Goal: Task Accomplishment & Management: Manage account settings

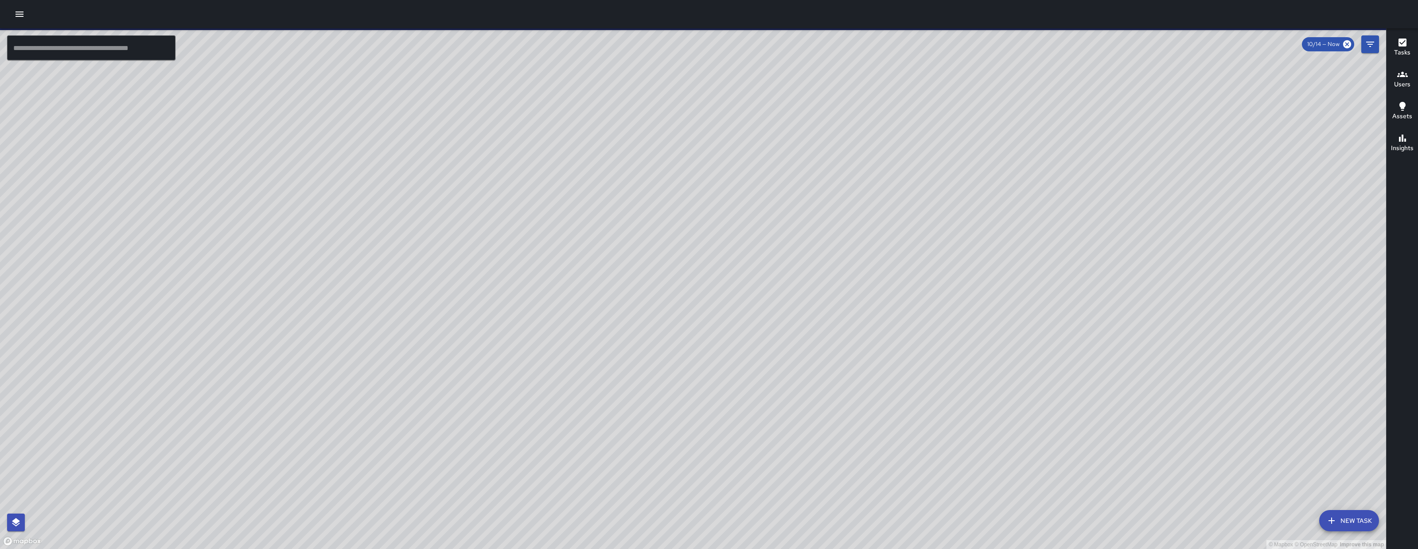
click at [622, 300] on div "© Mapbox © OpenStreetMap Improve this map" at bounding box center [693, 288] width 1386 height 521
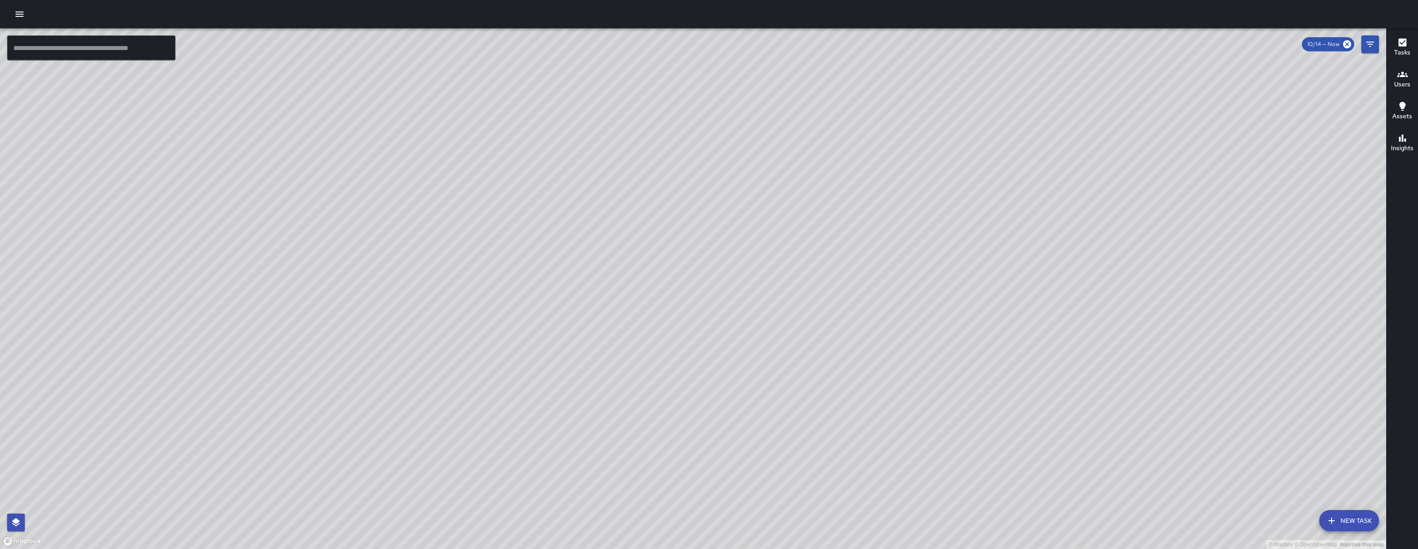
click at [109, 58] on input "text" at bounding box center [91, 47] width 168 height 25
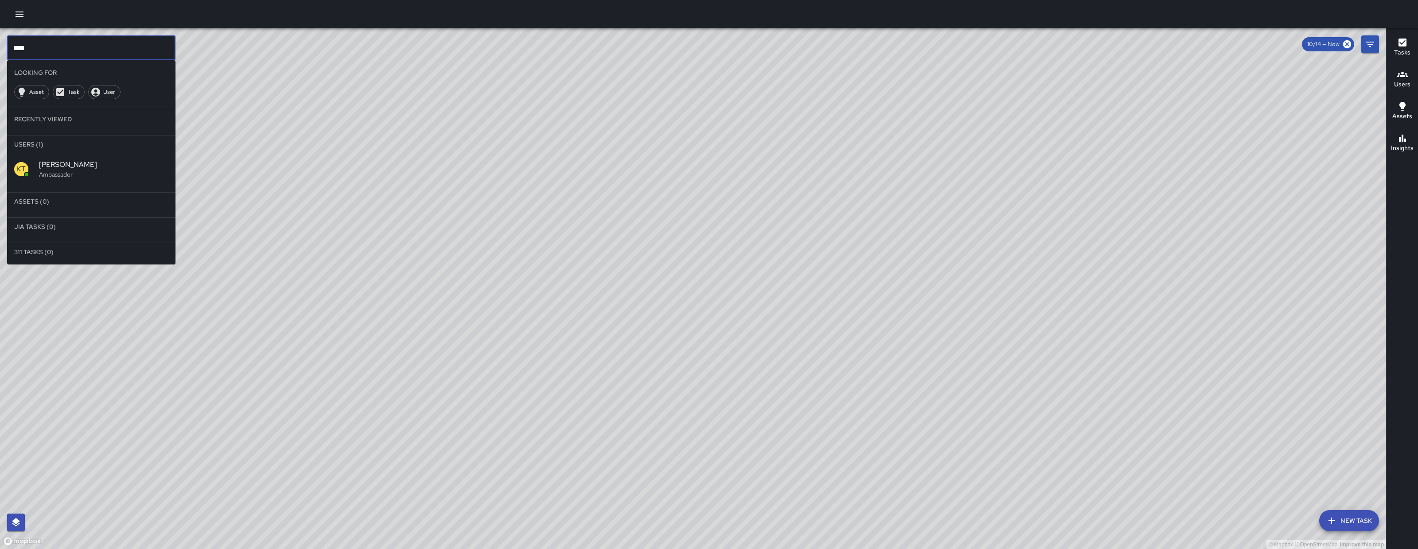
type input "****"
click at [117, 168] on span "[PERSON_NAME]" at bounding box center [103, 164] width 129 height 11
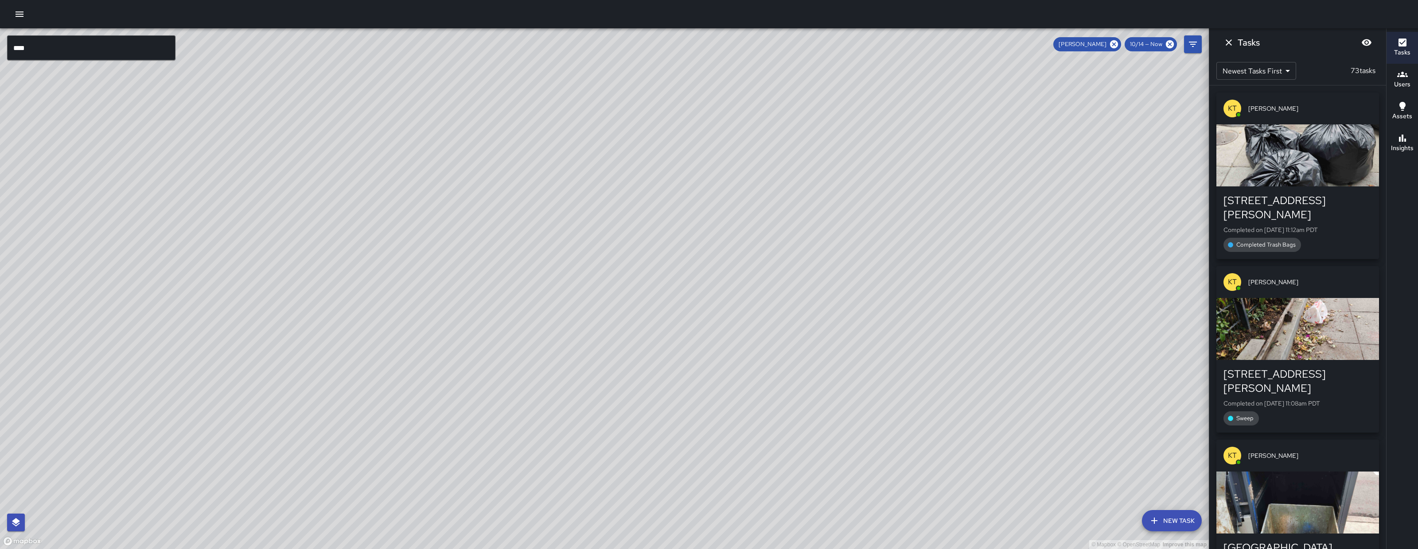
click at [312, 151] on div "© Mapbox © OpenStreetMap Improve this map KT Katherine Treminio Ambassador Task…" at bounding box center [604, 288] width 1208 height 521
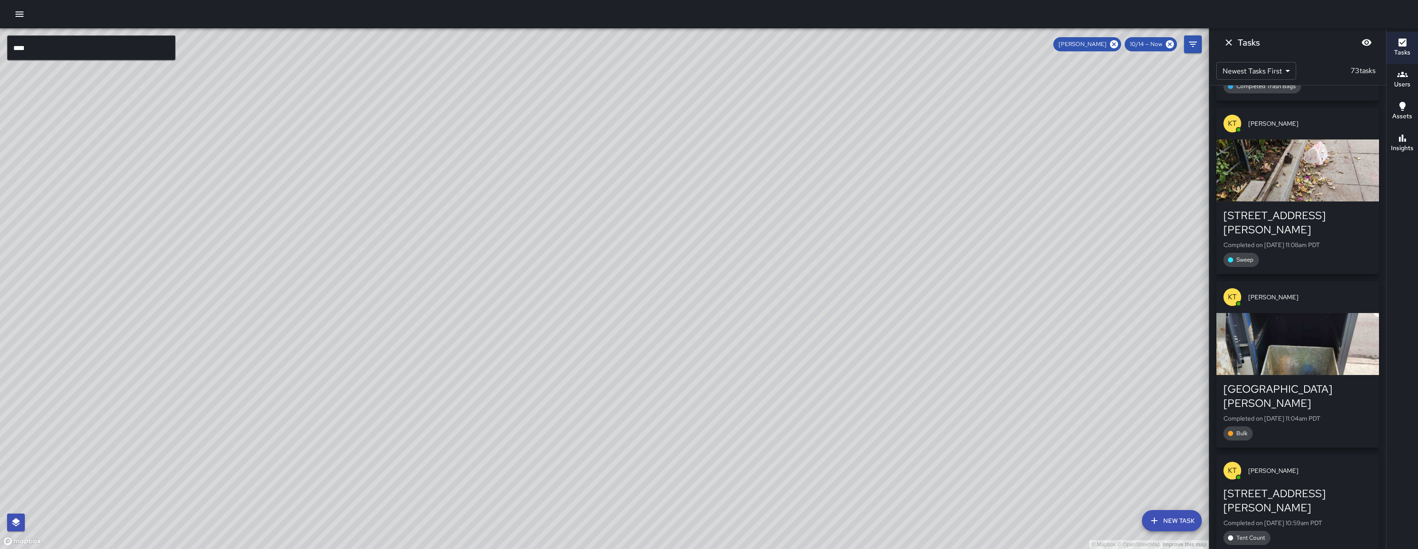
scroll to position [167, 0]
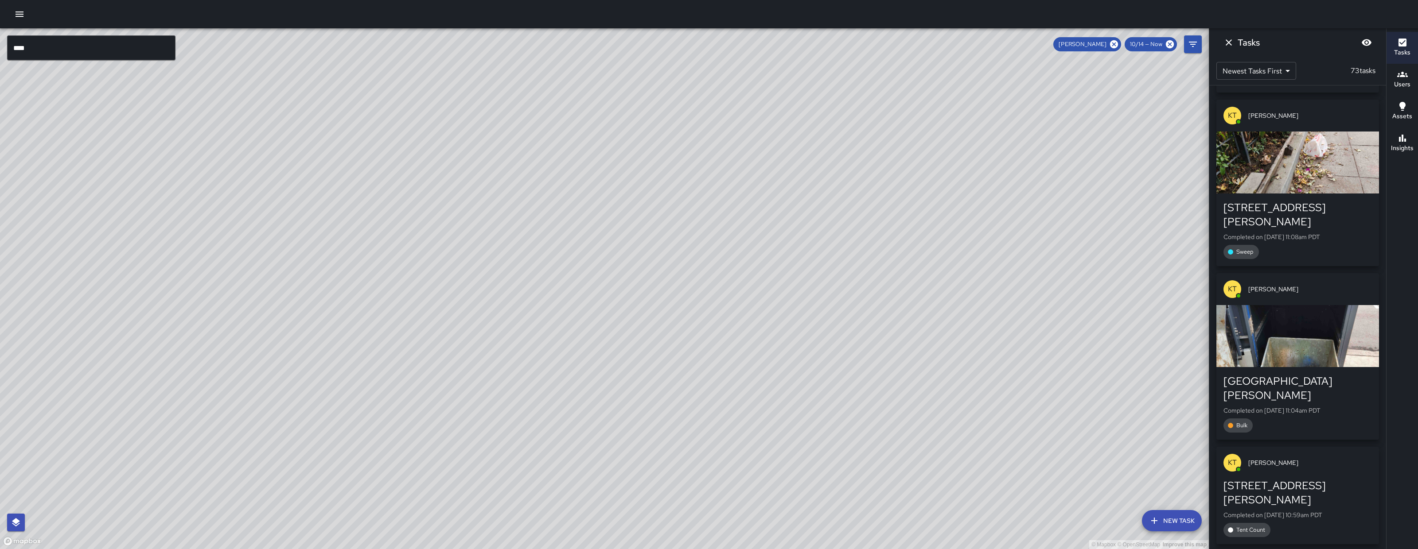
click at [1292, 375] on div "1121 Howard Street Completed on 10/14/2025, 11:04am PDT Bulk" at bounding box center [1297, 403] width 148 height 58
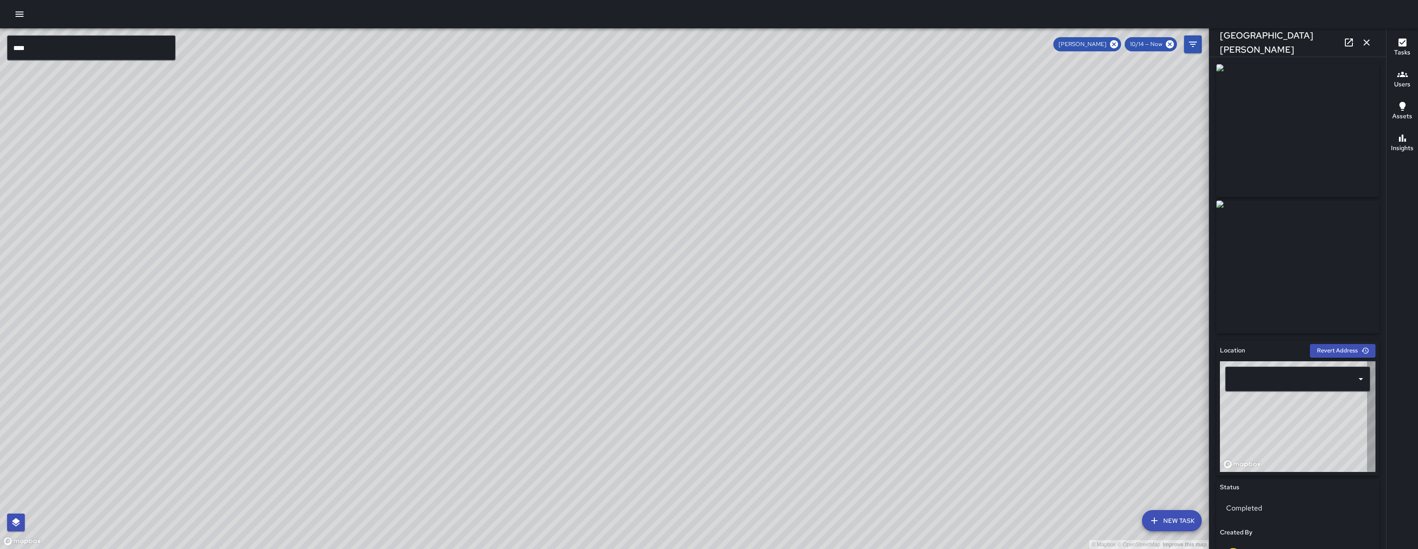
type input "**********"
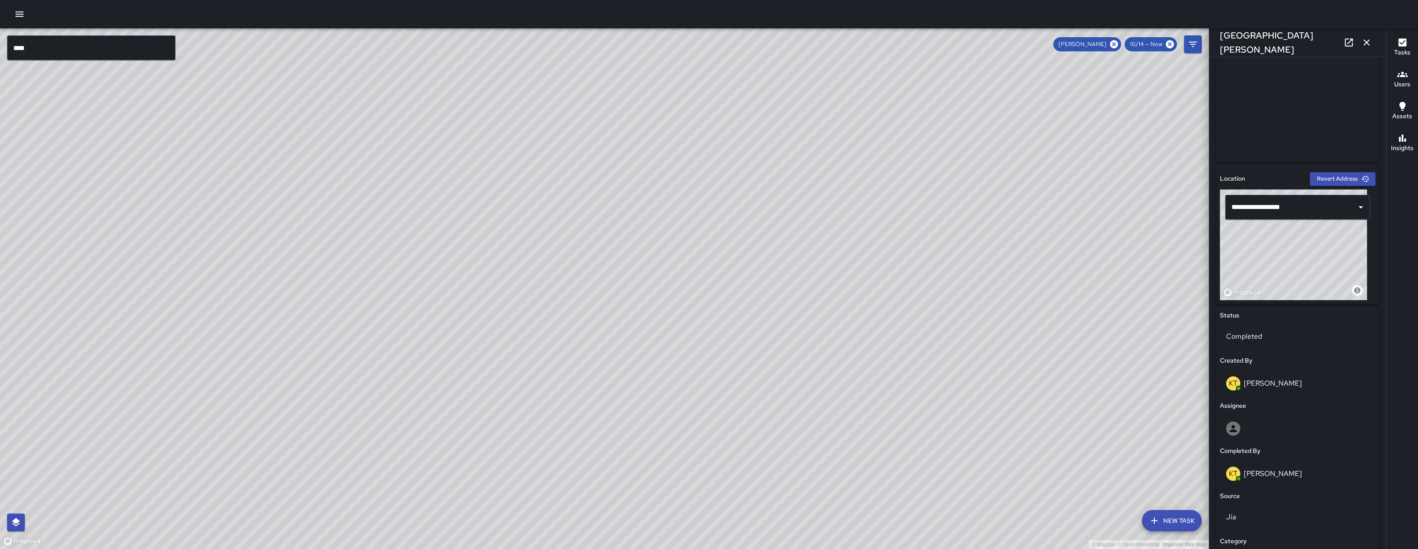
scroll to position [240, 0]
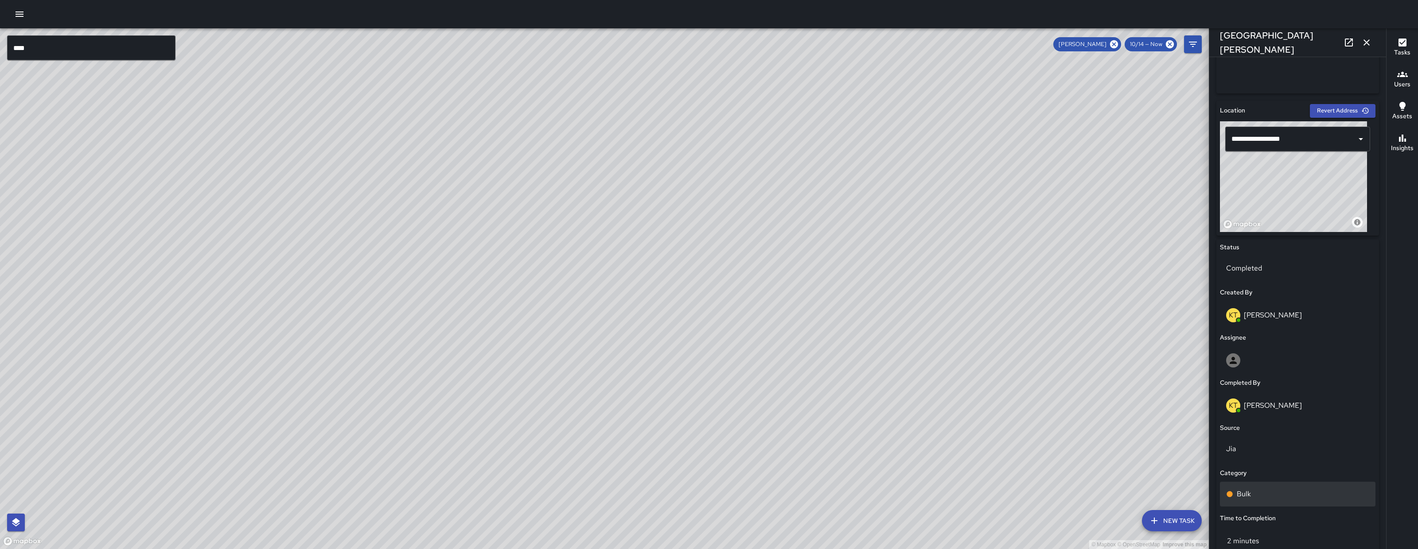
click at [1271, 499] on div "Bulk" at bounding box center [1297, 494] width 155 height 25
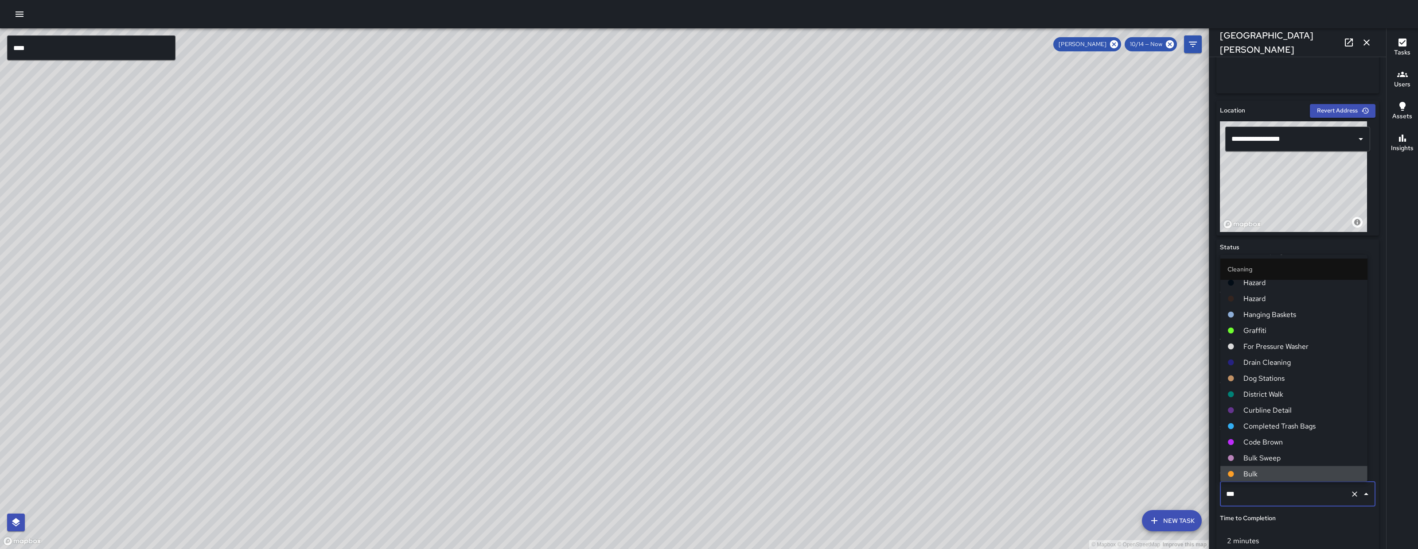
scroll to position [0, 0]
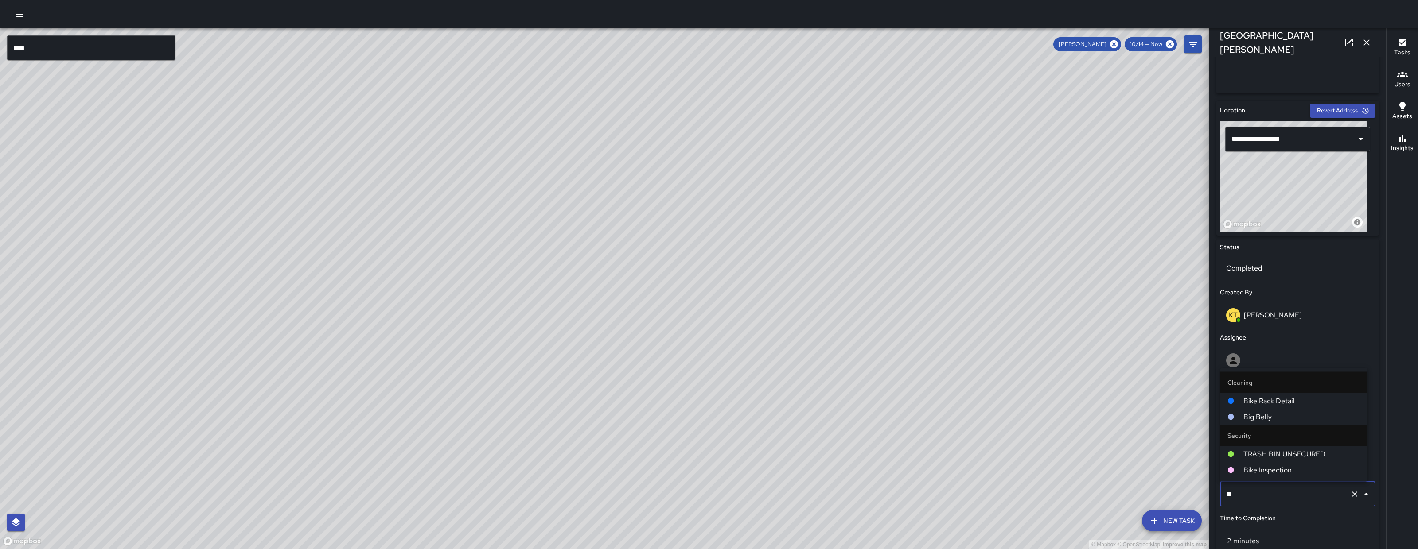
type input "***"
click at [1265, 467] on span "Big Belly" at bounding box center [1301, 470] width 117 height 11
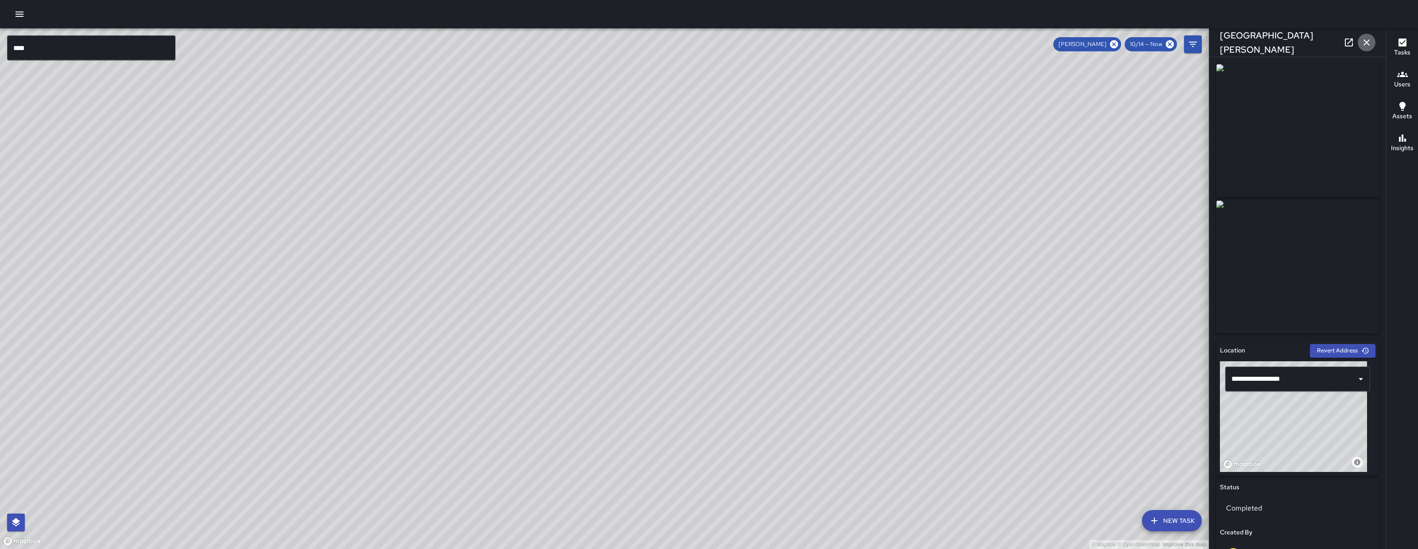
click at [1370, 39] on icon "button" at bounding box center [1366, 42] width 11 height 11
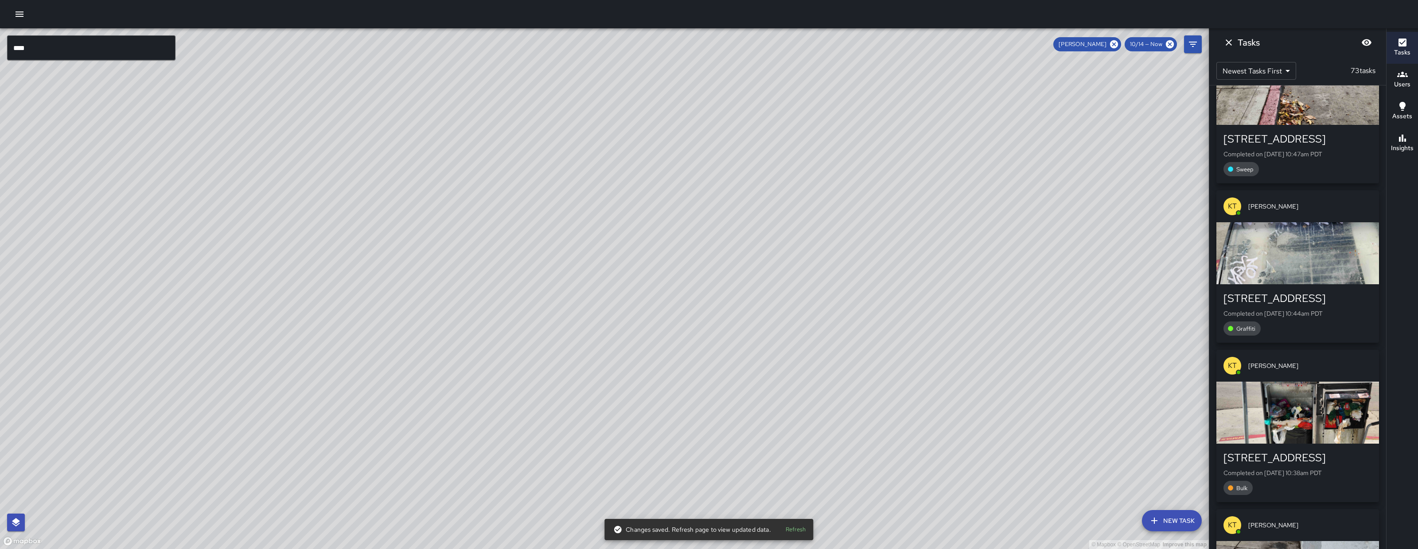
scroll to position [1752, 0]
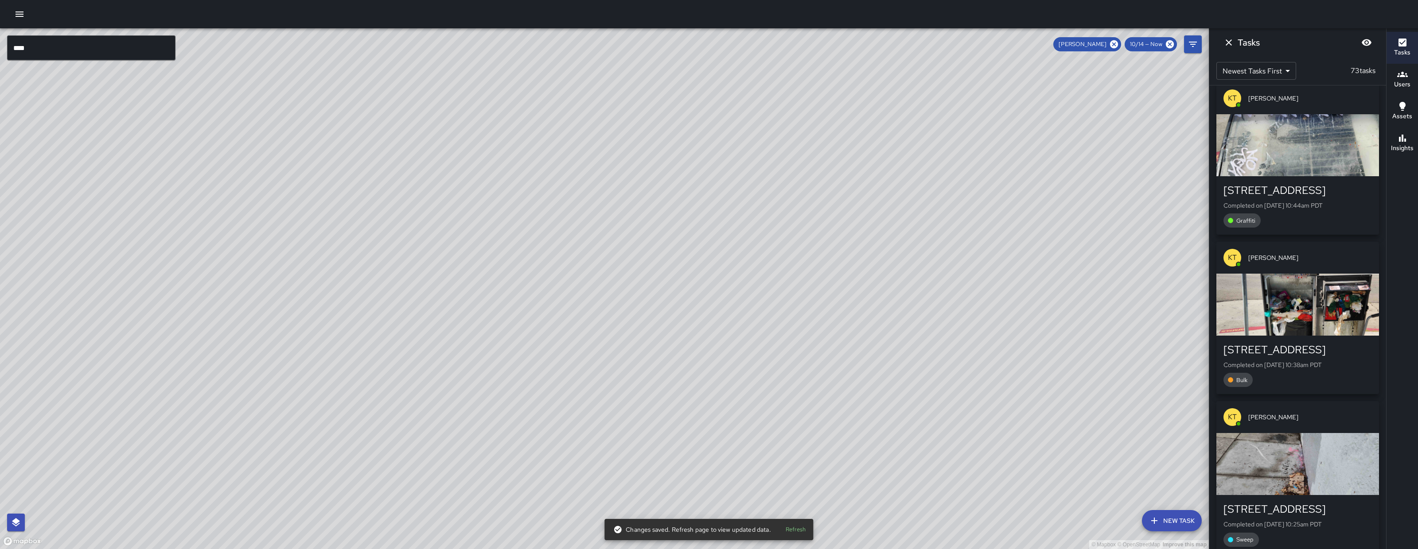
click at [1312, 361] on p "Completed on 10/14/2025, 10:38am PDT" at bounding box center [1297, 365] width 148 height 9
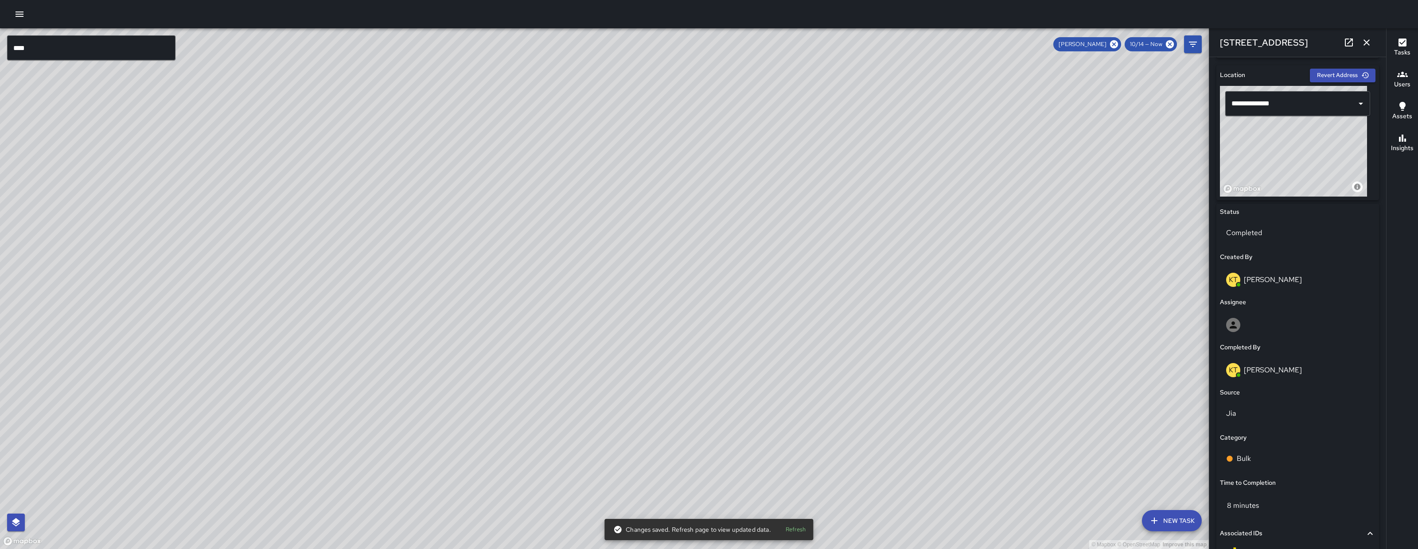
scroll to position [391, 0]
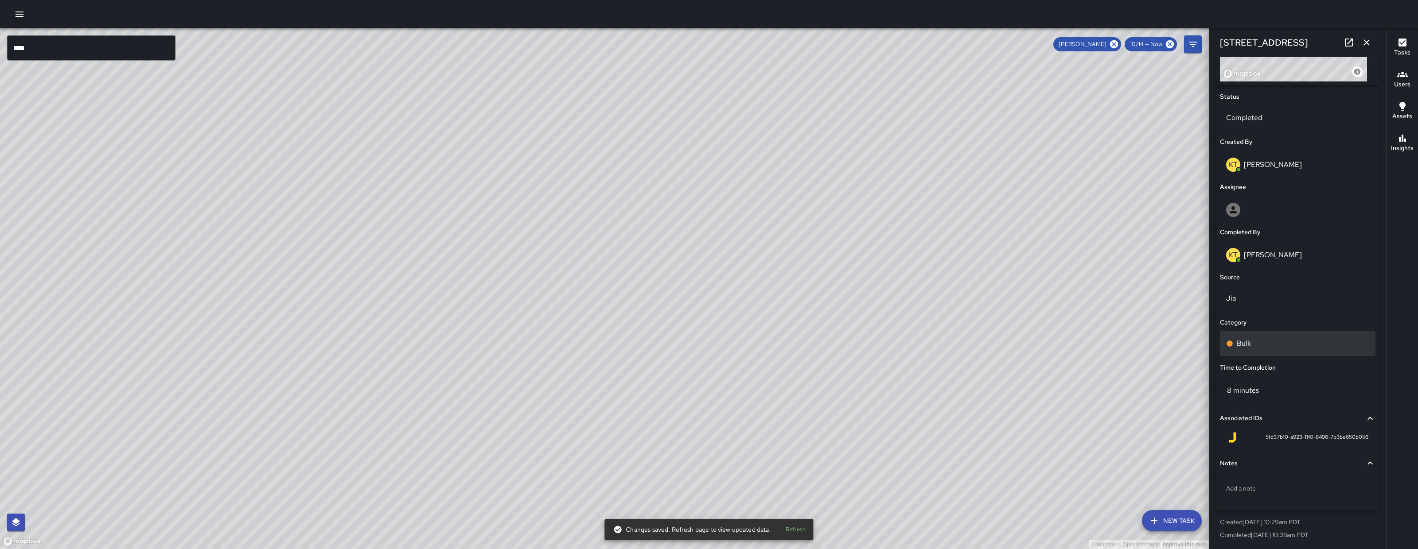
click at [1263, 341] on div "Bulk" at bounding box center [1297, 343] width 143 height 11
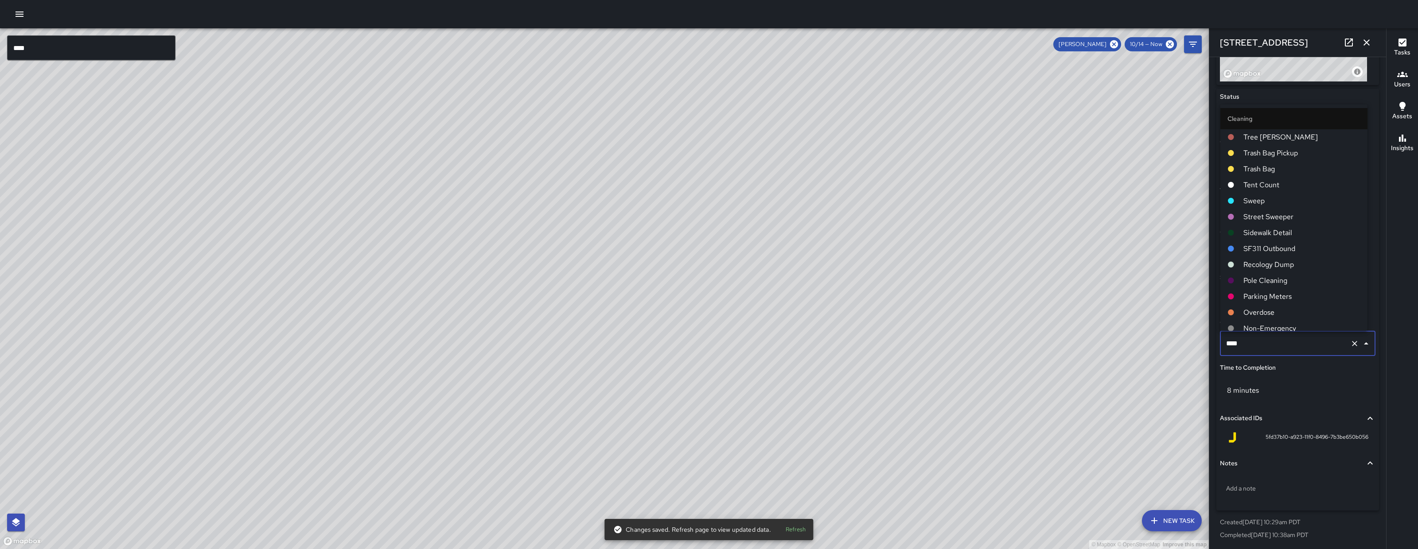
click at [1263, 341] on input "****" at bounding box center [1285, 343] width 123 height 17
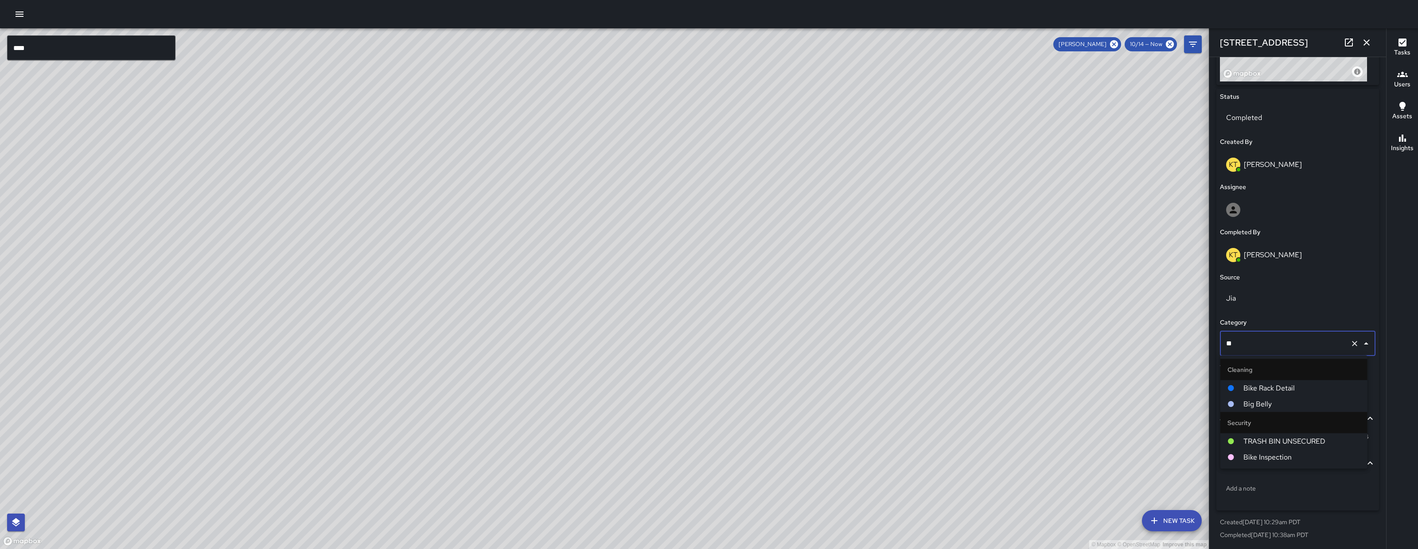
scroll to position [0, 0]
type input "***"
click at [1278, 381] on li "Big Belly" at bounding box center [1293, 389] width 147 height 16
click at [1362, 39] on icon "button" at bounding box center [1366, 42] width 11 height 11
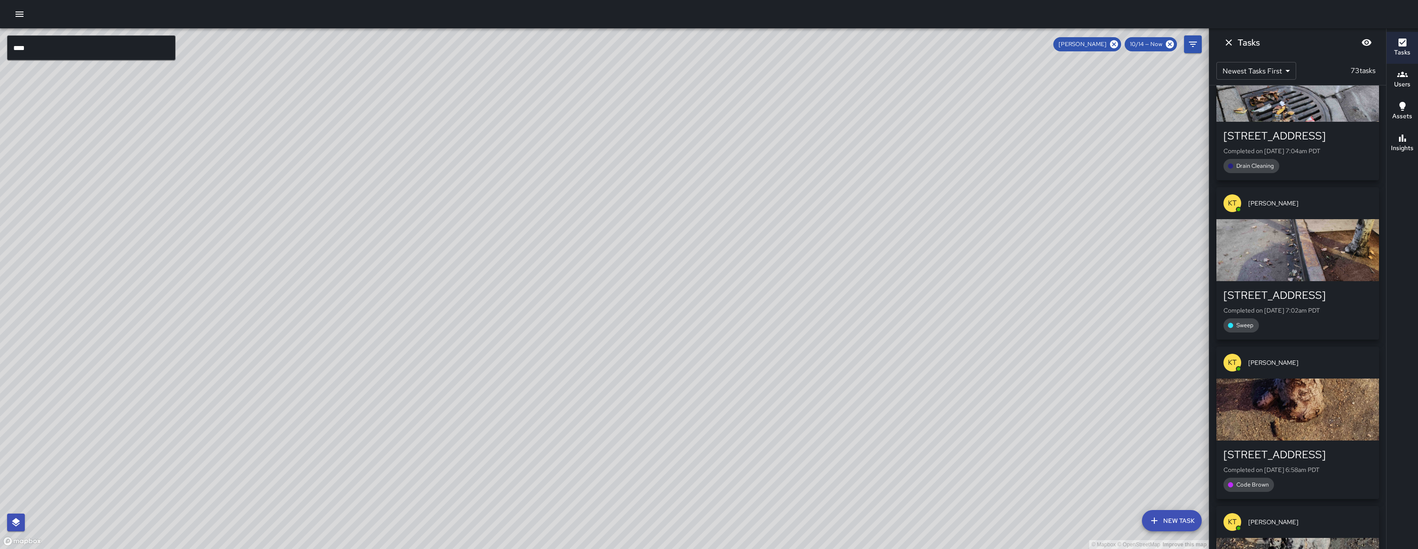
scroll to position [11046, 0]
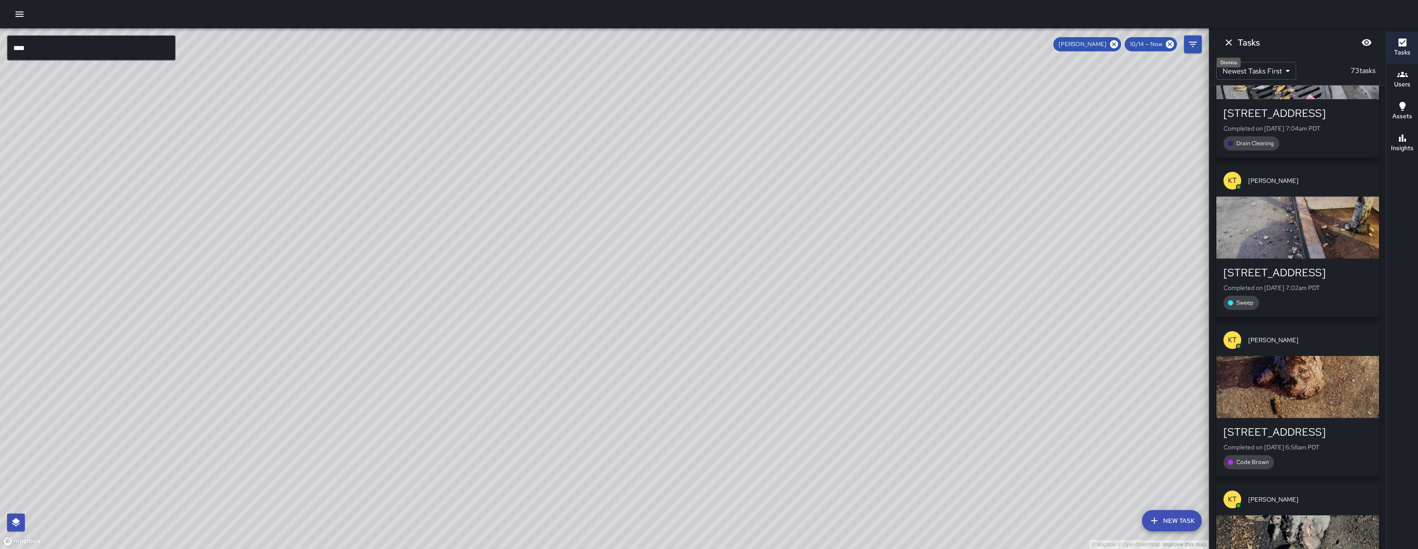
click at [1228, 43] on icon "Dismiss" at bounding box center [1228, 42] width 6 height 6
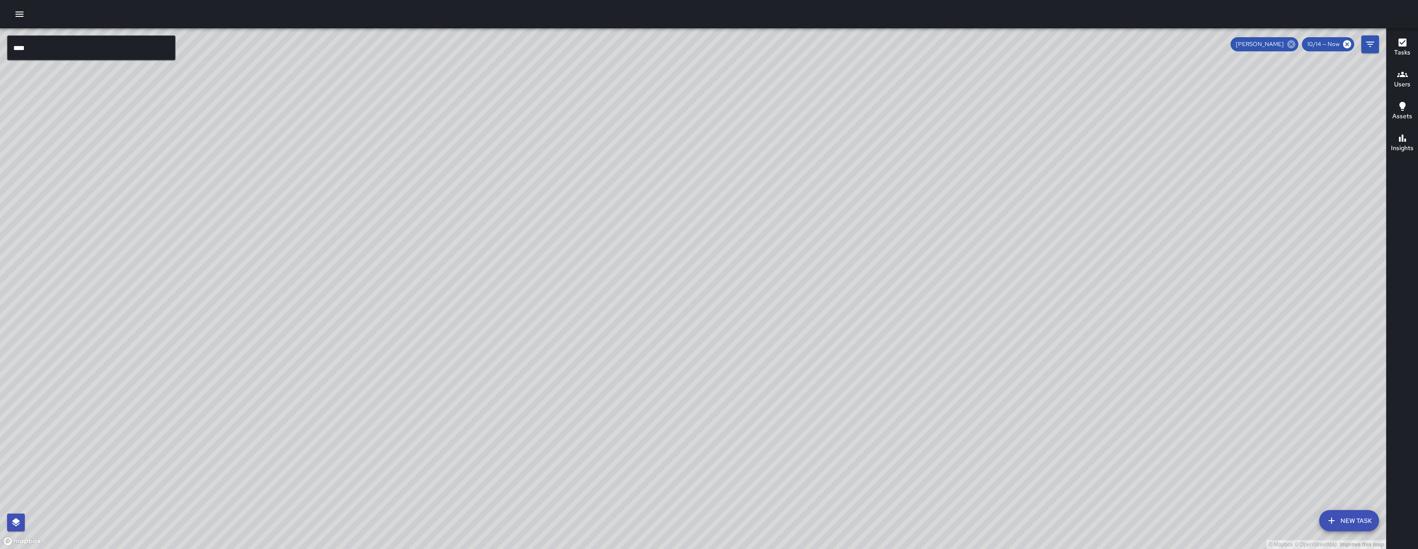
click at [1287, 42] on icon at bounding box center [1291, 44] width 10 height 10
drag, startPoint x: 819, startPoint y: 341, endPoint x: 807, endPoint y: 400, distance: 60.0
click at [807, 403] on div "© Mapbox © OpenStreetMap Improve this map" at bounding box center [693, 288] width 1386 height 521
drag, startPoint x: 818, startPoint y: 384, endPoint x: 813, endPoint y: 383, distance: 5.1
click at [815, 386] on div "© Mapbox © OpenStreetMap Improve this map" at bounding box center [693, 288] width 1386 height 521
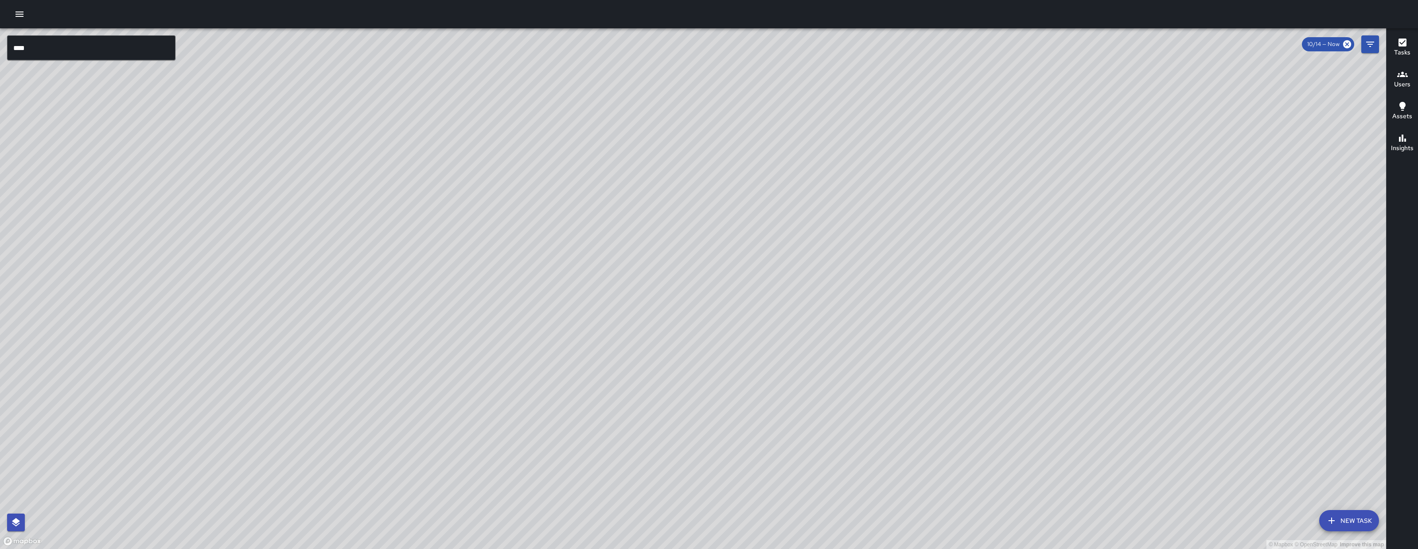
drag, startPoint x: 752, startPoint y: 227, endPoint x: 622, endPoint y: 450, distance: 258.1
click at [622, 450] on div "© Mapbox © OpenStreetMap Improve this map" at bounding box center [693, 288] width 1386 height 521
click at [99, 35] on div "© Mapbox © OpenStreetMap Improve this map" at bounding box center [693, 288] width 1386 height 521
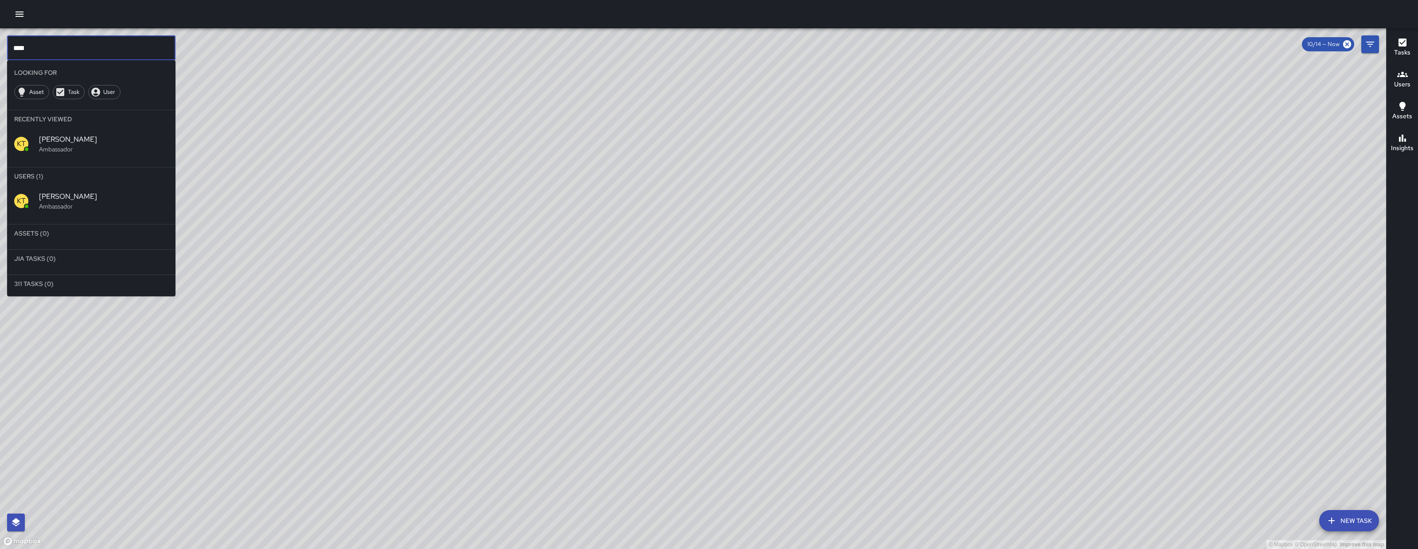
click at [103, 41] on input "****" at bounding box center [91, 47] width 168 height 25
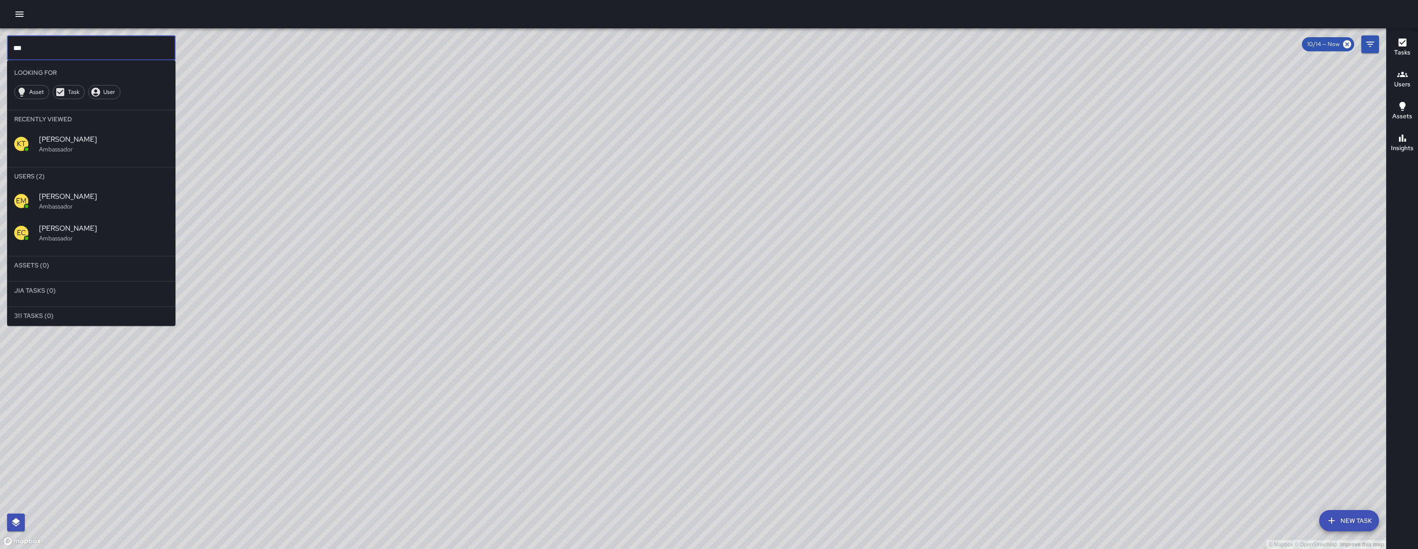
click at [69, 149] on p "Ambassador" at bounding box center [103, 149] width 129 height 9
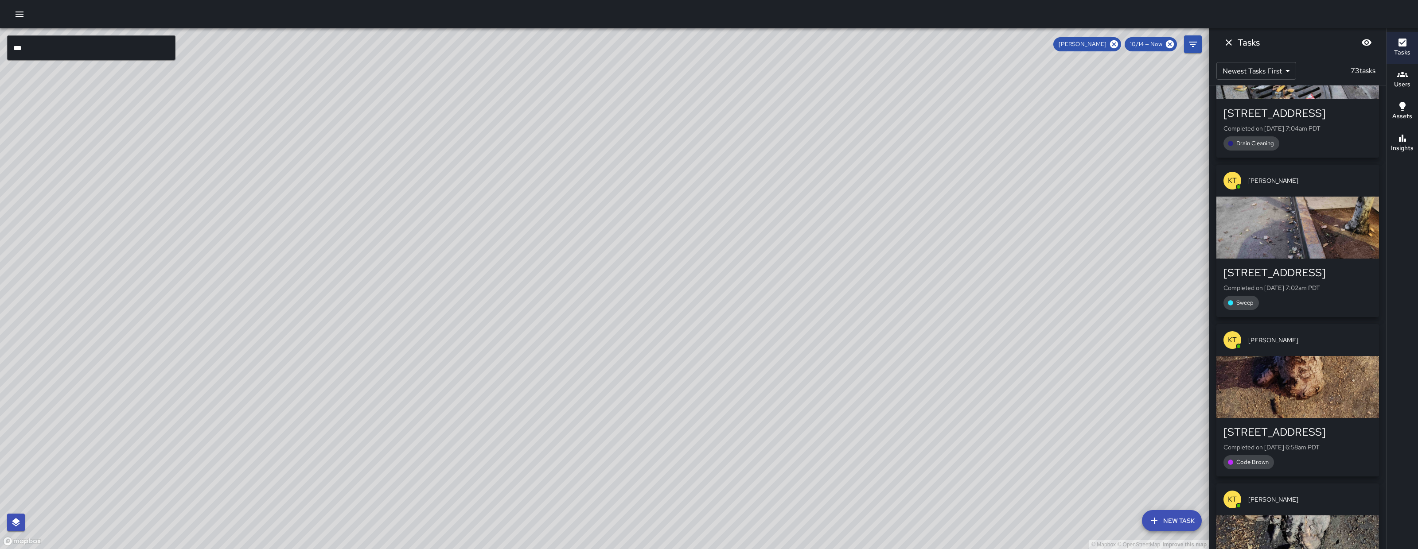
click at [141, 53] on input "***" at bounding box center [91, 47] width 168 height 25
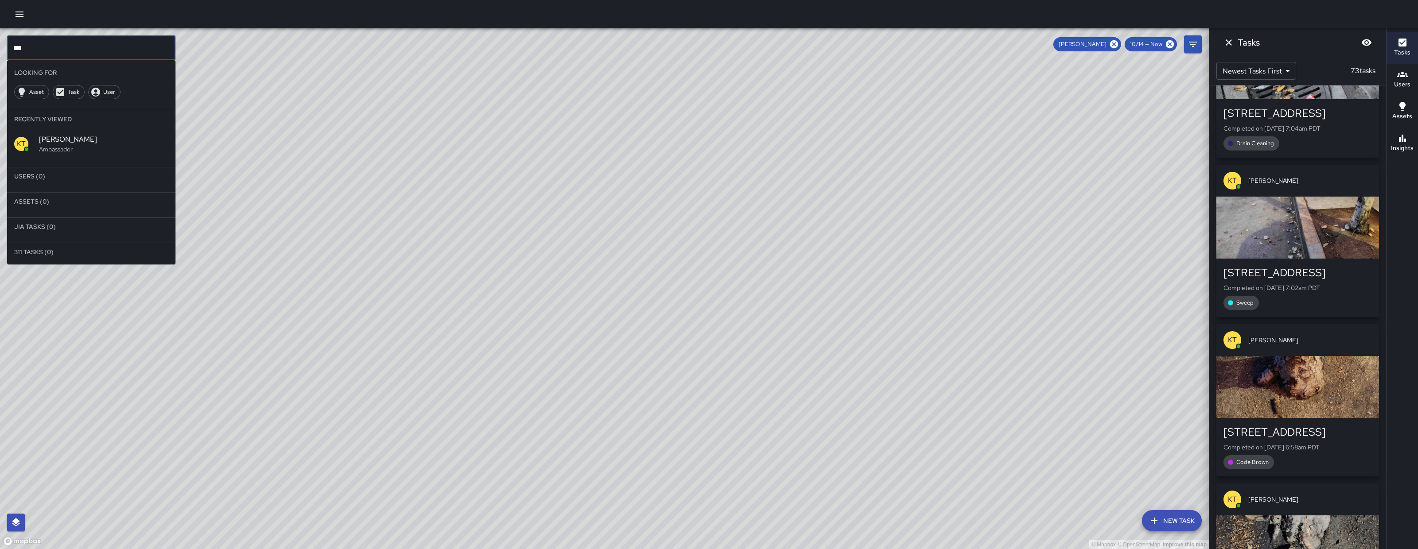
click at [70, 44] on input "***" at bounding box center [91, 47] width 168 height 25
type input "******"
click at [100, 92] on span "User" at bounding box center [109, 92] width 22 height 9
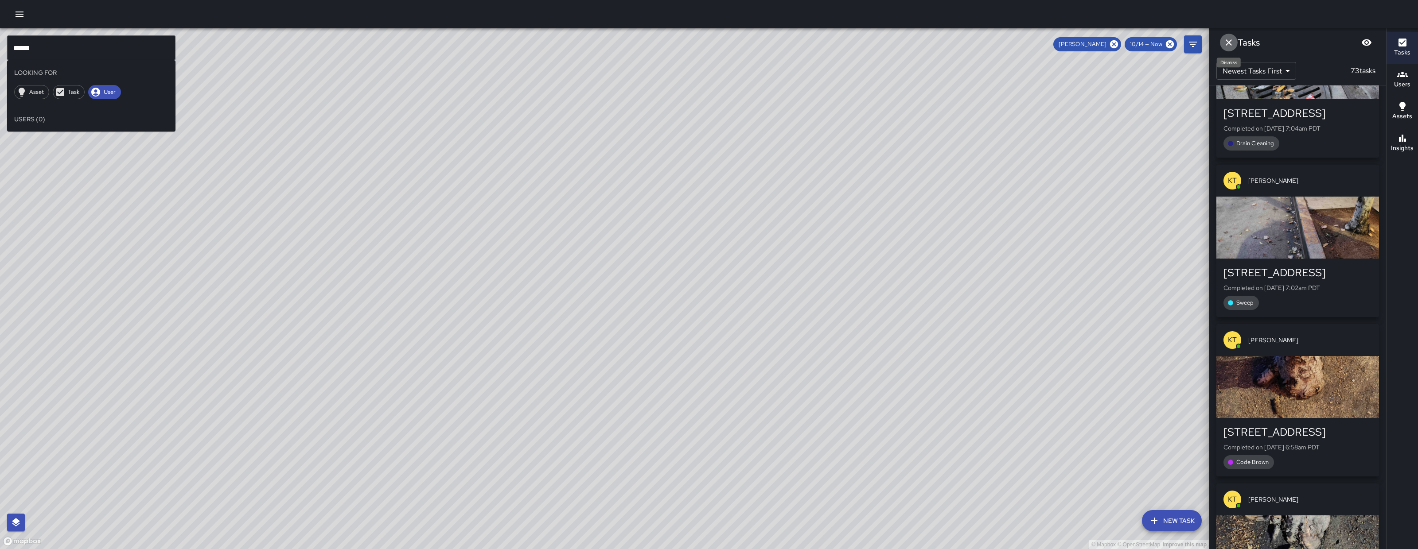
click at [1231, 45] on icon "Dismiss" at bounding box center [1228, 42] width 11 height 11
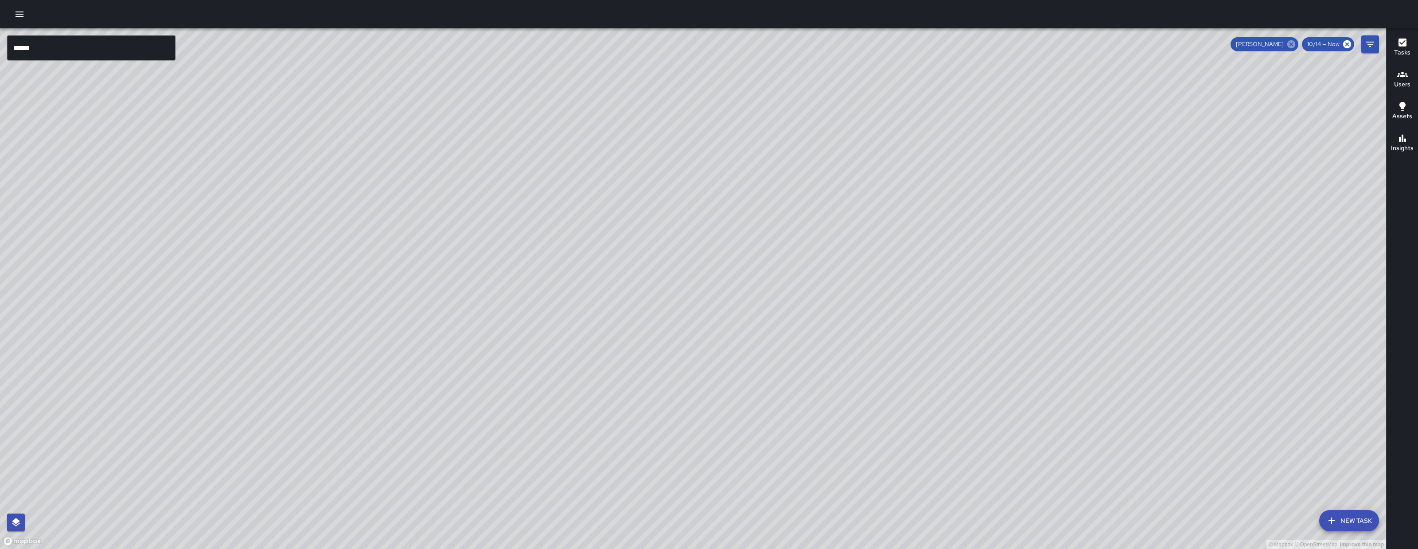
click at [1293, 45] on icon at bounding box center [1291, 44] width 8 height 8
click at [1402, 82] on h6 "Users" at bounding box center [1402, 85] width 16 height 10
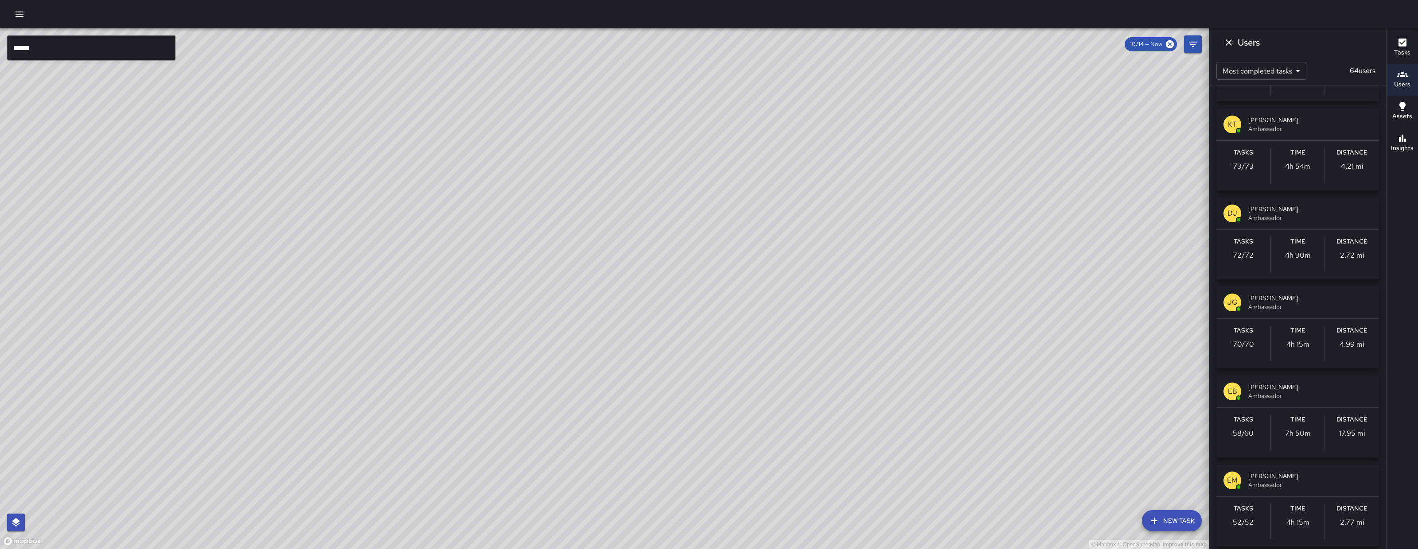
scroll to position [77, 0]
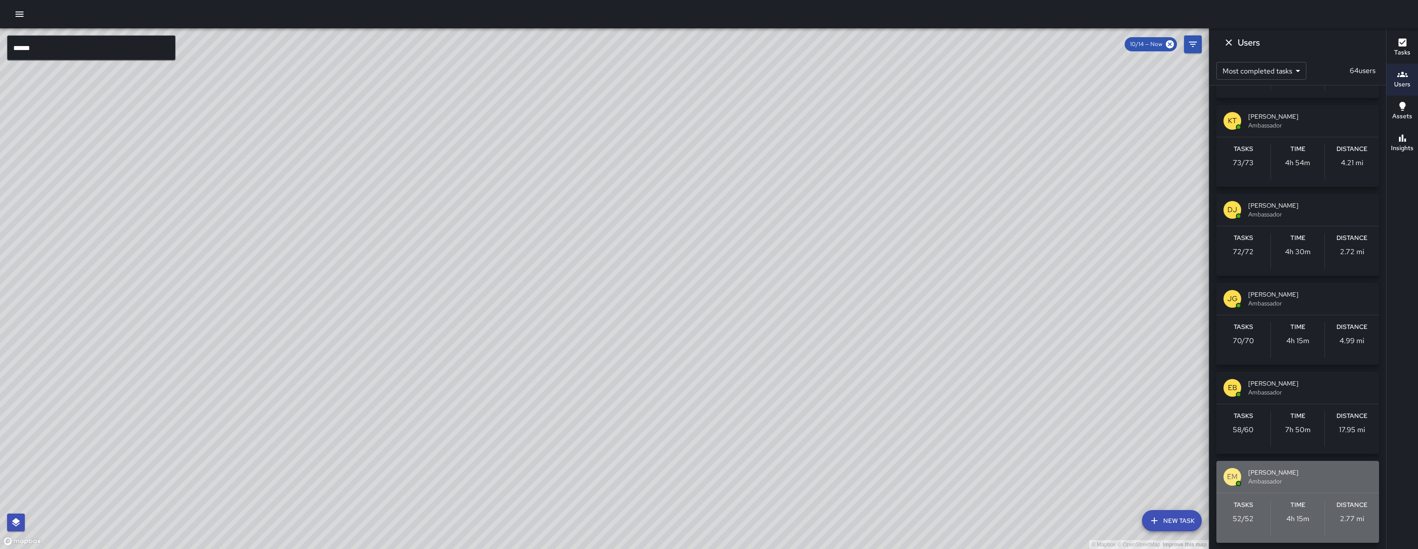
click at [1309, 467] on div "EM Elimar Martinez Ambassador" at bounding box center [1297, 477] width 163 height 32
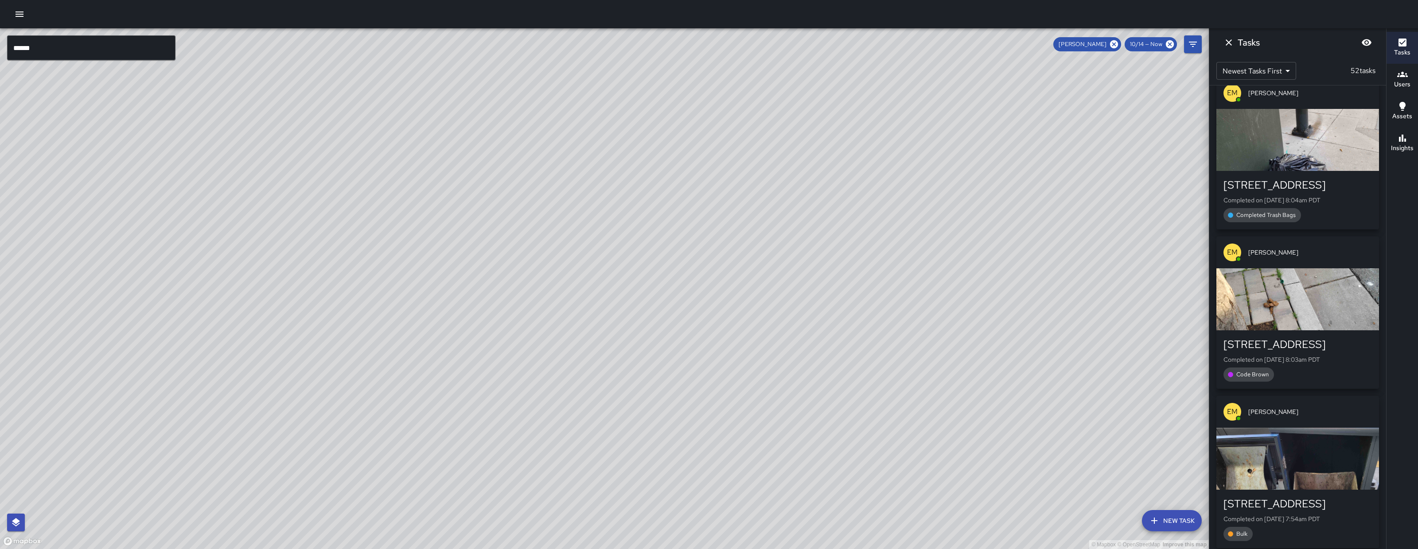
scroll to position [5633, 0]
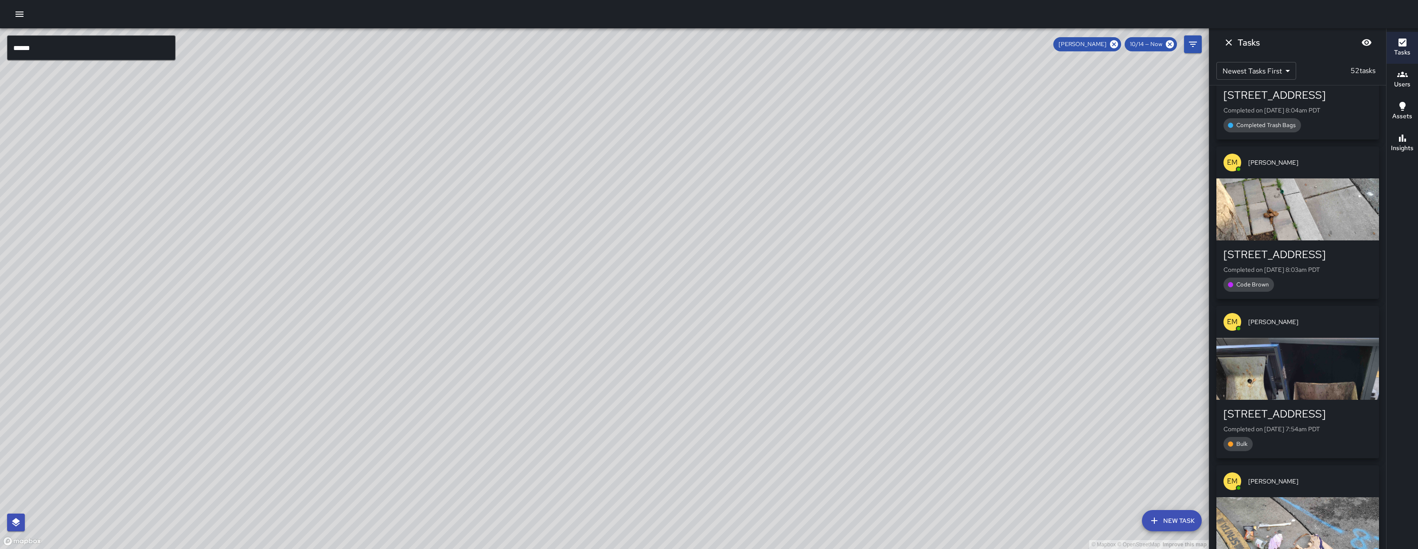
click at [1323, 437] on div "Bulk" at bounding box center [1297, 444] width 148 height 14
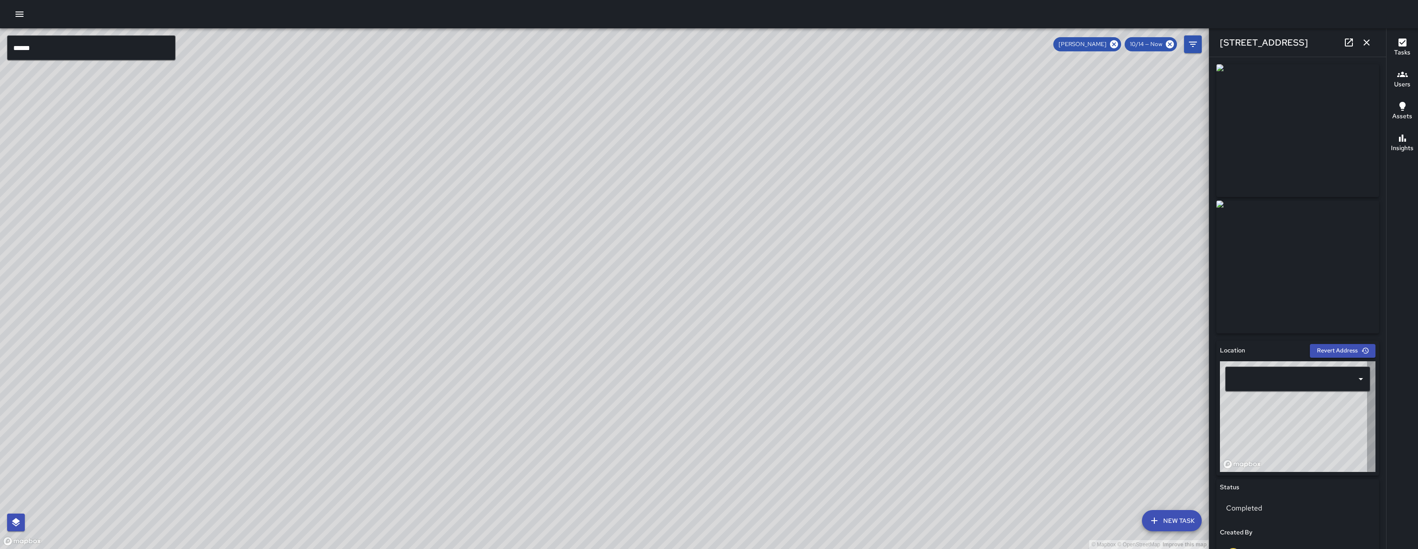
type input "**********"
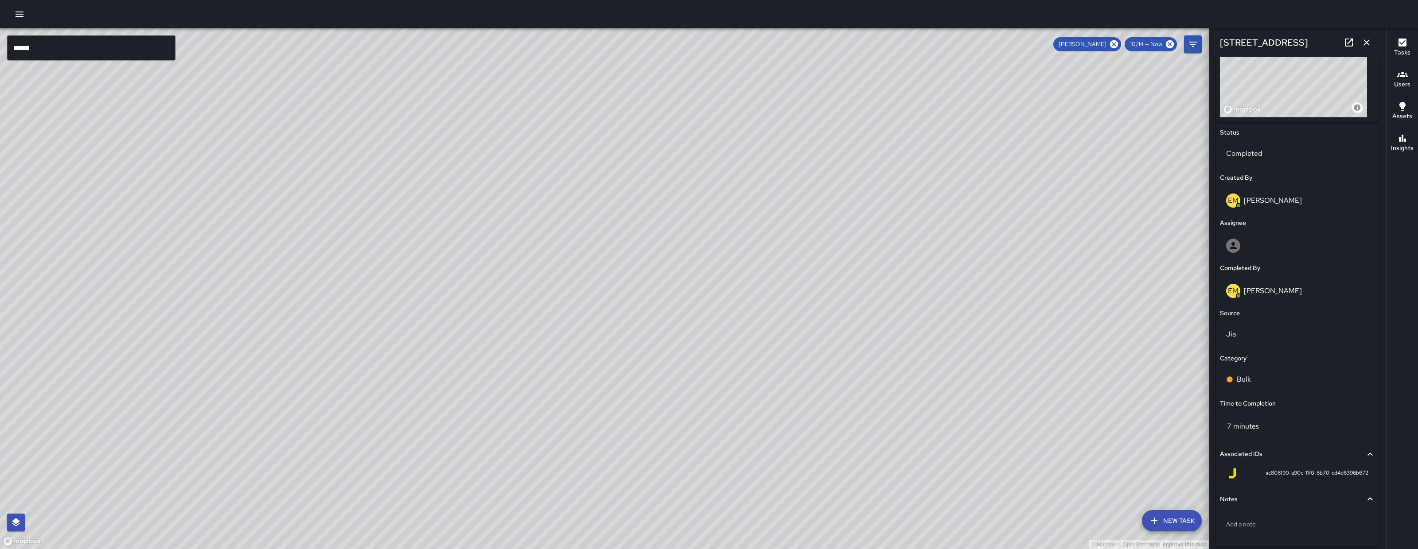
scroll to position [391, 0]
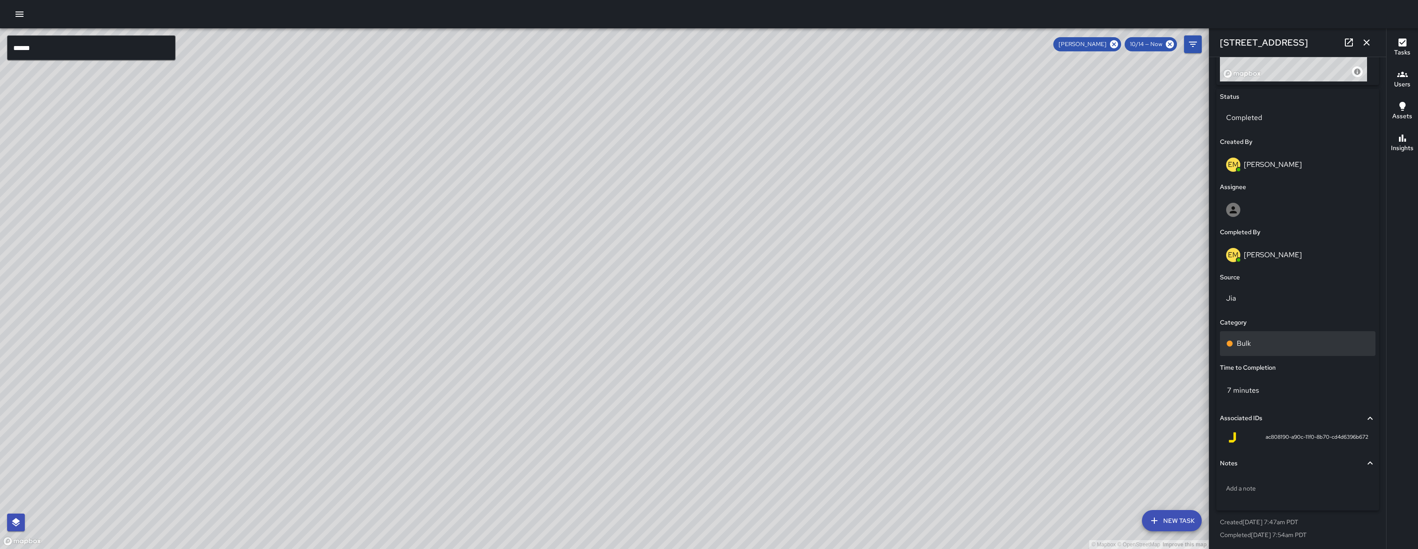
click at [1270, 351] on div "Bulk" at bounding box center [1297, 343] width 155 height 25
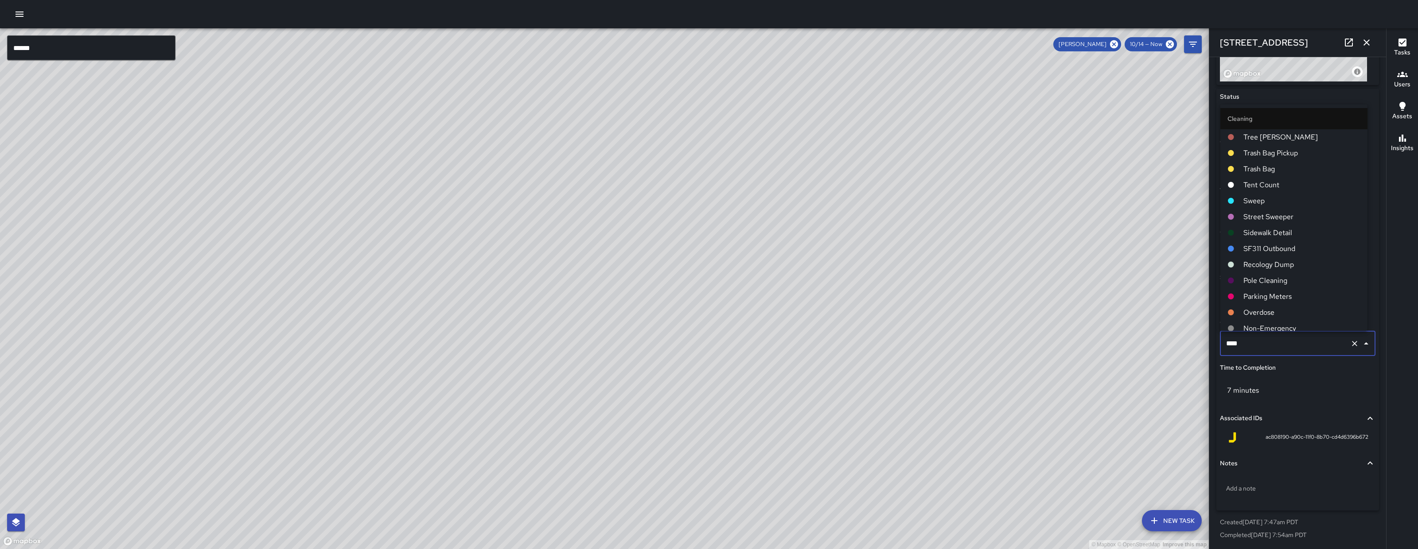
click at [1270, 351] on input "****" at bounding box center [1285, 343] width 123 height 17
type input "**"
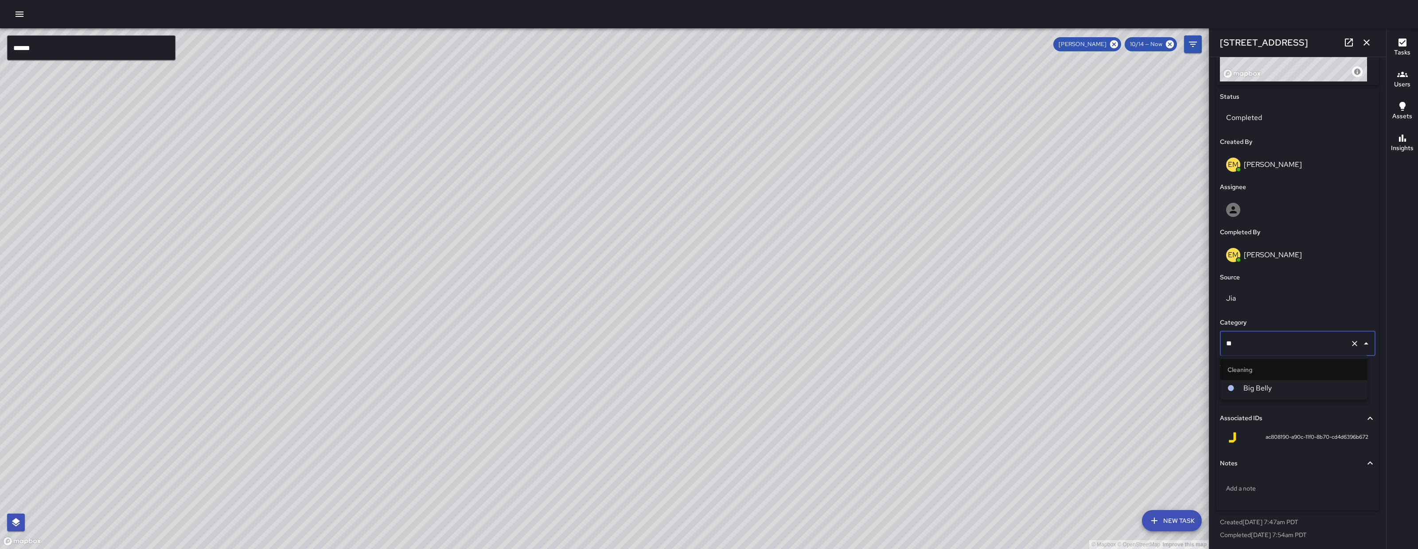
click at [1284, 383] on span "Big Belly" at bounding box center [1301, 388] width 117 height 11
click at [1368, 38] on icon "button" at bounding box center [1366, 42] width 11 height 11
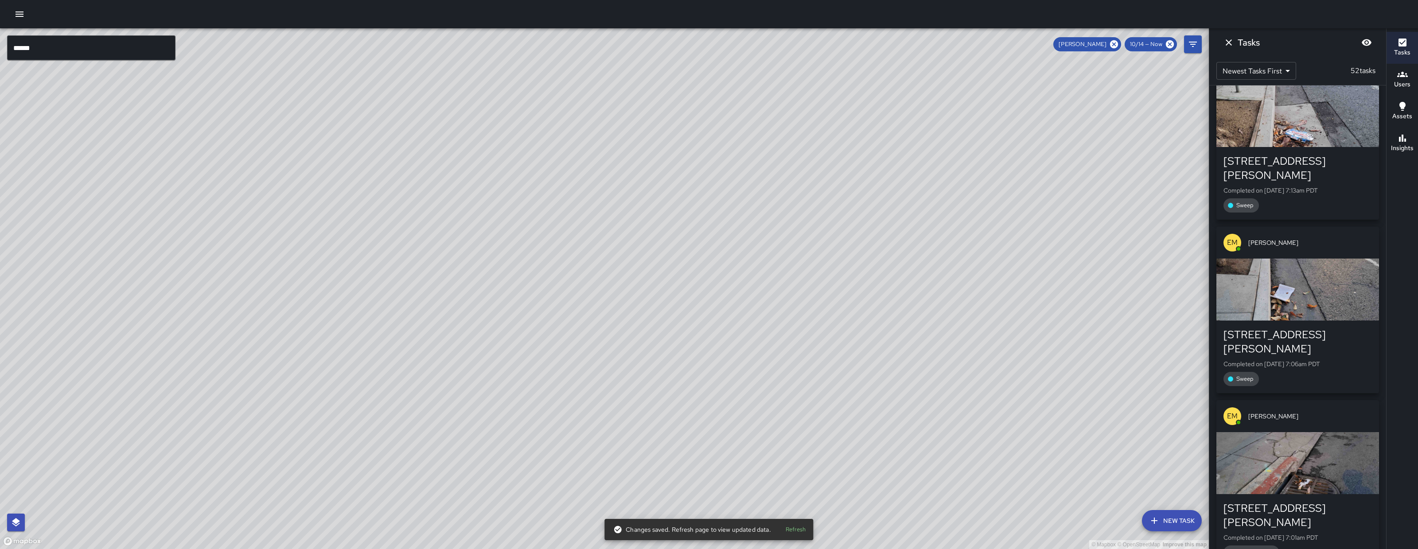
scroll to position [7767, 0]
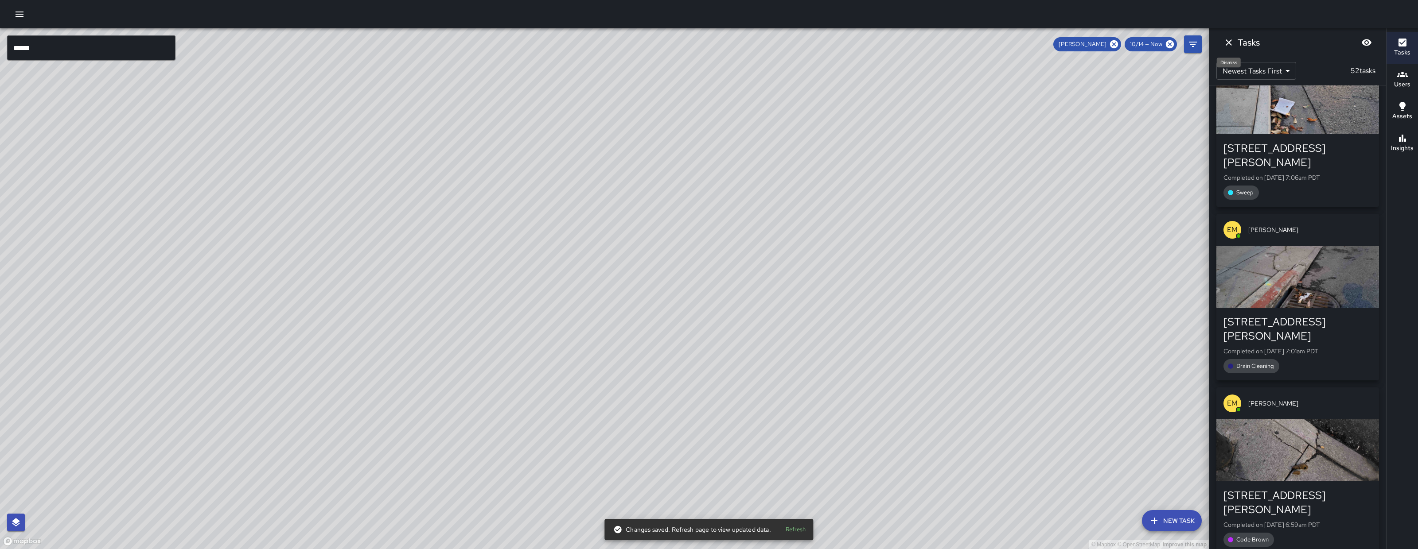
click at [1235, 41] on button "Dismiss" at bounding box center [1229, 43] width 18 height 18
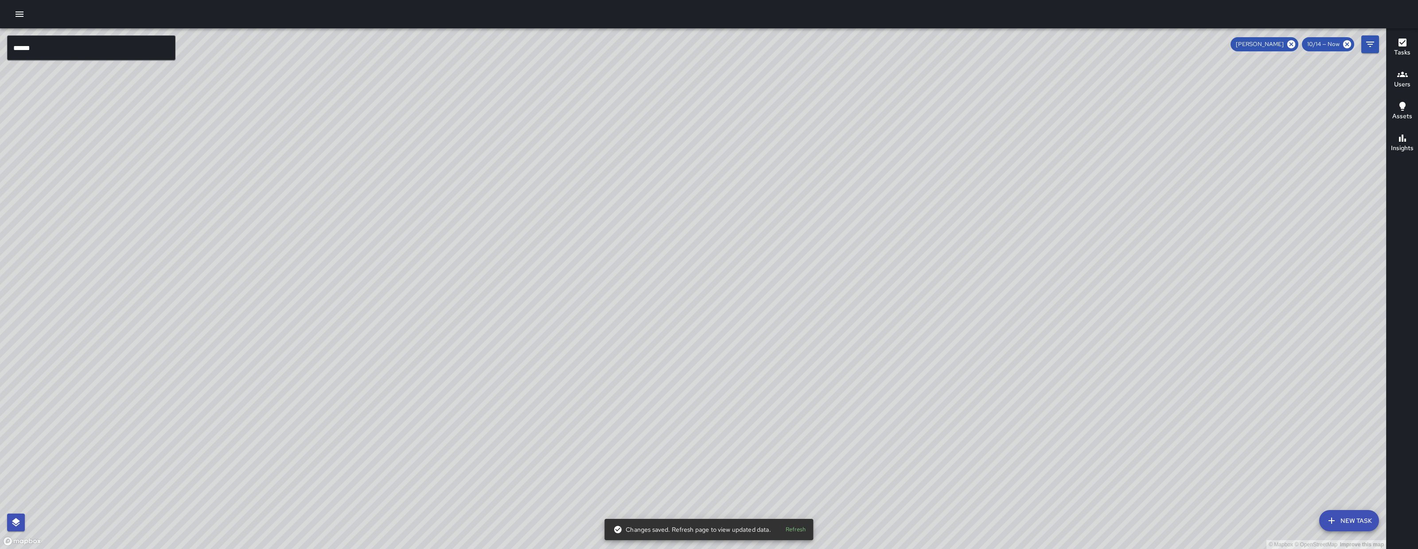
click at [1294, 43] on icon at bounding box center [1291, 44] width 8 height 8
drag, startPoint x: 1295, startPoint y: 162, endPoint x: 1186, endPoint y: 229, distance: 128.3
click at [1196, 228] on div "© Mapbox © OpenStreetMap Improve this map" at bounding box center [693, 288] width 1386 height 521
drag, startPoint x: 914, startPoint y: 269, endPoint x: 737, endPoint y: 285, distance: 177.5
click at [752, 291] on div "© Mapbox © OpenStreetMap Improve this map" at bounding box center [693, 288] width 1386 height 521
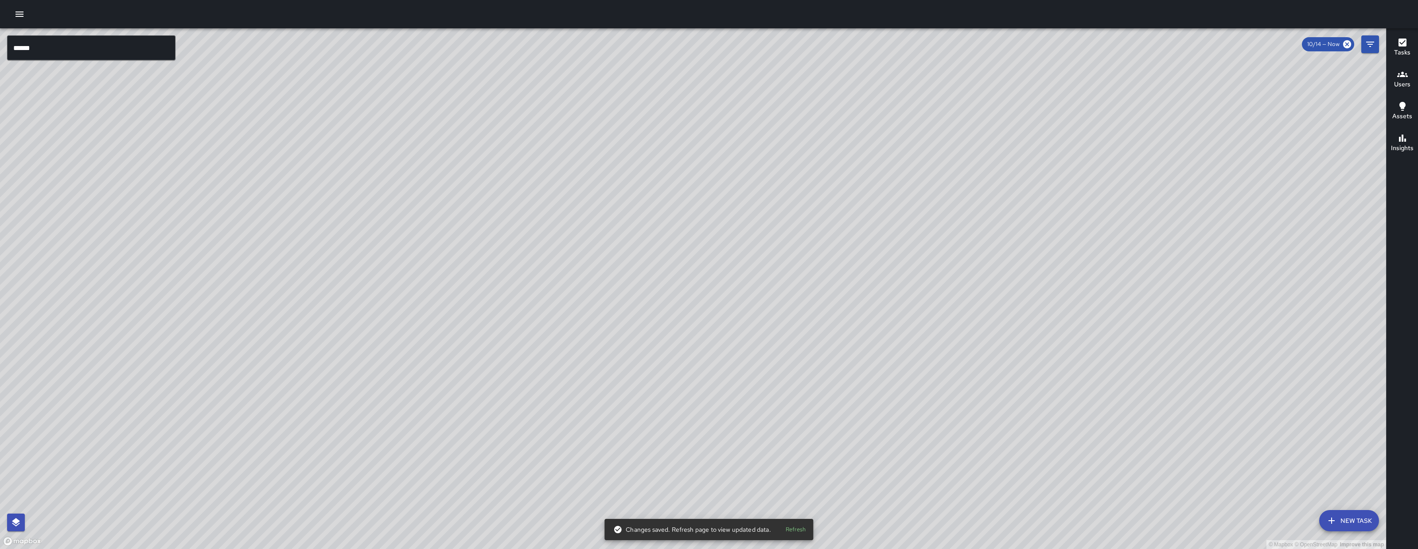
click at [80, 44] on input "******" at bounding box center [91, 47] width 168 height 25
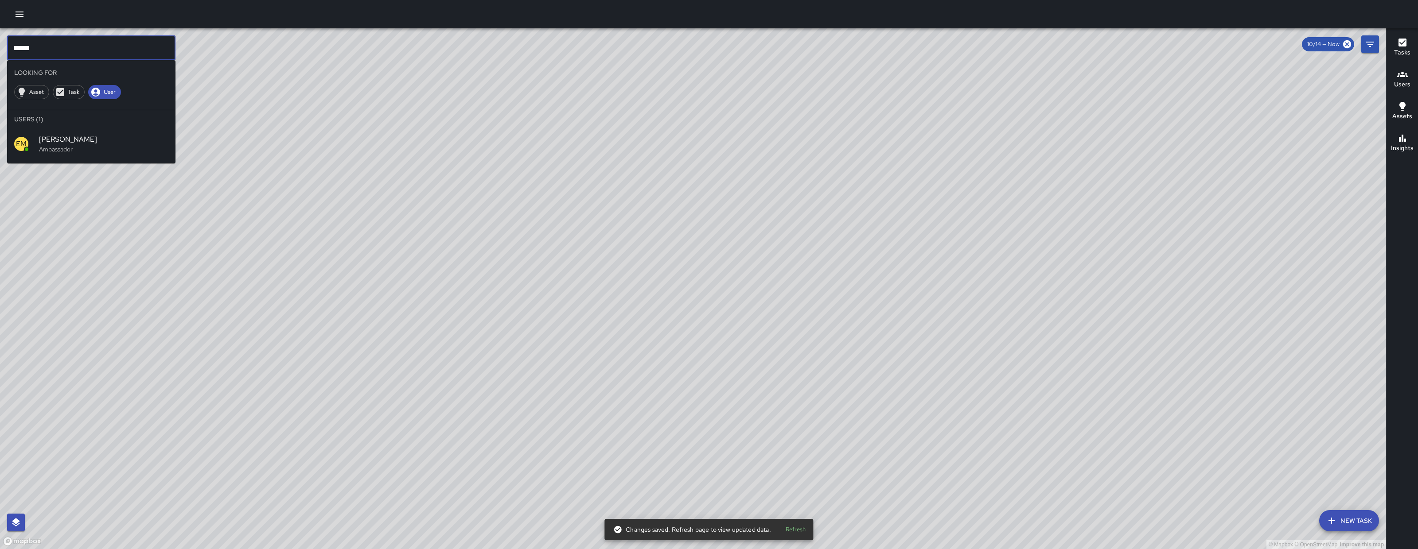
click at [80, 44] on input "******" at bounding box center [91, 47] width 168 height 25
click at [81, 45] on input "******" at bounding box center [91, 47] width 168 height 25
click at [93, 122] on li "Users (1)" at bounding box center [91, 119] width 168 height 18
click at [87, 157] on div "BA Bryan Alexander Supervisor" at bounding box center [91, 144] width 168 height 32
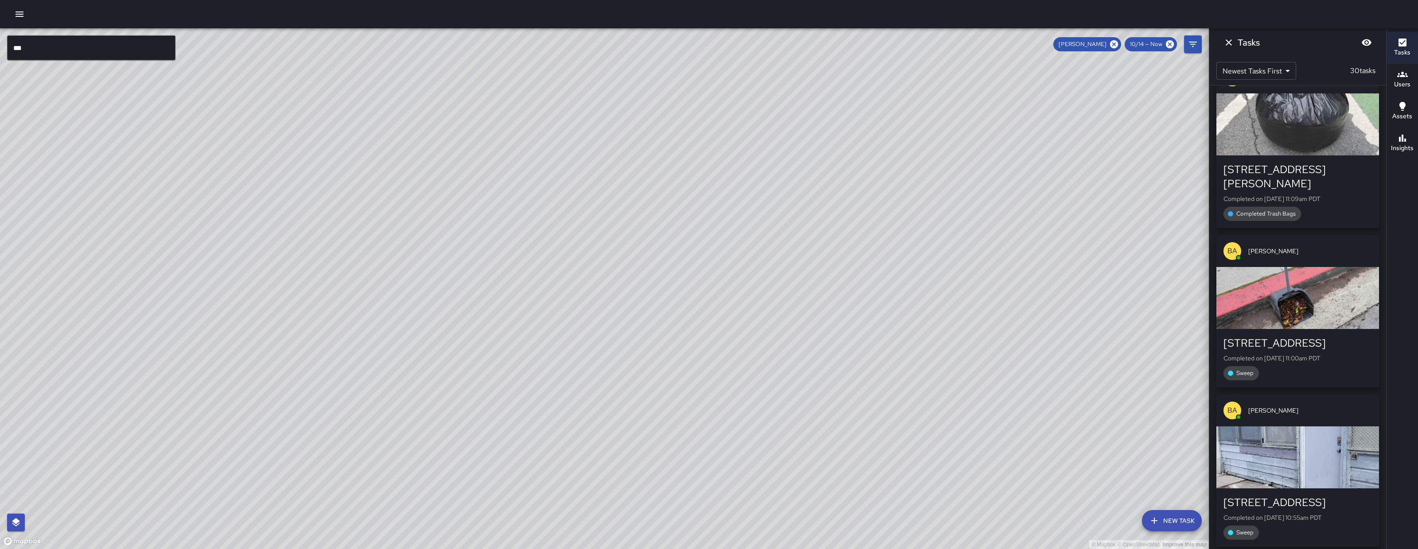
scroll to position [0, 0]
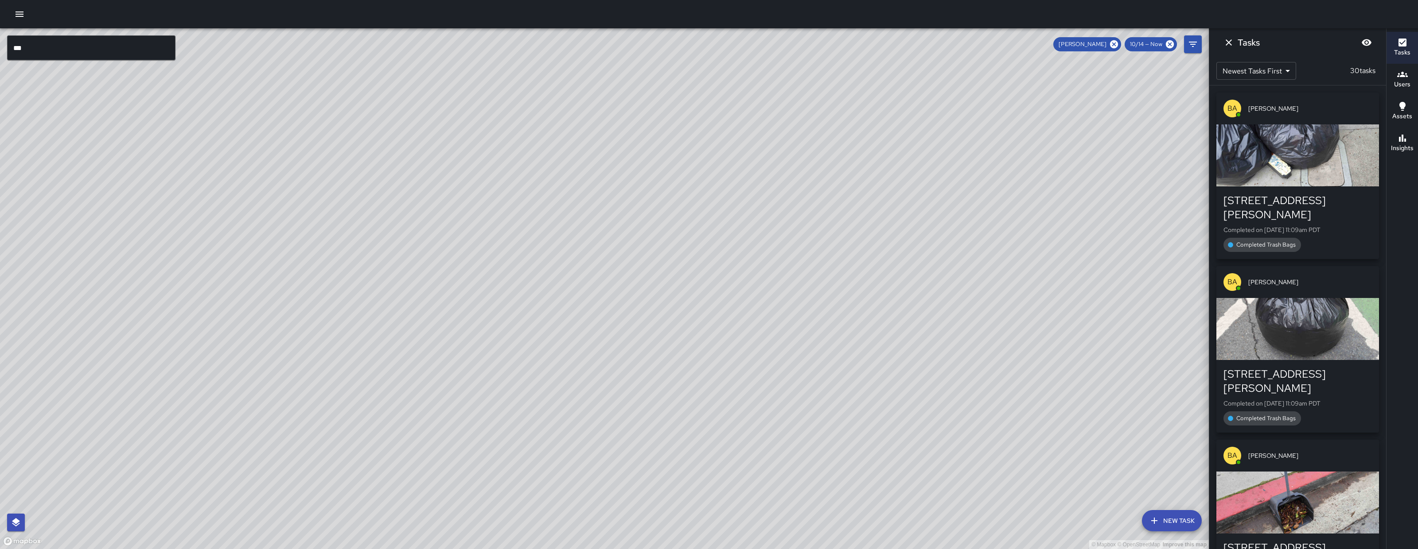
click at [1375, 37] on div "Tasks" at bounding box center [1297, 42] width 177 height 28
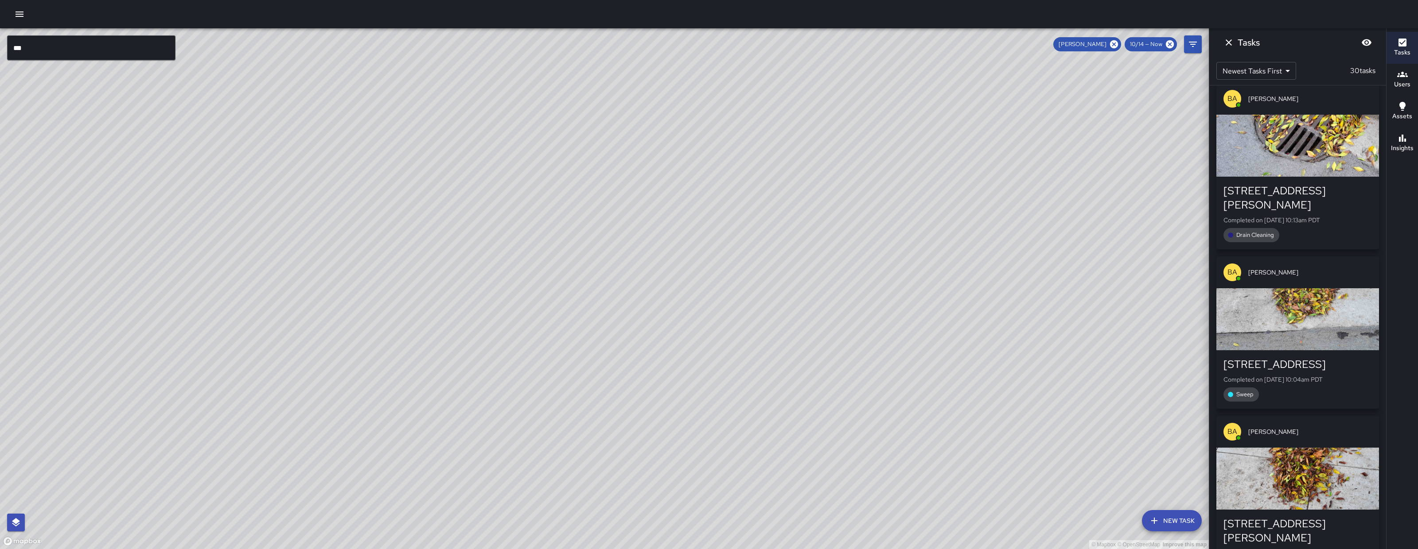
scroll to position [2424, 0]
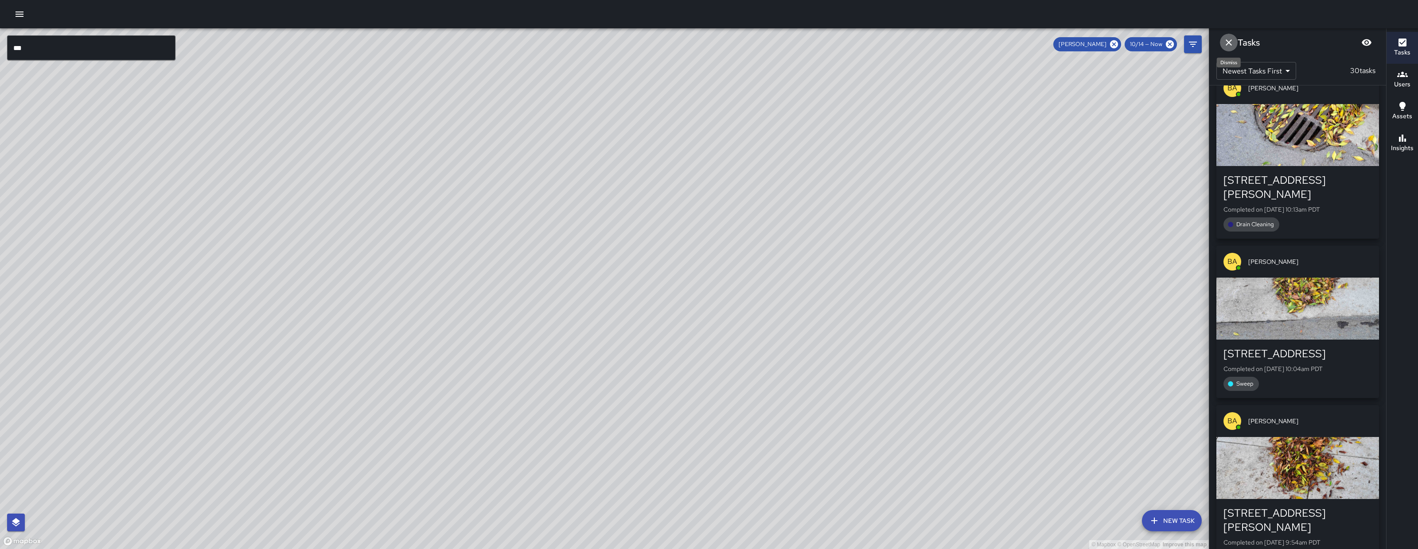
click at [1229, 42] on icon "Dismiss" at bounding box center [1228, 42] width 11 height 11
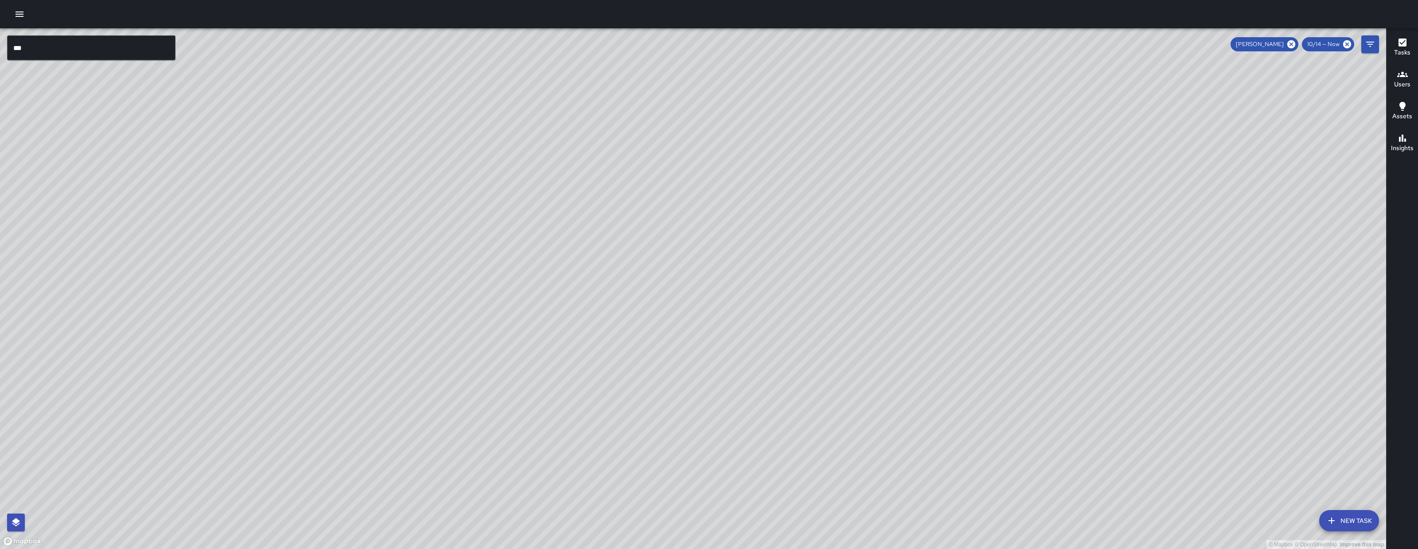
click at [1291, 46] on icon at bounding box center [1291, 44] width 8 height 8
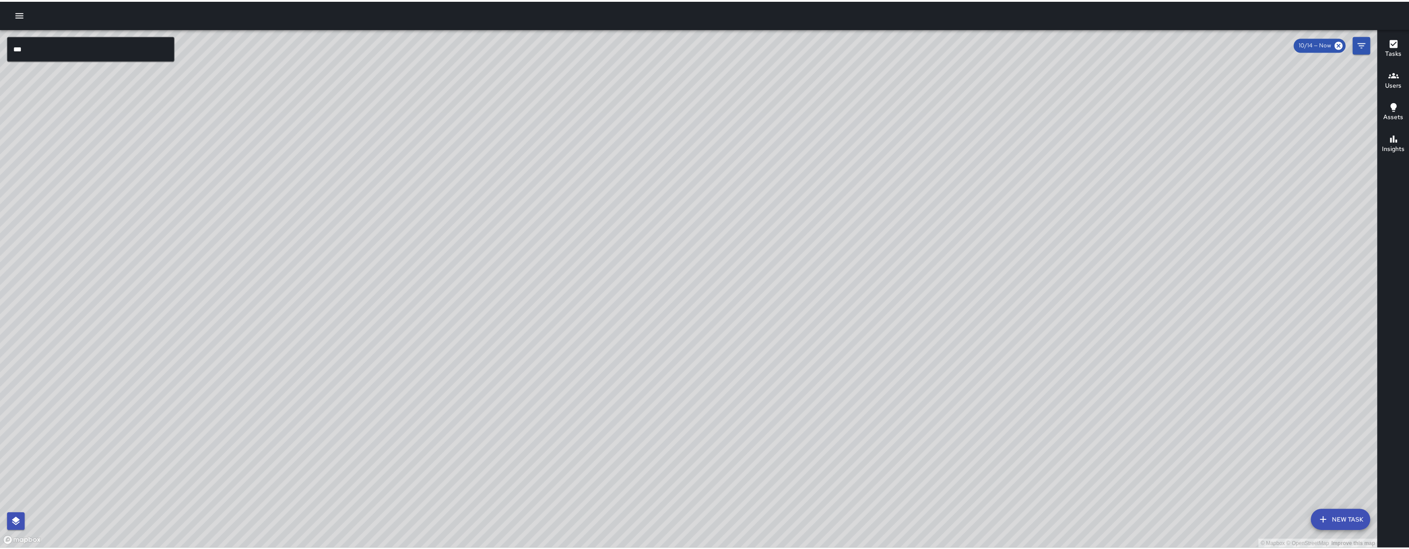
scroll to position [27823, 0]
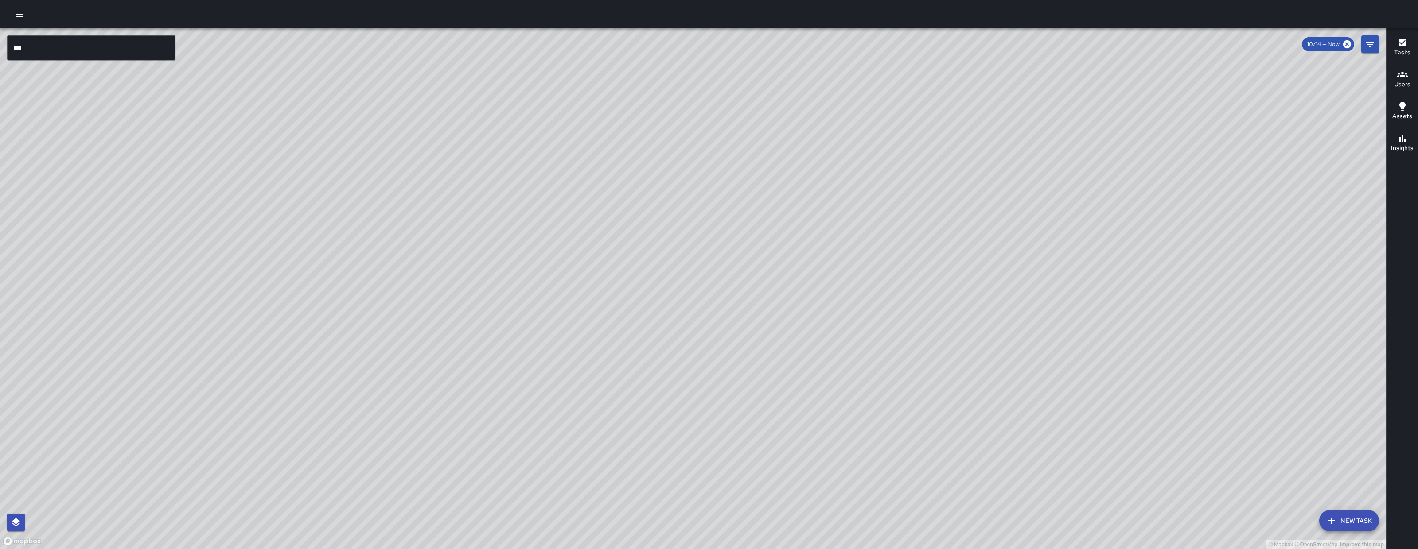
drag, startPoint x: 714, startPoint y: 129, endPoint x: 808, endPoint y: 59, distance: 117.5
click at [808, 59] on div "© Mapbox © OpenStreetMap Improve this map" at bounding box center [693, 288] width 1386 height 521
drag, startPoint x: 624, startPoint y: 225, endPoint x: 489, endPoint y: 289, distance: 149.8
click at [477, 332] on div "© Mapbox © OpenStreetMap Improve this map" at bounding box center [693, 288] width 1386 height 521
drag, startPoint x: 858, startPoint y: 322, endPoint x: 730, endPoint y: 395, distance: 147.6
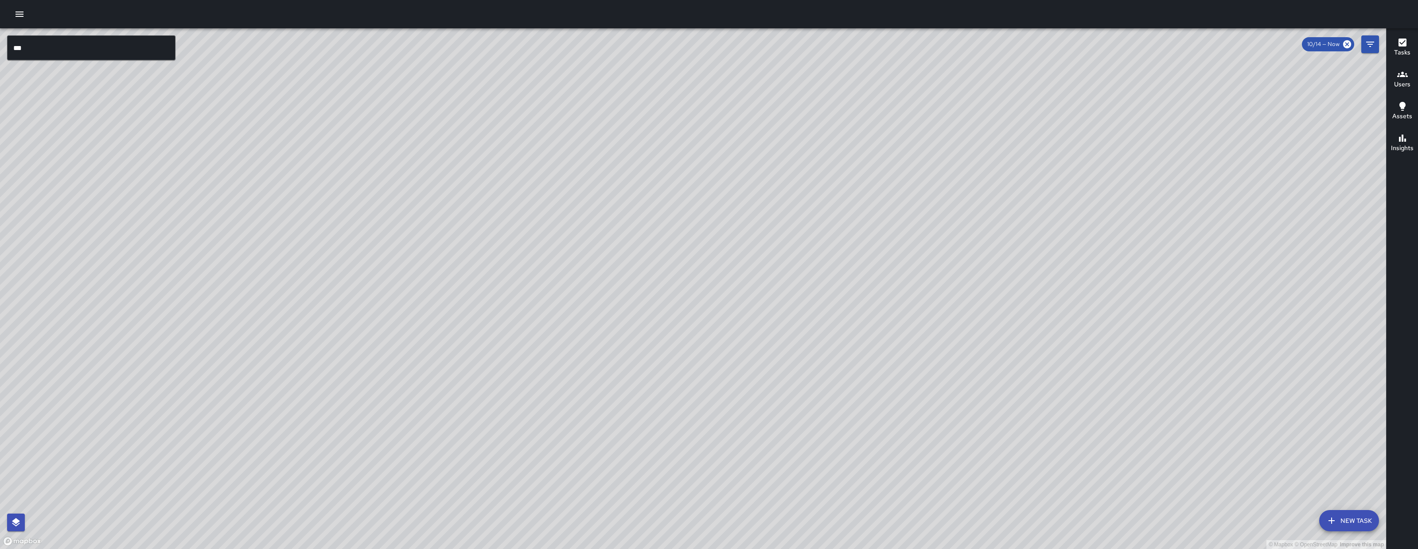
click at [730, 395] on div "© Mapbox © OpenStreetMap Improve this map" at bounding box center [693, 288] width 1386 height 521
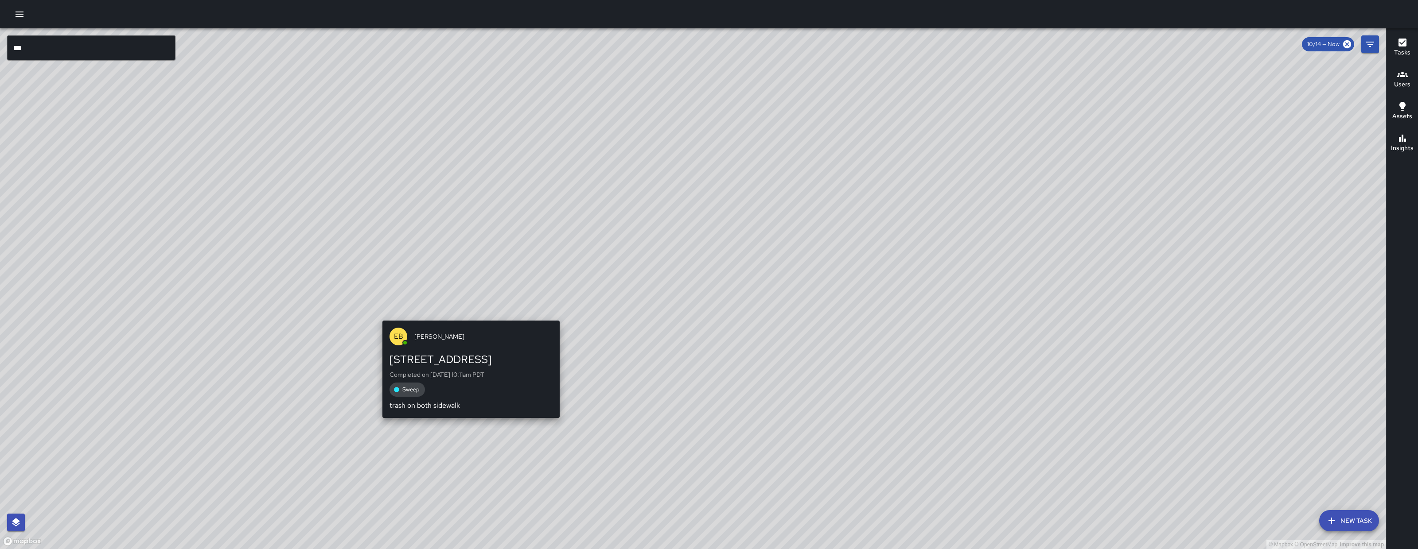
click at [467, 316] on div "© Mapbox © OpenStreetMap Improve this map EB Eddie Ballestros 160 10th Street C…" at bounding box center [693, 288] width 1386 height 521
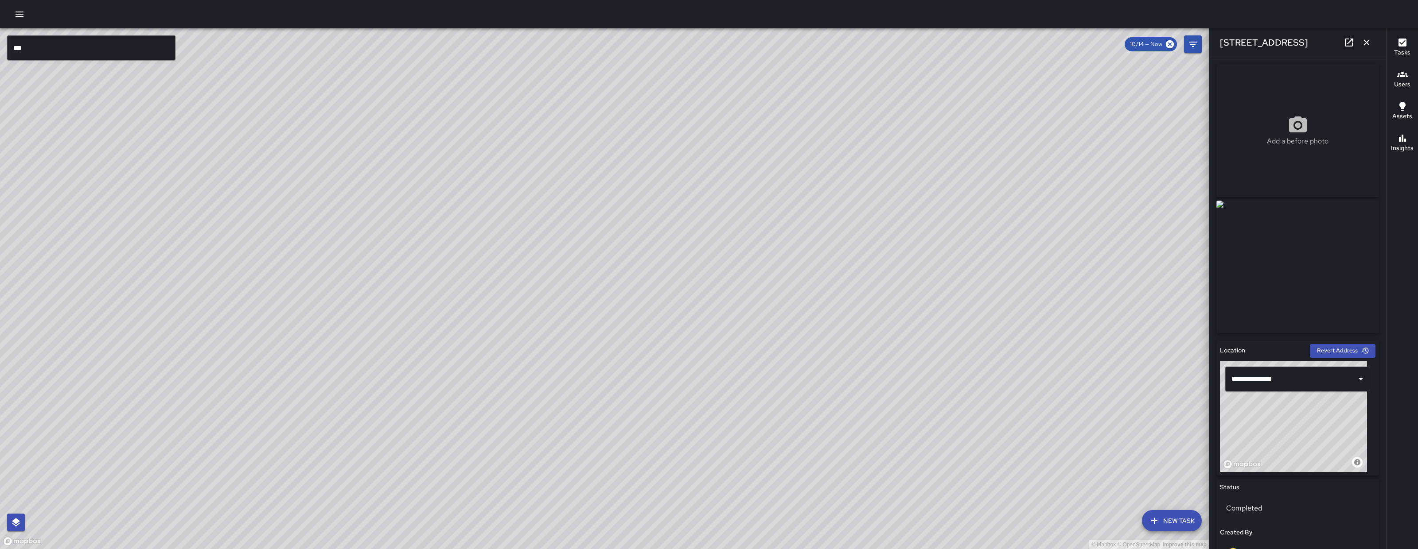
click at [1369, 39] on icon "button" at bounding box center [1366, 42] width 11 height 11
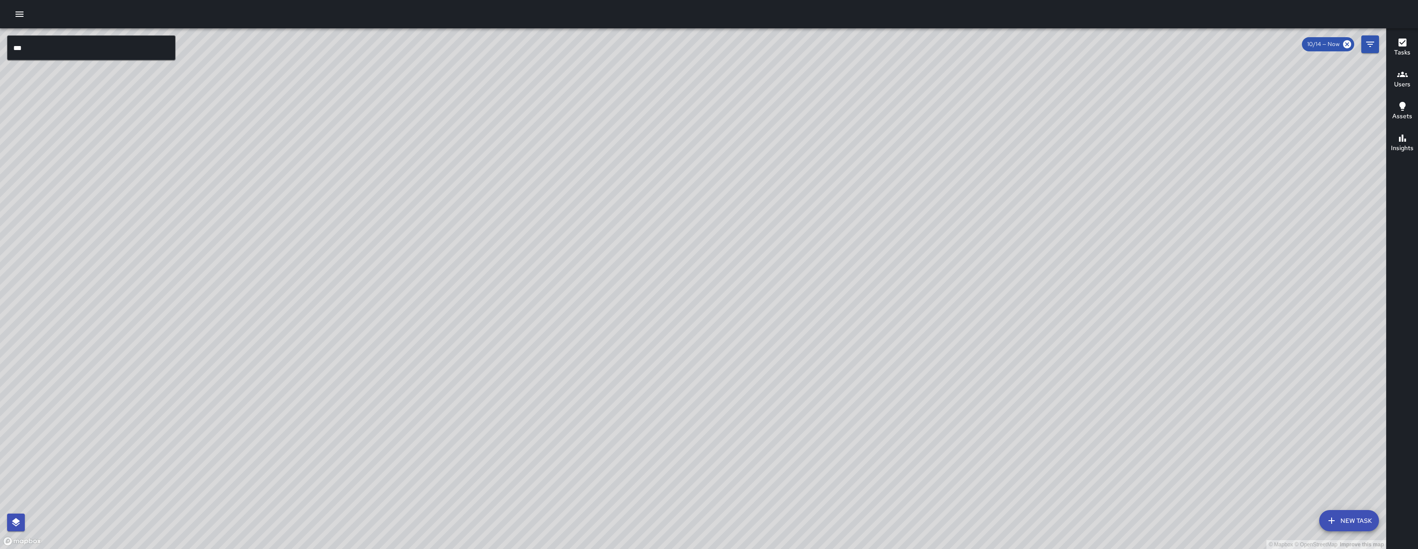
drag, startPoint x: 1203, startPoint y: 254, endPoint x: 903, endPoint y: 350, distance: 315.1
click at [903, 350] on div "© Mapbox © OpenStreetMap Improve this map" at bounding box center [693, 288] width 1386 height 521
drag, startPoint x: 987, startPoint y: 346, endPoint x: 901, endPoint y: 305, distance: 95.1
click at [901, 305] on div "© Mapbox © OpenStreetMap Improve this map" at bounding box center [693, 288] width 1386 height 521
click at [62, 47] on input "***" at bounding box center [91, 47] width 168 height 25
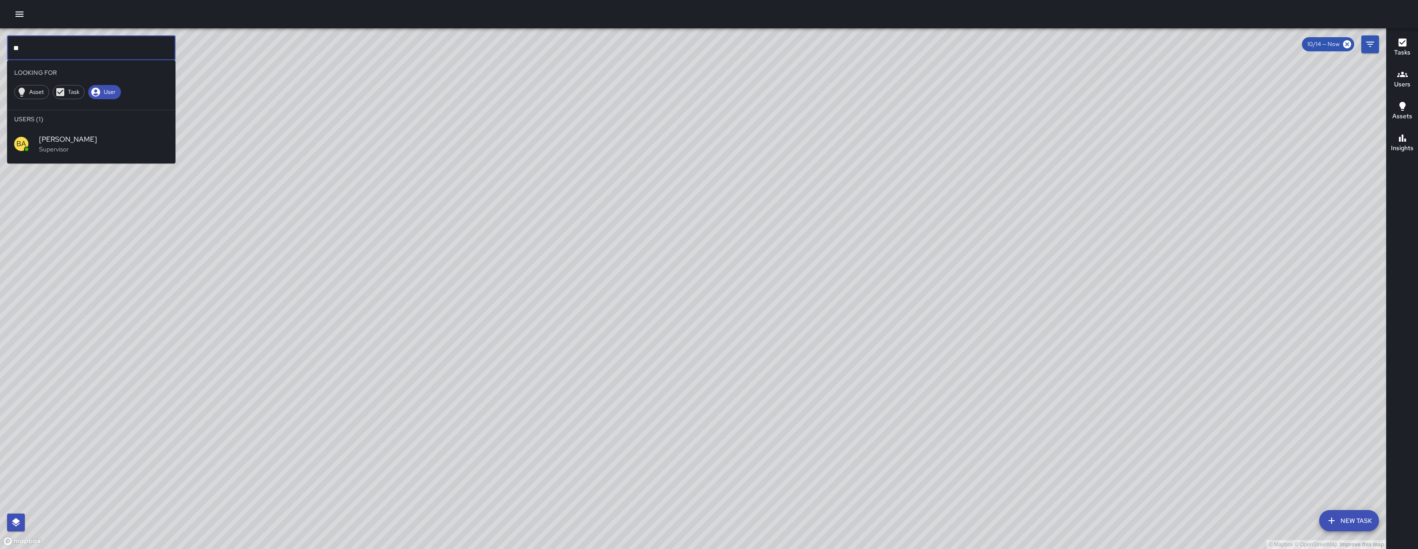
type input "*"
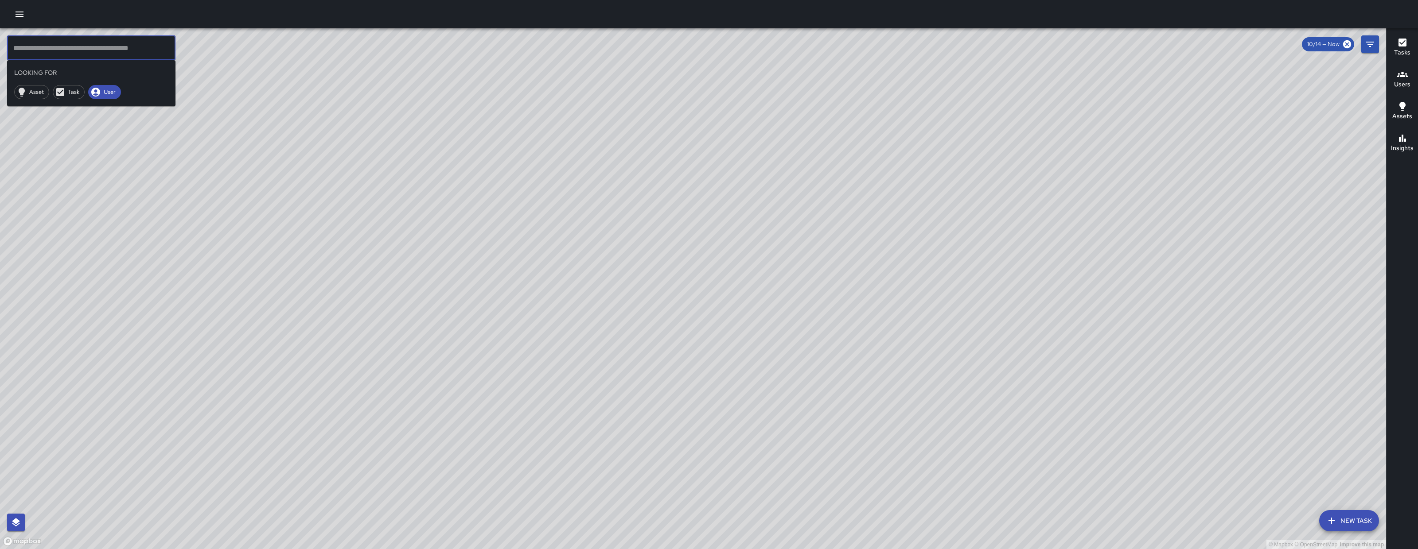
click at [119, 100] on div "Asset Task User" at bounding box center [67, 92] width 121 height 21
click at [113, 90] on span "User" at bounding box center [109, 92] width 23 height 9
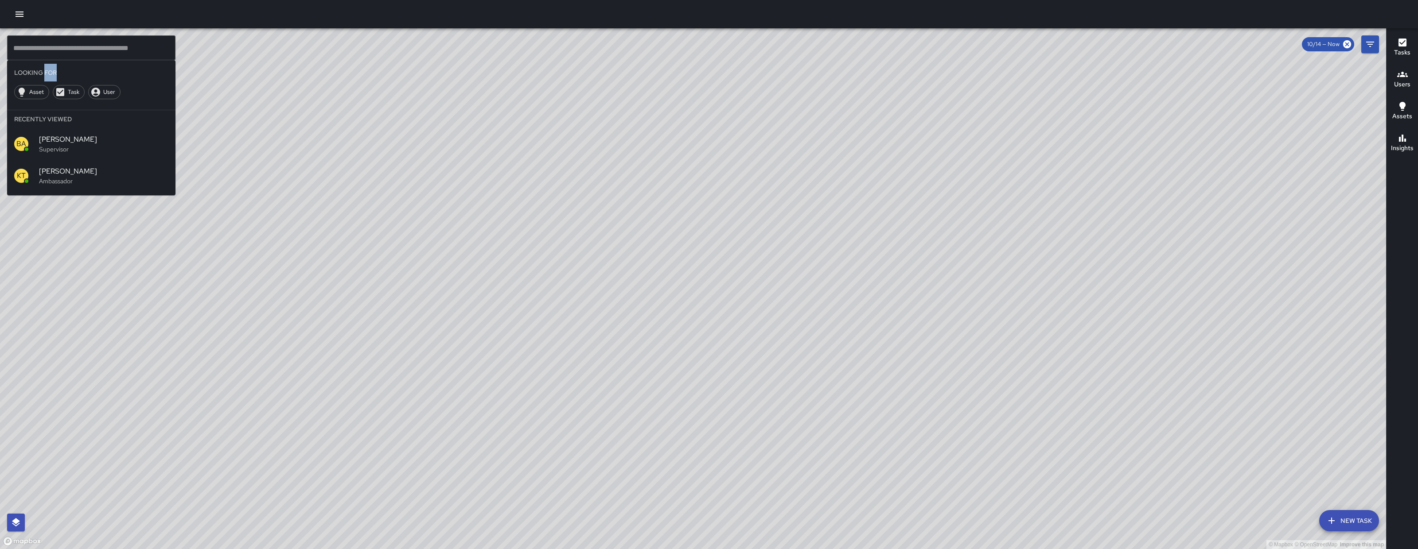
click at [260, 108] on div "© Mapbox © OpenStreetMap Improve this map" at bounding box center [693, 288] width 1386 height 521
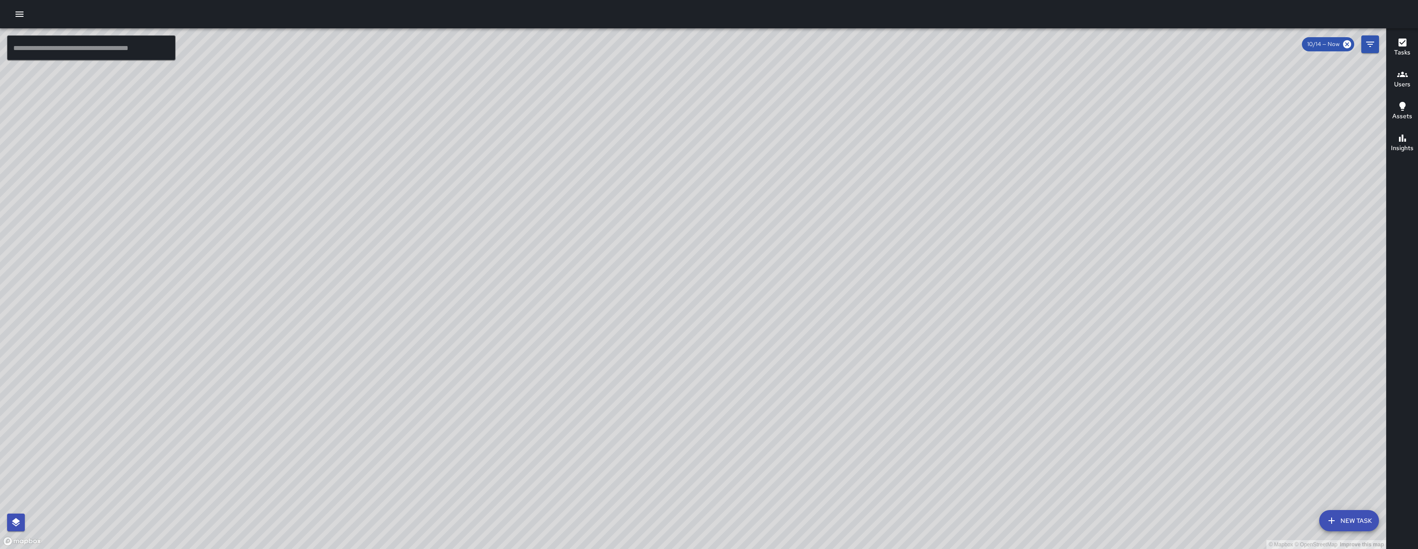
click at [21, 12] on icon "button" at bounding box center [19, 14] width 11 height 11
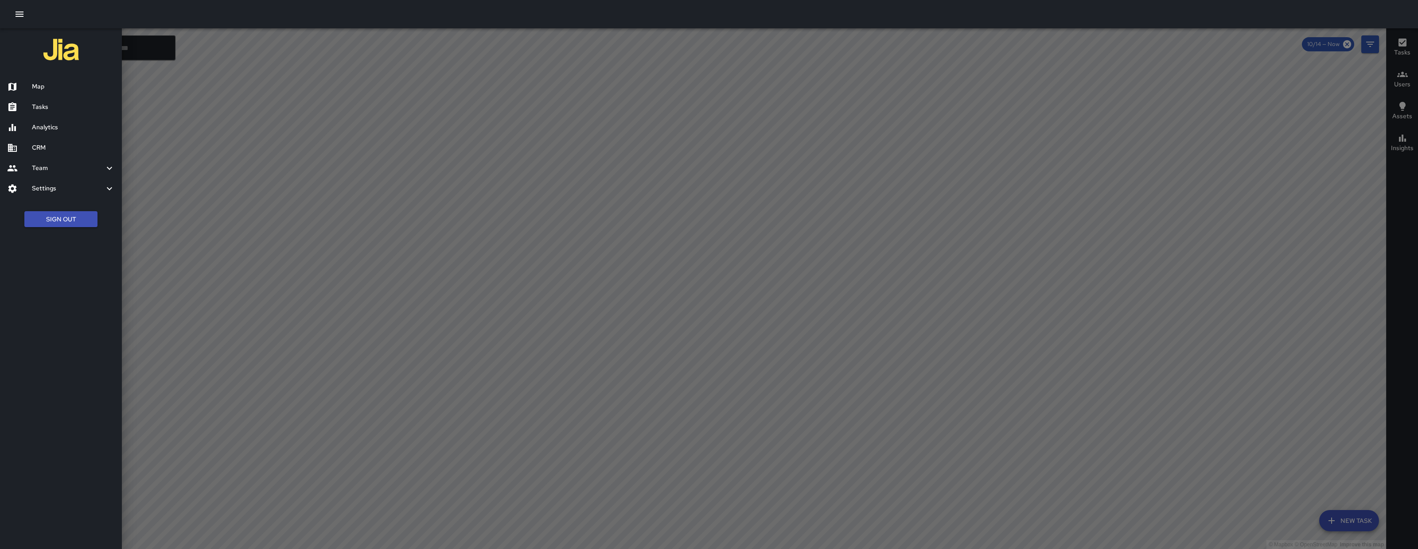
click at [62, 120] on div "Analytics" at bounding box center [61, 127] width 122 height 20
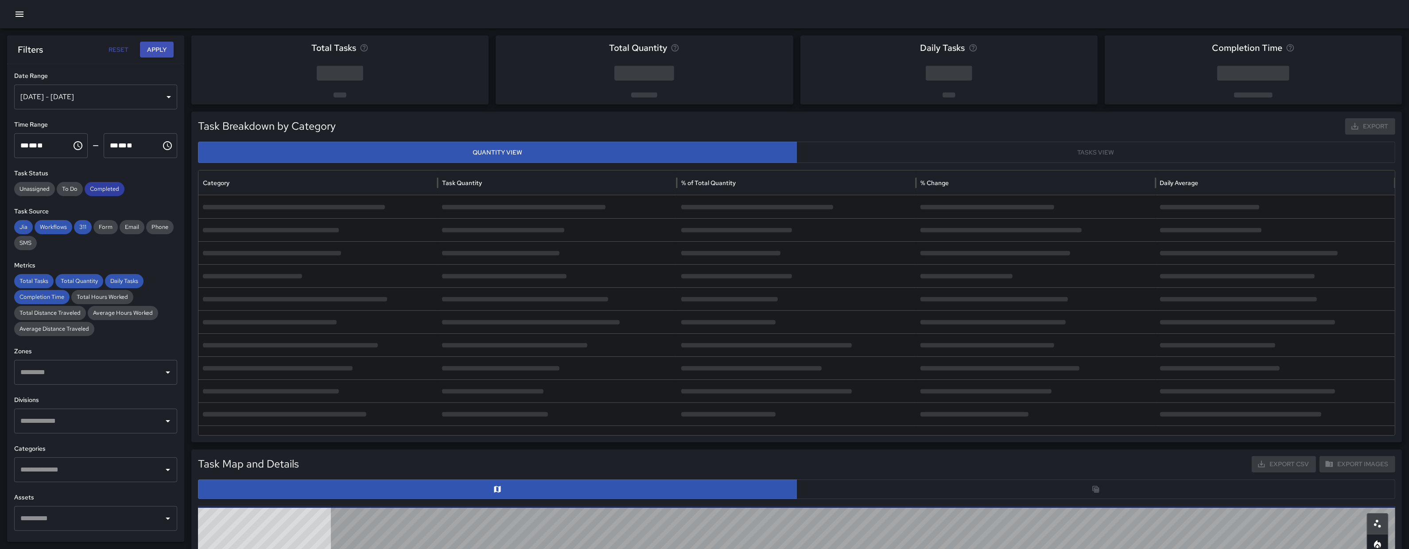
click at [95, 187] on span "Completed" at bounding box center [105, 189] width 40 height 9
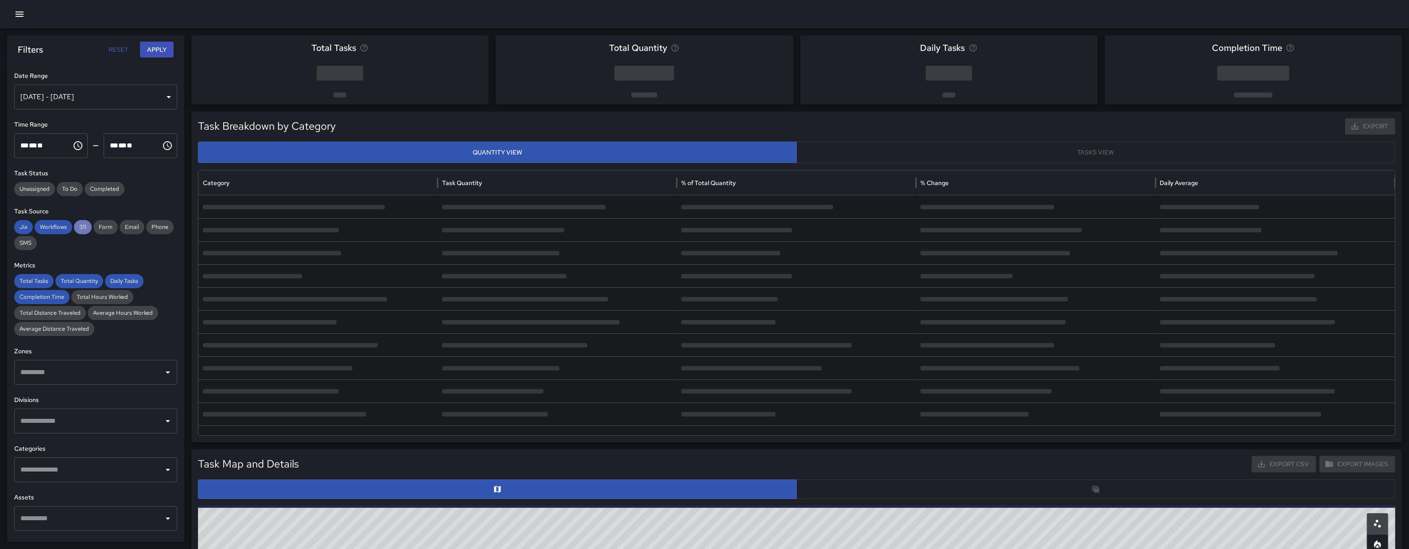
click at [82, 225] on span "311" at bounding box center [83, 227] width 18 height 9
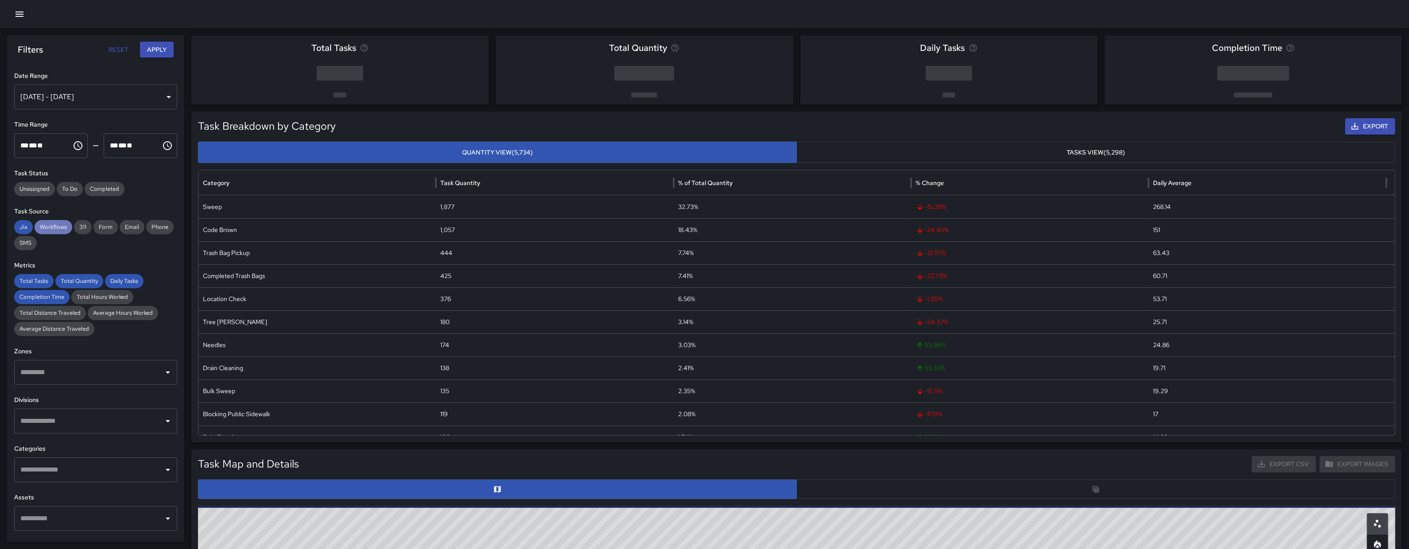
click at [51, 227] on span "Workflows" at bounding box center [54, 227] width 38 height 9
click at [25, 227] on span "Jia" at bounding box center [23, 227] width 19 height 9
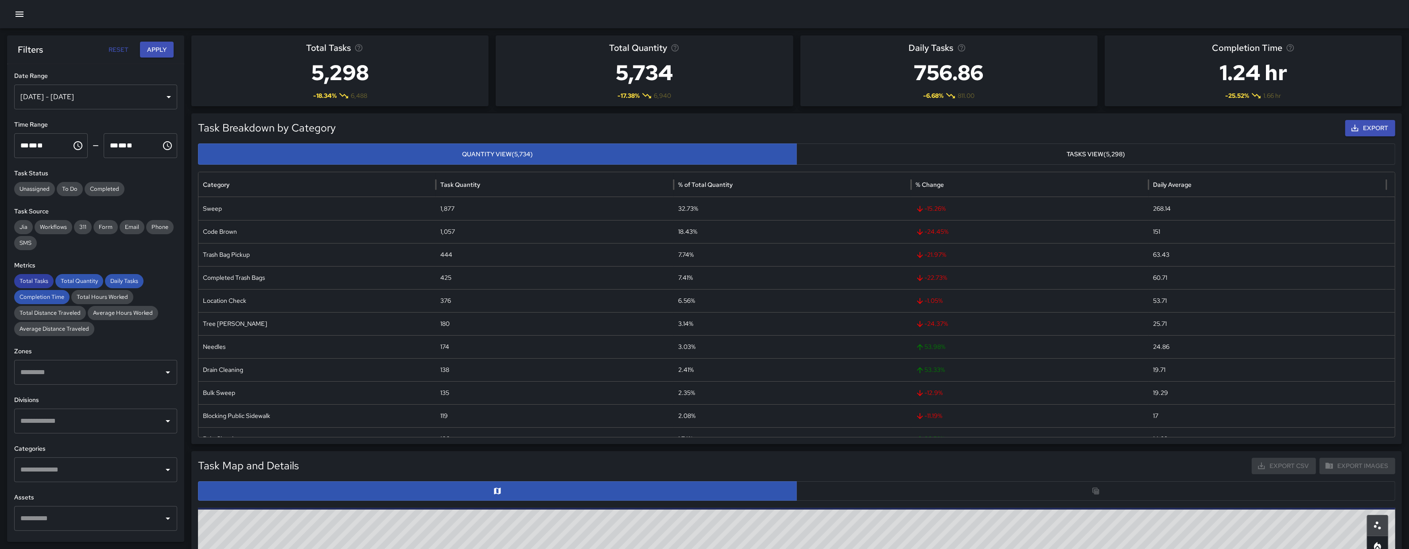
click at [39, 281] on span "Total Tasks" at bounding box center [33, 281] width 39 height 9
click at [46, 293] on span "Completion Time" at bounding box center [41, 297] width 55 height 9
click at [91, 280] on span "Total Quantity" at bounding box center [79, 281] width 48 height 9
click at [122, 280] on div "Total Tasks Total Quantity Daily Tasks Completion Time Total Hours Worked Total…" at bounding box center [95, 305] width 163 height 62
click at [122, 280] on span "Daily Tasks" at bounding box center [124, 281] width 39 height 9
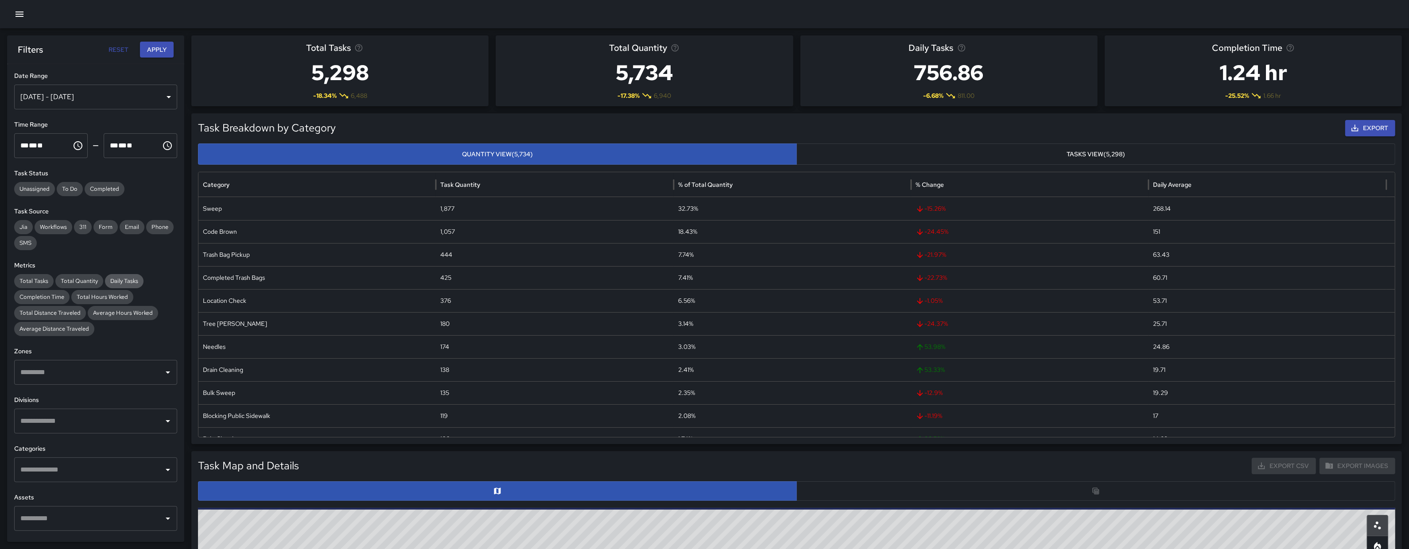
click at [122, 280] on span "Daily Tasks" at bounding box center [124, 281] width 39 height 9
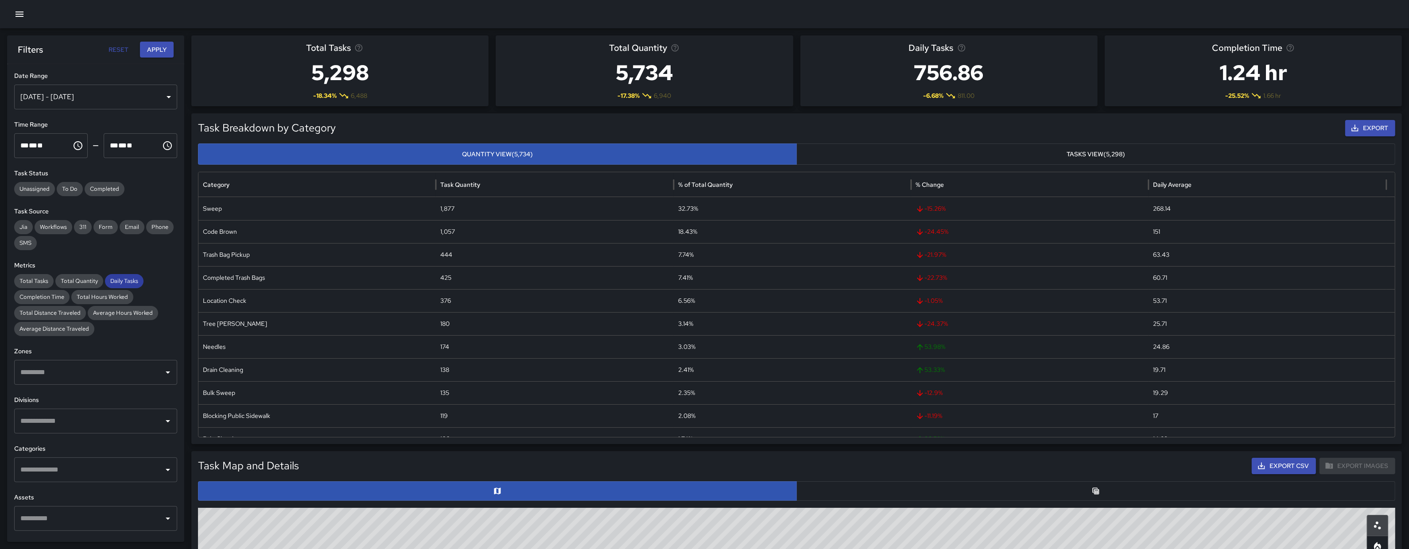
click at [125, 280] on span "Daily Tasks" at bounding box center [124, 281] width 39 height 9
click at [144, 104] on div "Oct 08, 2025 - Oct 14, 2025" at bounding box center [95, 97] width 163 height 25
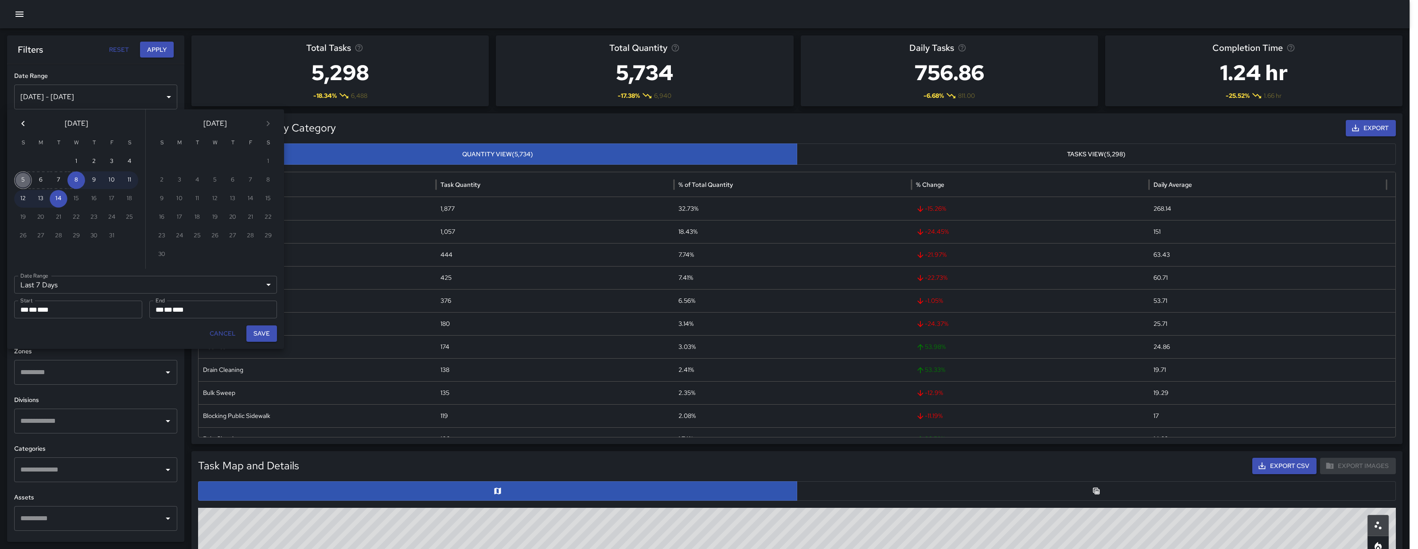
click at [23, 178] on button "5" at bounding box center [23, 180] width 18 height 18
type input "******"
type input "**********"
click at [128, 175] on button "11" at bounding box center [129, 180] width 18 height 18
type input "**********"
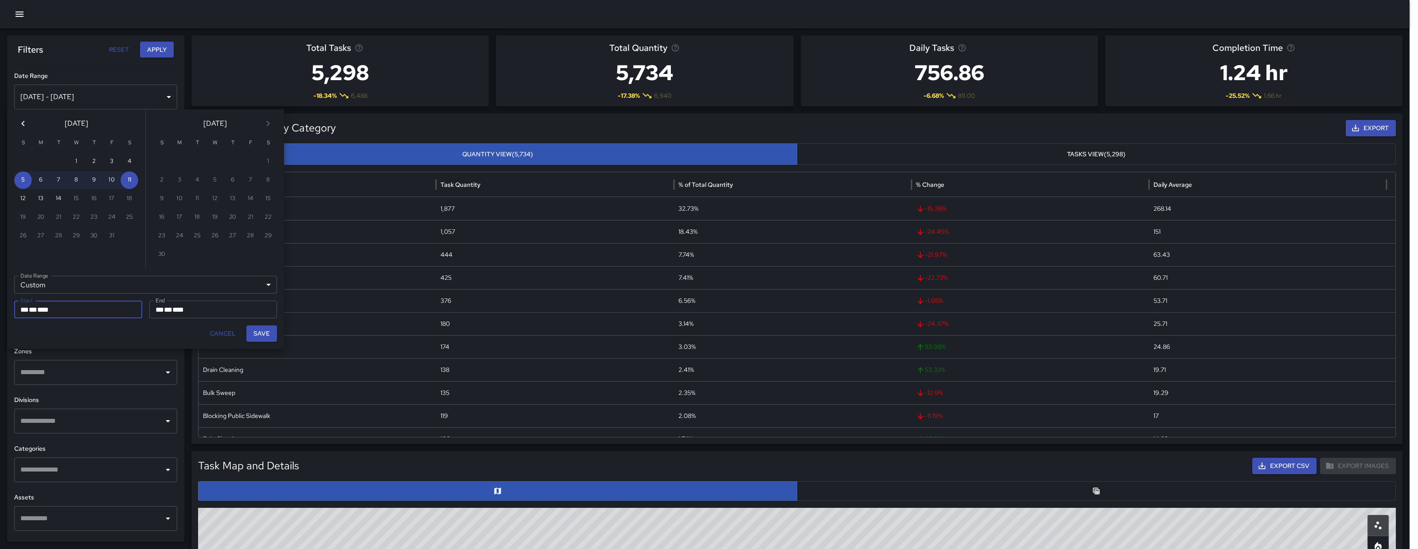
click at [260, 332] on button "Save" at bounding box center [261, 334] width 31 height 16
type input "**********"
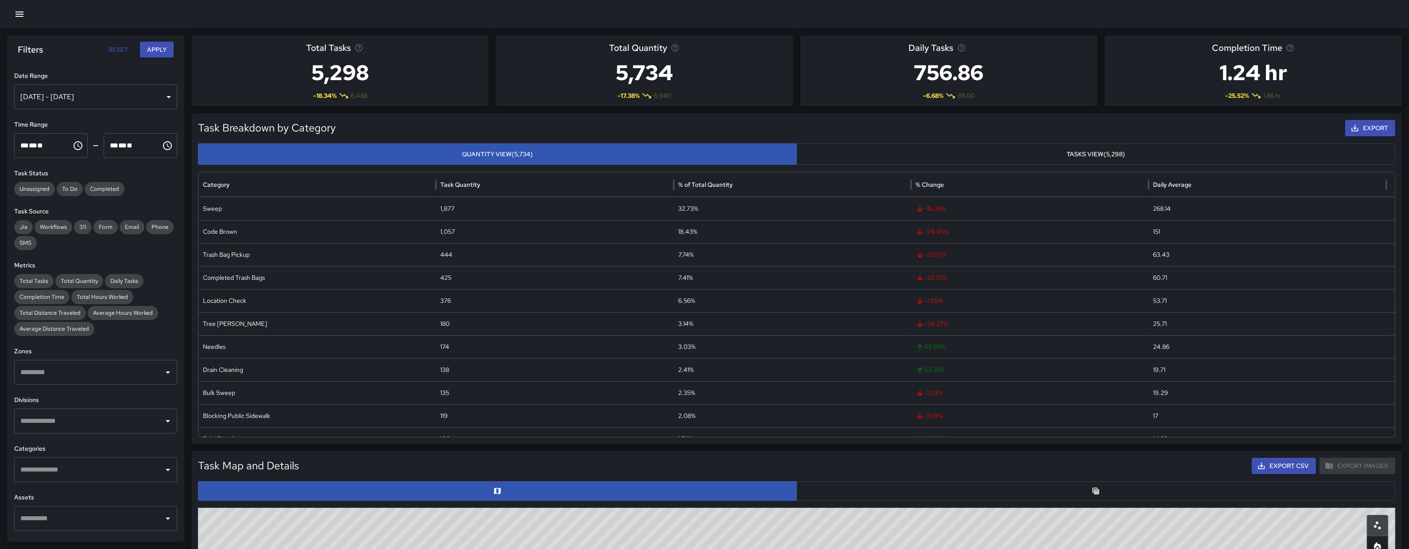
click at [82, 386] on div "**********" at bounding box center [95, 303] width 177 height 478
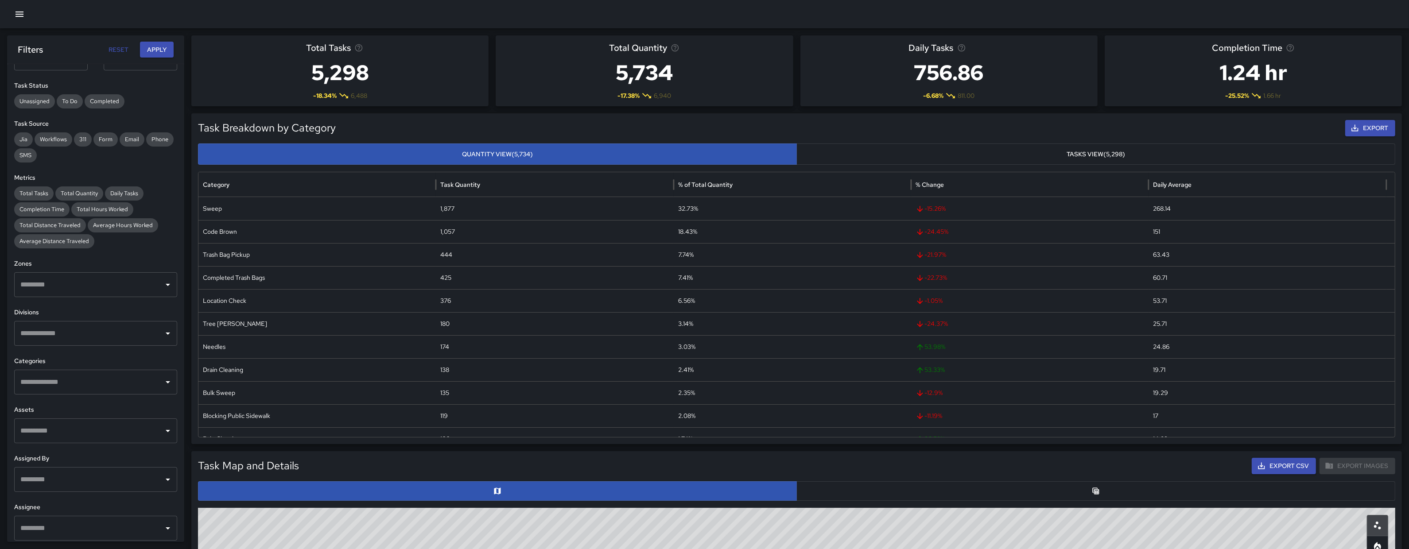
scroll to position [93, 0]
click at [80, 386] on div "​" at bounding box center [95, 377] width 163 height 25
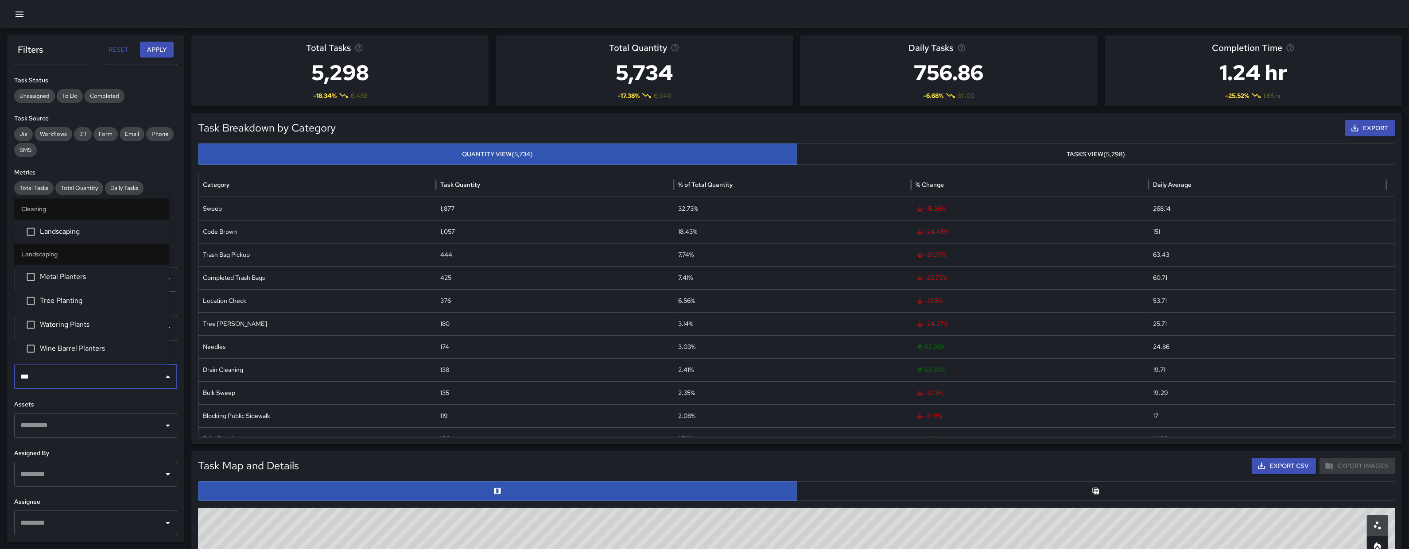
type input "****"
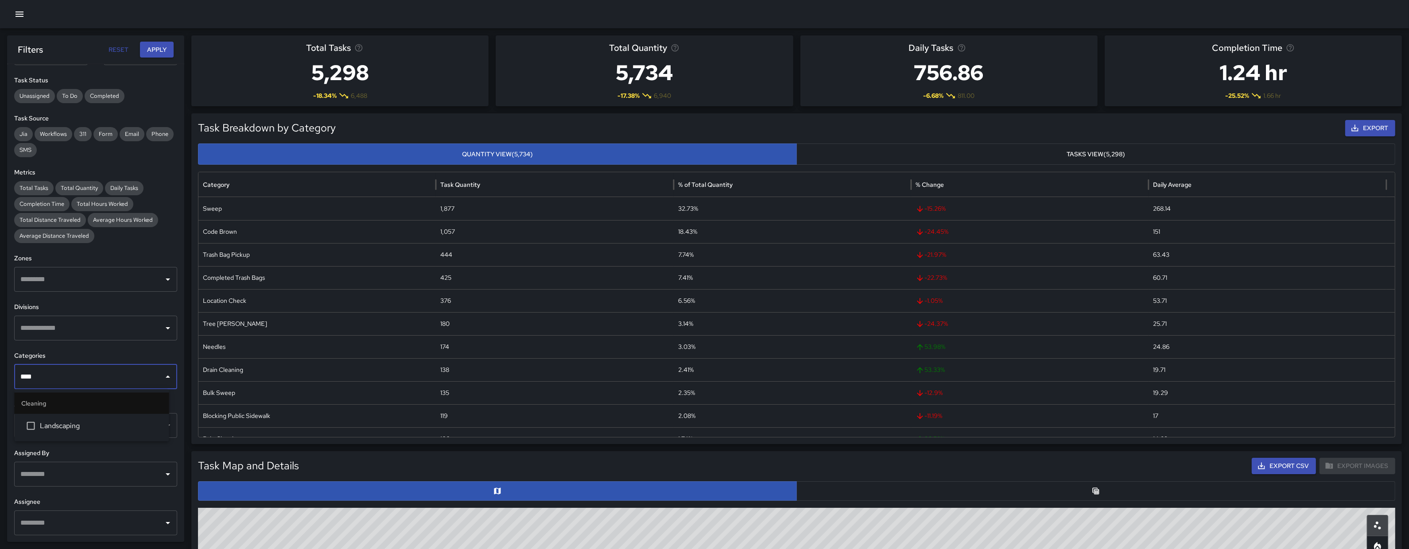
click at [98, 418] on li "Landscaping" at bounding box center [92, 426] width 155 height 24
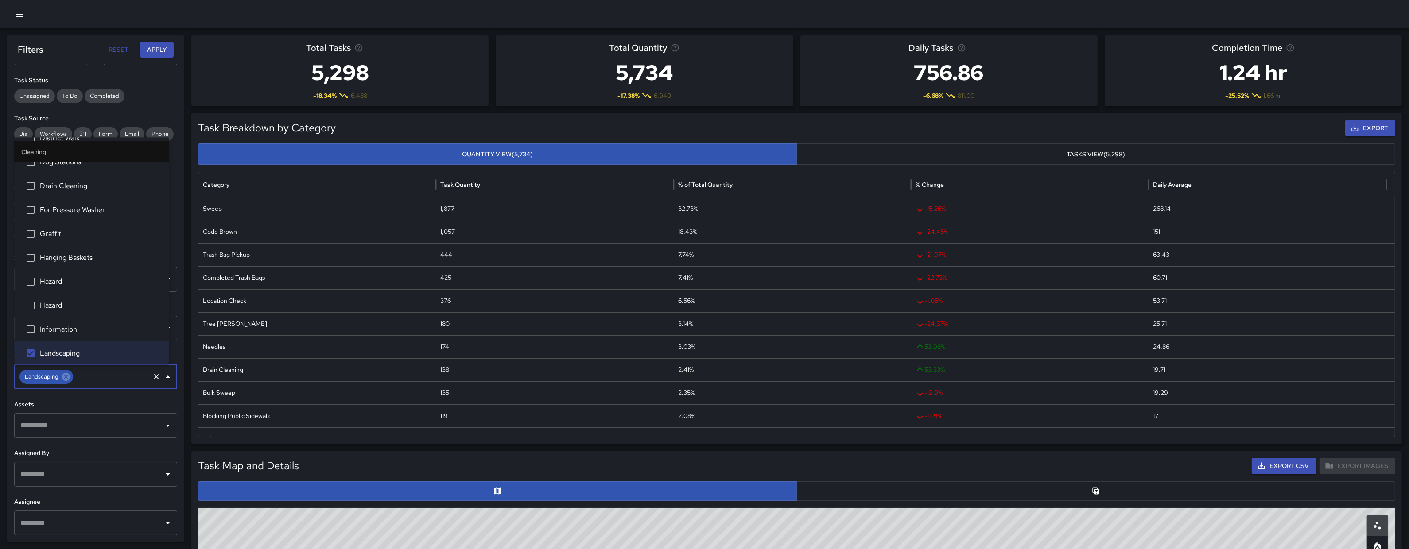
click at [165, 42] on button "Apply" at bounding box center [157, 50] width 34 height 16
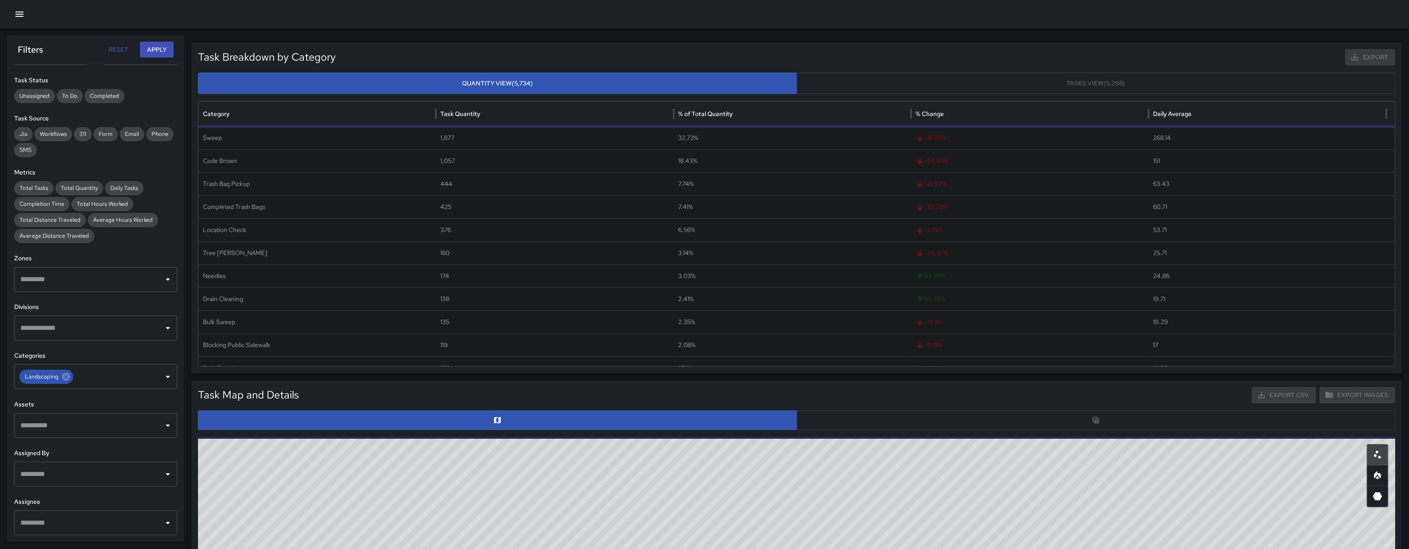
click at [826, 416] on button "button" at bounding box center [1095, 420] width 599 height 19
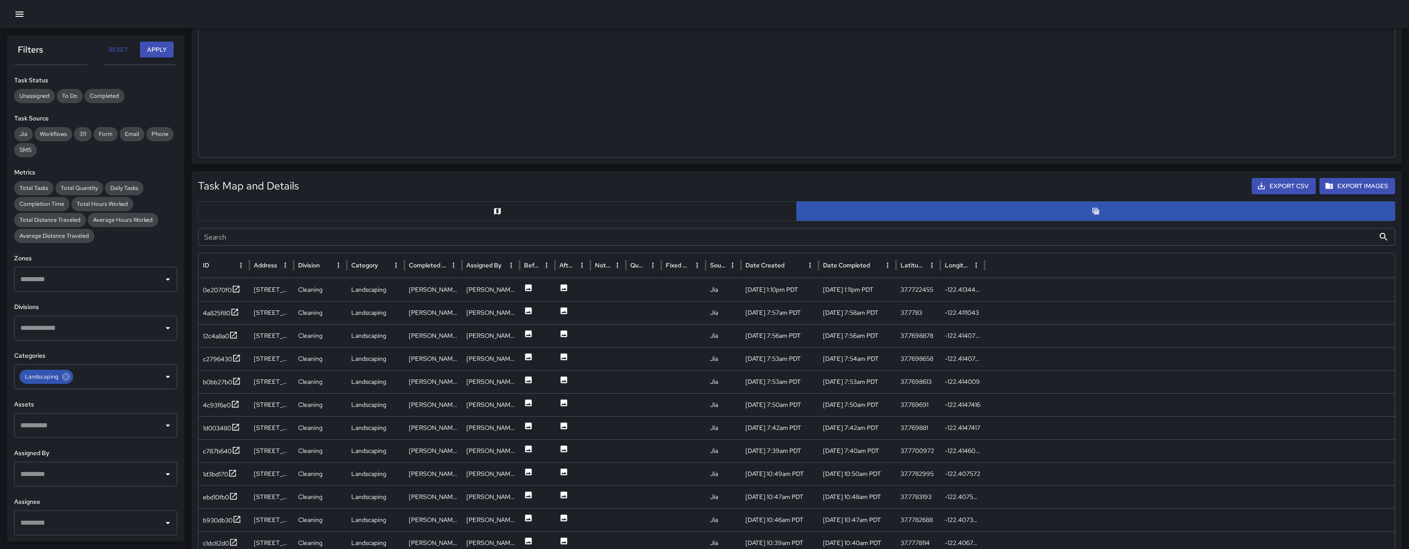
scroll to position [210, 0]
click at [210, 297] on div "0e2070f0" at bounding box center [223, 289] width 51 height 23
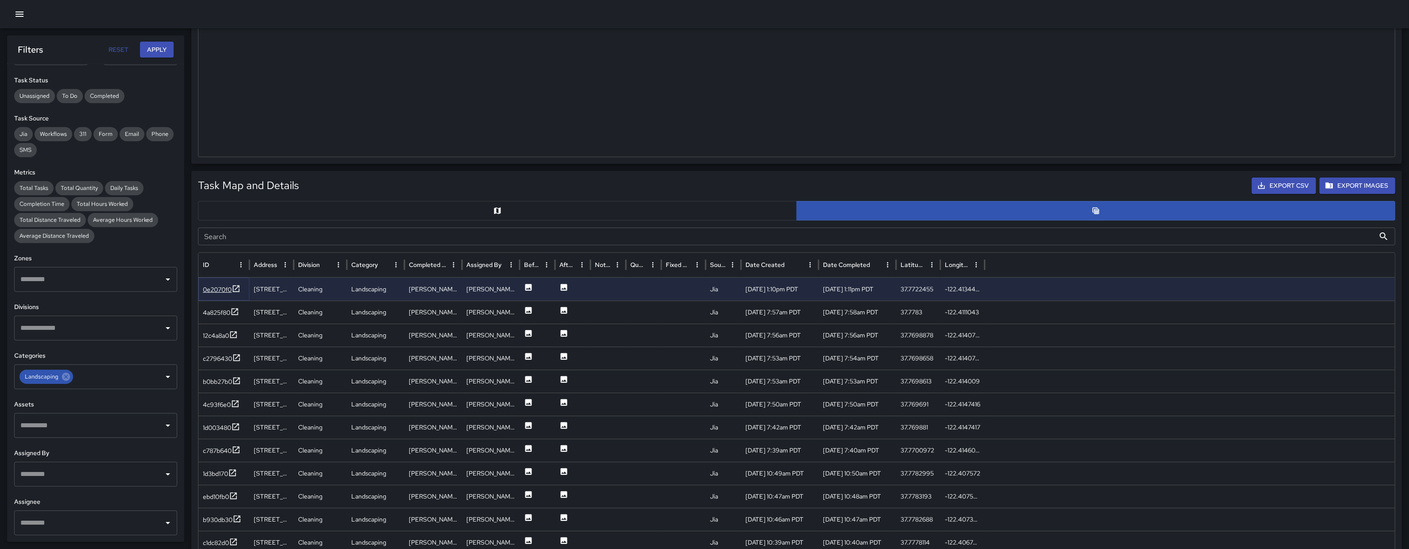
click at [209, 295] on div "0e2070f0" at bounding box center [222, 289] width 38 height 11
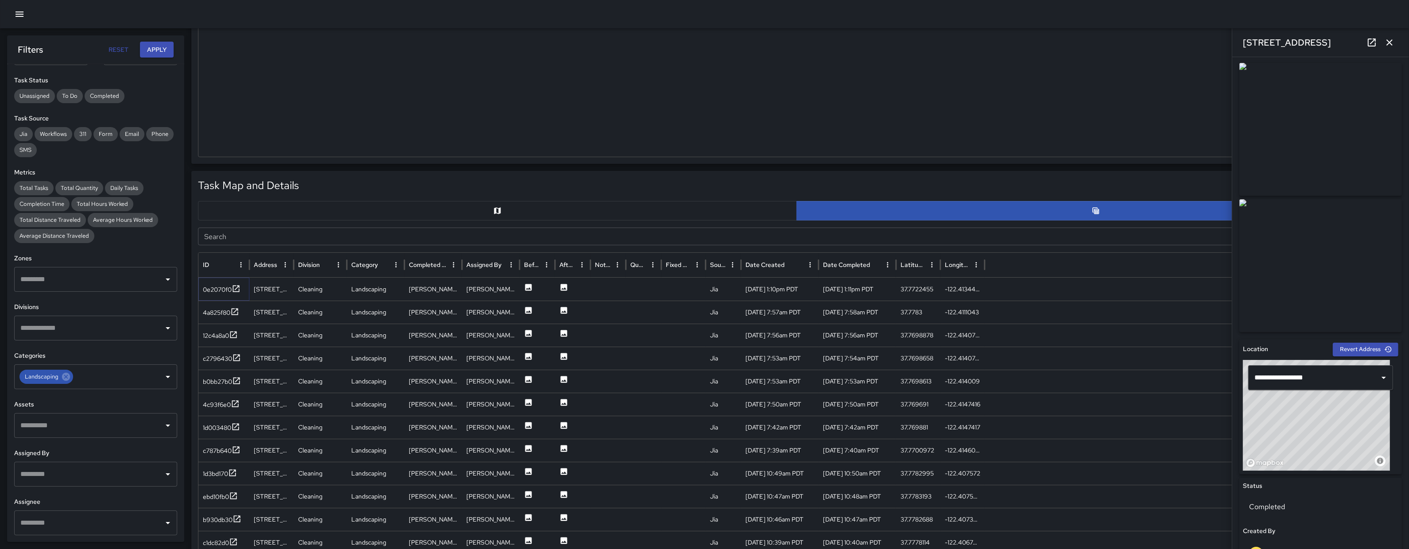
scroll to position [2, 0]
click at [210, 313] on div "4a825f80" at bounding box center [216, 312] width 27 height 9
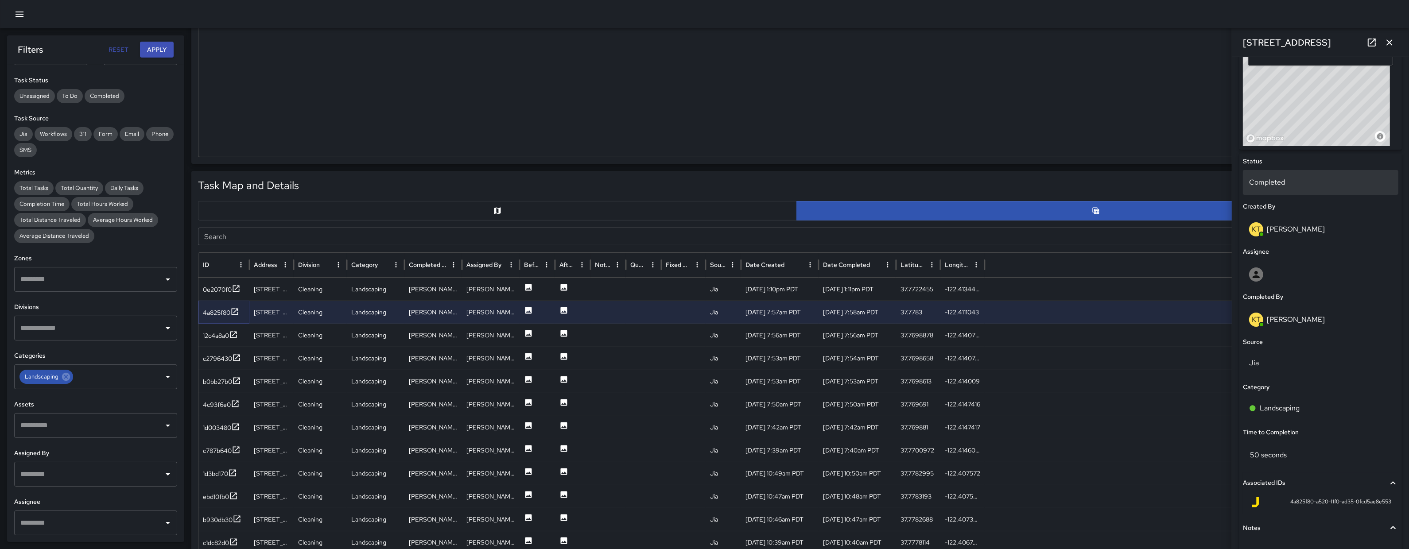
scroll to position [331, 0]
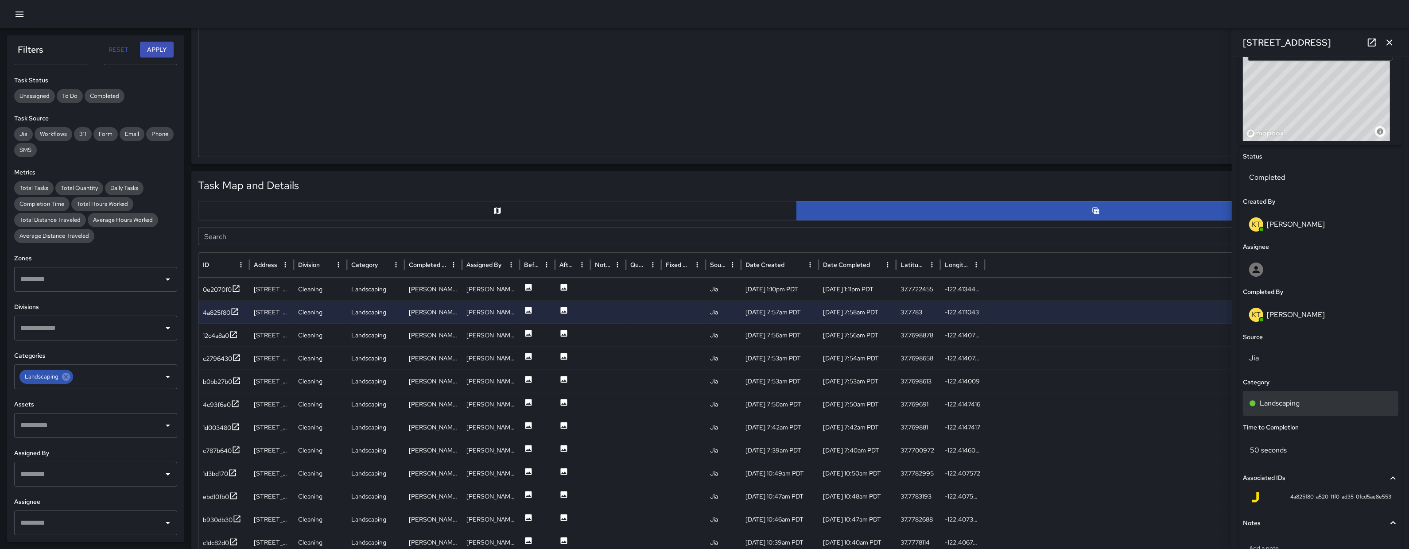
click at [1329, 398] on div "Landscaping" at bounding box center [1320, 403] width 143 height 11
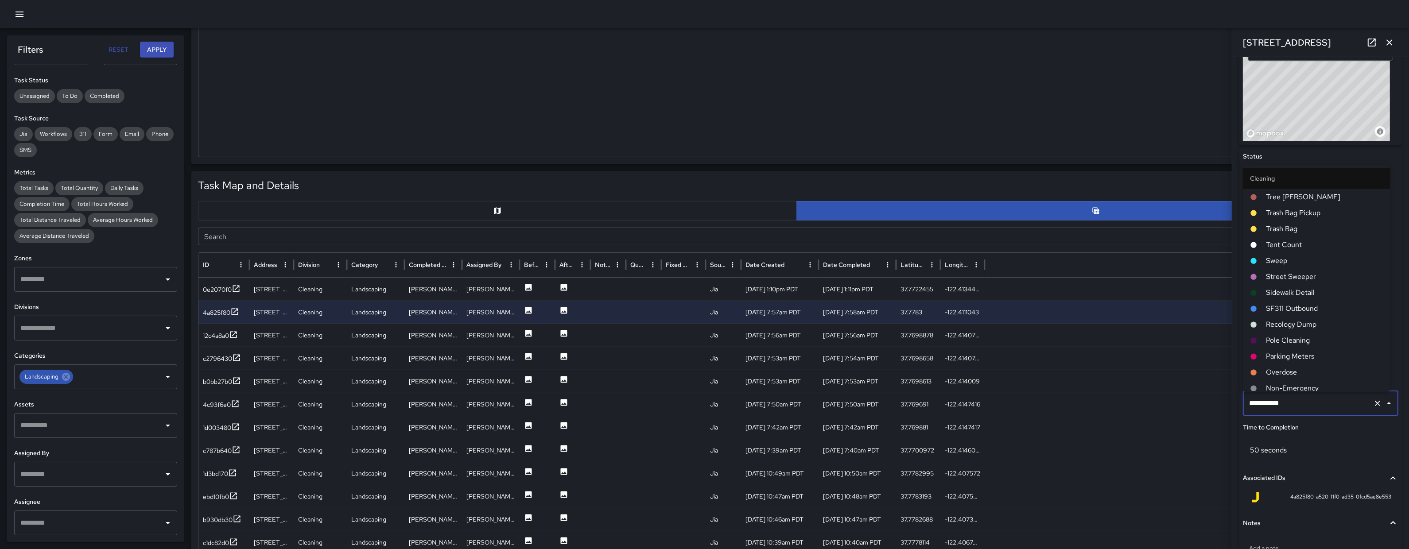
scroll to position [37, 0]
click at [1327, 395] on input "**********" at bounding box center [1308, 403] width 123 height 17
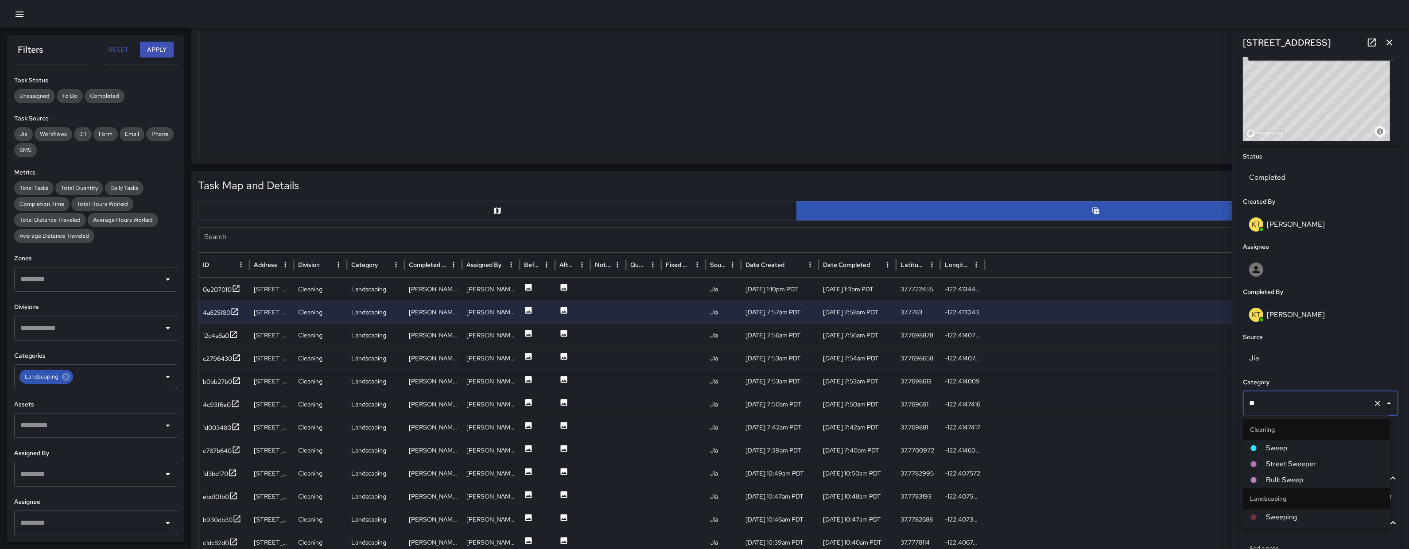
type input "***"
click at [1307, 451] on span "Sweep" at bounding box center [1324, 448] width 117 height 11
click at [216, 338] on div "12c4a8a0" at bounding box center [216, 335] width 26 height 9
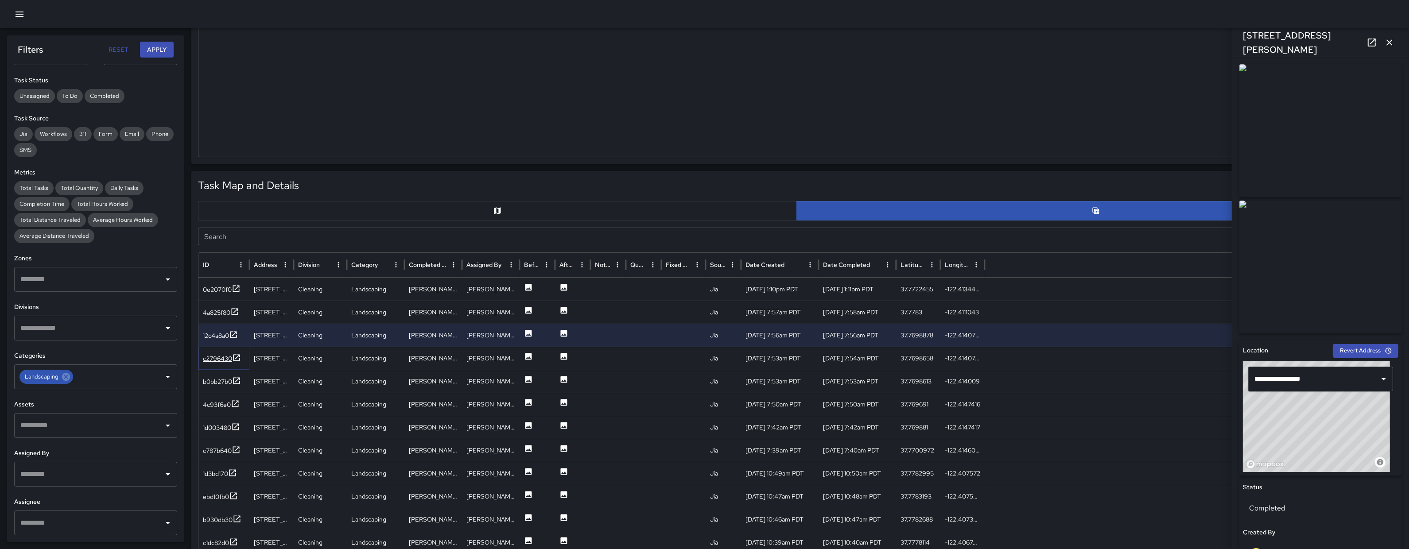
click at [218, 361] on div "c2796430" at bounding box center [217, 358] width 29 height 9
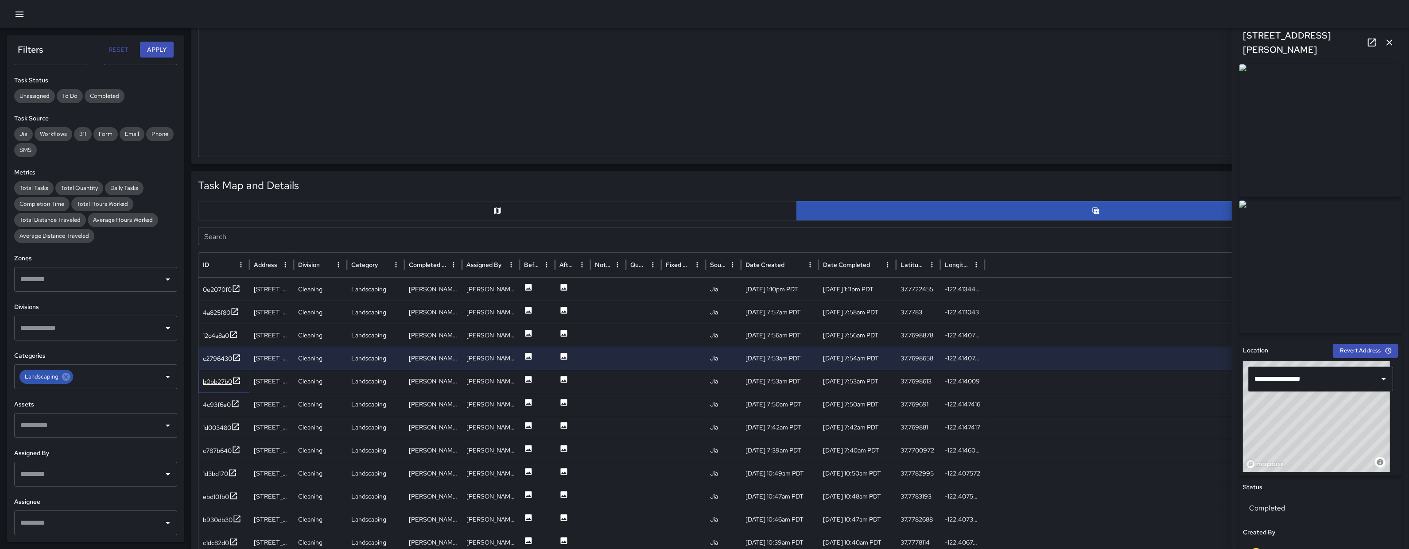
click at [218, 386] on div "b0bb27b0" at bounding box center [217, 381] width 29 height 9
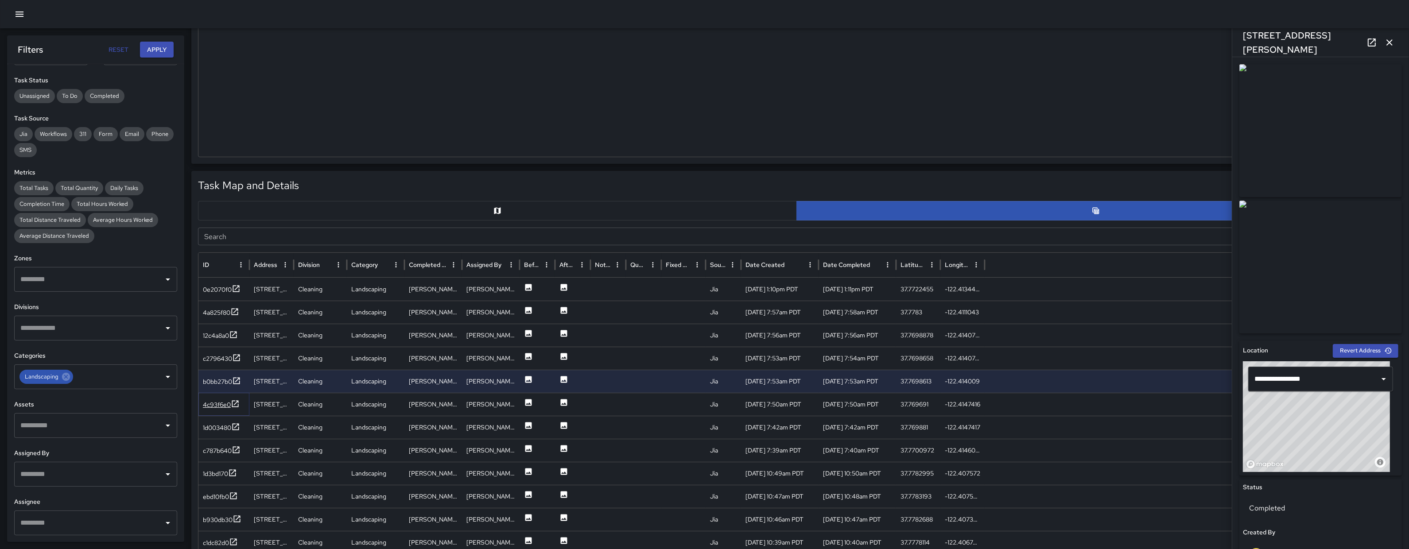
click at [215, 404] on div "4c93f6e0" at bounding box center [217, 404] width 28 height 9
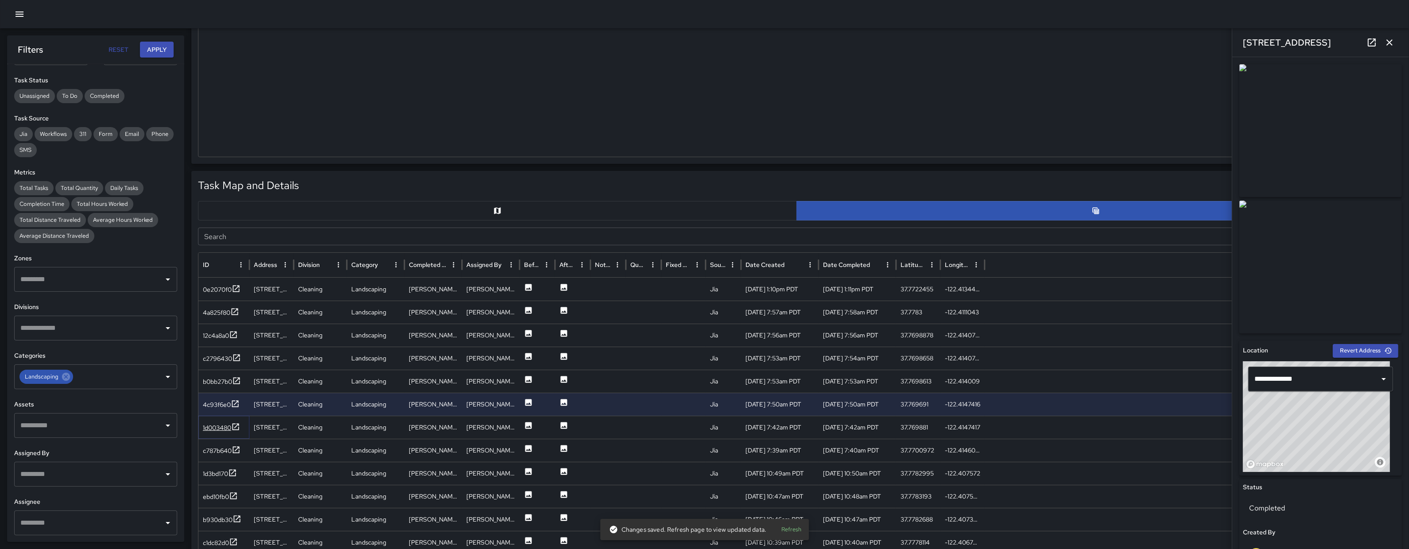
click at [218, 431] on div "1d003480" at bounding box center [217, 427] width 28 height 9
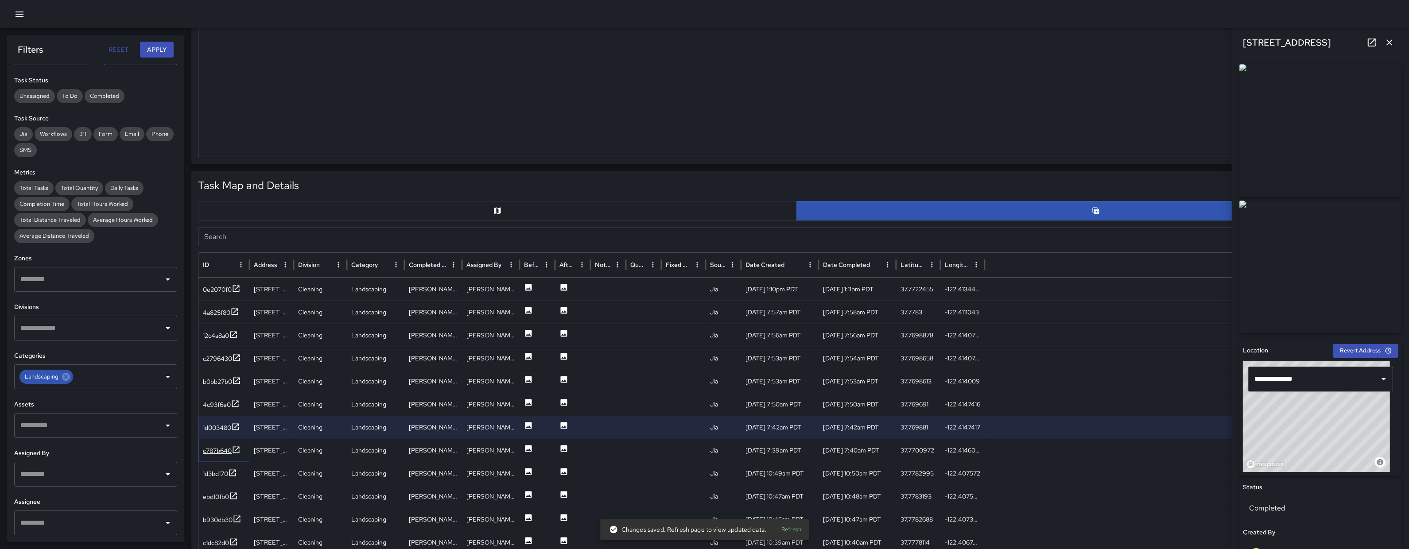
click at [221, 451] on div "c787b640" at bounding box center [217, 451] width 29 height 9
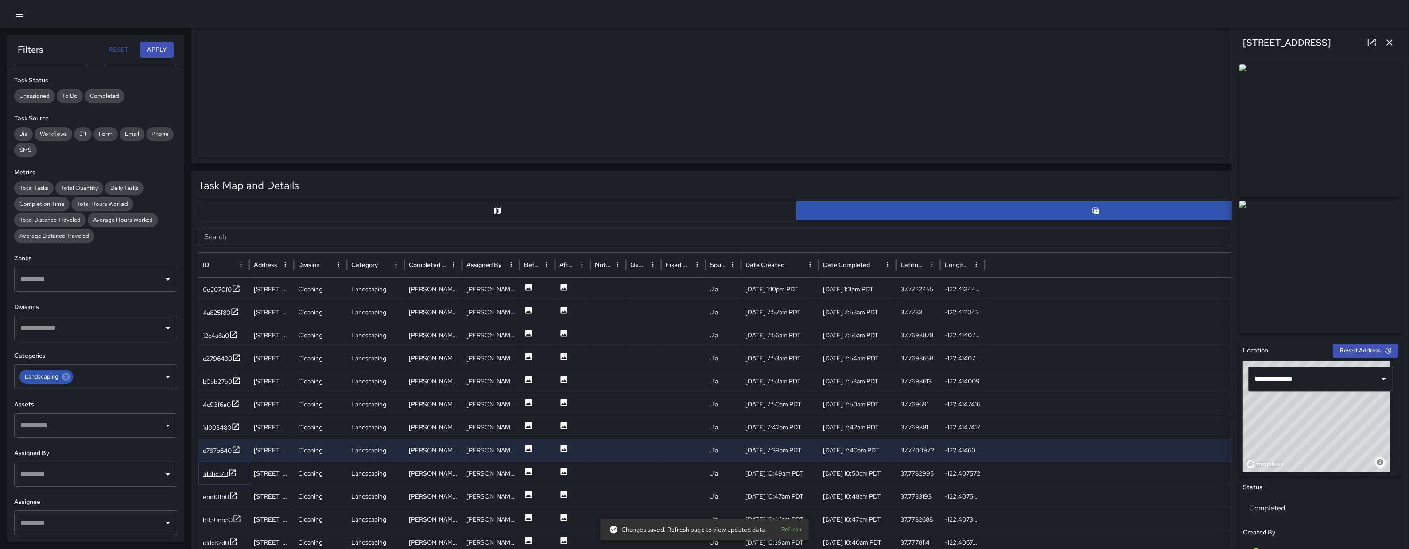
click at [218, 471] on div "1d3bd170" at bounding box center [215, 474] width 25 height 9
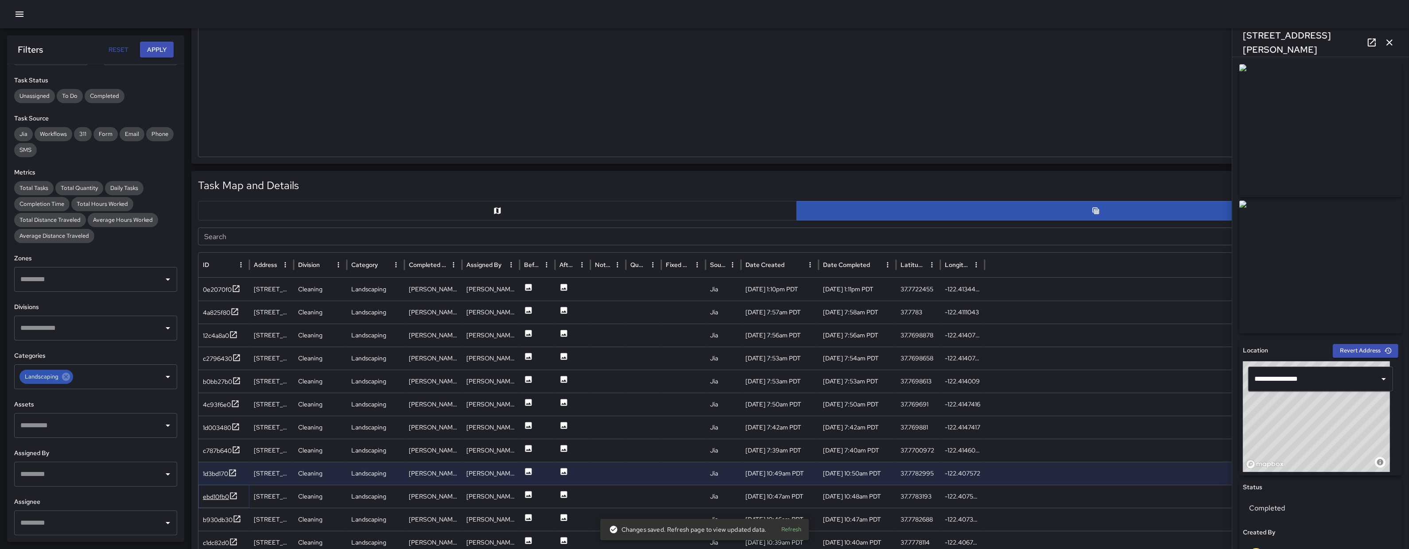
click at [217, 494] on div "ebd10fb0" at bounding box center [216, 497] width 26 height 9
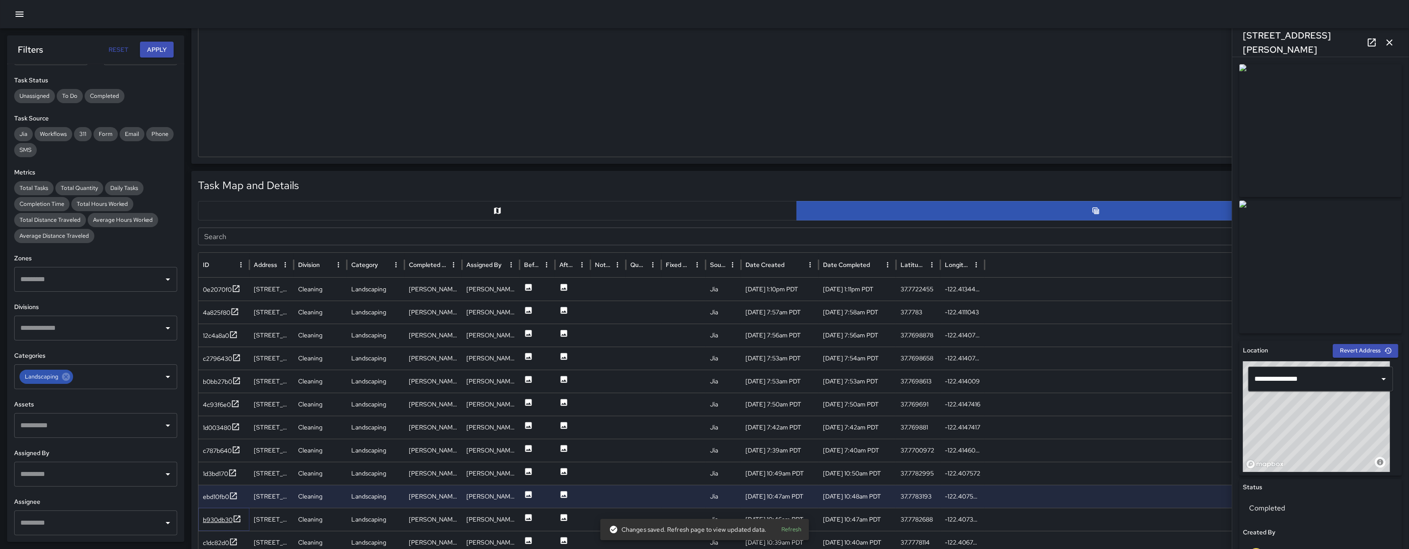
click at [222, 520] on div "b930db30" at bounding box center [218, 520] width 30 height 9
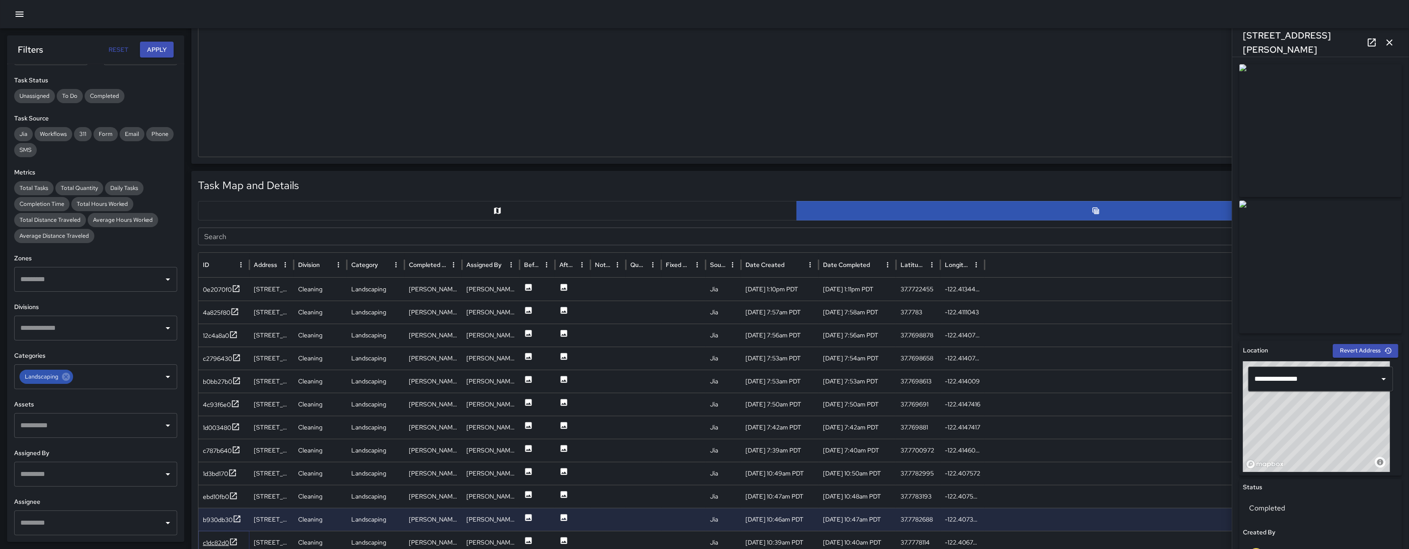
click at [220, 539] on div "c1dc82d0" at bounding box center [216, 543] width 26 height 9
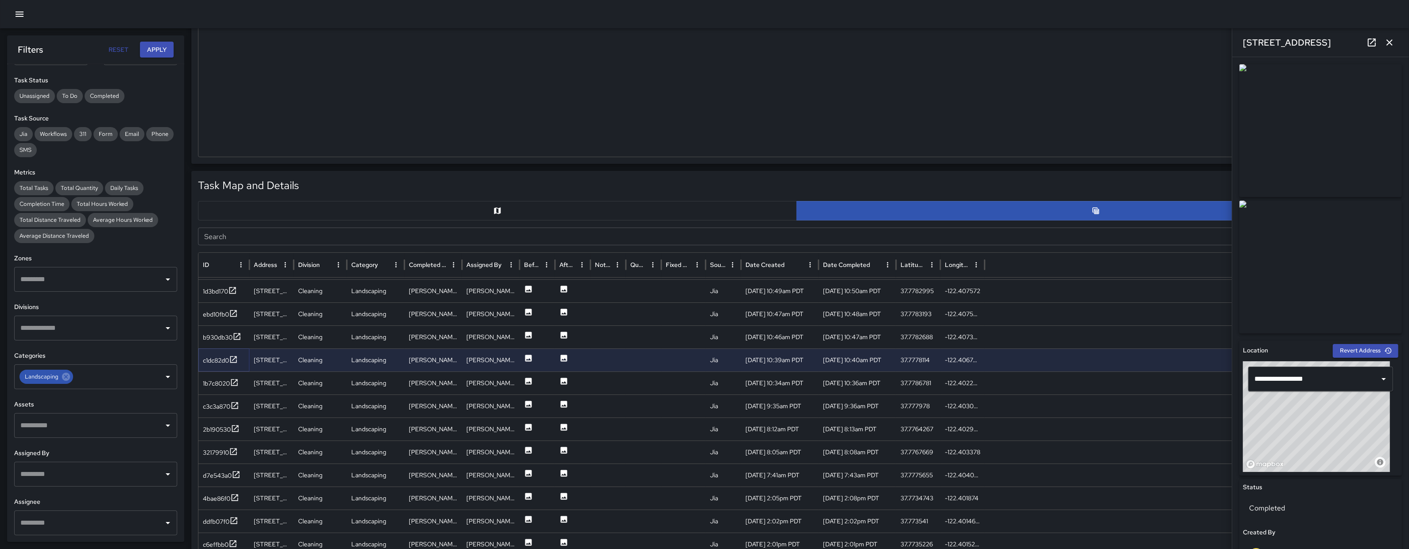
scroll to position [171, 0]
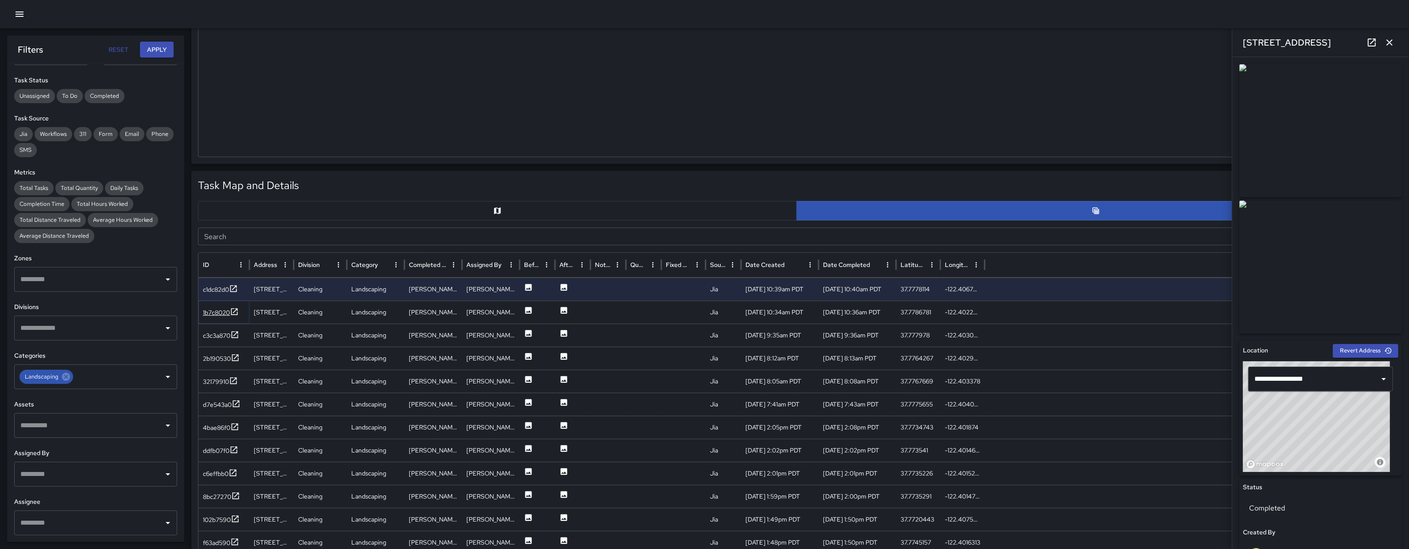
click at [215, 315] on div "1b7c8020" at bounding box center [216, 312] width 27 height 9
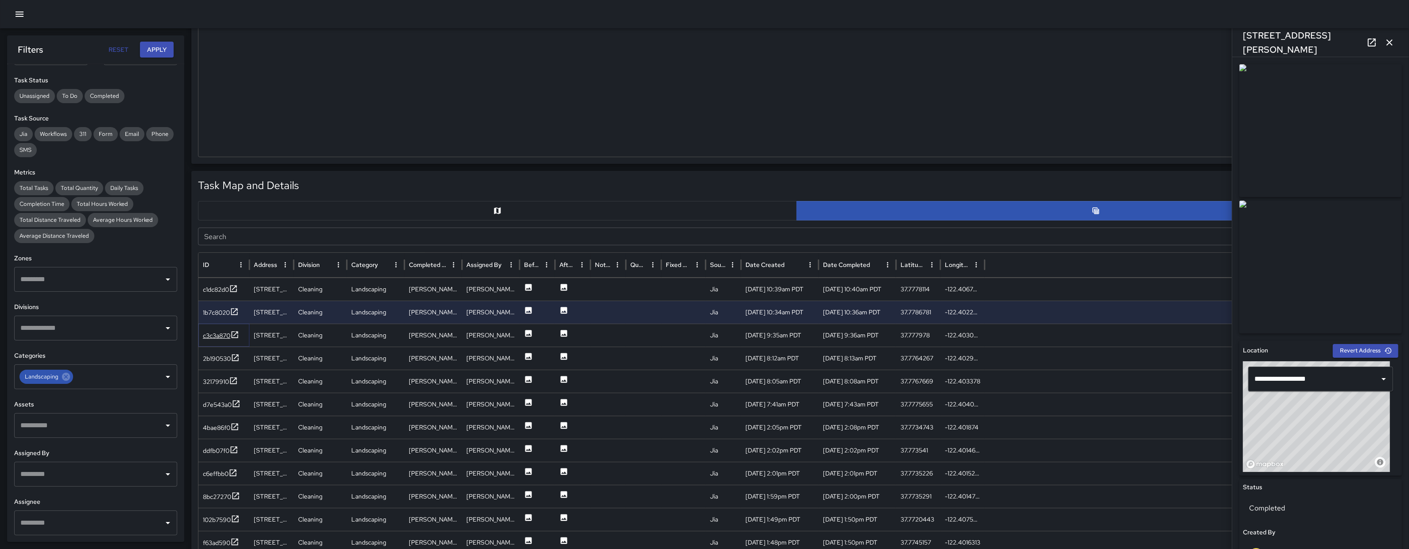
click at [215, 335] on div "c3c3a870" at bounding box center [216, 335] width 27 height 9
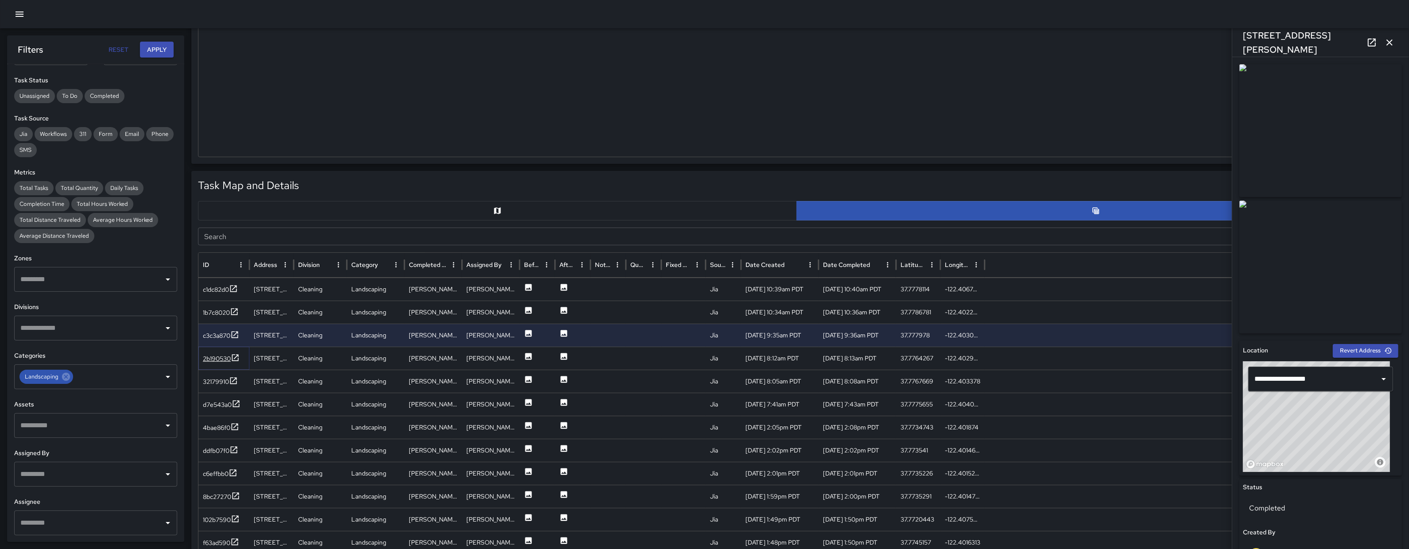
click at [217, 357] on div "2b190530" at bounding box center [217, 358] width 28 height 9
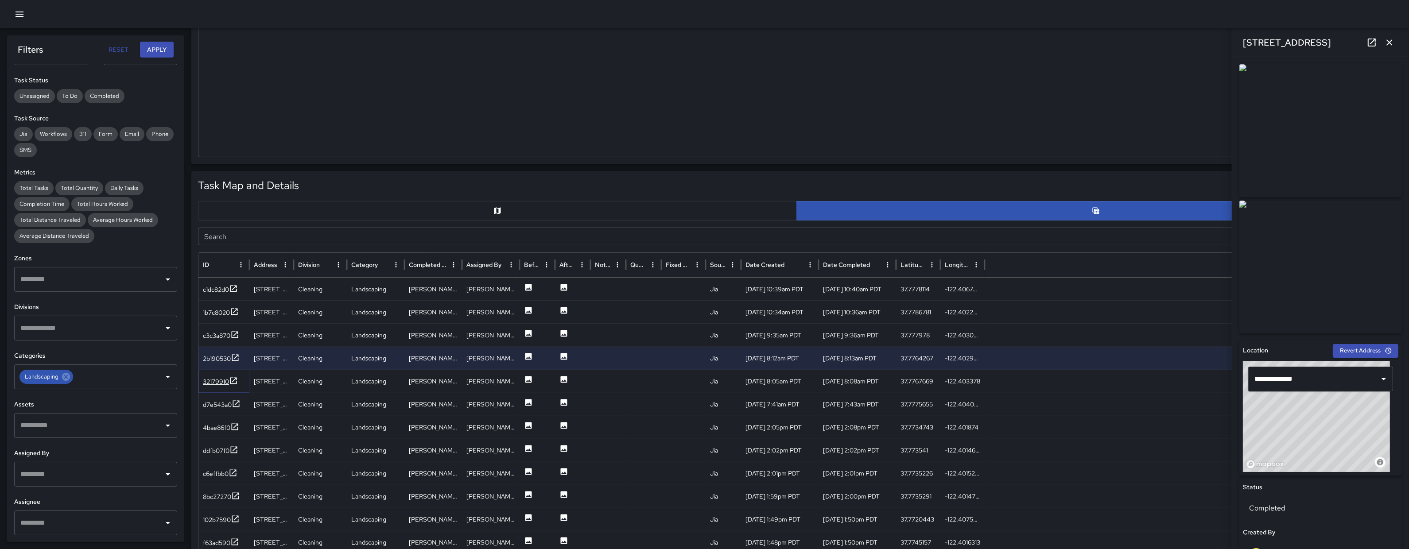
click at [217, 381] on div "32179910" at bounding box center [216, 381] width 26 height 9
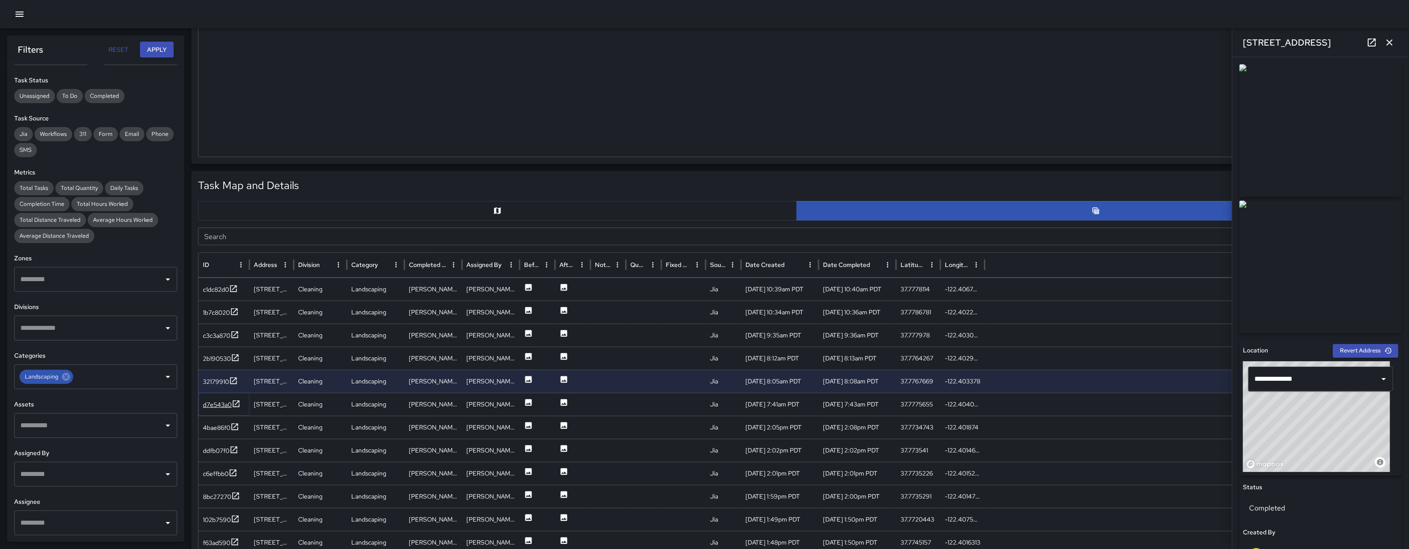
click at [221, 402] on div "d7e543a0" at bounding box center [217, 404] width 29 height 9
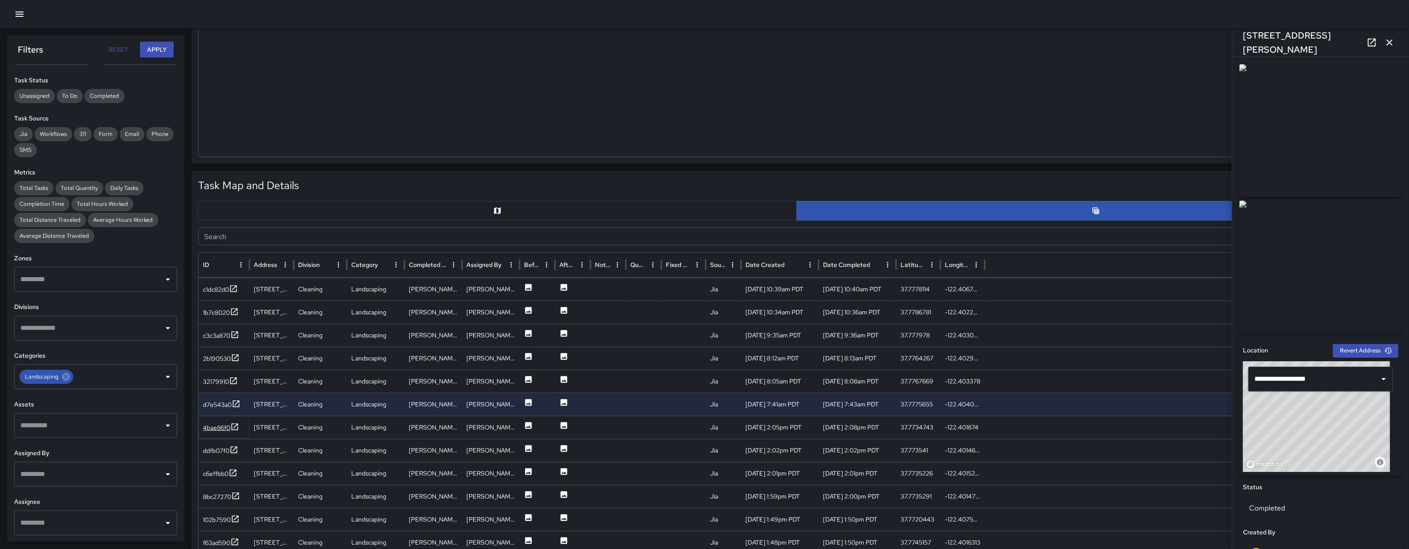
click at [218, 425] on div "4bae86f0" at bounding box center [216, 427] width 27 height 9
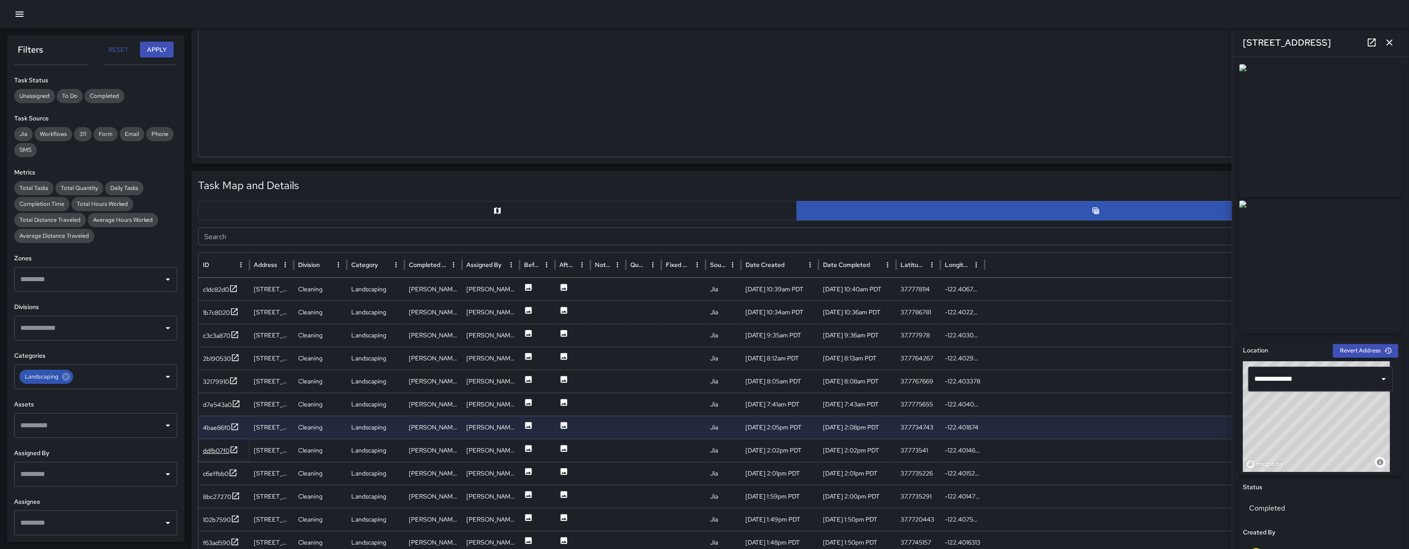
click at [218, 455] on div "ddfb07f0" at bounding box center [220, 451] width 35 height 11
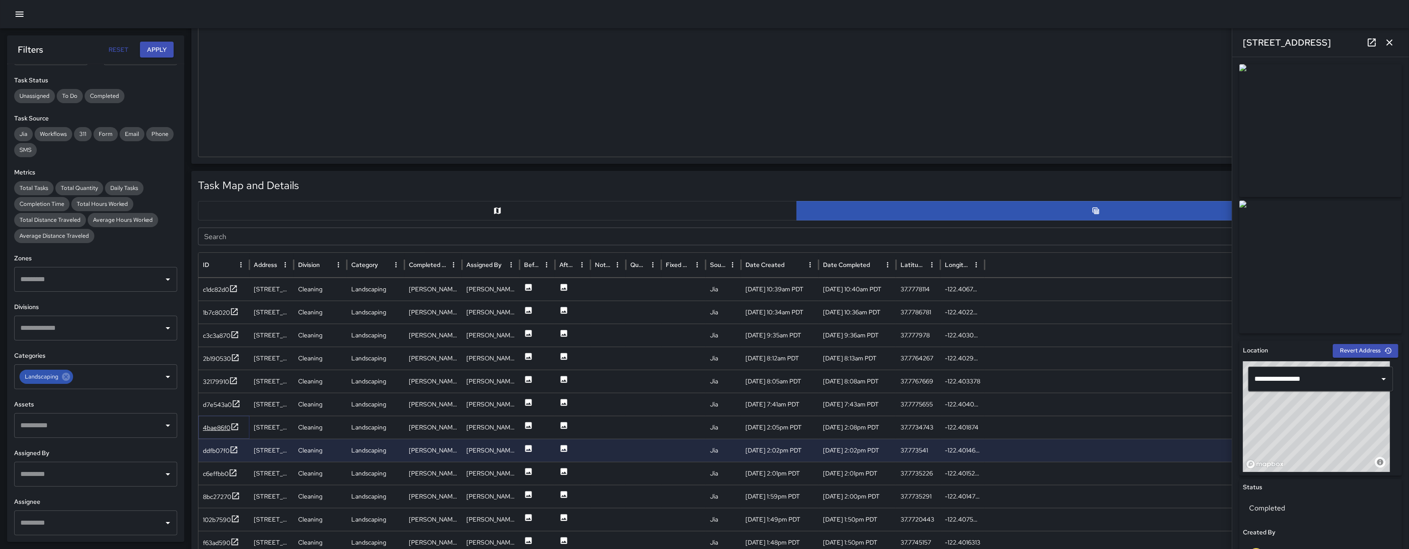
click at [217, 427] on div "4bae86f0" at bounding box center [216, 427] width 27 height 9
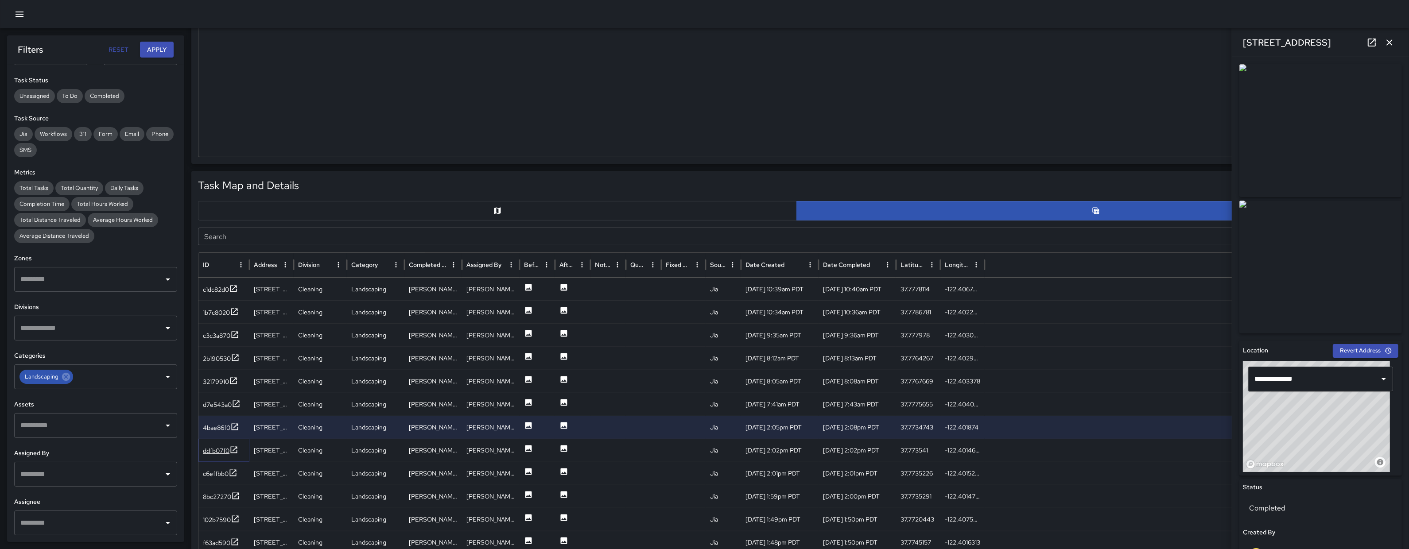
click at [212, 452] on div "ddfb07f0" at bounding box center [216, 451] width 27 height 9
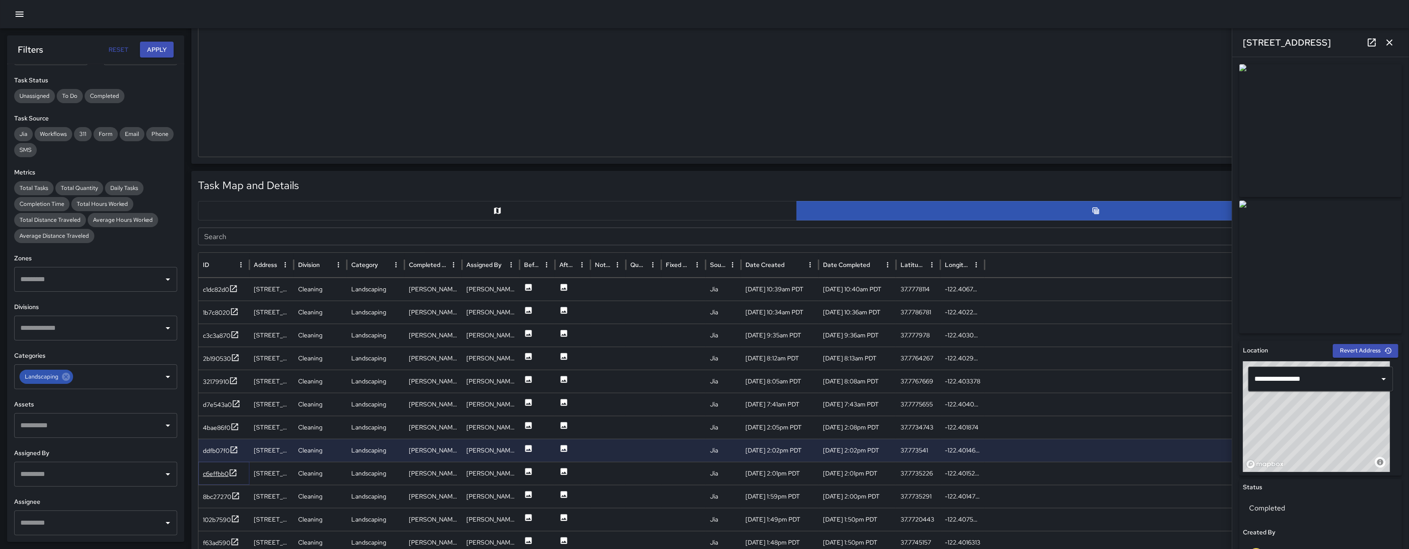
click at [213, 475] on div "c6effbb0" at bounding box center [216, 474] width 26 height 9
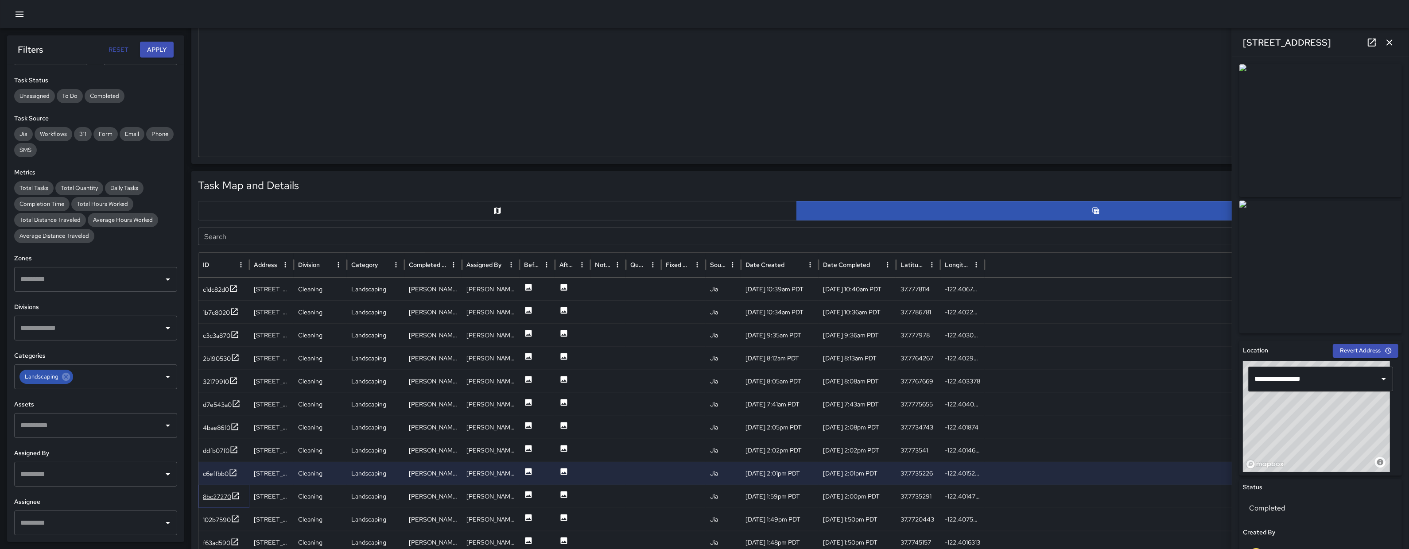
click at [210, 498] on div "8bc27270" at bounding box center [217, 497] width 28 height 9
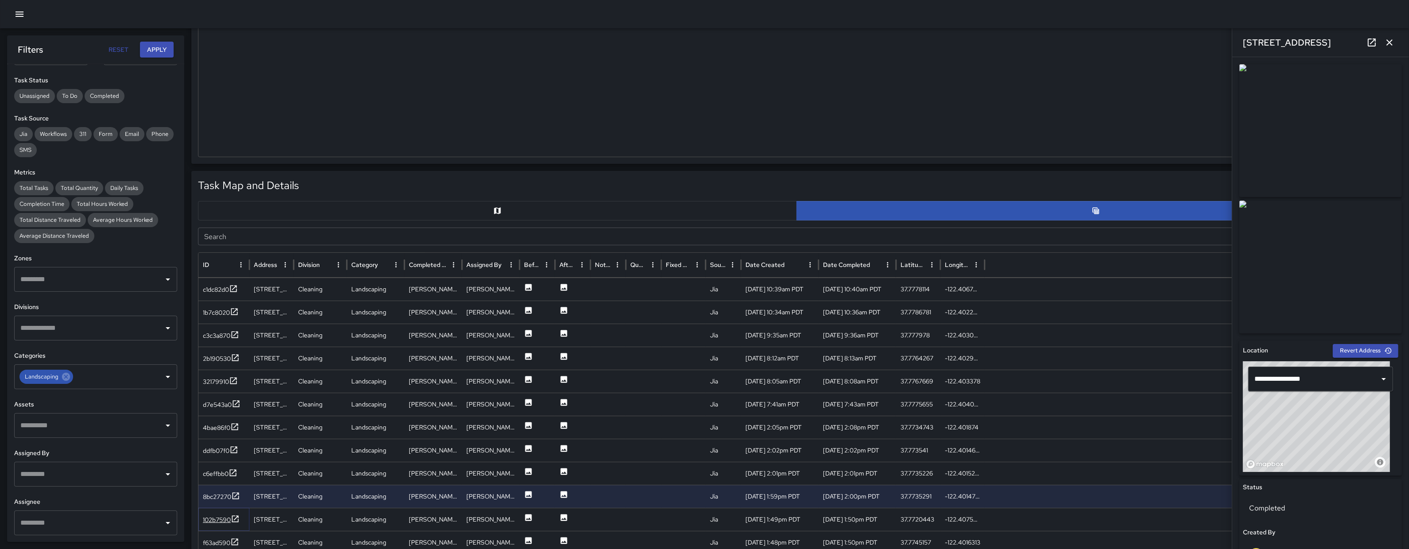
click at [216, 521] on div "102b7590" at bounding box center [217, 520] width 28 height 9
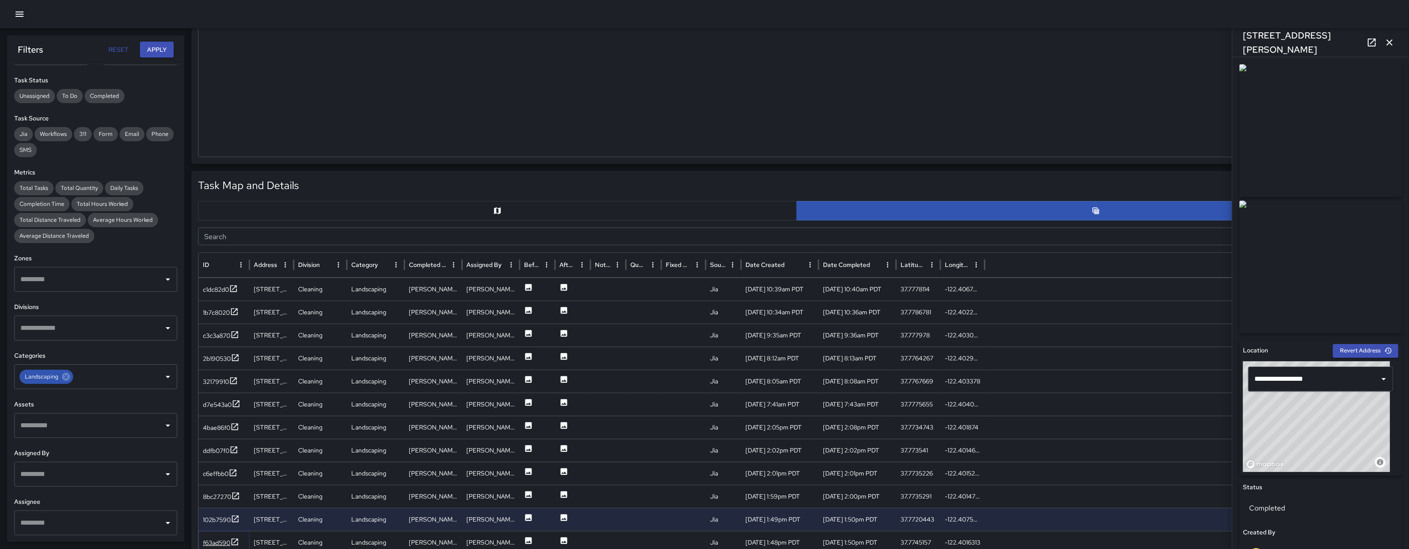
click at [216, 543] on div "f63ad590" at bounding box center [216, 543] width 27 height 9
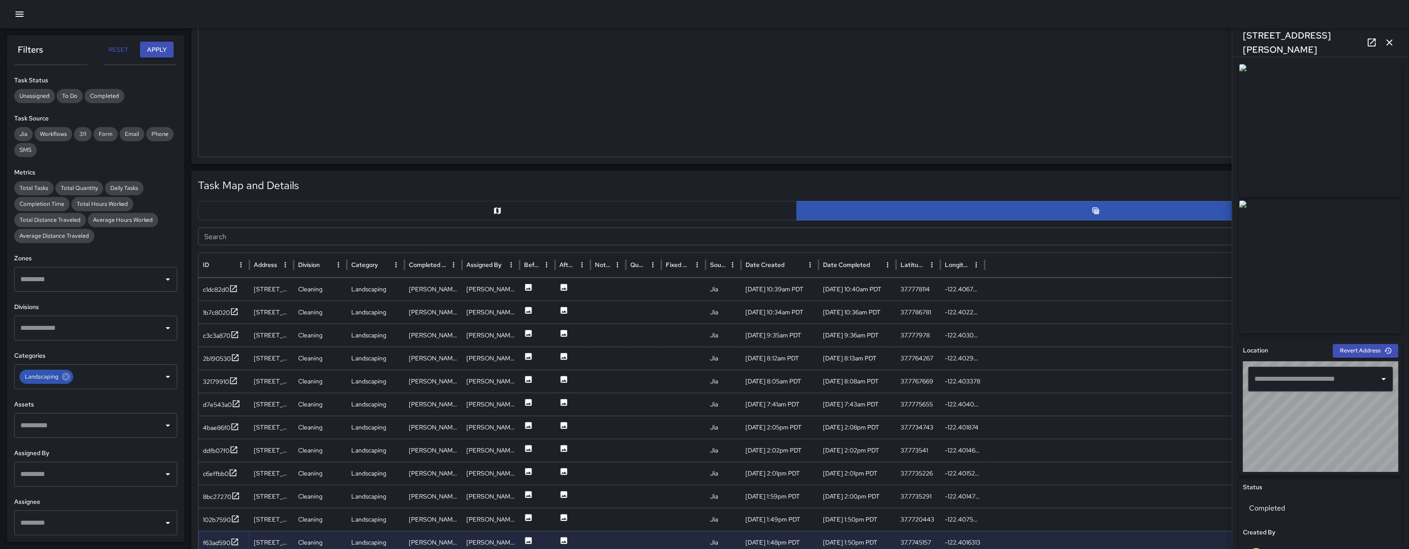
type input "**********"
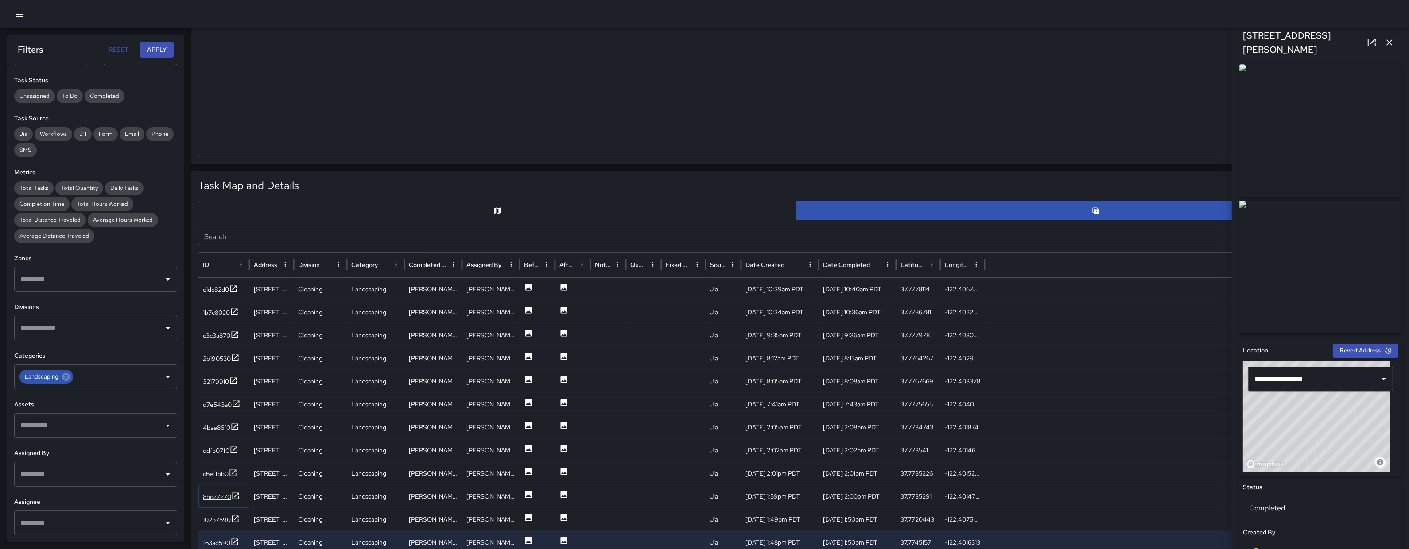
click at [215, 493] on div "8bc27270" at bounding box center [217, 497] width 28 height 9
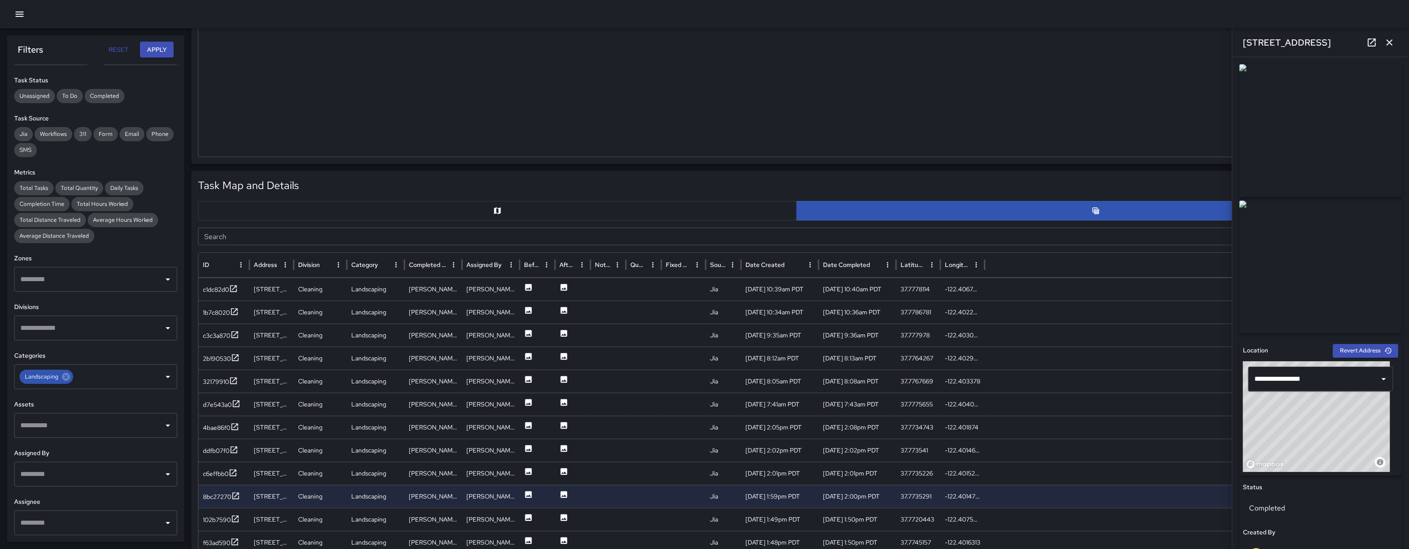
click at [1374, 42] on icon at bounding box center [1372, 42] width 11 height 11
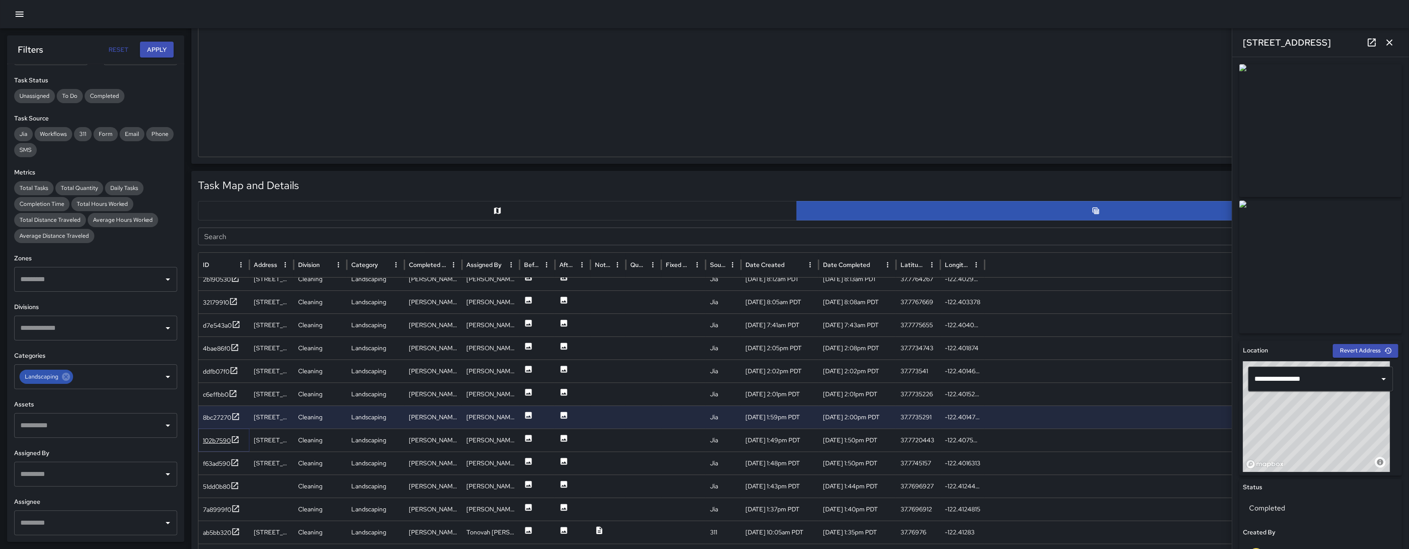
click at [218, 441] on div "102b7590" at bounding box center [217, 440] width 28 height 9
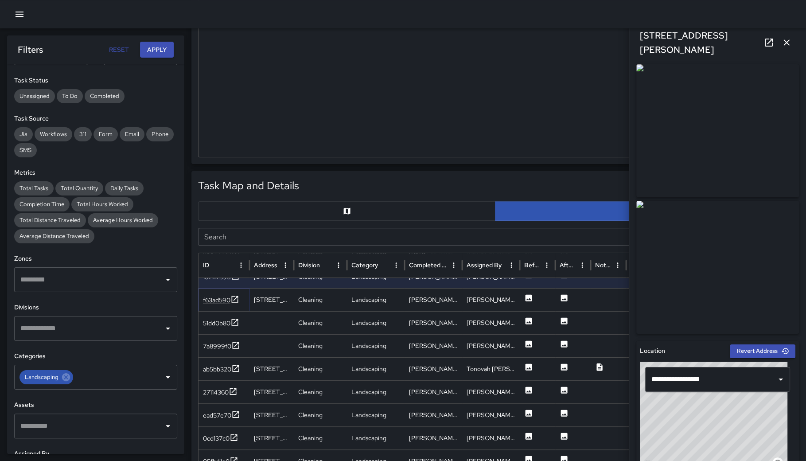
click at [216, 301] on div "f63ad590" at bounding box center [216, 299] width 27 height 9
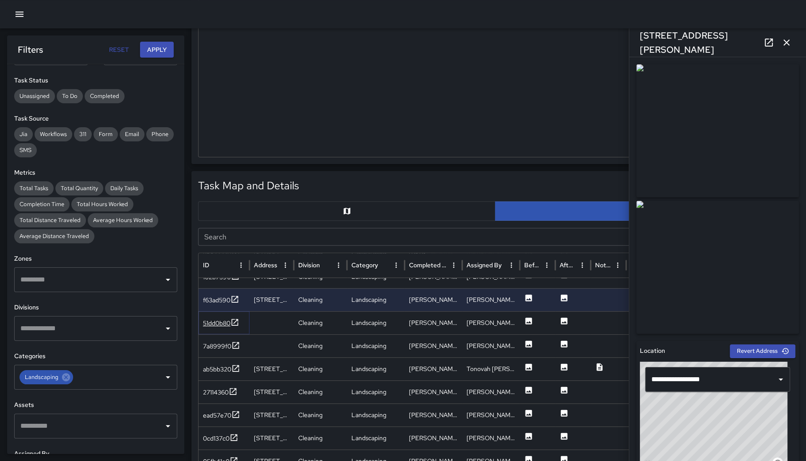
click at [220, 319] on div "51dd0b80" at bounding box center [216, 323] width 27 height 9
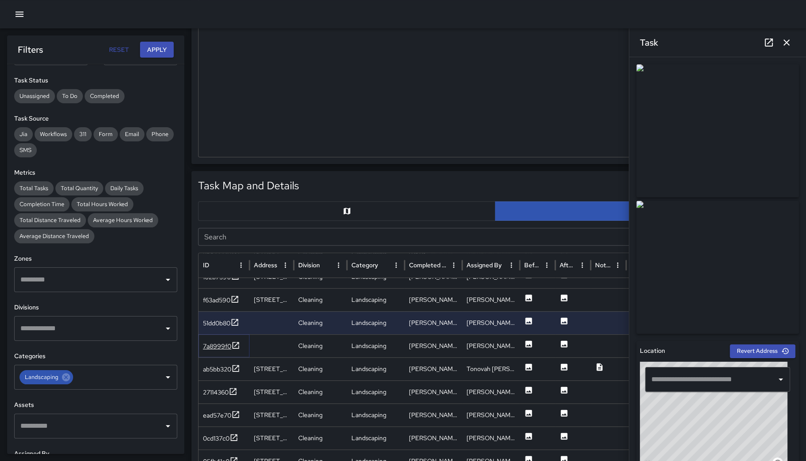
click at [221, 343] on div "7a8999f0" at bounding box center [217, 346] width 28 height 9
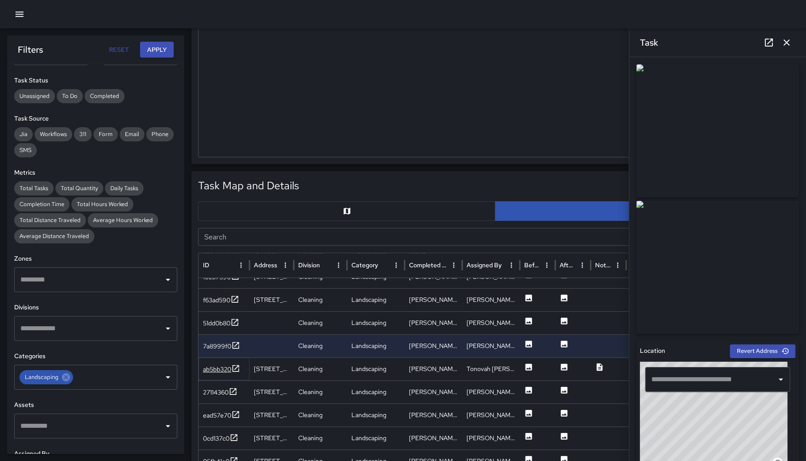
click at [215, 368] on div "ab5bb320" at bounding box center [217, 369] width 28 height 9
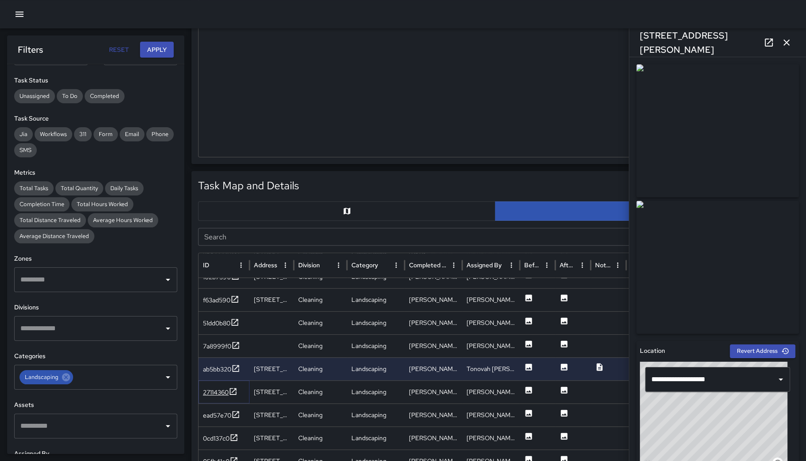
click at [218, 389] on div "27114360" at bounding box center [216, 392] width 26 height 9
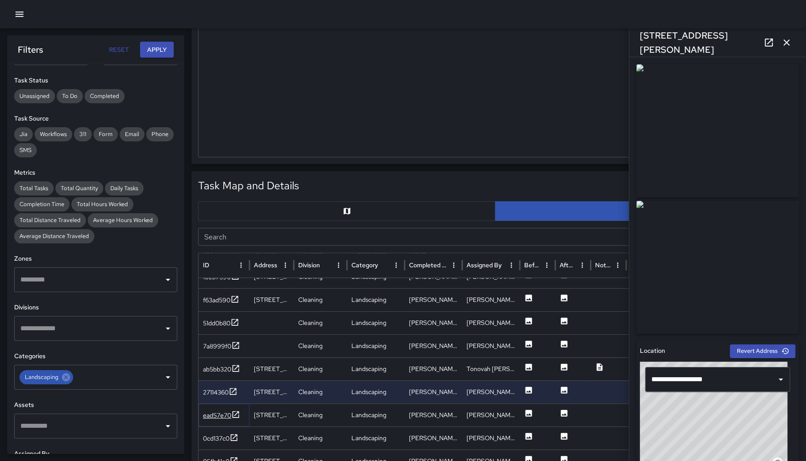
click at [218, 414] on div "ead57e70" at bounding box center [217, 415] width 28 height 9
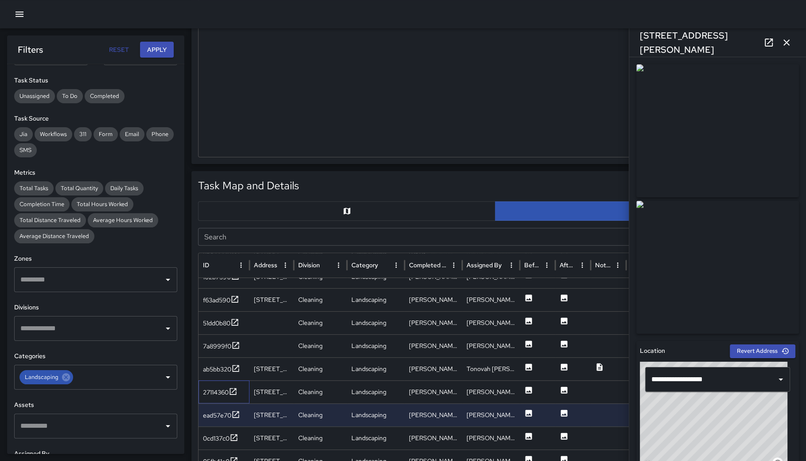
click at [214, 396] on div "27114360" at bounding box center [223, 391] width 51 height 23
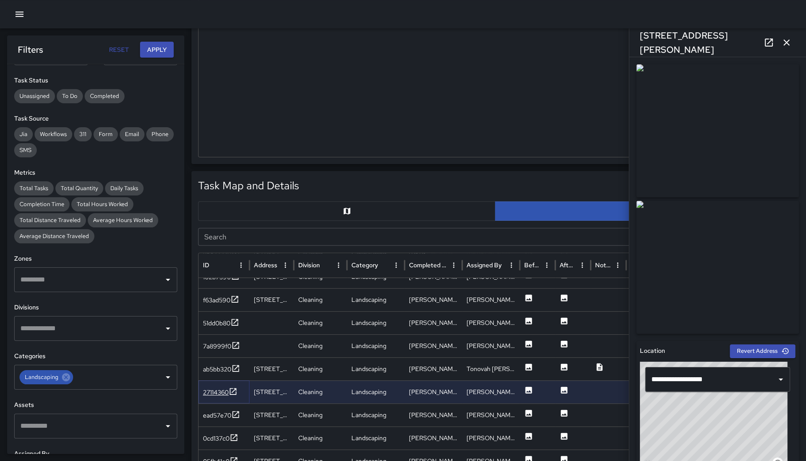
click at [217, 393] on div "27114360" at bounding box center [216, 392] width 26 height 9
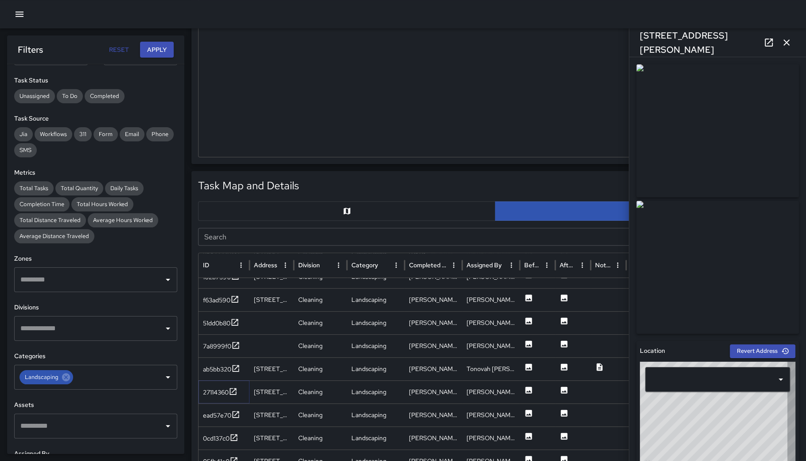
type input "**********"
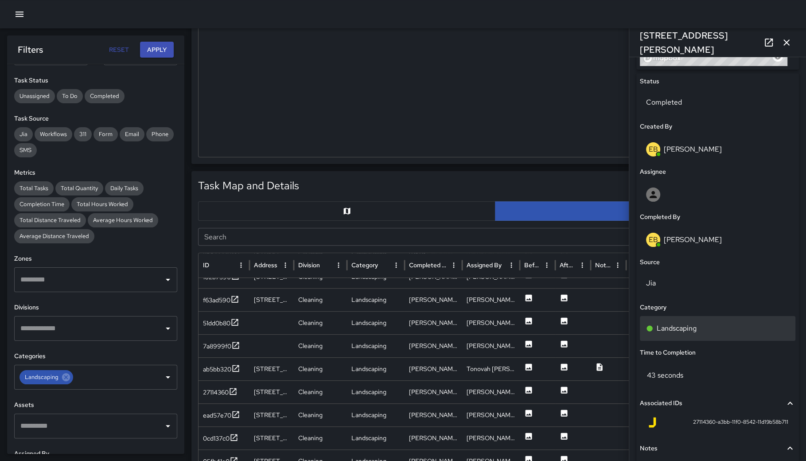
click at [716, 333] on div "Landscaping" at bounding box center [717, 328] width 155 height 25
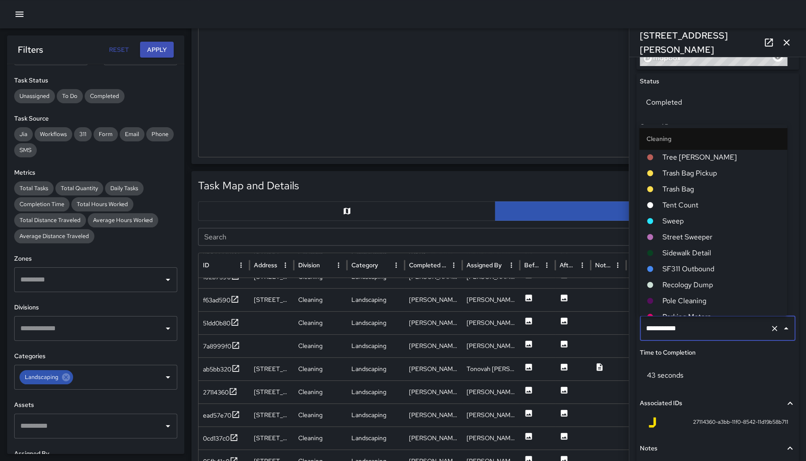
click at [716, 332] on input "**********" at bounding box center [705, 328] width 123 height 17
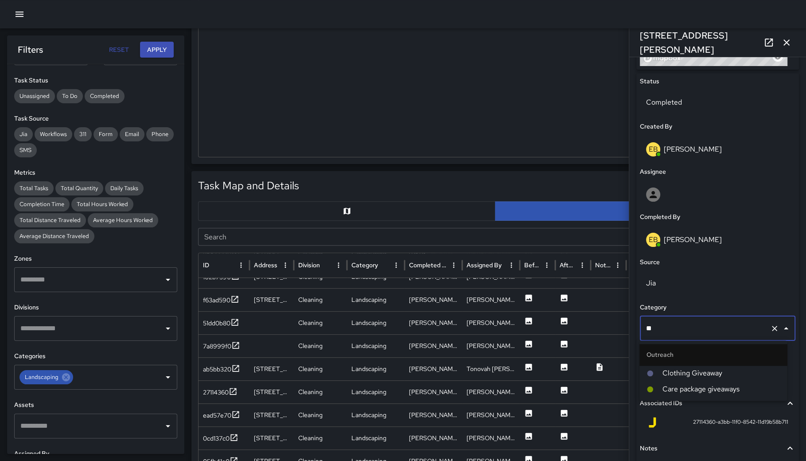
type input "*"
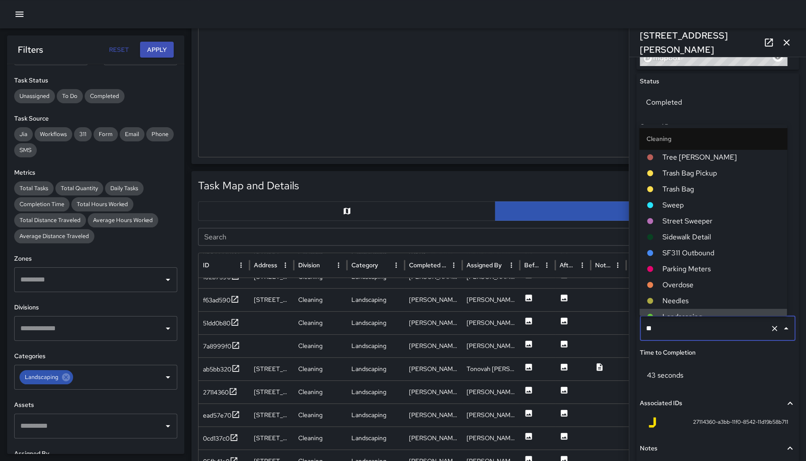
type input "***"
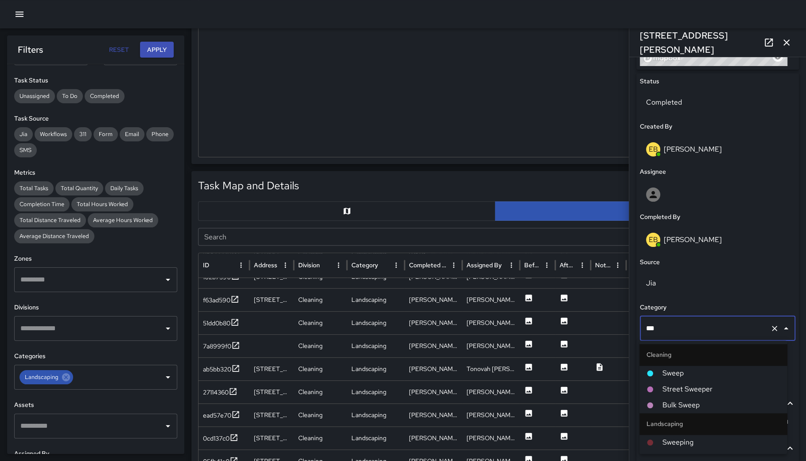
click at [698, 373] on span "Sweep" at bounding box center [720, 373] width 117 height 11
click at [698, 373] on div "43 seconds" at bounding box center [717, 375] width 155 height 28
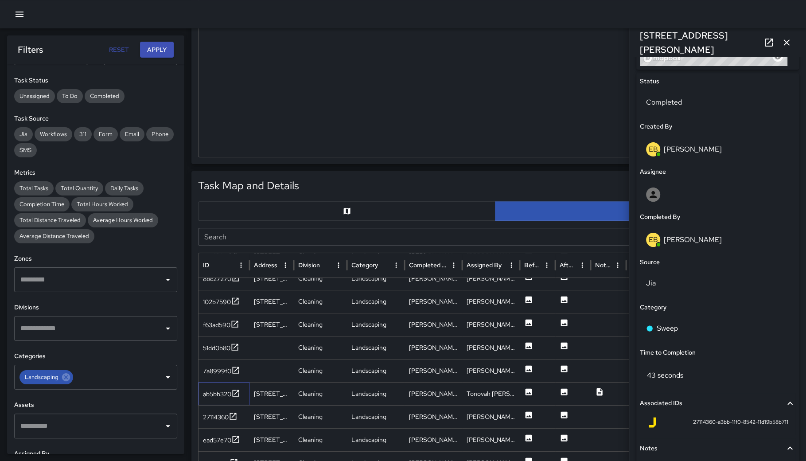
click at [219, 402] on div "ab5bb320" at bounding box center [223, 393] width 51 height 23
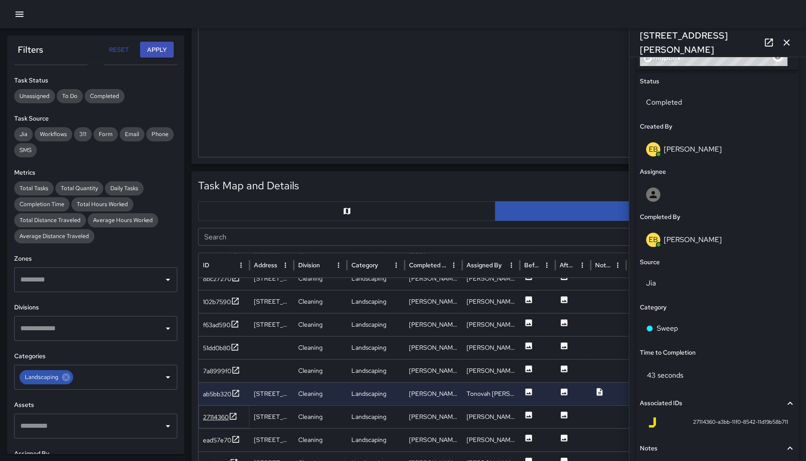
click at [216, 412] on div "27114360" at bounding box center [216, 416] width 26 height 9
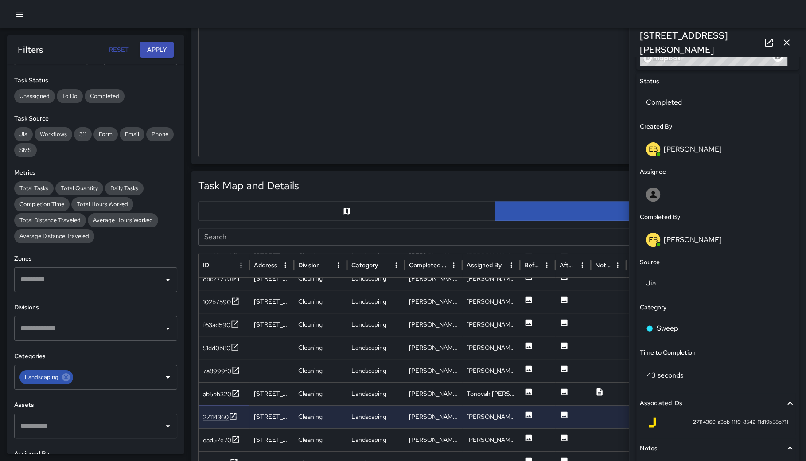
click at [216, 412] on div "27114360" at bounding box center [216, 416] width 26 height 9
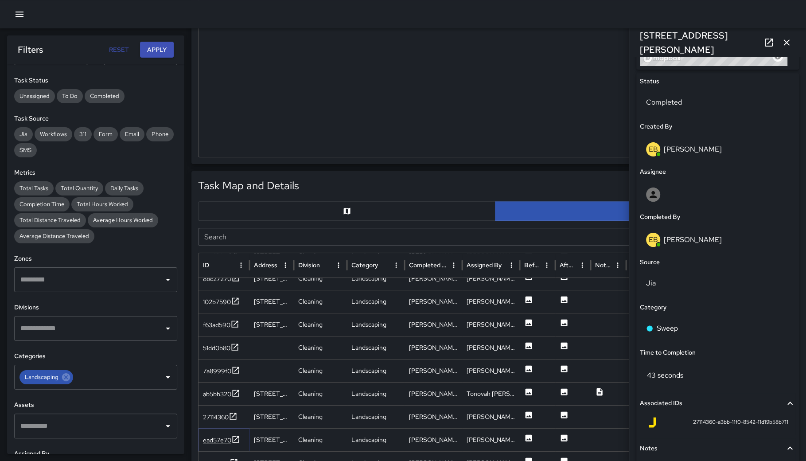
click at [217, 442] on div "ead57e70" at bounding box center [217, 439] width 28 height 9
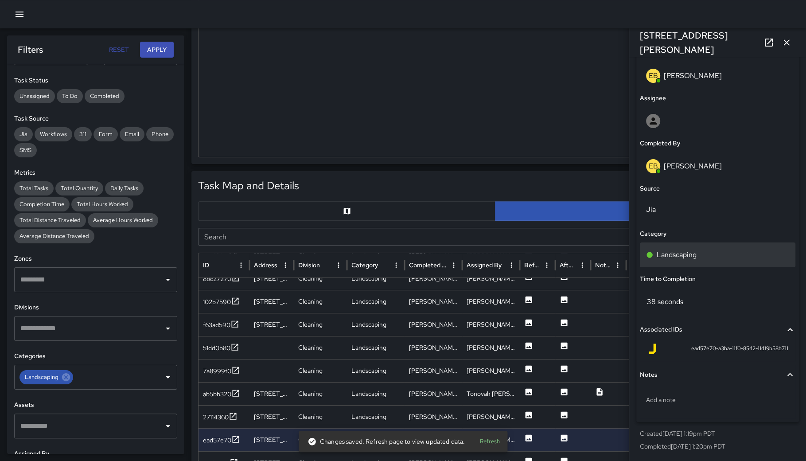
click at [703, 260] on div "Landscaping" at bounding box center [717, 254] width 155 height 25
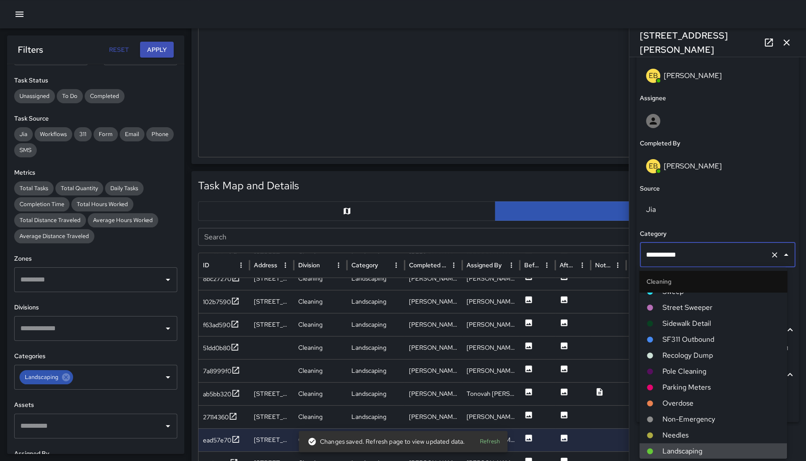
drag, startPoint x: 714, startPoint y: 256, endPoint x: 663, endPoint y: 244, distance: 52.3
click at [666, 243] on div "**********" at bounding box center [717, 254] width 155 height 25
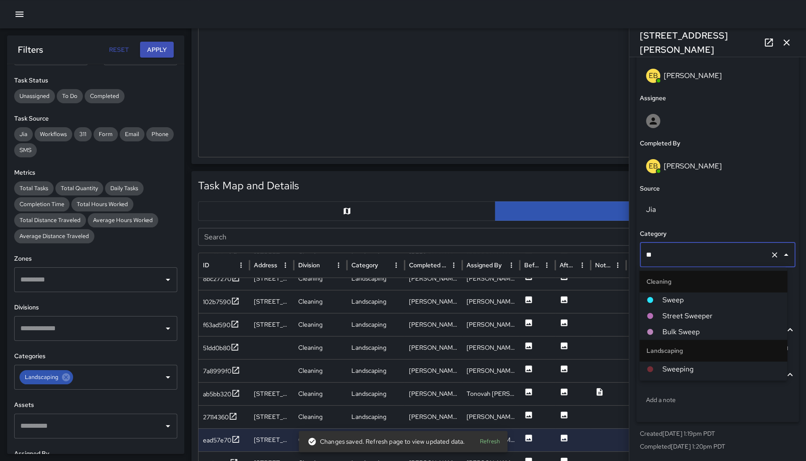
type input "***"
click at [666, 299] on span "Sweep" at bounding box center [720, 300] width 117 height 11
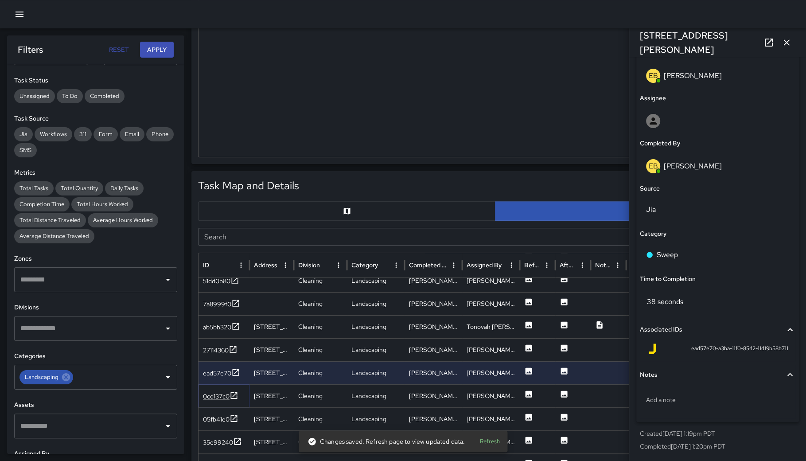
click at [218, 394] on div "0cd137c0" at bounding box center [216, 396] width 27 height 9
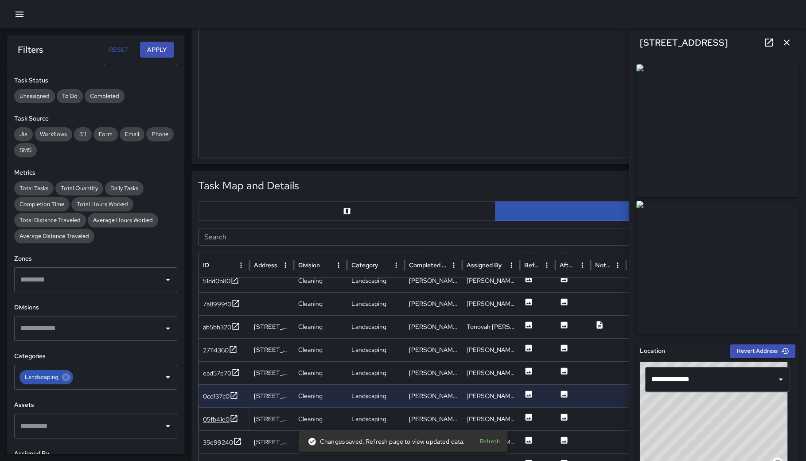
click at [211, 418] on div "05fb41e0" at bounding box center [216, 419] width 27 height 9
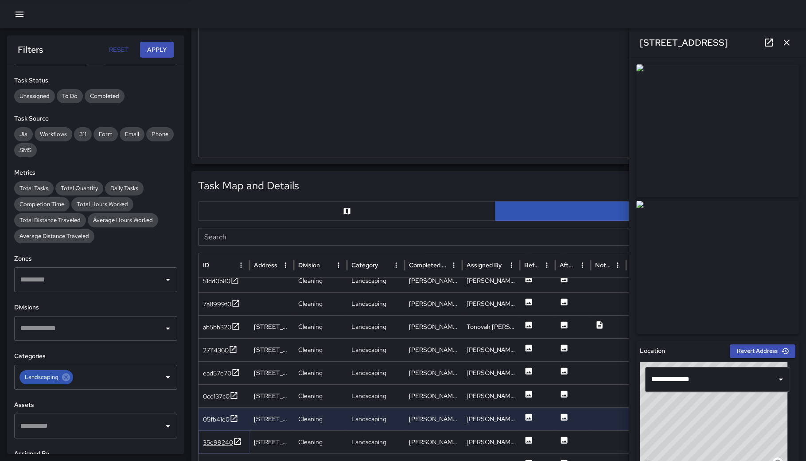
click at [212, 440] on div "35e99240" at bounding box center [218, 442] width 30 height 9
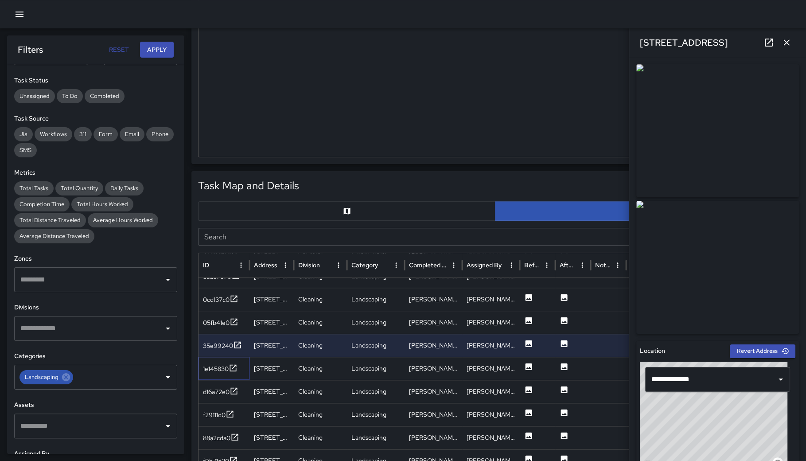
click at [207, 374] on div "1e145830" at bounding box center [223, 368] width 51 height 23
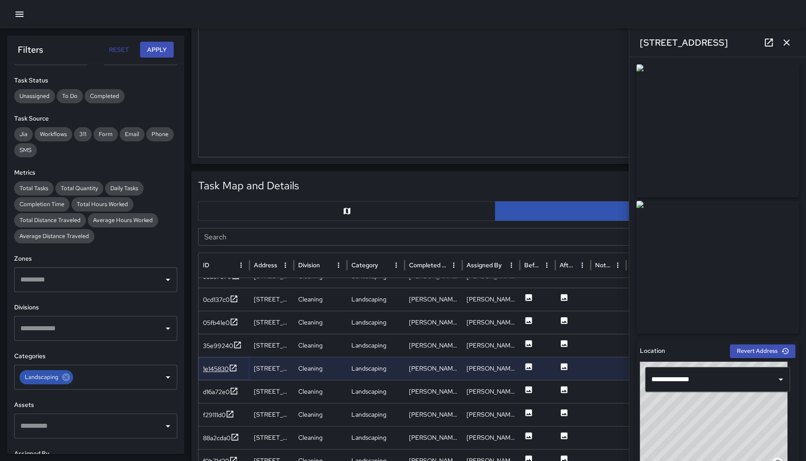
click at [211, 371] on div "1e145830" at bounding box center [216, 368] width 26 height 9
click at [216, 392] on div "d16a72e0" at bounding box center [216, 391] width 27 height 9
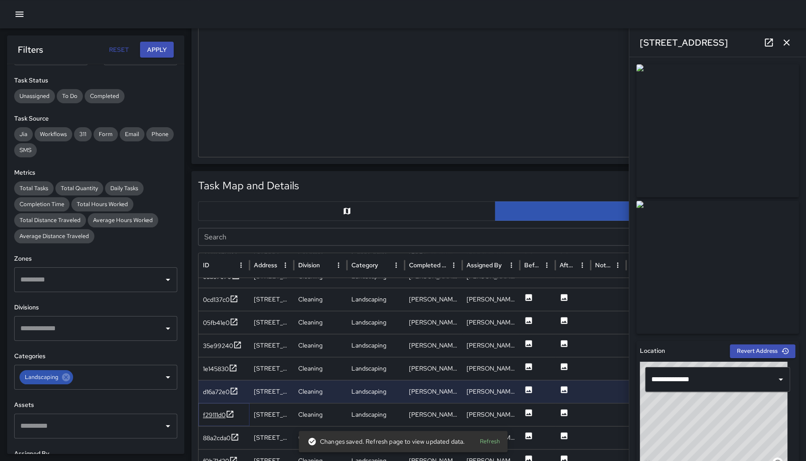
click at [218, 414] on div "f29111d0" at bounding box center [214, 414] width 23 height 9
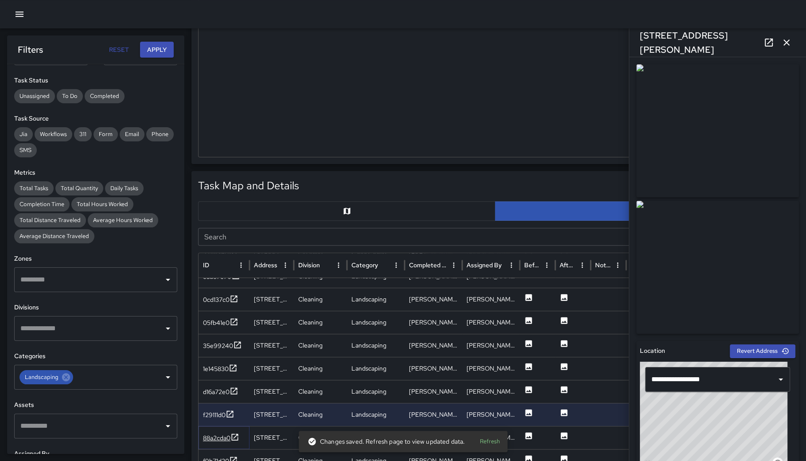
click at [218, 439] on div "88a2cda0" at bounding box center [216, 437] width 27 height 9
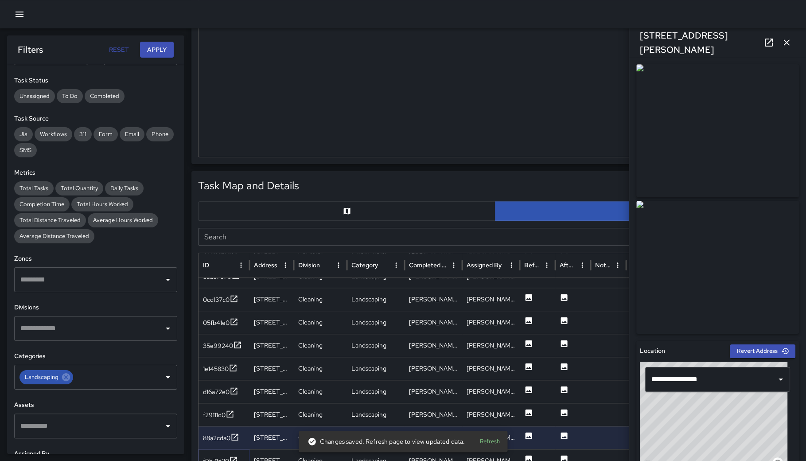
click at [220, 458] on div "f9b71d20" at bounding box center [216, 460] width 26 height 9
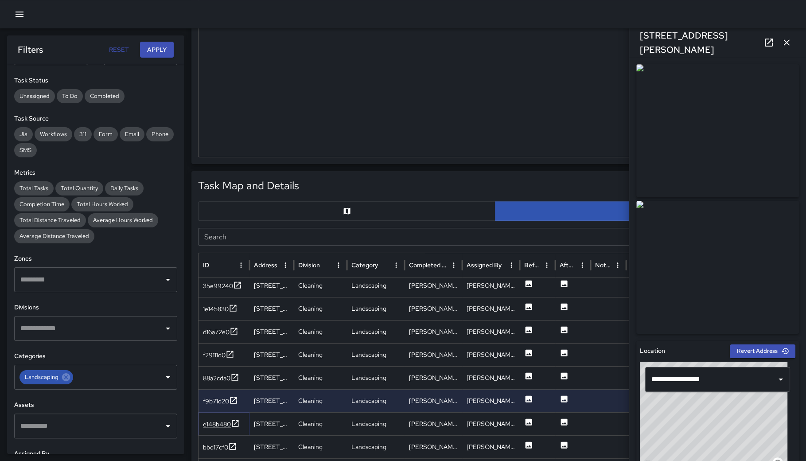
click at [219, 424] on div "e148b480" at bounding box center [217, 424] width 28 height 9
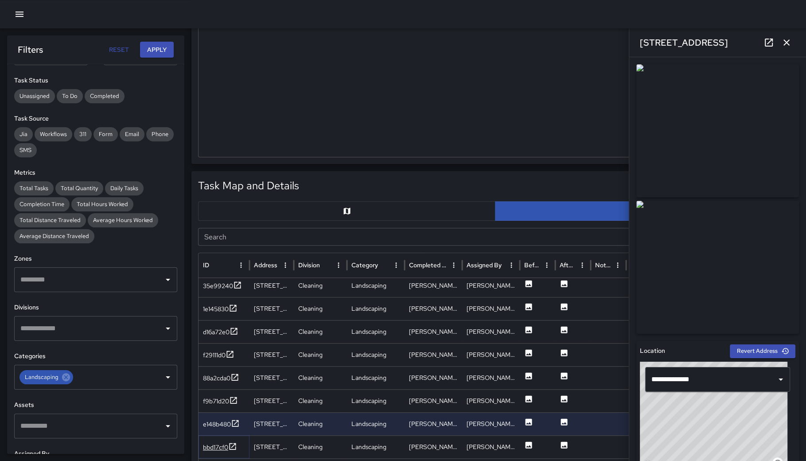
click at [214, 445] on div "bbd17cf0" at bounding box center [215, 447] width 25 height 9
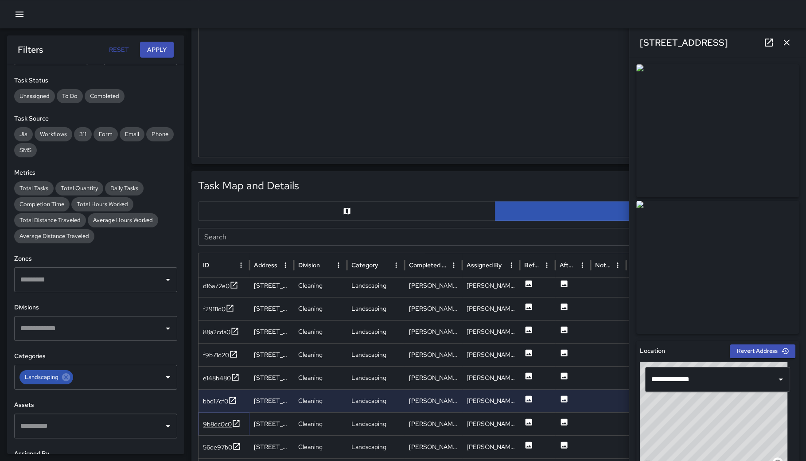
click at [221, 421] on div "9b8dc0c0" at bounding box center [217, 424] width 29 height 9
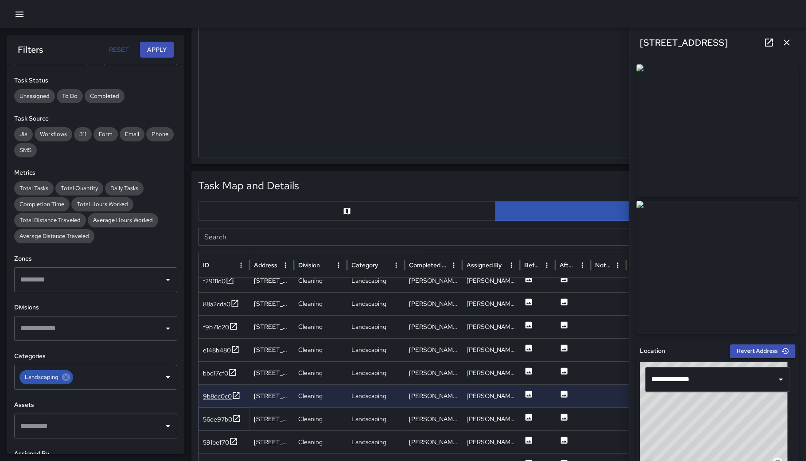
click at [220, 417] on div "56de97b0" at bounding box center [217, 419] width 29 height 9
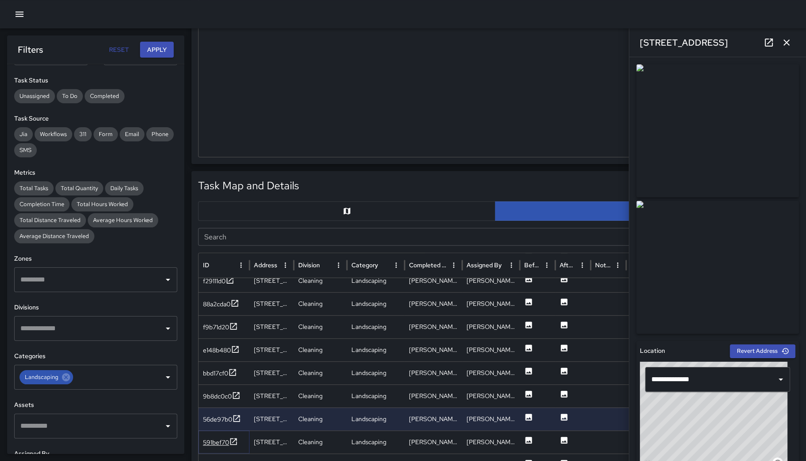
click at [221, 437] on div "591bef70" at bounding box center [220, 442] width 35 height 11
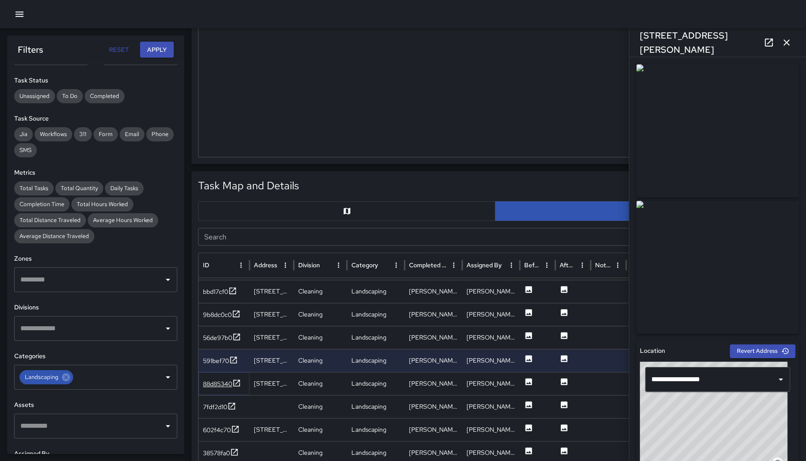
click at [223, 382] on div "88d85340" at bounding box center [217, 383] width 29 height 9
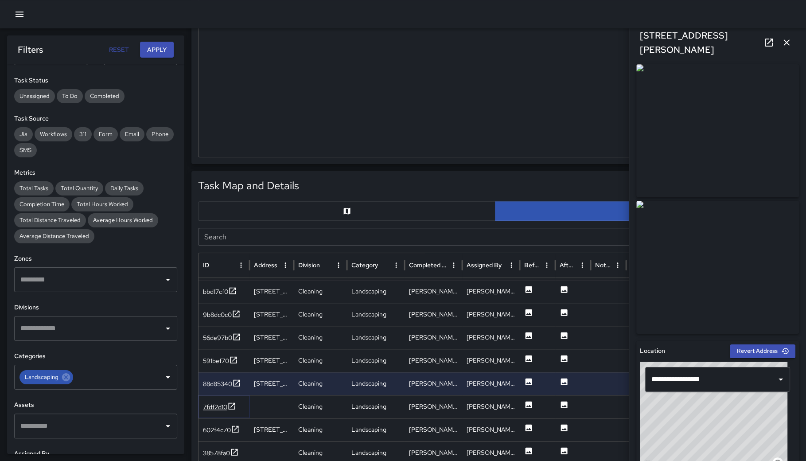
click at [220, 404] on div "7fdf2d10" at bounding box center [215, 406] width 24 height 9
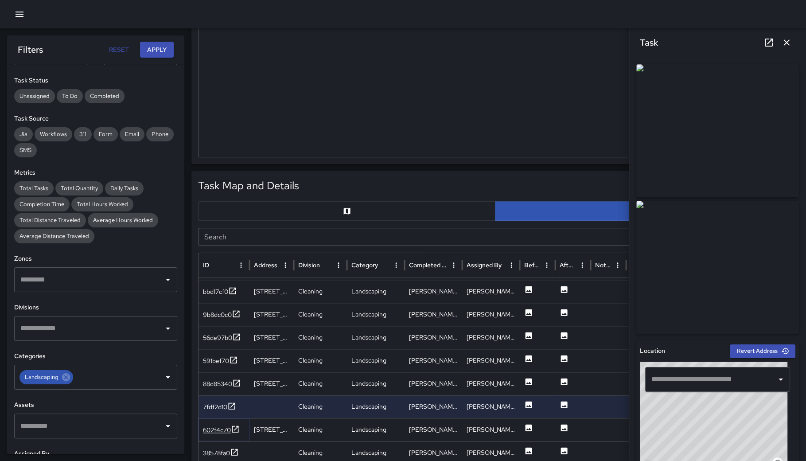
click at [221, 430] on div "602f4c70" at bounding box center [217, 429] width 28 height 9
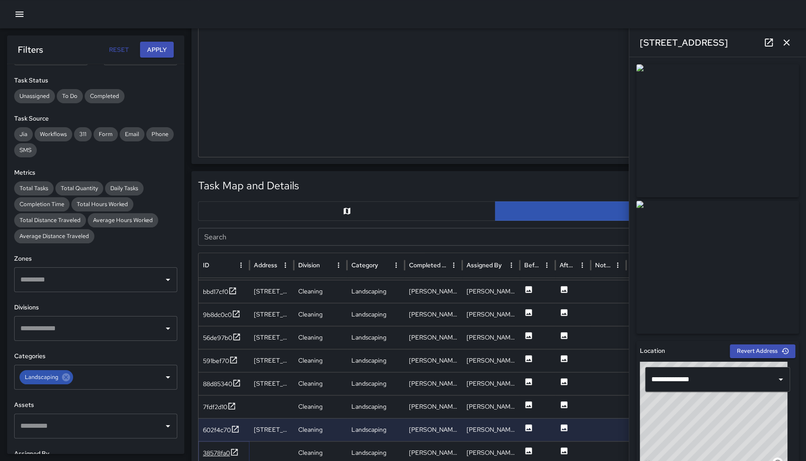
click at [219, 450] on div "38578fa0" at bounding box center [216, 452] width 27 height 9
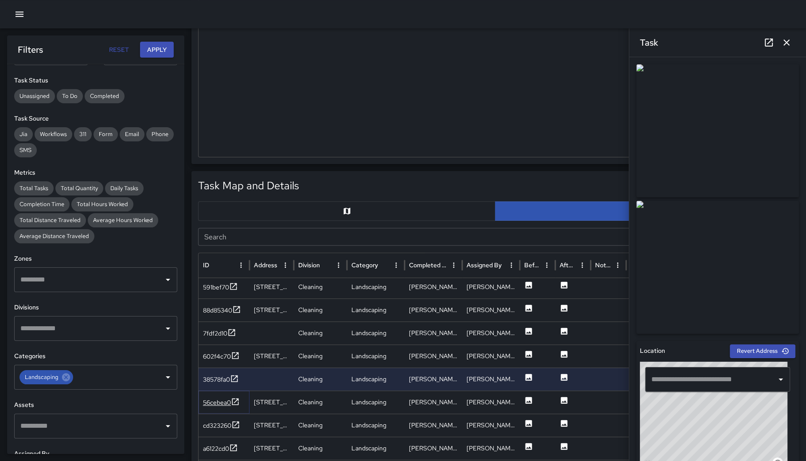
click at [218, 398] on div "56cebea0" at bounding box center [217, 402] width 28 height 9
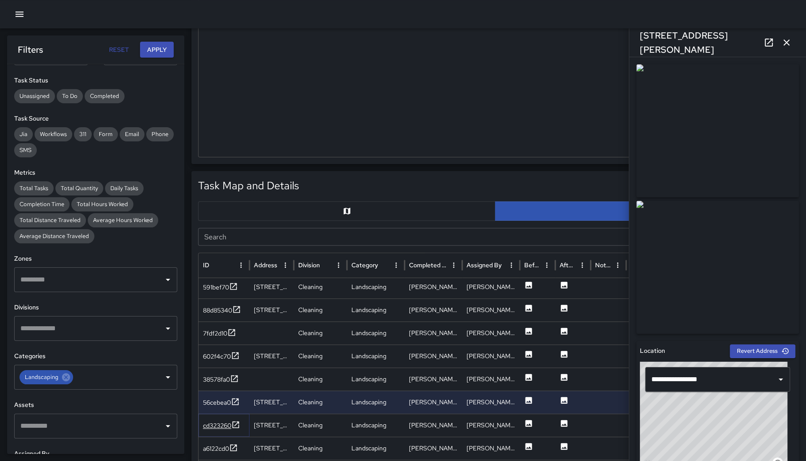
click at [219, 423] on div "cd323260" at bounding box center [217, 425] width 28 height 9
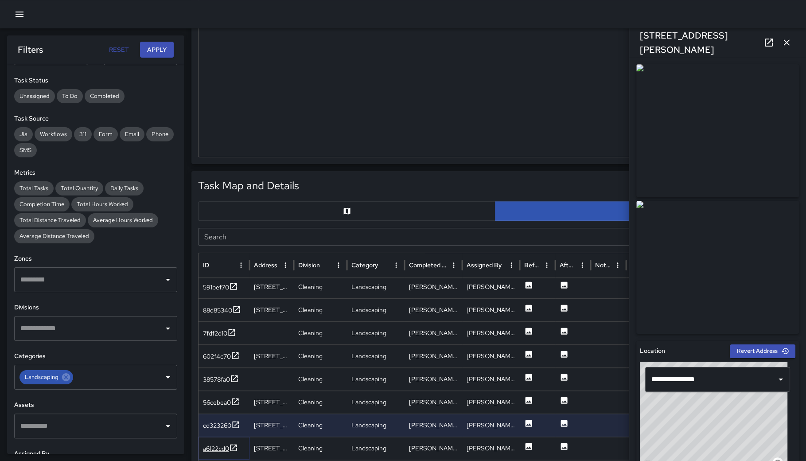
click at [217, 448] on div "a6122cd0" at bounding box center [216, 448] width 26 height 9
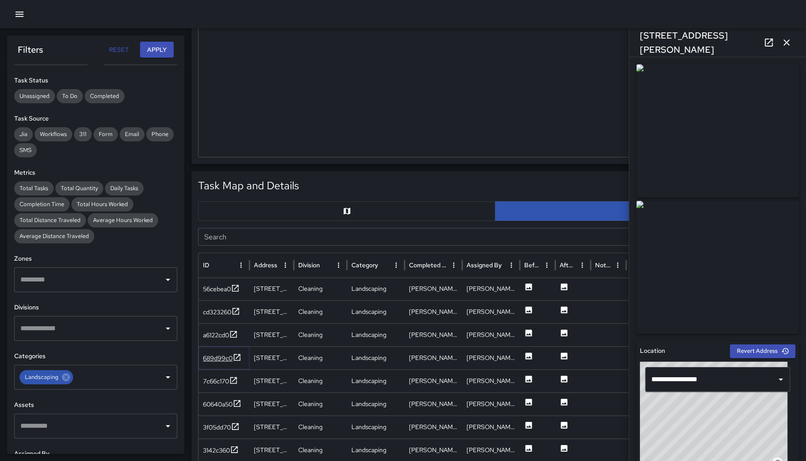
click at [225, 359] on div "689d99c0" at bounding box center [218, 358] width 30 height 9
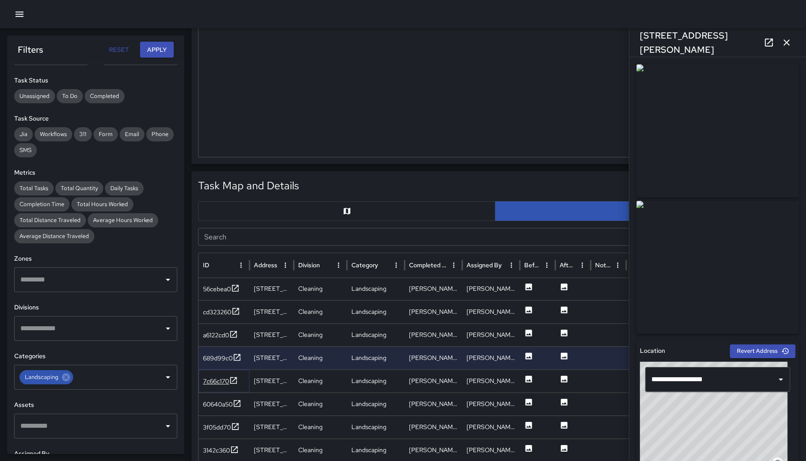
click at [216, 377] on div "7c66c170" at bounding box center [216, 381] width 26 height 9
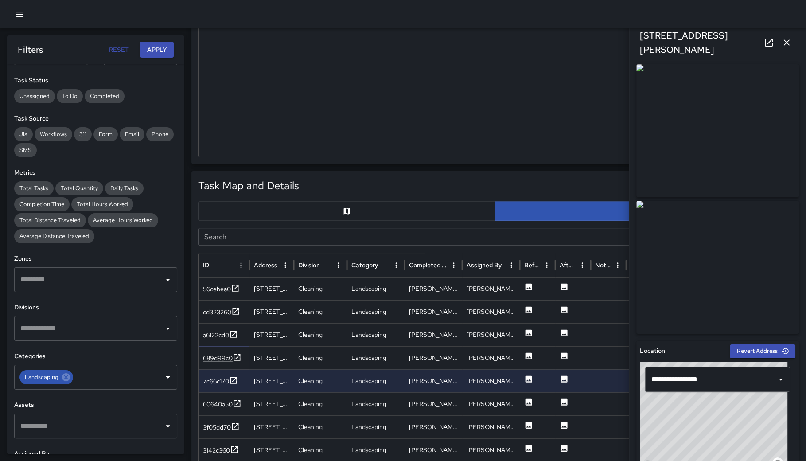
click at [221, 356] on div "689d99c0" at bounding box center [218, 358] width 30 height 9
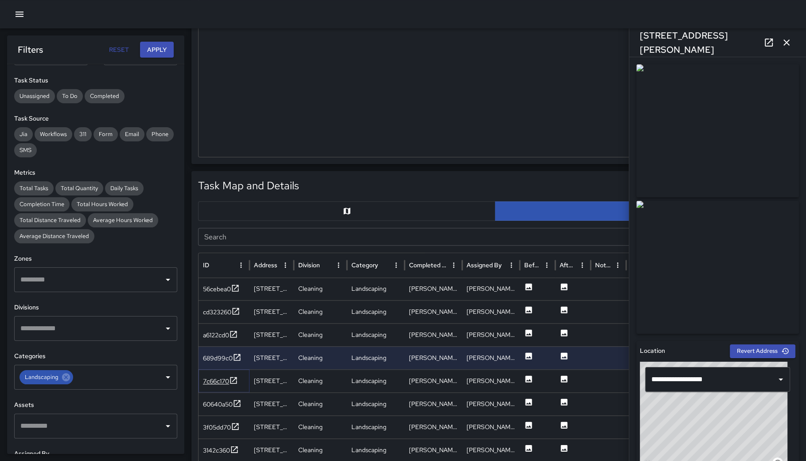
click at [221, 380] on div "7c66c170" at bounding box center [216, 381] width 26 height 9
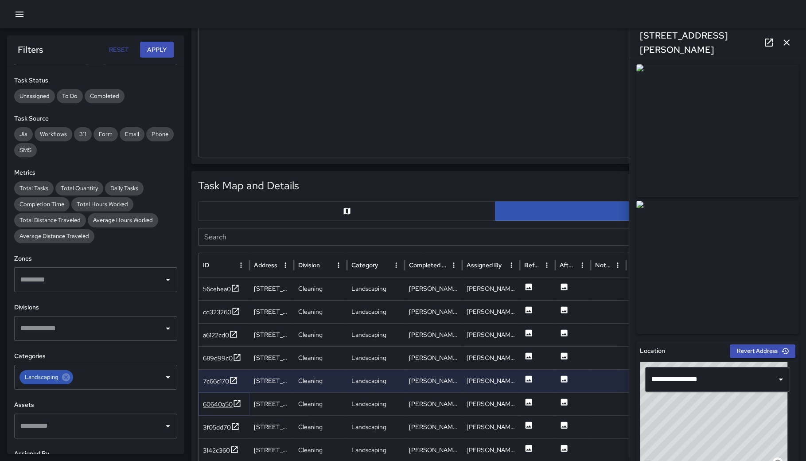
click at [221, 400] on div "60640a50" at bounding box center [218, 404] width 30 height 9
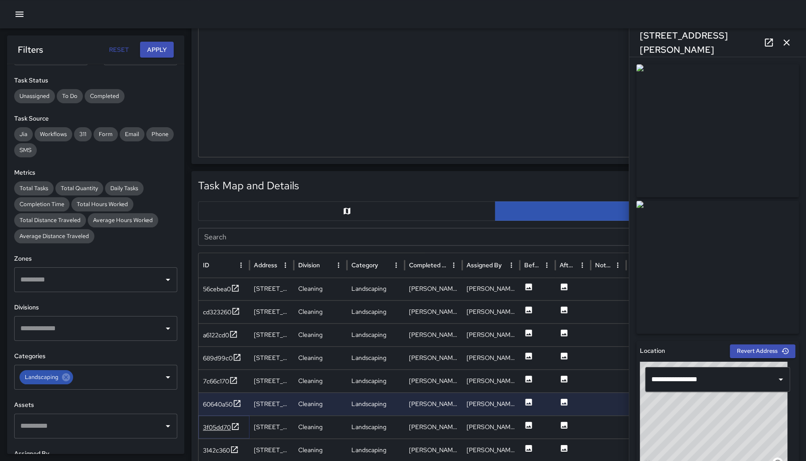
click at [223, 424] on div "3f05dd70" at bounding box center [217, 427] width 28 height 9
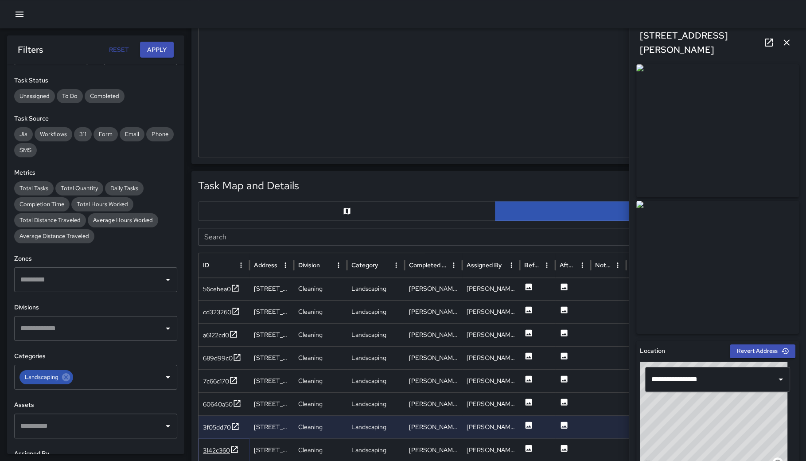
click at [219, 447] on div "3142c360" at bounding box center [216, 450] width 27 height 9
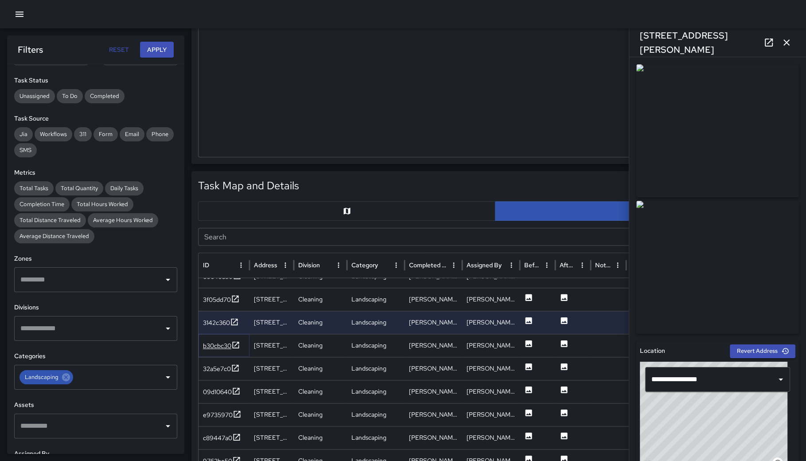
click at [222, 342] on div "b30cbc30" at bounding box center [217, 345] width 28 height 9
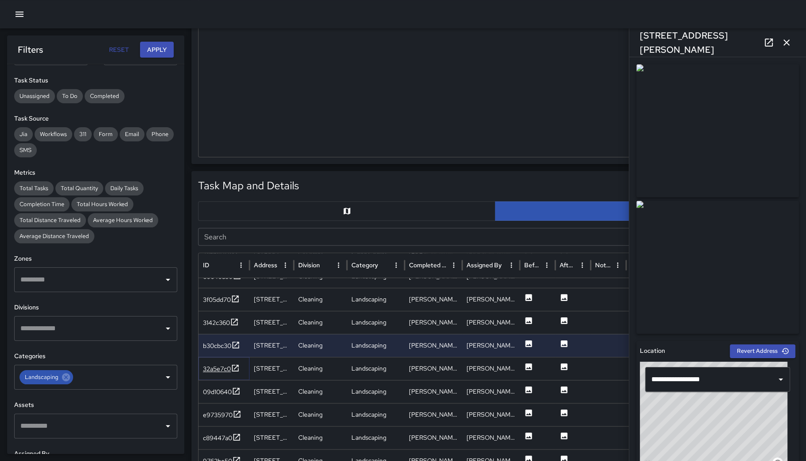
click at [221, 365] on div "32a5e7c0" at bounding box center [217, 368] width 28 height 9
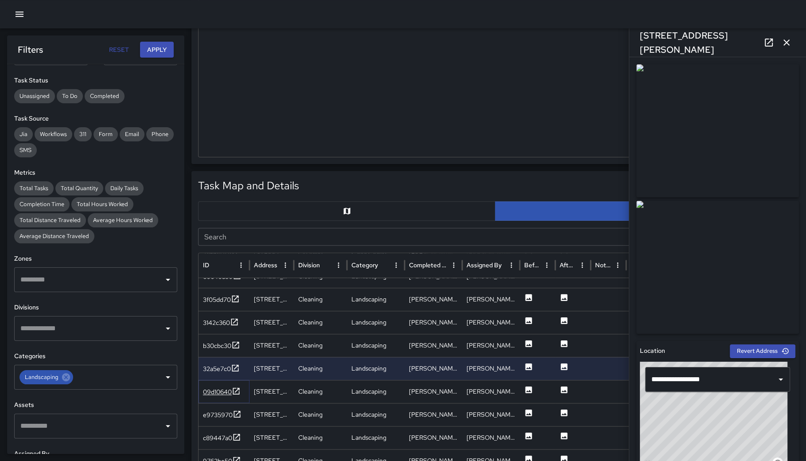
click at [221, 391] on div "09d10640" at bounding box center [217, 391] width 29 height 9
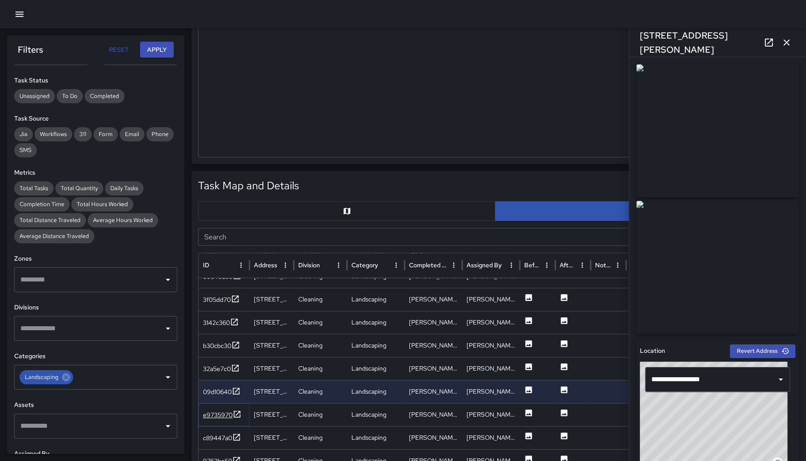
click at [216, 413] on div "e9735970" at bounding box center [218, 414] width 30 height 9
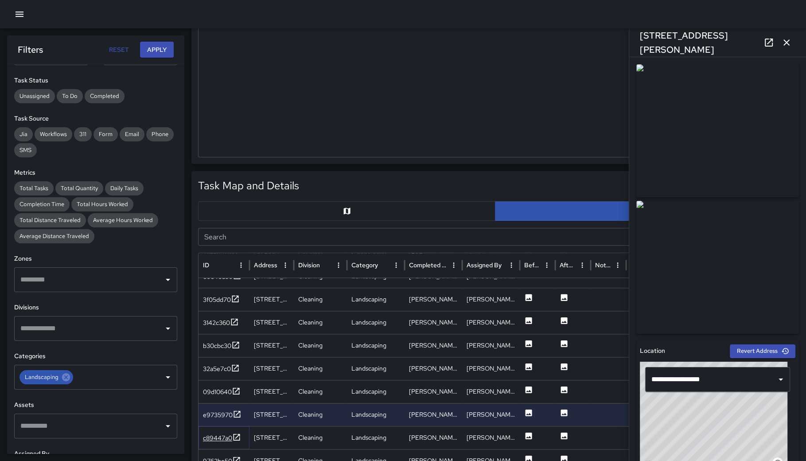
click at [217, 433] on div "c89447a0" at bounding box center [217, 437] width 29 height 9
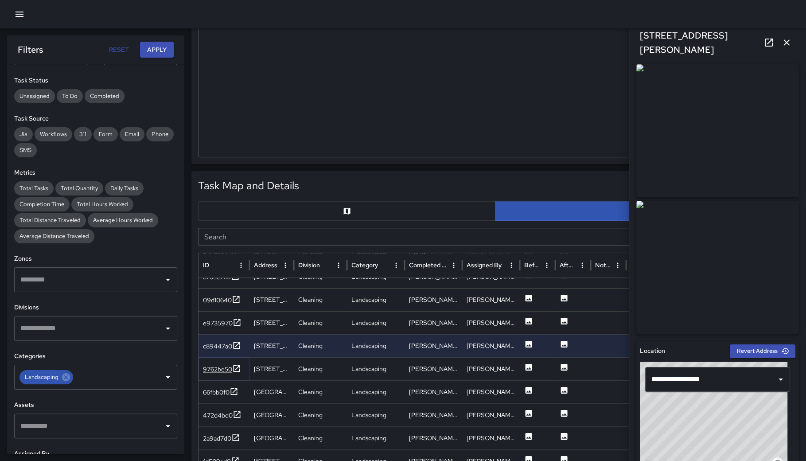
click at [219, 366] on div "9762be50" at bounding box center [217, 369] width 29 height 9
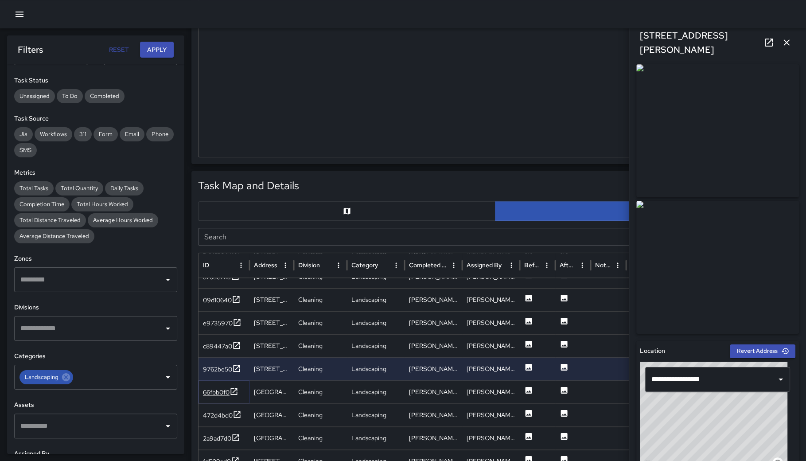
click at [219, 388] on div "66fbb0f0" at bounding box center [216, 392] width 27 height 9
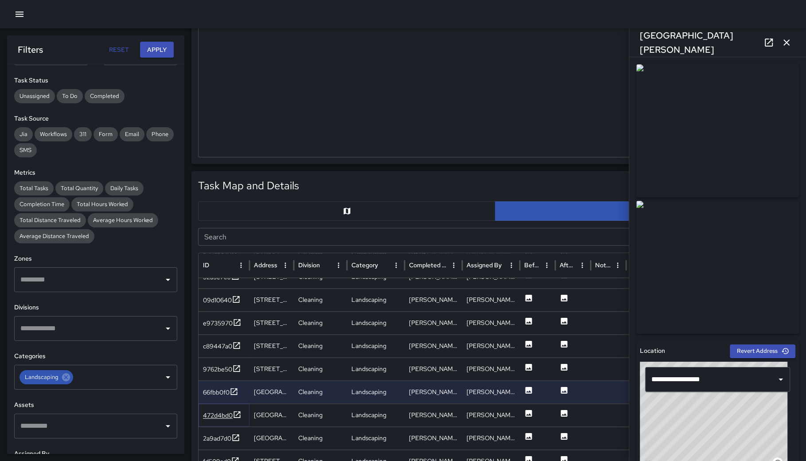
click at [215, 413] on div "472d4bd0" at bounding box center [218, 415] width 30 height 9
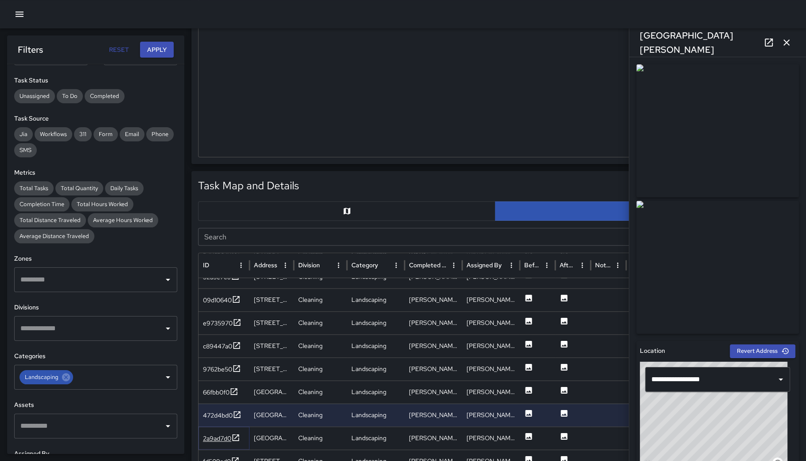
click at [219, 435] on div "2a9ad7d0" at bounding box center [217, 438] width 28 height 9
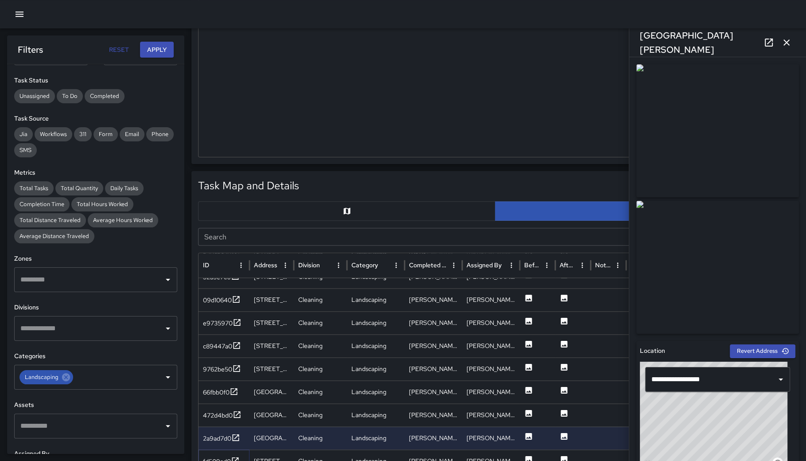
click at [218, 459] on div "fd509ad0" at bounding box center [217, 461] width 28 height 9
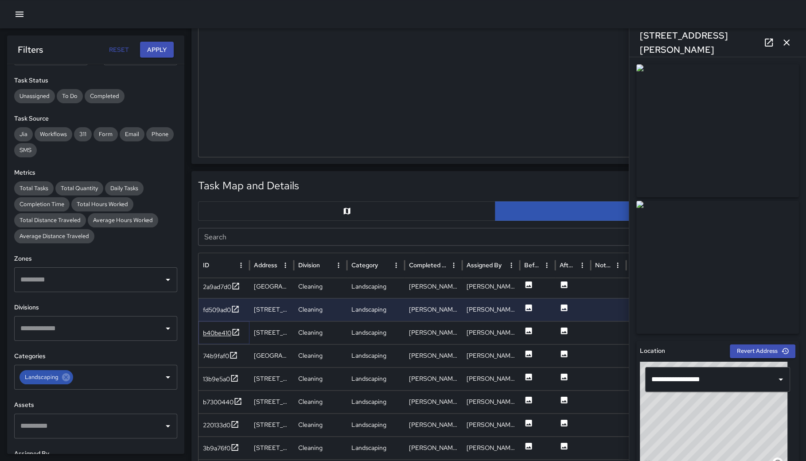
click at [221, 331] on div "b40be410" at bounding box center [217, 332] width 28 height 9
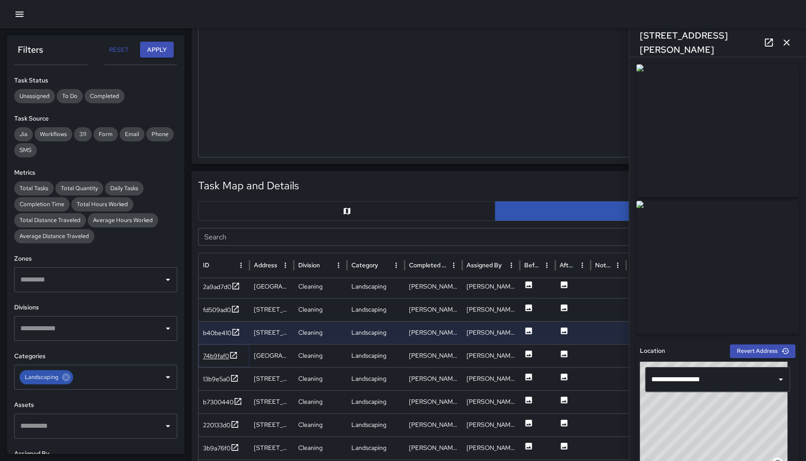
click at [221, 356] on div "74b9faf0" at bounding box center [216, 355] width 26 height 9
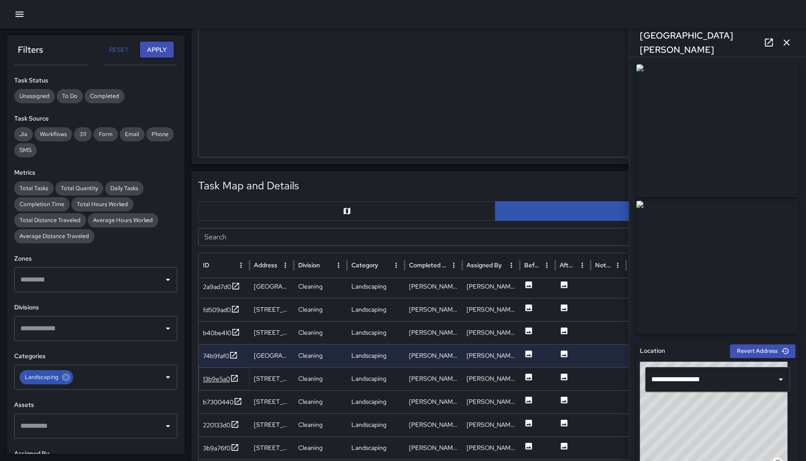
click at [219, 374] on div "13b9e5a0" at bounding box center [216, 378] width 27 height 9
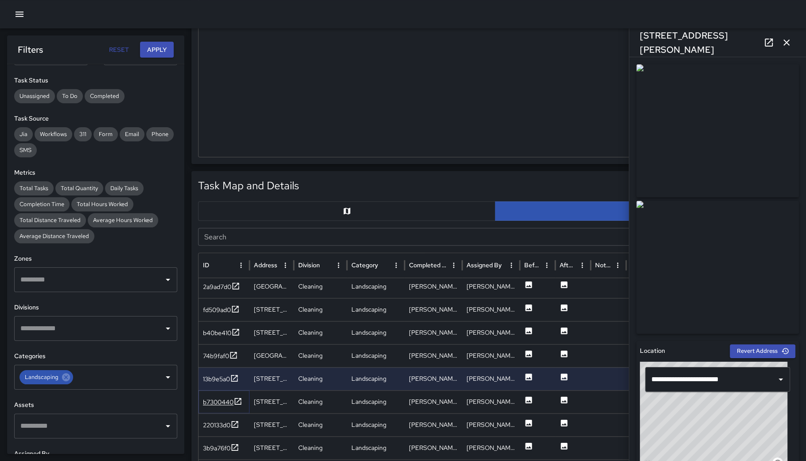
click at [214, 402] on div "b7300440" at bounding box center [218, 401] width 31 height 9
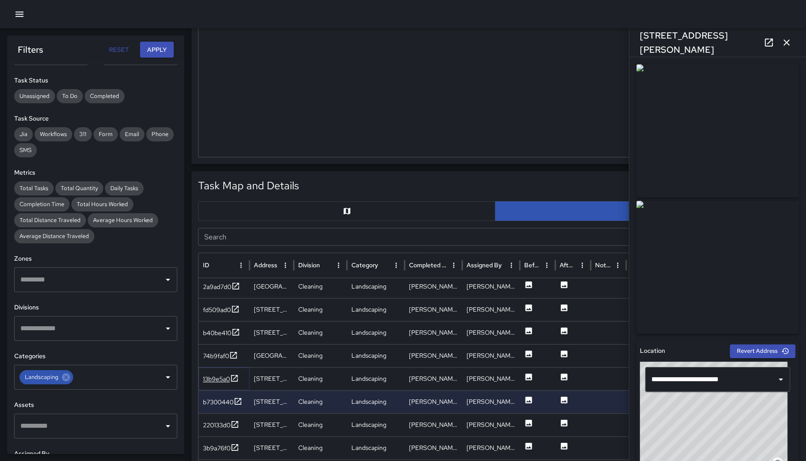
click at [218, 378] on div "13b9e5a0" at bounding box center [216, 378] width 27 height 9
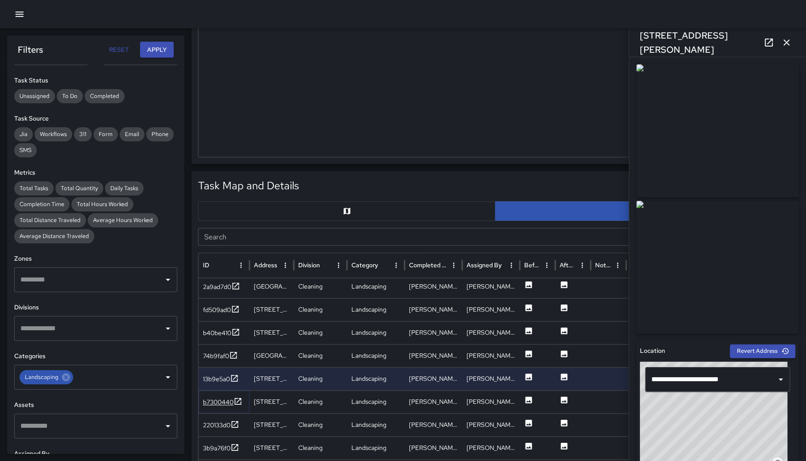
click at [218, 399] on div "b7300440" at bounding box center [218, 401] width 31 height 9
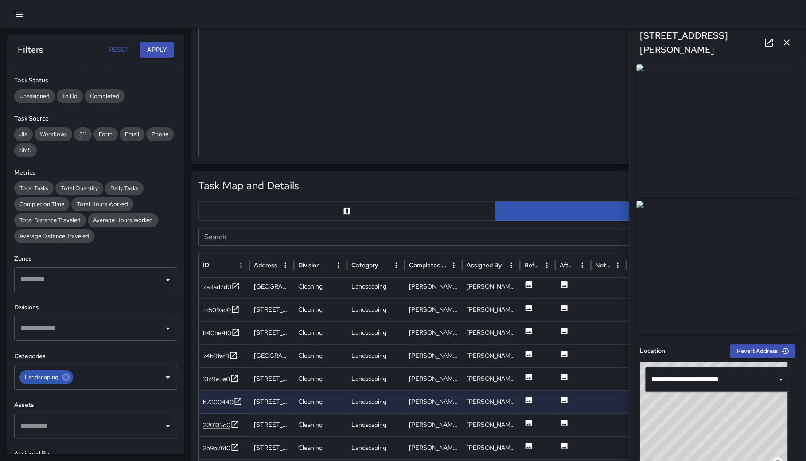
click at [222, 421] on div "220133d0" at bounding box center [216, 424] width 27 height 9
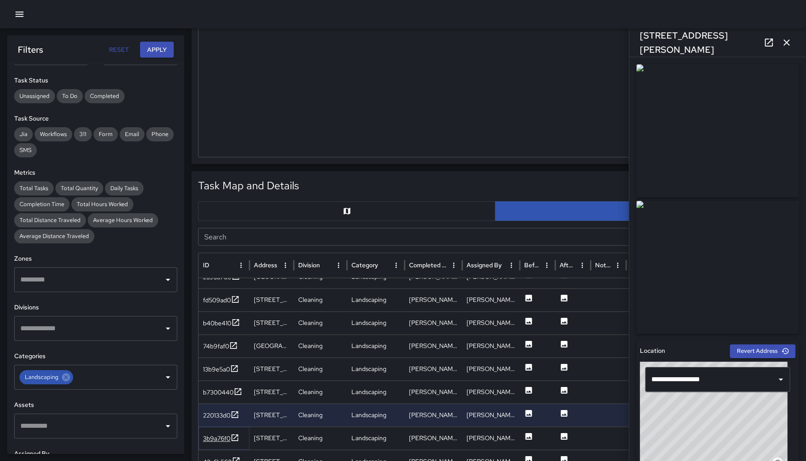
click at [217, 440] on div "3b9a76f0" at bounding box center [216, 438] width 27 height 9
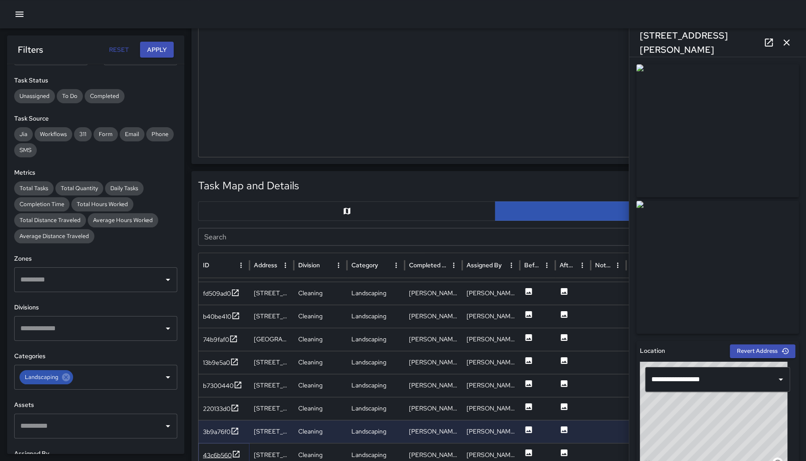
click at [217, 455] on div "43c6b560" at bounding box center [217, 454] width 29 height 9
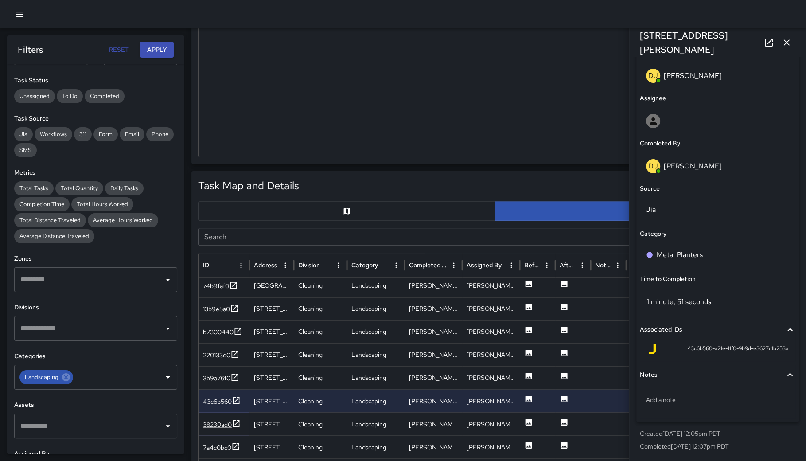
click at [211, 420] on div "38230ad0" at bounding box center [217, 424] width 29 height 9
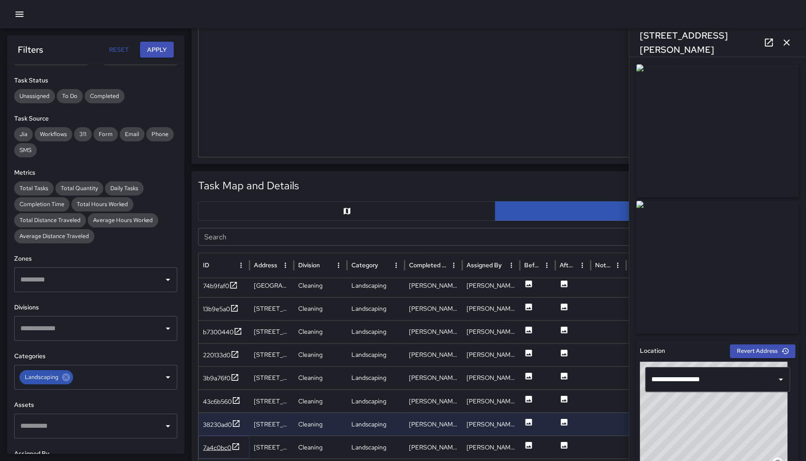
click at [210, 444] on div "7a4c0bc0" at bounding box center [217, 447] width 28 height 9
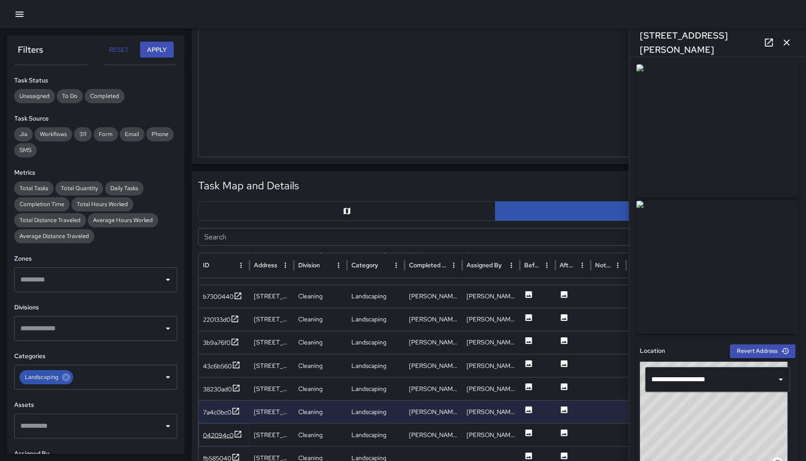
click at [220, 435] on div "042094c0" at bounding box center [218, 434] width 31 height 9
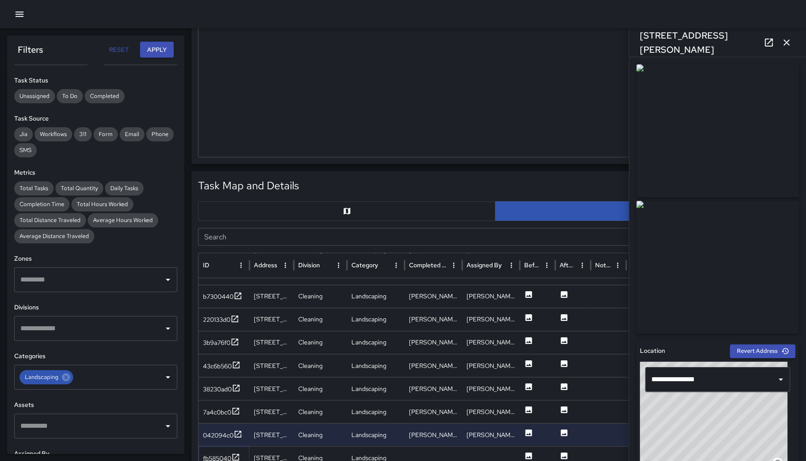
click at [217, 457] on div "fb585040" at bounding box center [217, 457] width 28 height 9
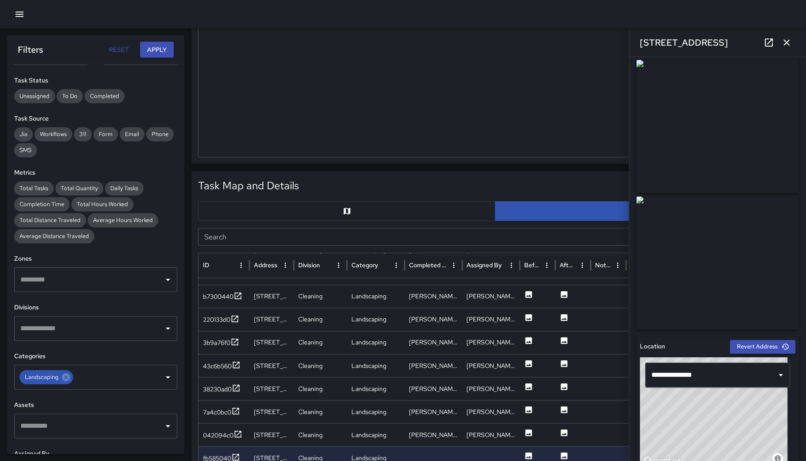
click at [770, 42] on icon at bounding box center [768, 42] width 11 height 11
click at [788, 38] on icon "button" at bounding box center [786, 42] width 11 height 11
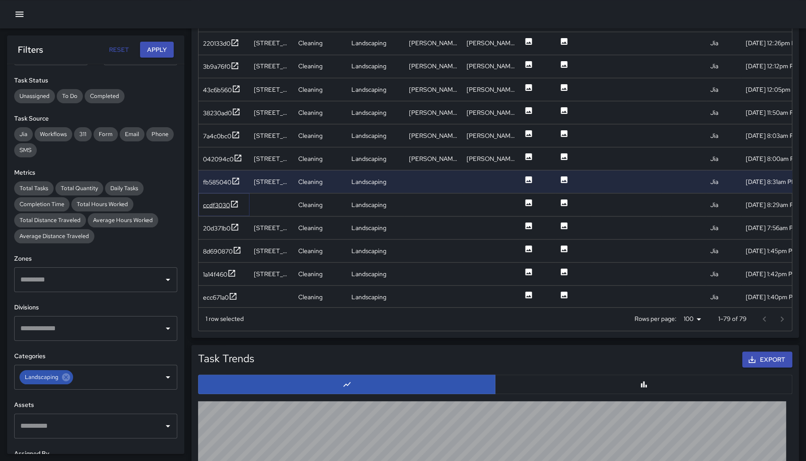
click at [214, 206] on div "ccdf3030" at bounding box center [216, 204] width 27 height 9
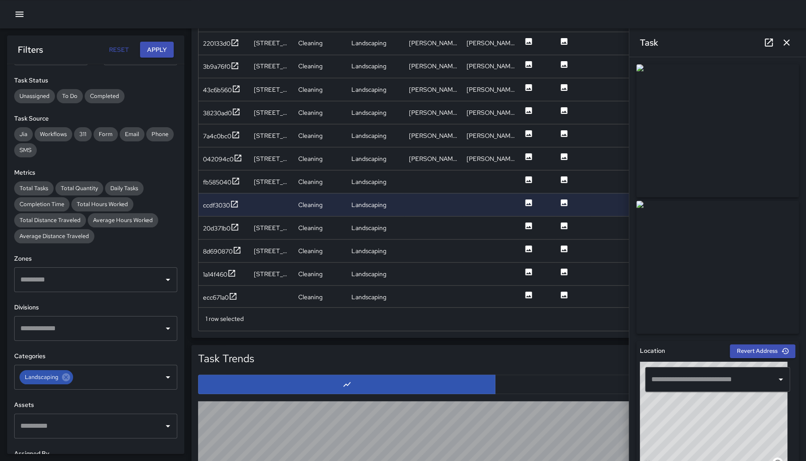
click at [763, 43] on icon at bounding box center [768, 42] width 11 height 11
click at [215, 229] on div "20d371b0" at bounding box center [216, 227] width 27 height 9
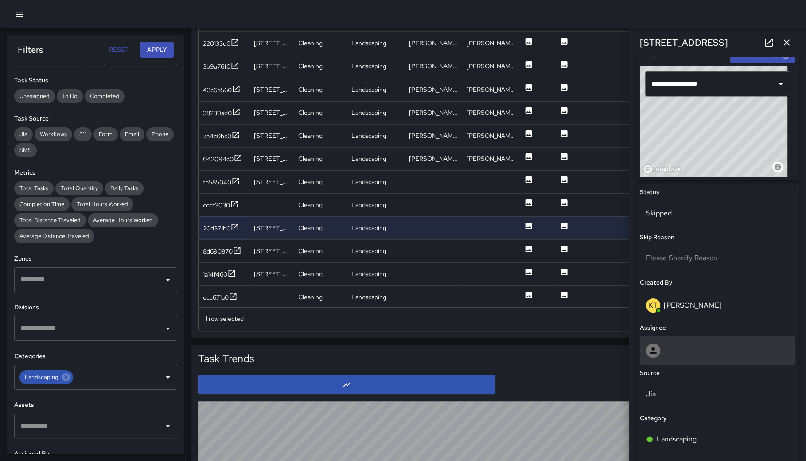
scroll to position [334, 0]
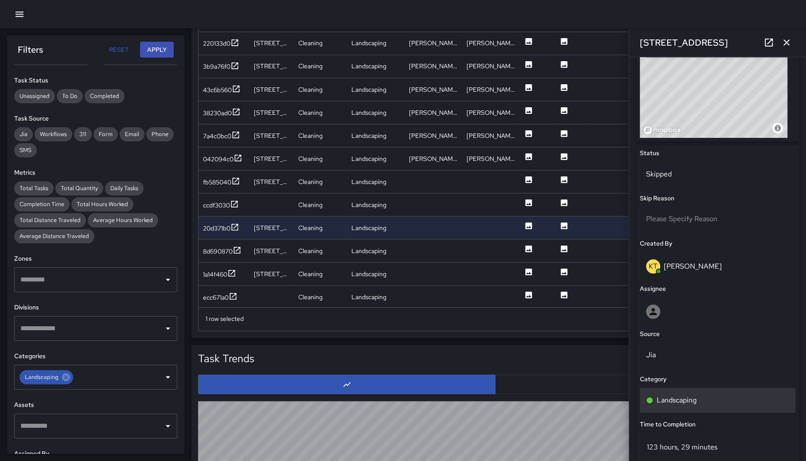
click at [710, 393] on div "Landscaping" at bounding box center [717, 400] width 155 height 25
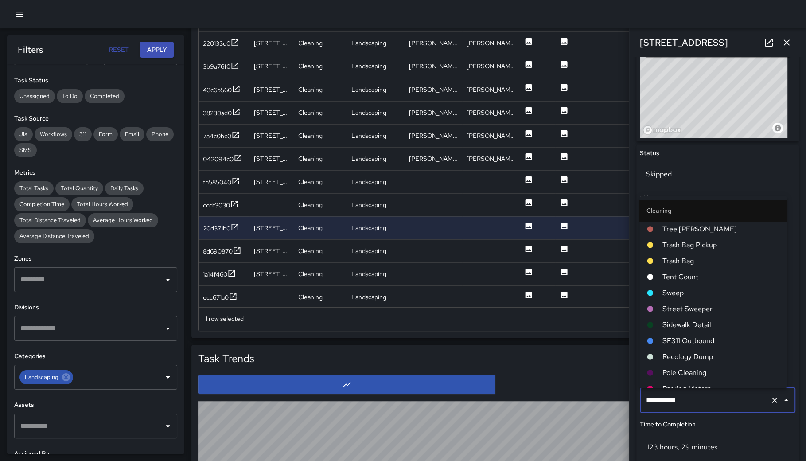
click at [709, 392] on input "**********" at bounding box center [705, 400] width 123 height 17
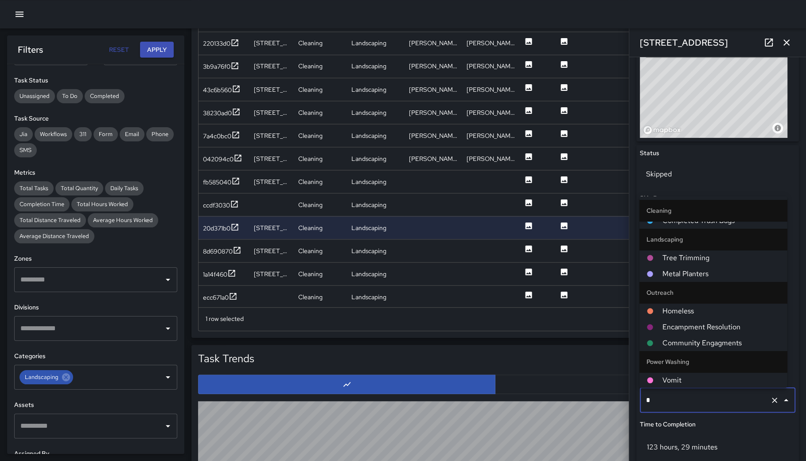
scroll to position [0, 0]
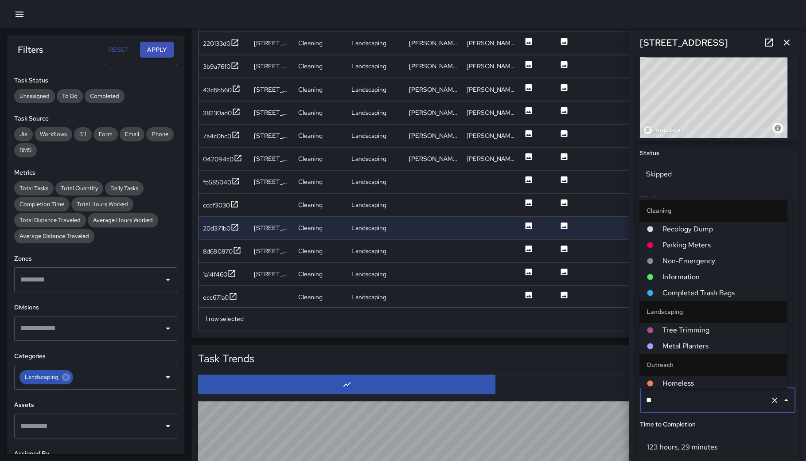
type input "***"
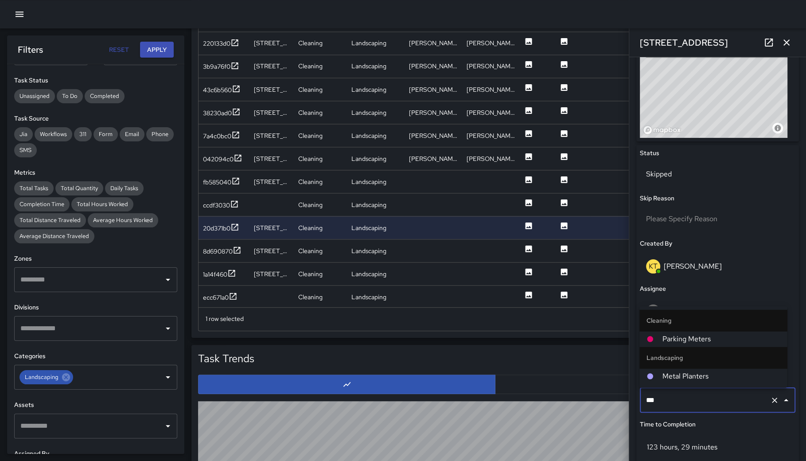
click at [689, 378] on span "Metal Planters" at bounding box center [720, 376] width 117 height 11
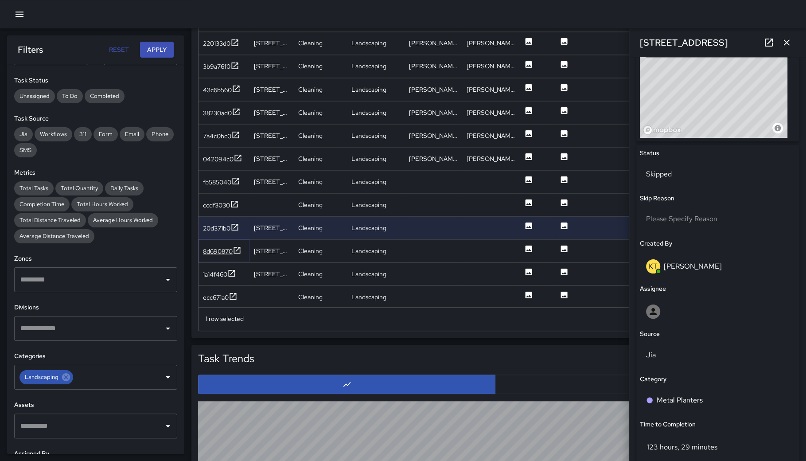
click at [216, 254] on div "8d690870" at bounding box center [222, 250] width 39 height 11
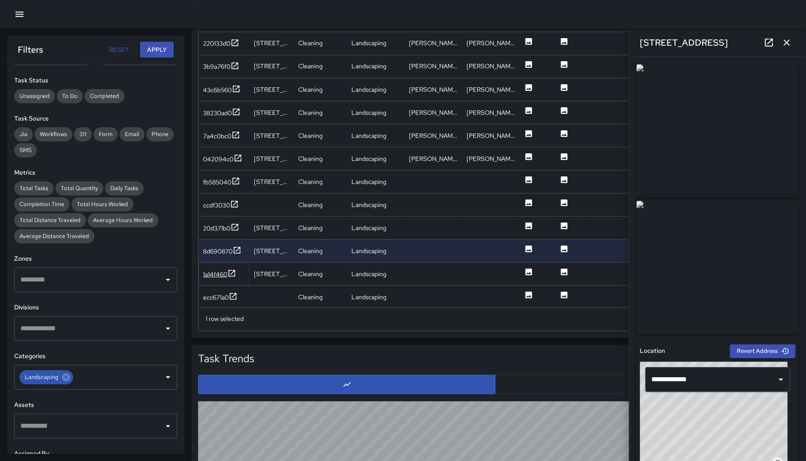
click at [215, 272] on div "1a14f460" at bounding box center [215, 273] width 24 height 9
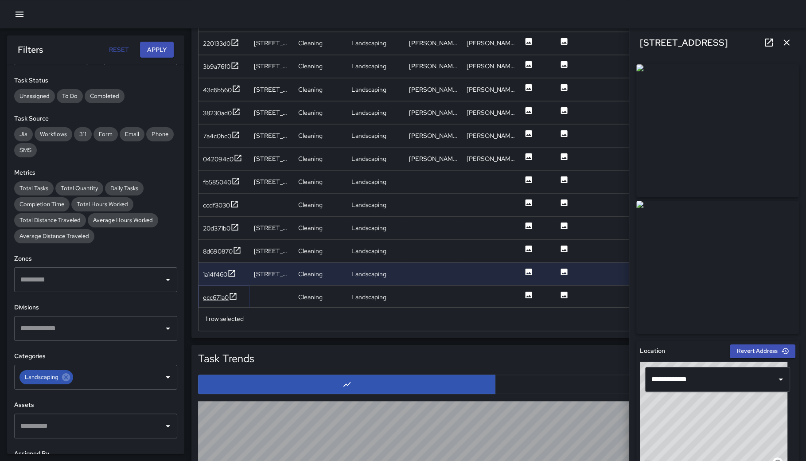
click at [217, 292] on div "ecc671a0" at bounding box center [216, 296] width 26 height 9
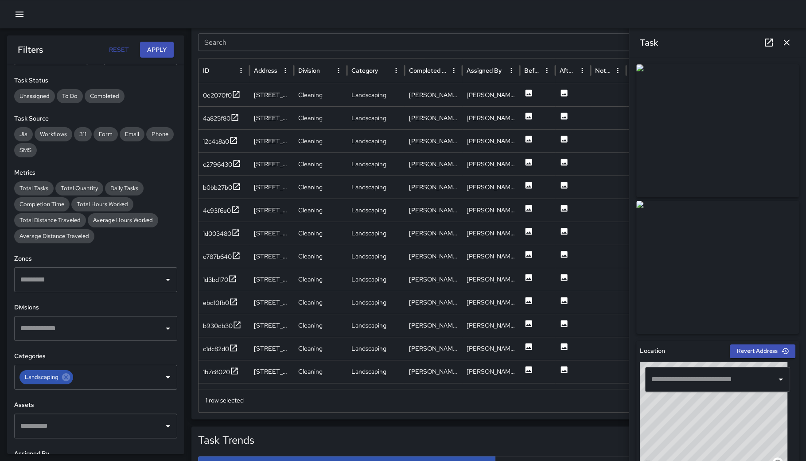
scroll to position [92, 0]
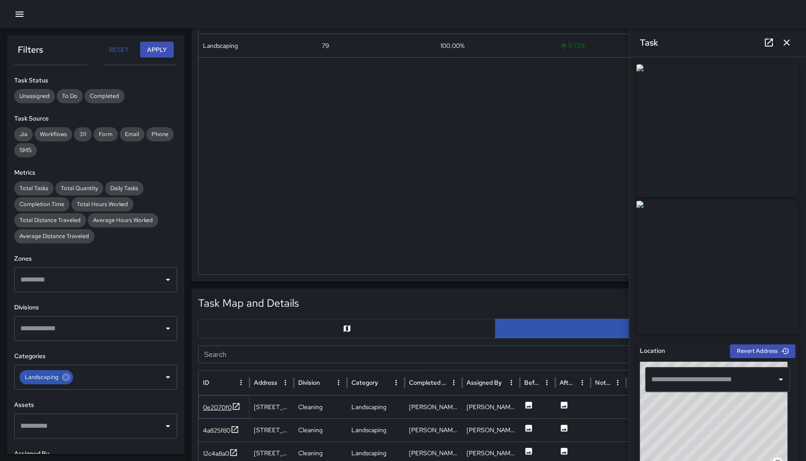
click at [226, 408] on div "0e2070f0" at bounding box center [217, 407] width 29 height 9
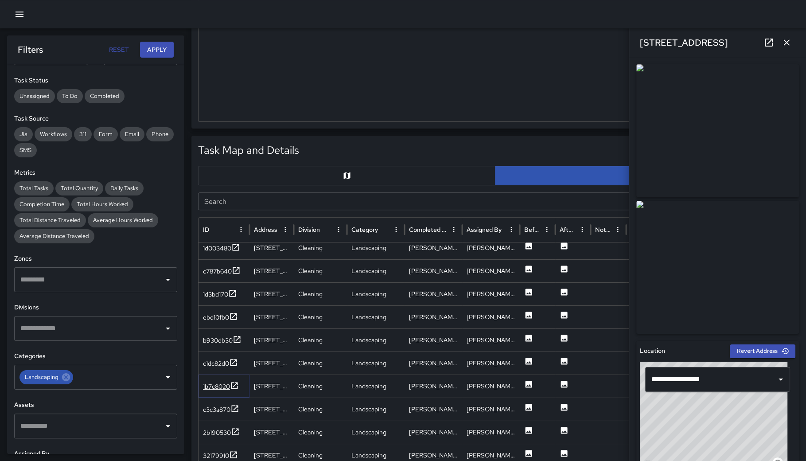
click at [222, 386] on div "1b7c8020" at bounding box center [216, 386] width 27 height 9
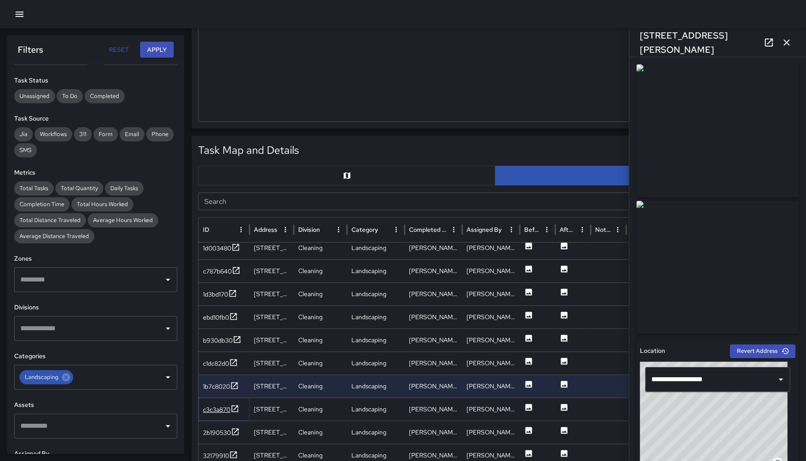
click at [218, 407] on div "c3c3a870" at bounding box center [216, 409] width 27 height 9
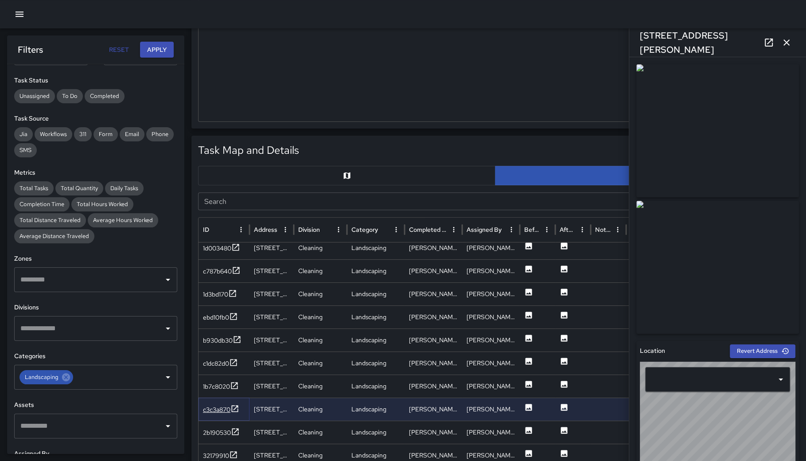
type input "**********"
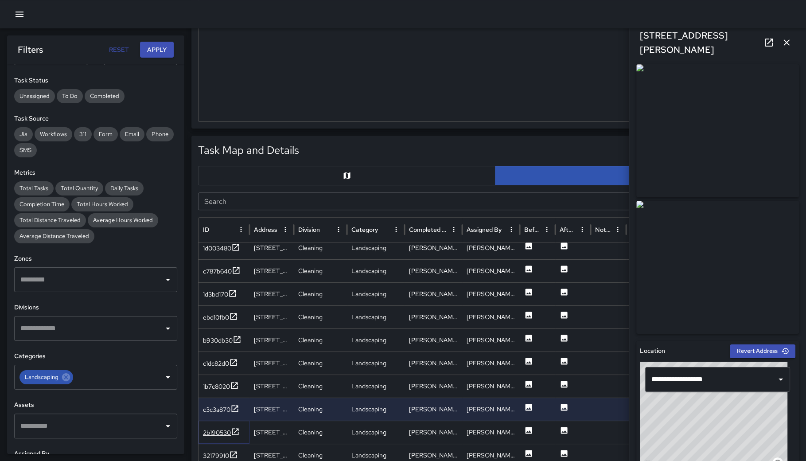
click at [219, 430] on div "2b190530" at bounding box center [217, 432] width 28 height 9
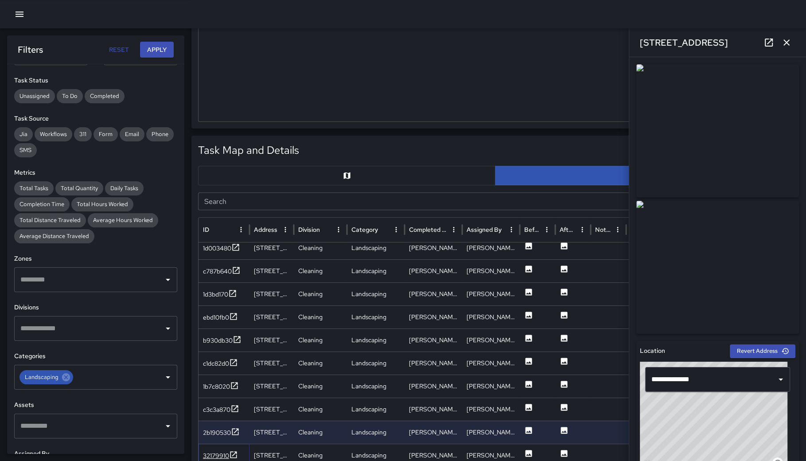
click at [219, 451] on div "32179910" at bounding box center [216, 455] width 26 height 9
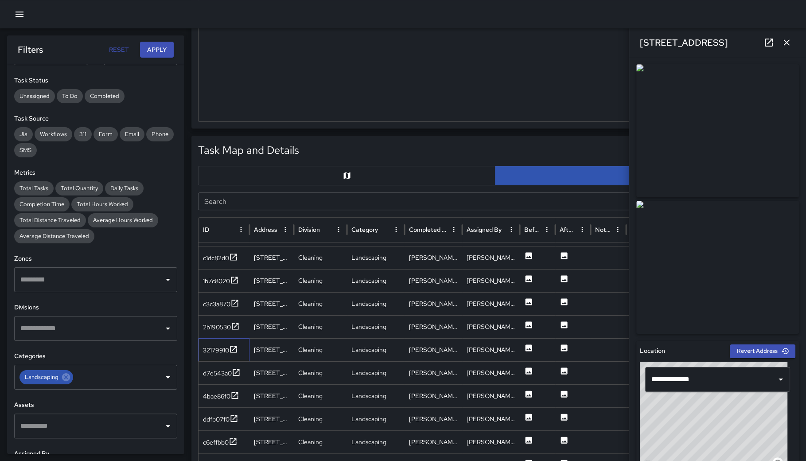
click at [211, 354] on div "32179910" at bounding box center [223, 349] width 51 height 23
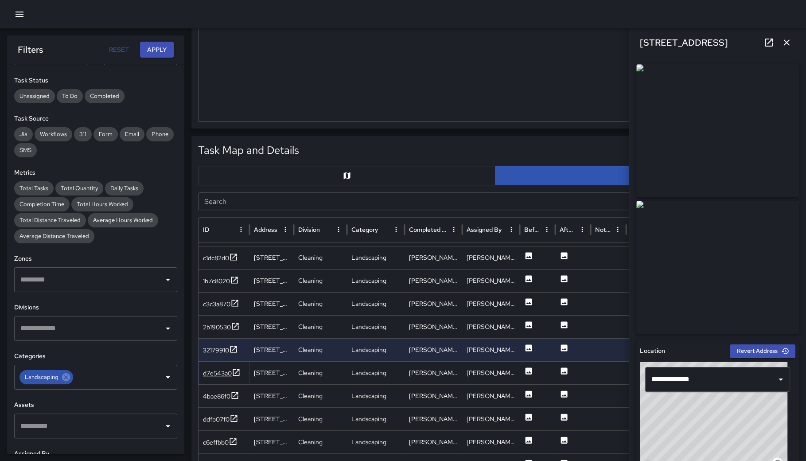
click at [212, 368] on div "d7e543a0" at bounding box center [222, 373] width 38 height 11
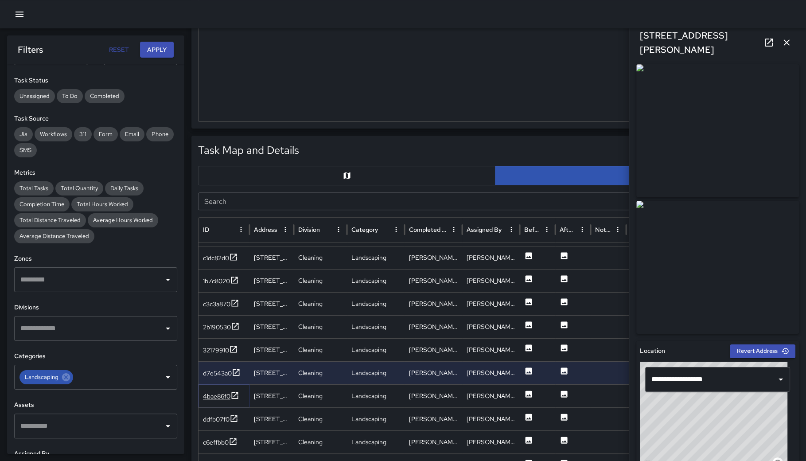
click at [216, 396] on div "4bae86f0" at bounding box center [216, 396] width 27 height 9
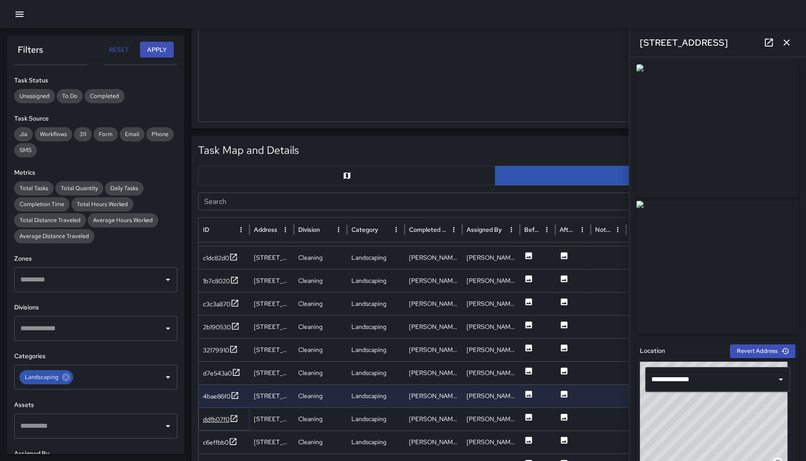
click at [215, 419] on div "ddfb07f0" at bounding box center [216, 419] width 27 height 9
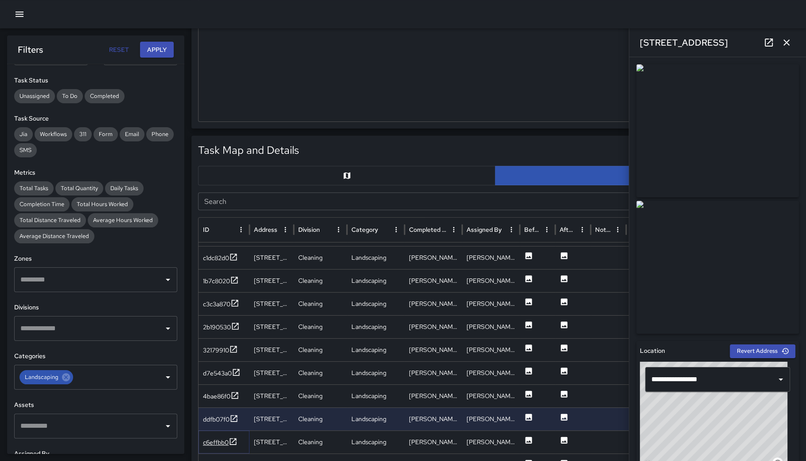
click at [217, 439] on div "c6effbb0" at bounding box center [216, 442] width 26 height 9
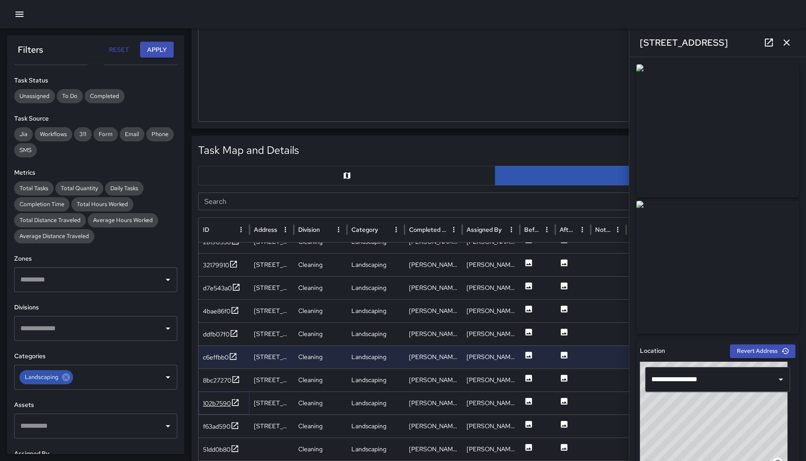
click at [209, 399] on div "102b7590" at bounding box center [217, 403] width 28 height 9
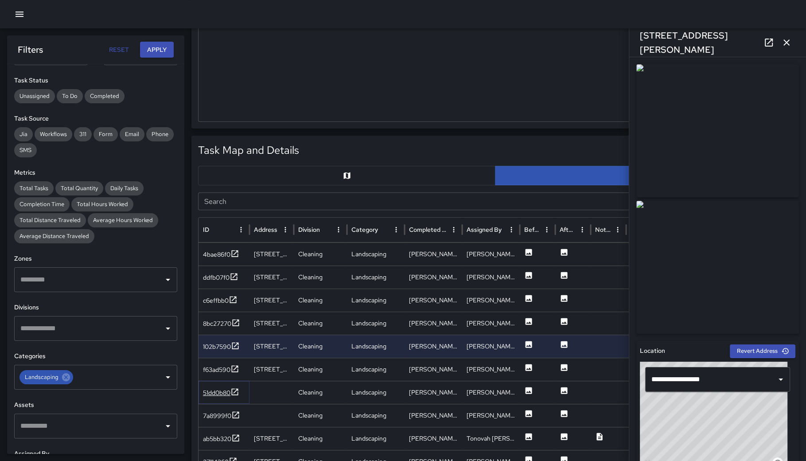
click at [216, 391] on div "51dd0b80" at bounding box center [216, 392] width 27 height 9
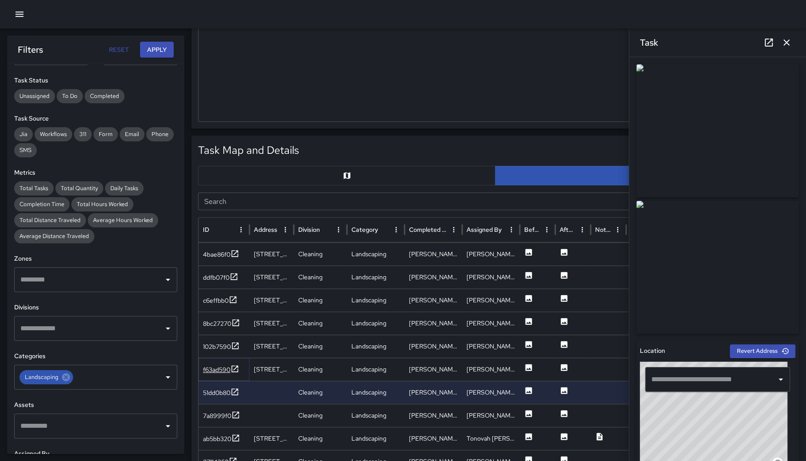
click at [213, 370] on div "f63ad590" at bounding box center [216, 369] width 27 height 9
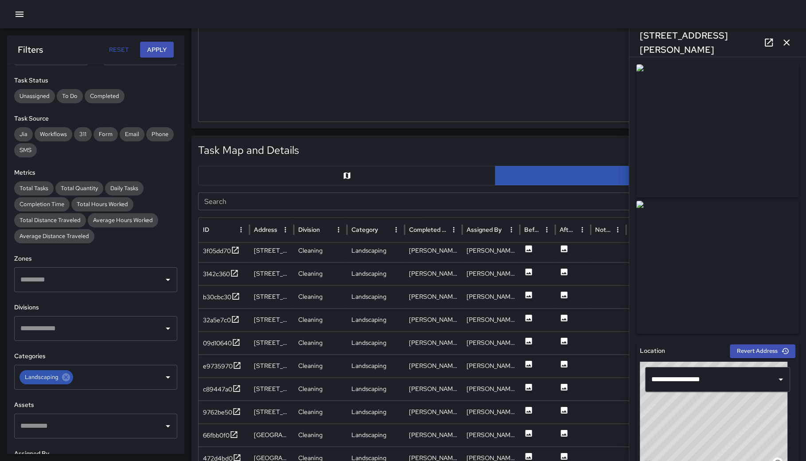
click at [788, 39] on icon "button" at bounding box center [786, 42] width 11 height 11
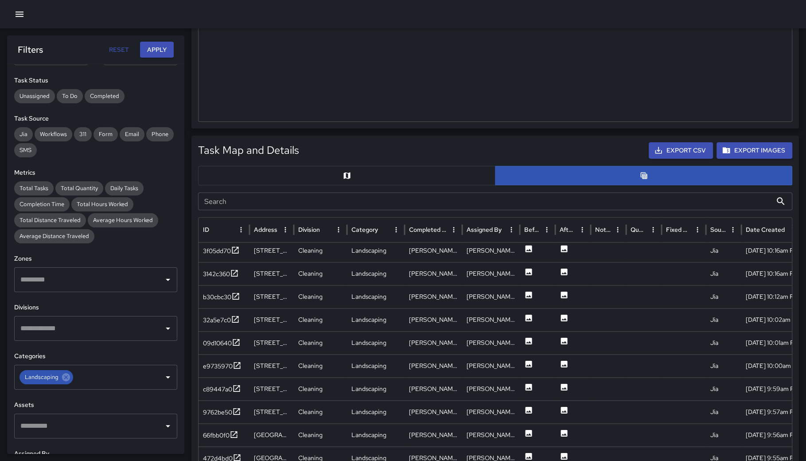
click at [23, 16] on icon "button" at bounding box center [20, 14] width 8 height 5
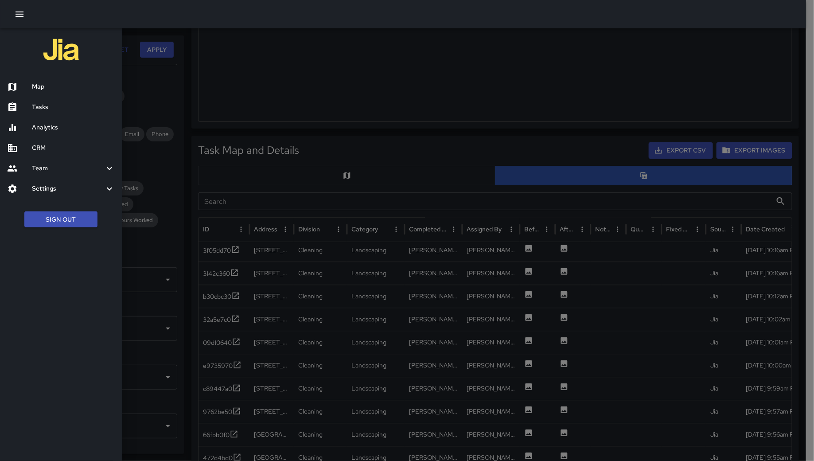
click at [80, 88] on h6 "Map" at bounding box center [73, 87] width 83 height 10
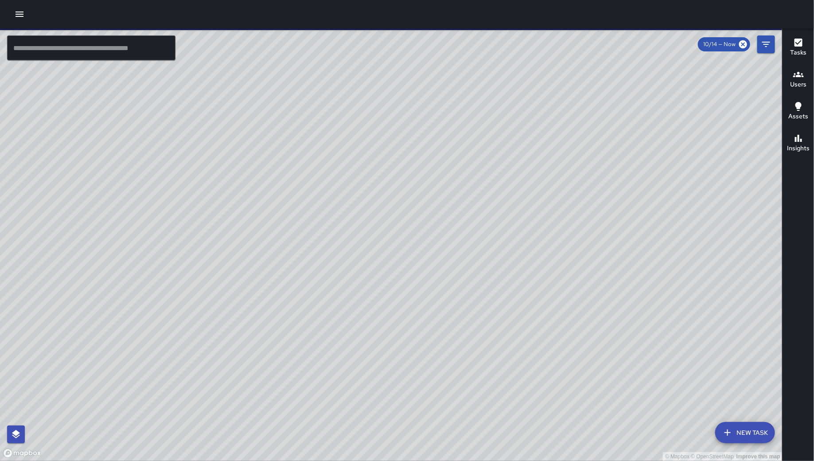
drag, startPoint x: 458, startPoint y: 292, endPoint x: 529, endPoint y: 273, distance: 73.7
click at [522, 281] on div "© Mapbox © OpenStreetMap Improve this map" at bounding box center [391, 244] width 782 height 432
drag, startPoint x: 538, startPoint y: 284, endPoint x: 486, endPoint y: 215, distance: 86.4
click at [529, 257] on div "© Mapbox © OpenStreetMap Improve this map" at bounding box center [391, 244] width 782 height 432
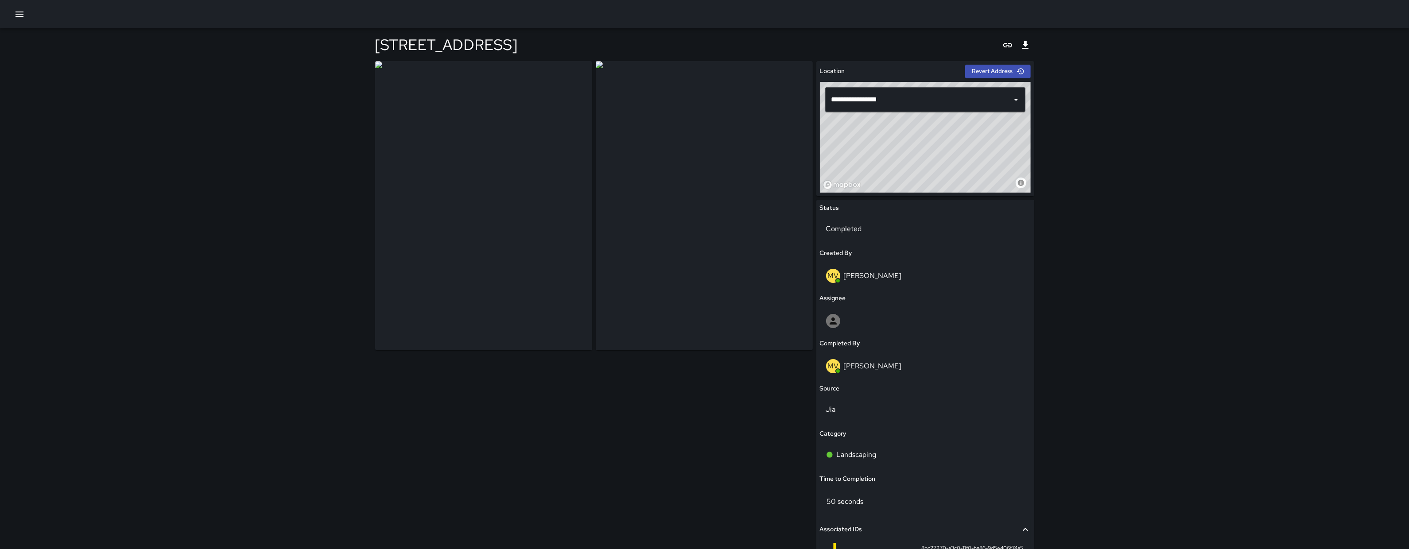
click at [13, 16] on button "button" at bounding box center [20, 14] width 18 height 18
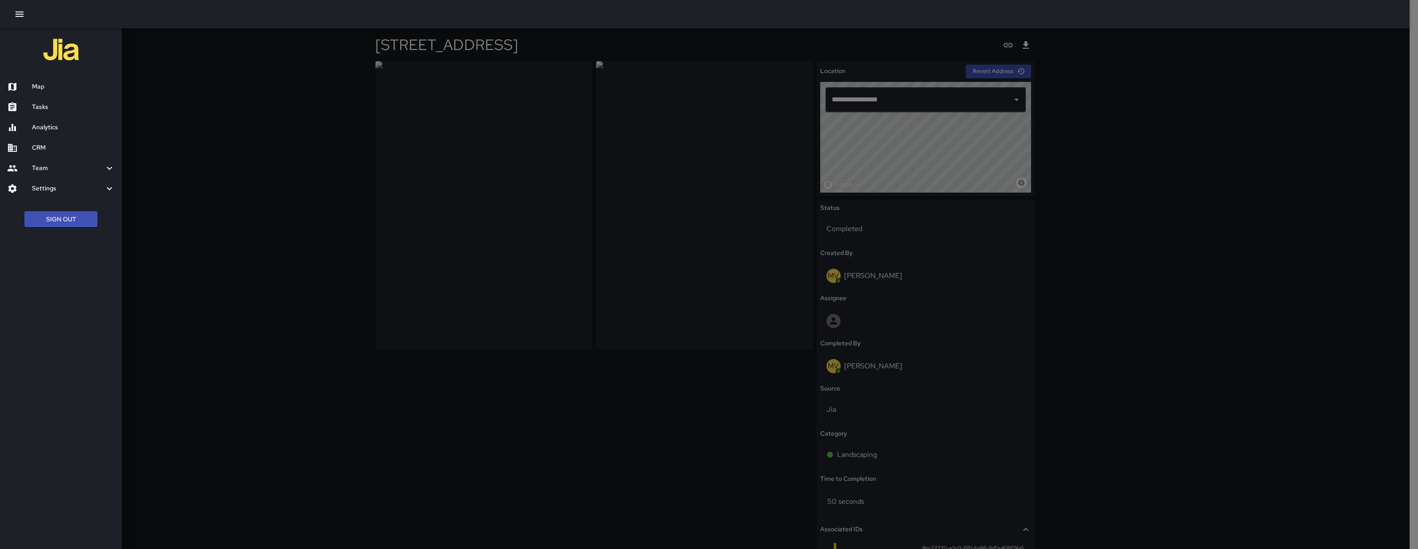
click at [87, 91] on h6 "Map" at bounding box center [73, 87] width 83 height 10
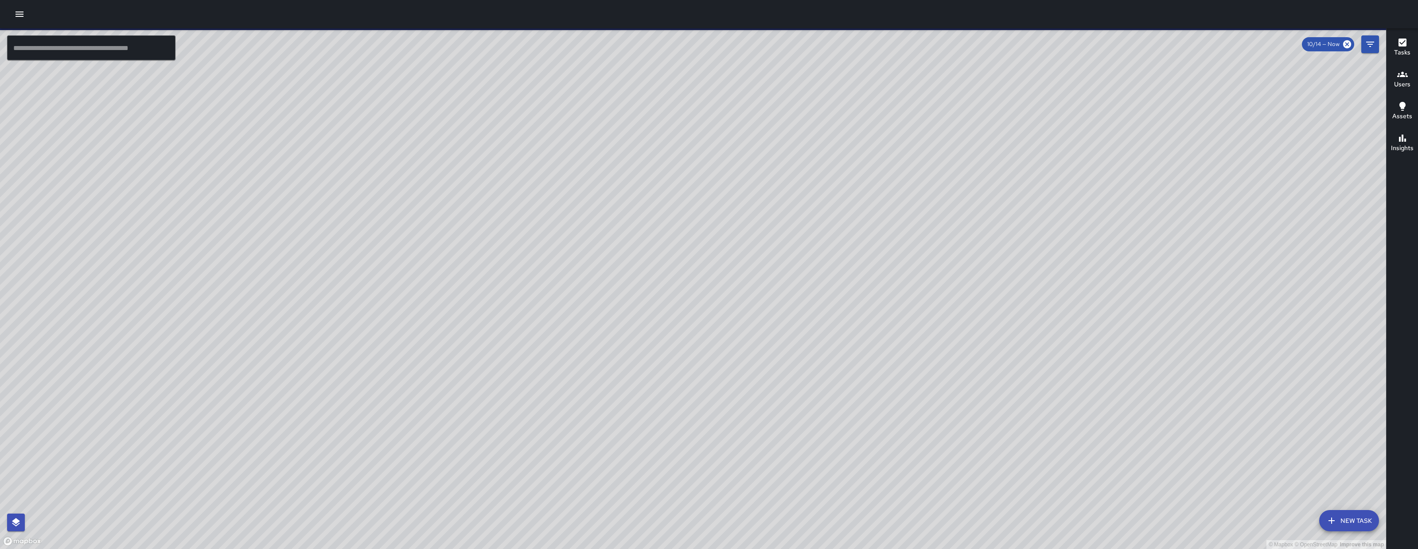
click at [879, 281] on div "© Mapbox © OpenStreetMap Improve this map" at bounding box center [693, 288] width 1386 height 521
drag, startPoint x: 988, startPoint y: 290, endPoint x: 1091, endPoint y: 267, distance: 105.2
click at [1091, 267] on div "© Mapbox © OpenStreetMap Improve this map" at bounding box center [693, 288] width 1386 height 521
click at [960, 93] on div "© Mapbox © OpenStreetMap Improve this map Unassigned 246 Shipley Street Complet…" at bounding box center [693, 288] width 1386 height 521
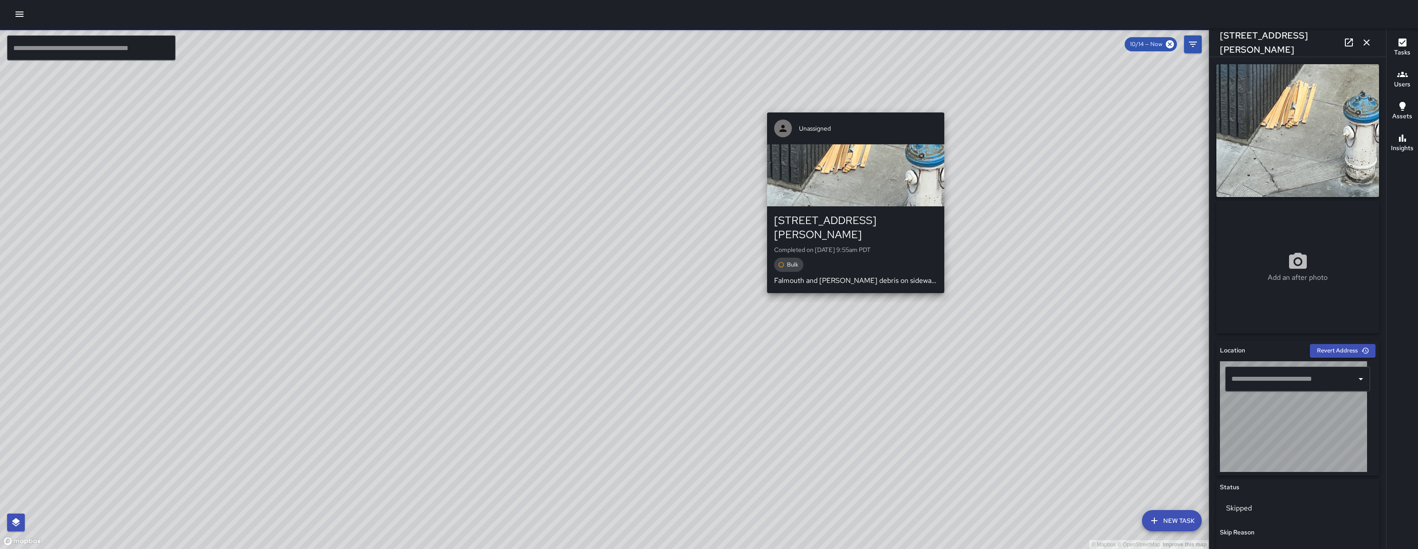
type input "**********"
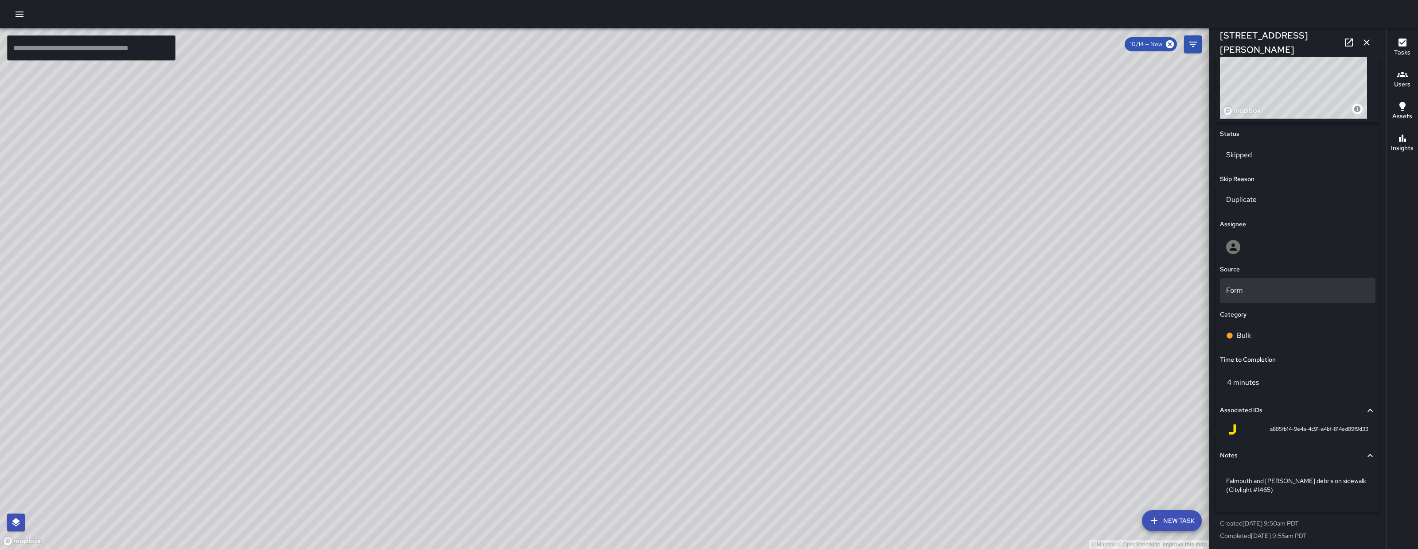
scroll to position [355, 0]
drag, startPoint x: 1313, startPoint y: 44, endPoint x: 1193, endPoint y: 39, distance: 120.1
click at [1193, 41] on div "© Mapbox © OpenStreetMap Improve this map ​ New Task 10/14 — Now Map Layers Tas…" at bounding box center [709, 288] width 1418 height 521
copy div "246 Shipley Street"
click at [1368, 44] on icon "button" at bounding box center [1366, 42] width 6 height 6
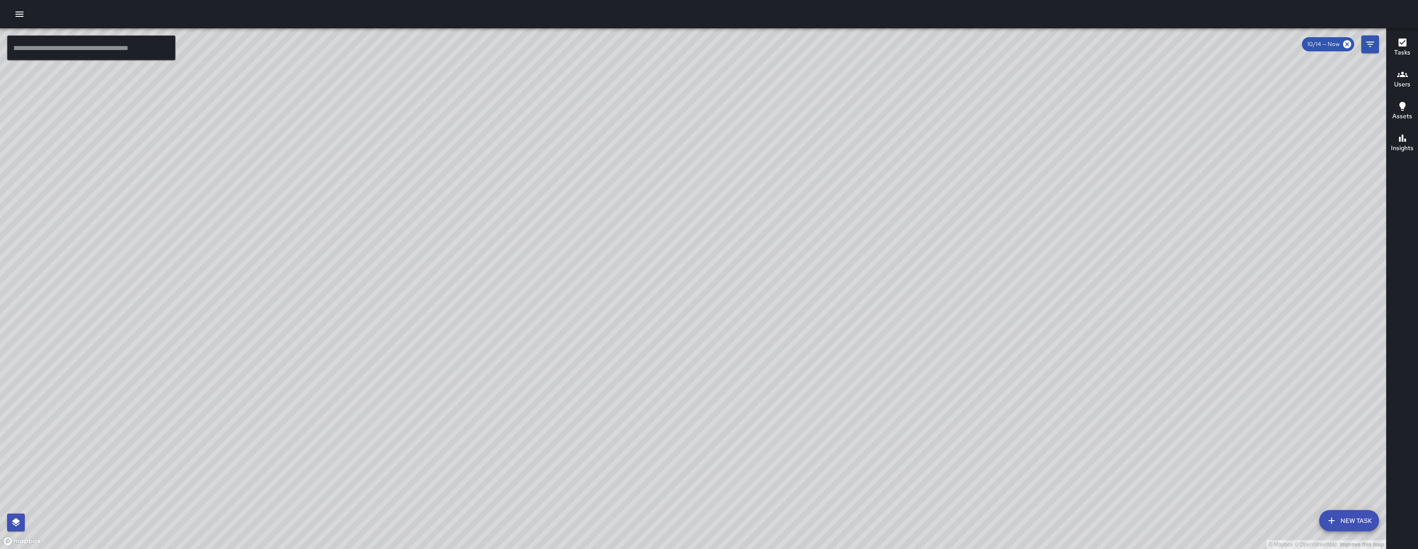
drag, startPoint x: 366, startPoint y: 238, endPoint x: 397, endPoint y: 271, distance: 45.1
click at [410, 271] on div "© Mapbox © OpenStreetMap Improve this map" at bounding box center [693, 288] width 1386 height 521
drag, startPoint x: 1056, startPoint y: 201, endPoint x: 834, endPoint y: 249, distance: 226.6
click at [843, 247] on div "© Mapbox © OpenStreetMap Improve this map" at bounding box center [693, 288] width 1386 height 521
click at [131, 39] on input "text" at bounding box center [91, 47] width 168 height 25
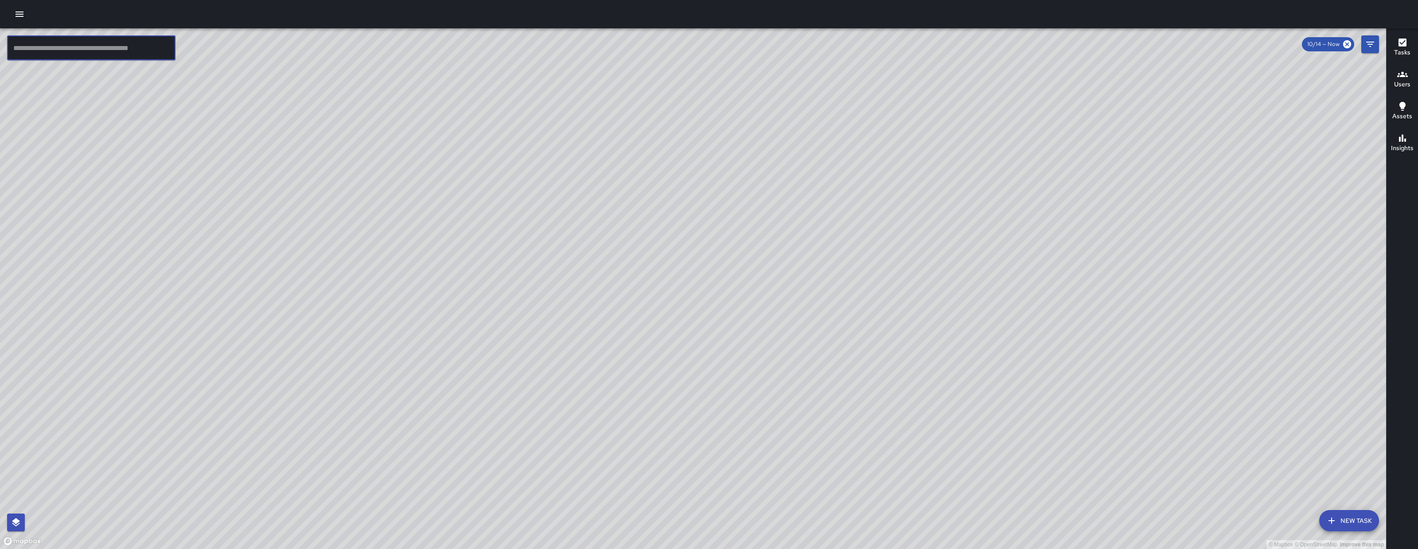
paste input "**********"
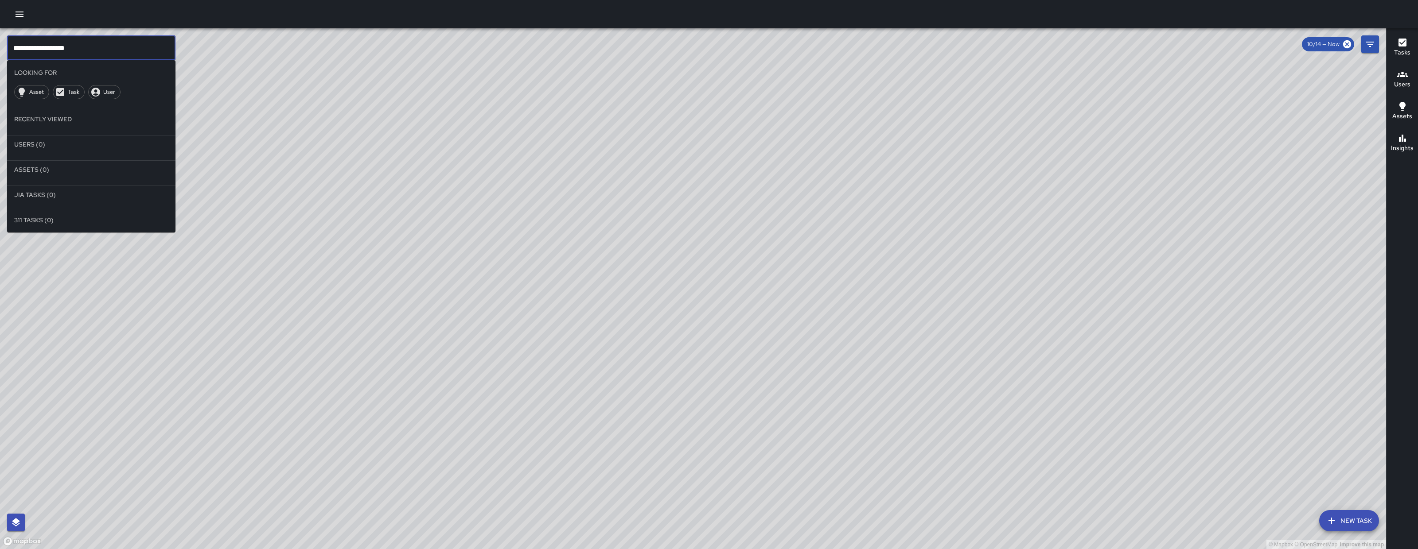
type input "**********"
click at [754, 221] on div "© Mapbox © OpenStreetMap Improve this map Unassigned 246 Shipley Street Complet…" at bounding box center [693, 288] width 1386 height 521
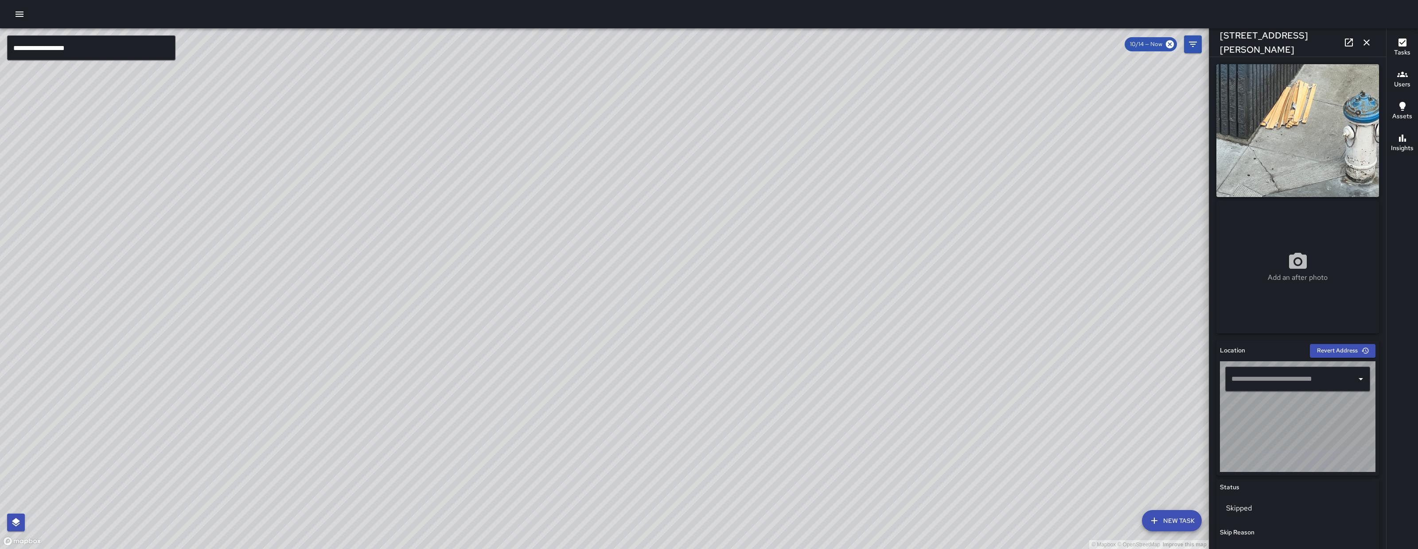
type input "**********"
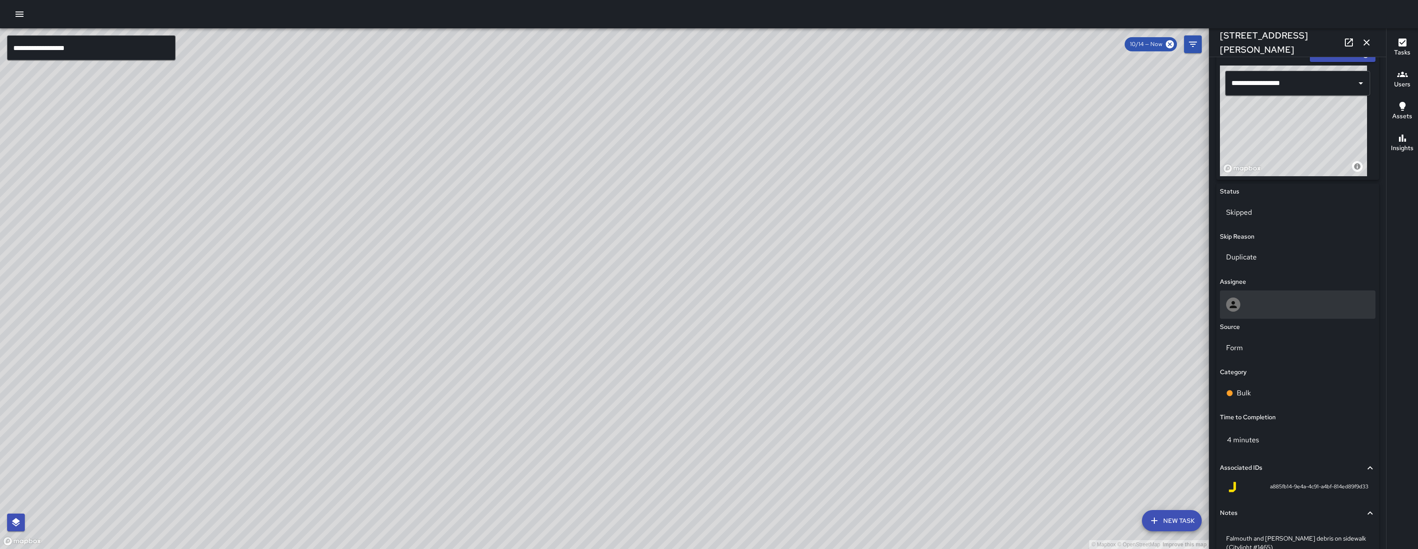
scroll to position [297, 0]
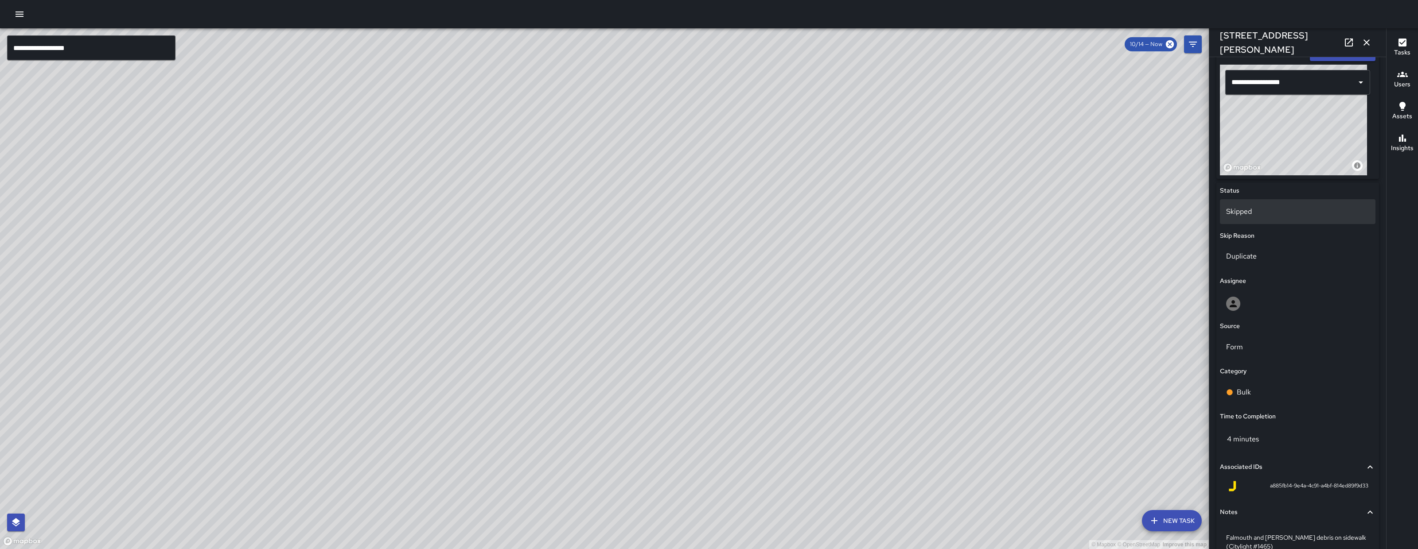
click at [1245, 219] on div "Skipped" at bounding box center [1297, 211] width 155 height 25
click at [1251, 238] on li "To-Do" at bounding box center [1293, 236] width 147 height 16
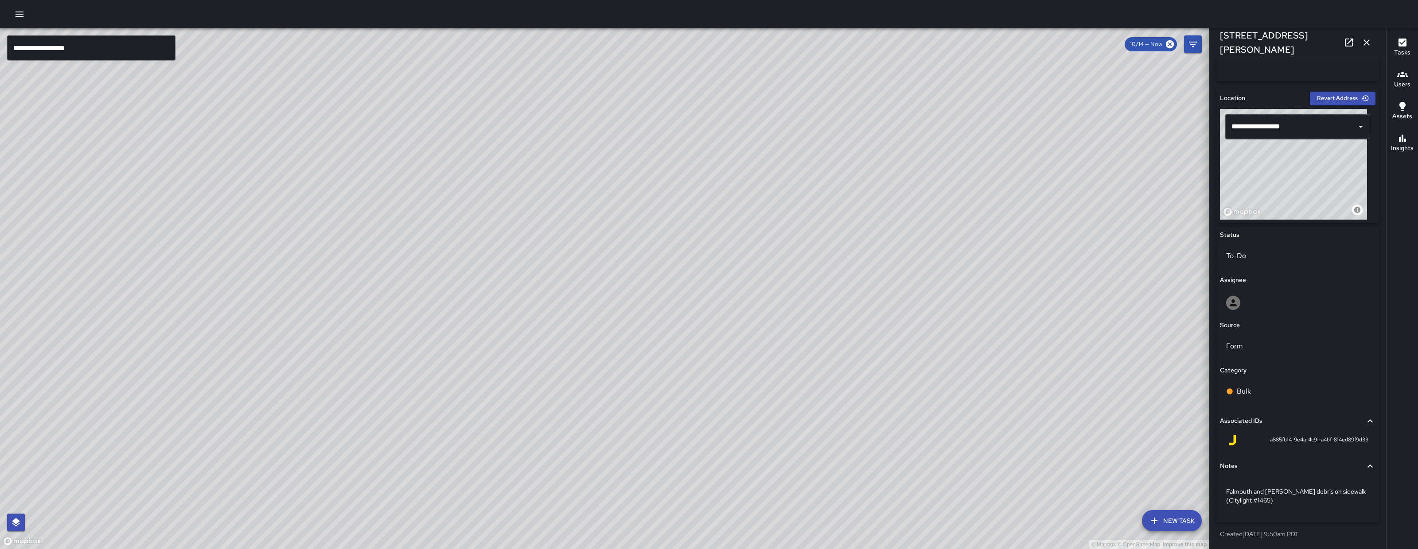
scroll to position [252, 0]
click at [1263, 300] on div at bounding box center [1297, 304] width 143 height 14
type input "*****"
click at [1270, 385] on span "David Lewis" at bounding box center [1293, 384] width 133 height 11
click at [1270, 385] on div "Bulk" at bounding box center [1297, 392] width 155 height 25
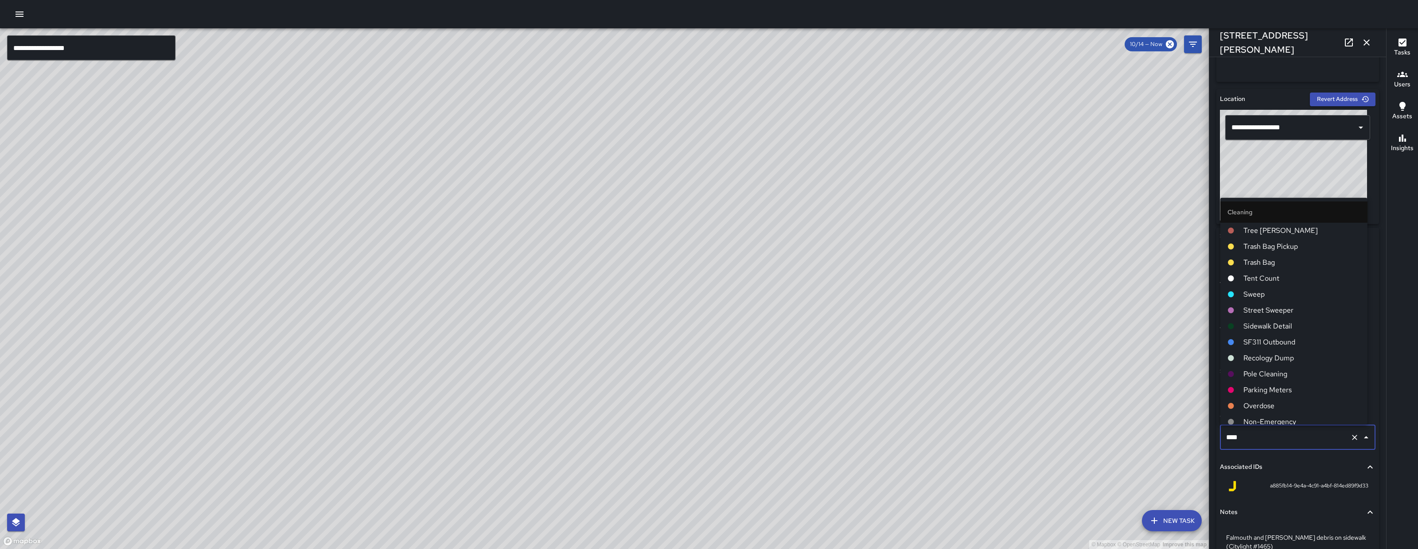
scroll to position [260, 0]
click at [1161, 438] on div "© Mapbox © OpenStreetMap Improve this map" at bounding box center [604, 288] width 1208 height 521
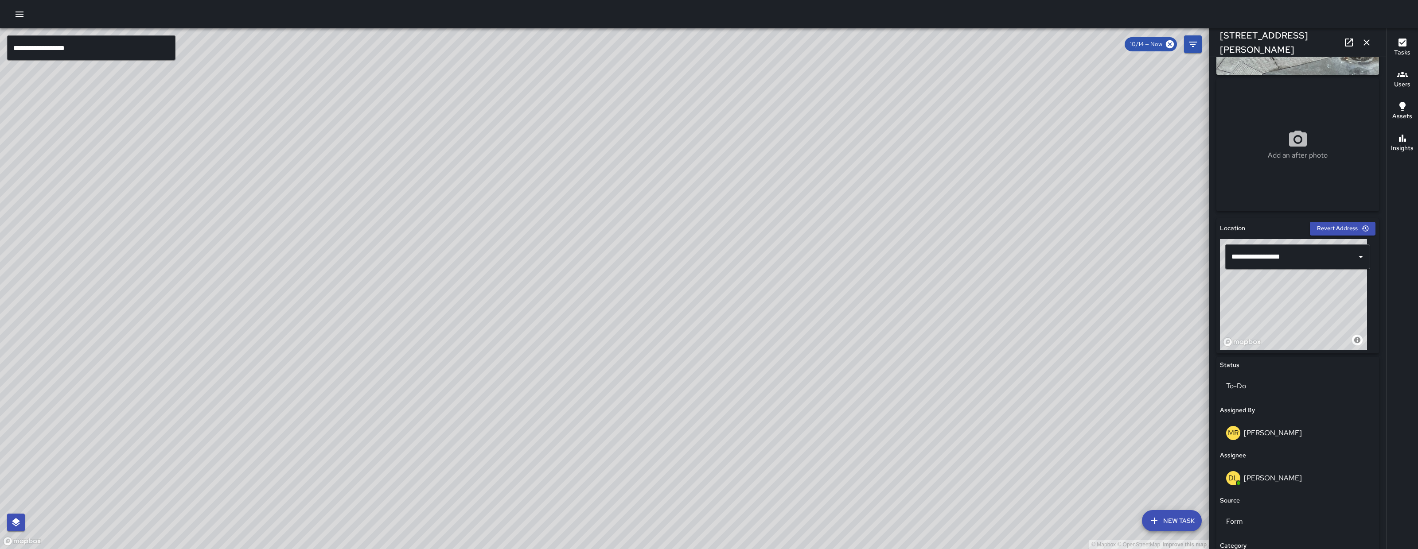
scroll to position [0, 0]
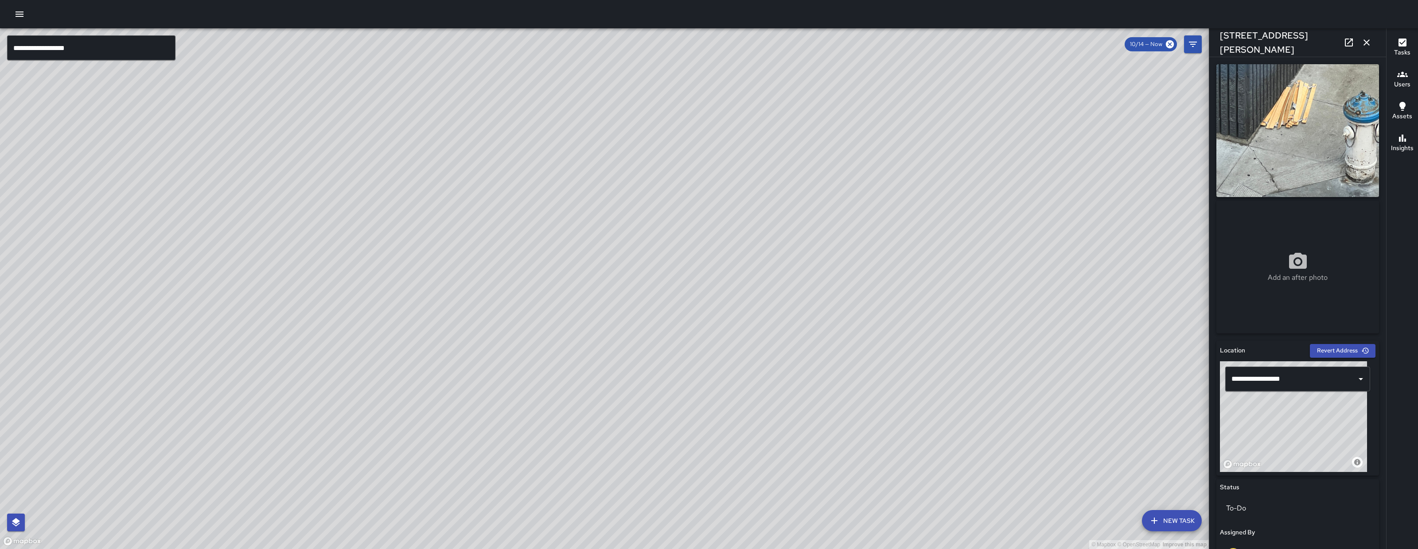
drag, startPoint x: 776, startPoint y: 457, endPoint x: 948, endPoint y: 258, distance: 263.2
click at [951, 246] on div "© Mapbox © OpenStreetMap Improve this map" at bounding box center [604, 288] width 1208 height 521
click at [927, 312] on div "© Mapbox © OpenStreetMap Improve this map" at bounding box center [604, 288] width 1208 height 521
click at [958, 266] on div "© Mapbox © OpenStreetMap Improve this map" at bounding box center [604, 288] width 1208 height 521
drag, startPoint x: 680, startPoint y: 465, endPoint x: 822, endPoint y: 356, distance: 179.8
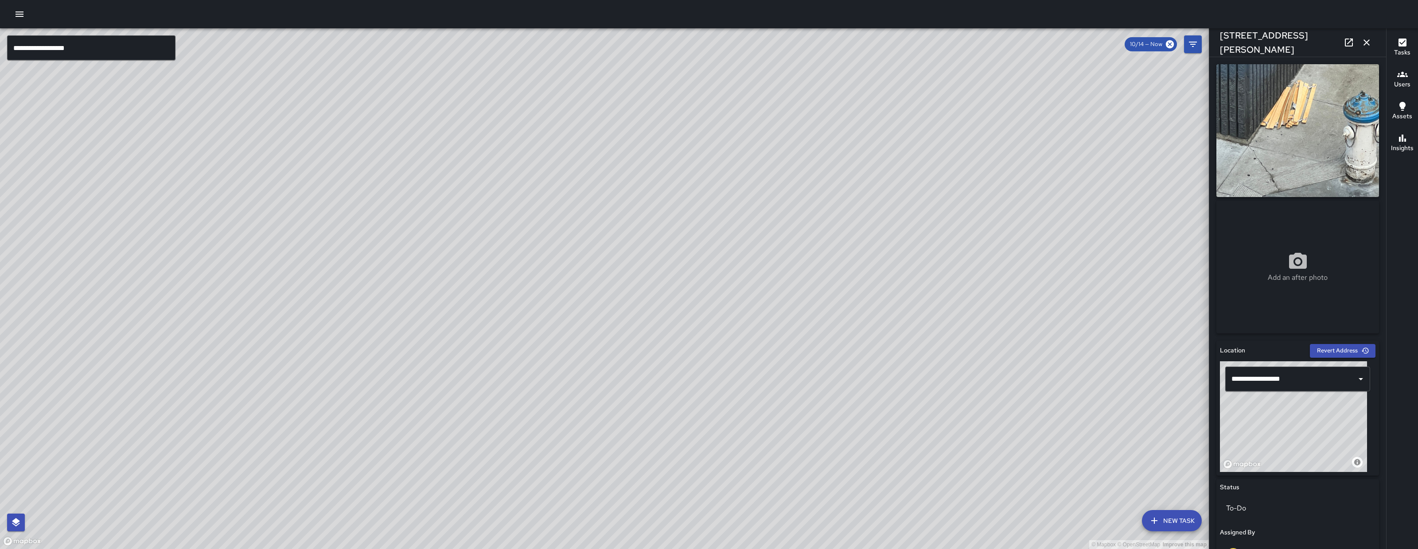
click at [866, 284] on div "© Mapbox © OpenStreetMap Improve this map" at bounding box center [604, 288] width 1208 height 521
drag, startPoint x: 719, startPoint y: 256, endPoint x: 617, endPoint y: 301, distance: 111.9
click at [617, 304] on div "© Mapbox © OpenStreetMap Improve this map" at bounding box center [604, 288] width 1208 height 521
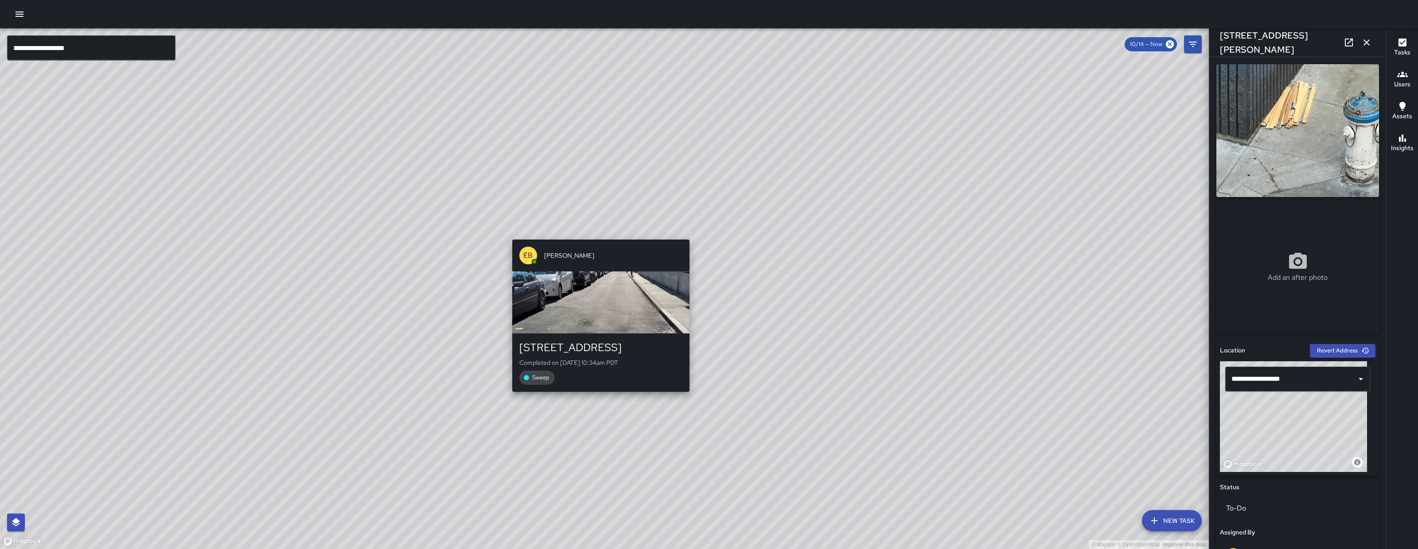
click at [598, 236] on div "EB Edwin Barillas 1450 Folsom Street Completed on 10/14/2025, 10:34am PDT Sweep" at bounding box center [601, 315] width 184 height 159
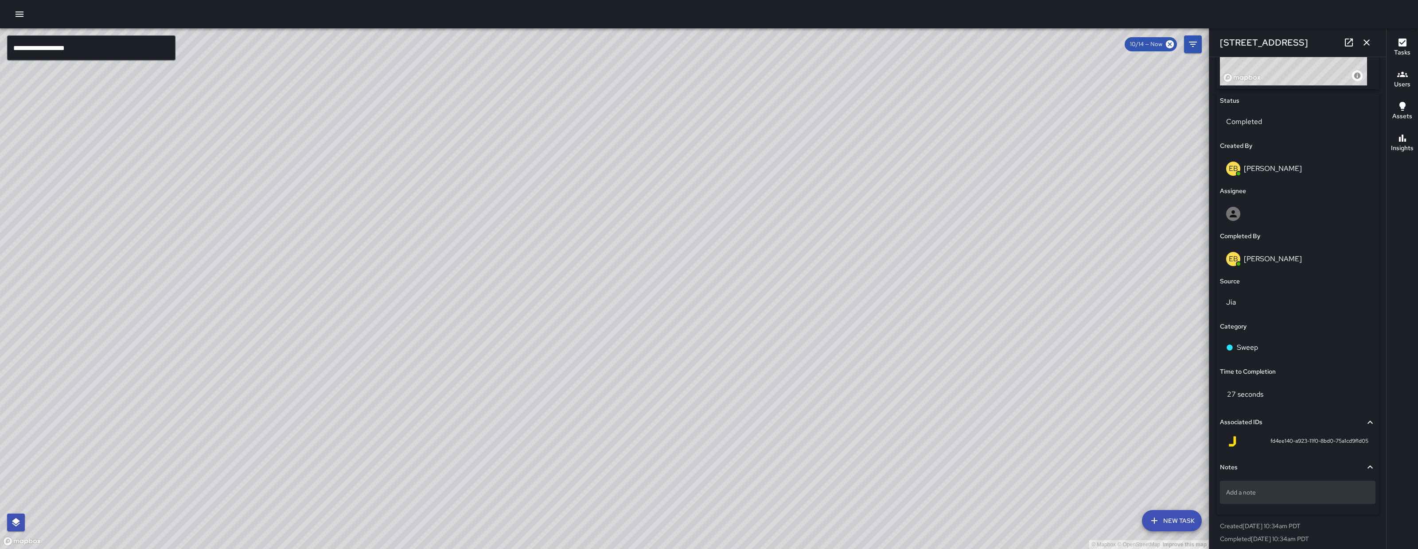
scroll to position [391, 0]
drag, startPoint x: 603, startPoint y: 311, endPoint x: 782, endPoint y: 259, distance: 186.3
click at [580, 345] on div "© Mapbox © OpenStreetMap Improve this map" at bounding box center [604, 288] width 1208 height 521
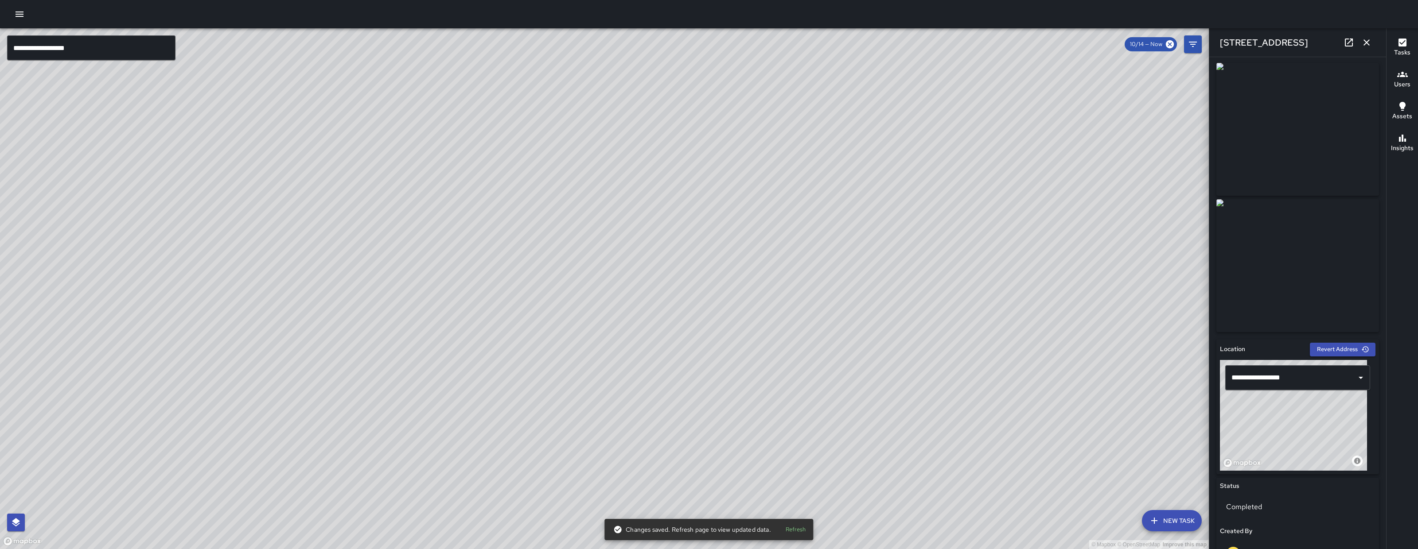
scroll to position [0, 0]
click at [1351, 50] on link at bounding box center [1349, 43] width 18 height 18
drag, startPoint x: 977, startPoint y: 237, endPoint x: 760, endPoint y: 381, distance: 260.2
click at [615, 450] on div "© Mapbox © OpenStreetMap Improve this map" at bounding box center [604, 288] width 1208 height 521
drag, startPoint x: 914, startPoint y: 260, endPoint x: 521, endPoint y: 528, distance: 475.4
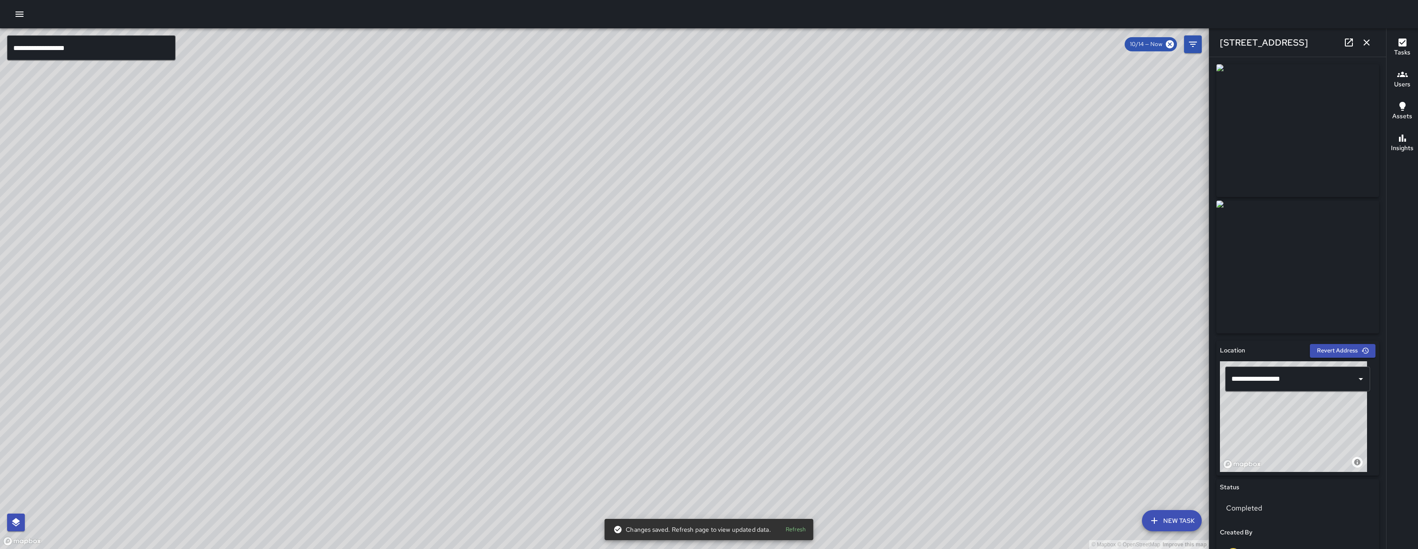
click at [520, 530] on div "© Mapbox © OpenStreetMap Improve this map" at bounding box center [604, 288] width 1208 height 521
click at [684, 273] on div "© Mapbox © OpenStreetMap Improve this map DL David Lewis 246 Shipley Street Cre…" at bounding box center [604, 288] width 1208 height 521
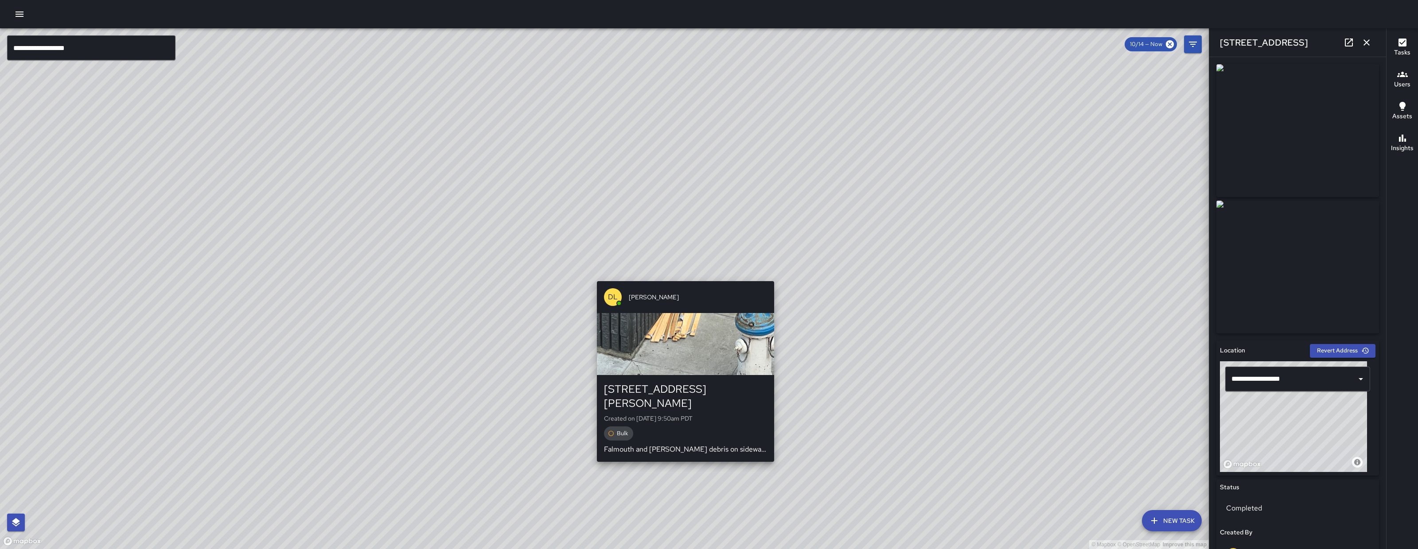
click at [683, 276] on div "© Mapbox © OpenStreetMap Improve this map DL David Lewis 246 Shipley Street Cre…" at bounding box center [604, 288] width 1208 height 521
type input "**********"
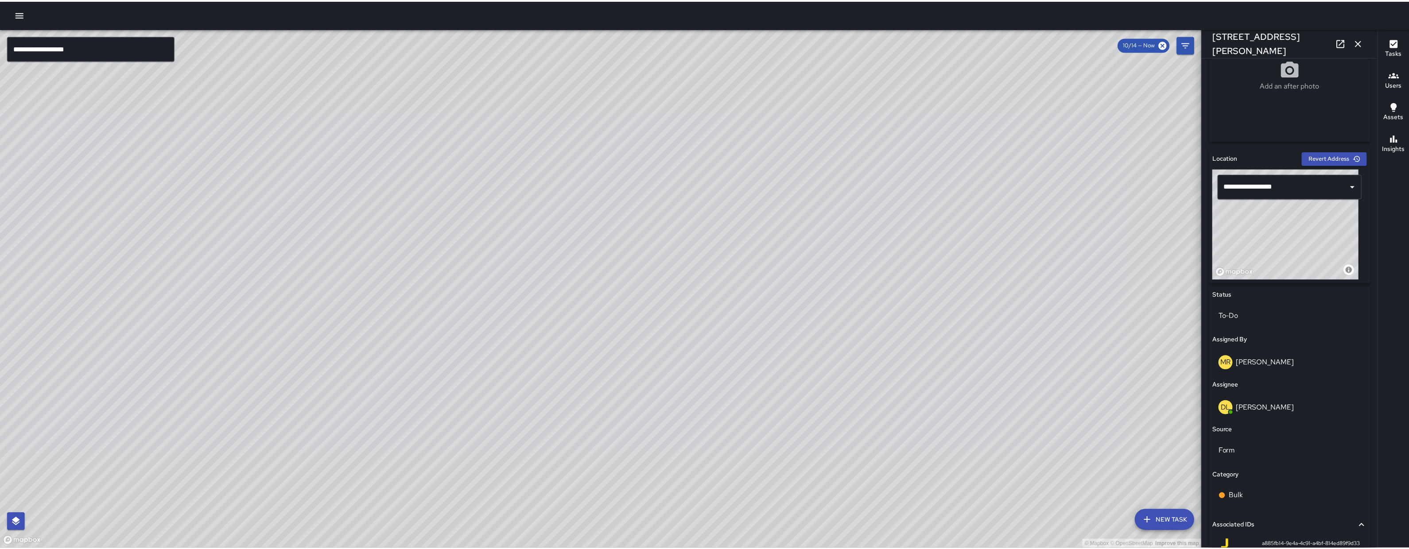
scroll to position [297, 0]
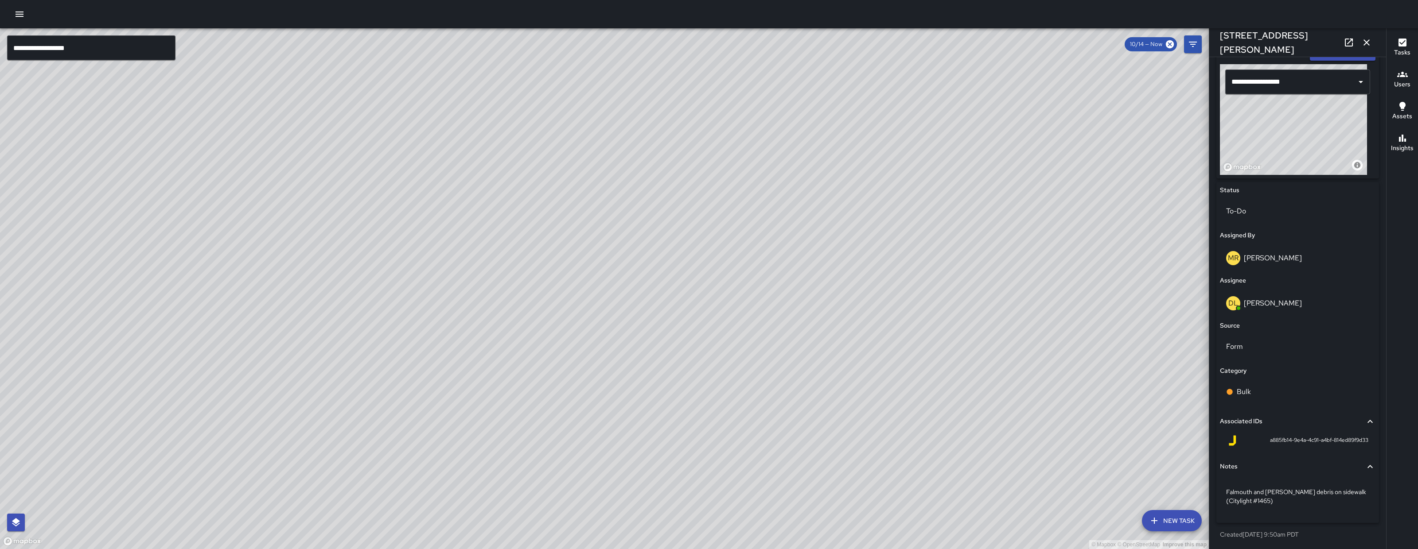
click at [1369, 45] on icon "button" at bounding box center [1366, 42] width 11 height 11
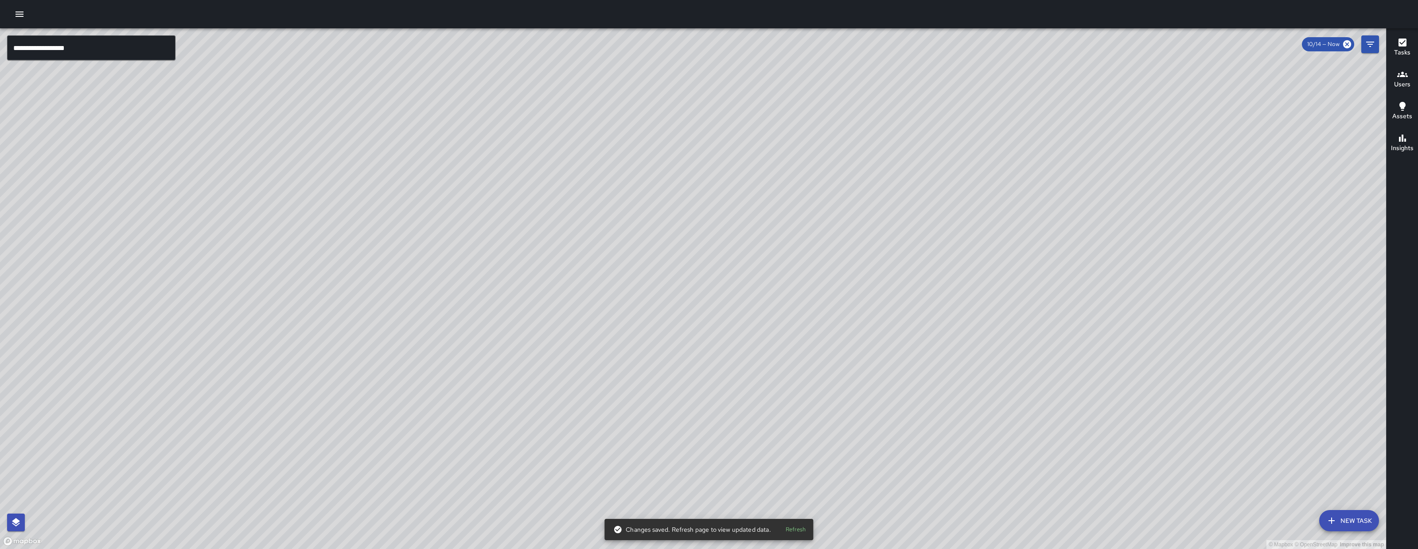
click at [822, 477] on div "© Mapbox © OpenStreetMap Improve this map" at bounding box center [693, 288] width 1386 height 521
drag, startPoint x: 845, startPoint y: 441, endPoint x: 906, endPoint y: 296, distance: 157.8
click at [907, 307] on div "© Mapbox © OpenStreetMap Improve this map" at bounding box center [693, 288] width 1386 height 521
drag, startPoint x: 824, startPoint y: 270, endPoint x: 790, endPoint y: 326, distance: 65.6
click at [751, 399] on div "© Mapbox © OpenStreetMap Improve this map" at bounding box center [693, 288] width 1386 height 521
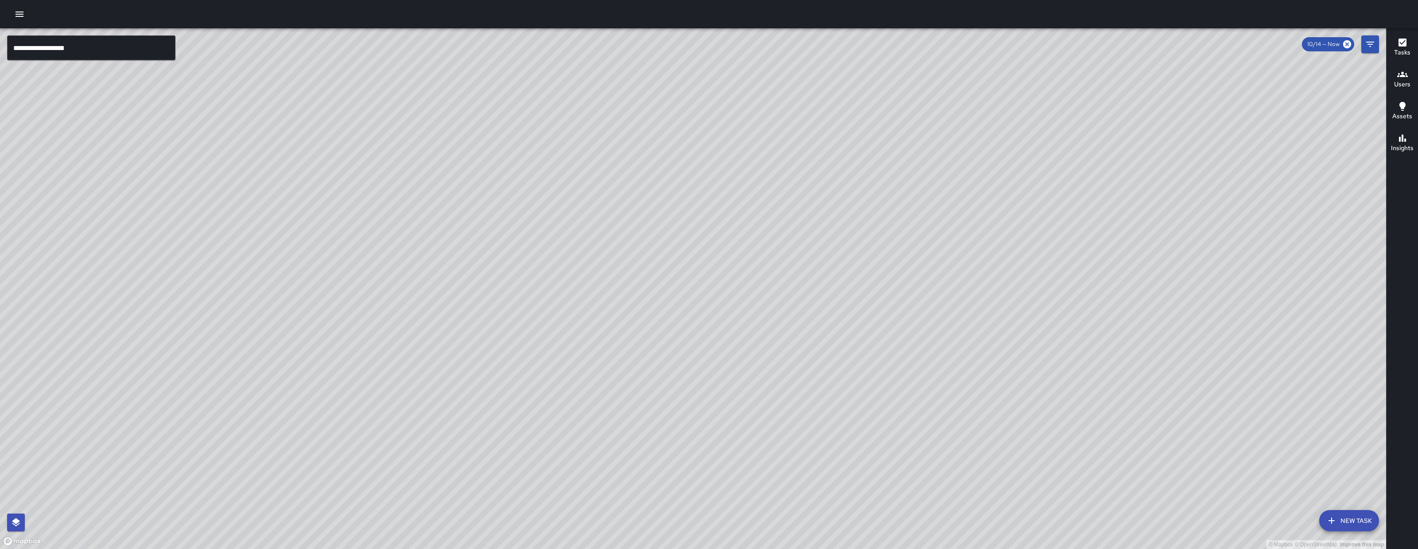
click at [1379, 43] on div "© Mapbox © OpenStreetMap Improve this map" at bounding box center [693, 288] width 1386 height 521
click at [1370, 49] on icon "Filters" at bounding box center [1369, 44] width 11 height 11
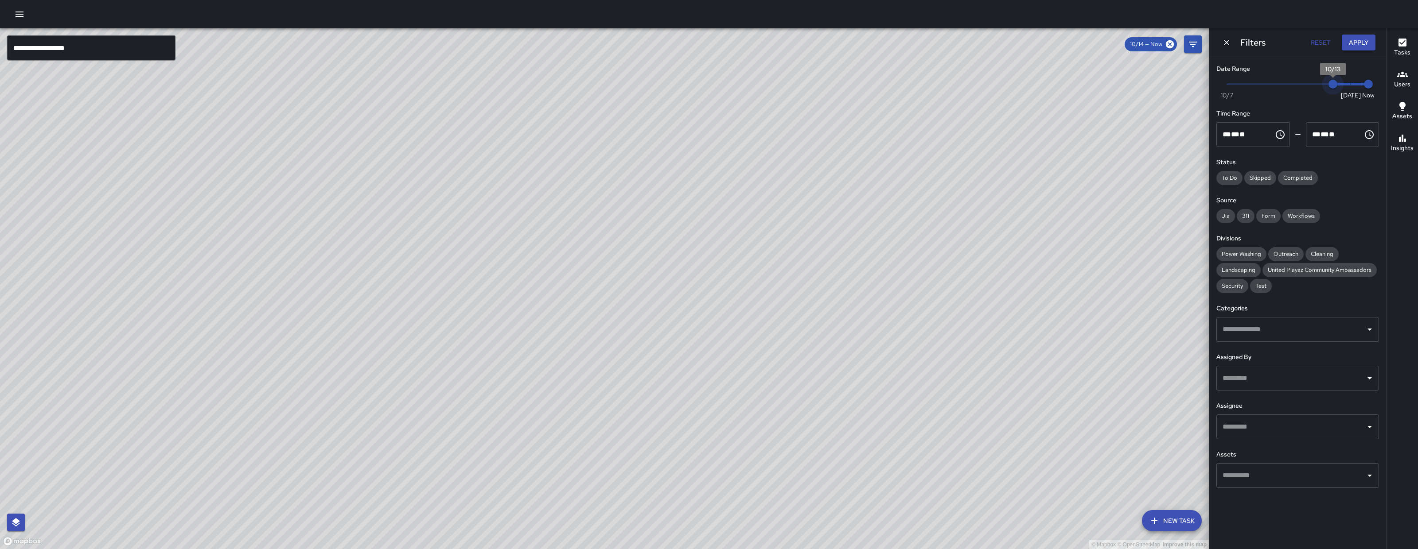
drag, startPoint x: 1349, startPoint y: 86, endPoint x: 1340, endPoint y: 85, distance: 9.0
click at [1337, 85] on span "10/13" at bounding box center [1332, 84] width 9 height 9
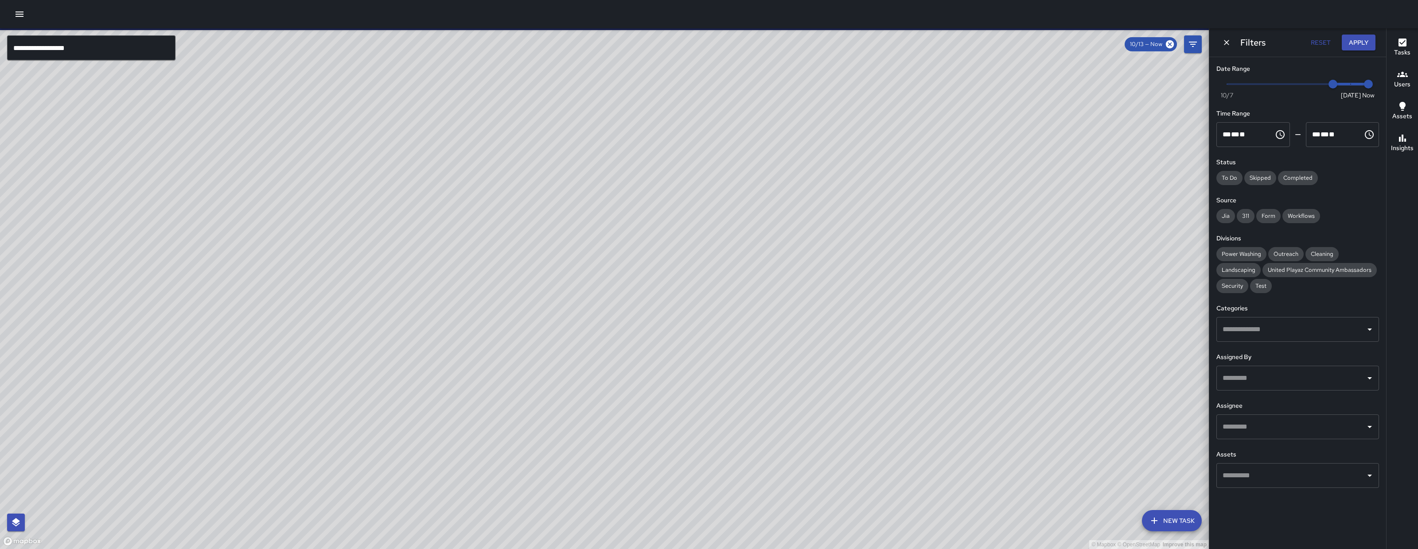
click at [587, 365] on div "© Mapbox © OpenStreetMap Improve this map" at bounding box center [604, 288] width 1208 height 521
drag, startPoint x: 605, startPoint y: 396, endPoint x: 611, endPoint y: 407, distance: 12.1
click at [611, 408] on div "© Mapbox © OpenStreetMap Improve this map" at bounding box center [604, 288] width 1208 height 521
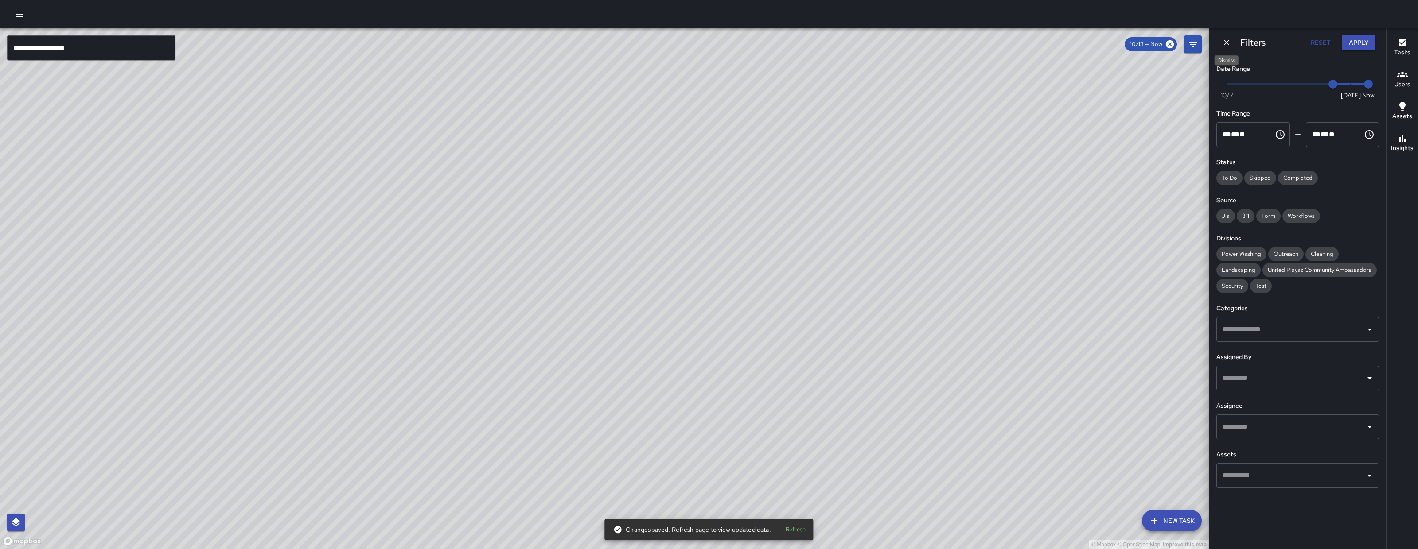
click at [1226, 41] on icon "Dismiss" at bounding box center [1226, 42] width 9 height 9
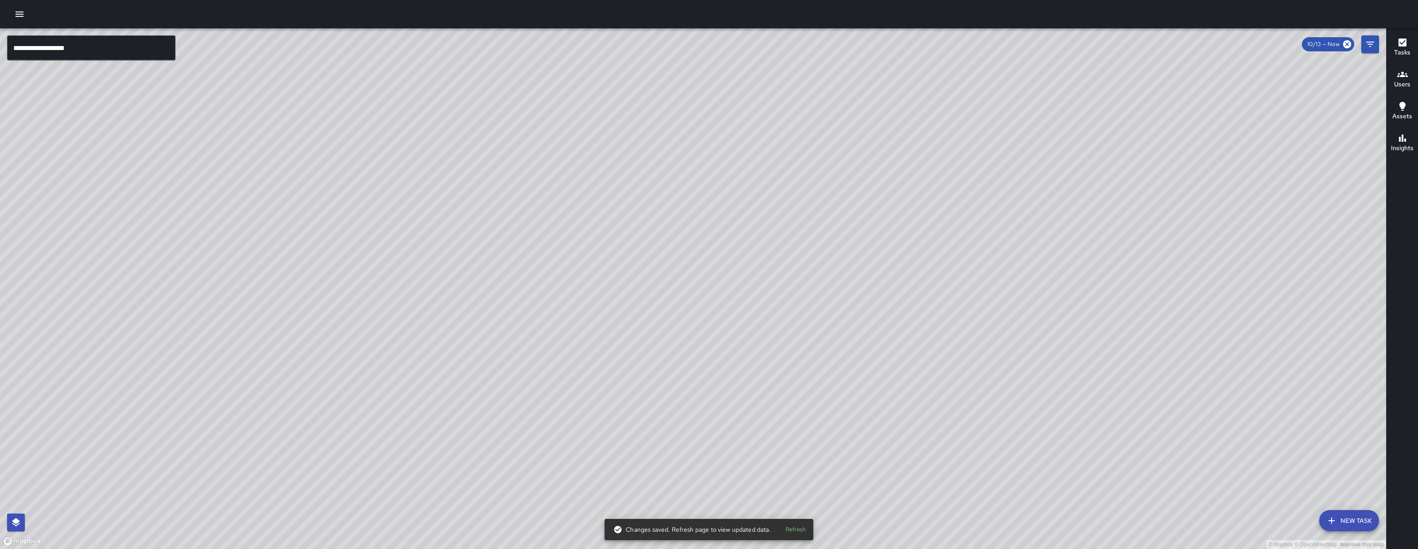
drag, startPoint x: 575, startPoint y: 425, endPoint x: 943, endPoint y: 202, distance: 430.5
click at [943, 202] on div "© Mapbox © OpenStreetMap Improve this map" at bounding box center [693, 288] width 1386 height 521
drag, startPoint x: 561, startPoint y: 391, endPoint x: 589, endPoint y: 407, distance: 31.8
click at [589, 407] on div "© Mapbox © OpenStreetMap Improve this map" at bounding box center [693, 288] width 1386 height 521
drag, startPoint x: 446, startPoint y: 302, endPoint x: 451, endPoint y: 323, distance: 21.9
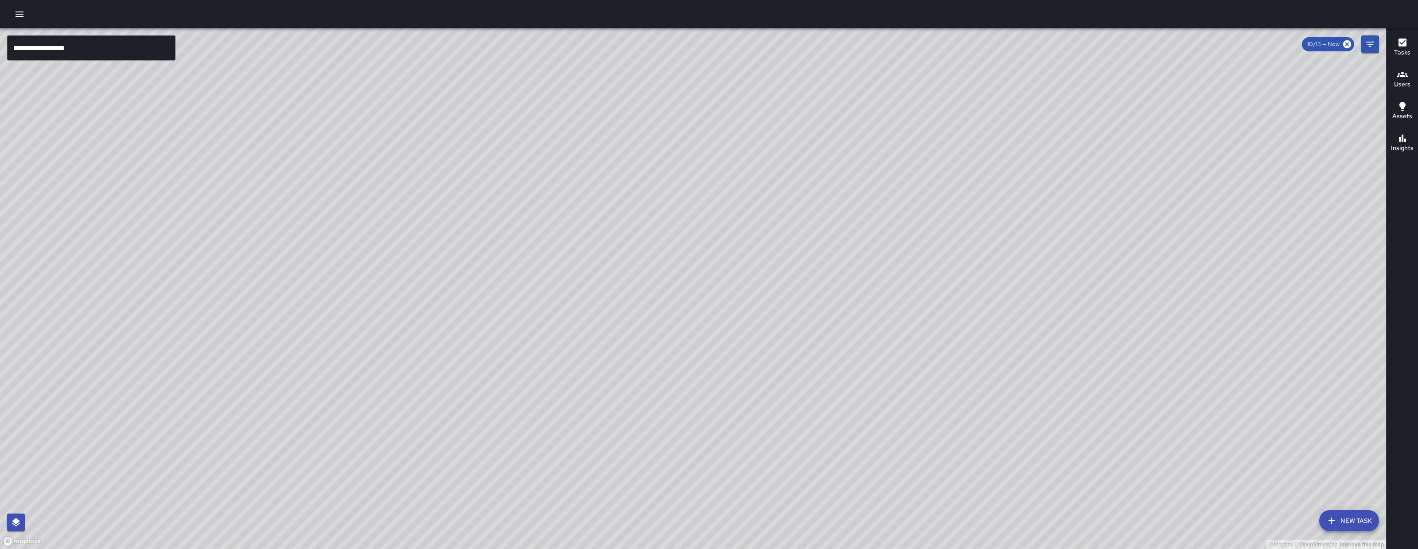
click at [451, 323] on div "© Mapbox © OpenStreetMap Improve this map" at bounding box center [693, 288] width 1386 height 521
click at [1354, 523] on button "New Task" at bounding box center [1349, 520] width 60 height 21
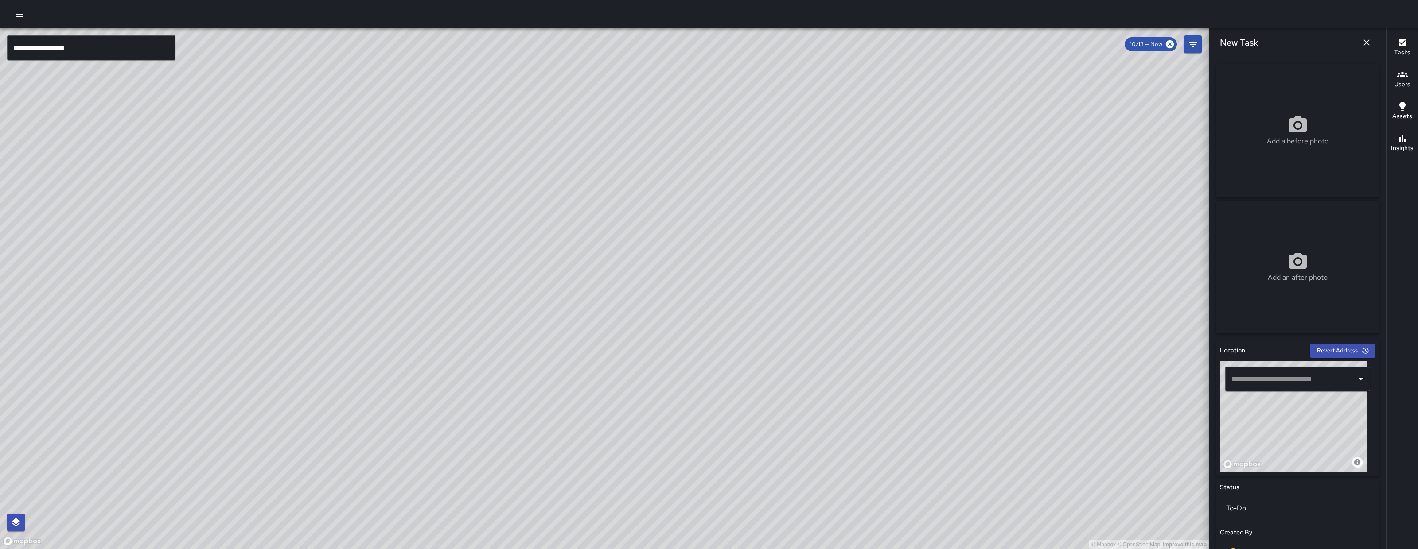
click at [1364, 37] on icon "button" at bounding box center [1366, 42] width 11 height 11
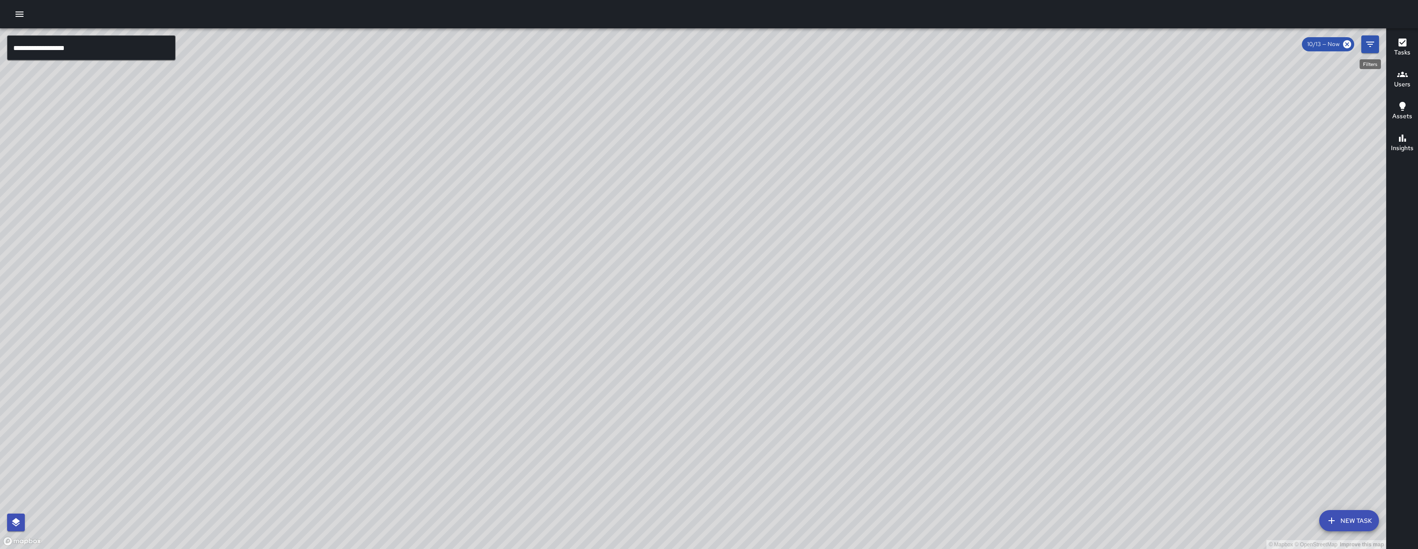
click at [1371, 46] on icon "Filters" at bounding box center [1369, 44] width 11 height 11
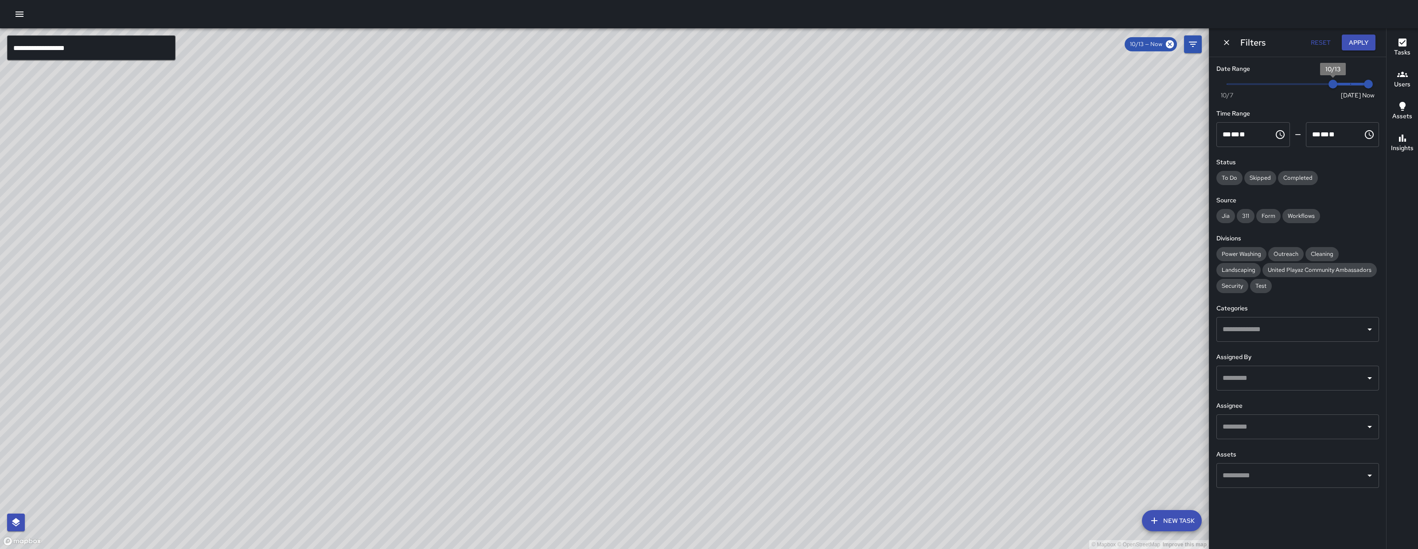
drag, startPoint x: 1336, startPoint y: 82, endPoint x: 1288, endPoint y: 84, distance: 47.5
click at [1335, 82] on span "10/13" at bounding box center [1332, 84] width 9 height 9
type input "*"
drag, startPoint x: 1288, startPoint y: 84, endPoint x: 1202, endPoint y: 82, distance: 86.4
click at [1202, 82] on div "**********" at bounding box center [709, 288] width 1418 height 521
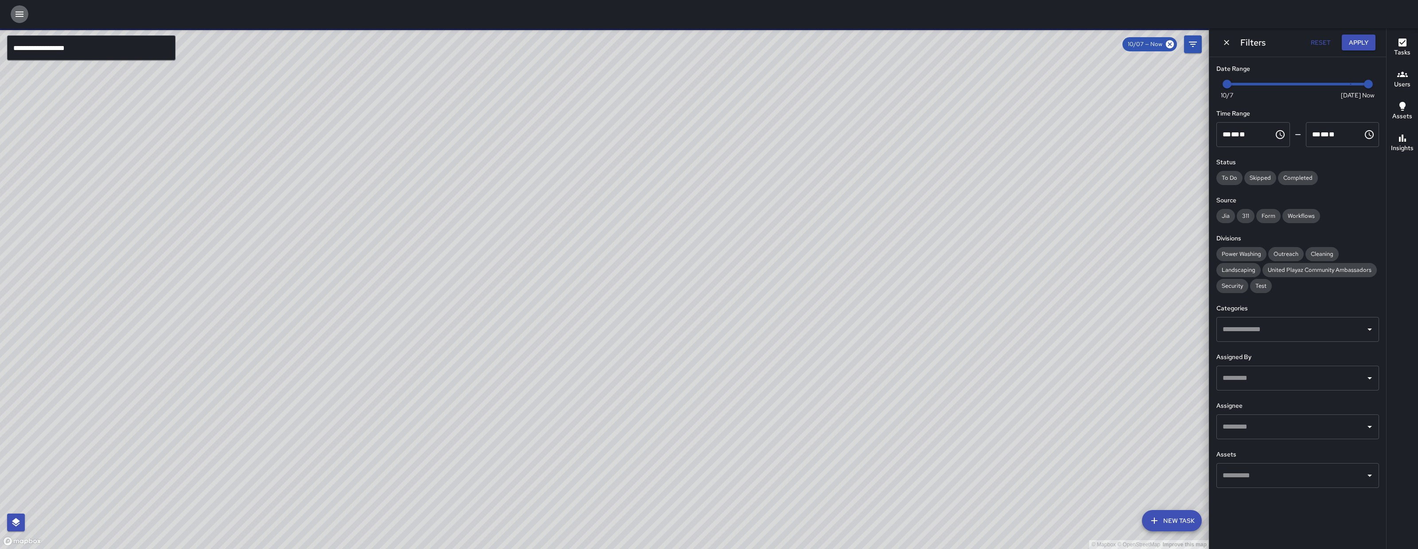
click at [22, 11] on icon "button" at bounding box center [19, 14] width 11 height 11
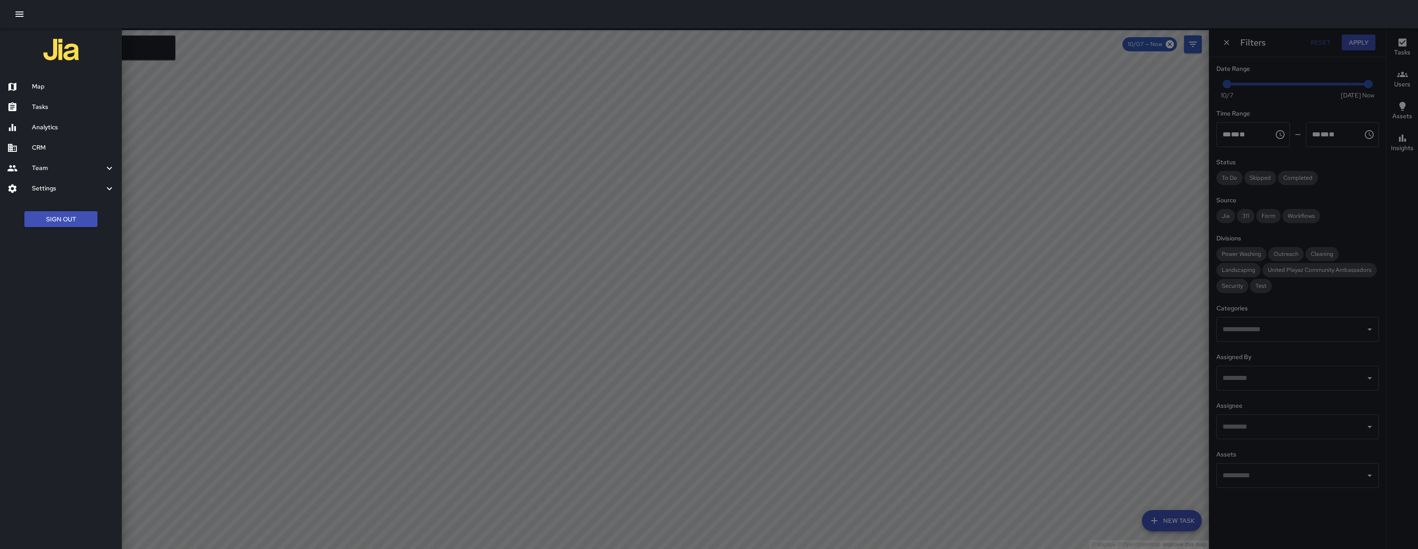
click at [61, 126] on h6 "Analytics" at bounding box center [73, 128] width 83 height 10
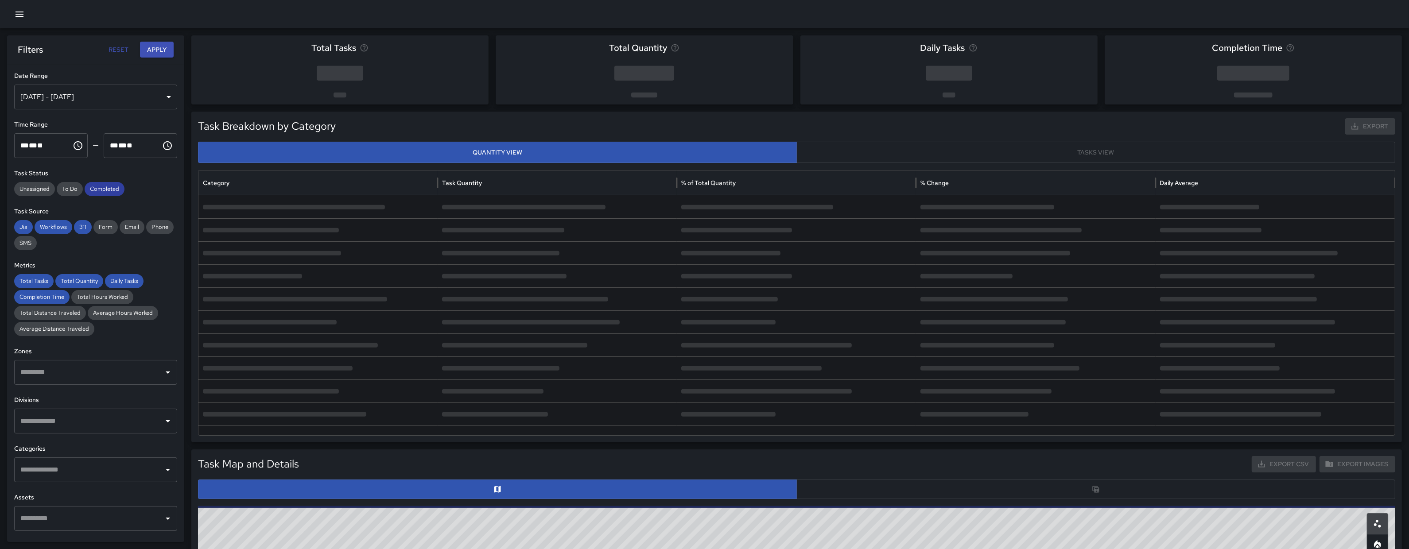
click at [99, 188] on span "Completed" at bounding box center [105, 189] width 40 height 9
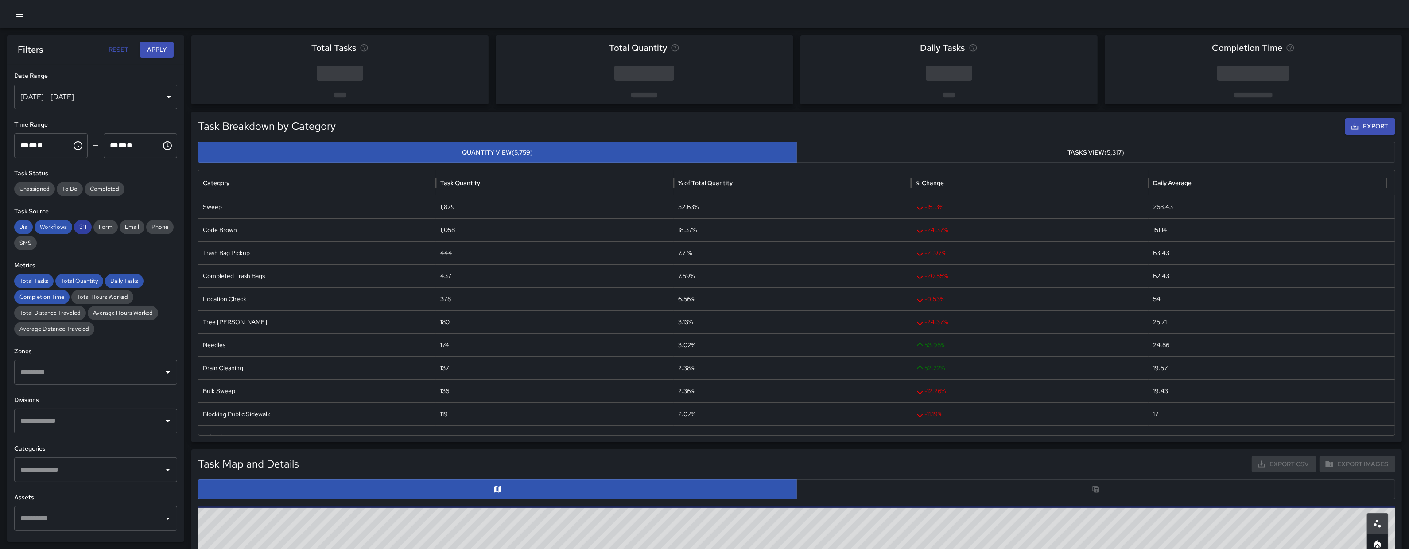
click at [88, 228] on span "311" at bounding box center [83, 227] width 18 height 9
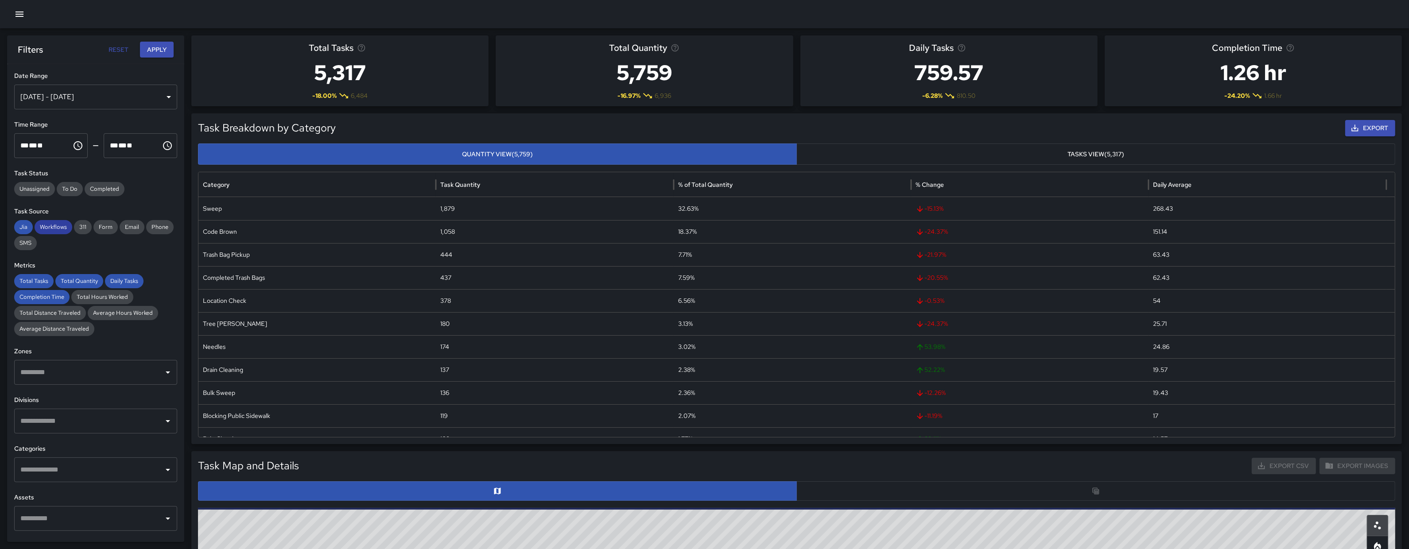
click at [67, 228] on span "Workflows" at bounding box center [54, 227] width 38 height 9
click at [18, 228] on span "Jia" at bounding box center [23, 227] width 19 height 9
click at [35, 282] on span "Total Tasks" at bounding box center [33, 281] width 39 height 9
click at [39, 293] on span "Completion Time" at bounding box center [41, 297] width 55 height 9
click at [67, 277] on span "Total Quantity" at bounding box center [79, 281] width 48 height 9
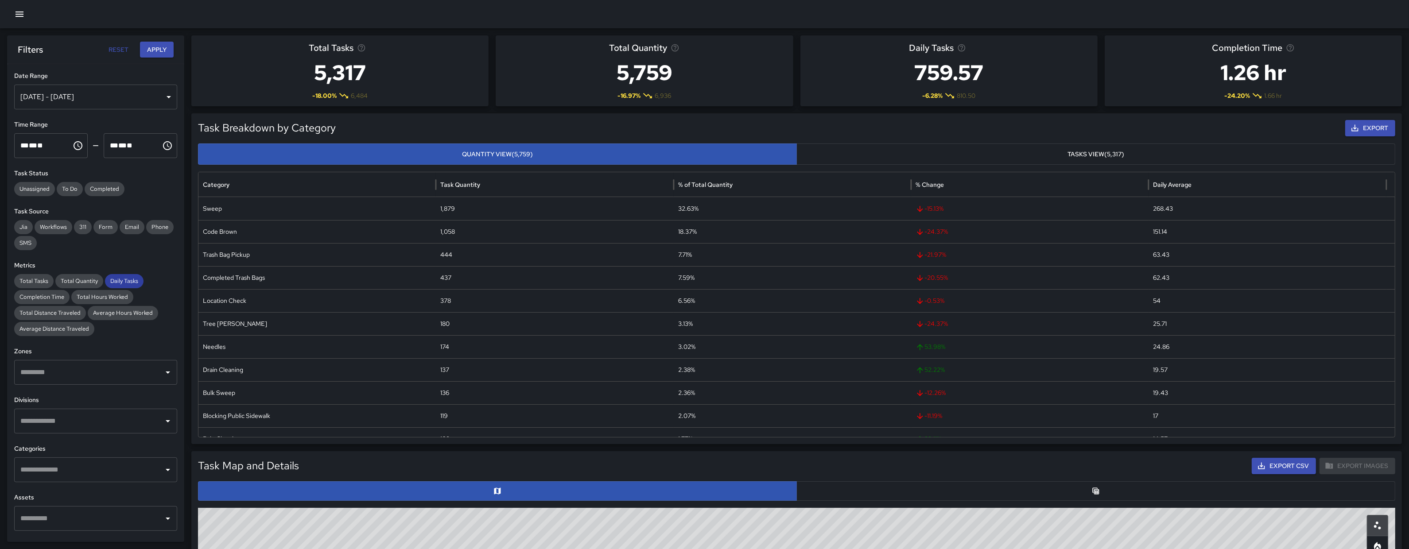
click at [125, 280] on span "Daily Tasks" at bounding box center [124, 281] width 39 height 9
click at [116, 372] on input "text" at bounding box center [89, 372] width 142 height 17
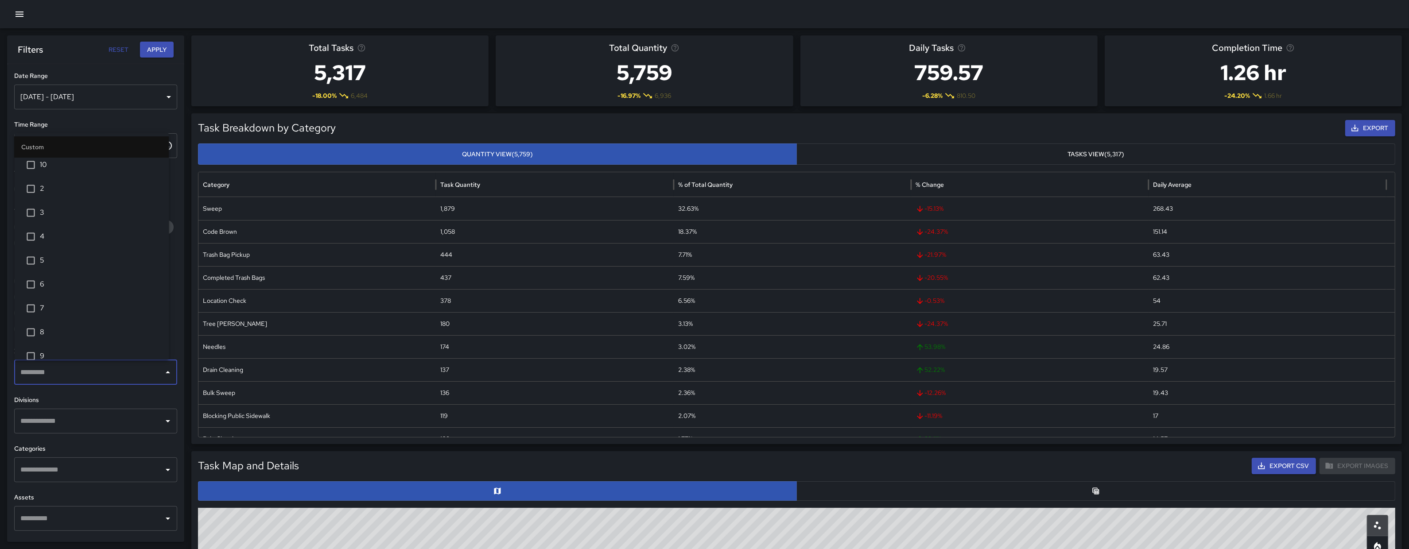
scroll to position [21, 0]
click at [50, 221] on span "3" at bounding box center [101, 221] width 122 height 11
click at [89, 66] on div "**********" at bounding box center [95, 303] width 177 height 478
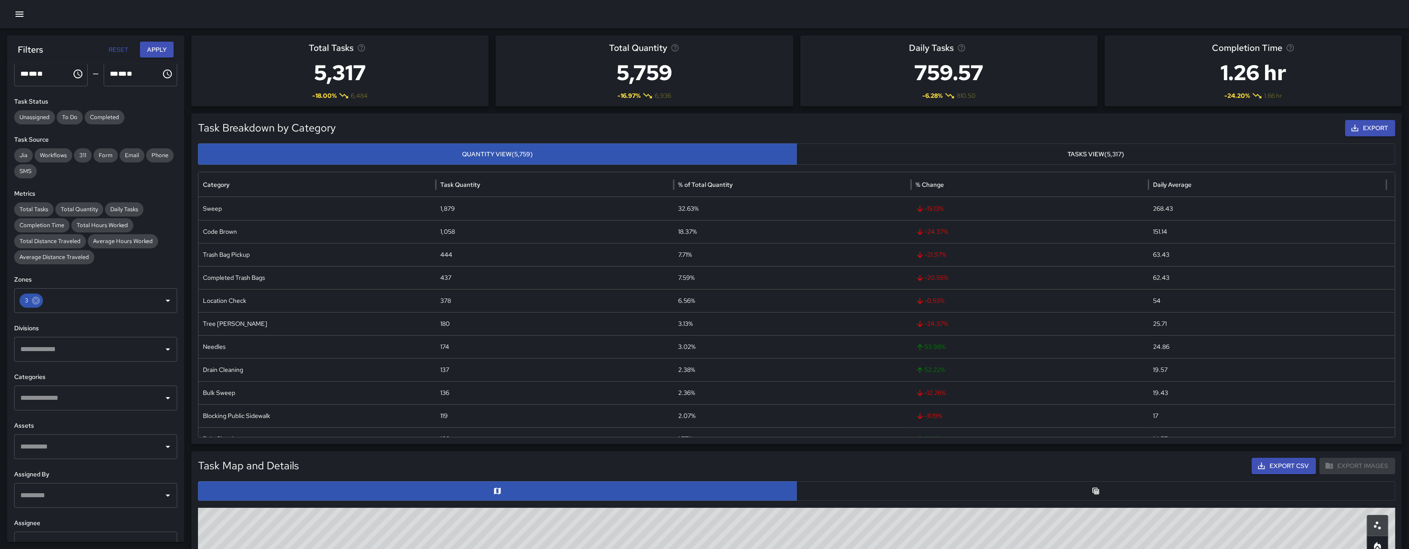
scroll to position [72, 0]
click at [84, 395] on input "text" at bounding box center [89, 397] width 142 height 17
type input "***"
click at [85, 496] on span "Code Brown" at bounding box center [101, 491] width 122 height 11
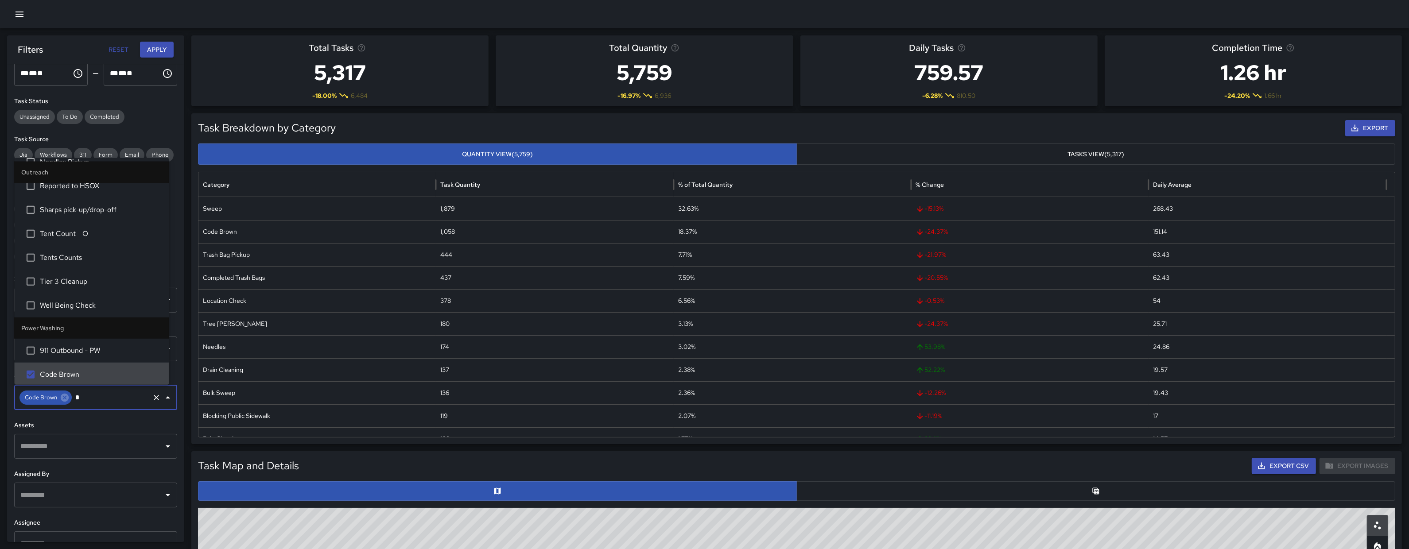
scroll to position [0, 0]
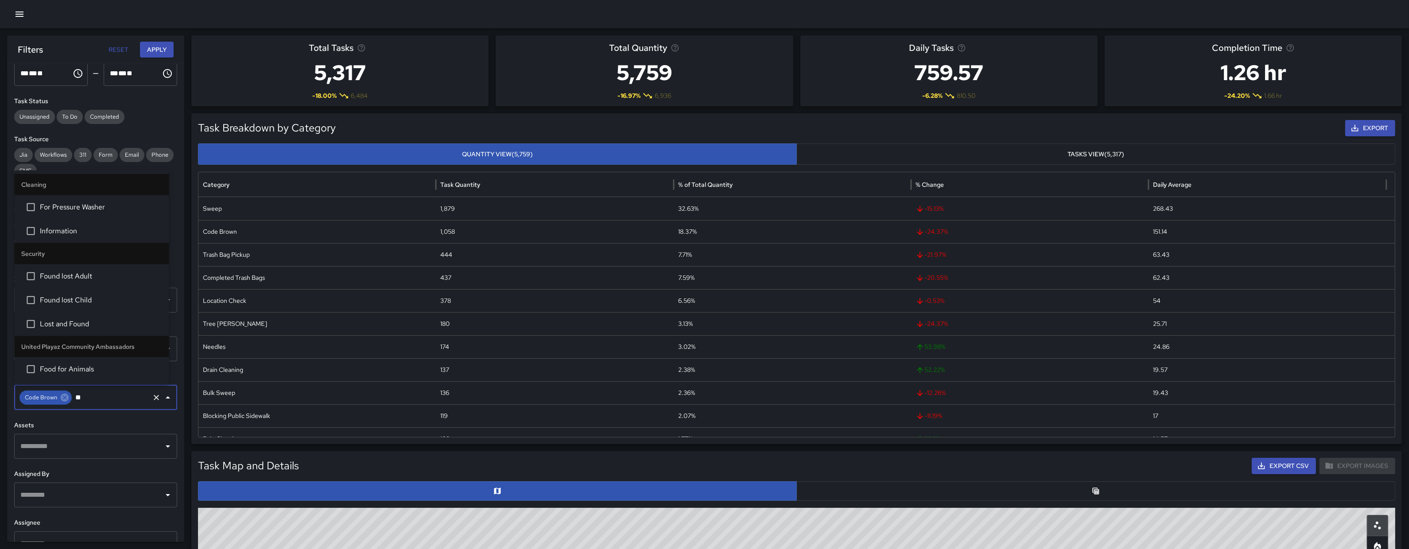
type input "***"
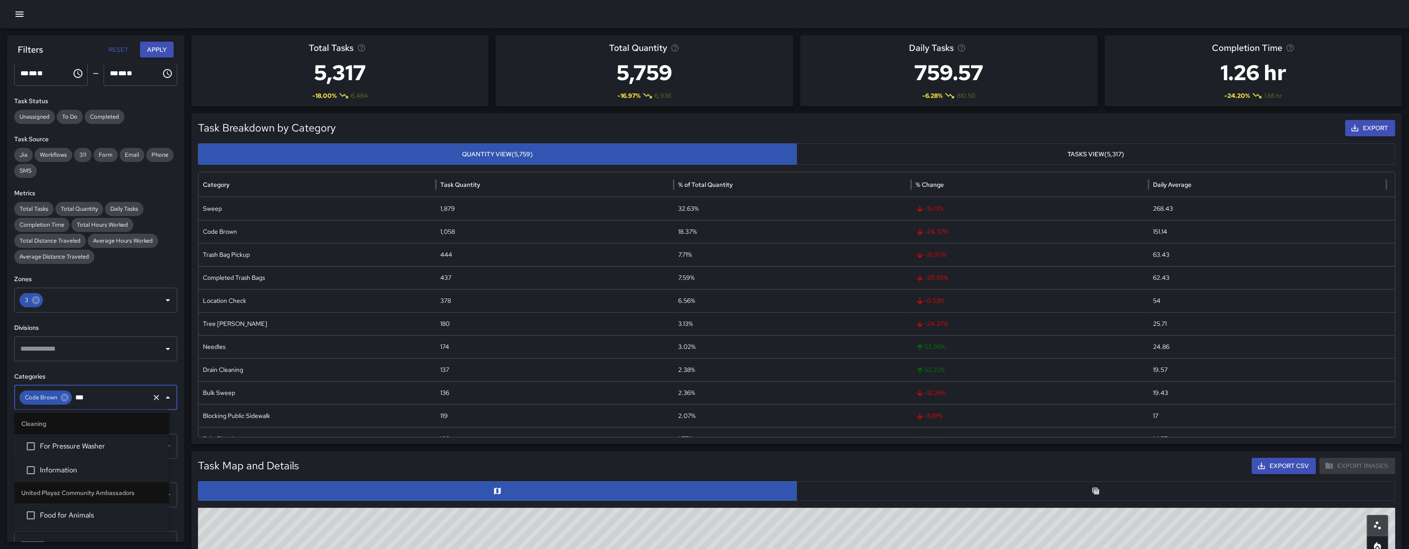
click at [111, 441] on span "For Pressure Washer" at bounding box center [101, 446] width 122 height 11
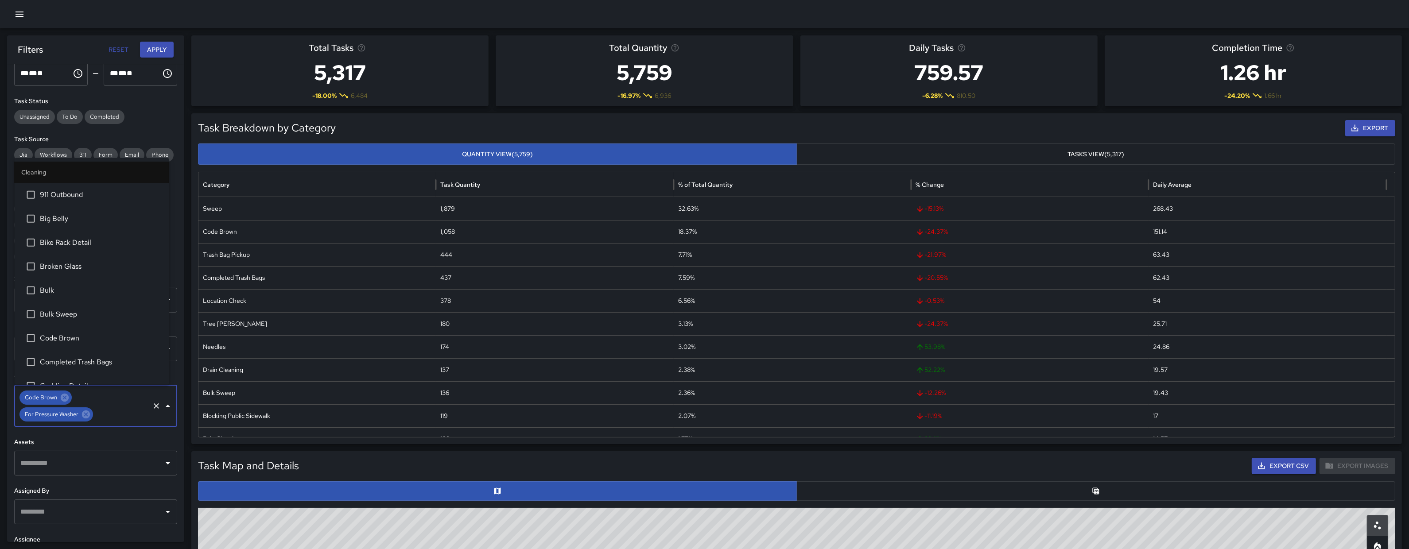
scroll to position [1224, 0]
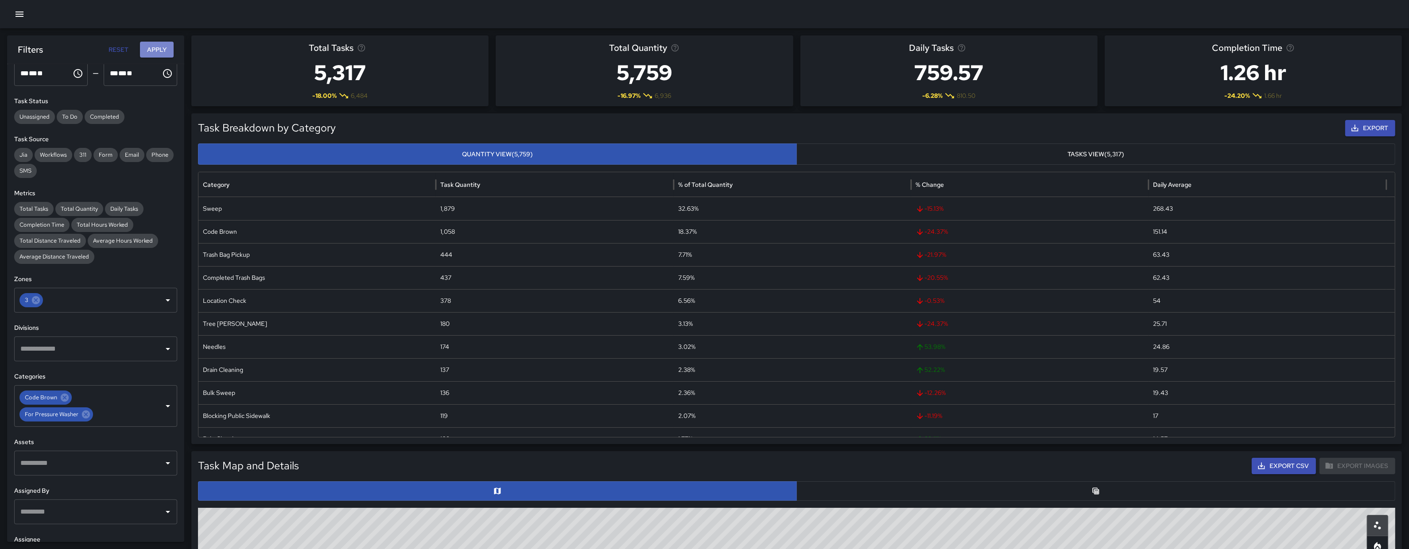
click at [160, 55] on button "Apply" at bounding box center [157, 50] width 34 height 16
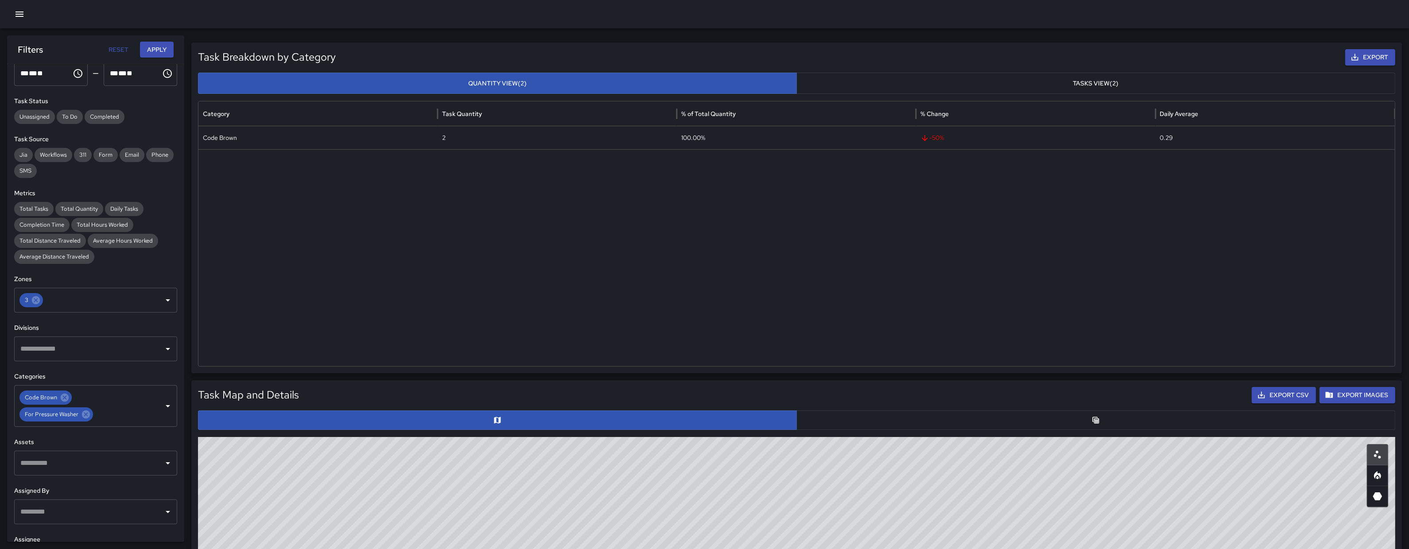
scroll to position [233, 0]
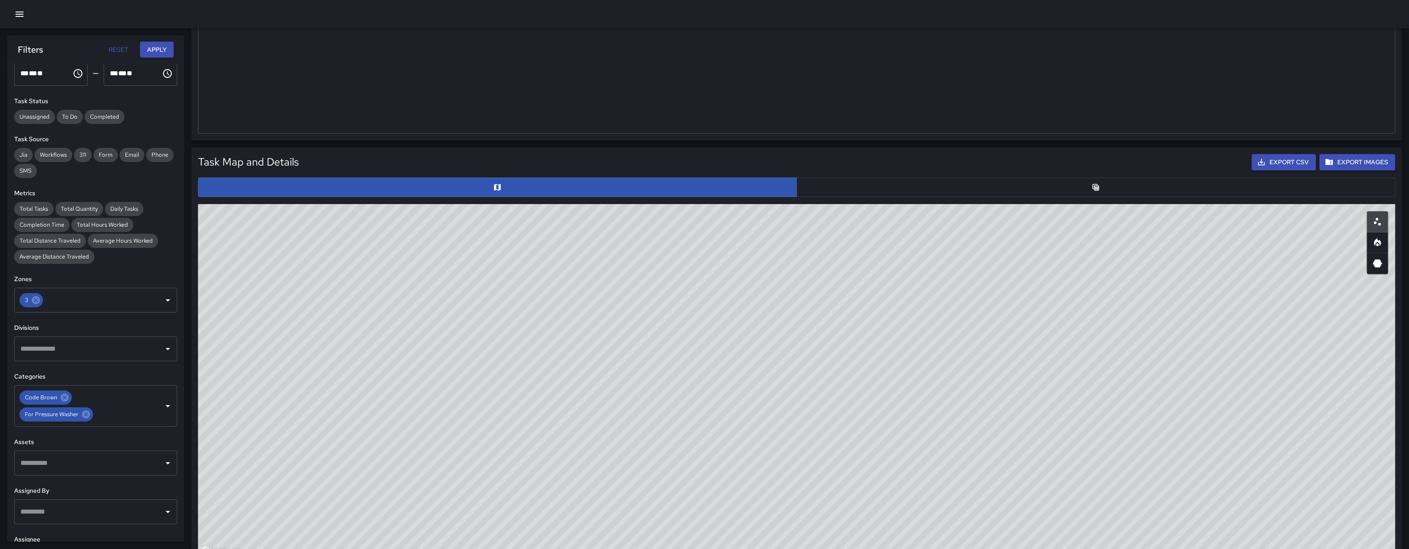
drag, startPoint x: 768, startPoint y: 319, endPoint x: 768, endPoint y: 383, distance: 64.2
click at [769, 383] on div "© Mapbox © OpenStreetMap Improve this map" at bounding box center [796, 381] width 1197 height 354
click at [64, 397] on icon at bounding box center [65, 398] width 8 height 8
click at [82, 399] on icon at bounding box center [86, 398] width 10 height 10
click at [165, 52] on button "Apply" at bounding box center [157, 50] width 34 height 16
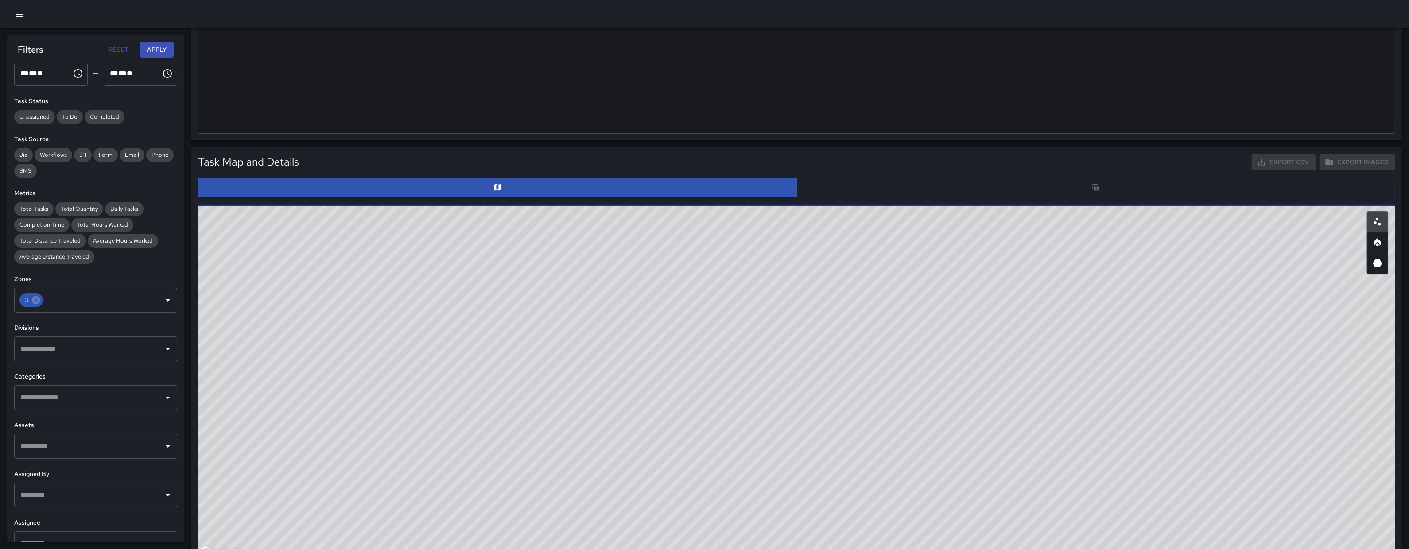
click at [876, 183] on div at bounding box center [796, 187] width 1197 height 19
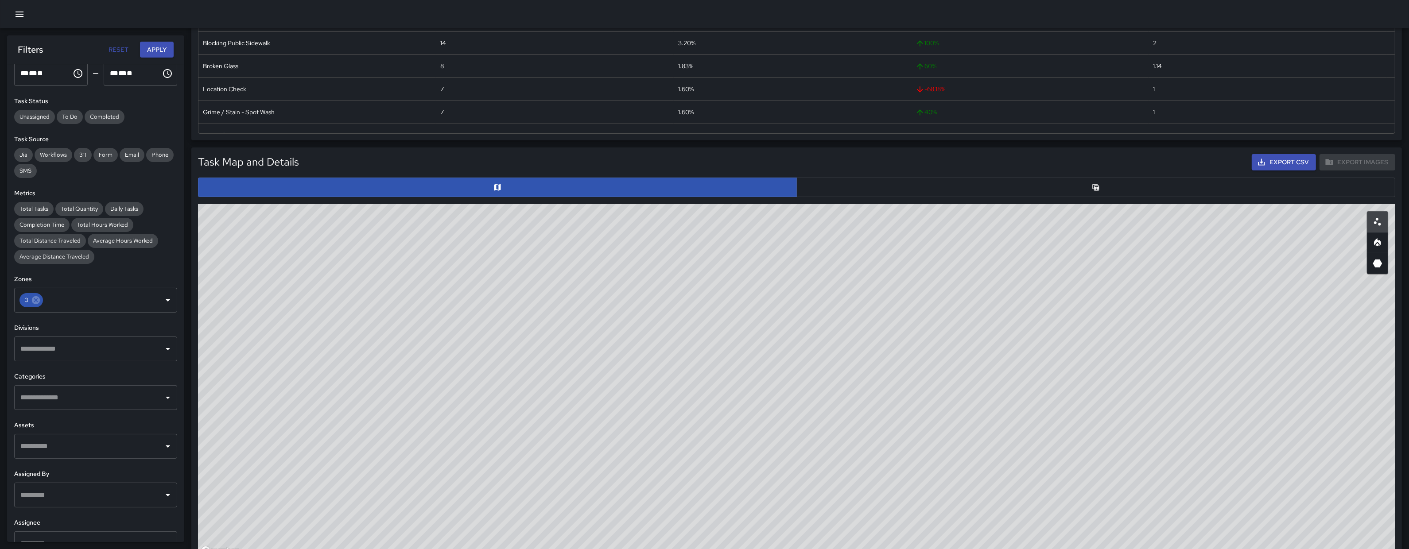
click at [880, 185] on button "button" at bounding box center [1095, 187] width 599 height 19
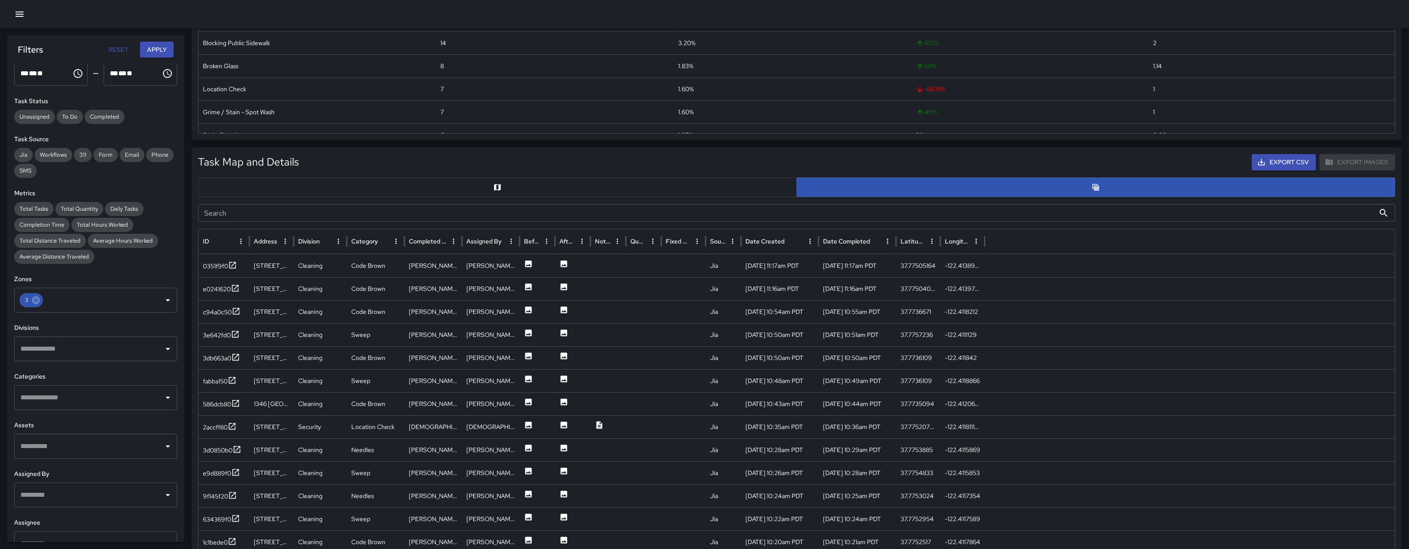
click at [511, 216] on input "Search" at bounding box center [786, 213] width 1177 height 18
paste input "********"
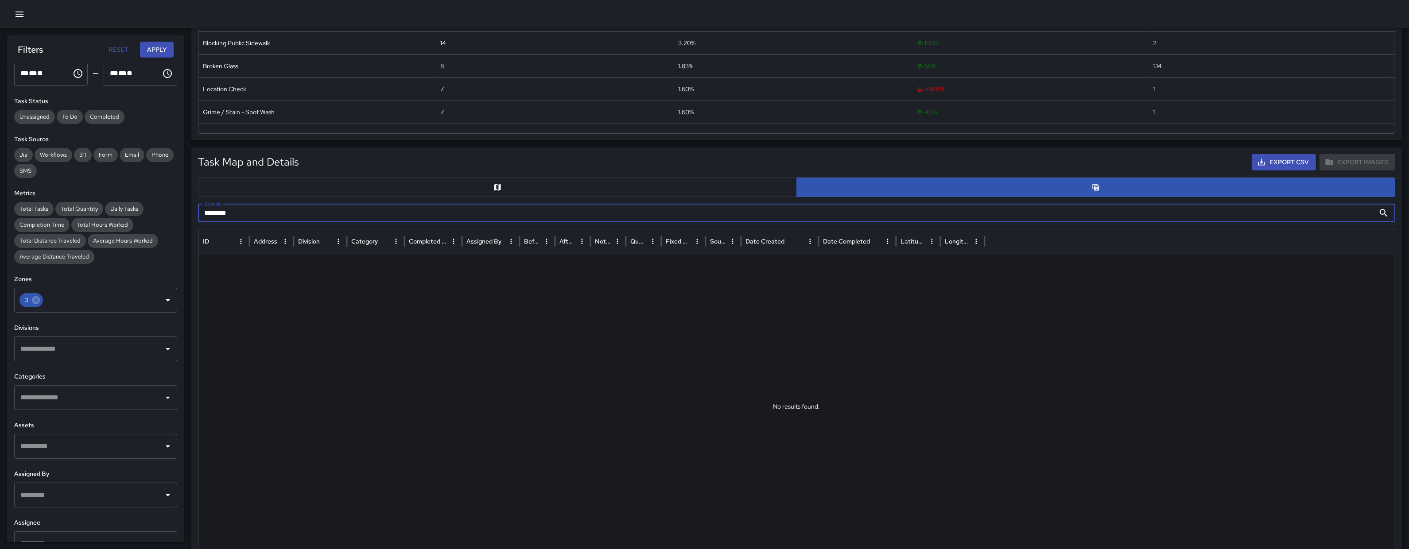
type input "********"
click at [295, 206] on input "********" at bounding box center [786, 213] width 1177 height 18
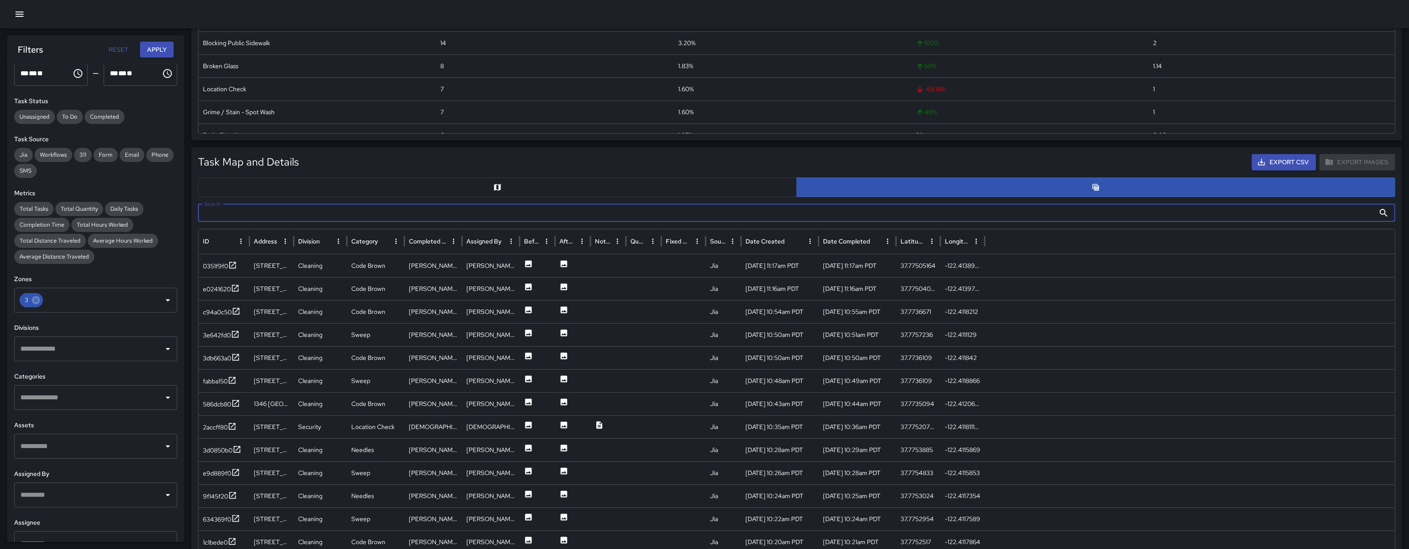
paste input "**********"
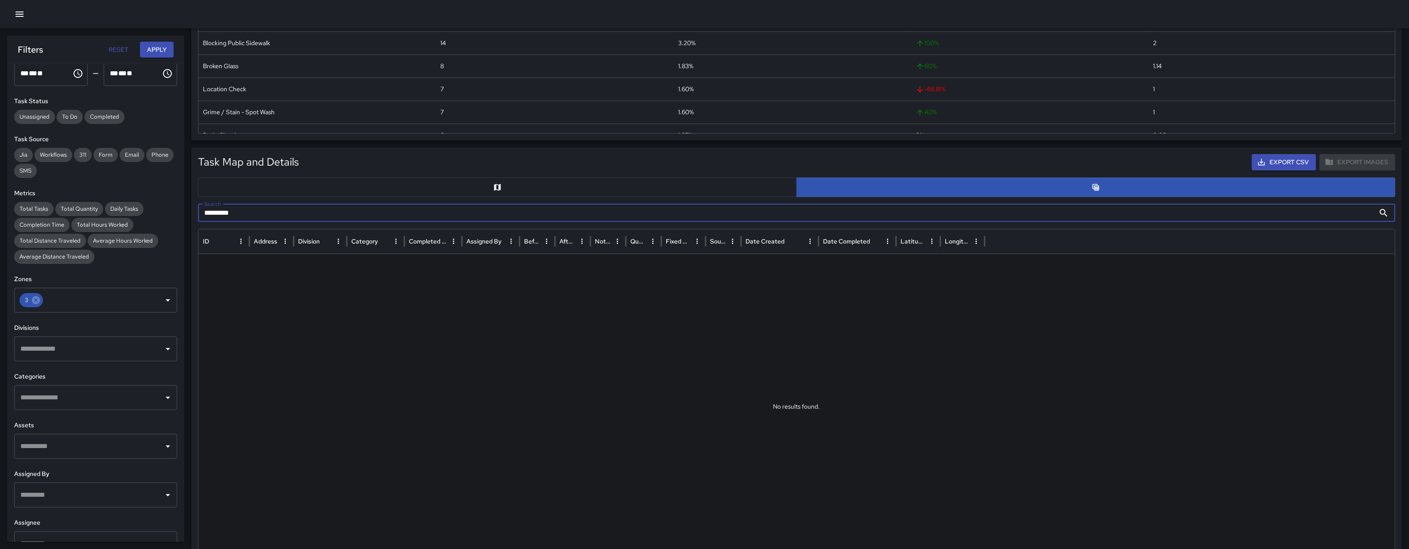
type input "*********"
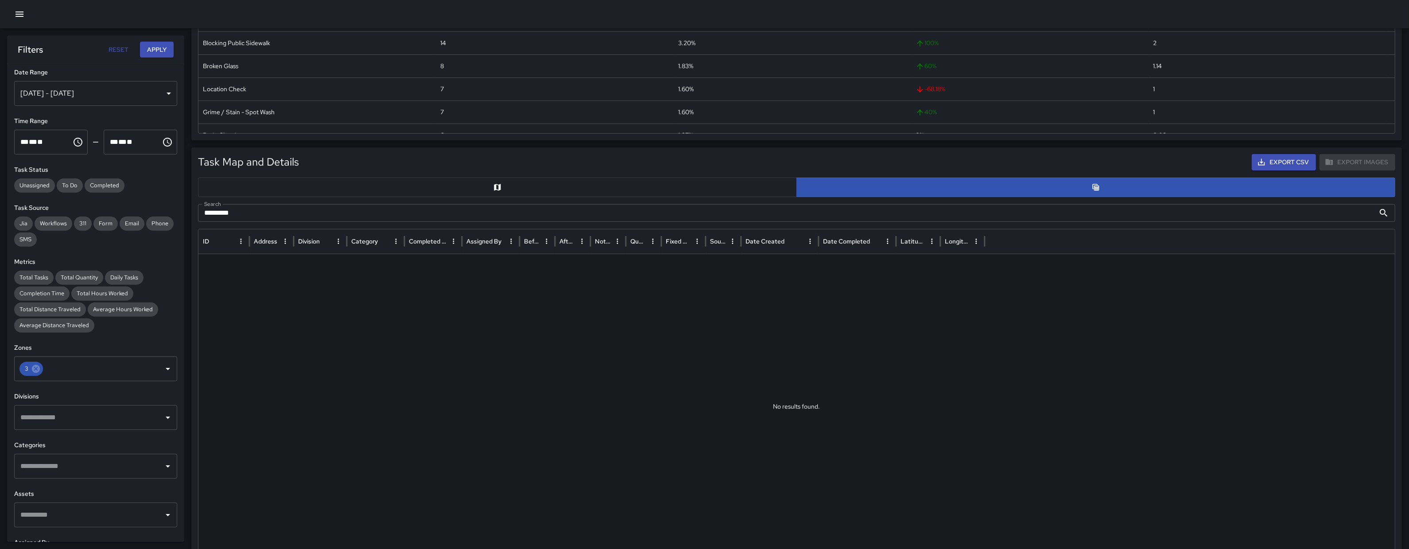
scroll to position [0, 0]
click at [81, 101] on div "Oct 08, 2025 - Oct 14, 2025" at bounding box center [95, 97] width 163 height 25
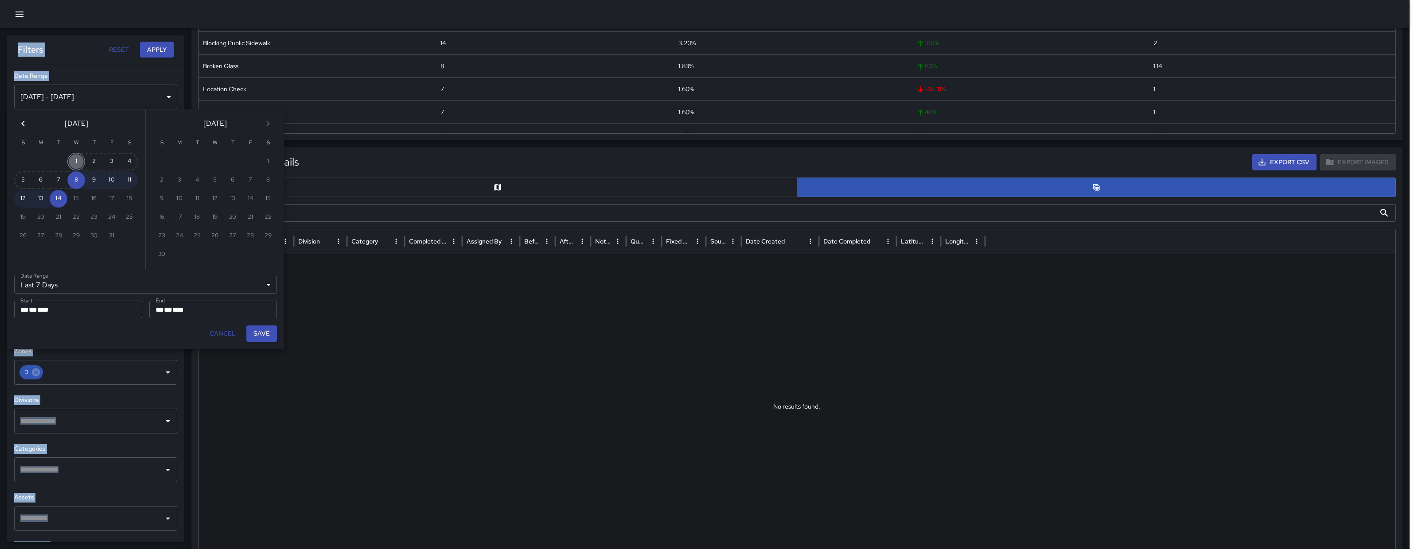
click at [73, 161] on button "1" at bounding box center [76, 162] width 18 height 18
type input "******"
type input "**********"
click at [257, 338] on button "Save" at bounding box center [261, 334] width 31 height 16
type input "**********"
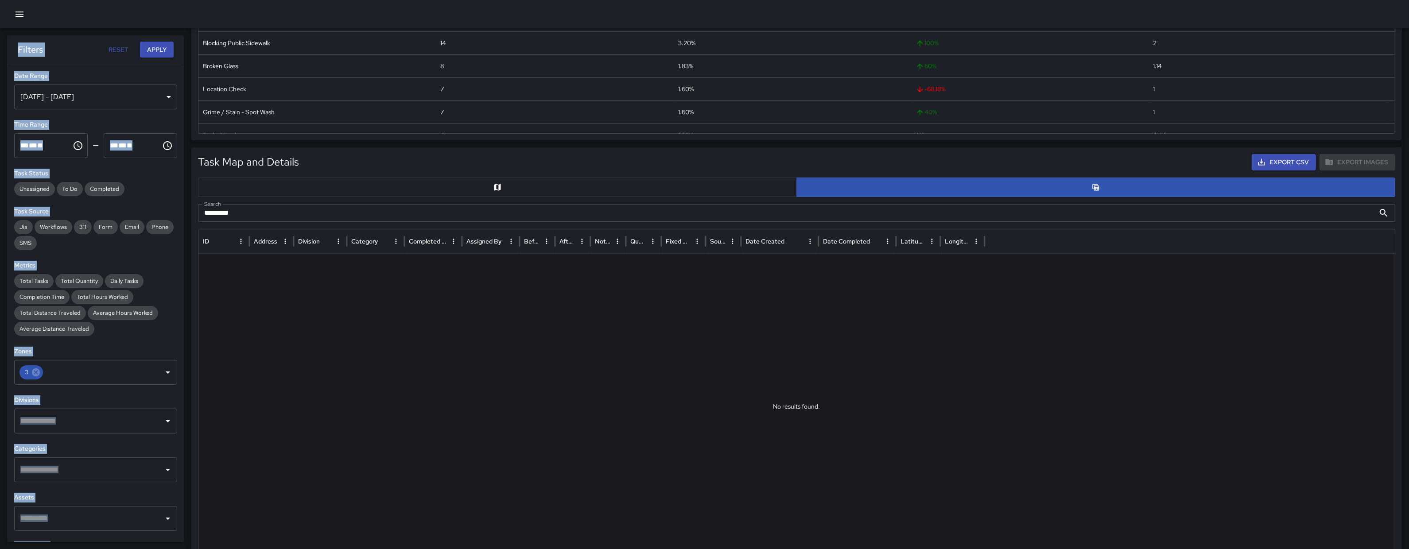
click at [153, 45] on button "Apply" at bounding box center [157, 50] width 34 height 16
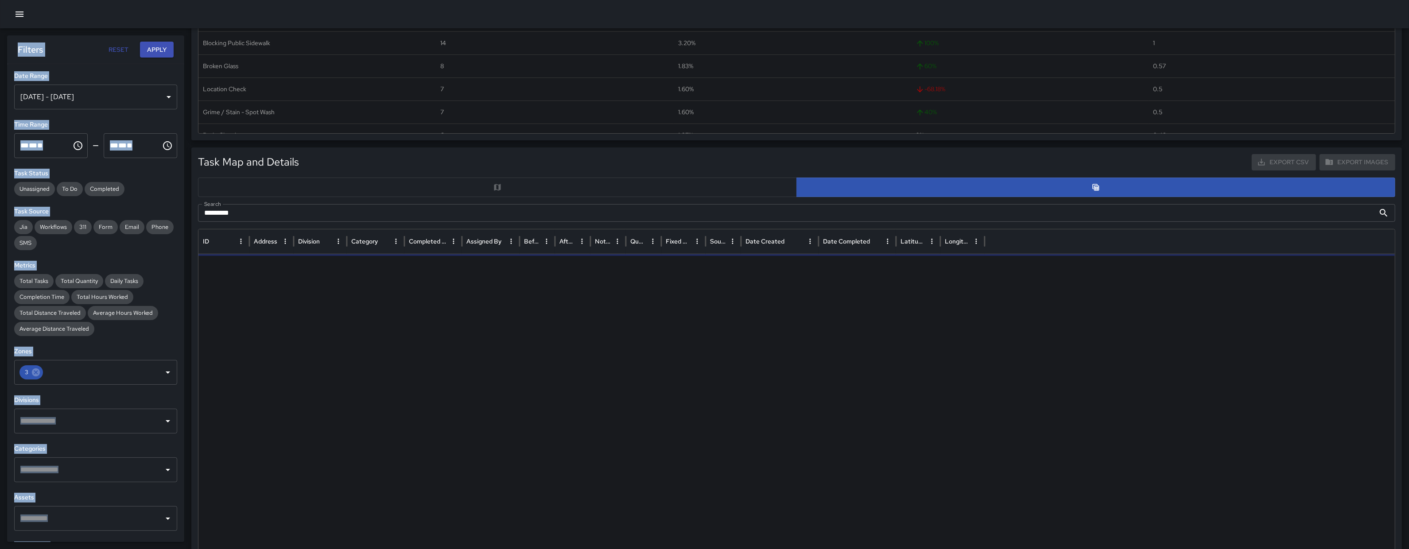
click at [337, 204] on input "*********" at bounding box center [786, 213] width 1177 height 18
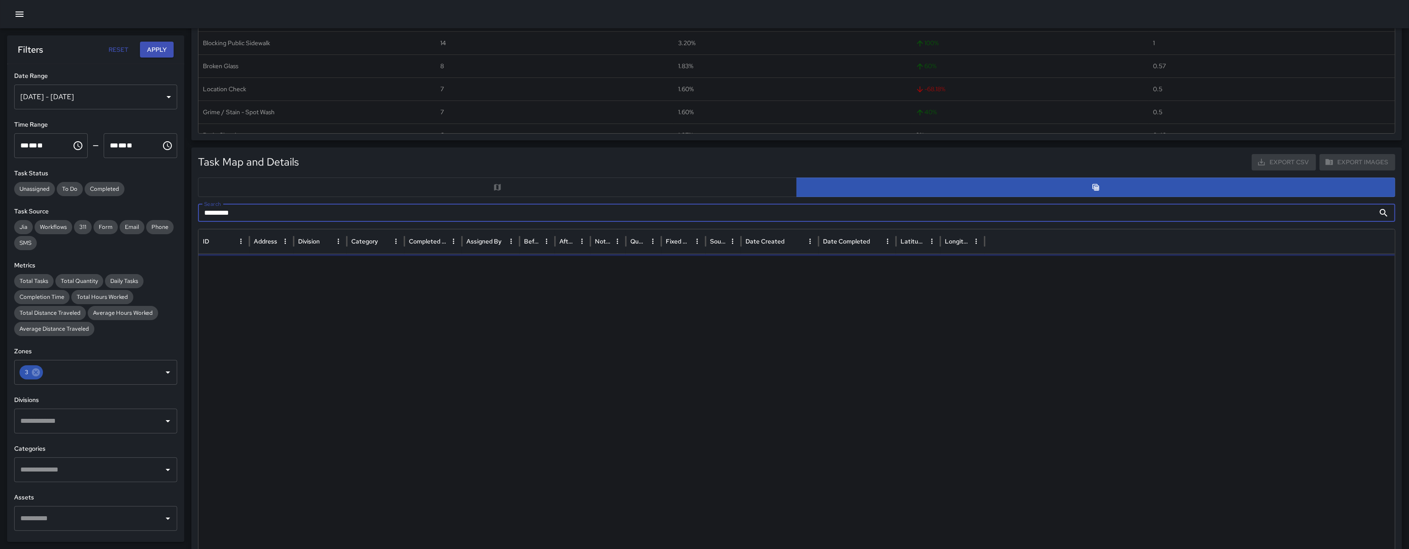
click at [342, 209] on input "*********" at bounding box center [786, 213] width 1177 height 18
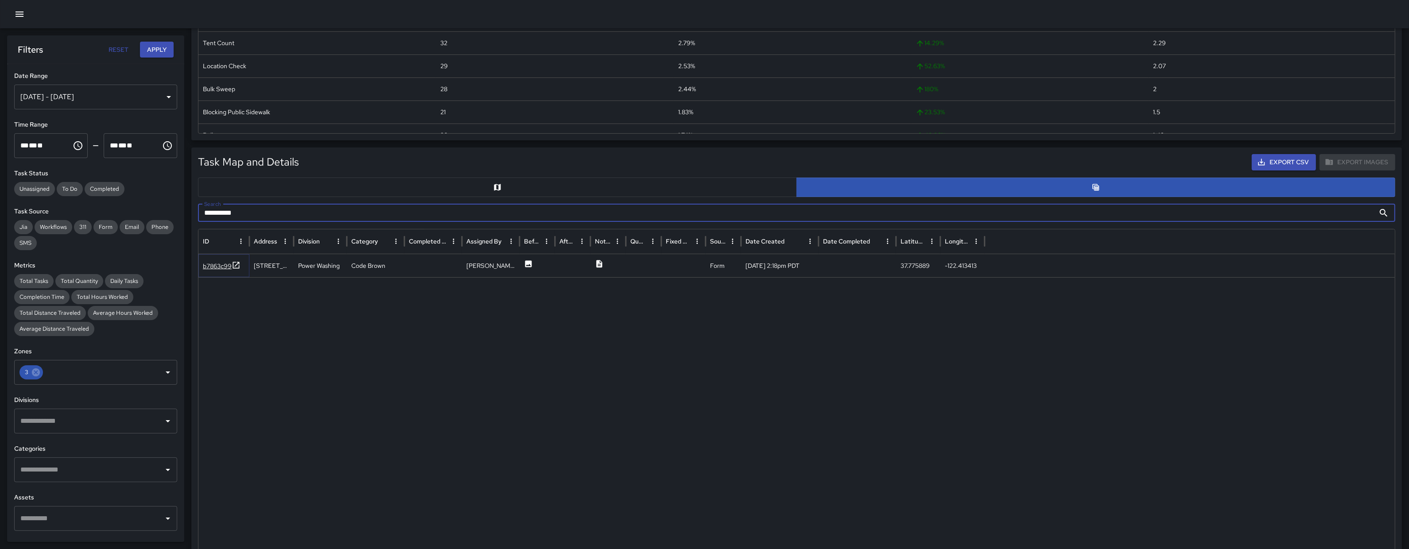
click at [227, 270] on div "b7863c99" at bounding box center [217, 266] width 29 height 9
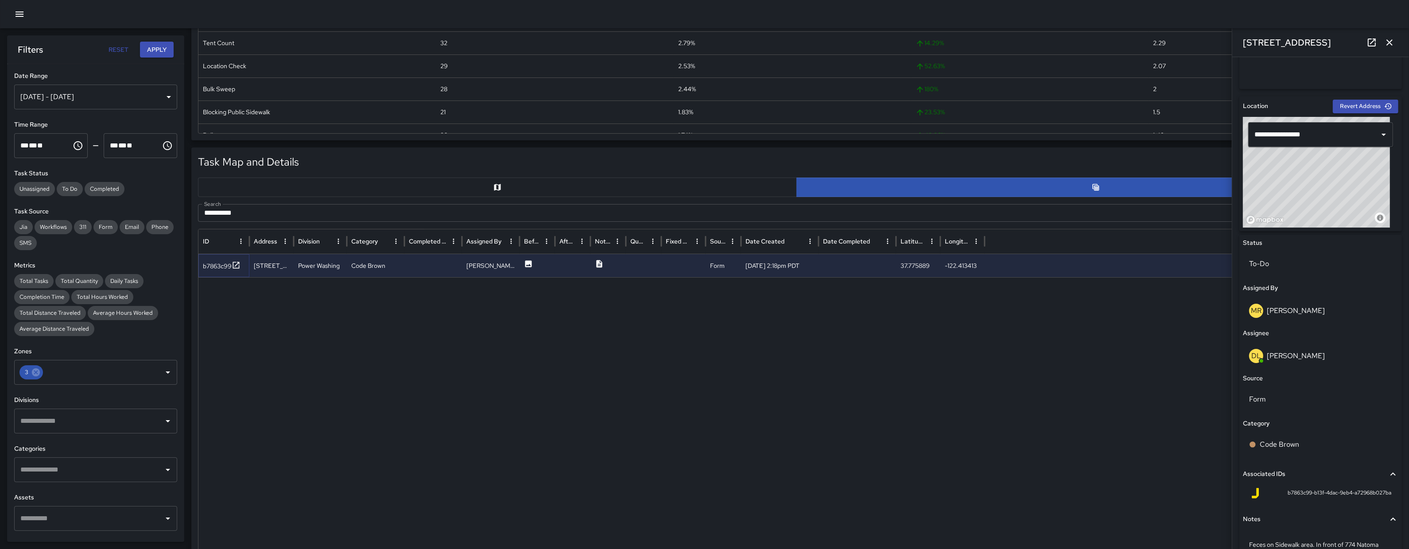
scroll to position [233, 0]
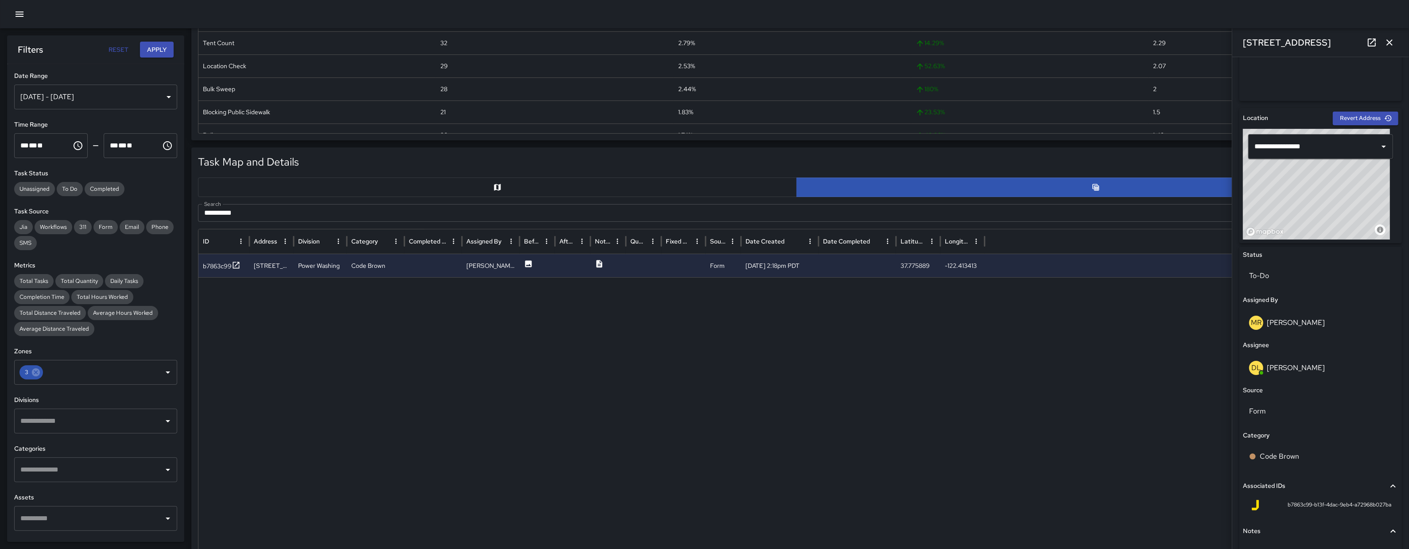
click at [309, 214] on input "**********" at bounding box center [786, 213] width 1177 height 18
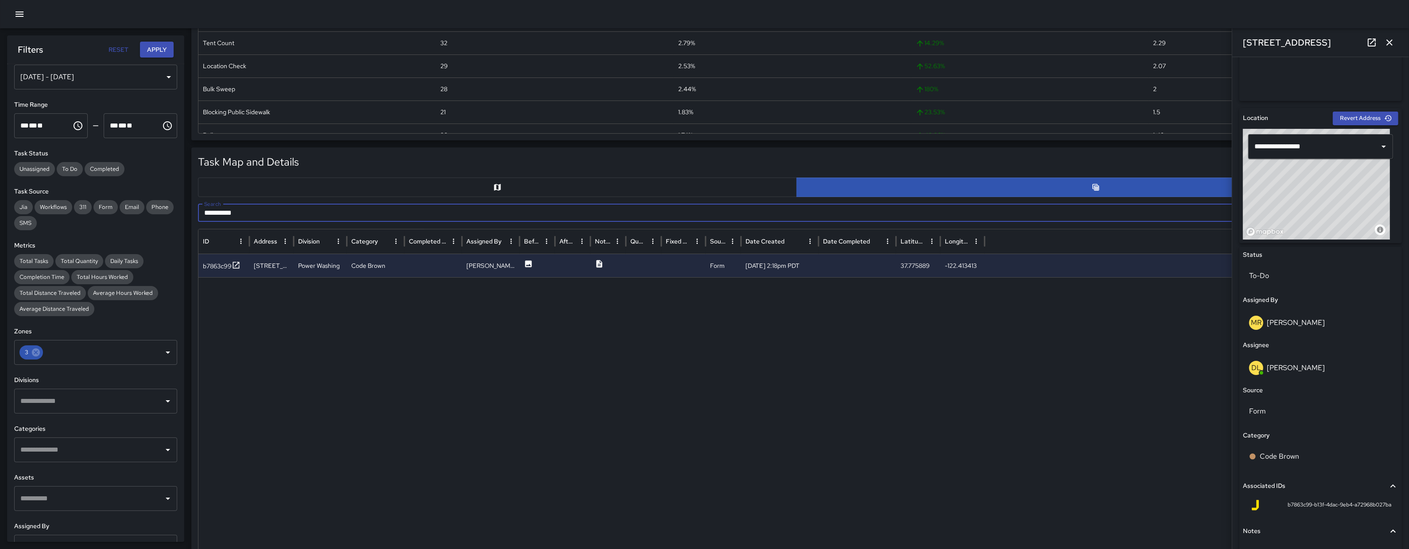
scroll to position [20, 0]
click at [89, 404] on input "text" at bounding box center [89, 400] width 142 height 17
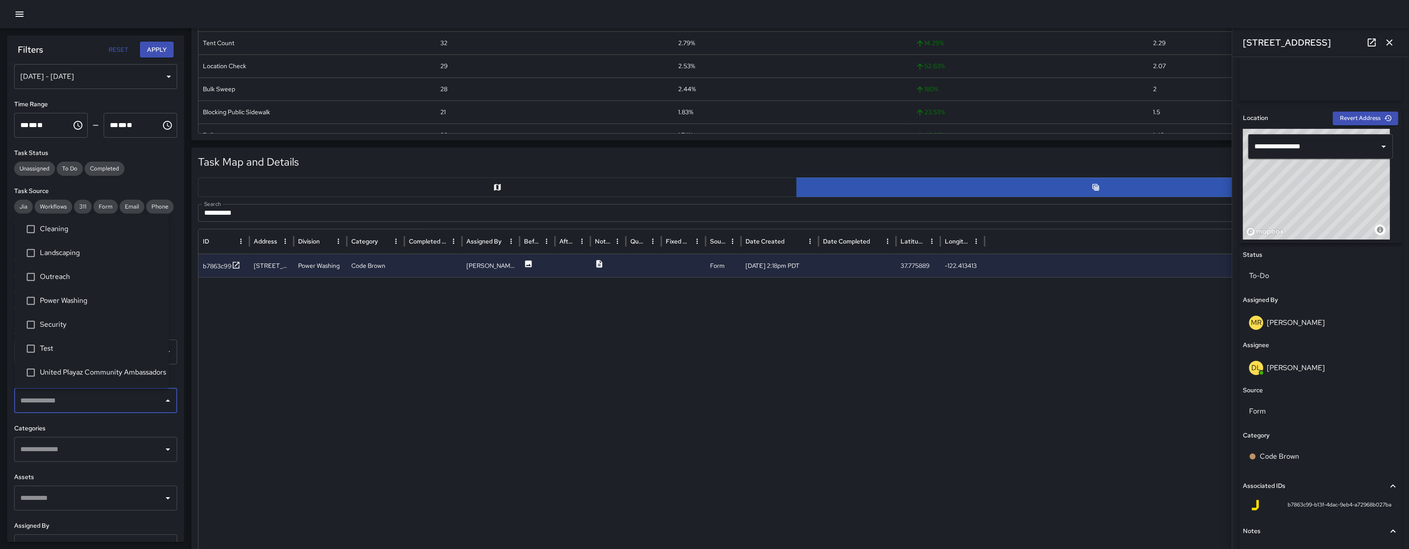
click at [95, 444] on input "text" at bounding box center [89, 449] width 142 height 17
click at [369, 213] on input "**********" at bounding box center [786, 213] width 1177 height 18
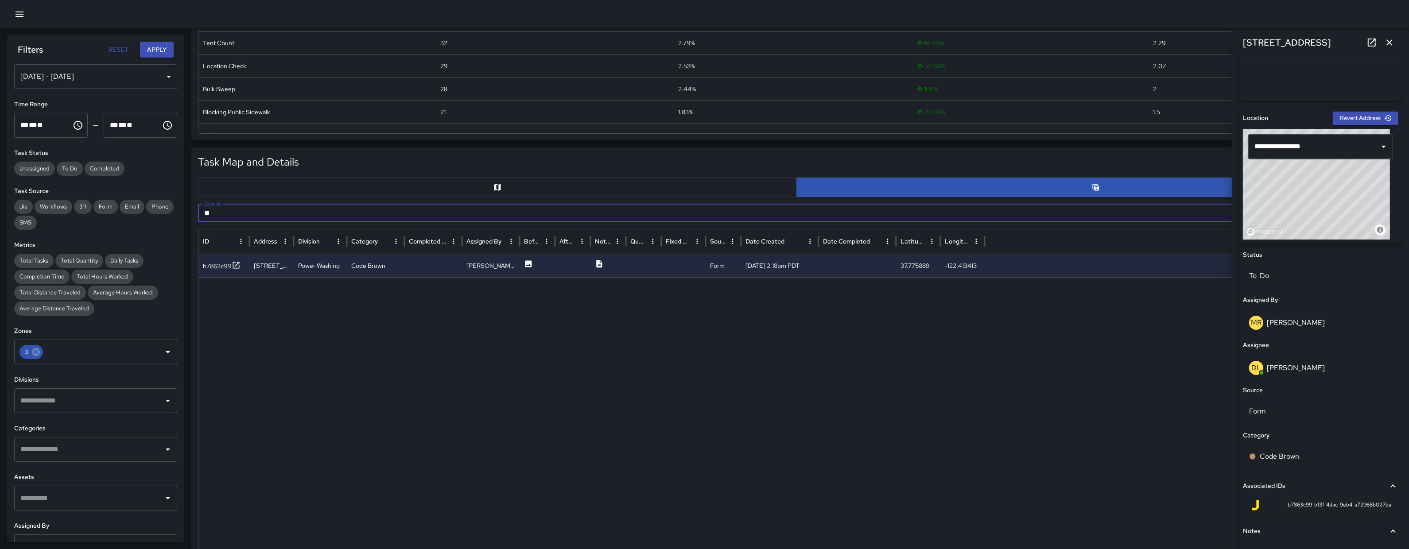
type input "*"
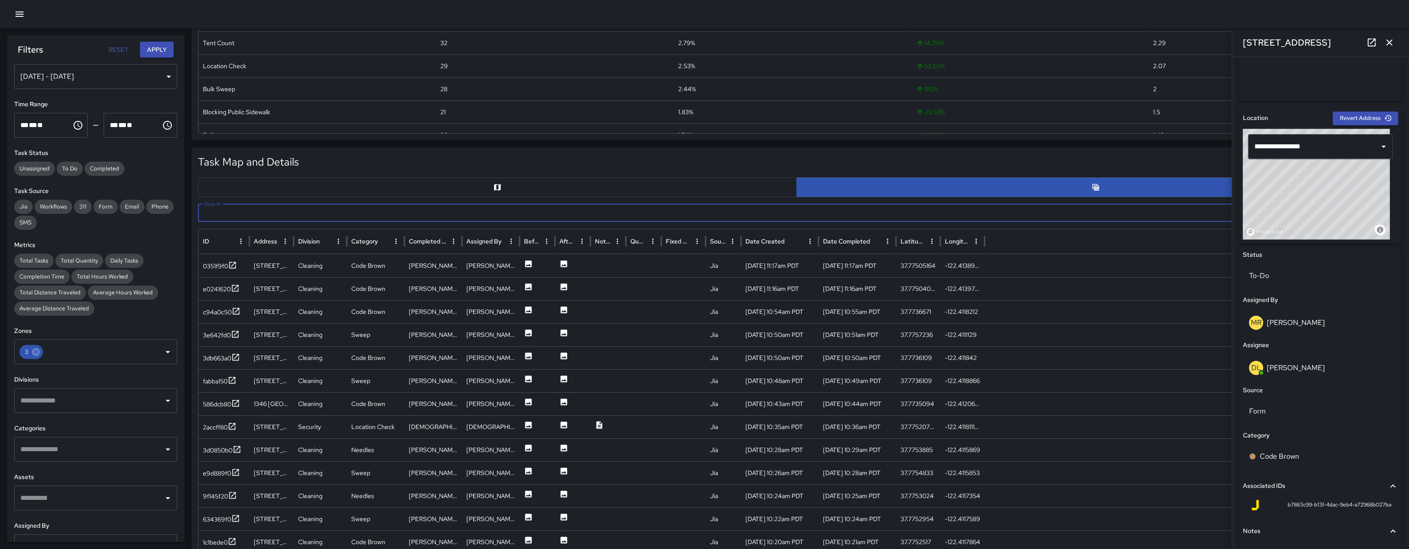
click at [382, 186] on button "button" at bounding box center [497, 187] width 599 height 19
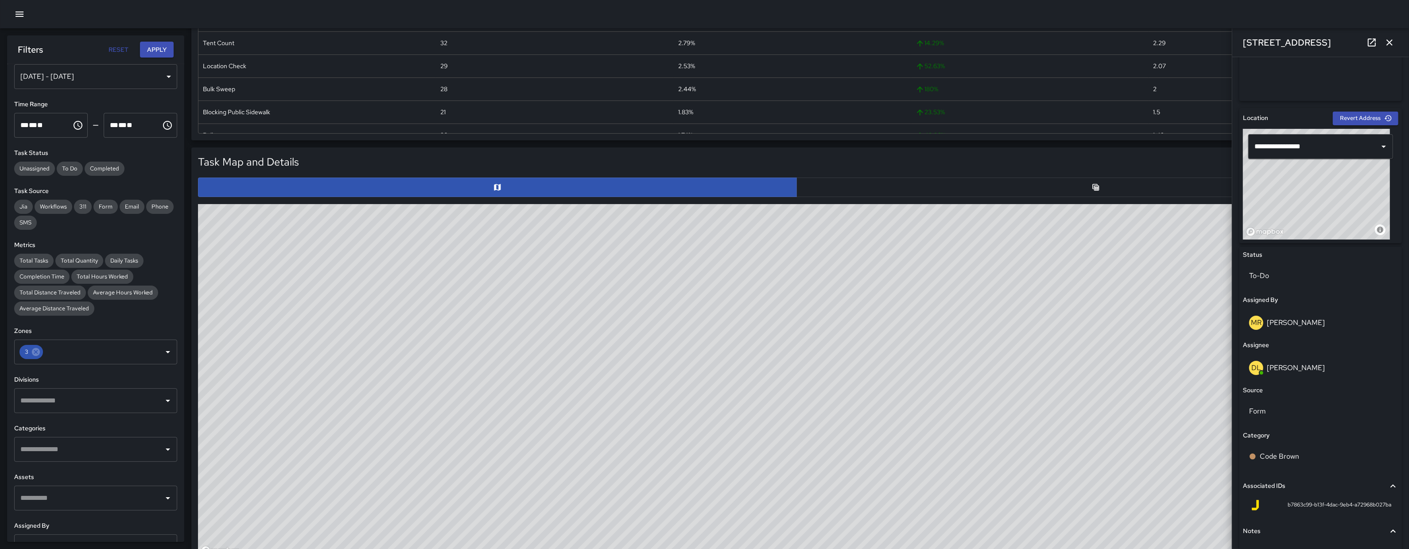
drag, startPoint x: 731, startPoint y: 531, endPoint x: 533, endPoint y: 434, distance: 220.7
click at [535, 453] on div "© Mapbox © OpenStreetMap Improve this map" at bounding box center [796, 381] width 1197 height 354
drag, startPoint x: 533, startPoint y: 434, endPoint x: 529, endPoint y: 500, distance: 66.1
click at [528, 499] on div "© Mapbox © OpenStreetMap Improve this map" at bounding box center [796, 381] width 1197 height 354
drag, startPoint x: 557, startPoint y: 478, endPoint x: 654, endPoint y: 354, distance: 158.1
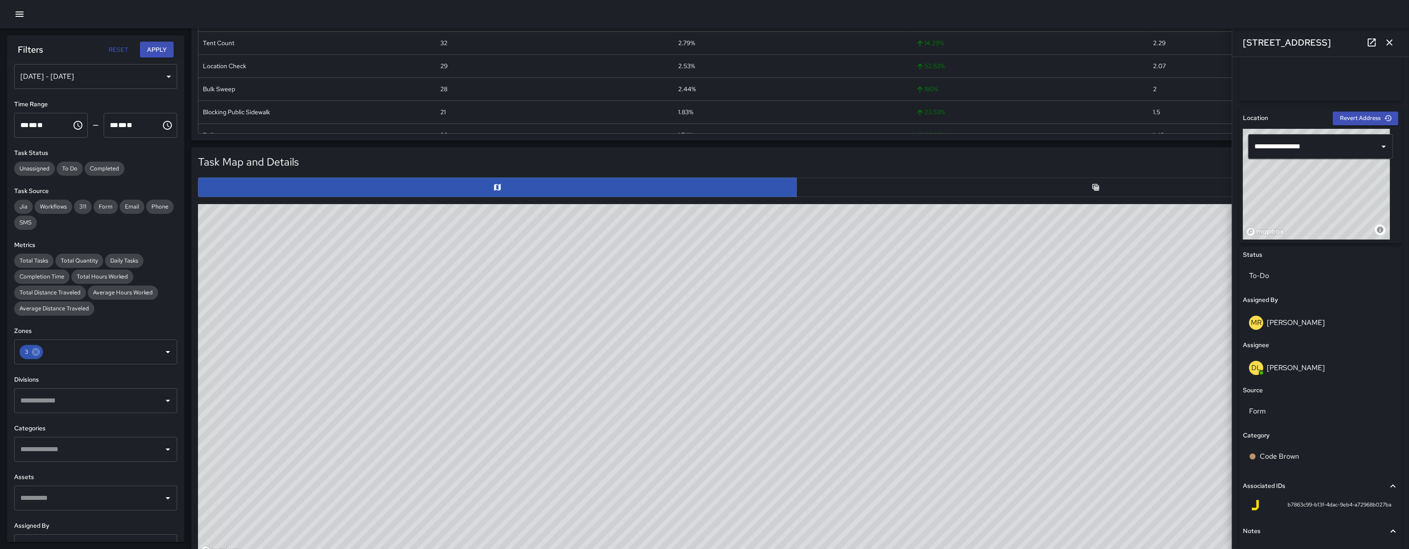
click at [654, 354] on div "© Mapbox © OpenStreetMap Improve this map" at bounding box center [796, 381] width 1197 height 354
drag, startPoint x: 761, startPoint y: 362, endPoint x: 888, endPoint y: 214, distance: 195.4
click at [887, 211] on div "© Mapbox © OpenStreetMap Improve this map" at bounding box center [796, 381] width 1197 height 354
drag, startPoint x: 858, startPoint y: 350, endPoint x: 789, endPoint y: 499, distance: 164.1
click at [822, 450] on div "© Mapbox © OpenStreetMap Improve this map" at bounding box center [796, 381] width 1197 height 354
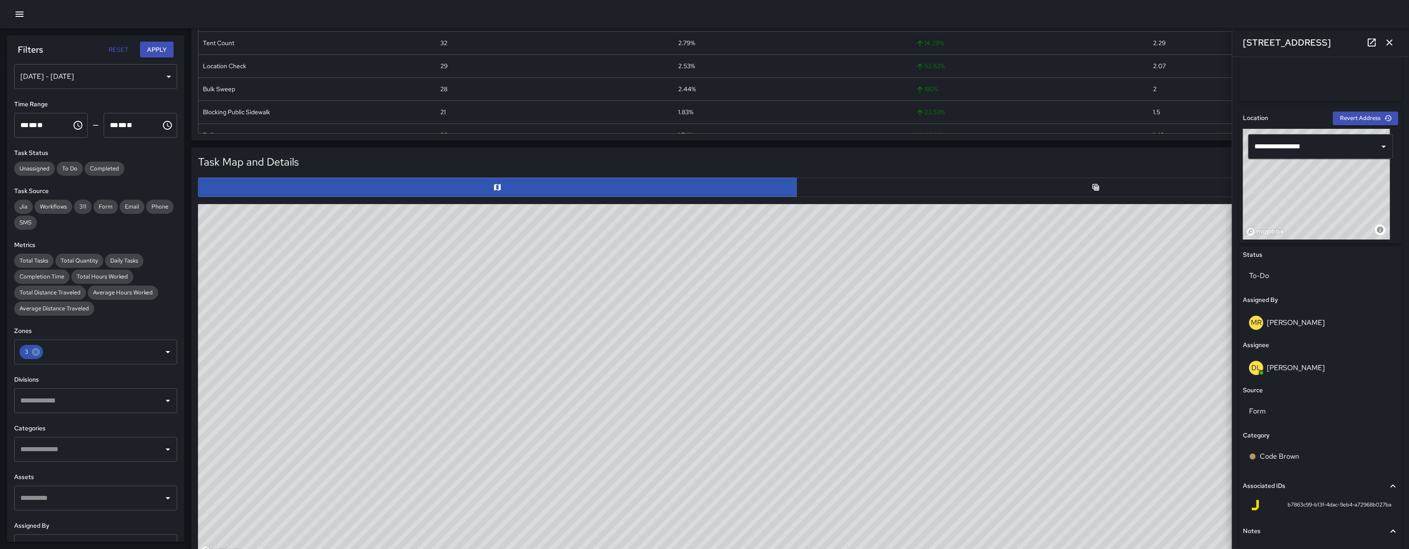
click at [796, 490] on div "© Mapbox © OpenStreetMap Improve this map" at bounding box center [796, 381] width 1197 height 354
click at [779, 504] on div "© Mapbox © OpenStreetMap Improve this map" at bounding box center [796, 381] width 1197 height 354
drag, startPoint x: 734, startPoint y: 414, endPoint x: 664, endPoint y: 532, distance: 137.7
click at [665, 531] on div "© Mapbox © OpenStreetMap Improve this map" at bounding box center [796, 381] width 1197 height 354
click at [609, 380] on div "© Mapbox © OpenStreetMap Improve this map" at bounding box center [796, 381] width 1197 height 354
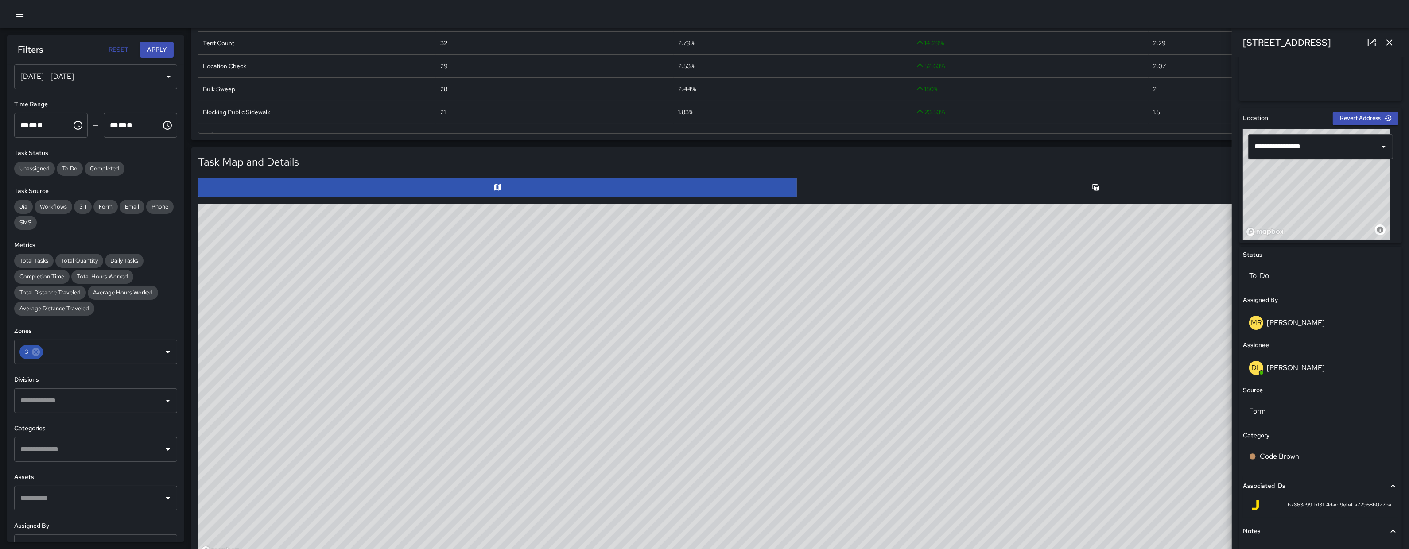
click at [103, 446] on input "text" at bounding box center [89, 449] width 142 height 17
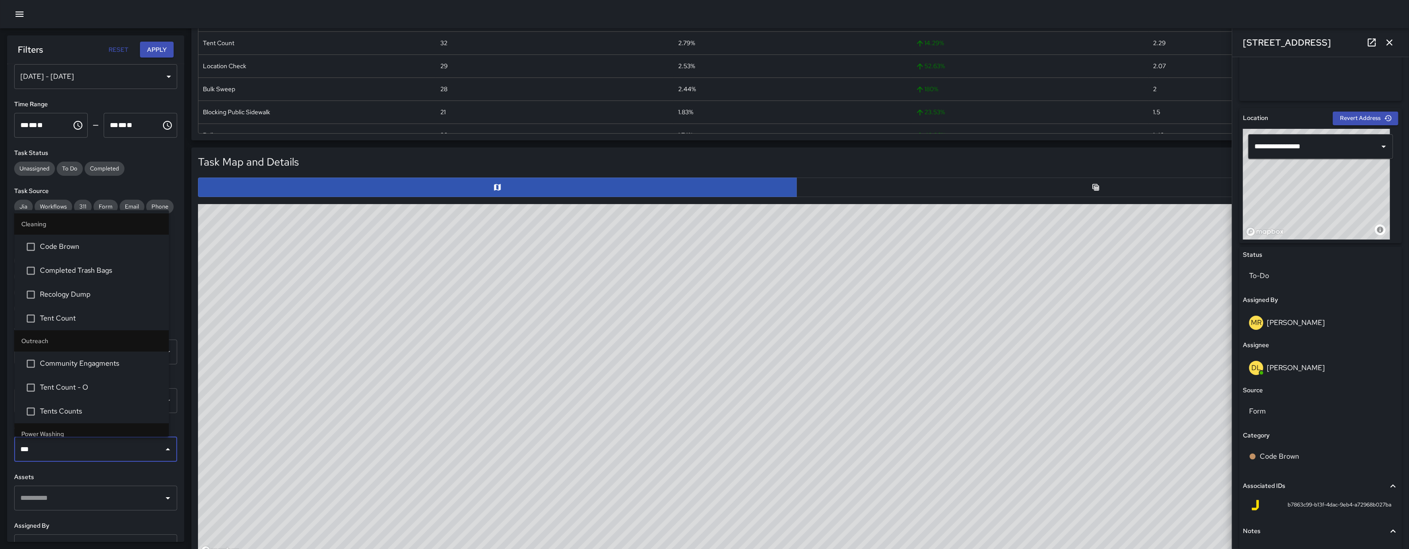
type input "****"
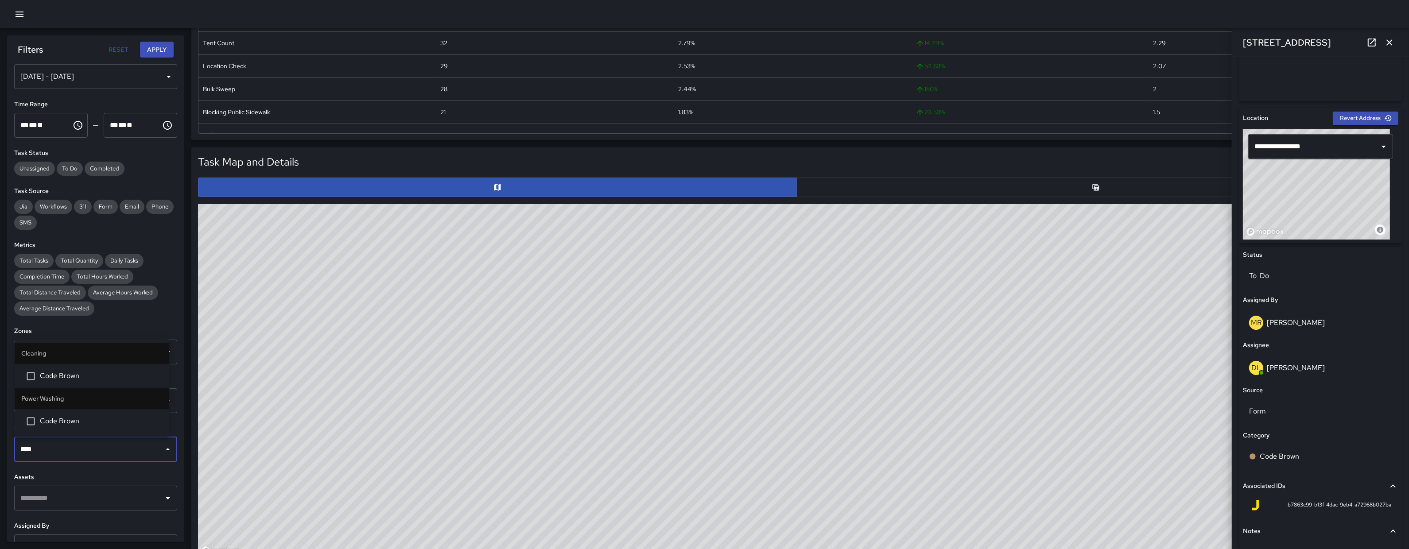
click at [88, 425] on span "Code Brown" at bounding box center [101, 421] width 122 height 11
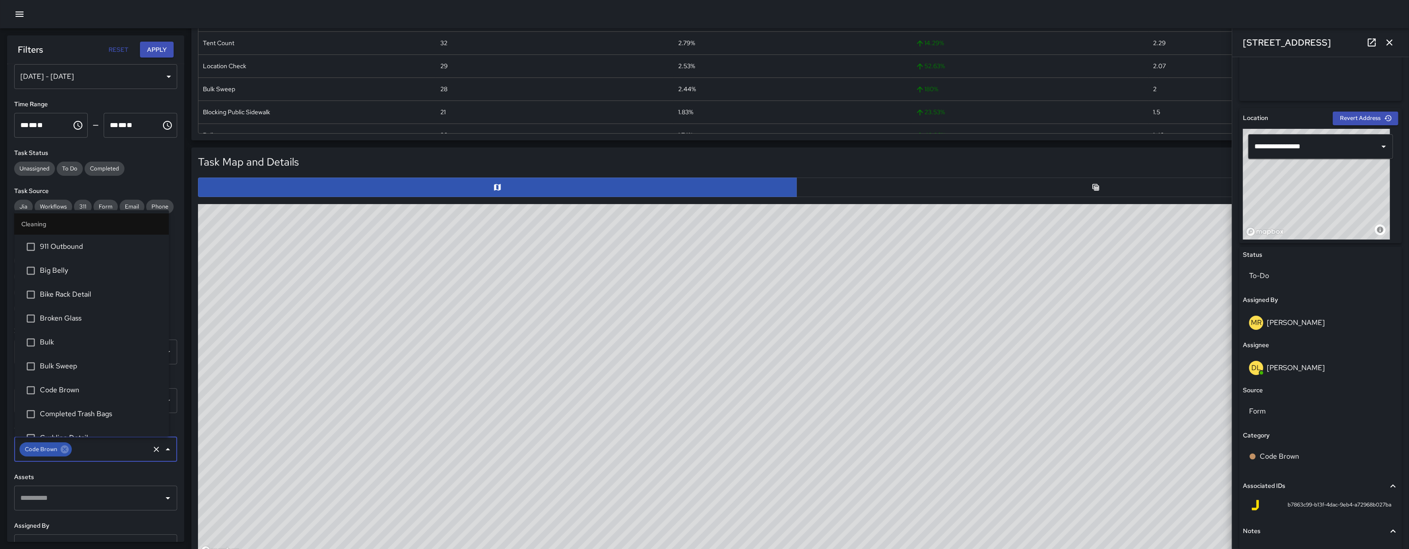
scroll to position [1224, 0]
click at [159, 52] on button "Apply" at bounding box center [157, 50] width 34 height 16
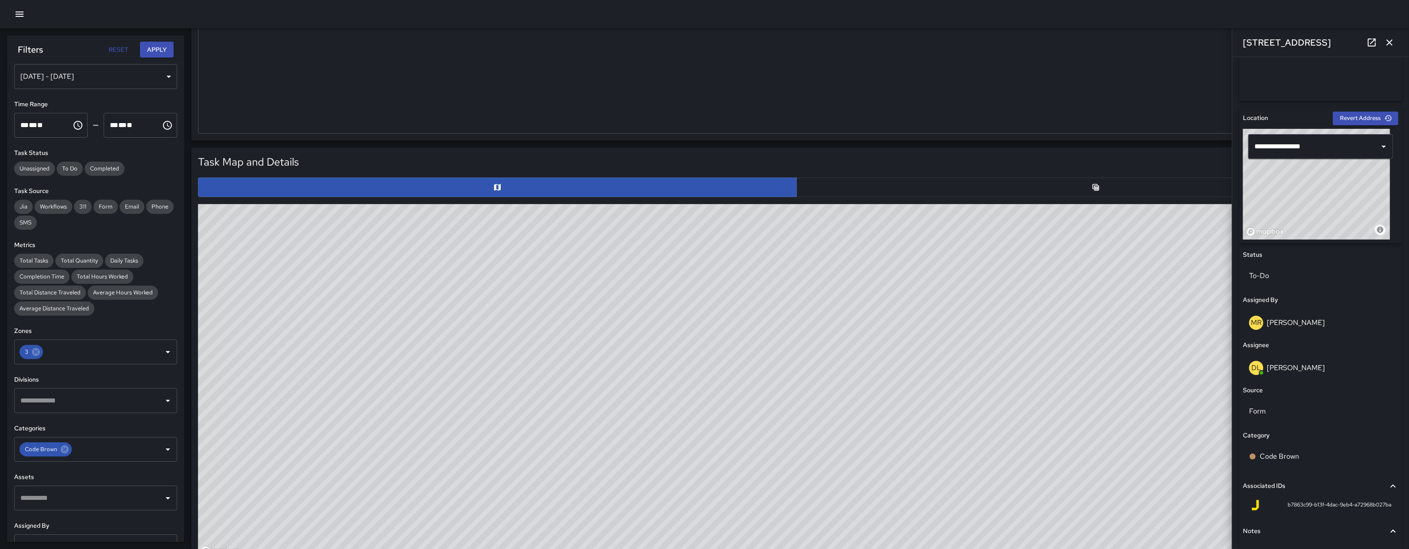
drag, startPoint x: 630, startPoint y: 414, endPoint x: 601, endPoint y: 373, distance: 50.4
click at [601, 373] on div "© Mapbox © OpenStreetMap Improve this map" at bounding box center [796, 381] width 1197 height 354
click at [861, 194] on button "button" at bounding box center [1095, 187] width 599 height 19
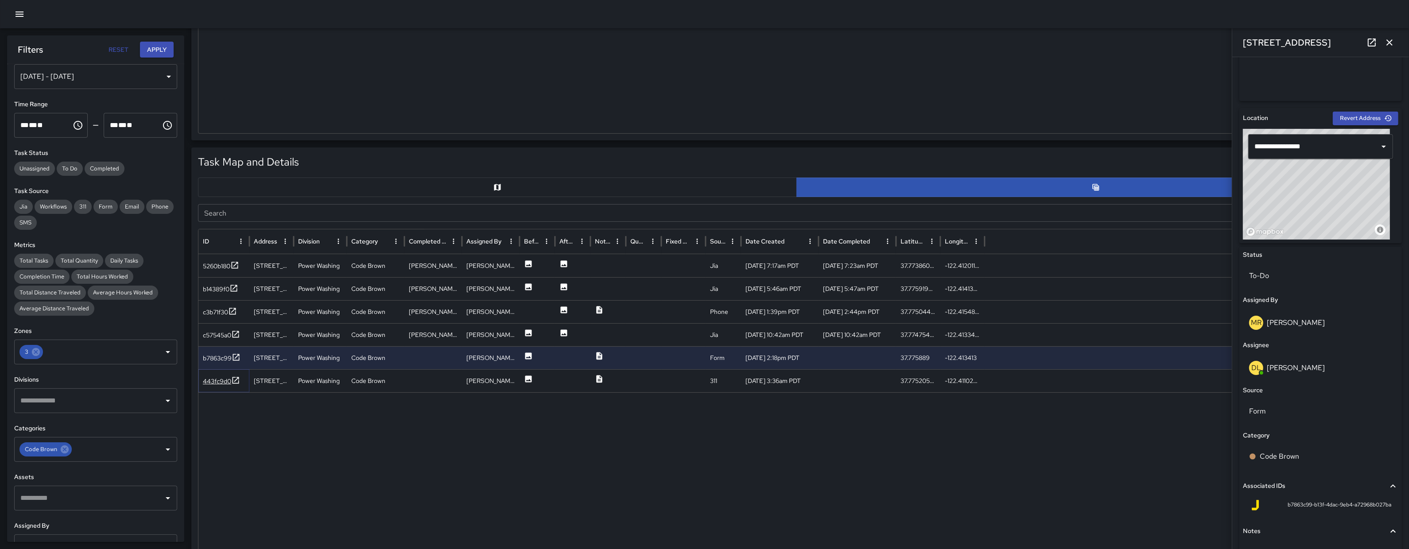
click at [215, 378] on div "443fc9d0" at bounding box center [217, 381] width 28 height 9
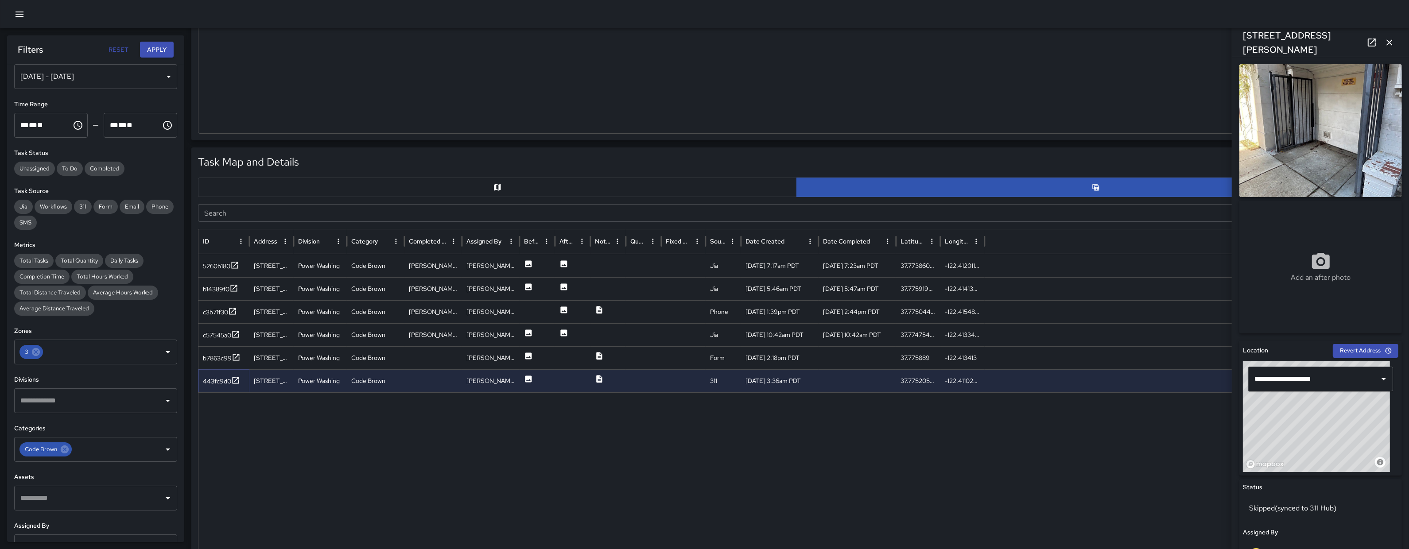
scroll to position [207, 0]
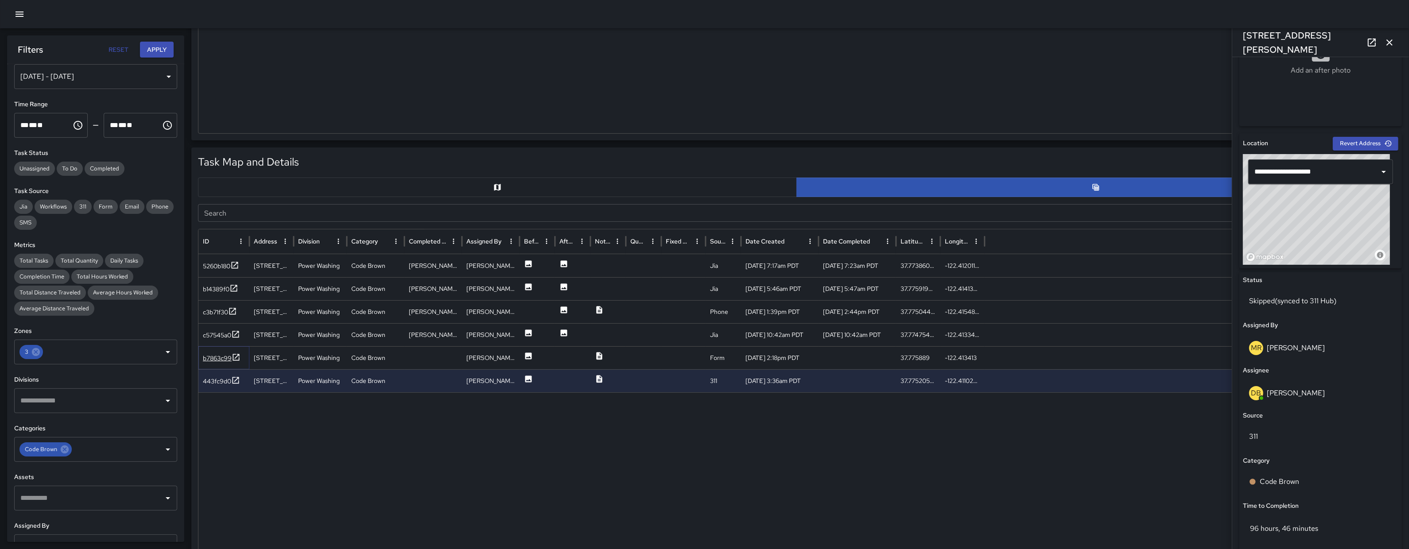
click at [219, 361] on div "b7863c99" at bounding box center [217, 358] width 29 height 9
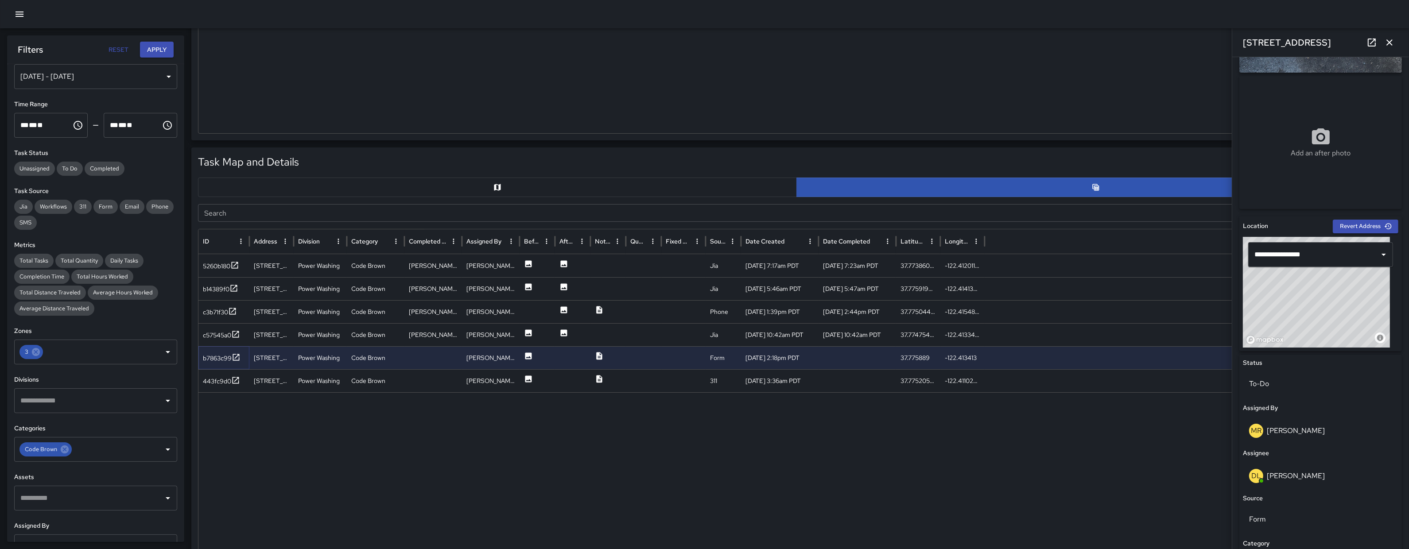
scroll to position [221, 0]
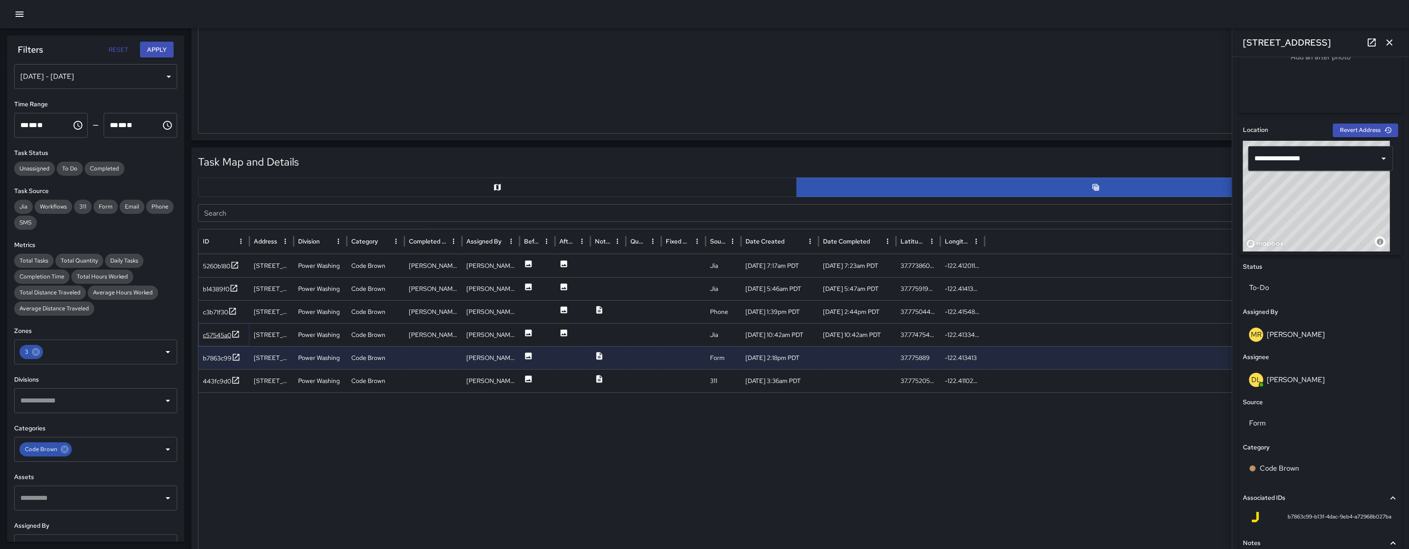
click at [212, 337] on div "c57545a0" at bounding box center [217, 335] width 28 height 9
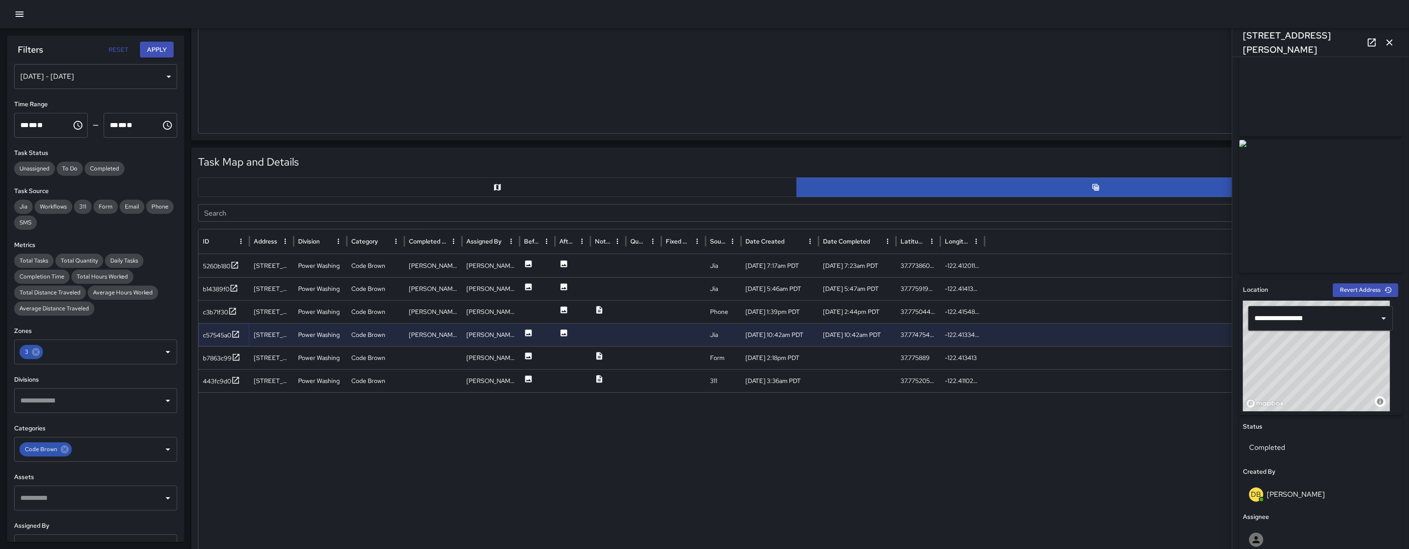
scroll to position [202, 0]
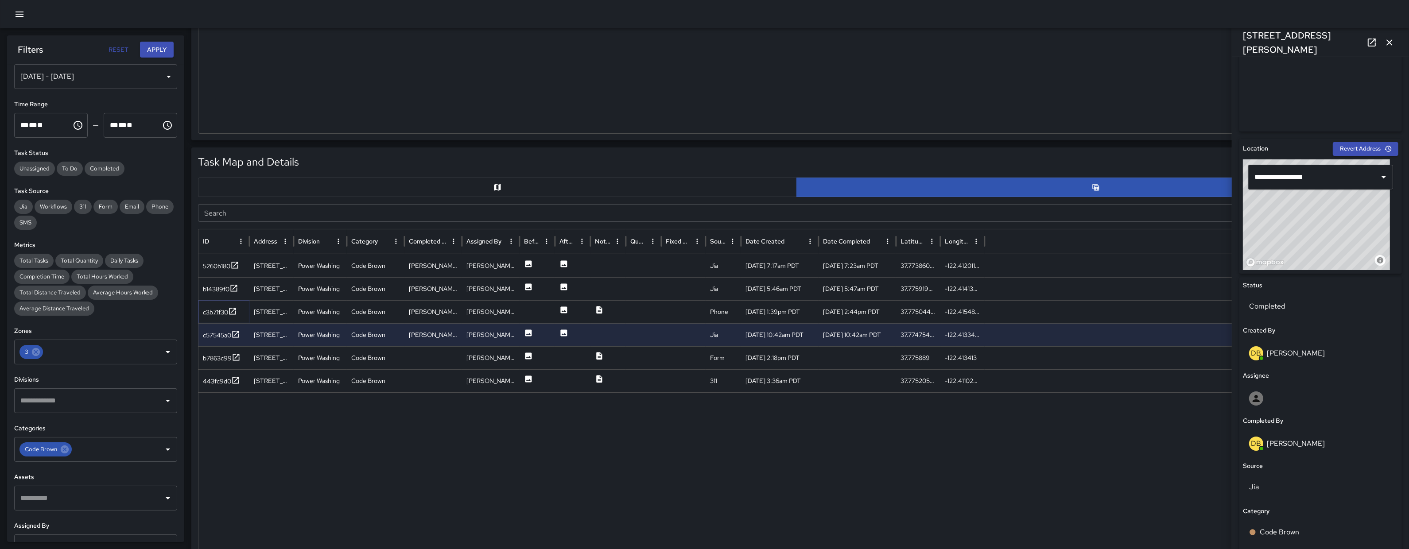
click at [211, 314] on div "c3b71f30" at bounding box center [215, 312] width 25 height 9
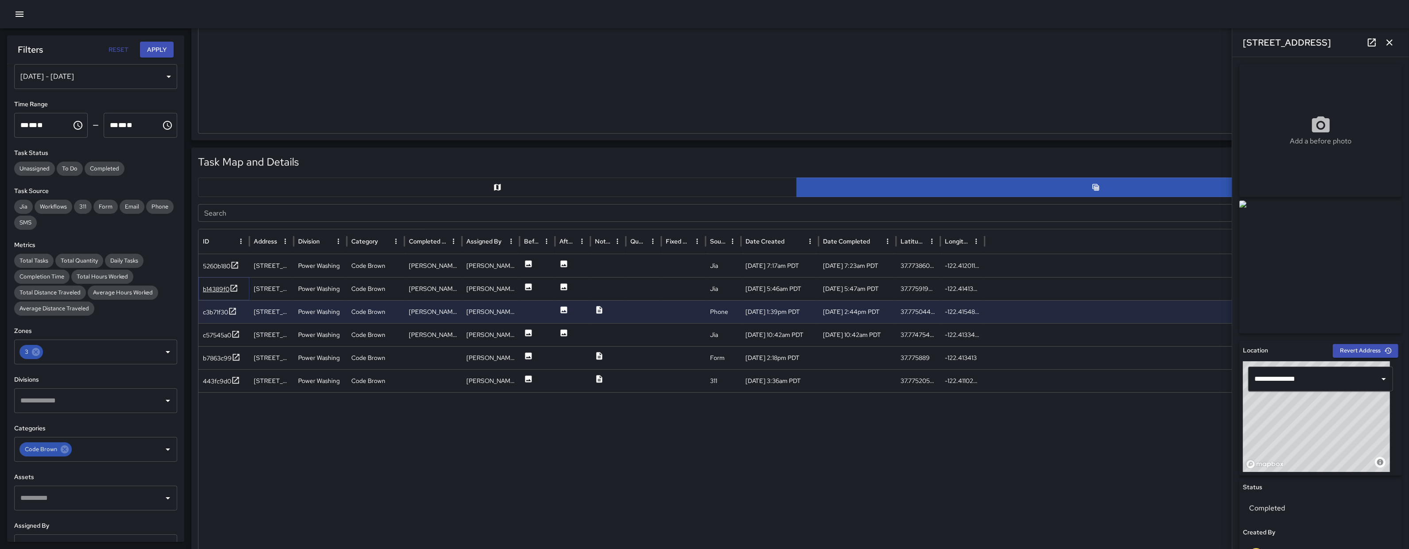
click at [216, 286] on div "b14389f0" at bounding box center [216, 289] width 27 height 9
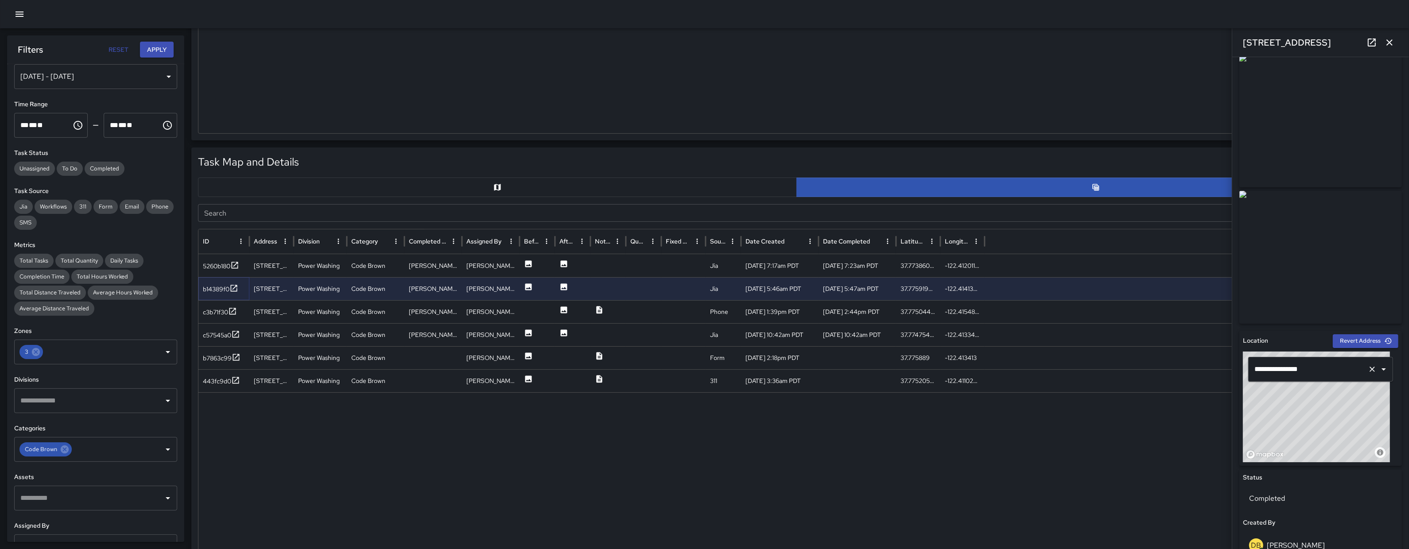
scroll to position [21, 0]
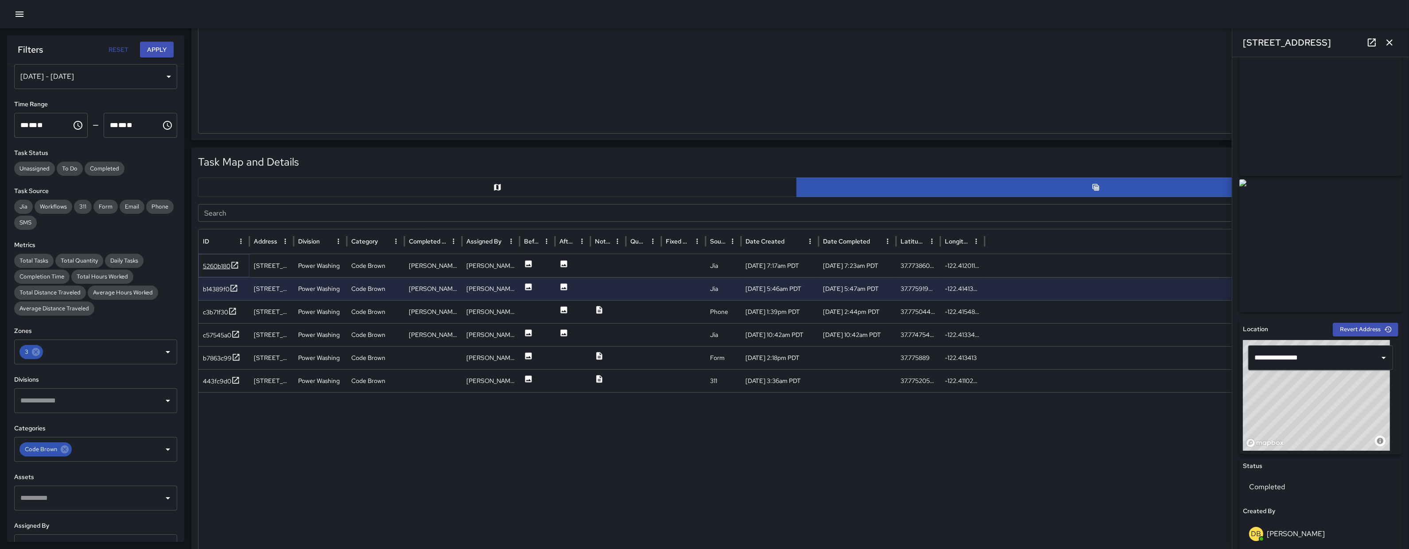
click at [212, 266] on div "5260b180" at bounding box center [216, 266] width 27 height 9
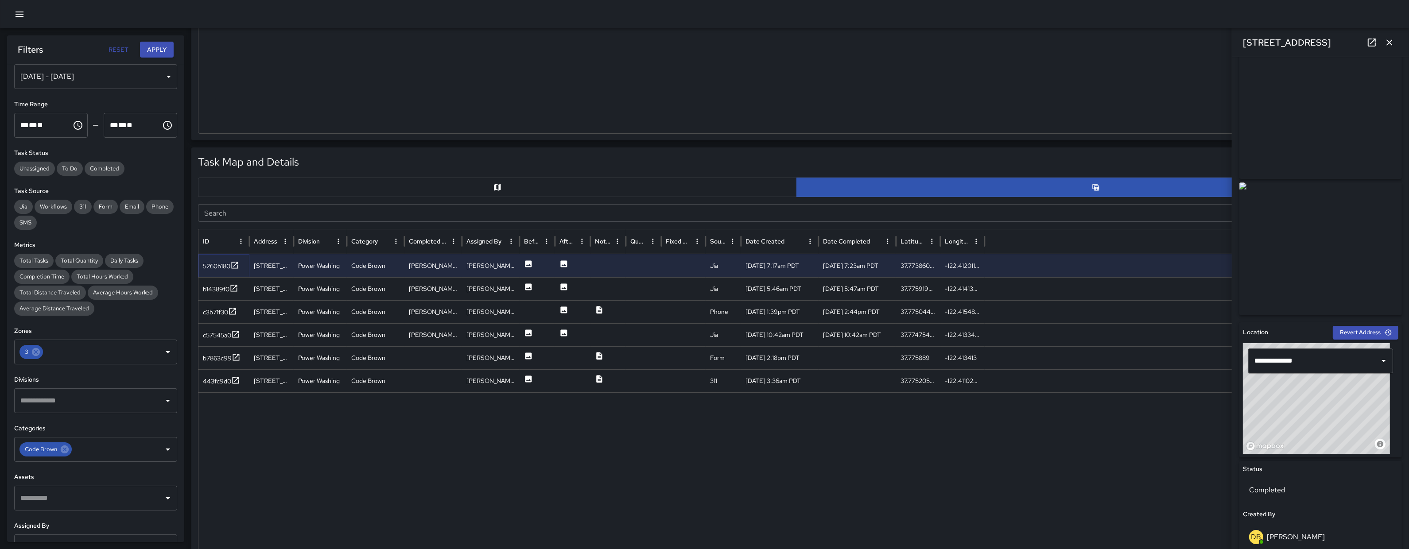
scroll to position [39, 0]
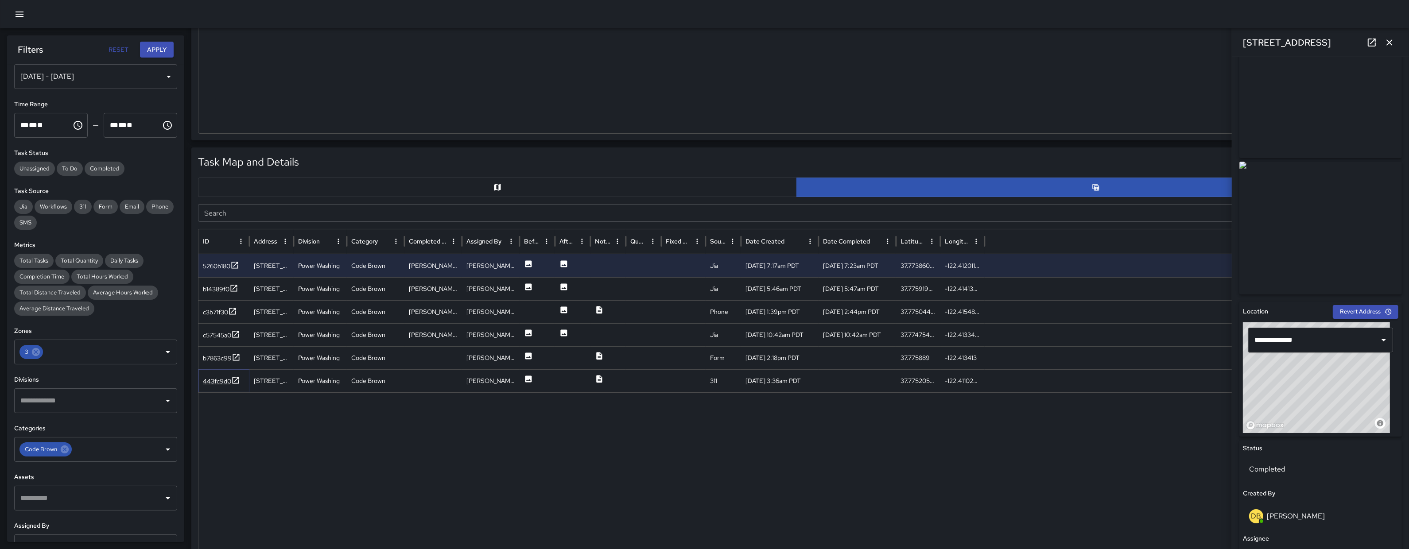
click at [214, 380] on div "443fc9d0" at bounding box center [217, 381] width 28 height 9
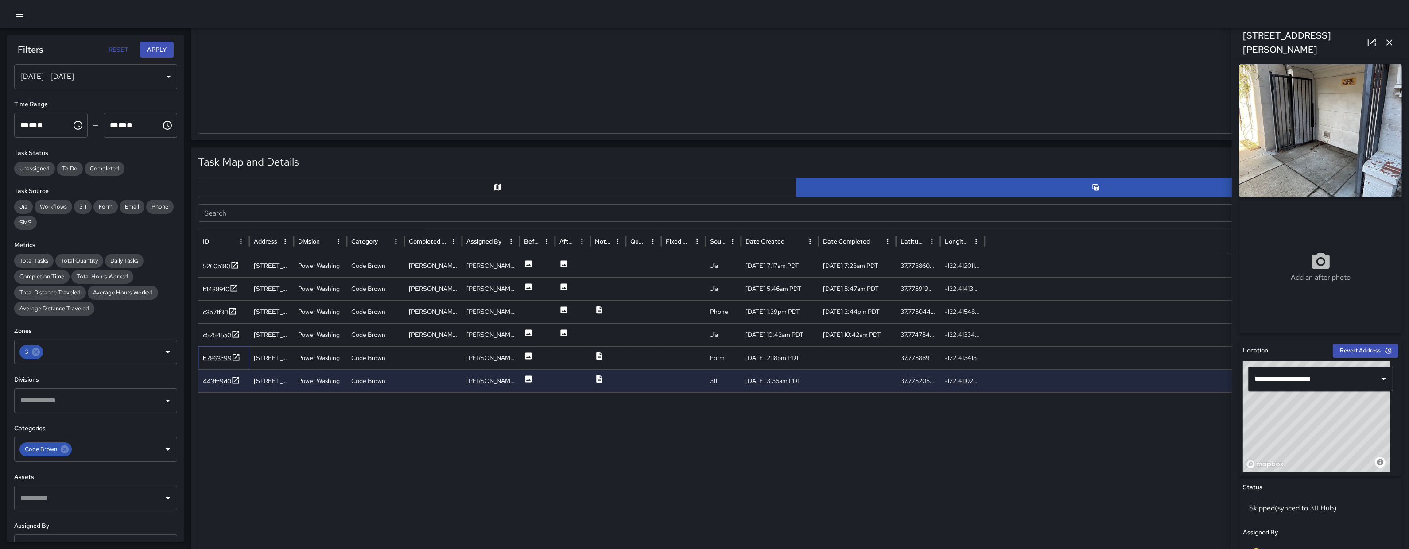
click at [221, 362] on div "b7863c99" at bounding box center [217, 358] width 29 height 9
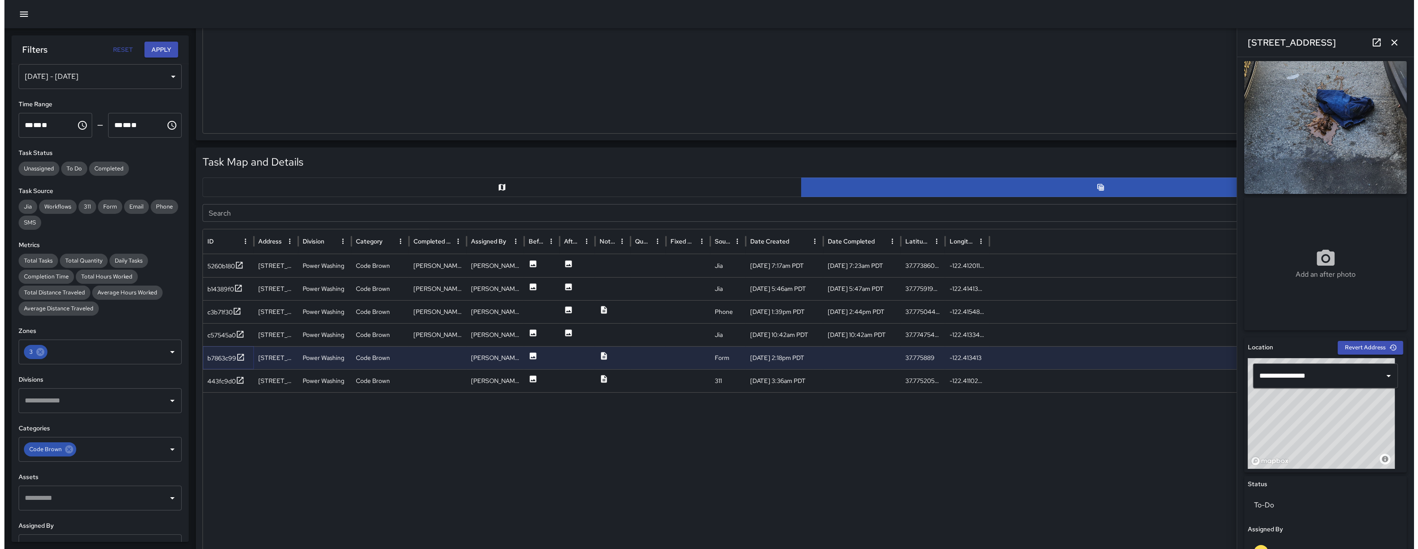
scroll to position [0, 0]
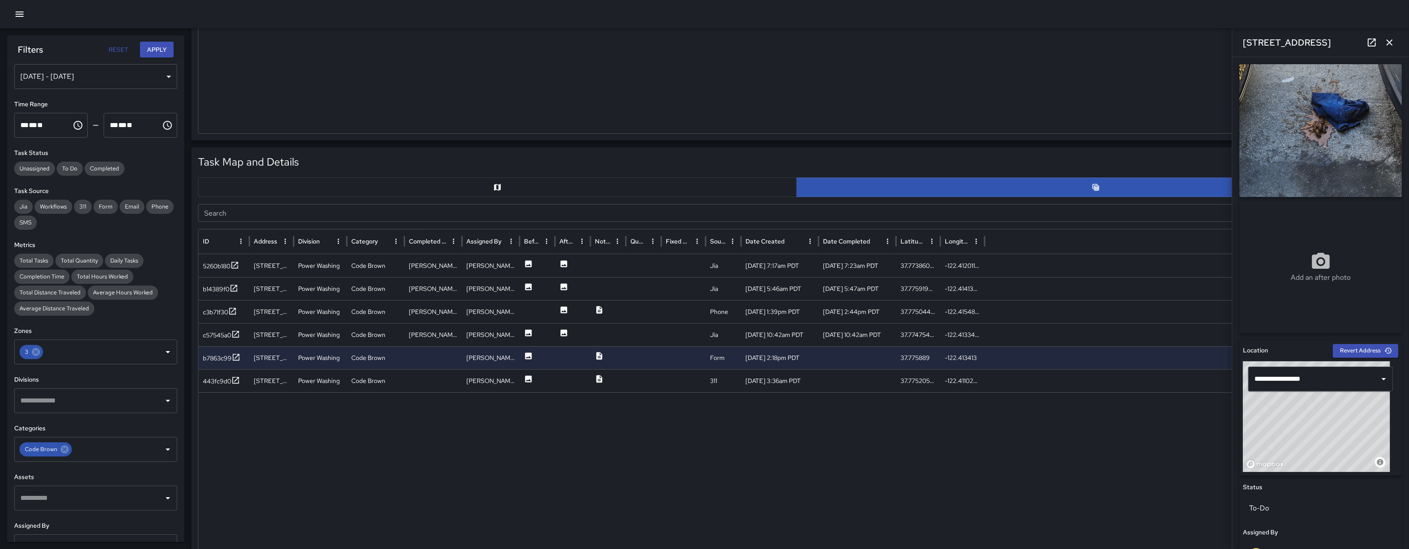
click at [1370, 44] on icon at bounding box center [1372, 42] width 11 height 11
click at [22, 18] on icon "button" at bounding box center [19, 14] width 11 height 11
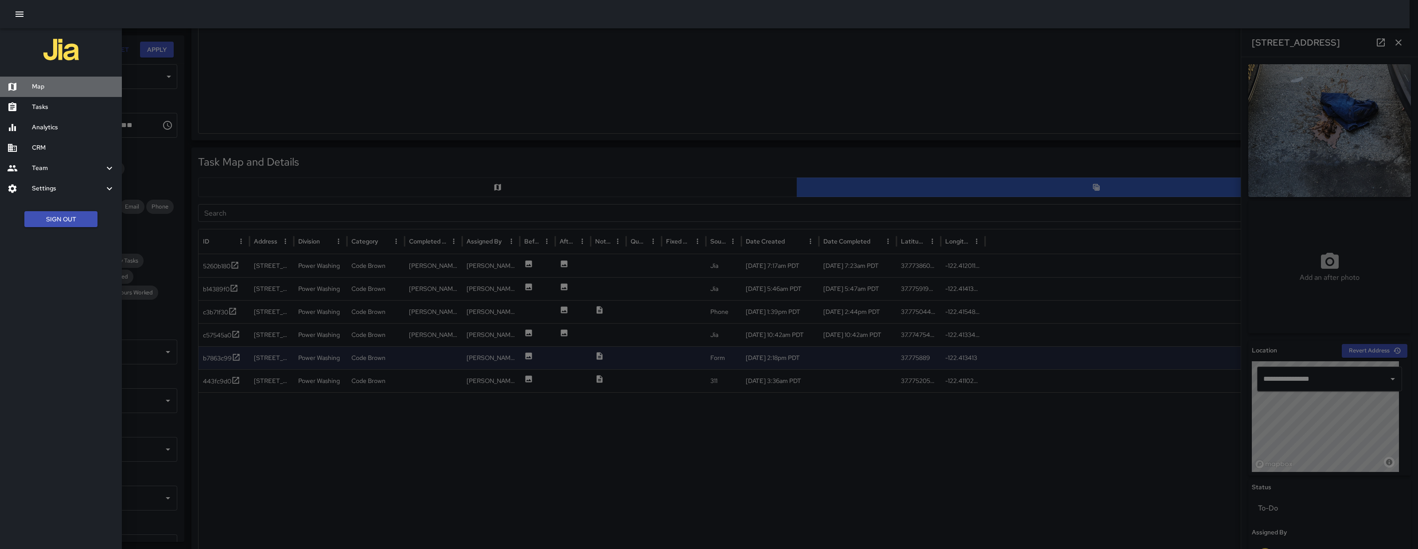
click at [81, 84] on h6 "Map" at bounding box center [73, 87] width 83 height 10
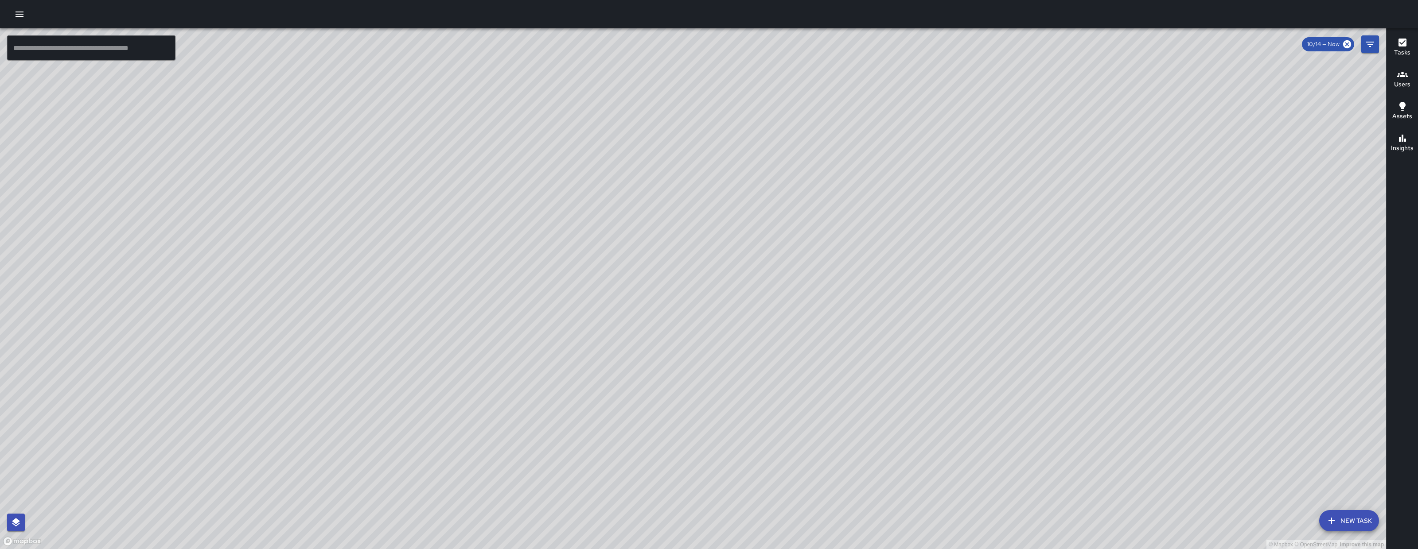
click at [21, 14] on icon "button" at bounding box center [20, 14] width 8 height 5
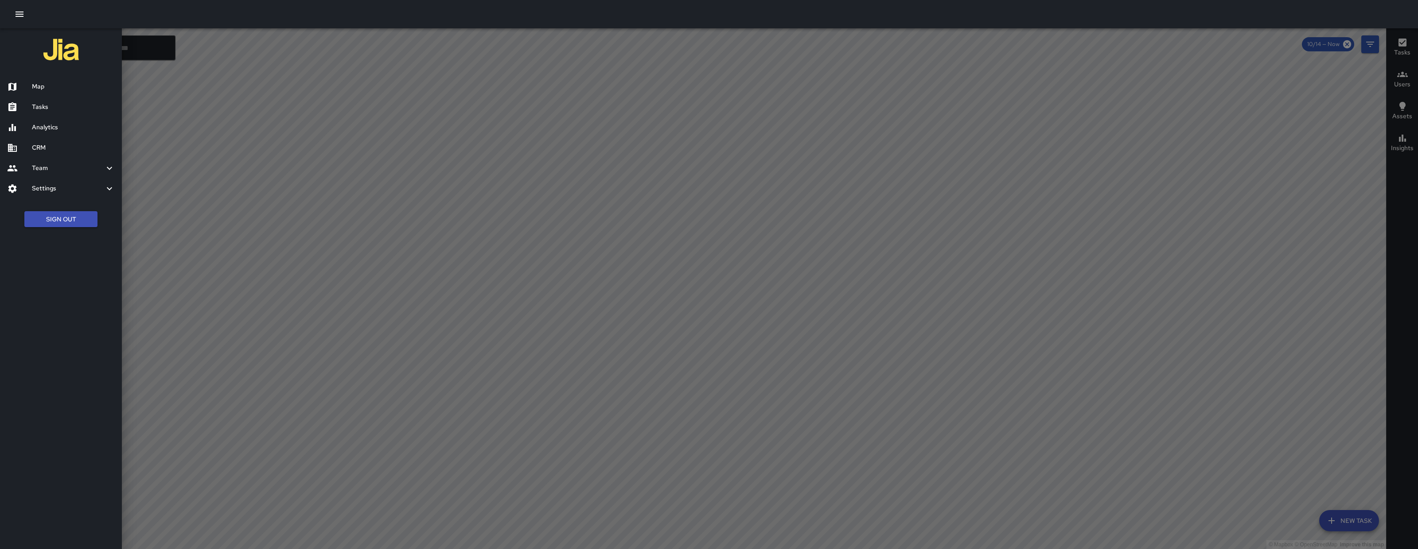
click at [667, 142] on div at bounding box center [709, 274] width 1418 height 549
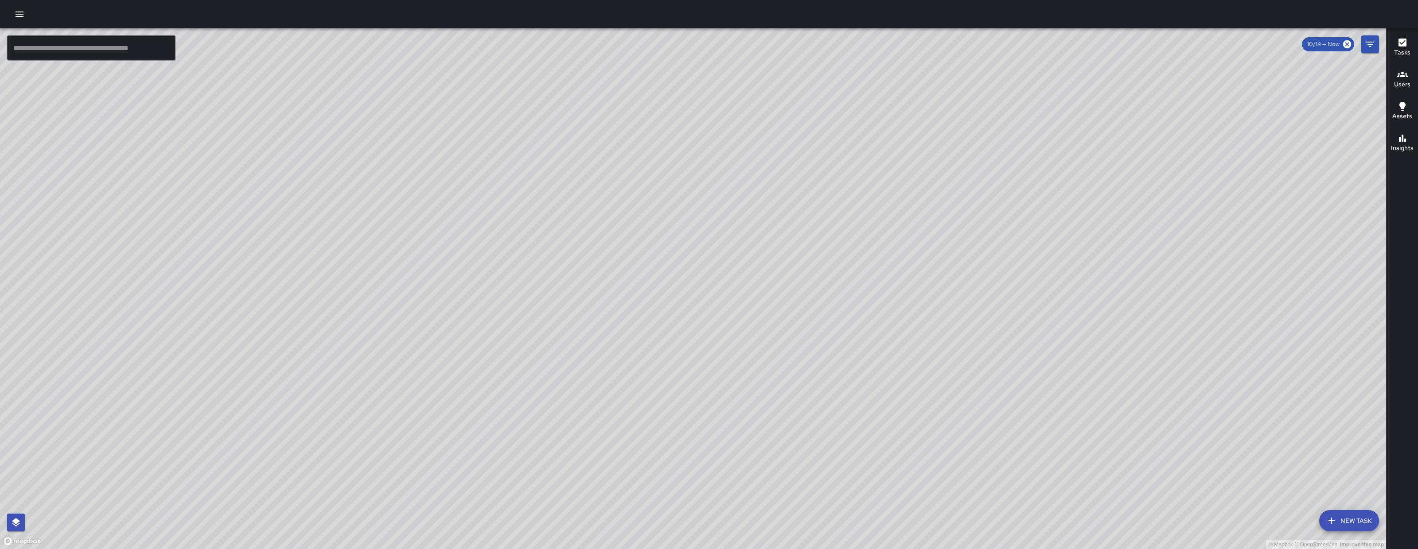
click at [19, 15] on icon "button" at bounding box center [19, 14] width 11 height 11
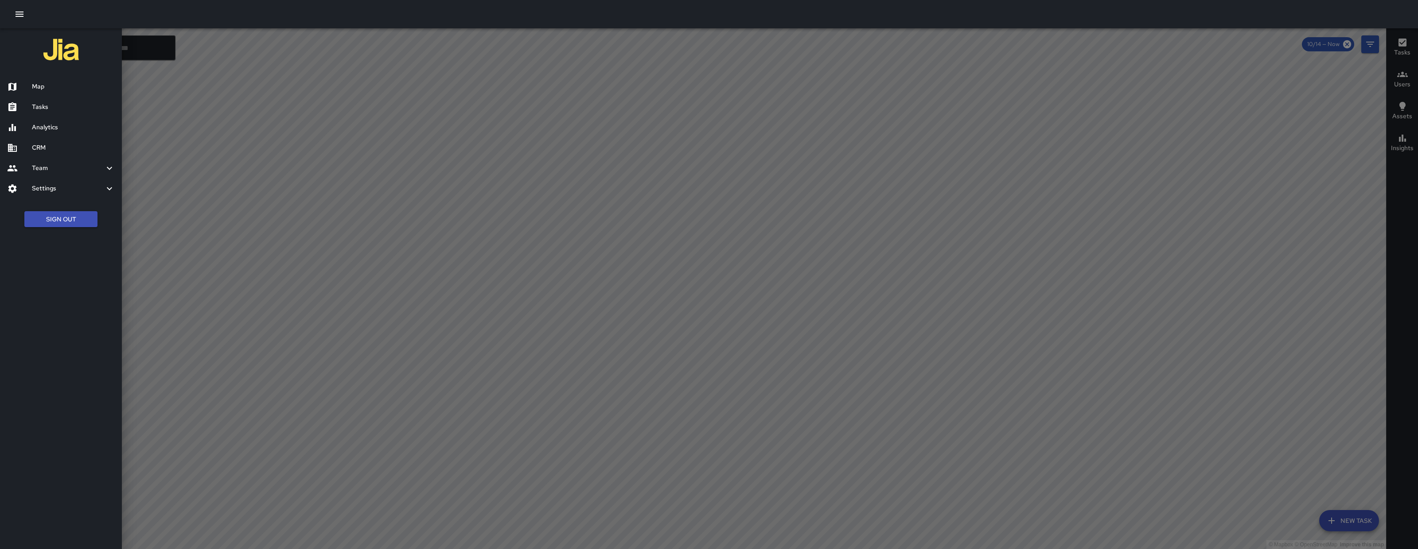
click at [67, 91] on h6 "Map" at bounding box center [73, 87] width 83 height 10
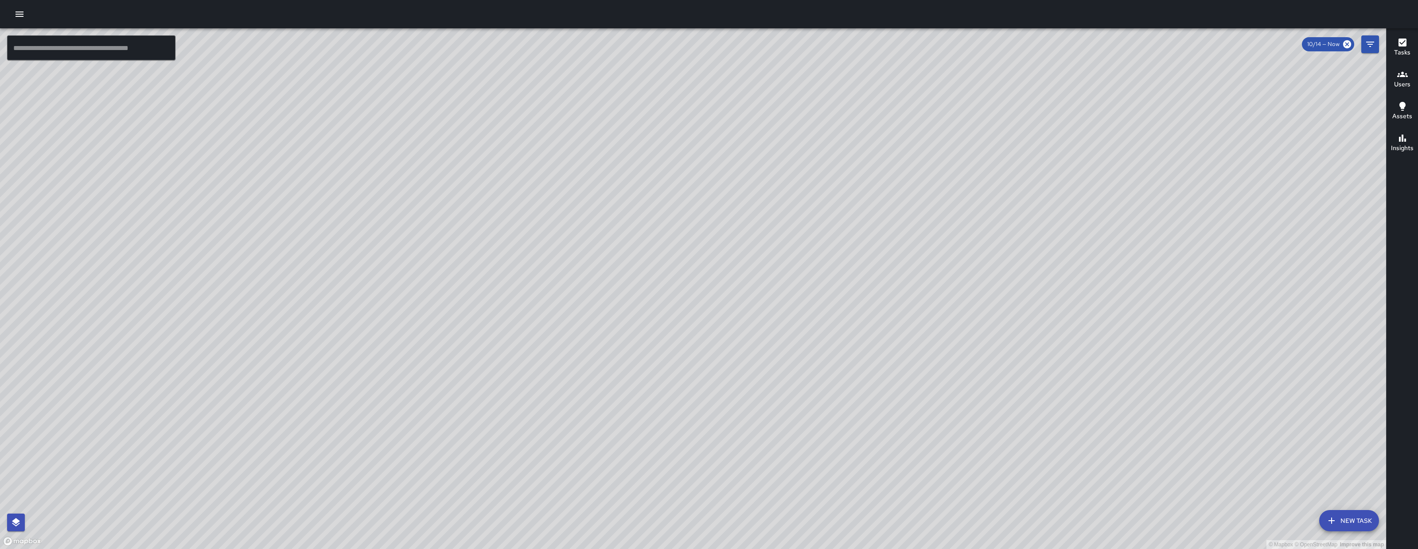
click at [23, 17] on icon "button" at bounding box center [19, 14] width 11 height 11
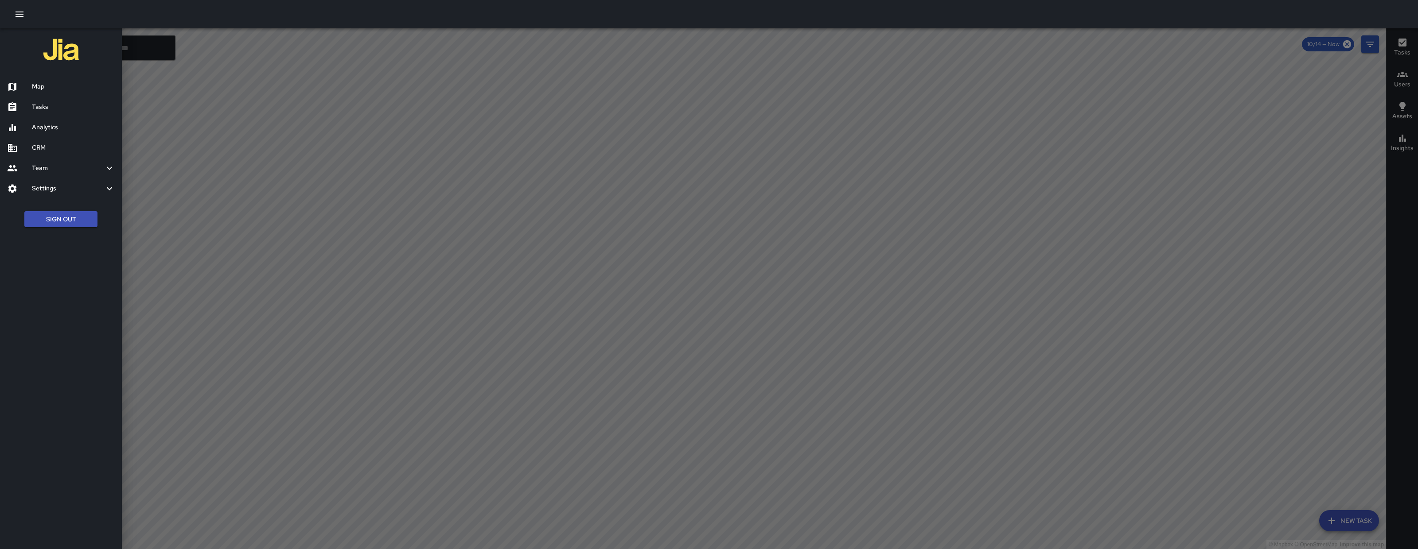
click at [63, 110] on h6 "Tasks" at bounding box center [73, 107] width 83 height 10
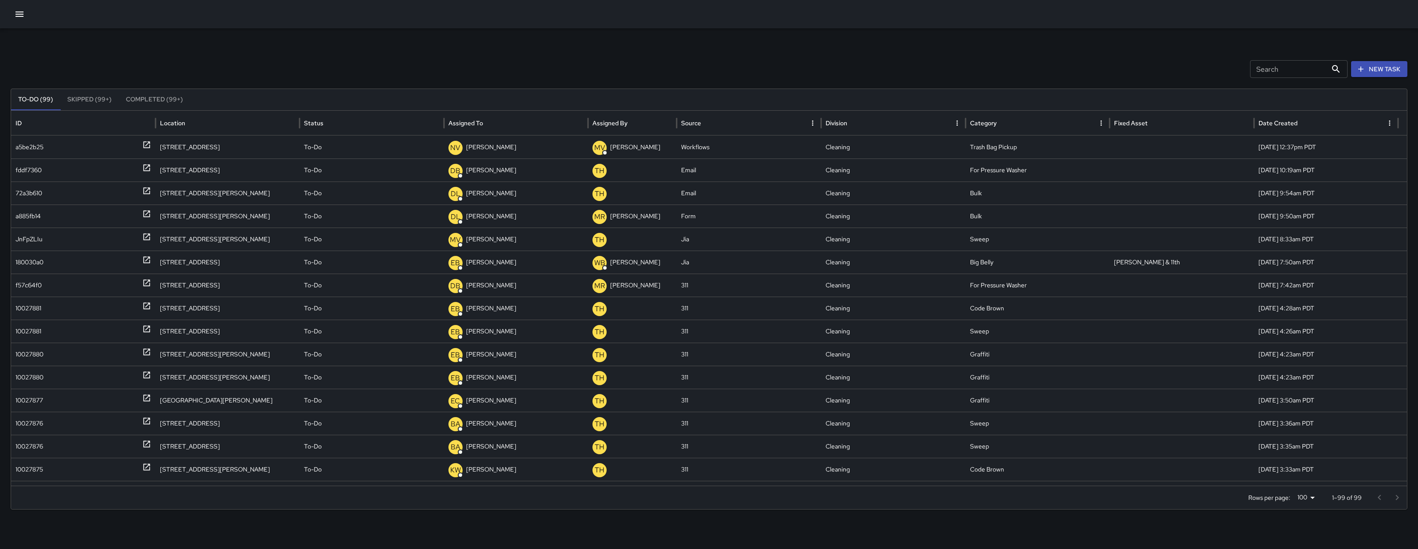
click at [1283, 67] on input "Search" at bounding box center [1288, 69] width 77 height 18
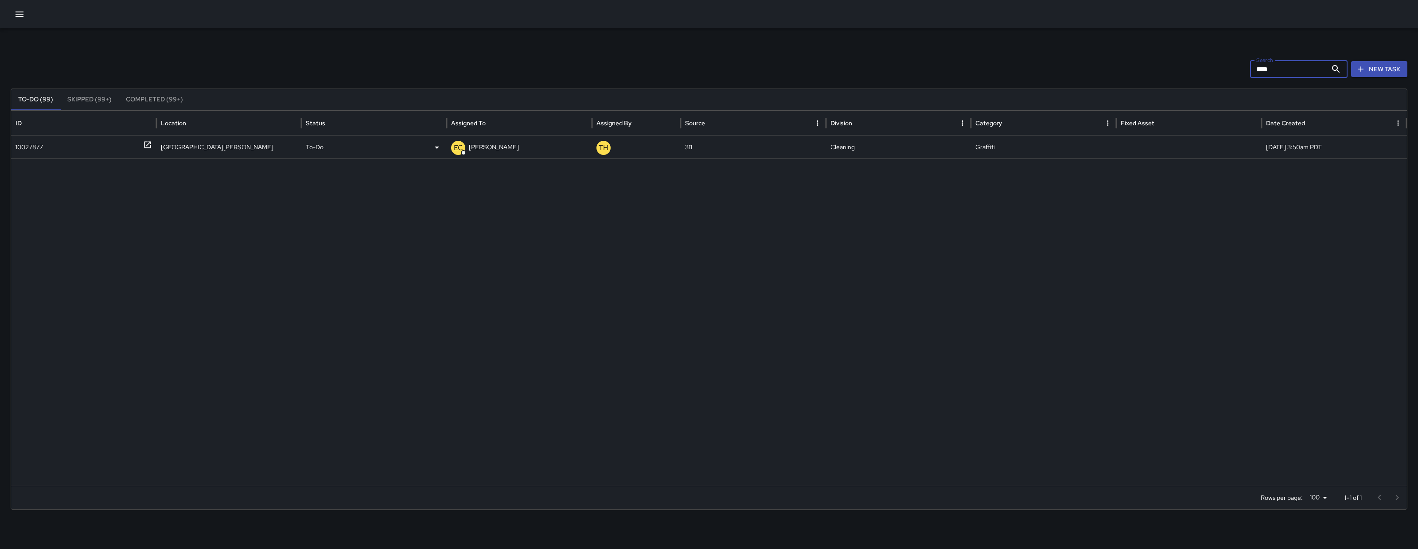
type input "****"
click at [28, 149] on div "10027877" at bounding box center [29, 147] width 27 height 23
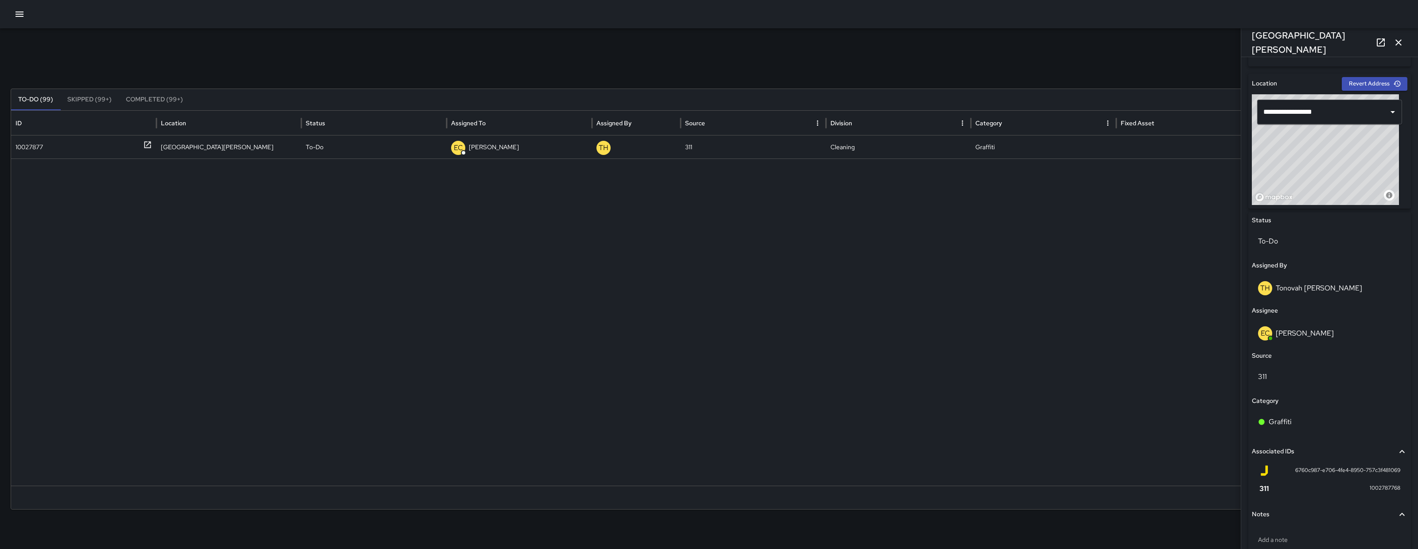
scroll to position [306, 0]
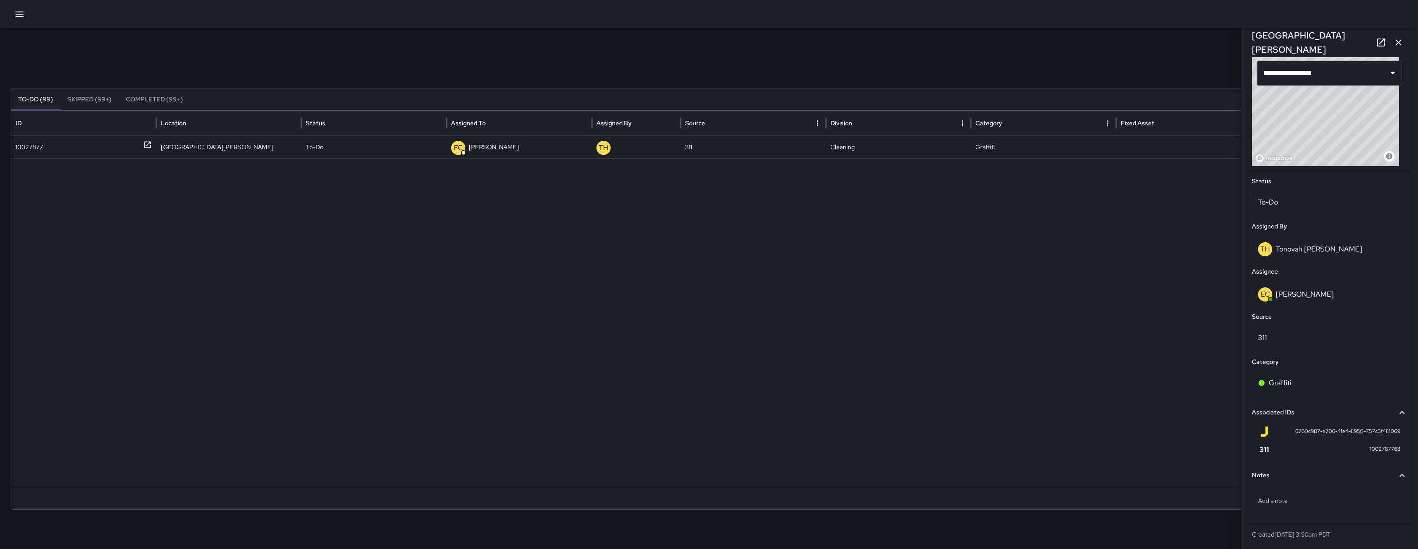
click at [1313, 278] on div "Status To-Do Assigned By TH Tonovah Hillman Assignee EC Enrique Cervantes Sourc…" at bounding box center [1329, 348] width 163 height 350
click at [1314, 290] on p "Enrique Cervantes" at bounding box center [1304, 294] width 58 height 9
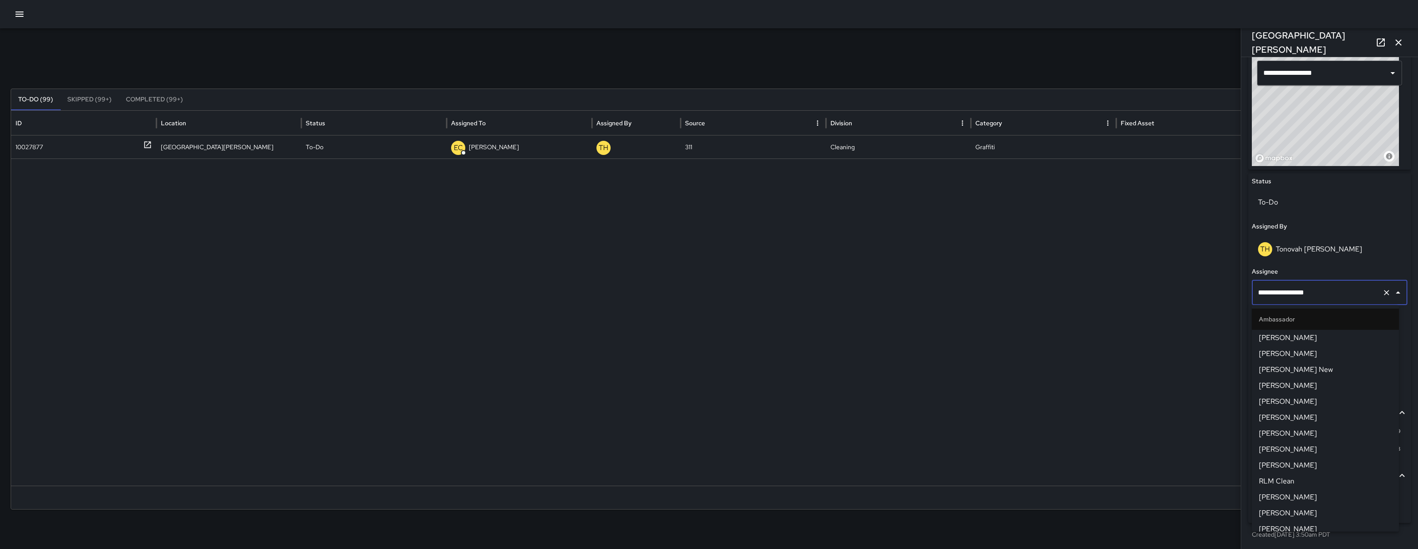
click at [1314, 290] on input "**********" at bounding box center [1316, 292] width 123 height 17
click at [1317, 291] on input "**********" at bounding box center [1316, 292] width 123 height 17
click at [1322, 295] on input "**********" at bounding box center [1316, 292] width 123 height 17
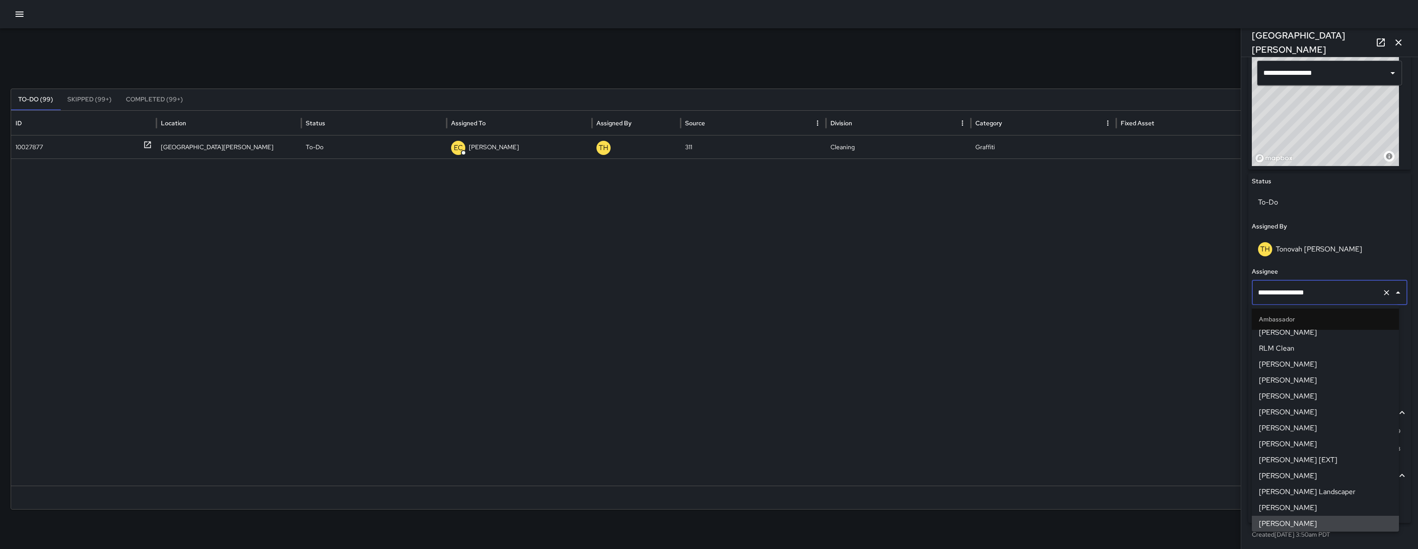
click at [1322, 295] on input "**********" at bounding box center [1316, 292] width 123 height 17
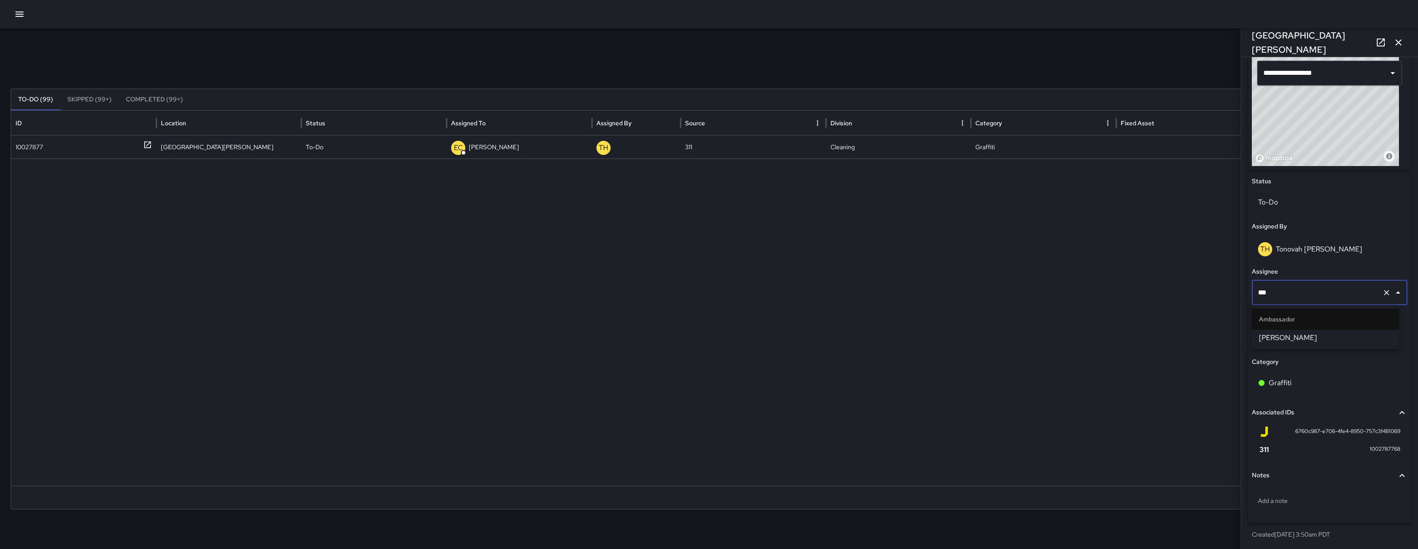
type input "****"
click at [1329, 331] on li "Dago Cervantes" at bounding box center [1324, 338] width 147 height 16
click at [18, 11] on icon "button" at bounding box center [19, 14] width 11 height 11
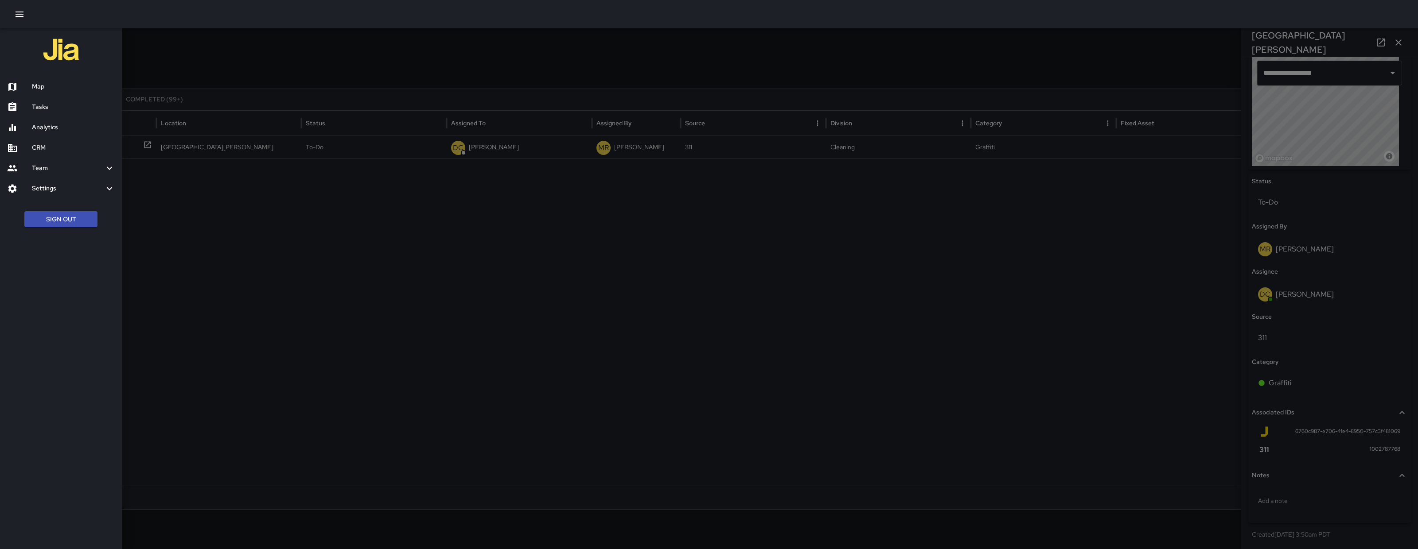
click at [35, 81] on div "Map" at bounding box center [61, 87] width 122 height 20
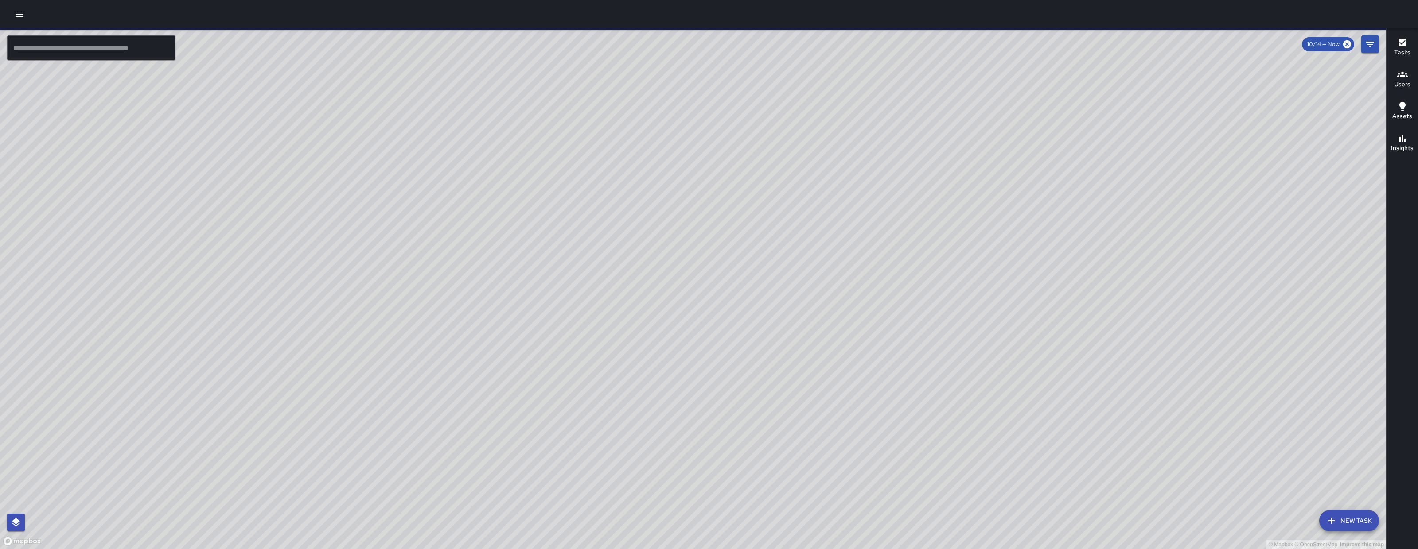
click at [94, 44] on input "text" at bounding box center [91, 47] width 168 height 25
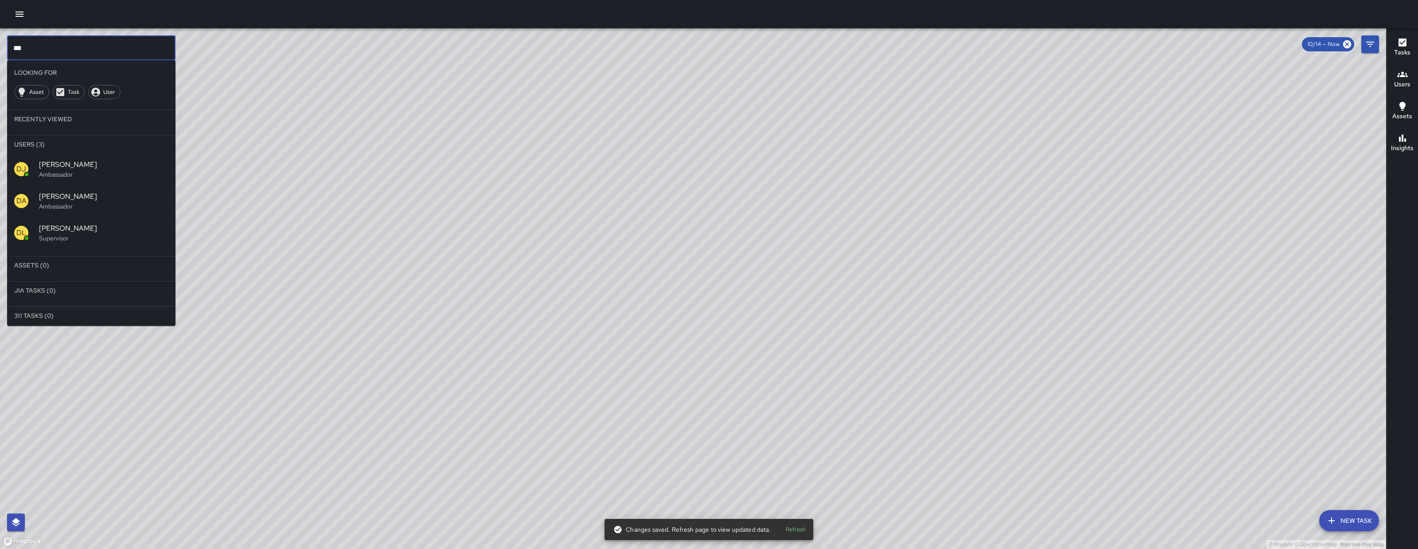
type input "***"
click at [91, 229] on span "David Lewis" at bounding box center [103, 228] width 129 height 11
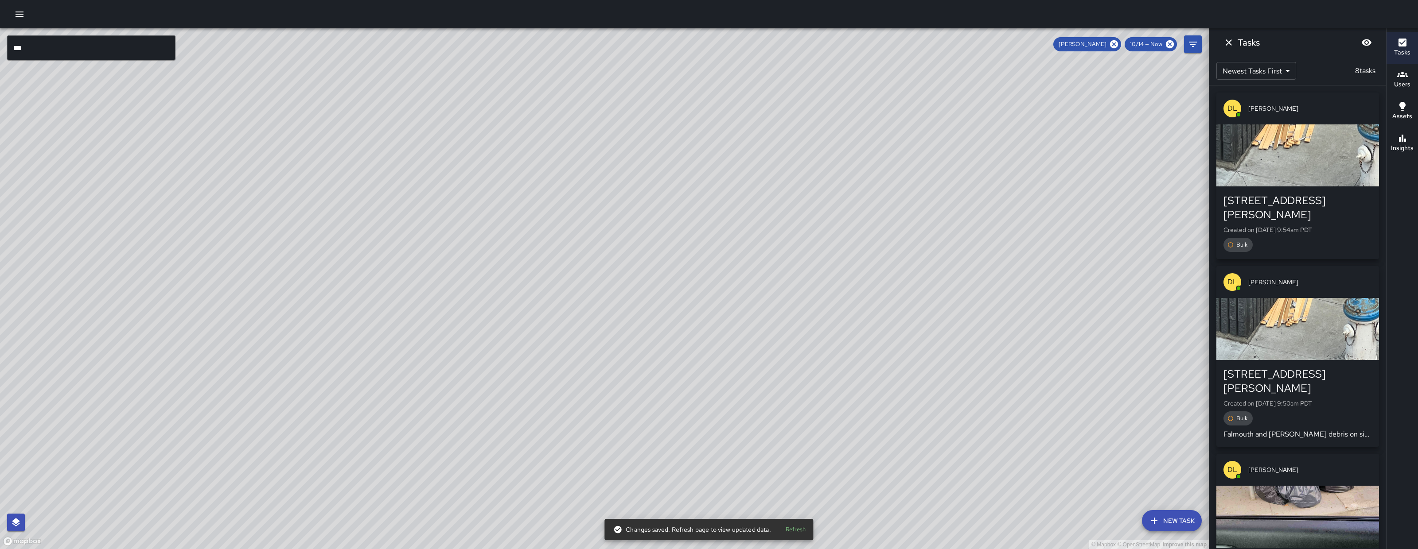
drag, startPoint x: 464, startPoint y: 166, endPoint x: 486, endPoint y: 185, distance: 28.9
click at [486, 185] on div "© Mapbox © OpenStreetMap Improve this map" at bounding box center [604, 288] width 1208 height 521
click at [1231, 40] on icon "Dismiss" at bounding box center [1228, 42] width 6 height 6
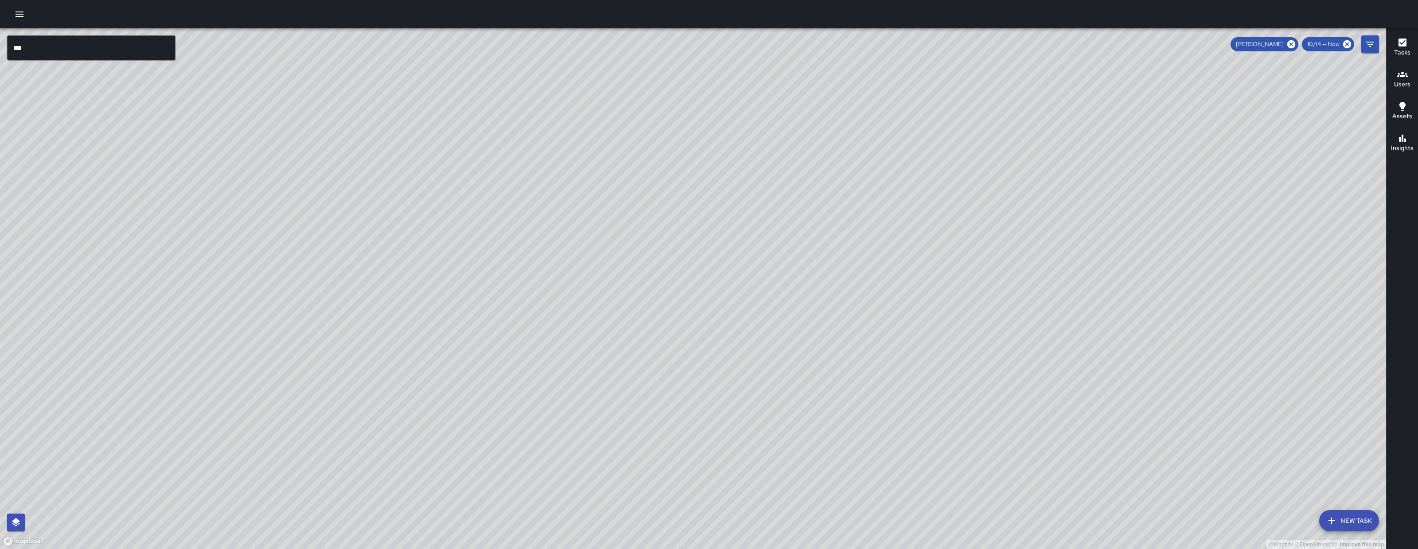
click at [1150, 276] on div "© Mapbox © OpenStreetMap Improve this map" at bounding box center [693, 288] width 1386 height 521
drag, startPoint x: 863, startPoint y: 299, endPoint x: 866, endPoint y: 294, distance: 6.0
click at [863, 299] on div "© Mapbox © OpenStreetMap Improve this map" at bounding box center [693, 288] width 1386 height 521
click at [769, 262] on div "© Mapbox © OpenStreetMap Improve this map DL David Lewis Supervisor Tasks 6 / 8…" at bounding box center [693, 288] width 1386 height 521
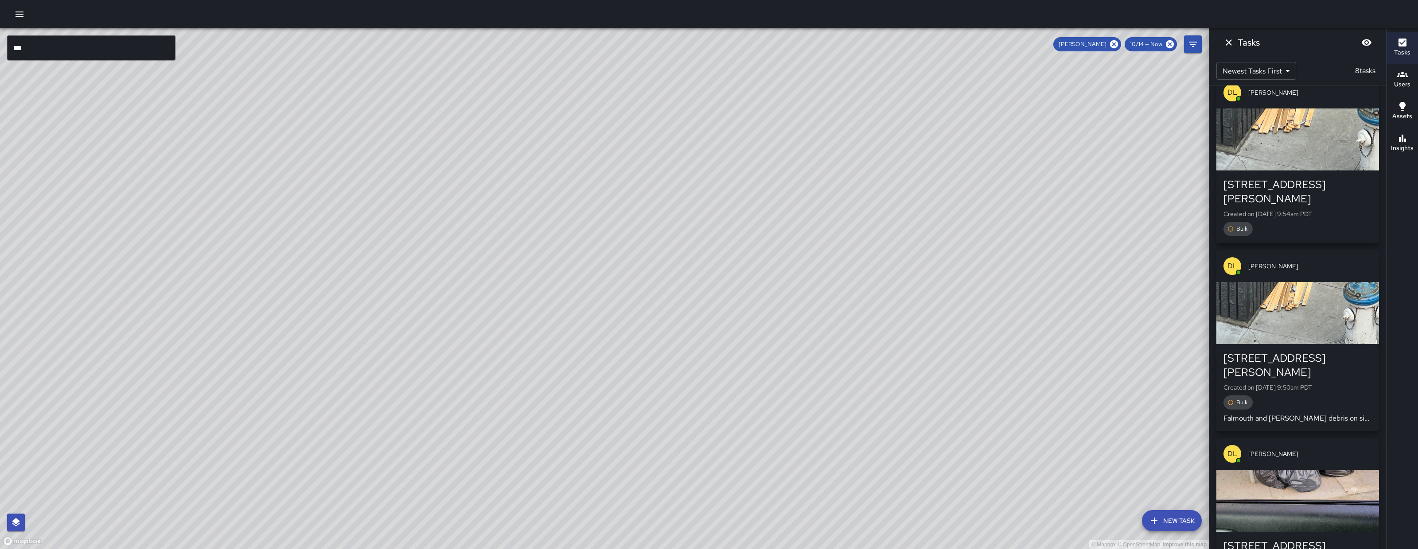
scroll to position [16, 0]
click at [1360, 175] on div "246 Shipley Street Created on 10/14/2025, 9:54am PDT Bulk" at bounding box center [1297, 206] width 163 height 73
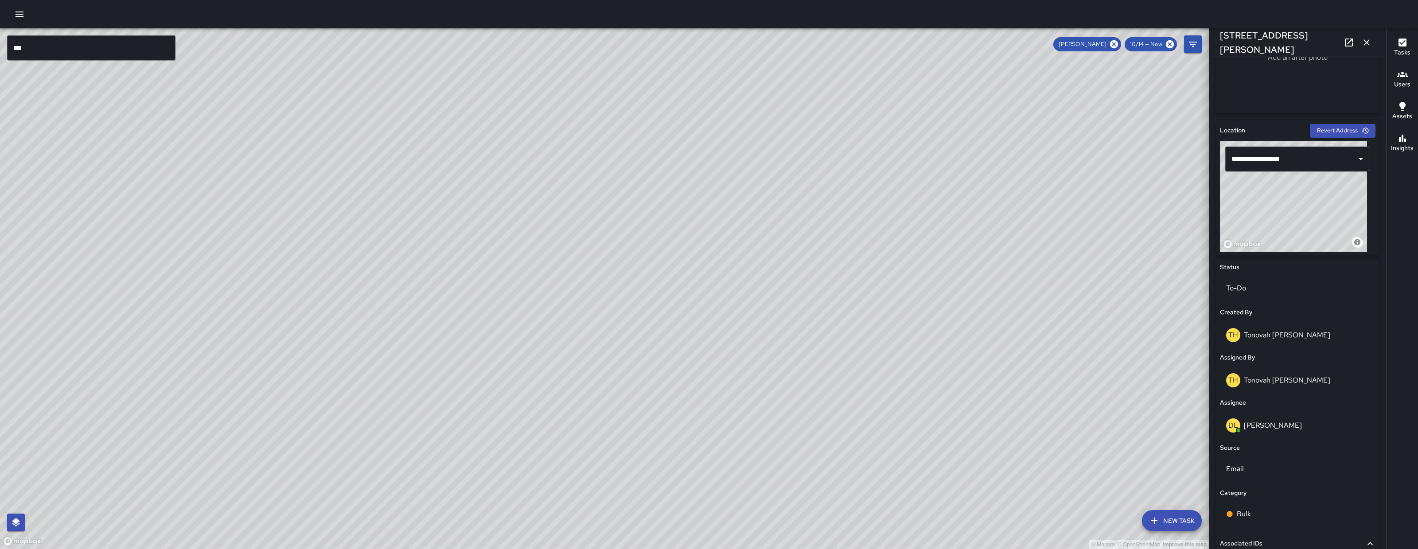
scroll to position [333, 0]
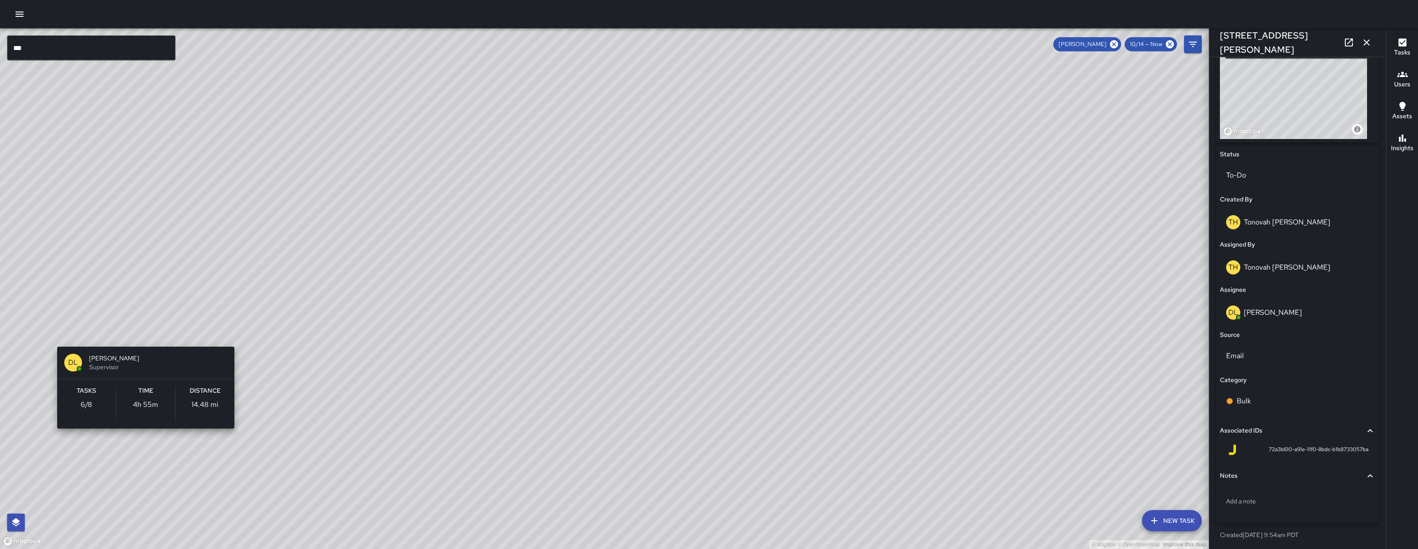
click at [53, 332] on div "© Mapbox © OpenStreetMap Improve this map DL David Lewis Supervisor Tasks 6 / 8…" at bounding box center [604, 288] width 1208 height 521
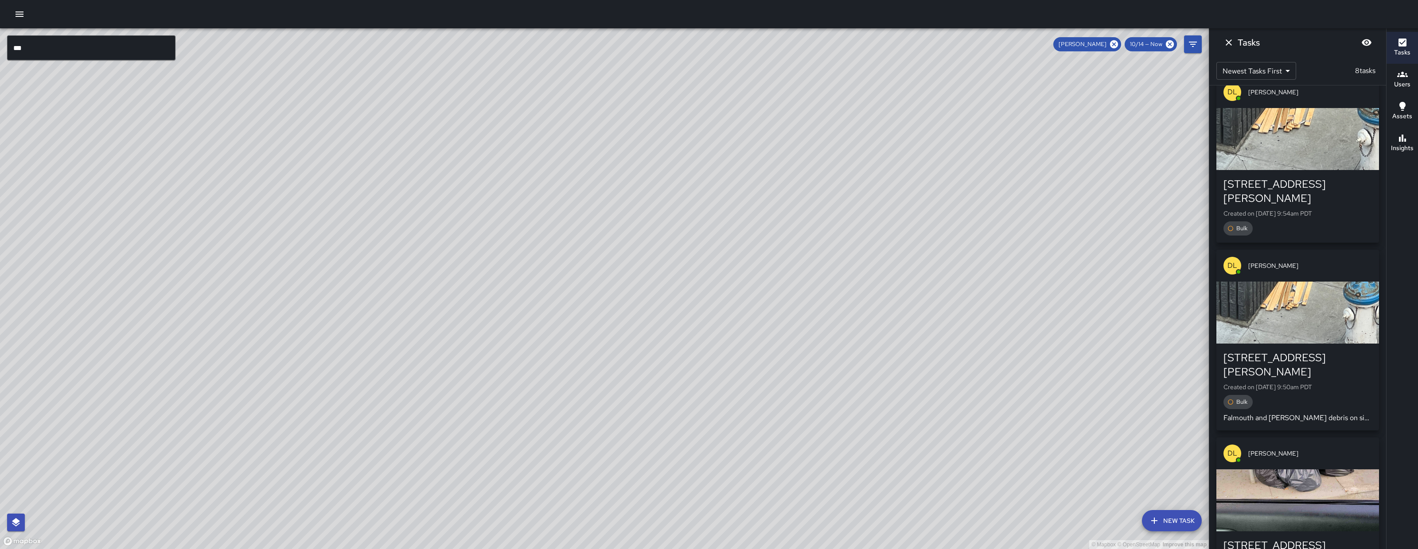
click at [1316, 290] on div "button" at bounding box center [1297, 313] width 163 height 62
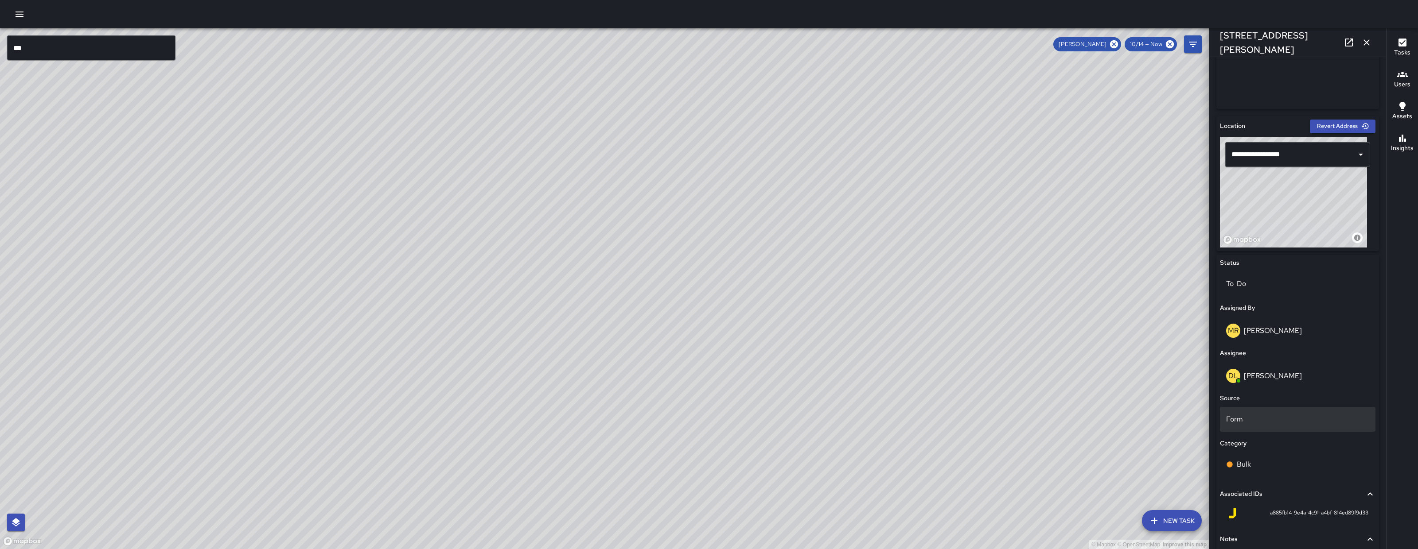
scroll to position [284, 0]
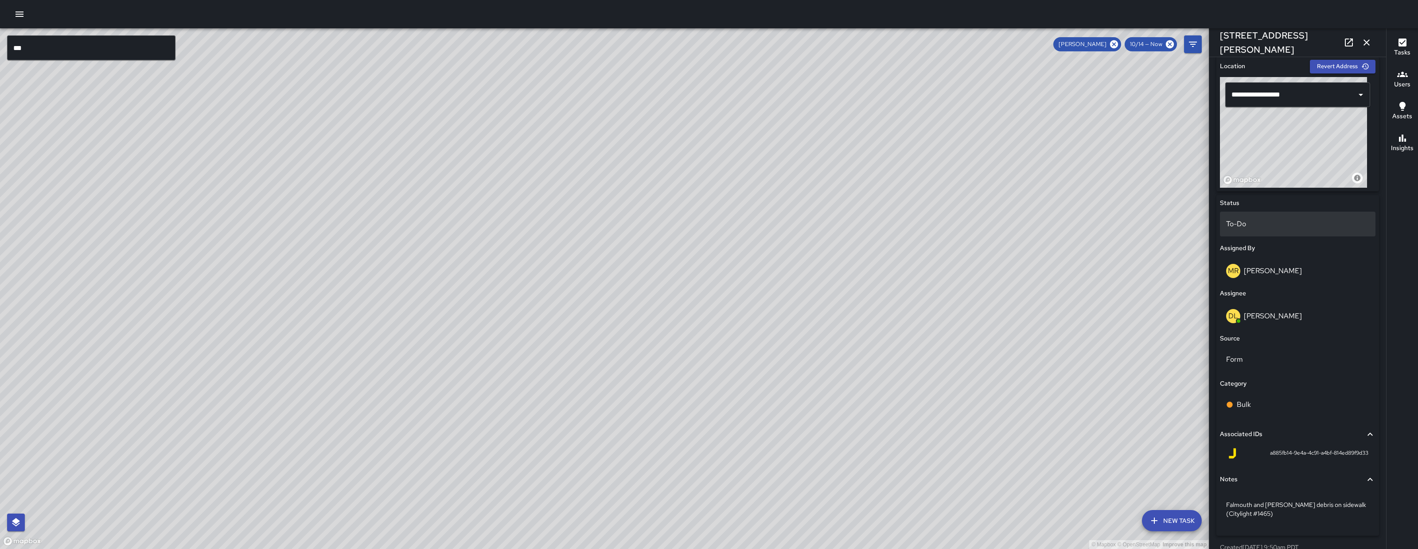
click at [1267, 220] on p "To-Do" at bounding box center [1297, 224] width 143 height 11
click at [1265, 260] on li "Skipped" at bounding box center [1293, 264] width 147 height 16
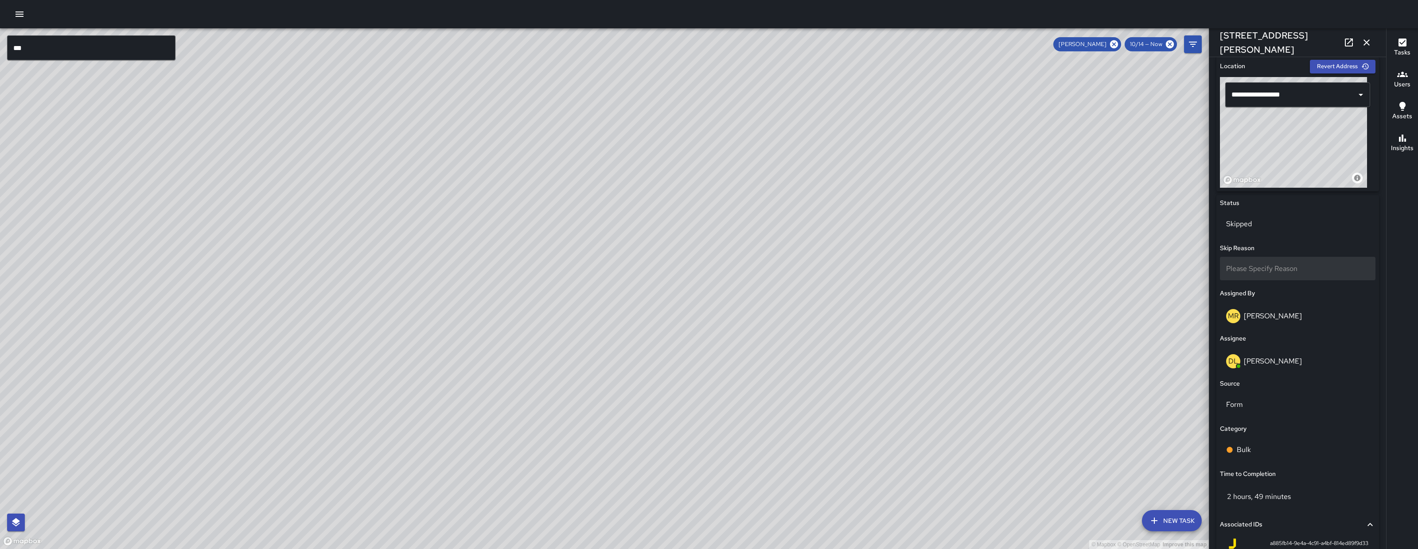
click at [1271, 264] on span "Please Specify Reason" at bounding box center [1261, 268] width 71 height 9
click at [1280, 313] on li "Duplicate" at bounding box center [1293, 309] width 147 height 16
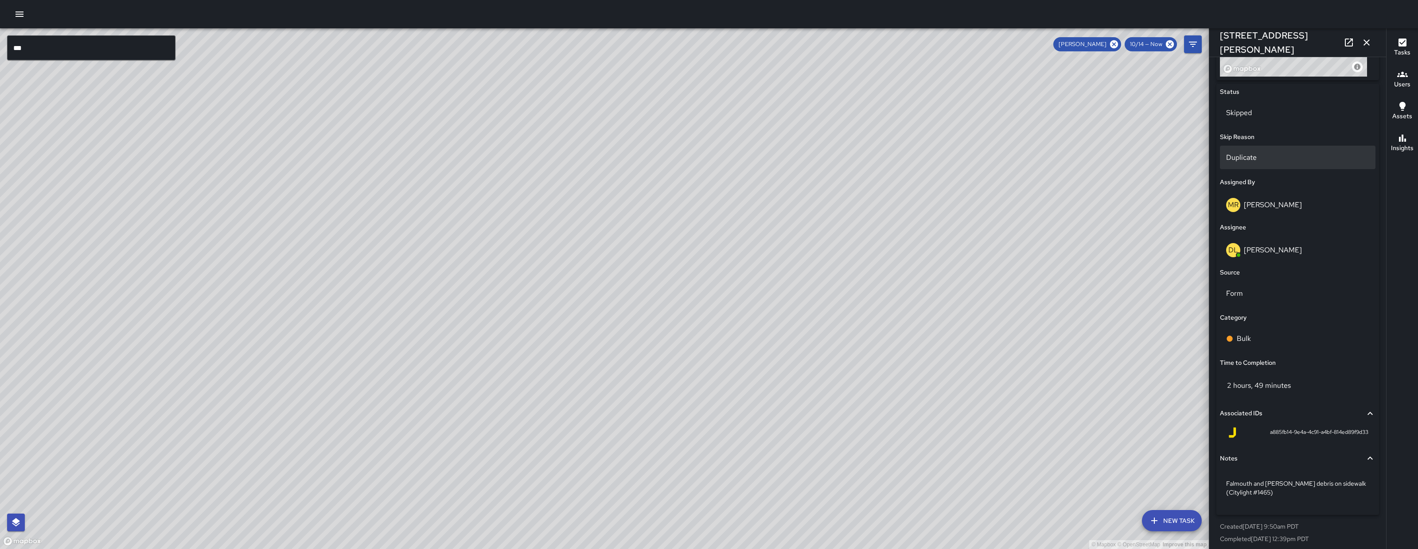
scroll to position [400, 0]
click at [1369, 37] on icon "button" at bounding box center [1366, 42] width 11 height 11
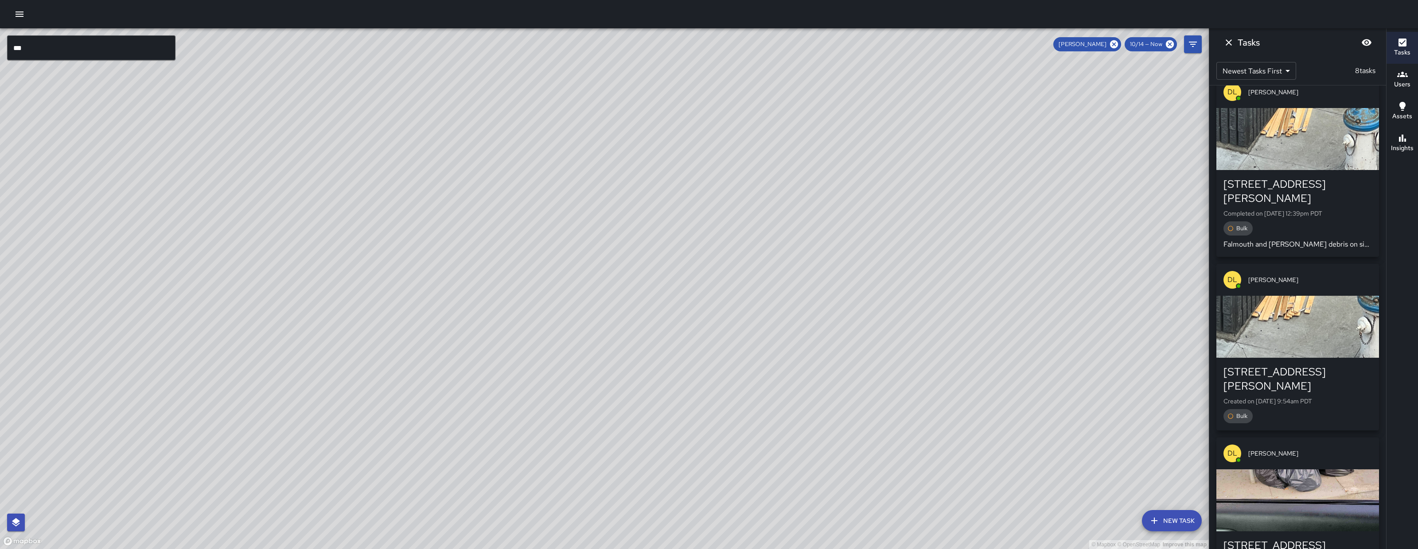
click at [1227, 43] on icon "Dismiss" at bounding box center [1228, 42] width 6 height 6
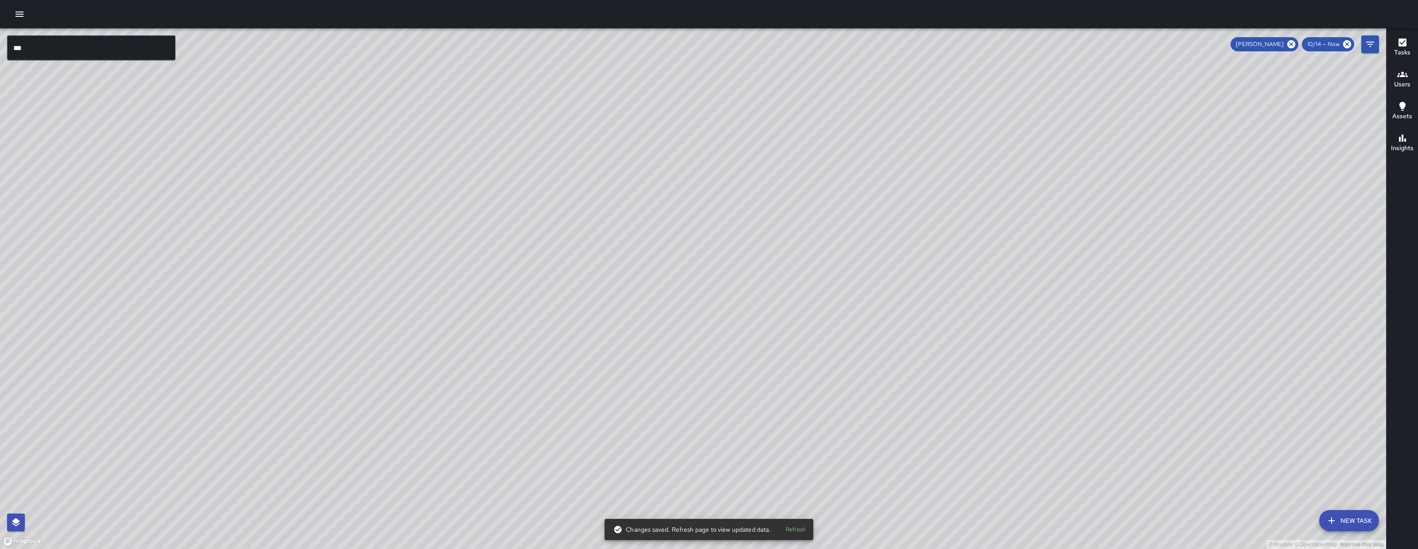
drag, startPoint x: 828, startPoint y: 404, endPoint x: 1048, endPoint y: 233, distance: 279.3
click at [1049, 233] on div "© Mapbox © OpenStreetMap Improve this map" at bounding box center [693, 288] width 1386 height 521
drag, startPoint x: 1051, startPoint y: 287, endPoint x: 1049, endPoint y: 183, distance: 104.6
click at [1038, 263] on div "© Mapbox © OpenStreetMap Improve this map" at bounding box center [693, 288] width 1386 height 521
drag, startPoint x: 1294, startPoint y: 43, endPoint x: 1294, endPoint y: 49, distance: 5.3
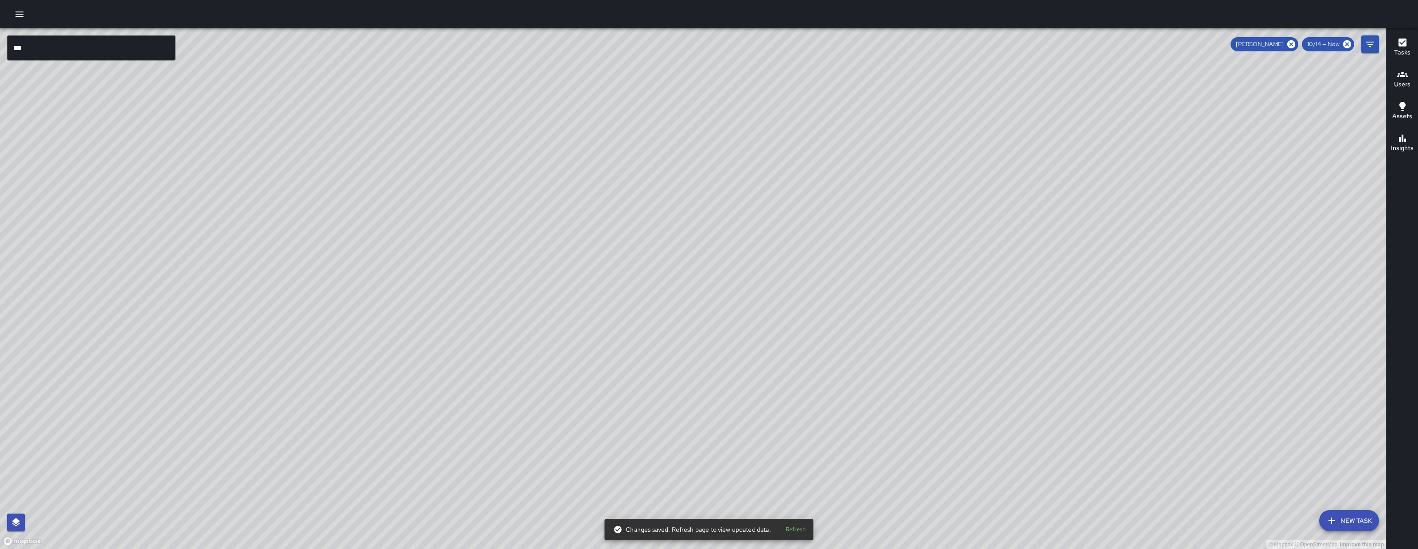
click at [1294, 43] on icon at bounding box center [1291, 44] width 8 height 8
drag, startPoint x: 1120, startPoint y: 202, endPoint x: 1126, endPoint y: 134, distance: 68.5
click at [1126, 134] on div "© Mapbox © OpenStreetMap Improve this map" at bounding box center [693, 288] width 1386 height 521
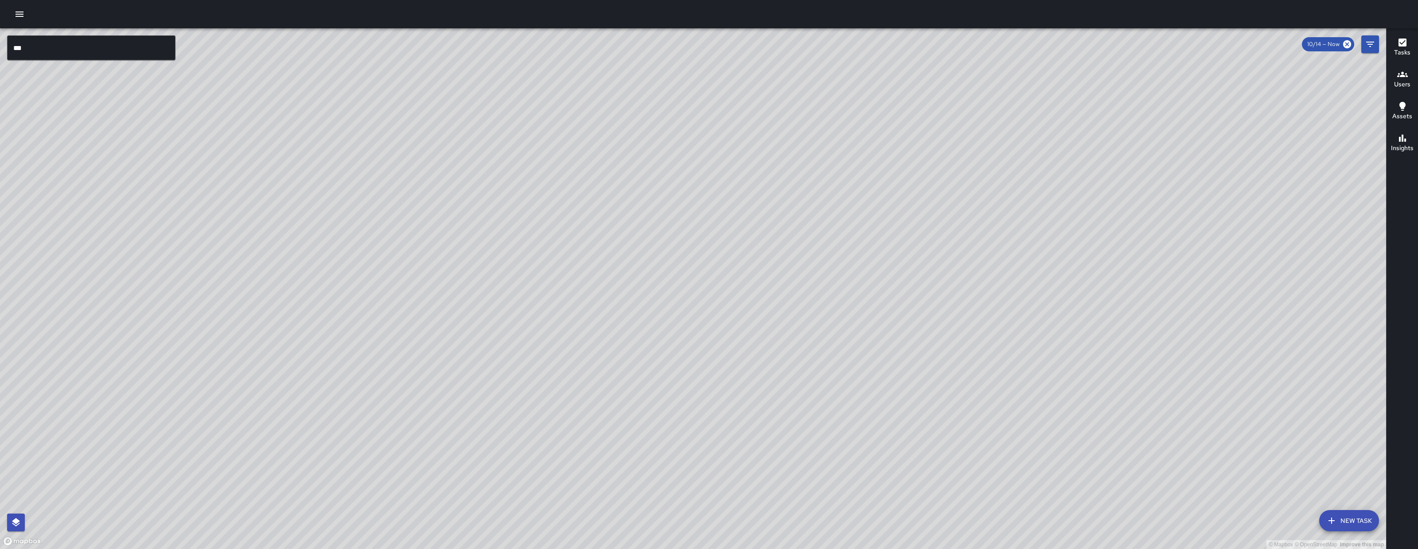
scroll to position [0, 0]
drag, startPoint x: 438, startPoint y: 455, endPoint x: 527, endPoint y: 381, distance: 116.1
click at [527, 381] on div "© Mapbox © OpenStreetMap Improve this map" at bounding box center [693, 288] width 1386 height 521
drag, startPoint x: 502, startPoint y: 409, endPoint x: 488, endPoint y: 366, distance: 45.5
click at [488, 366] on div "© Mapbox © OpenStreetMap Improve this map" at bounding box center [693, 288] width 1386 height 521
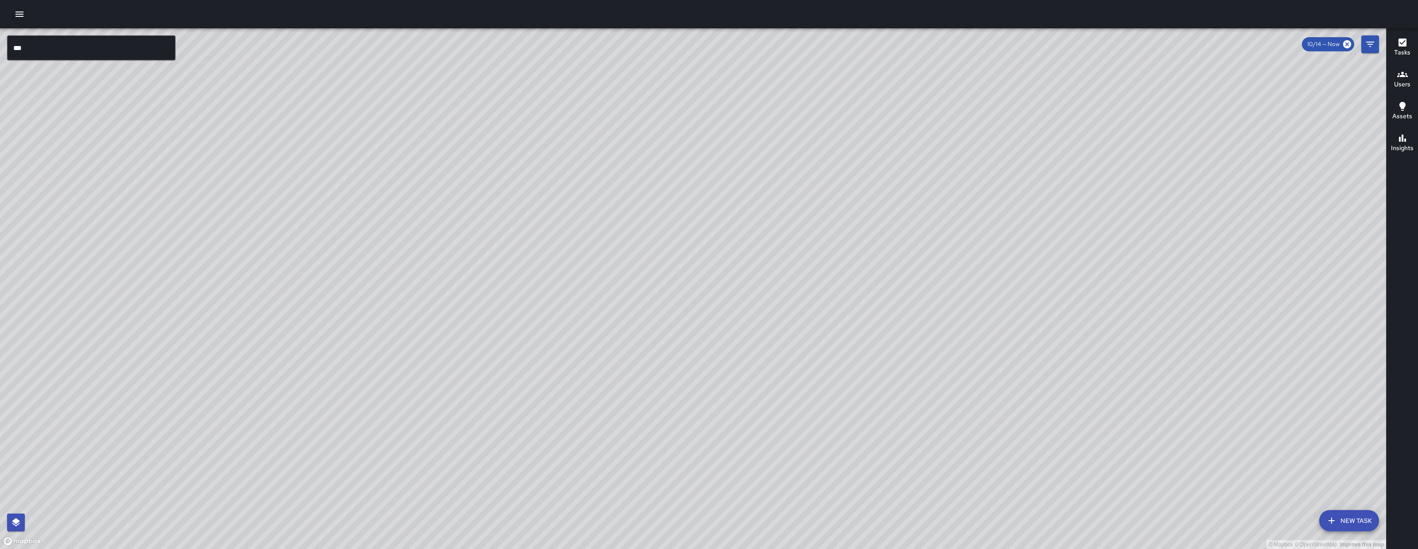
click at [47, 65] on div "© Mapbox © OpenStreetMap Improve this map" at bounding box center [693, 288] width 1386 height 521
click at [47, 42] on input "***" at bounding box center [91, 47] width 168 height 25
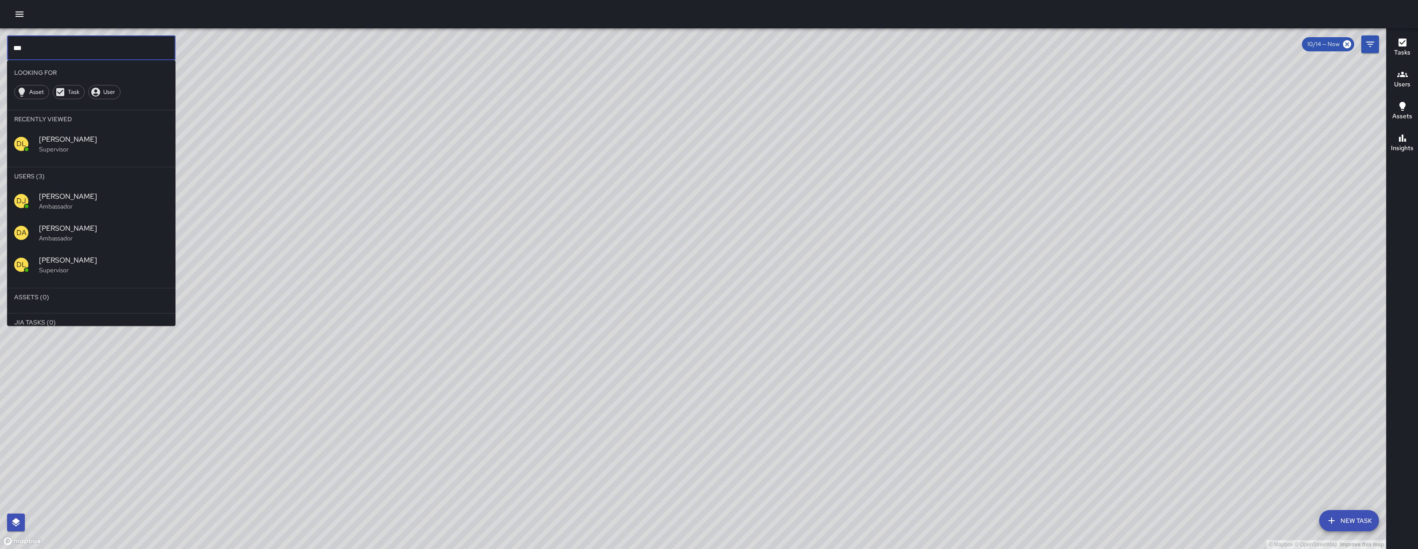
click at [47, 42] on input "***" at bounding box center [91, 47] width 168 height 25
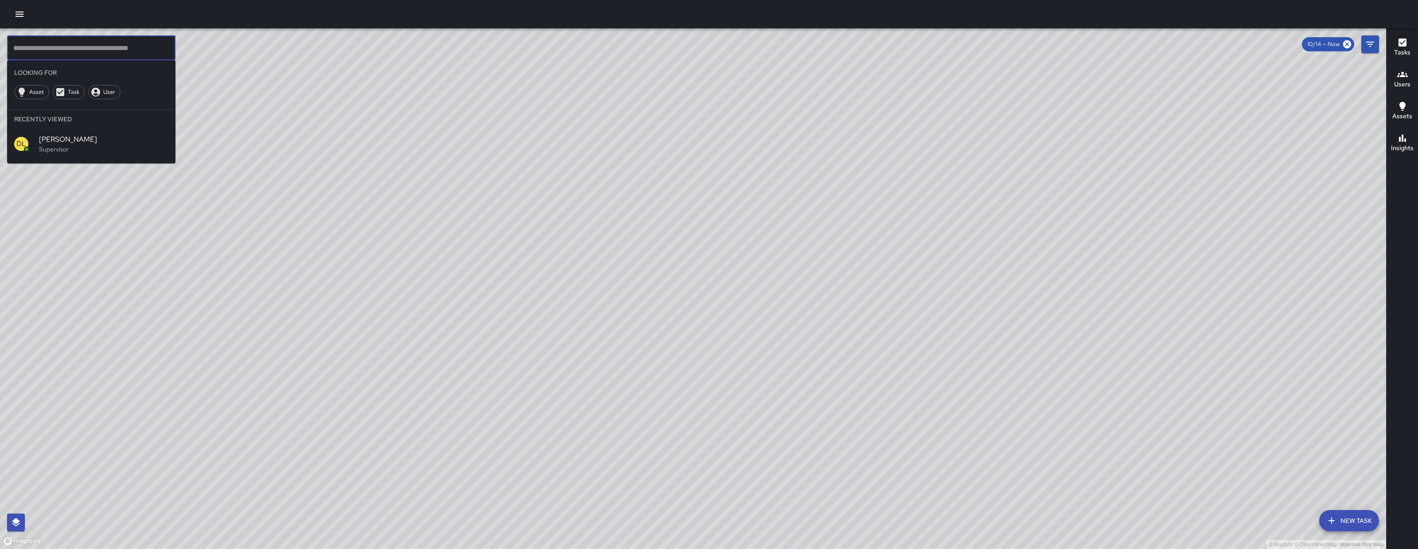
click at [754, 349] on div "© Mapbox © OpenStreetMap Improve this map" at bounding box center [693, 288] width 1386 height 521
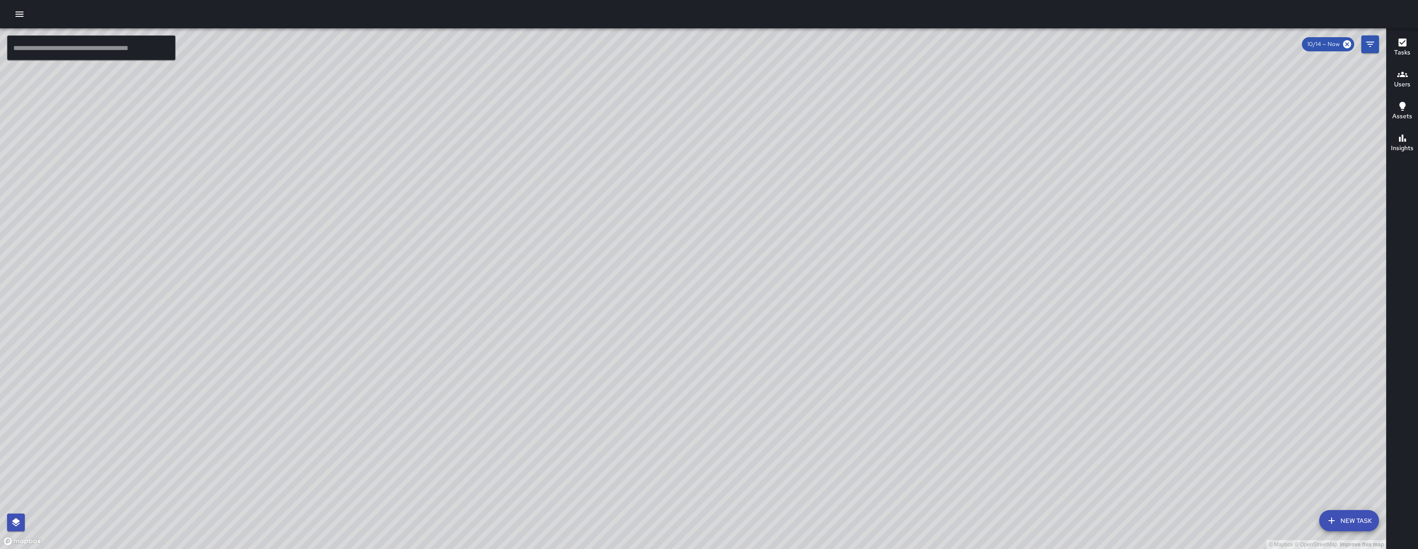
drag, startPoint x: 754, startPoint y: 349, endPoint x: 726, endPoint y: 327, distance: 35.4
click at [726, 327] on div "© Mapbox © OpenStreetMap Improve this map" at bounding box center [693, 288] width 1386 height 521
click at [684, 383] on div "© Mapbox © OpenStreetMap Improve this map JG Jason Gregg Ambassador Tasks 85 / …" at bounding box center [693, 288] width 1386 height 521
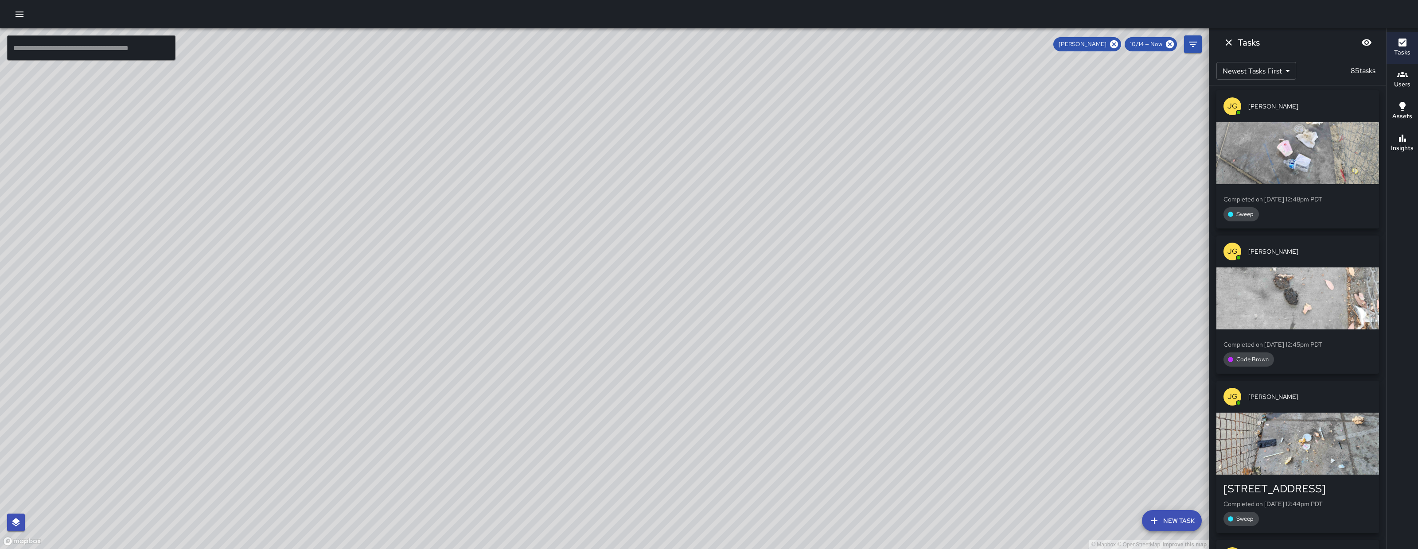
scroll to position [4, 0]
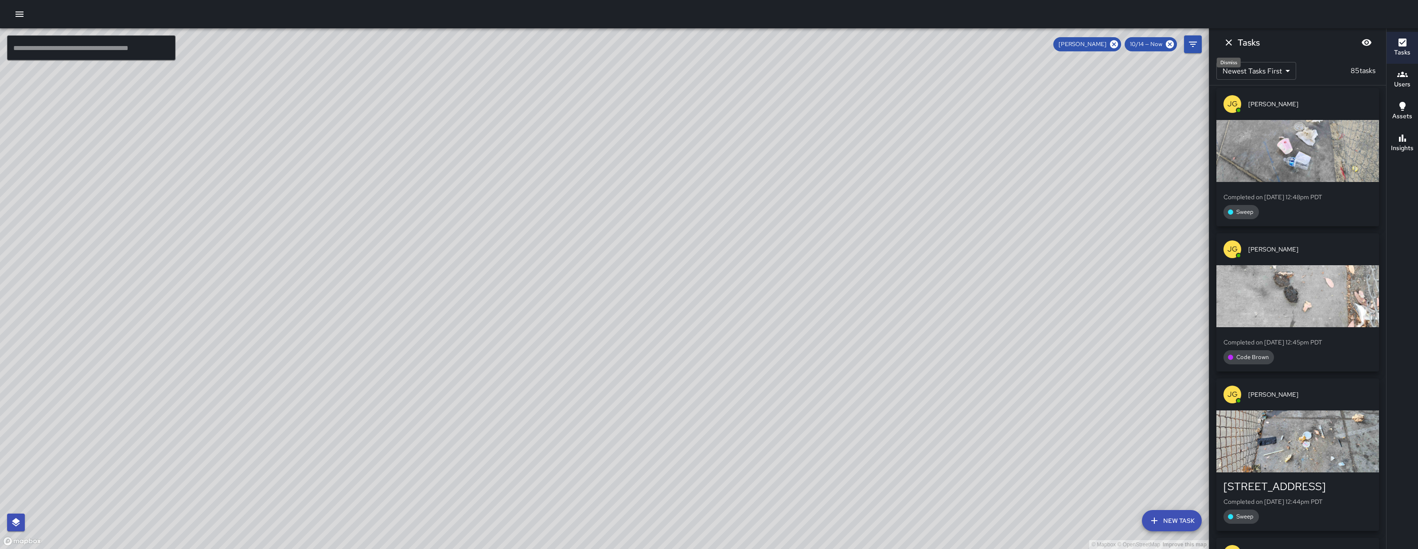
click at [1226, 39] on icon "Dismiss" at bounding box center [1228, 42] width 11 height 11
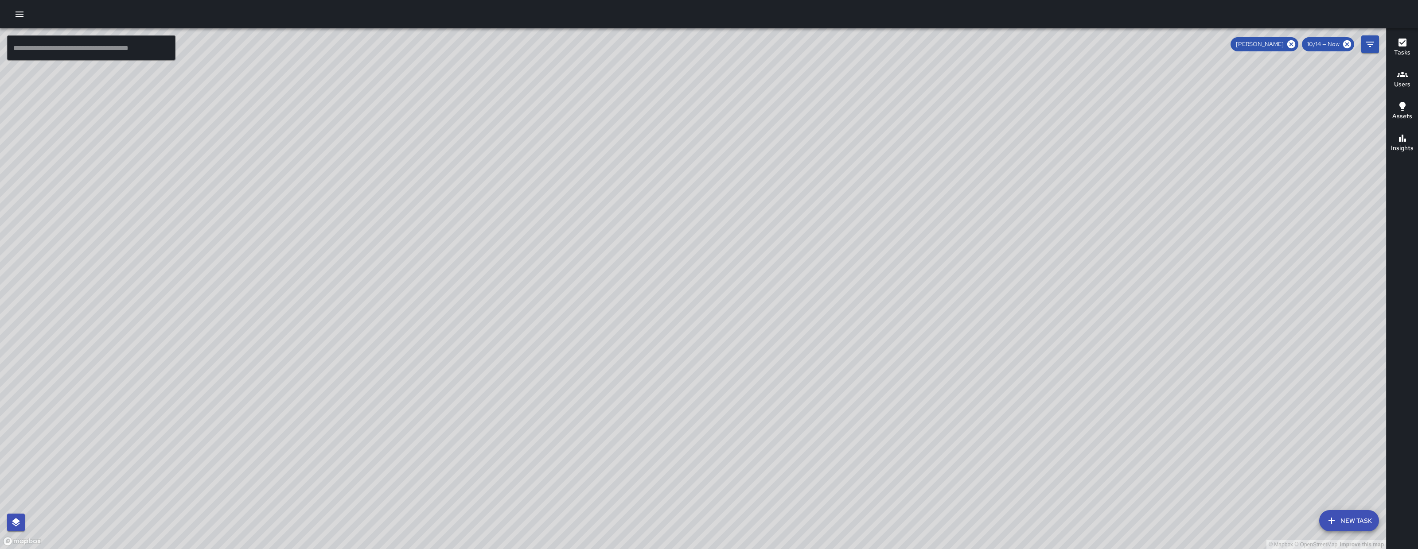
drag, startPoint x: 1291, startPoint y: 48, endPoint x: 1287, endPoint y: 69, distance: 21.6
click at [1290, 47] on icon at bounding box center [1291, 44] width 8 height 8
click at [596, 444] on div "© Mapbox © OpenStreetMap Improve this map JG Jermaine Gray Ambassador Tasks 29 …" at bounding box center [693, 288] width 1386 height 521
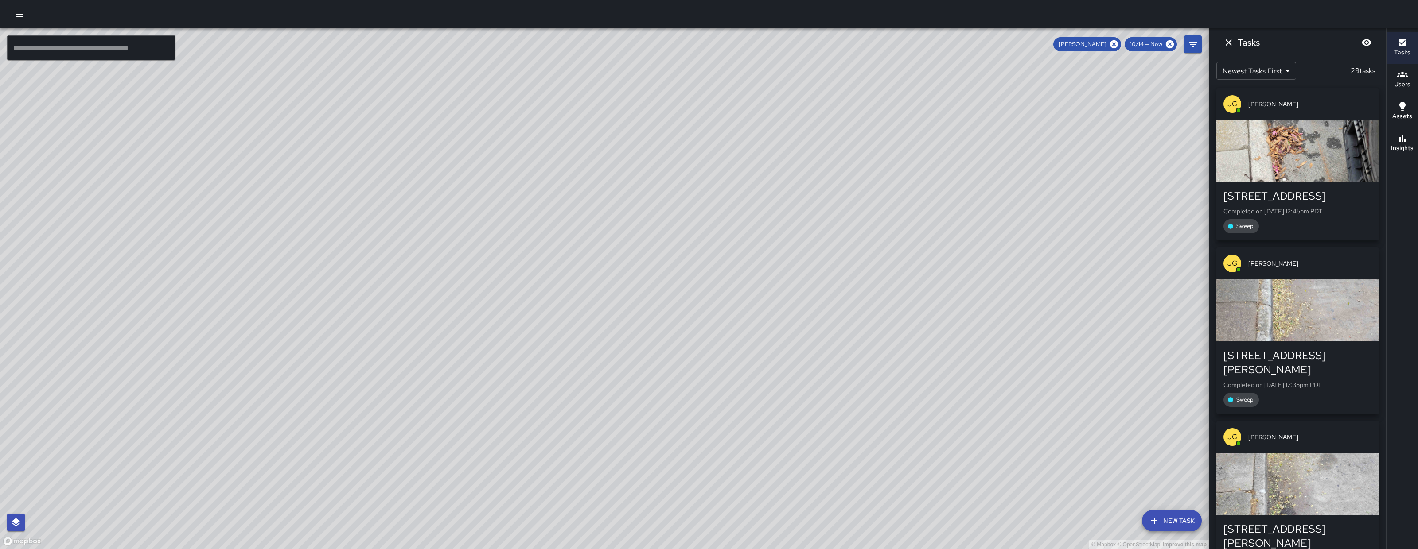
click at [1285, 191] on div "250 Dore Street" at bounding box center [1297, 196] width 148 height 14
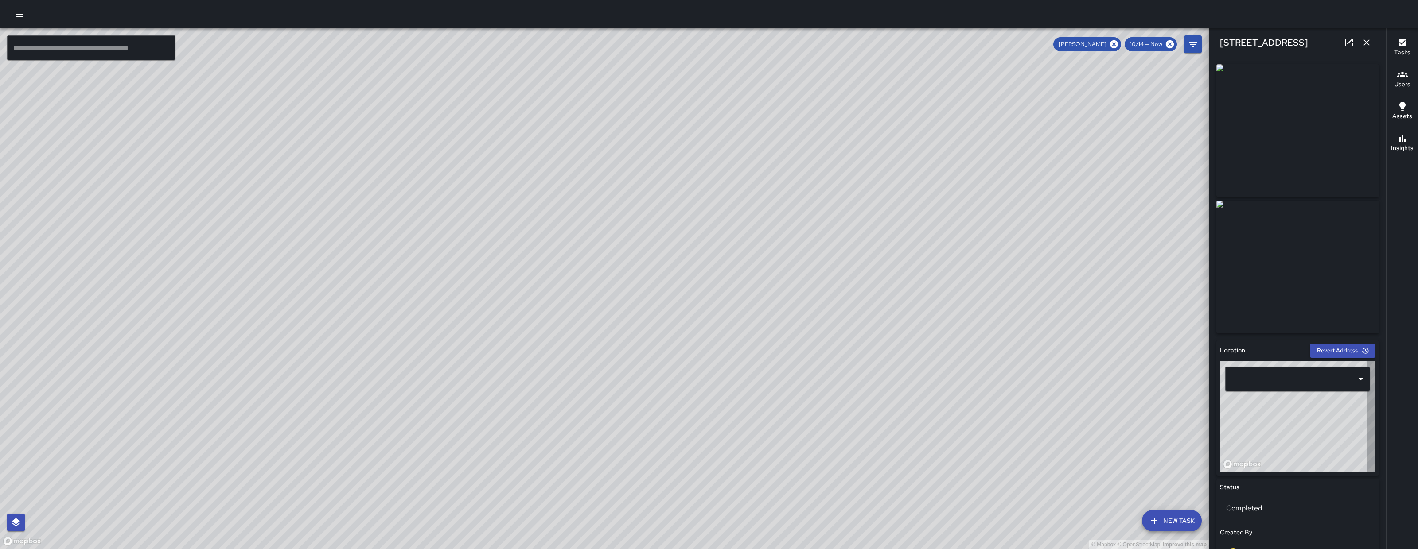
type input "**********"
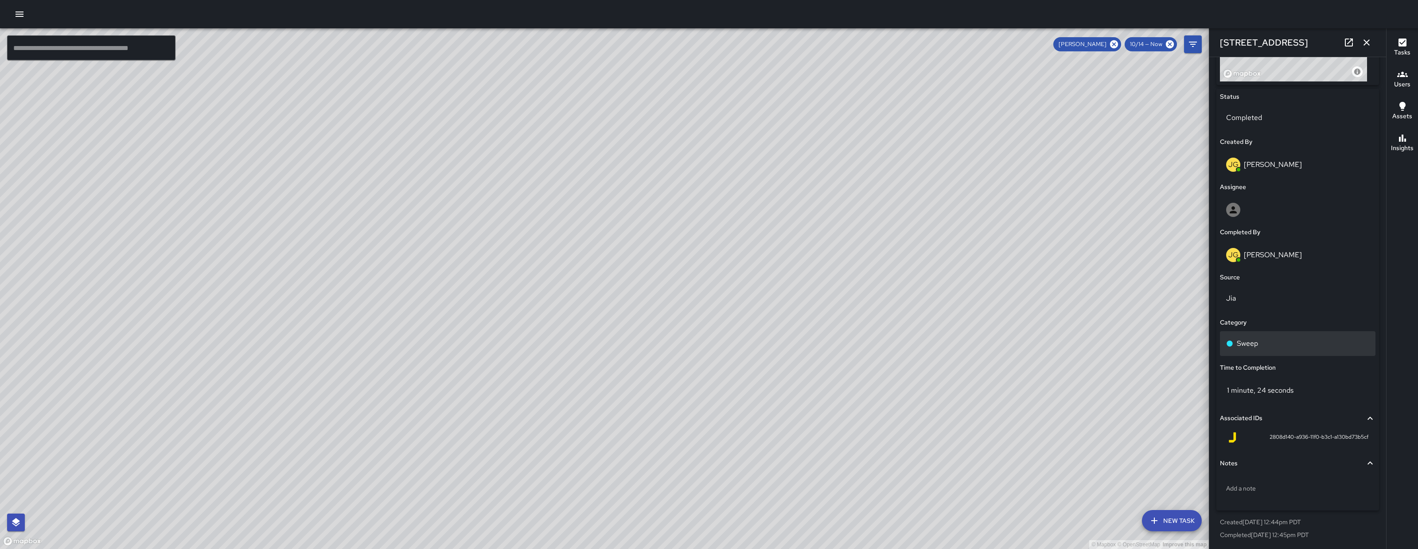
click at [1282, 339] on div "Sweep" at bounding box center [1297, 343] width 143 height 11
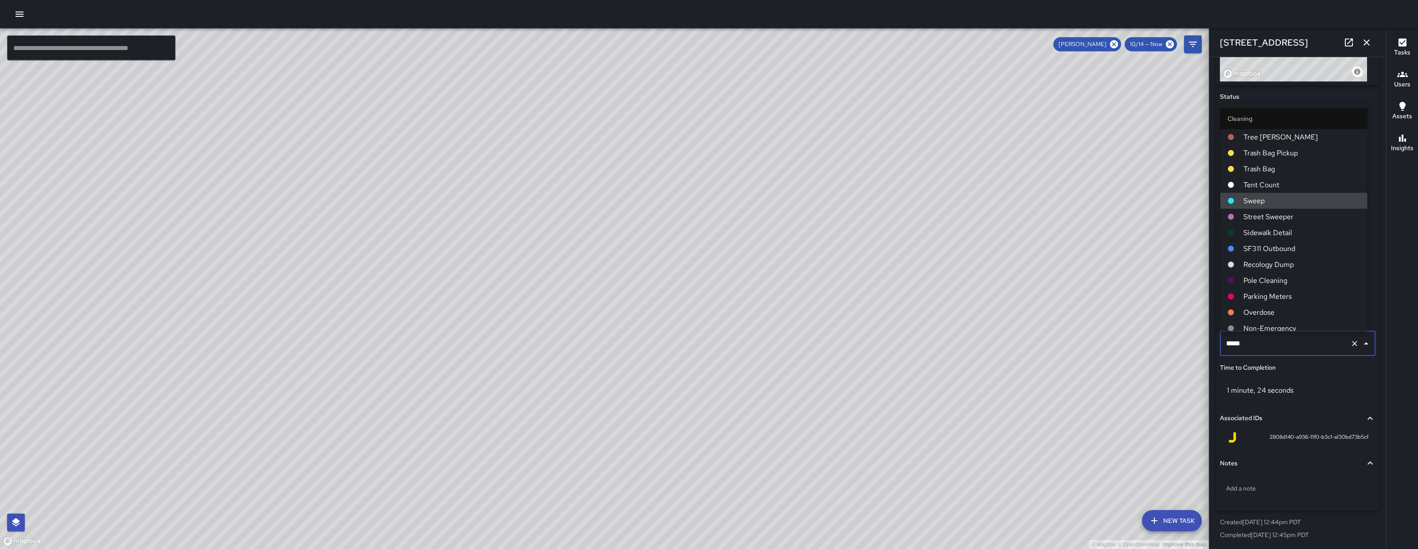
click at [1282, 339] on input "*****" at bounding box center [1285, 343] width 123 height 17
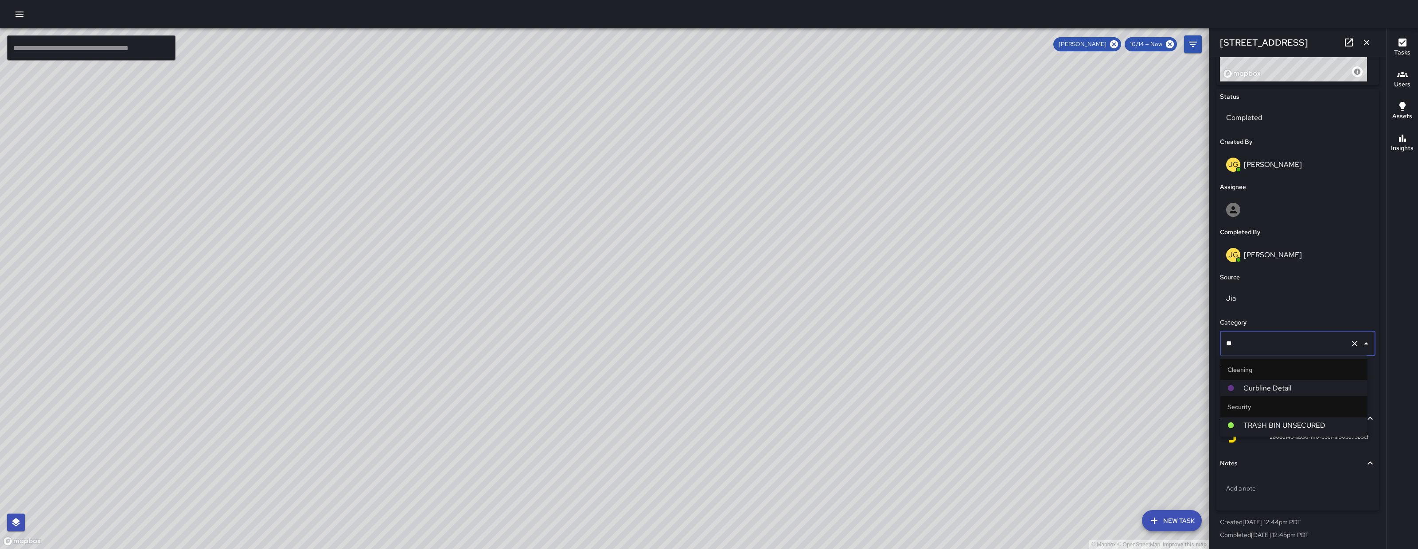
type input "***"
click at [1265, 386] on span "Curbline Detail" at bounding box center [1301, 388] width 117 height 11
click at [1371, 43] on icon "button" at bounding box center [1366, 42] width 11 height 11
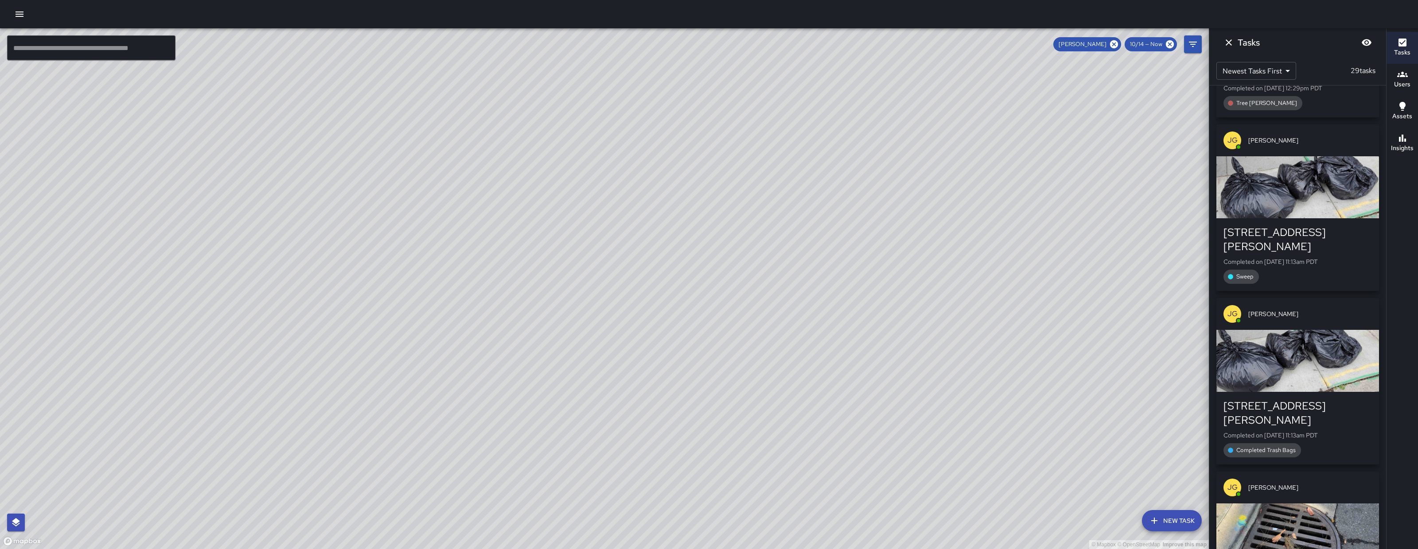
scroll to position [0, 0]
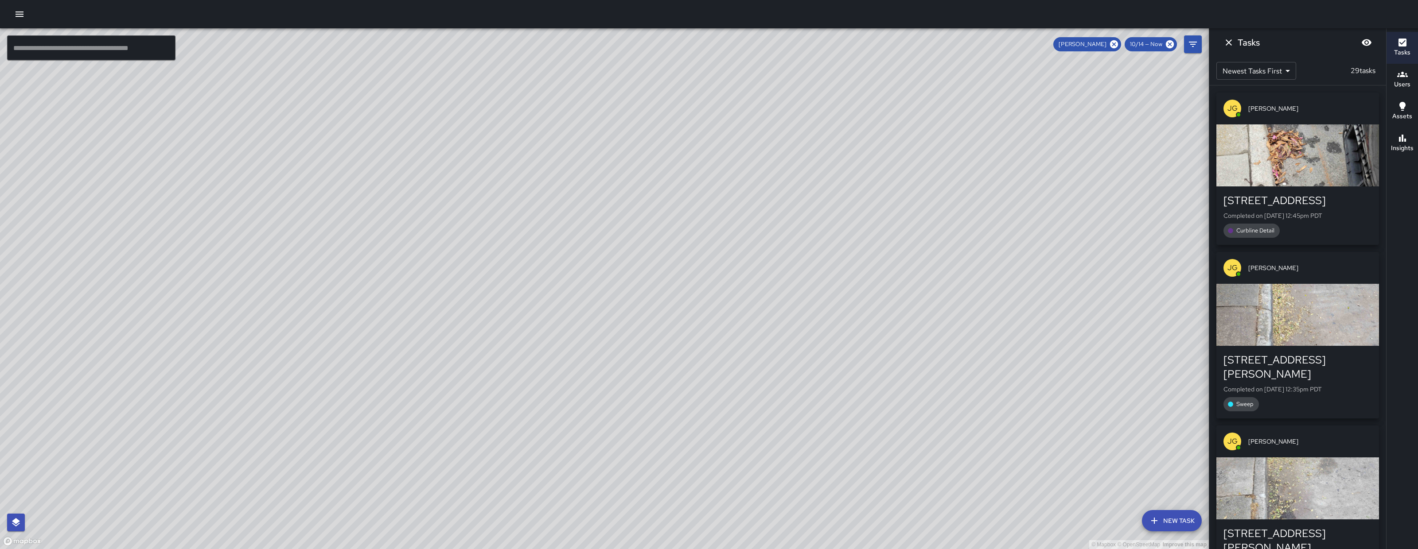
click at [1312, 324] on div "button" at bounding box center [1297, 315] width 163 height 62
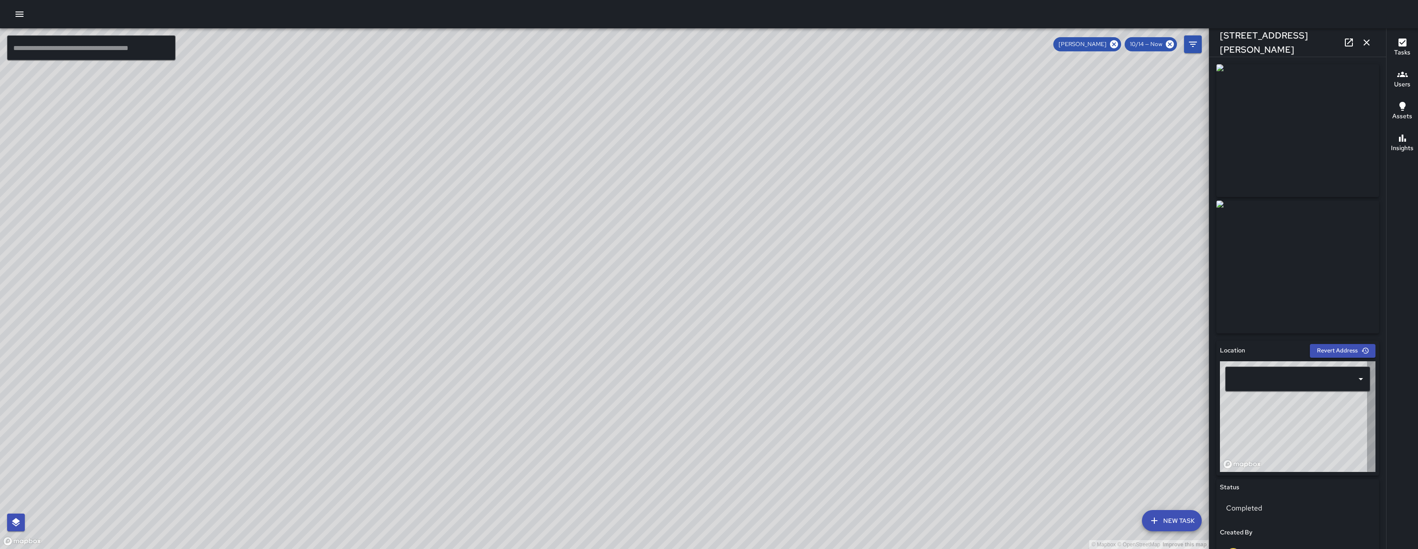
type input "**********"
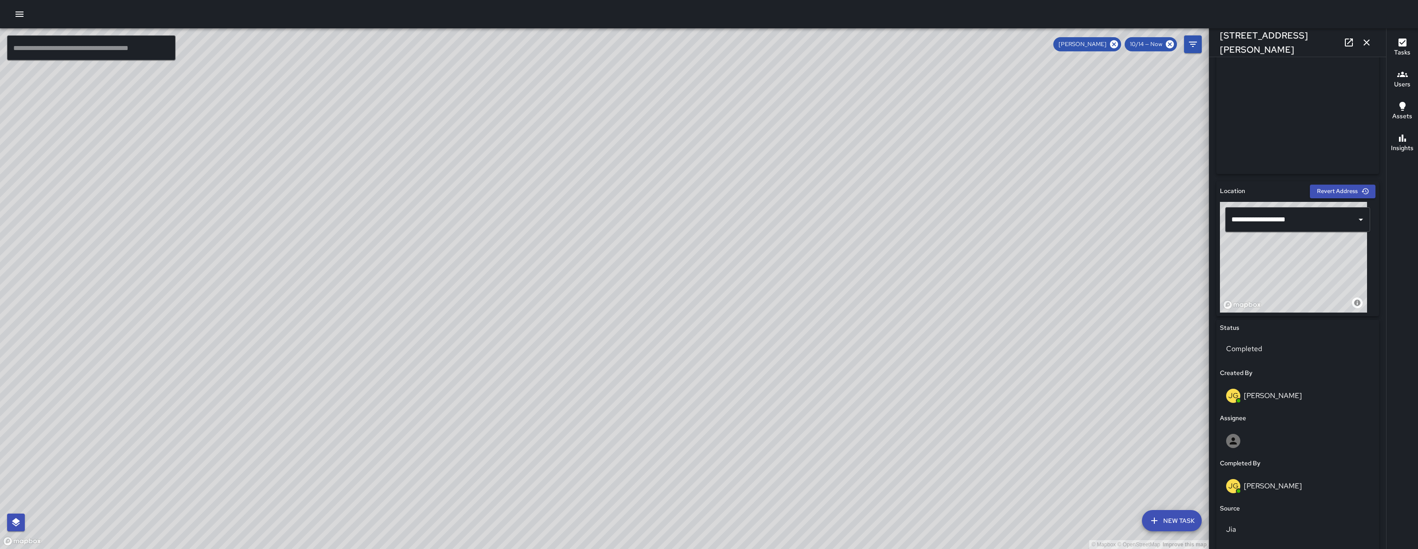
scroll to position [391, 0]
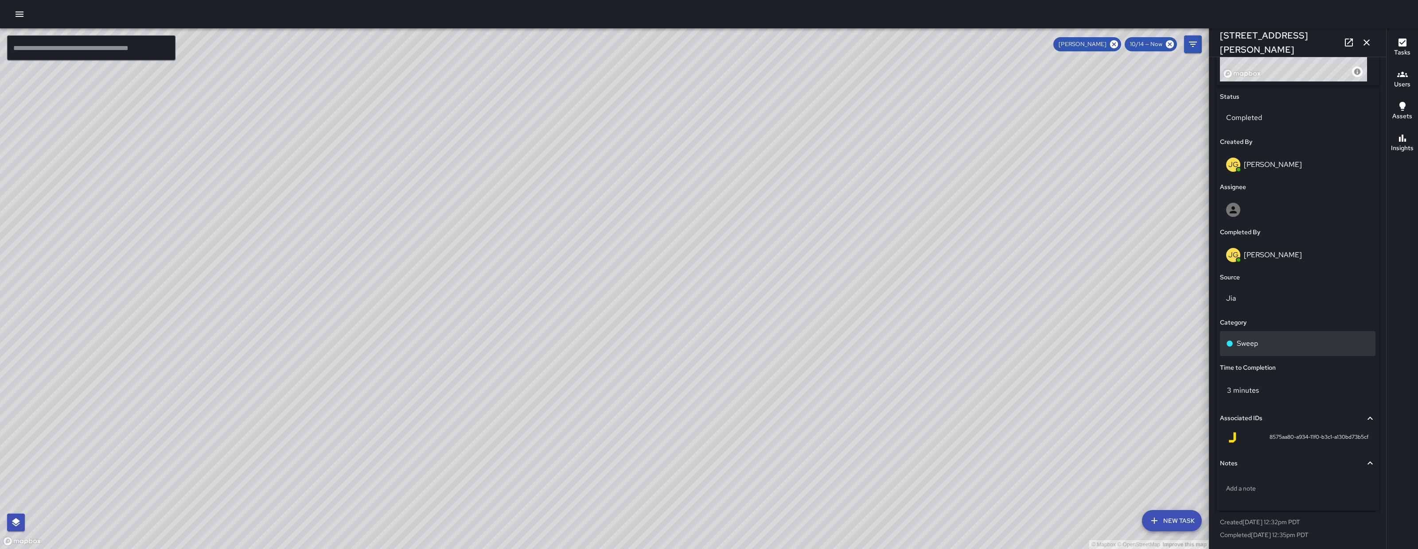
click at [1280, 354] on div "Sweep" at bounding box center [1297, 343] width 155 height 25
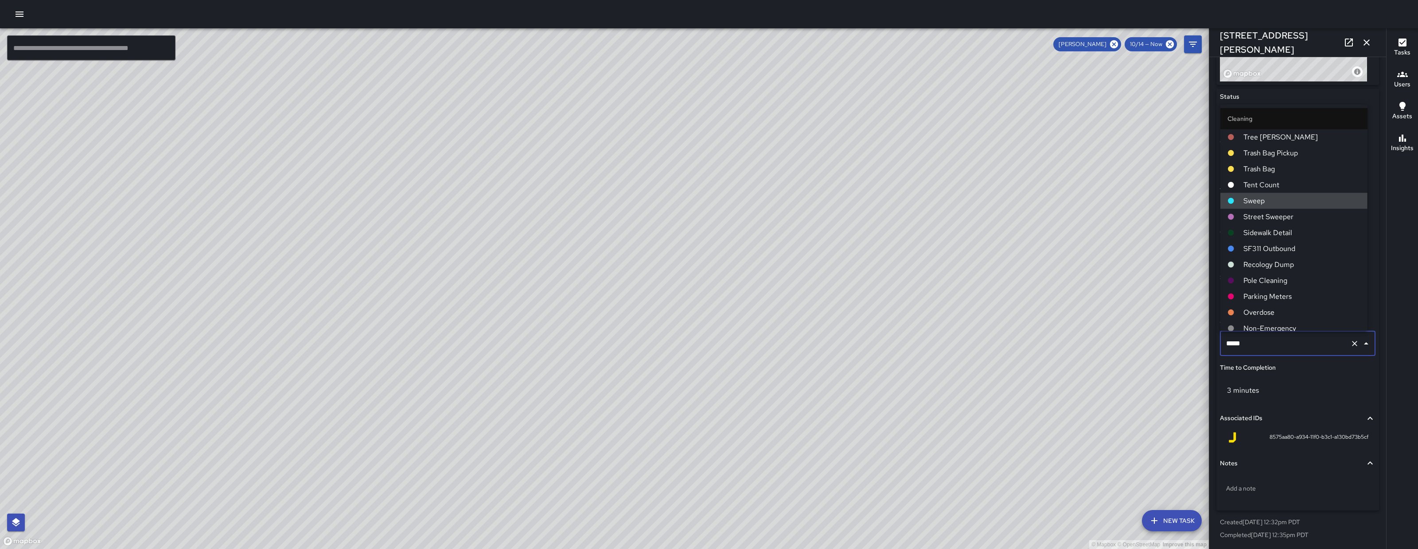
click at [1281, 351] on input "*****" at bounding box center [1285, 343] width 123 height 17
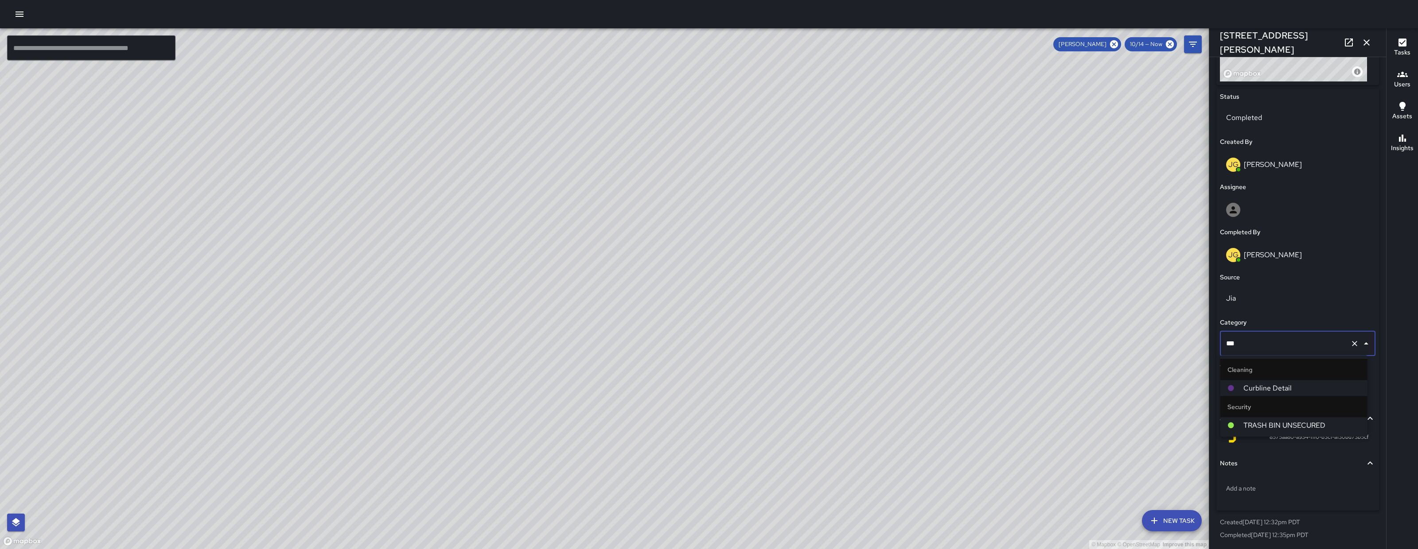
type input "****"
click at [1288, 387] on span "Curbline Detail" at bounding box center [1301, 388] width 117 height 11
click at [1365, 45] on icon "button" at bounding box center [1366, 42] width 11 height 11
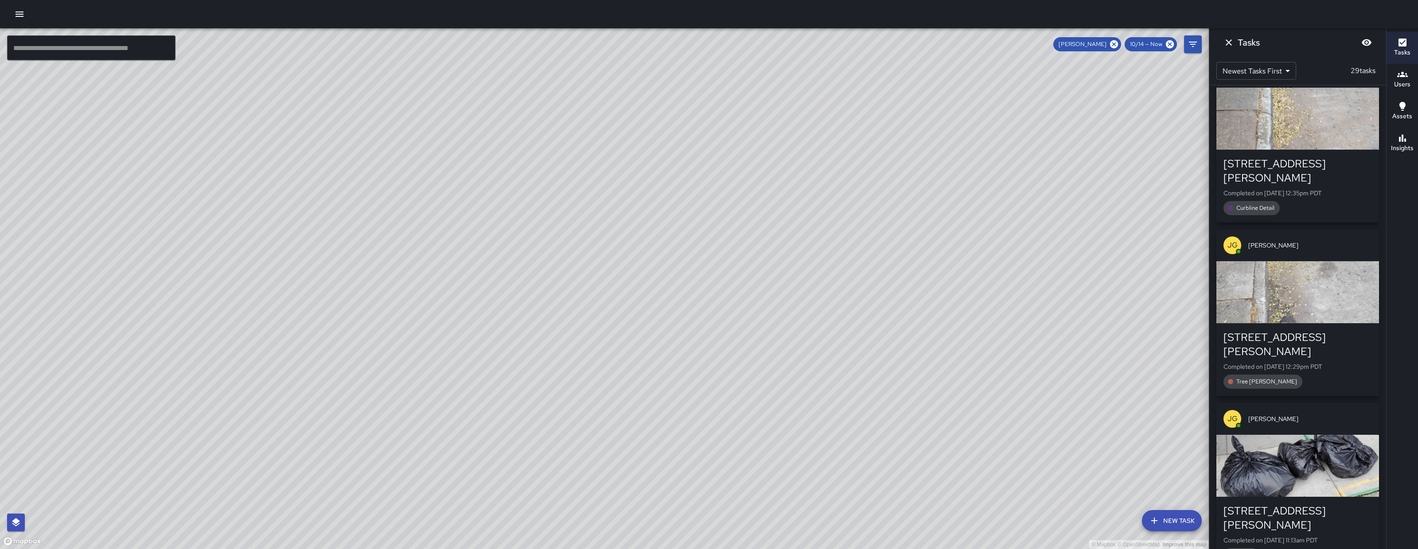
scroll to position [218, 0]
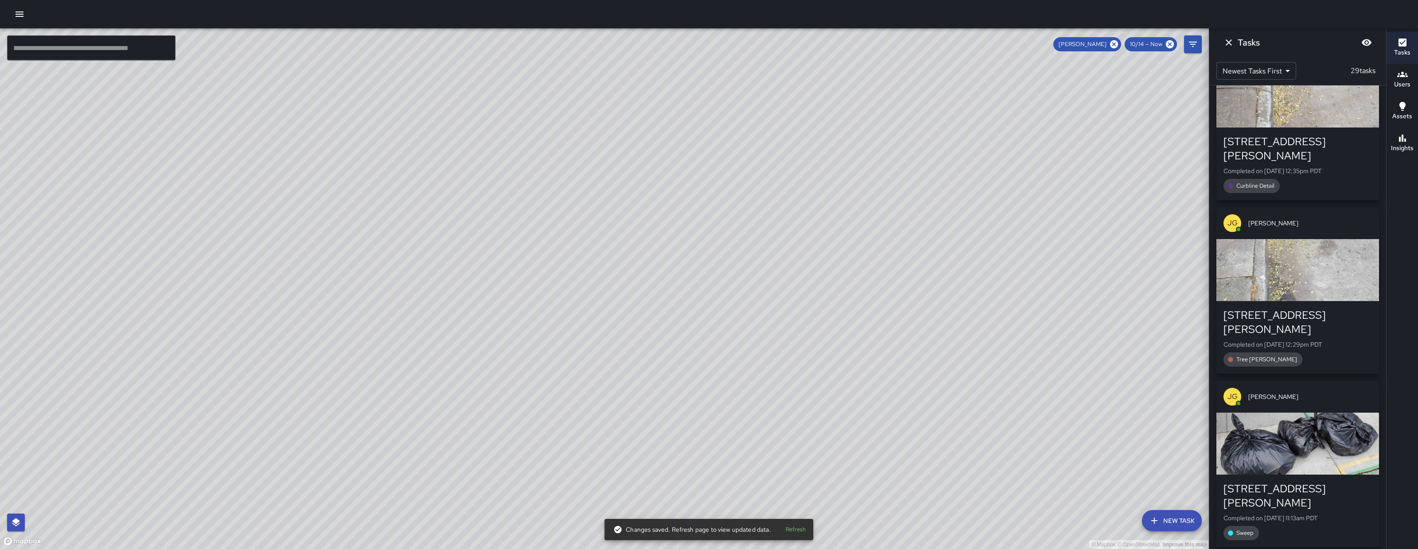
click at [1290, 269] on div "button" at bounding box center [1297, 270] width 163 height 62
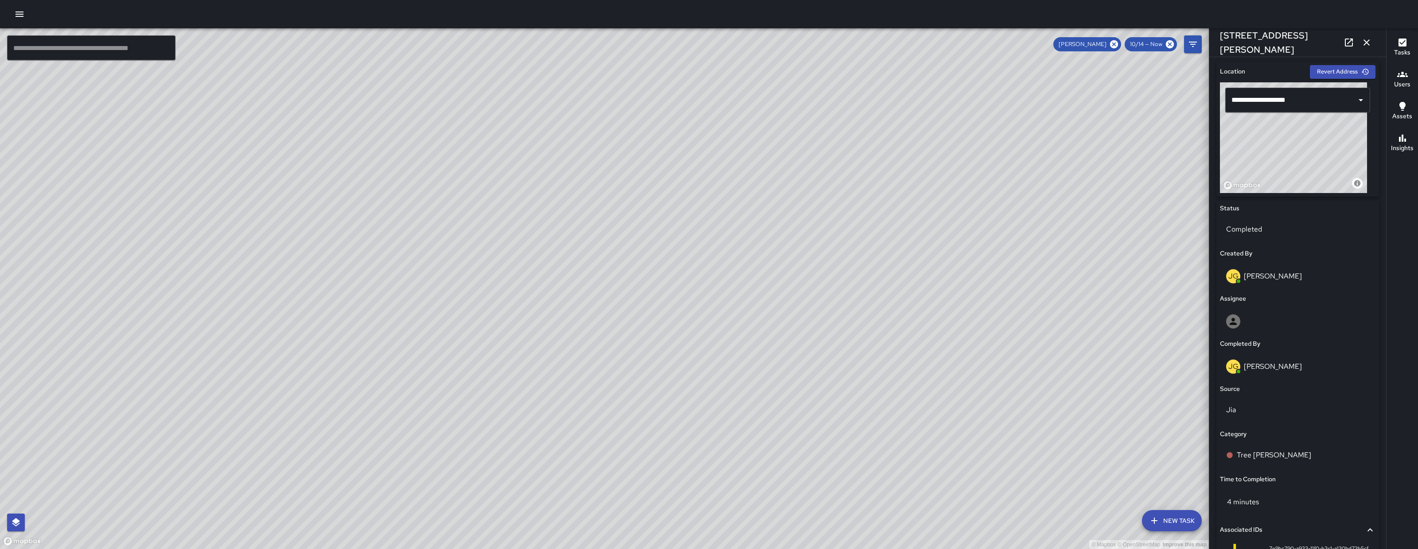
scroll to position [369, 0]
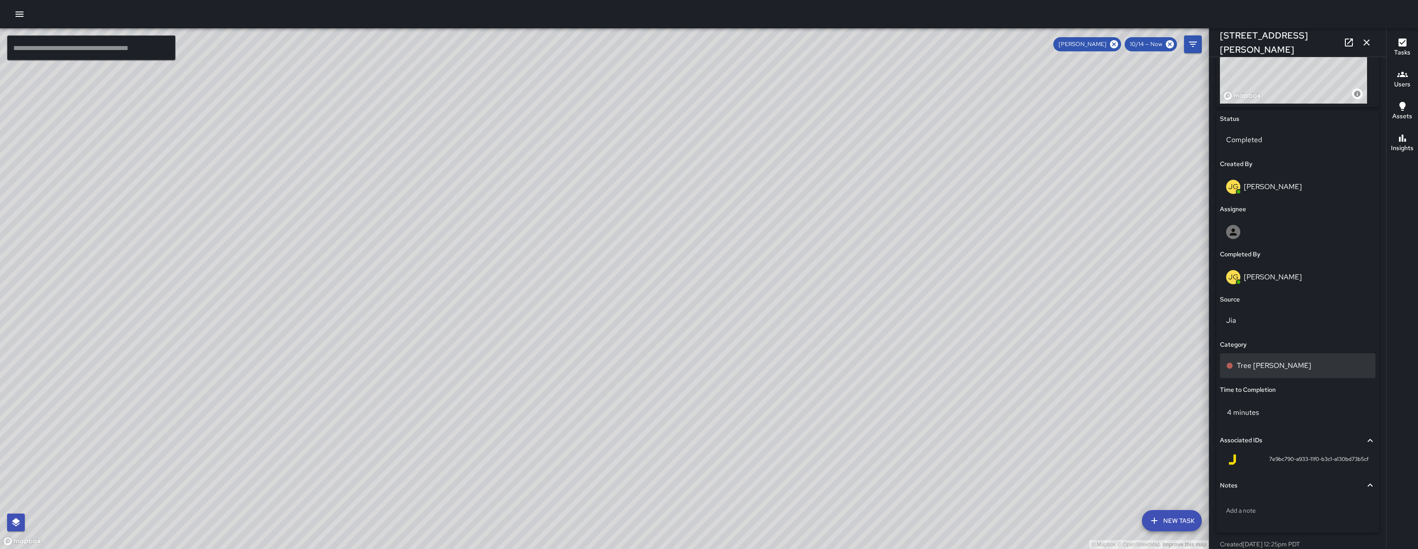
click at [1303, 364] on div "Tree Wells" at bounding box center [1297, 366] width 143 height 11
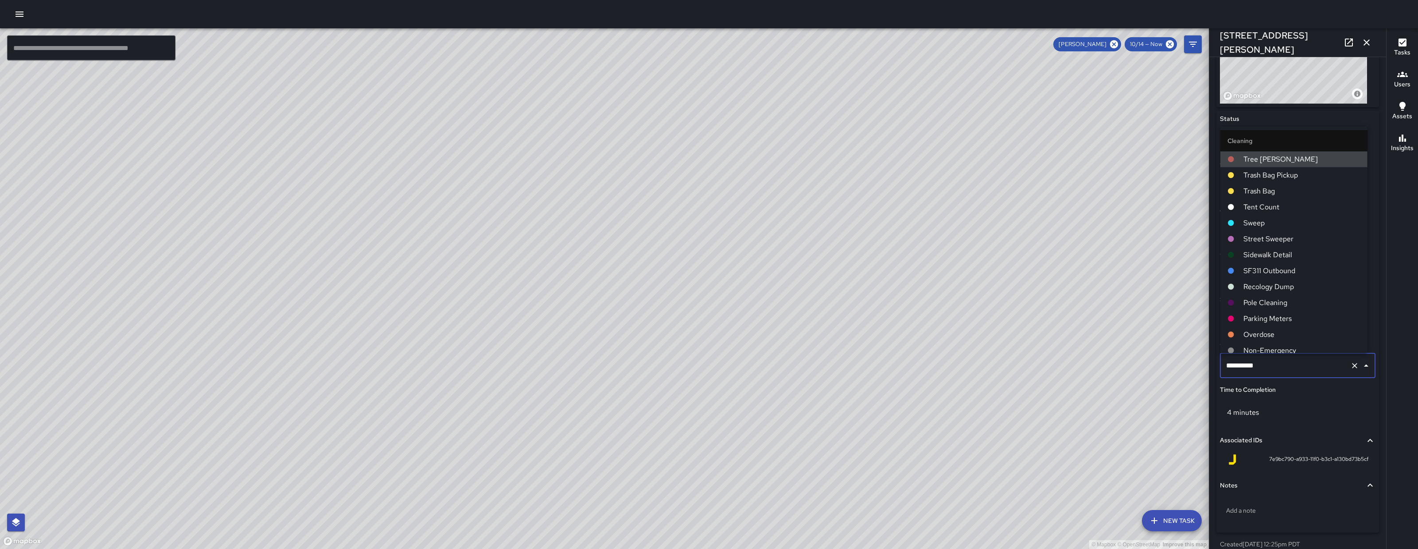
click at [1303, 364] on input "**********" at bounding box center [1285, 365] width 123 height 17
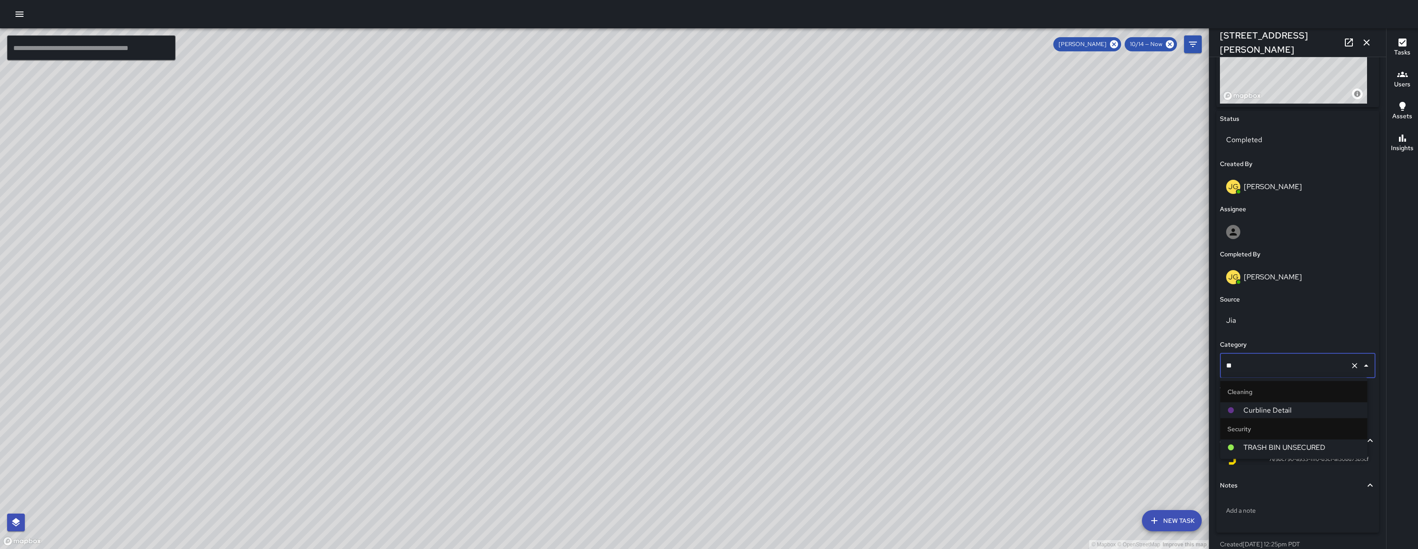
type input "***"
click at [1279, 414] on span "Curbline Detail" at bounding box center [1301, 410] width 117 height 11
click at [1363, 43] on icon "button" at bounding box center [1366, 42] width 11 height 11
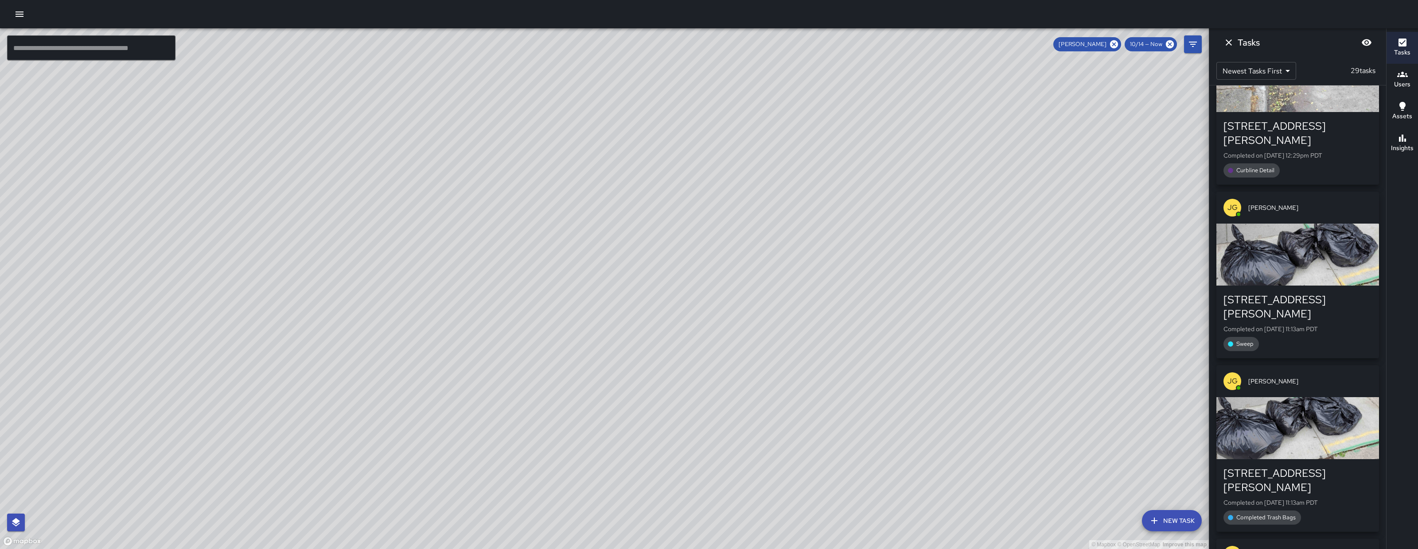
scroll to position [422, 0]
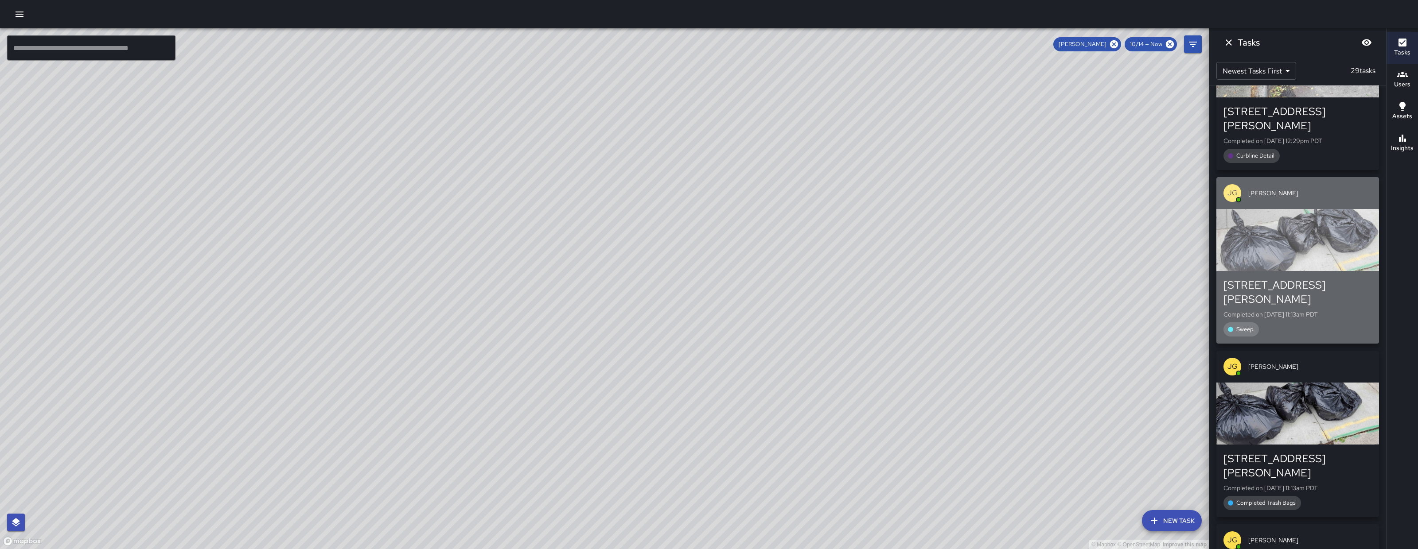
click at [1320, 310] on p "Completed on 10/14/2025, 11:13am PDT" at bounding box center [1297, 314] width 148 height 9
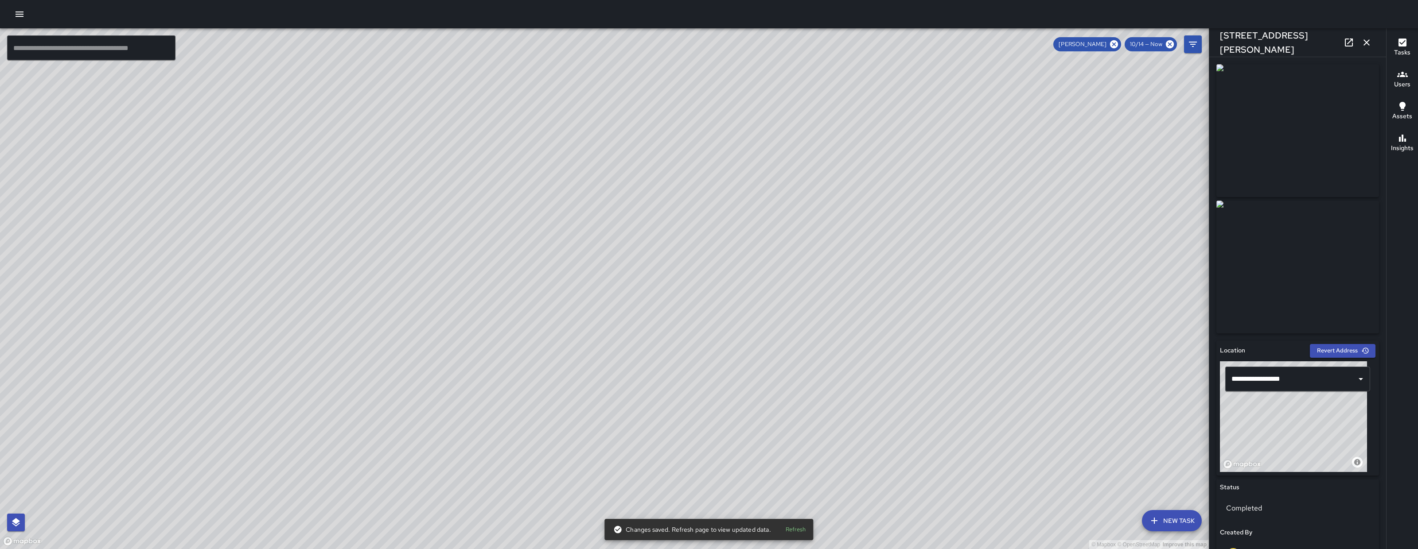
scroll to position [391, 0]
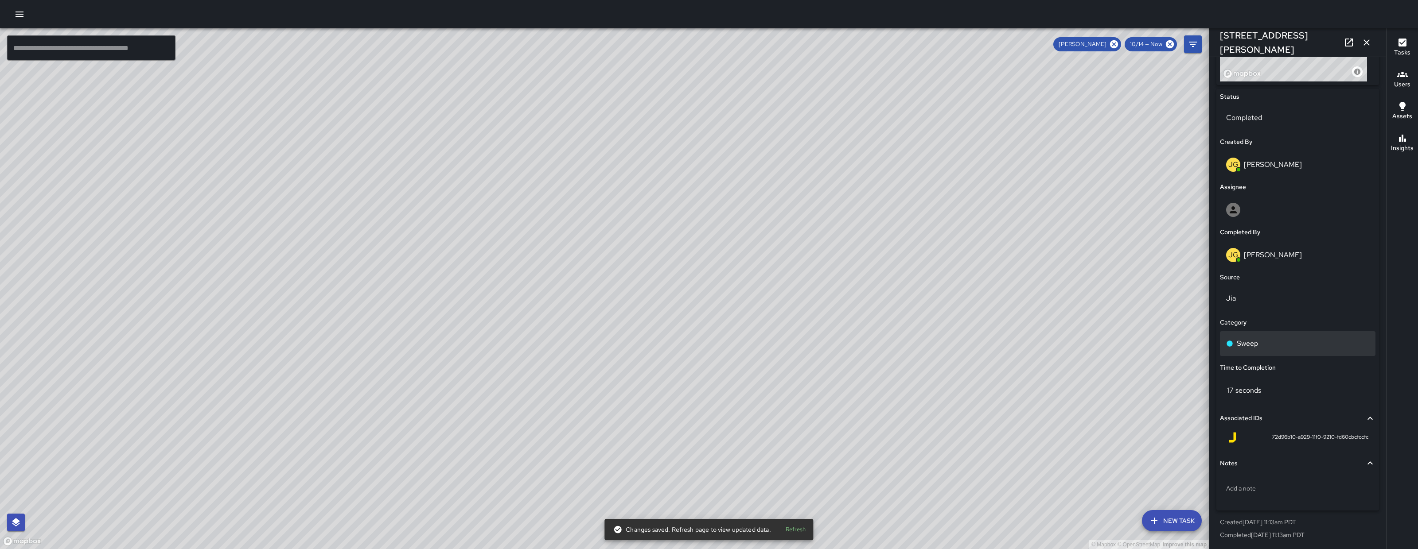
click at [1265, 354] on div "Sweep" at bounding box center [1297, 343] width 155 height 25
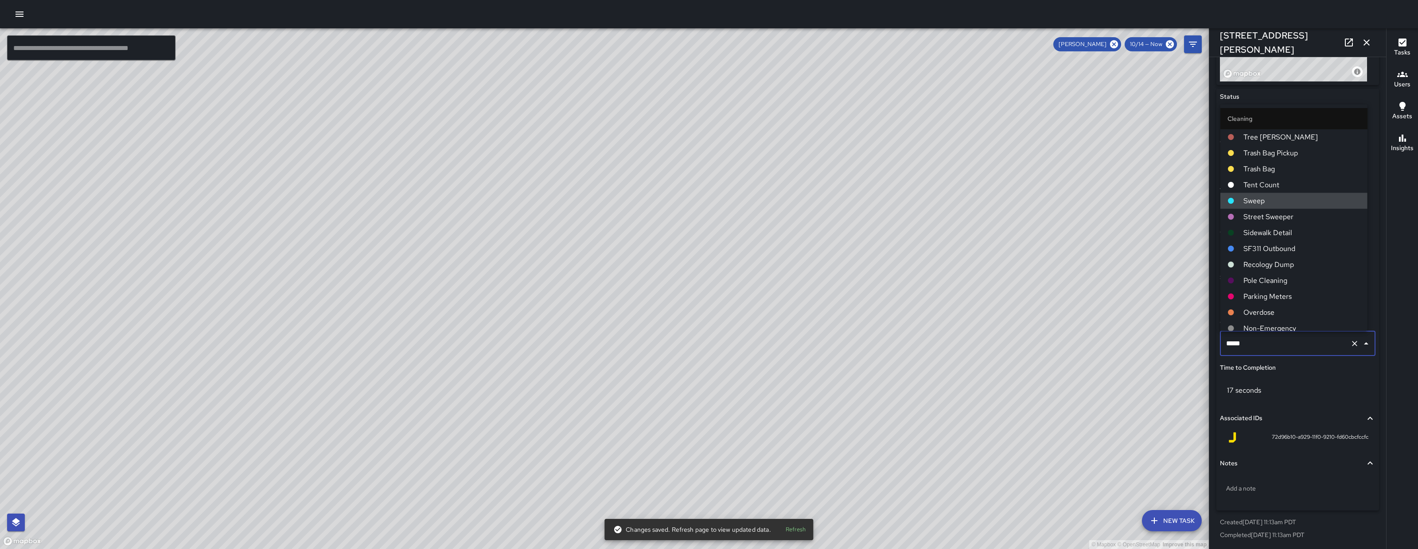
click at [1268, 351] on input "*****" at bounding box center [1285, 343] width 123 height 17
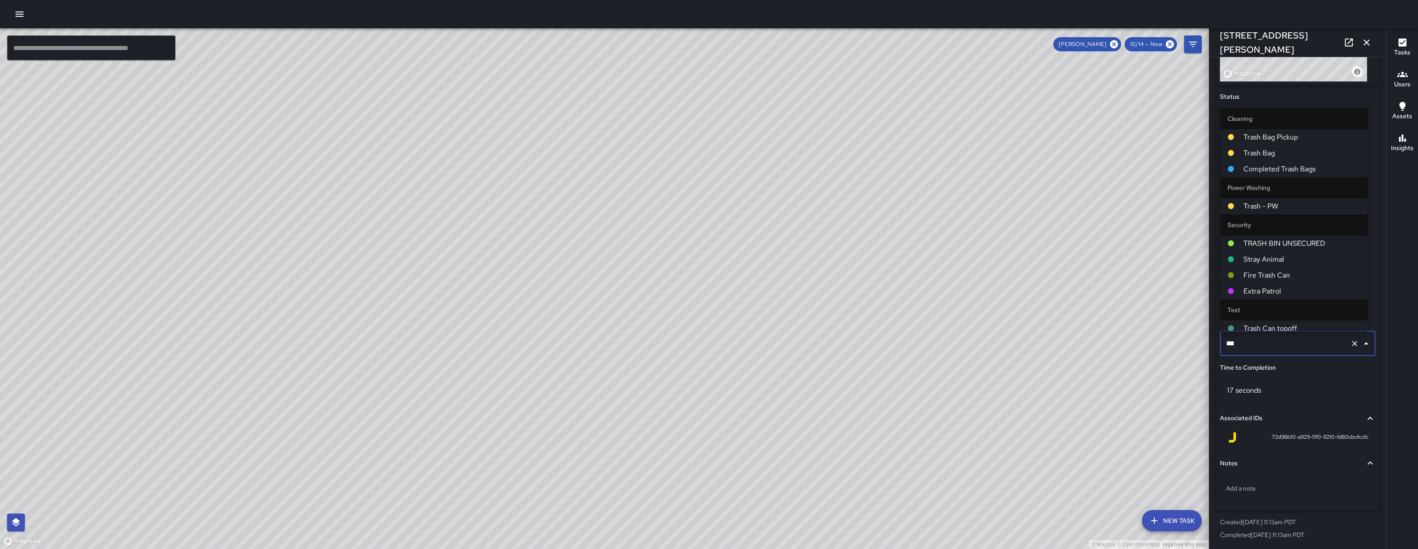
type input "****"
click at [1273, 173] on span "Completed Trash Bags" at bounding box center [1301, 169] width 117 height 11
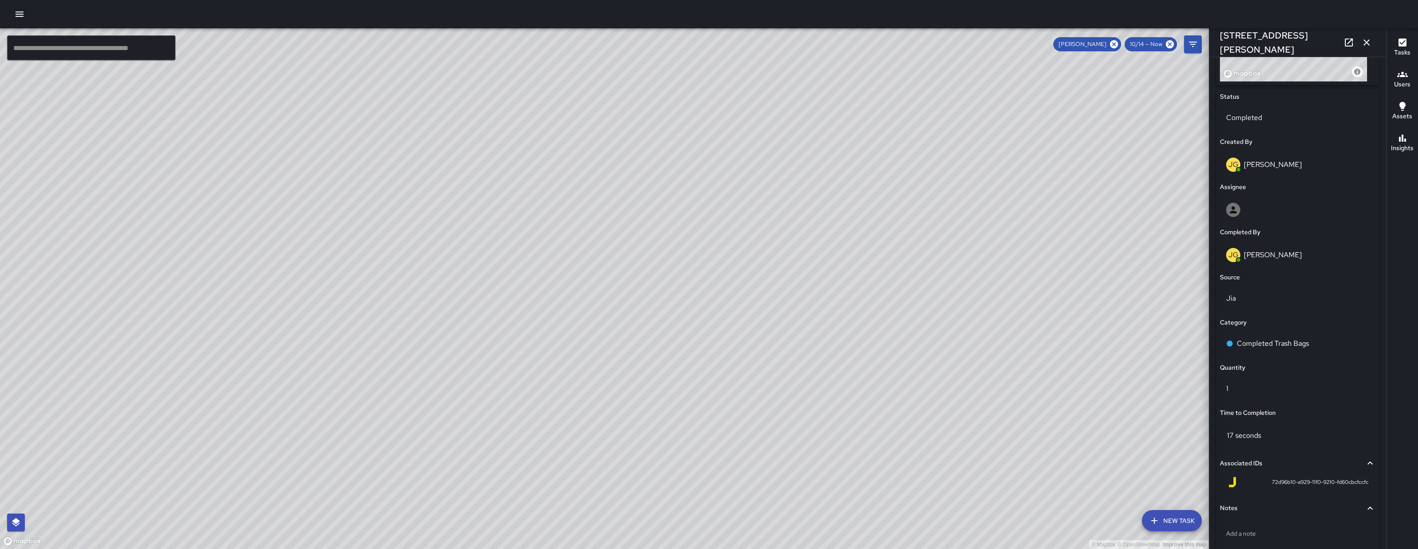
click at [1371, 37] on icon "button" at bounding box center [1366, 42] width 11 height 11
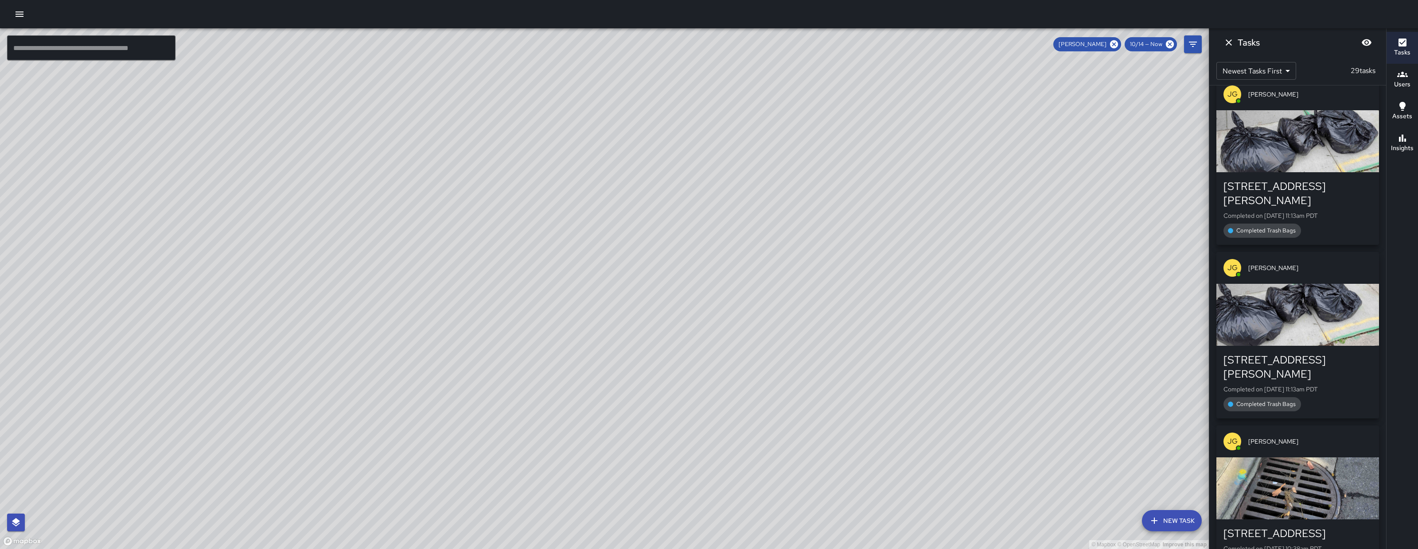
scroll to position [521, 0]
drag, startPoint x: 1006, startPoint y: 329, endPoint x: 739, endPoint y: 306, distance: 268.1
click at [739, 306] on div "© Mapbox © OpenStreetMap Improve this map" at bounding box center [604, 288] width 1208 height 521
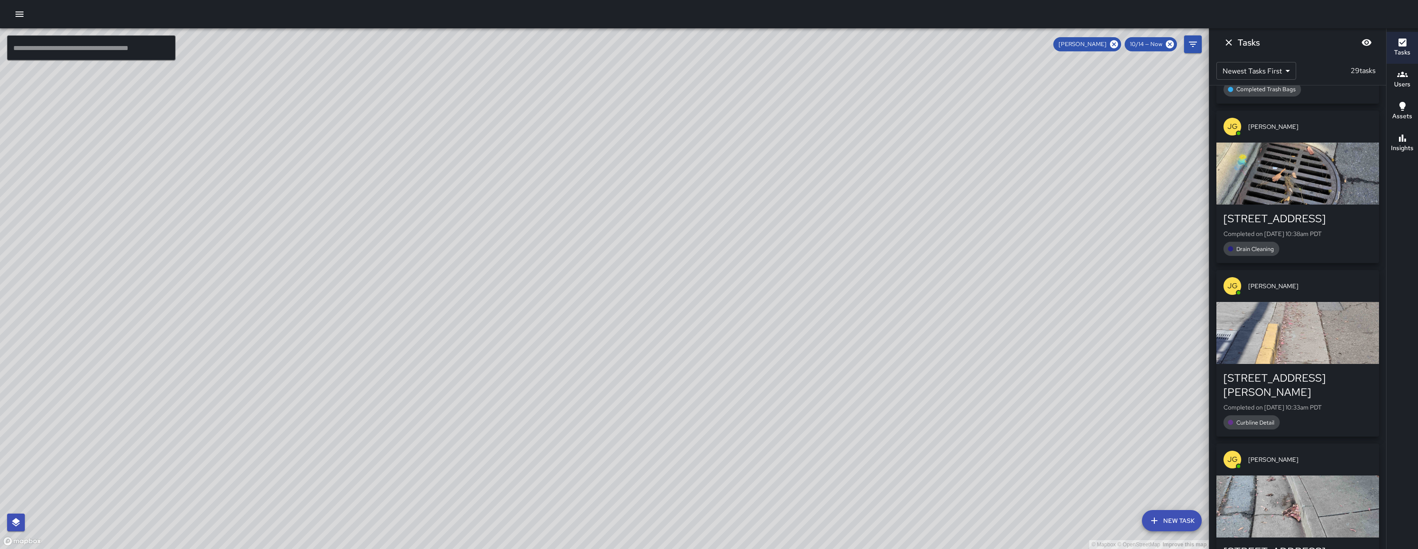
scroll to position [854, 0]
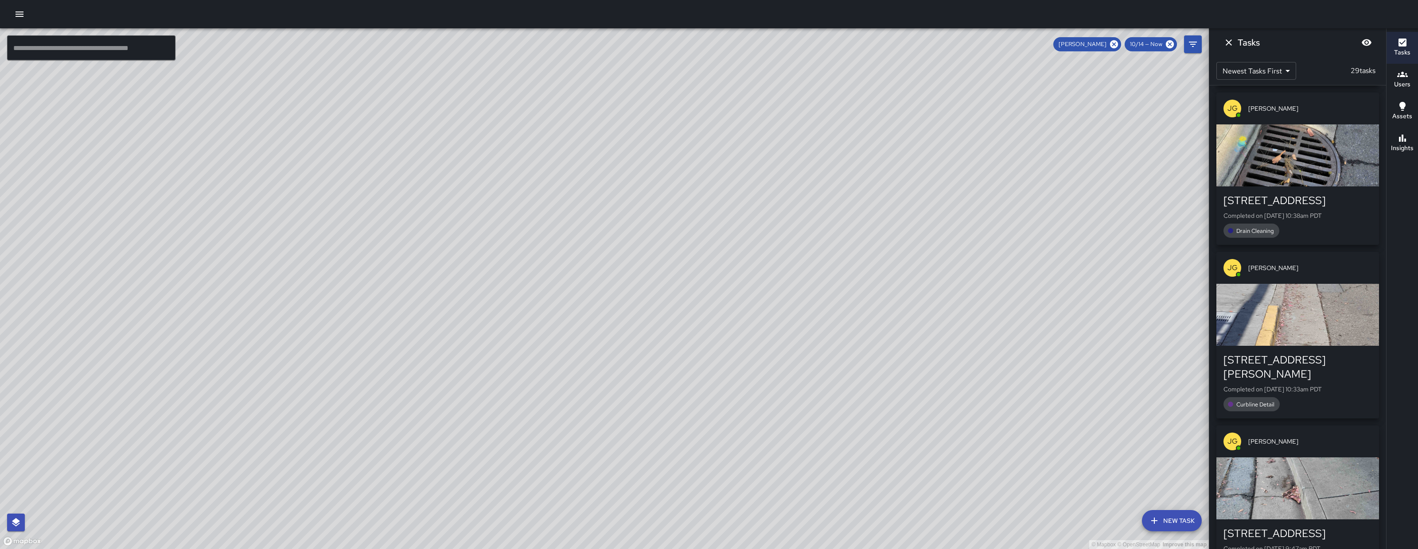
click at [1293, 458] on div "button" at bounding box center [1297, 489] width 163 height 62
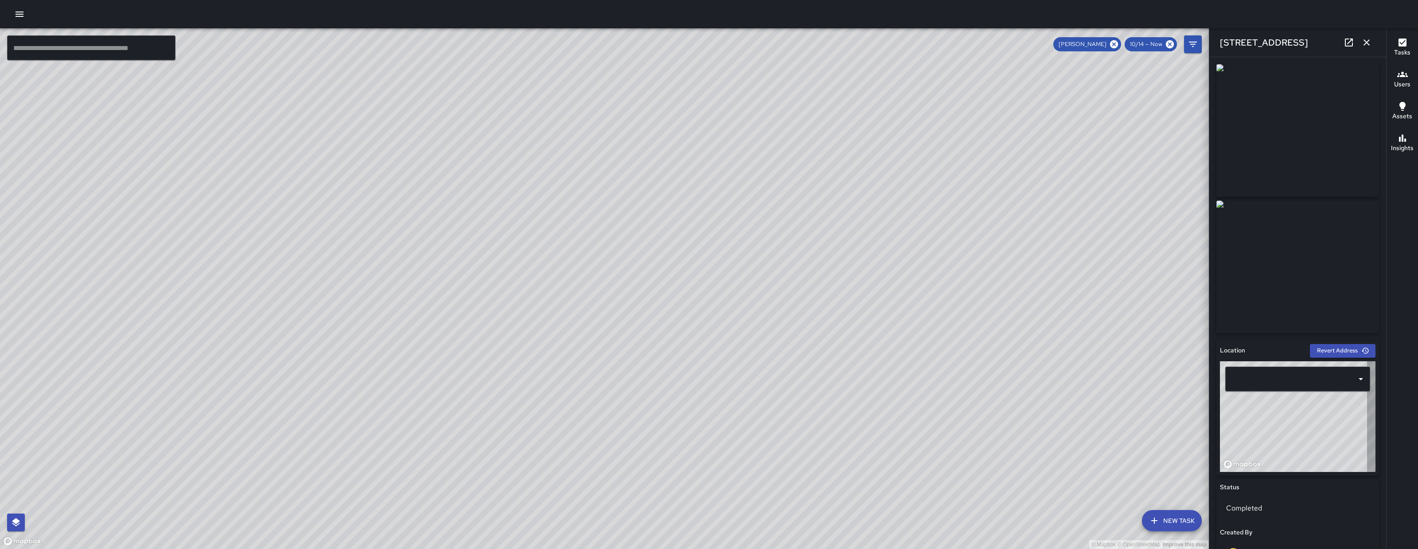
type input "**********"
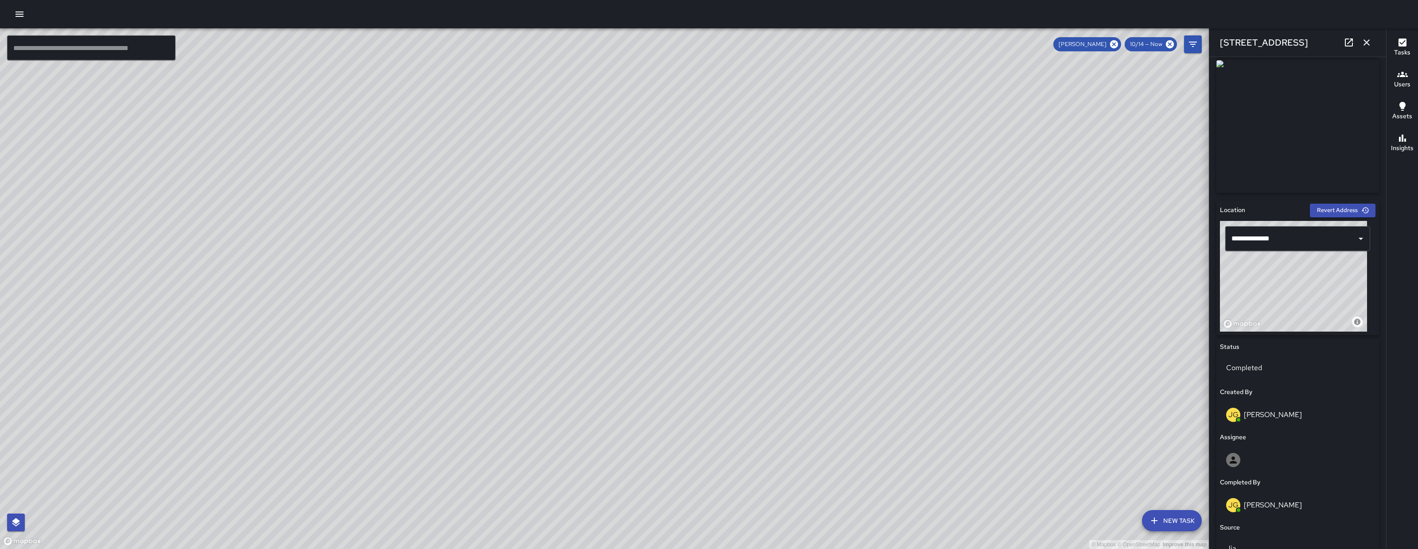
scroll to position [10, 0]
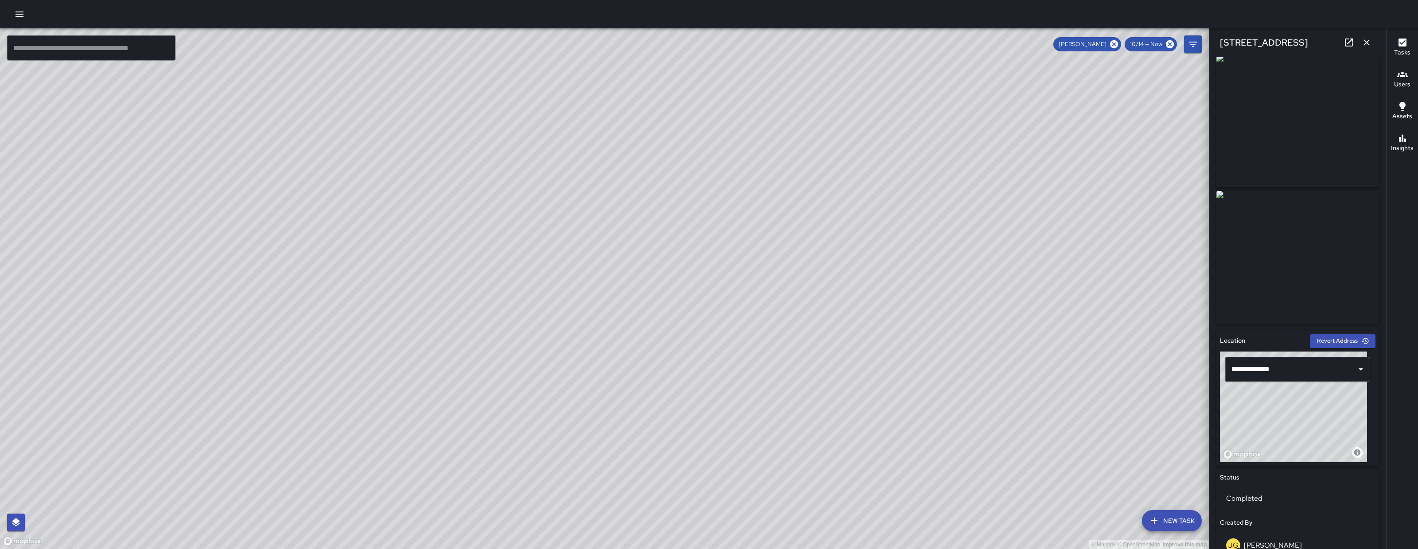
click at [1349, 42] on icon at bounding box center [1348, 42] width 11 height 11
click at [1360, 43] on button "button" at bounding box center [1366, 43] width 18 height 18
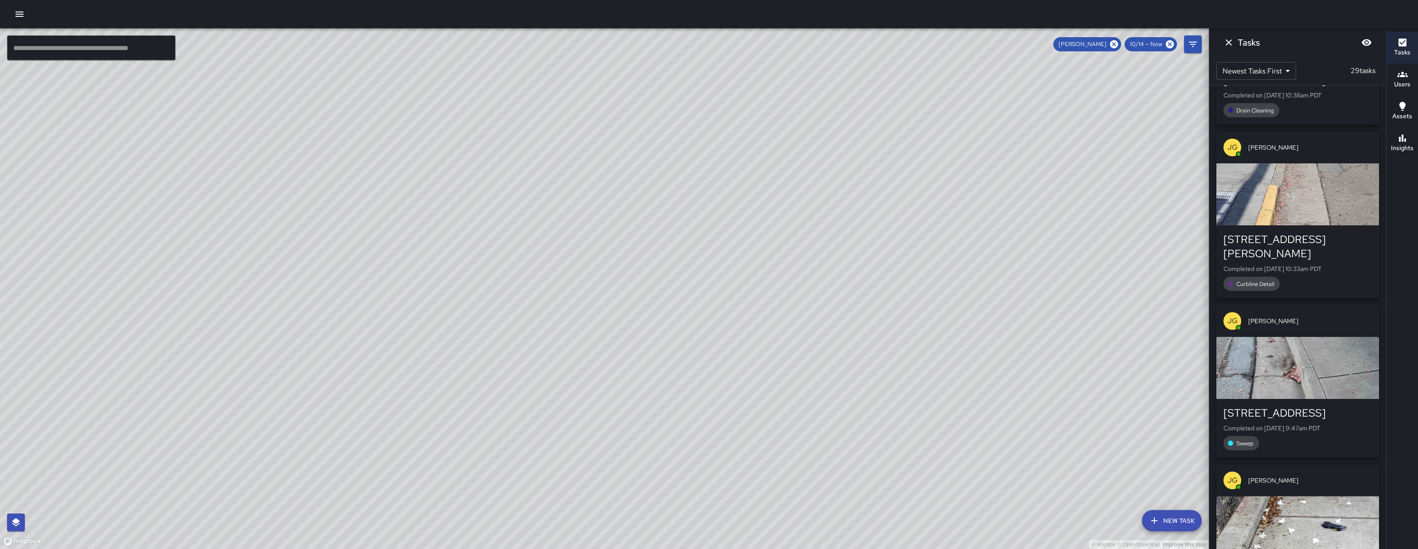
scroll to position [1032, 0]
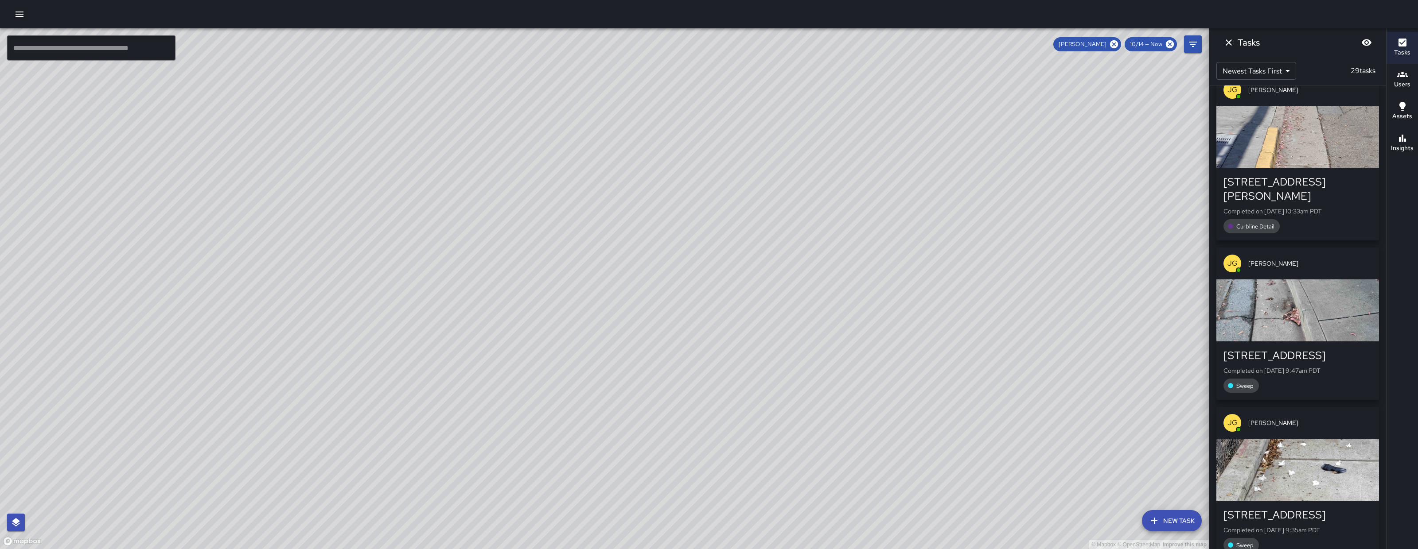
click at [1325, 501] on div "530 9th Street Completed on 10/14/2025, 9:35am PDT Sweep" at bounding box center [1297, 530] width 163 height 58
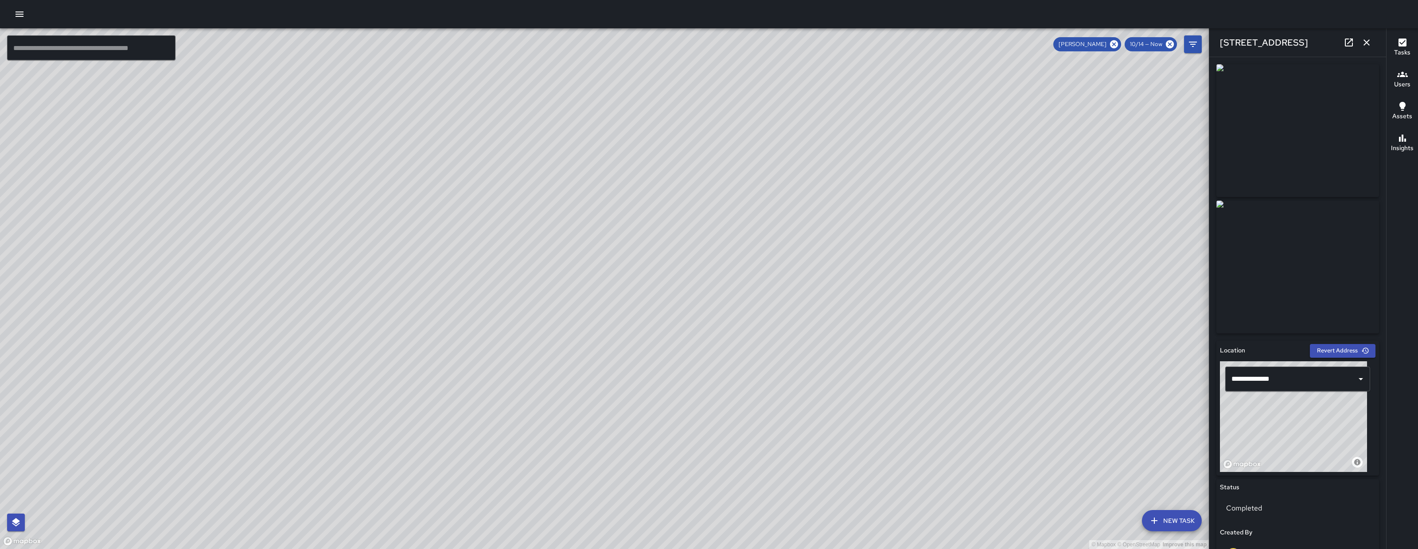
click at [1368, 37] on icon "button" at bounding box center [1366, 42] width 11 height 11
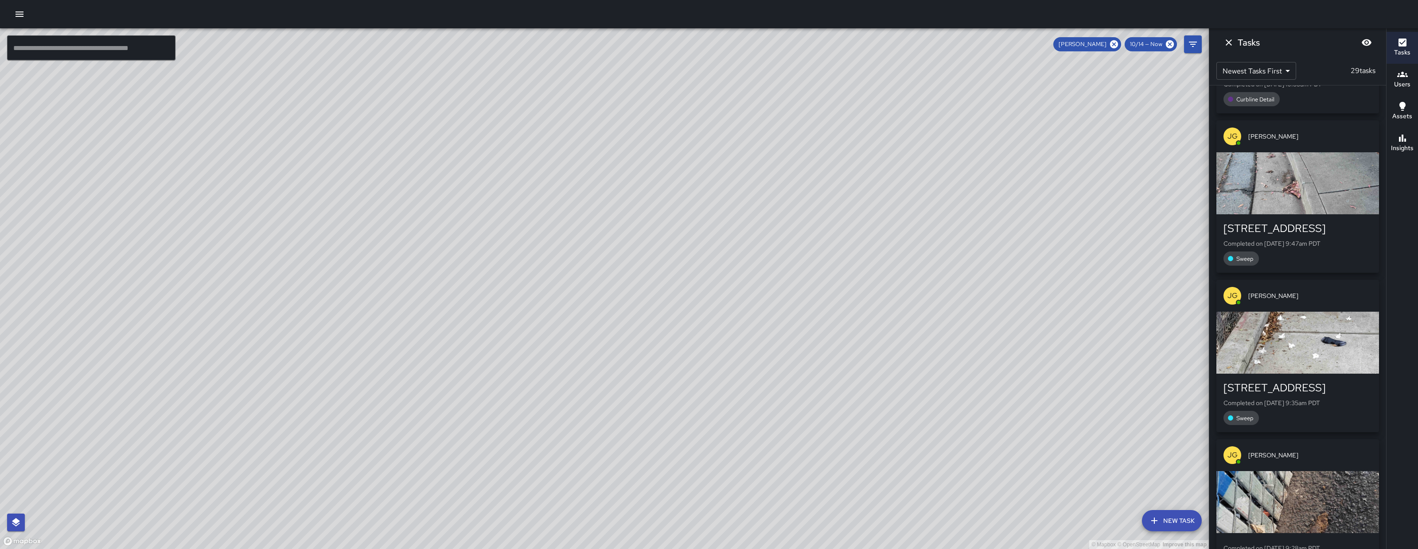
scroll to position [1247, 0]
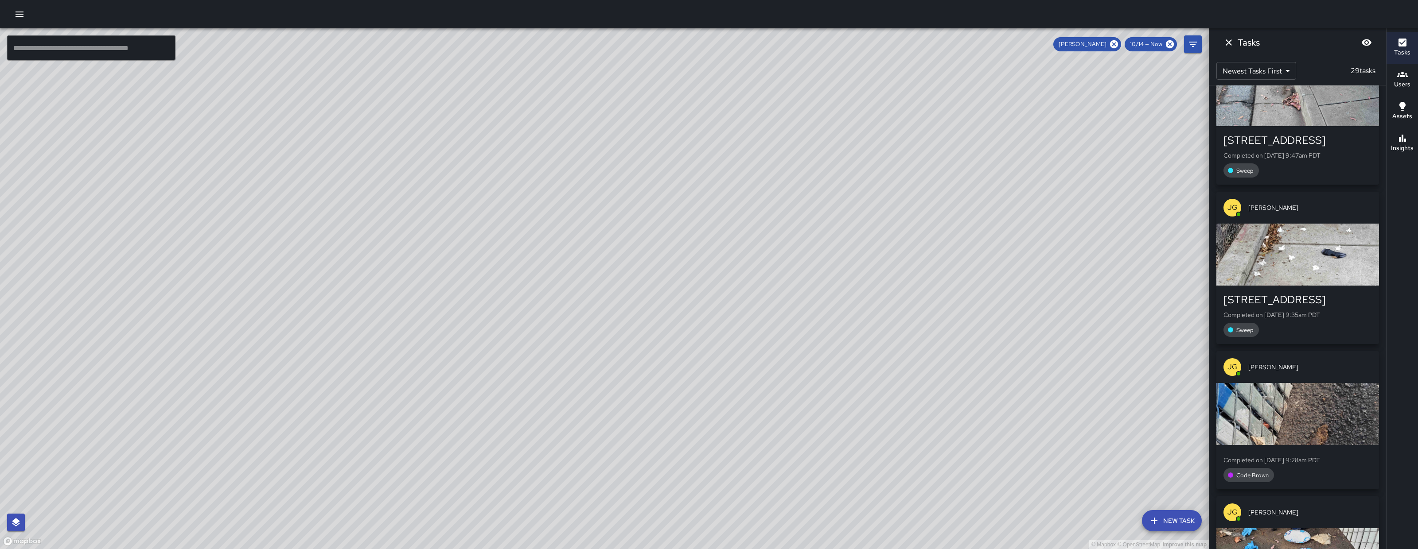
click at [1321, 383] on div "button" at bounding box center [1297, 414] width 163 height 62
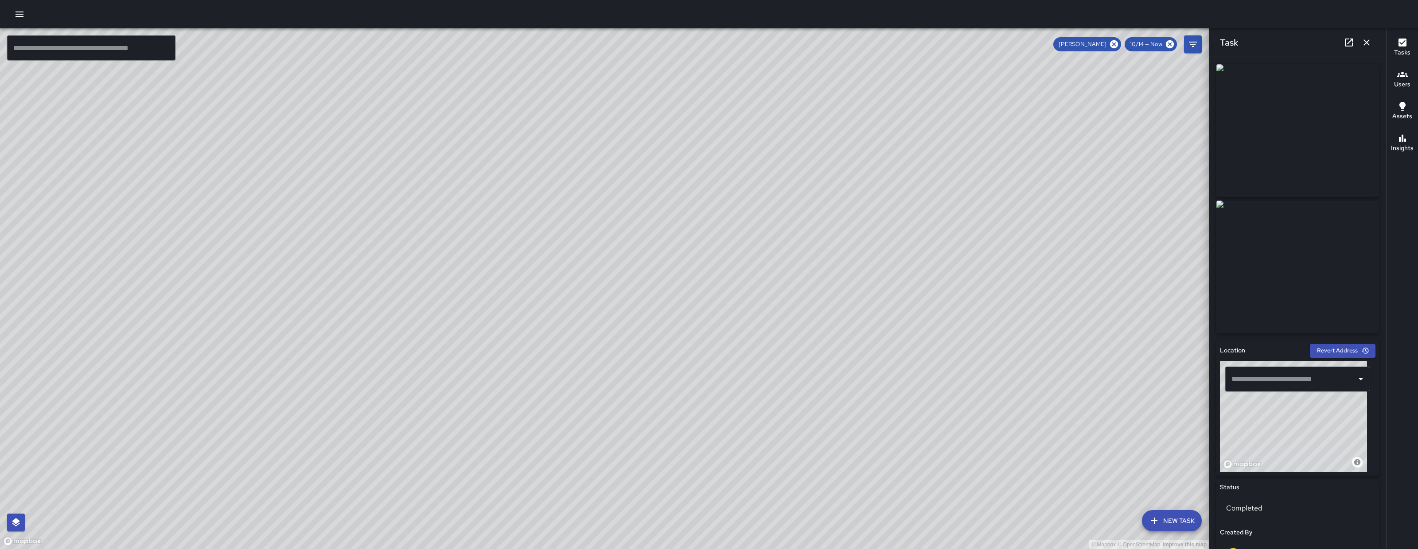
click at [1368, 43] on icon "button" at bounding box center [1366, 42] width 11 height 11
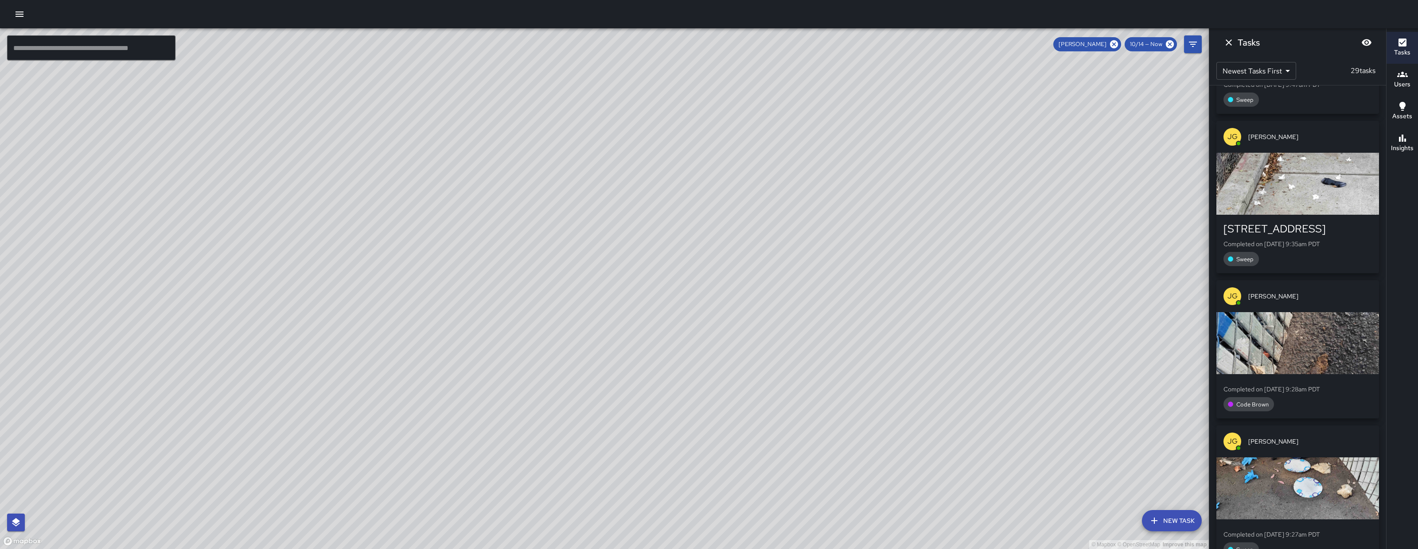
scroll to position [1394, 0]
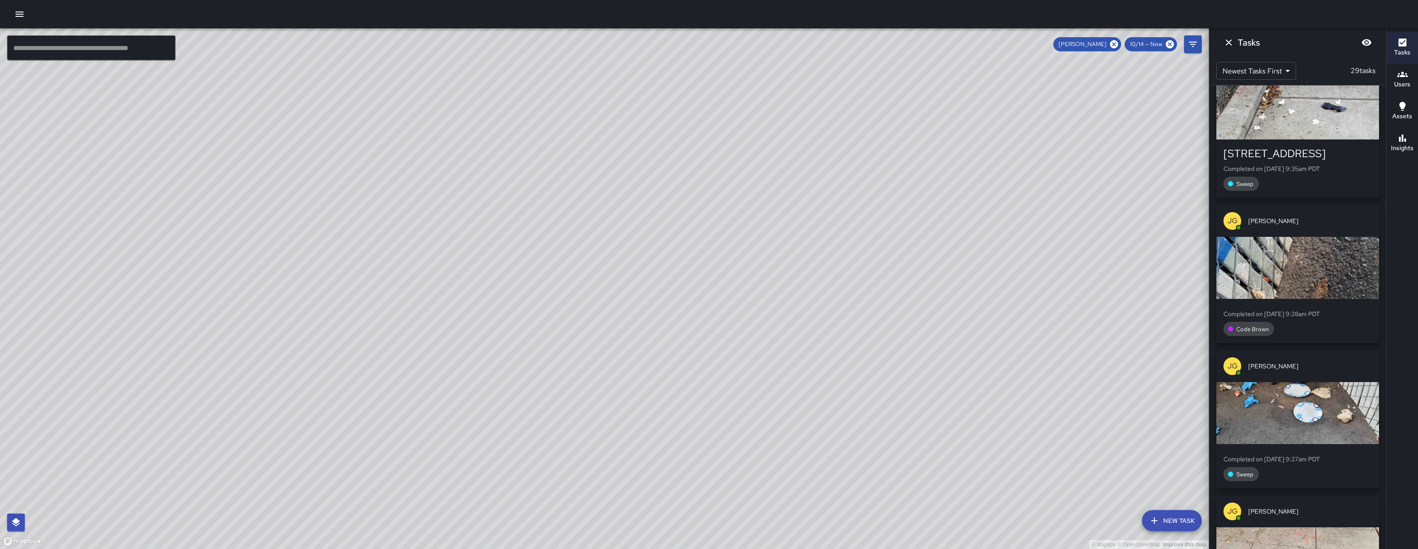
click at [1328, 382] on div "button" at bounding box center [1297, 413] width 163 height 62
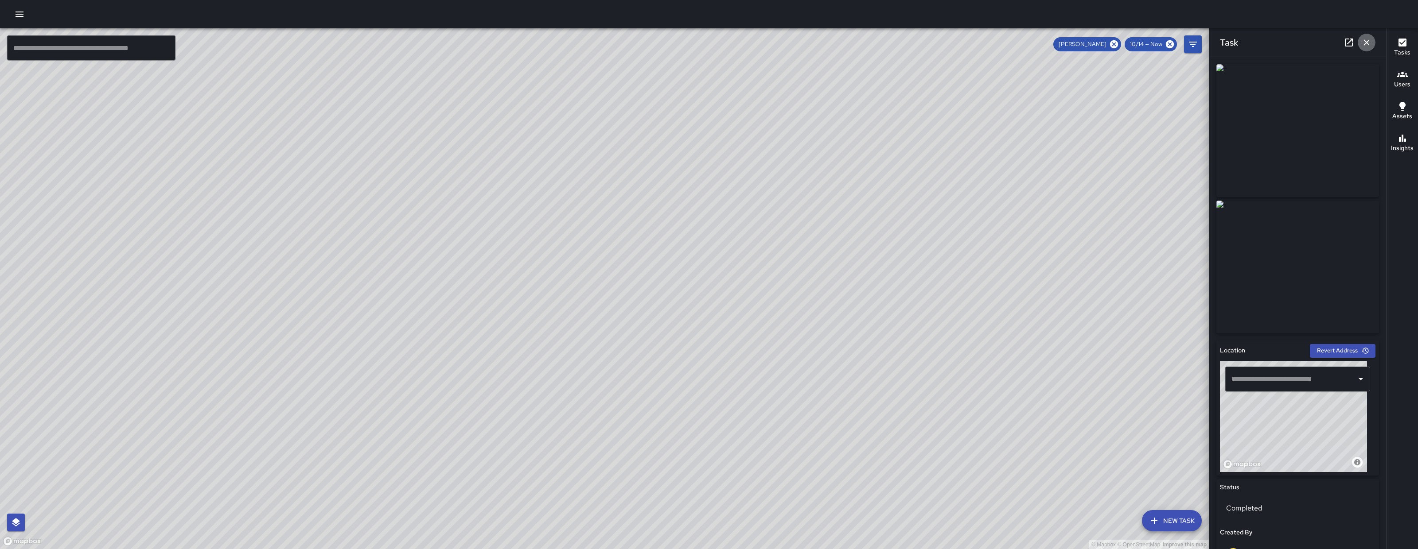
click at [1367, 40] on icon "button" at bounding box center [1366, 42] width 11 height 11
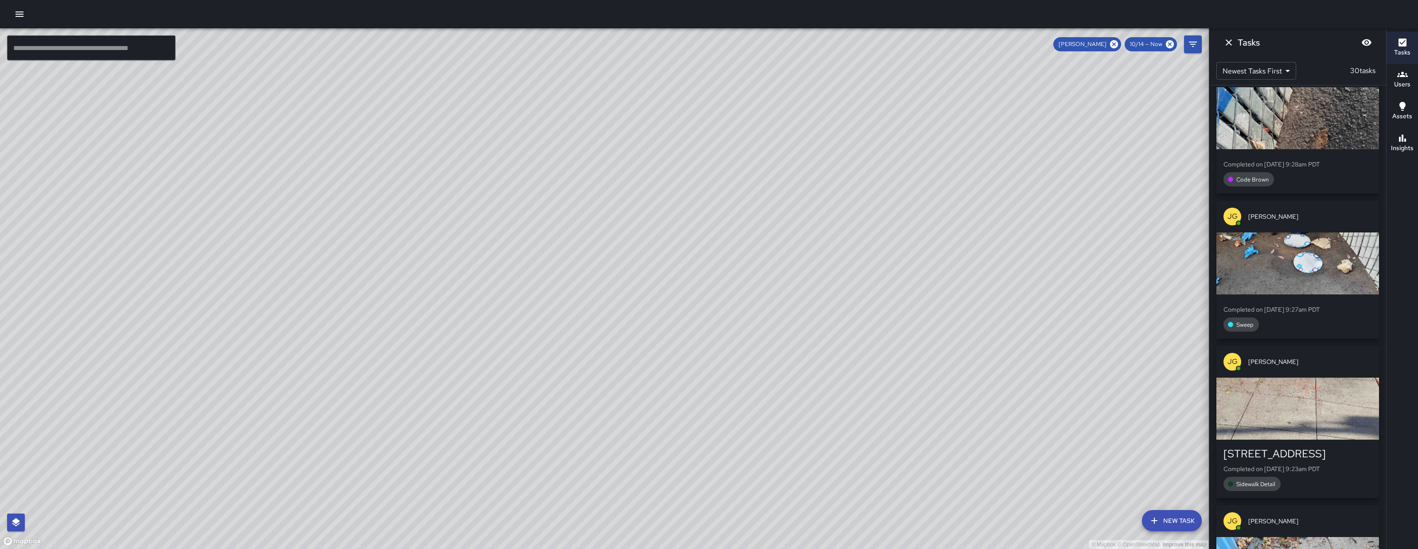
scroll to position [1751, 0]
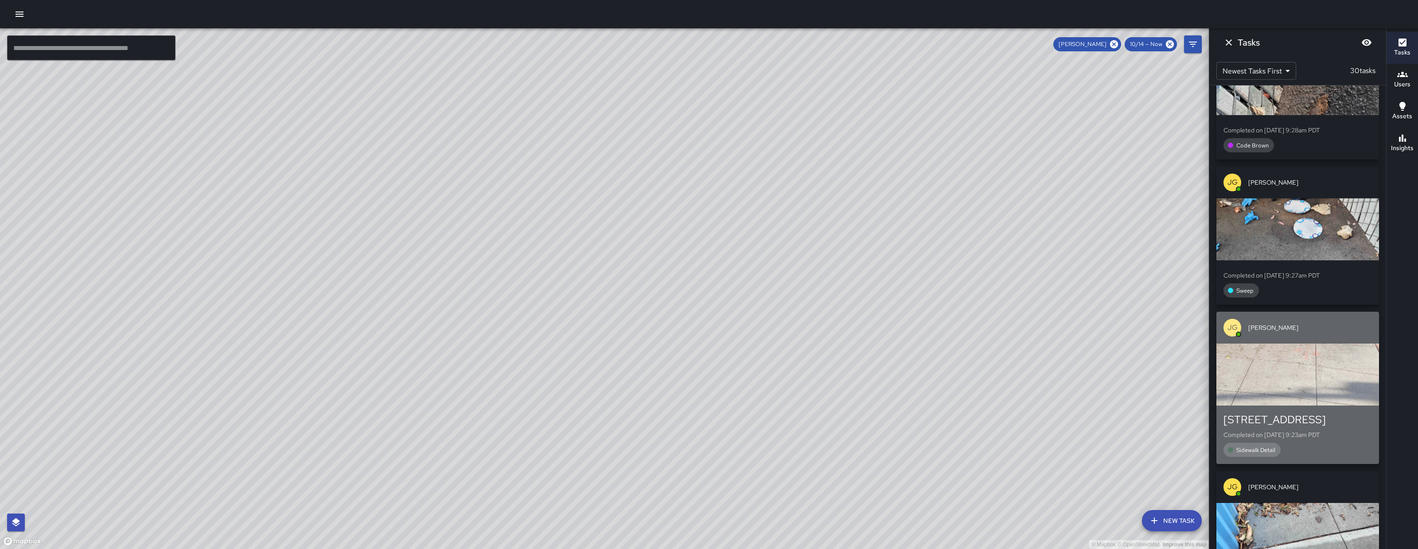
click at [1302, 431] on p "Completed on 10/14/2025, 9:23am PDT" at bounding box center [1297, 435] width 148 height 9
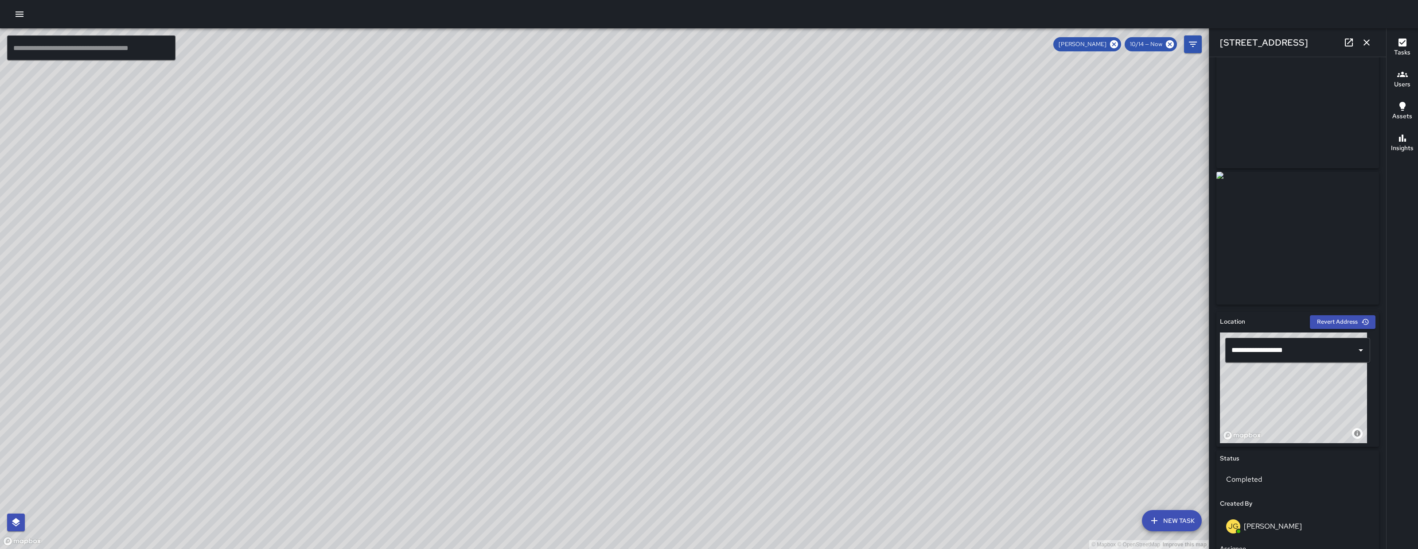
scroll to position [0, 0]
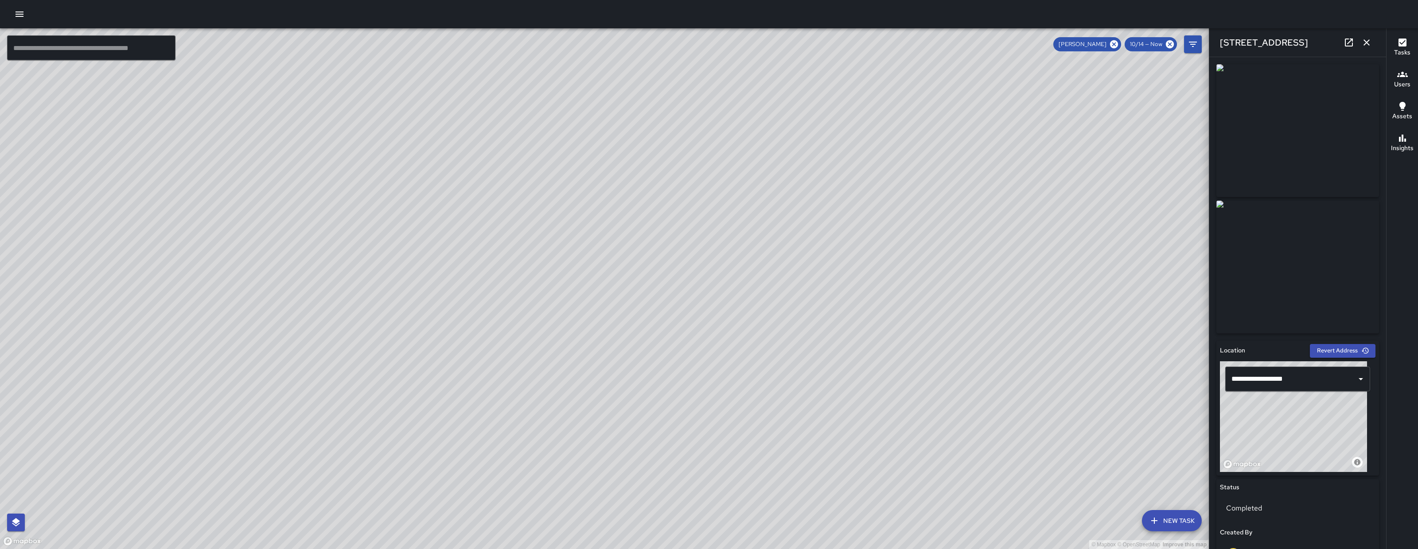
click at [1345, 45] on icon at bounding box center [1348, 42] width 11 height 11
click at [1358, 41] on button "button" at bounding box center [1366, 43] width 18 height 18
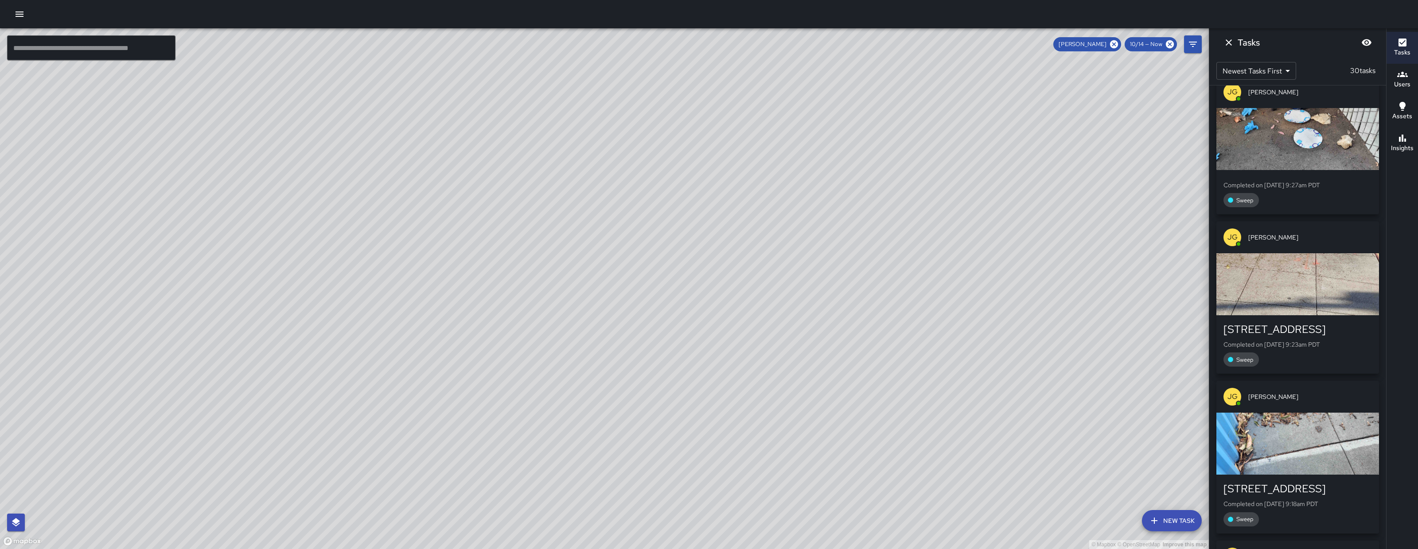
click at [1317, 413] on div "button" at bounding box center [1297, 444] width 163 height 62
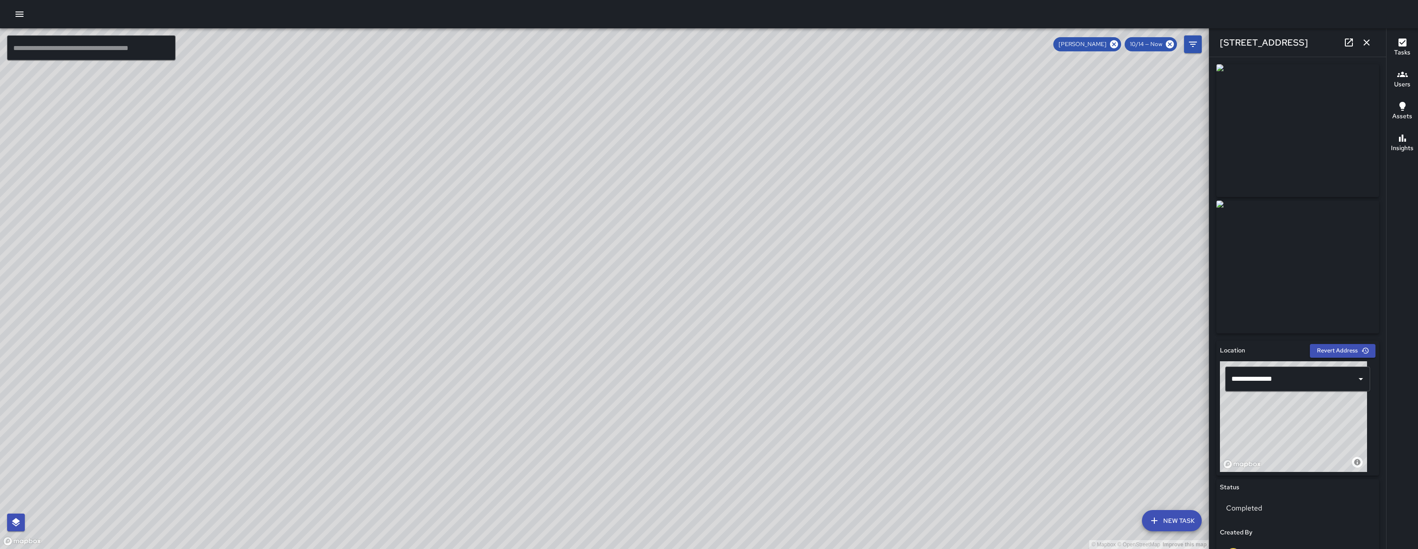
click at [1367, 46] on icon "button" at bounding box center [1366, 42] width 11 height 11
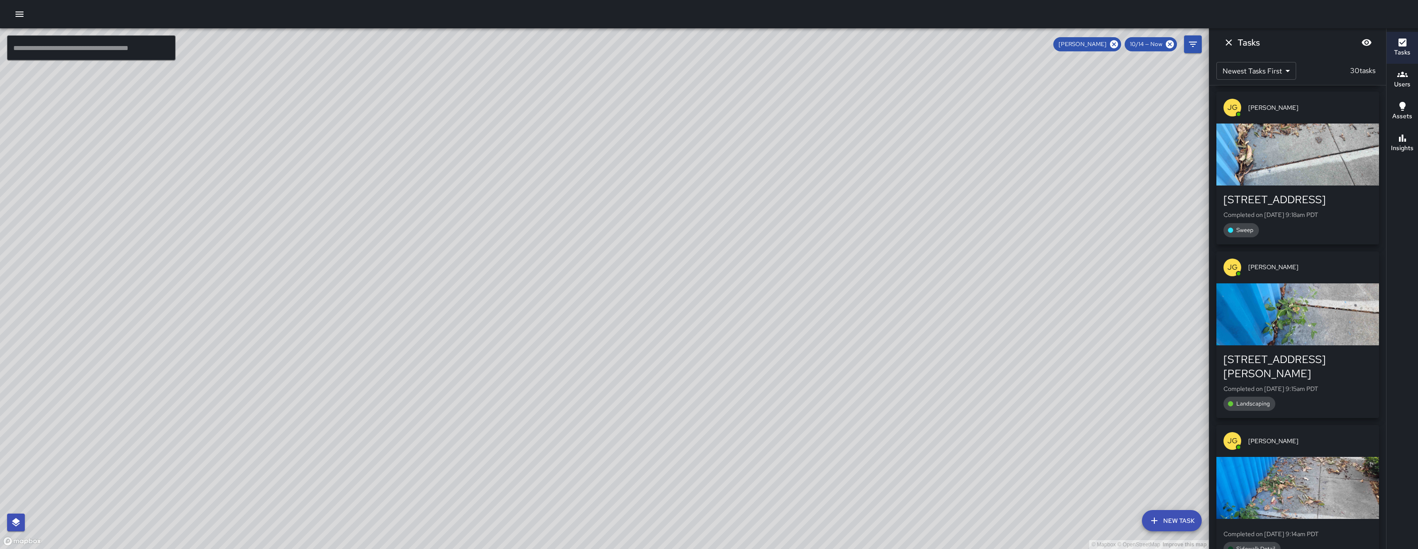
scroll to position [2168, 0]
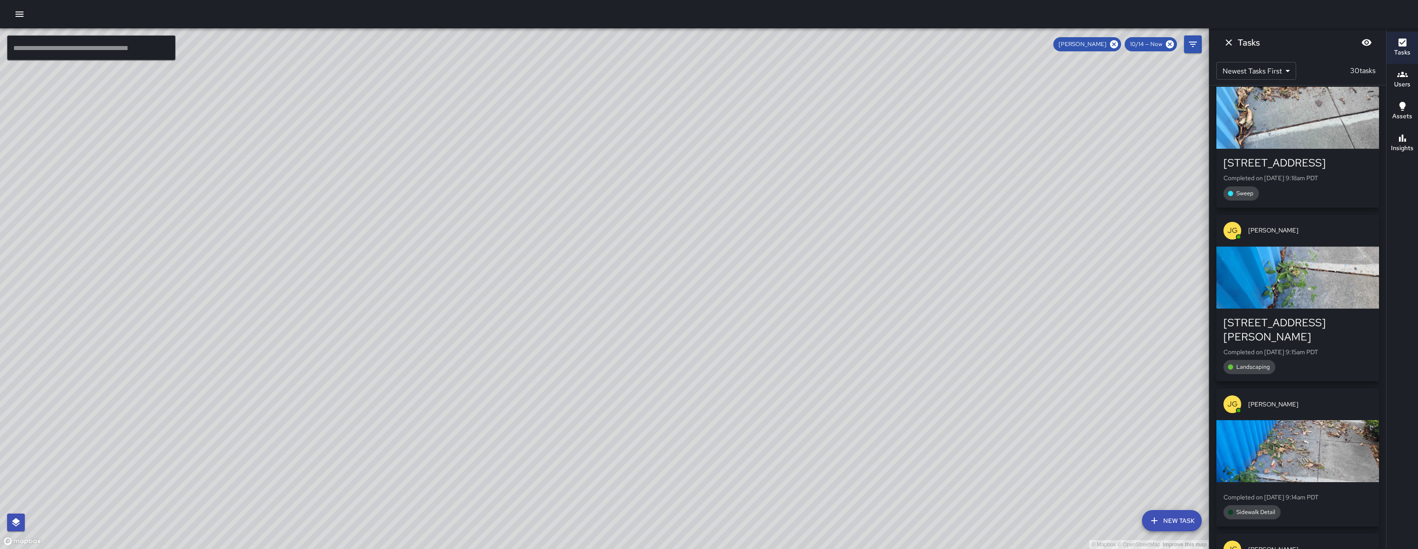
click at [1312, 247] on div "button" at bounding box center [1297, 278] width 163 height 62
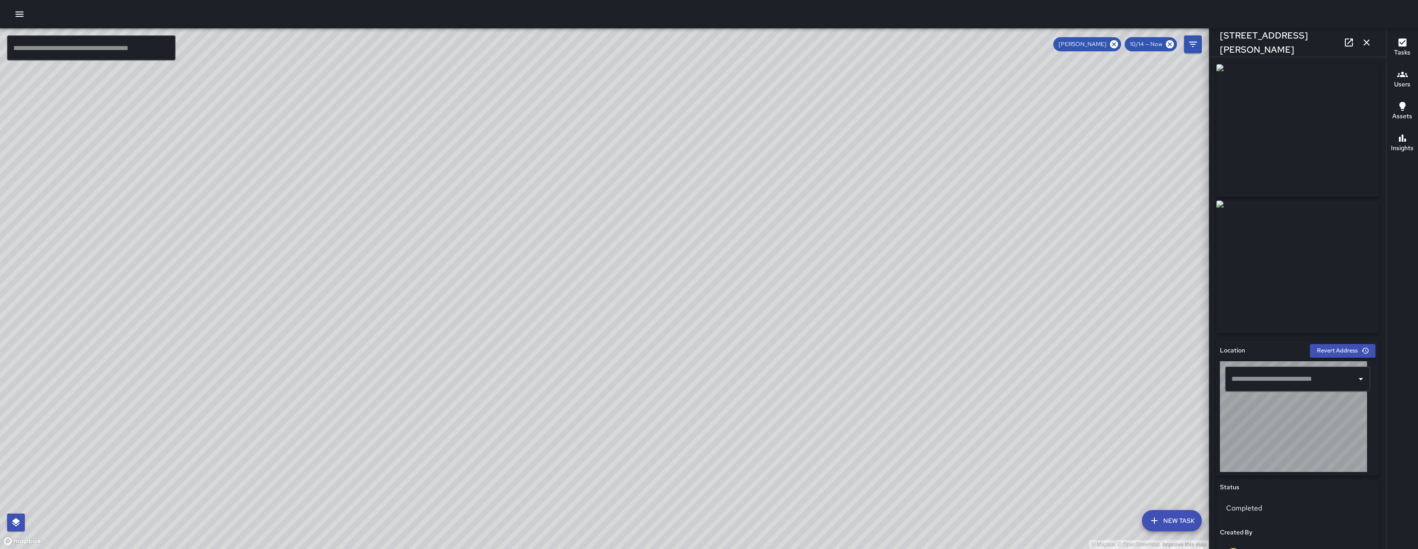
type input "**********"
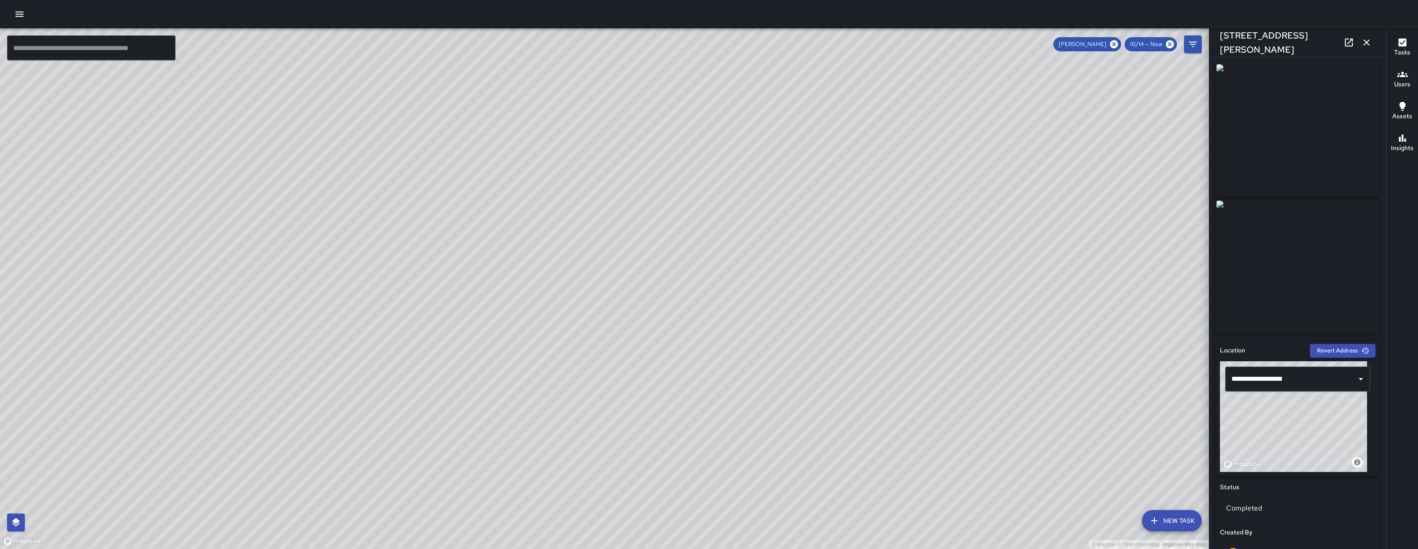
click at [1371, 41] on icon "button" at bounding box center [1366, 42] width 11 height 11
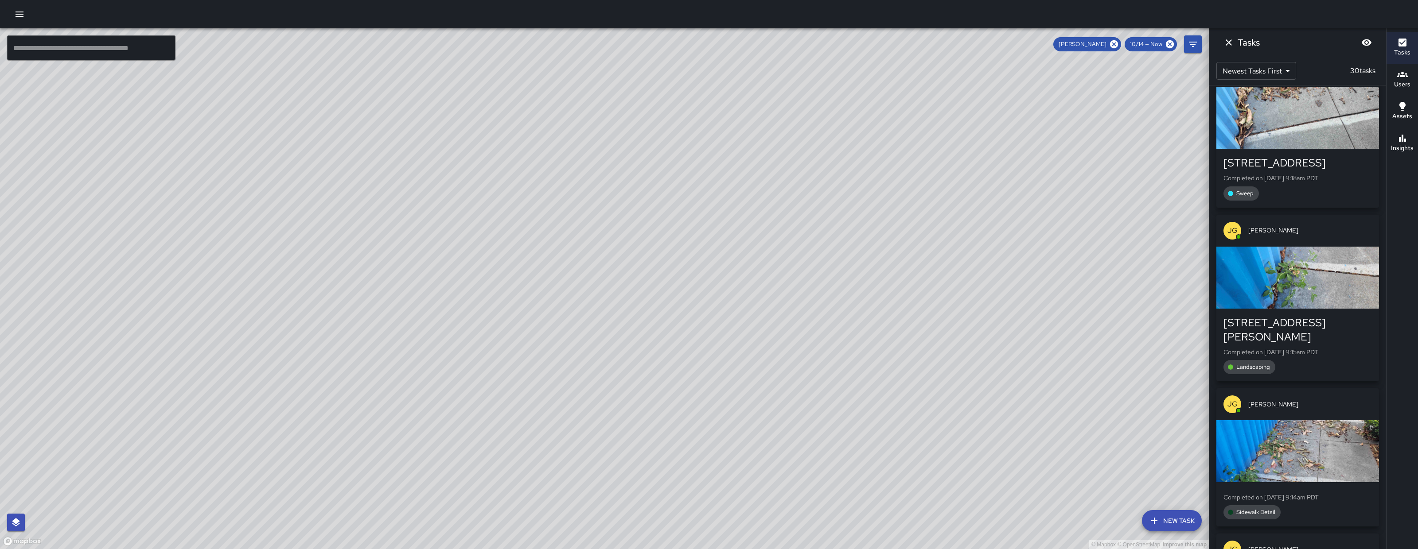
click at [1300, 420] on div "button" at bounding box center [1297, 451] width 163 height 62
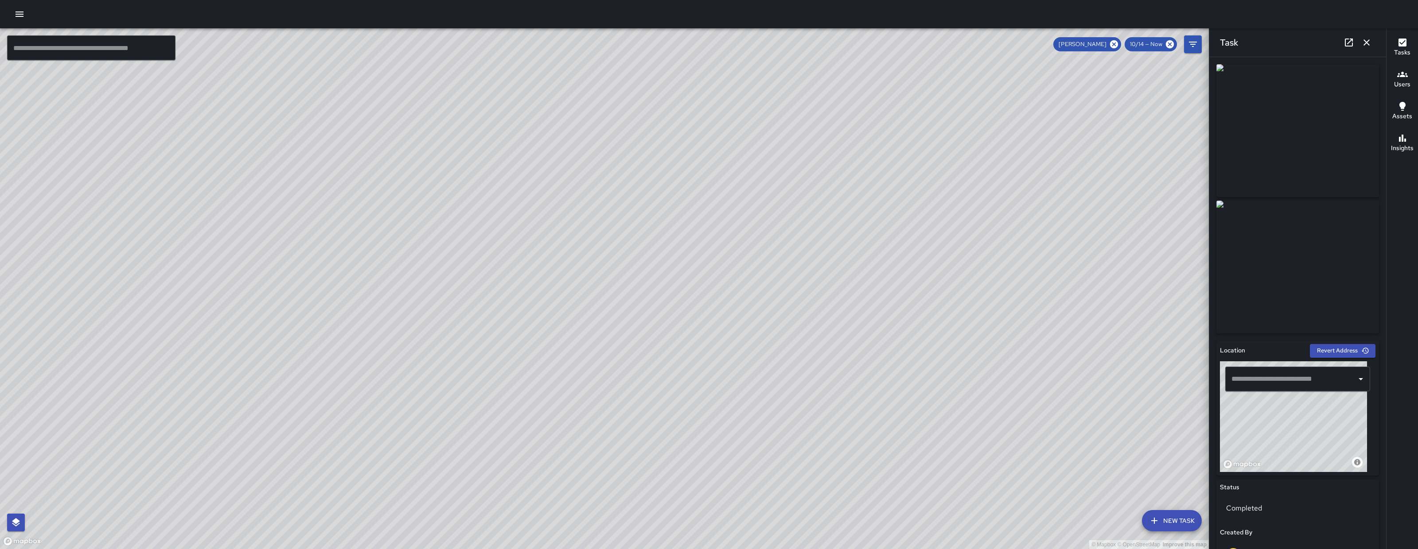
scroll to position [388, 0]
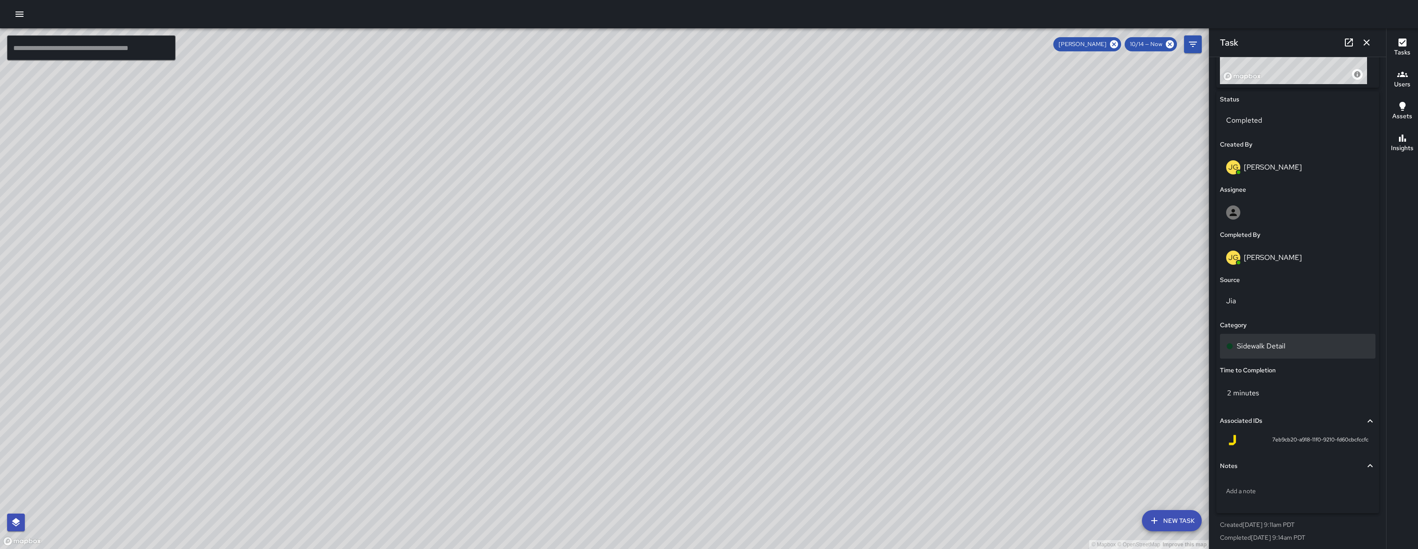
click at [1290, 347] on div "Sidewalk Detail" at bounding box center [1297, 346] width 143 height 11
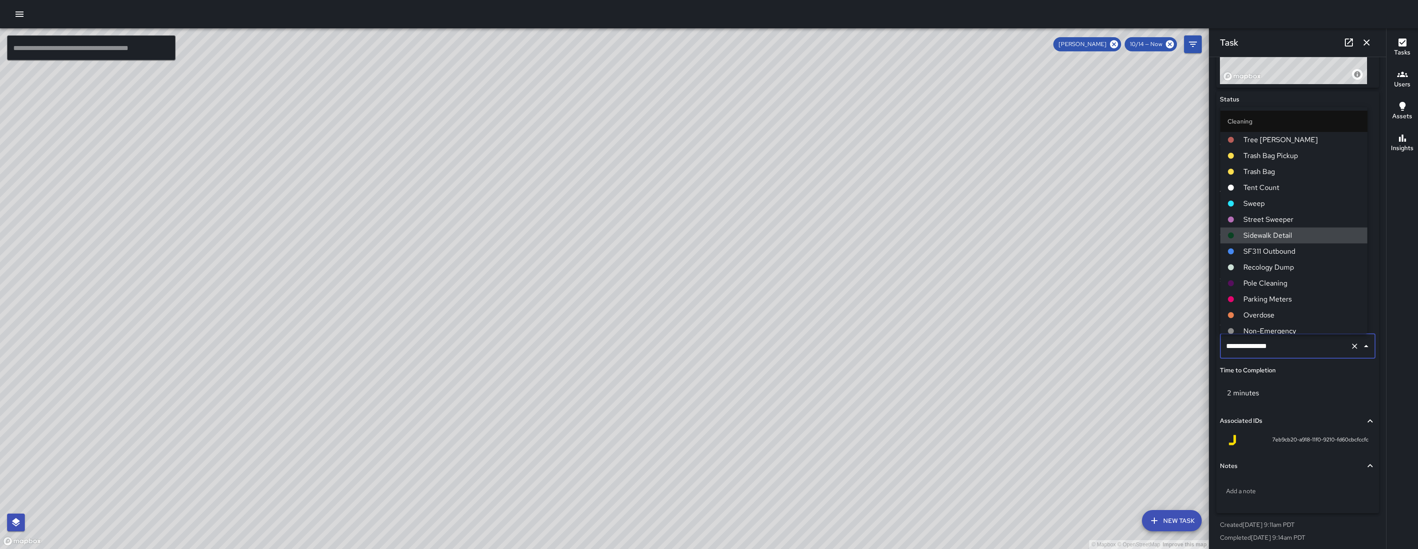
click at [1290, 347] on input "**********" at bounding box center [1285, 346] width 123 height 17
type input "***"
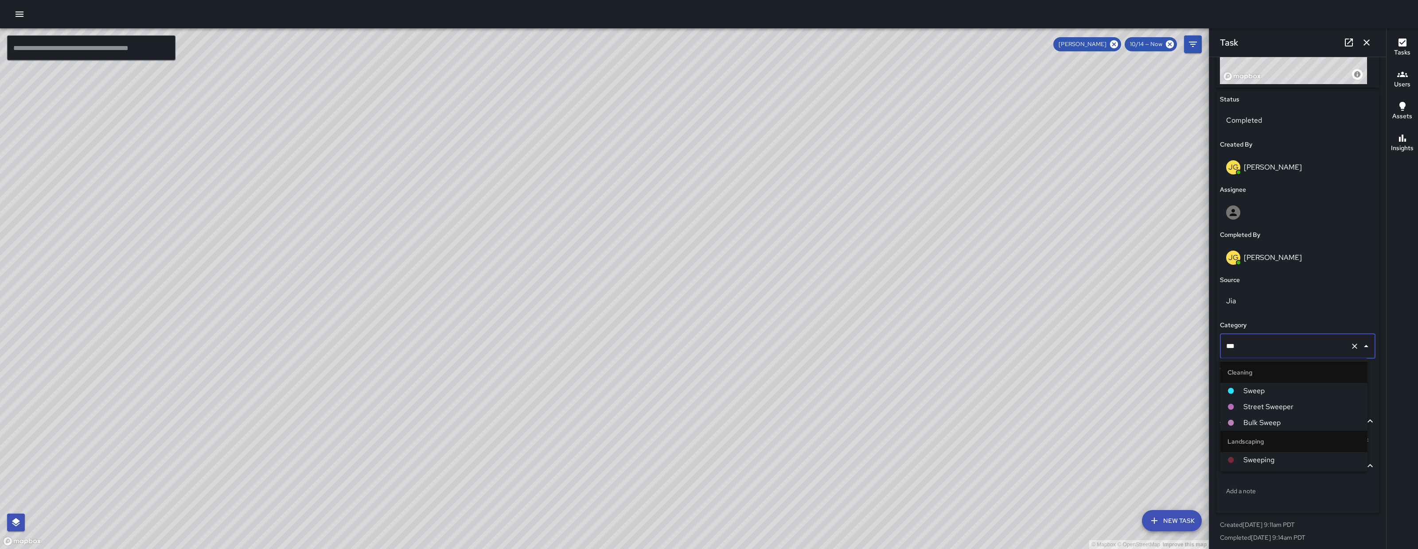
click at [1257, 393] on span "Sweep" at bounding box center [1301, 391] width 117 height 11
click at [1373, 43] on button "button" at bounding box center [1366, 43] width 18 height 18
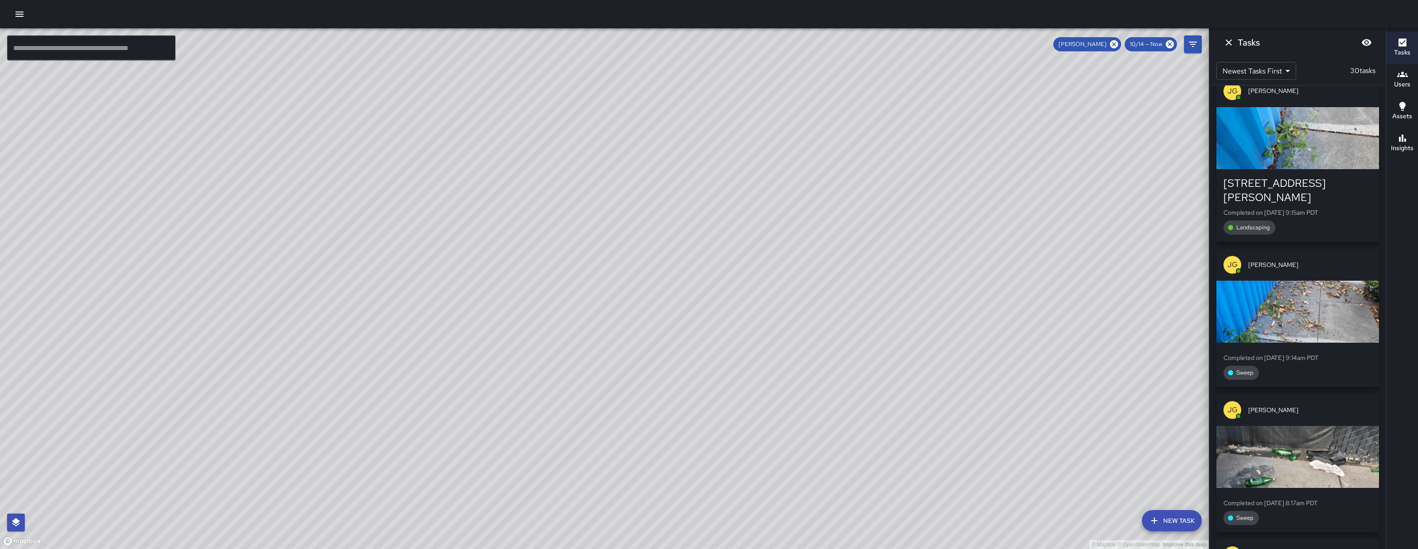
scroll to position [2311, 0]
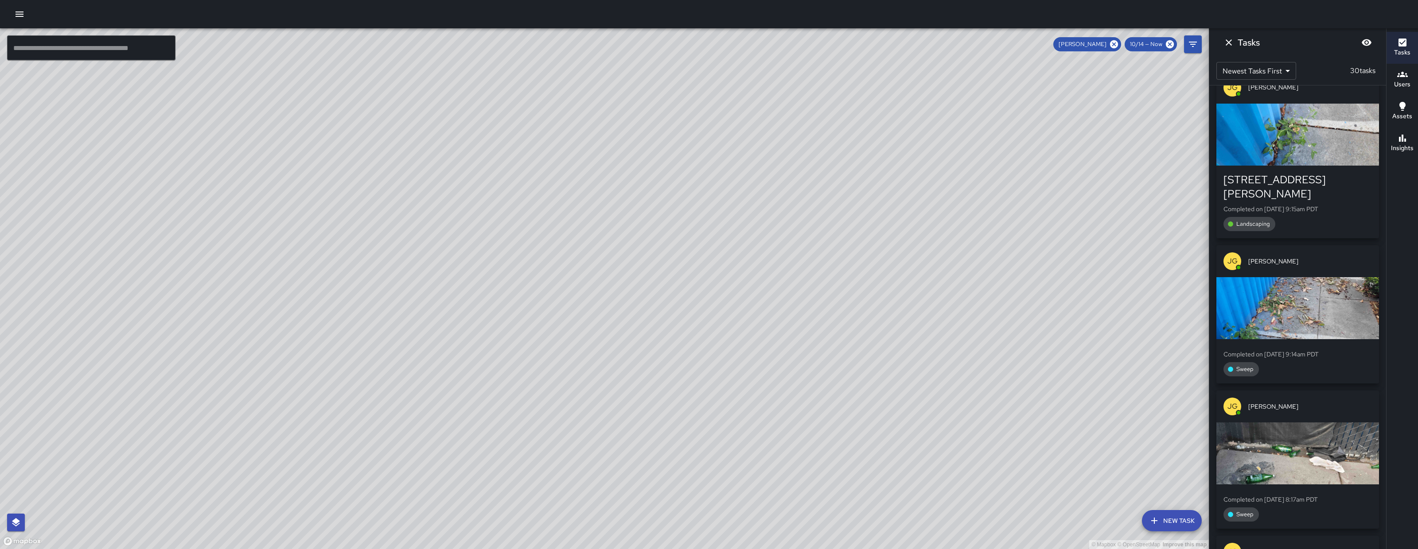
click at [1305, 495] on p "Completed on 10/14/2025, 8:17am PDT" at bounding box center [1297, 499] width 148 height 9
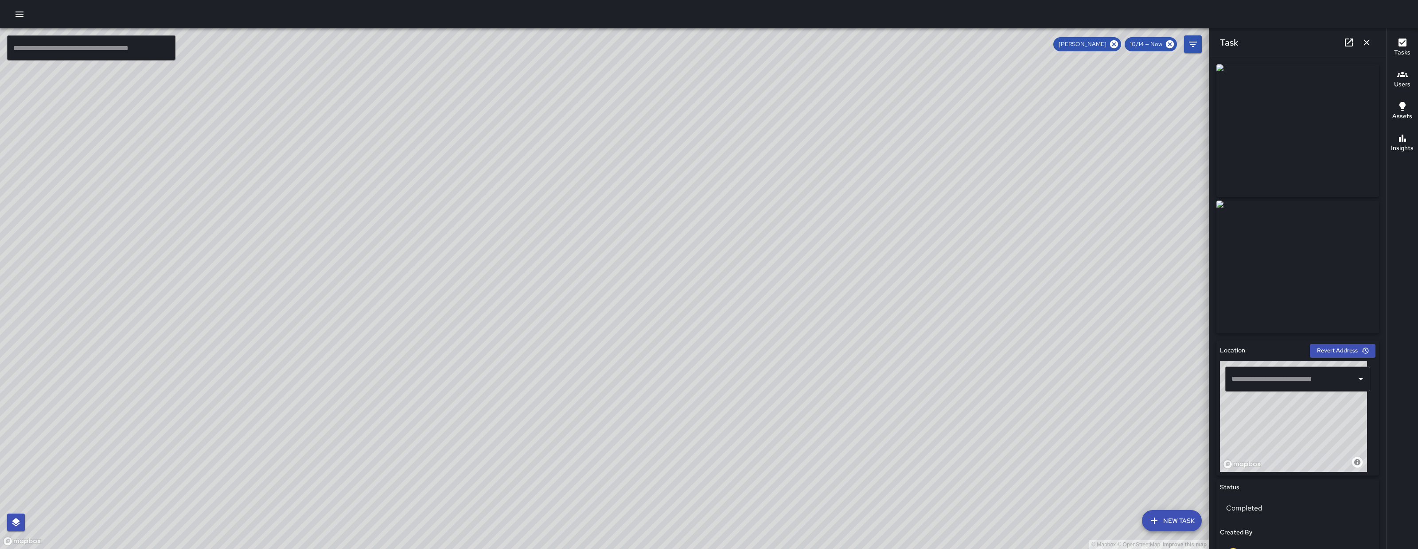
click at [1364, 45] on icon "button" at bounding box center [1366, 42] width 11 height 11
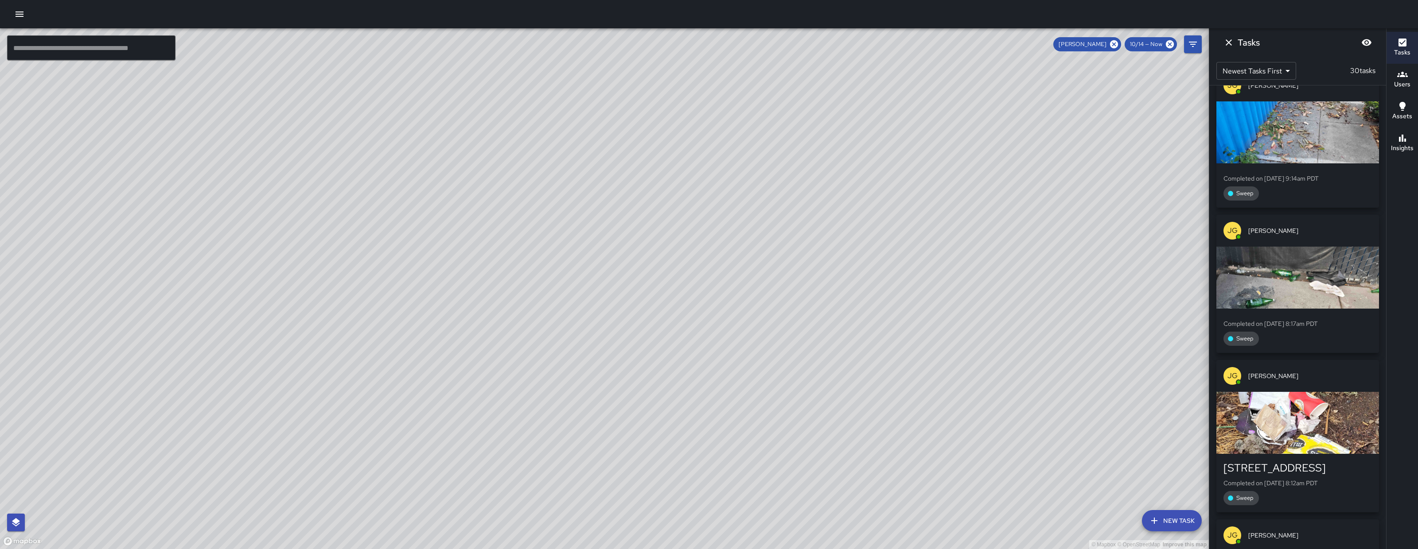
scroll to position [2518, 0]
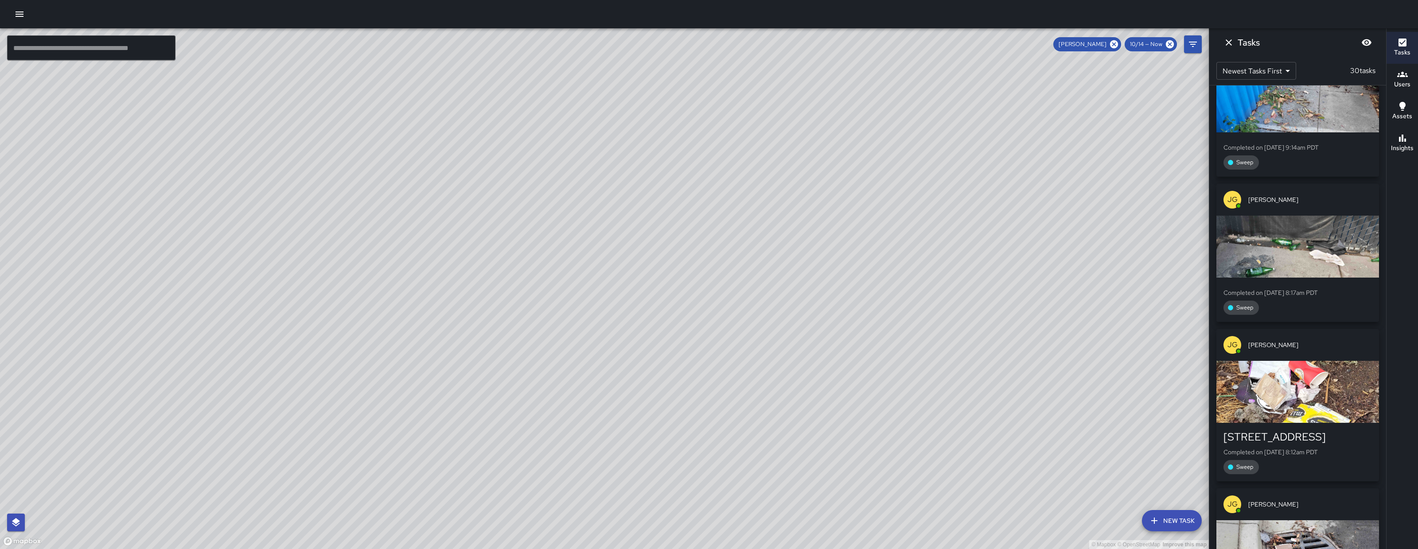
click at [1329, 361] on div "button" at bounding box center [1297, 392] width 163 height 62
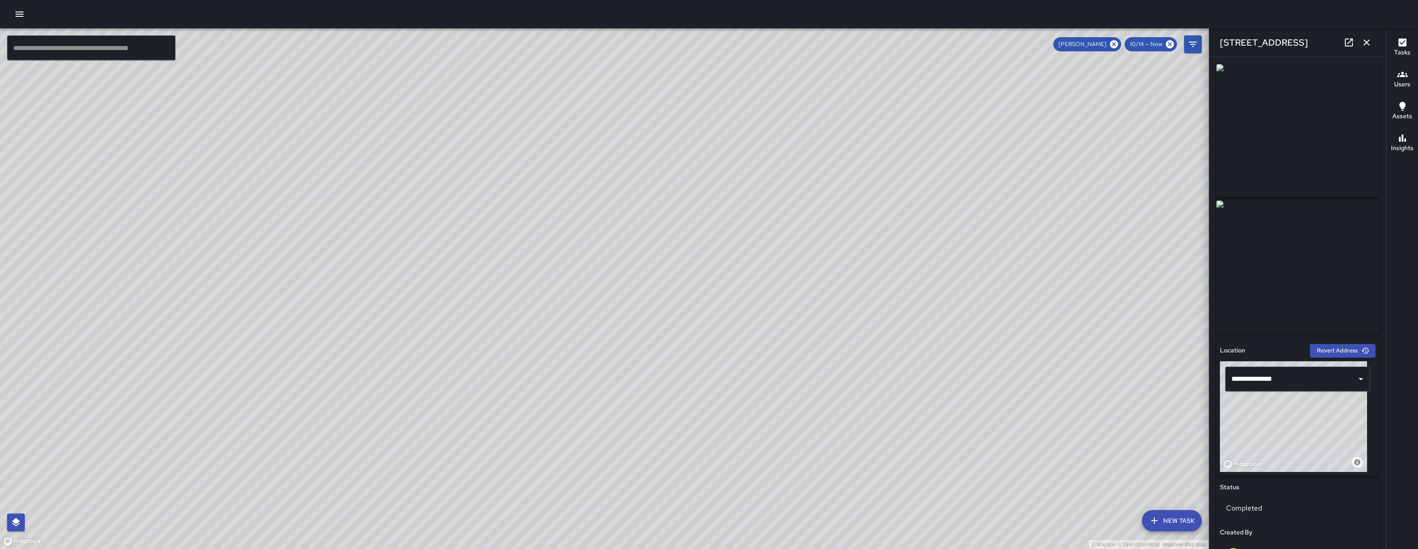
click at [1366, 42] on icon "button" at bounding box center [1366, 42] width 6 height 6
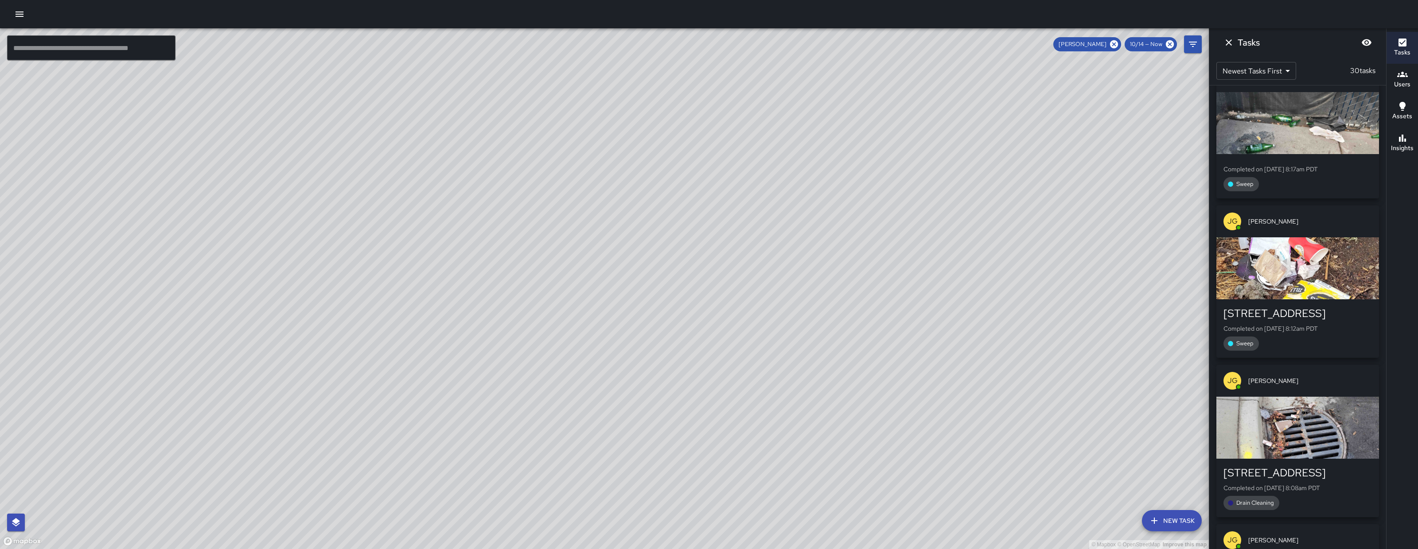
scroll to position [2800, 0]
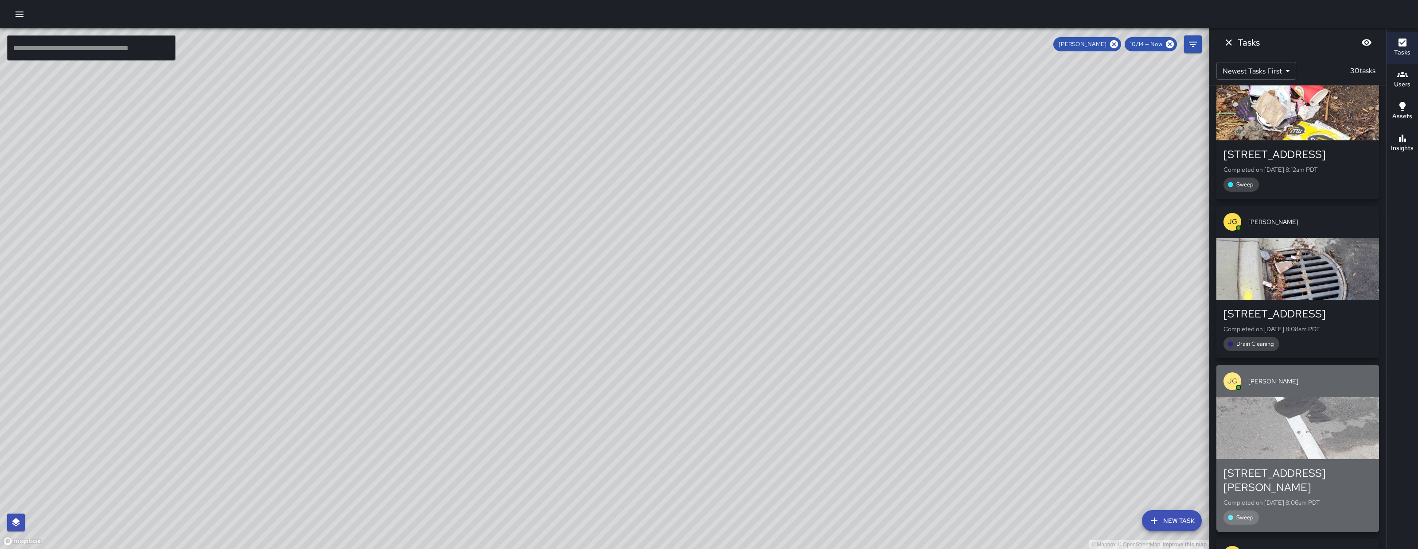
click at [1321, 397] on div "button" at bounding box center [1297, 428] width 163 height 62
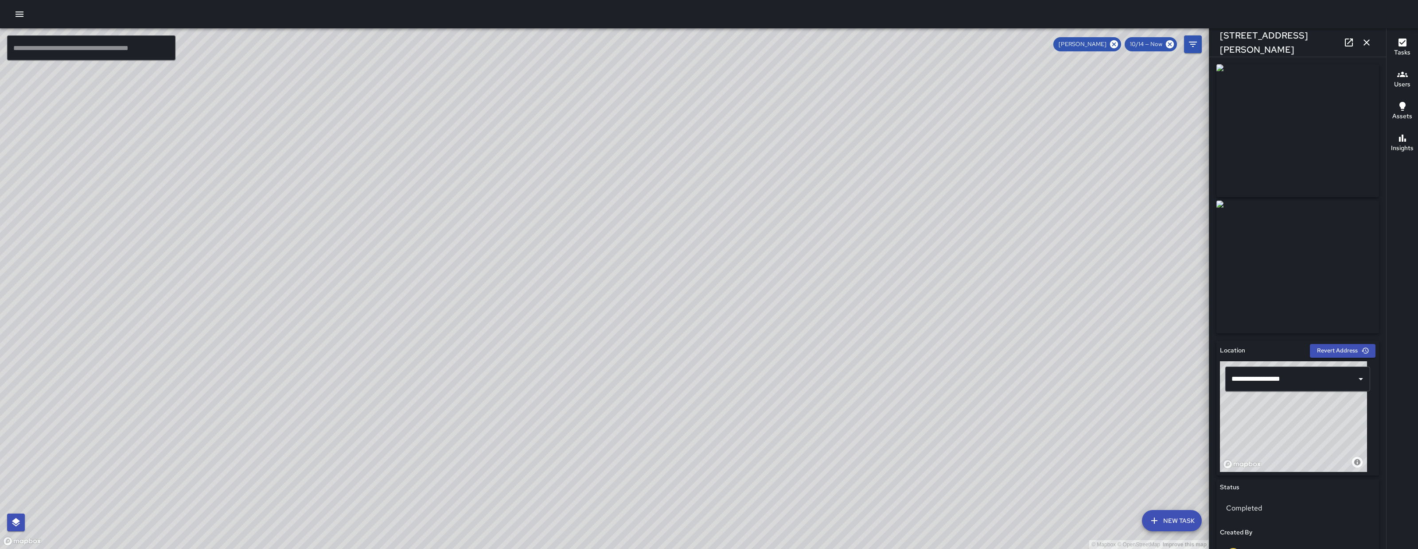
click at [1365, 37] on icon "button" at bounding box center [1366, 42] width 11 height 11
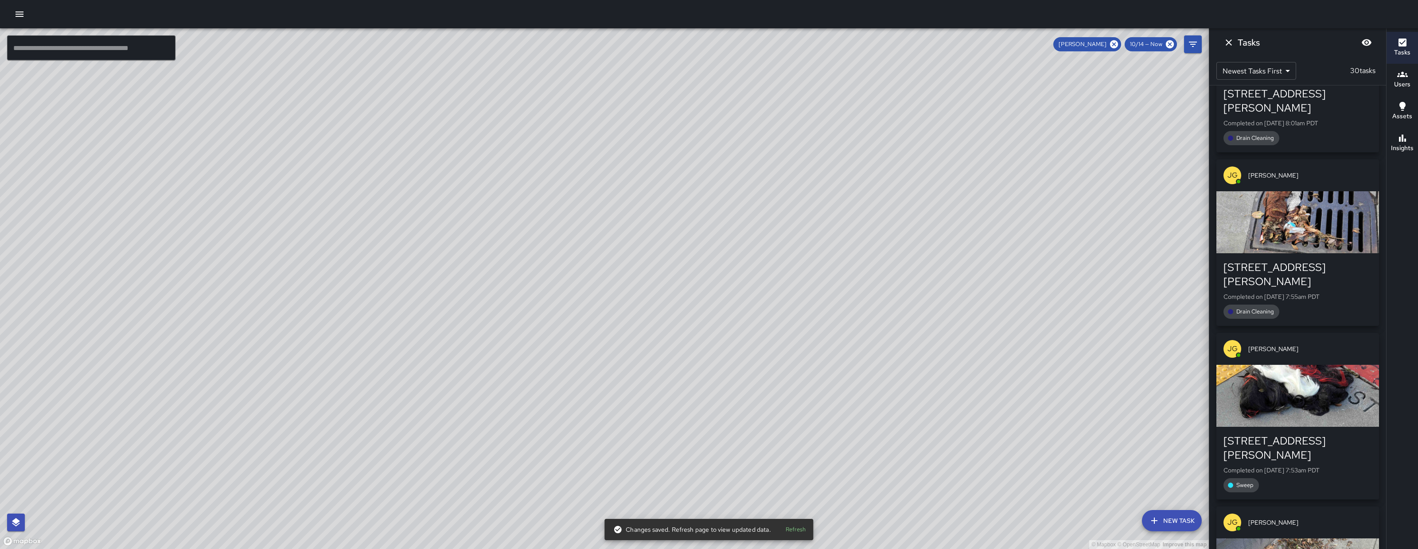
scroll to position [3367, 0]
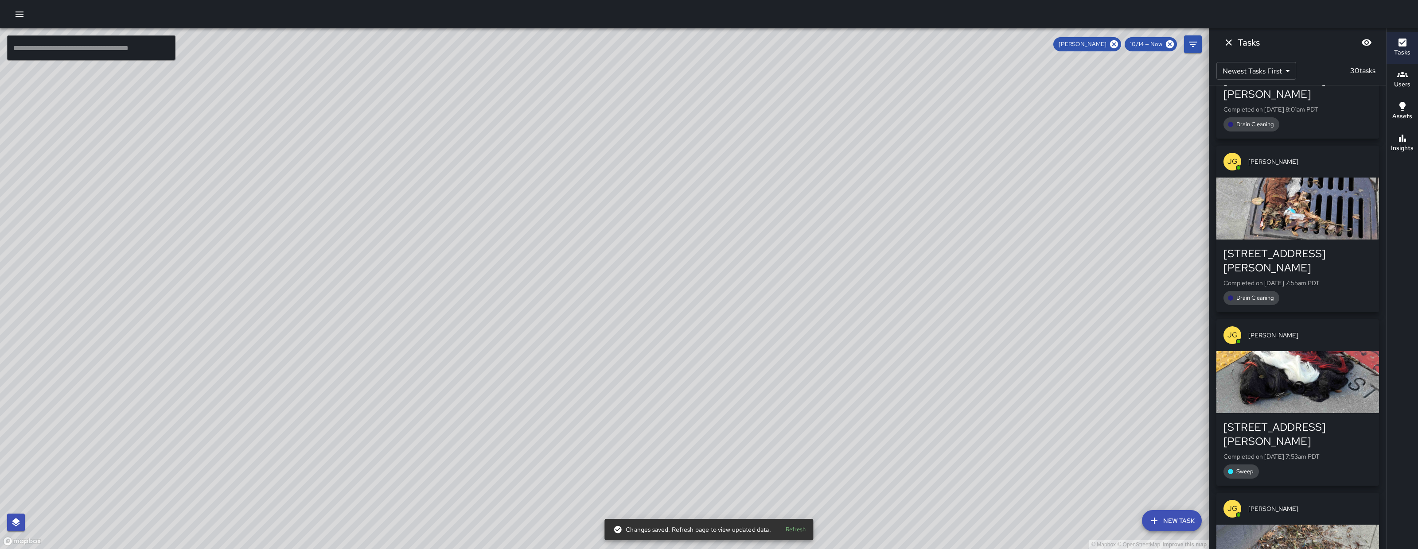
click at [1302, 351] on div "button" at bounding box center [1297, 382] width 163 height 62
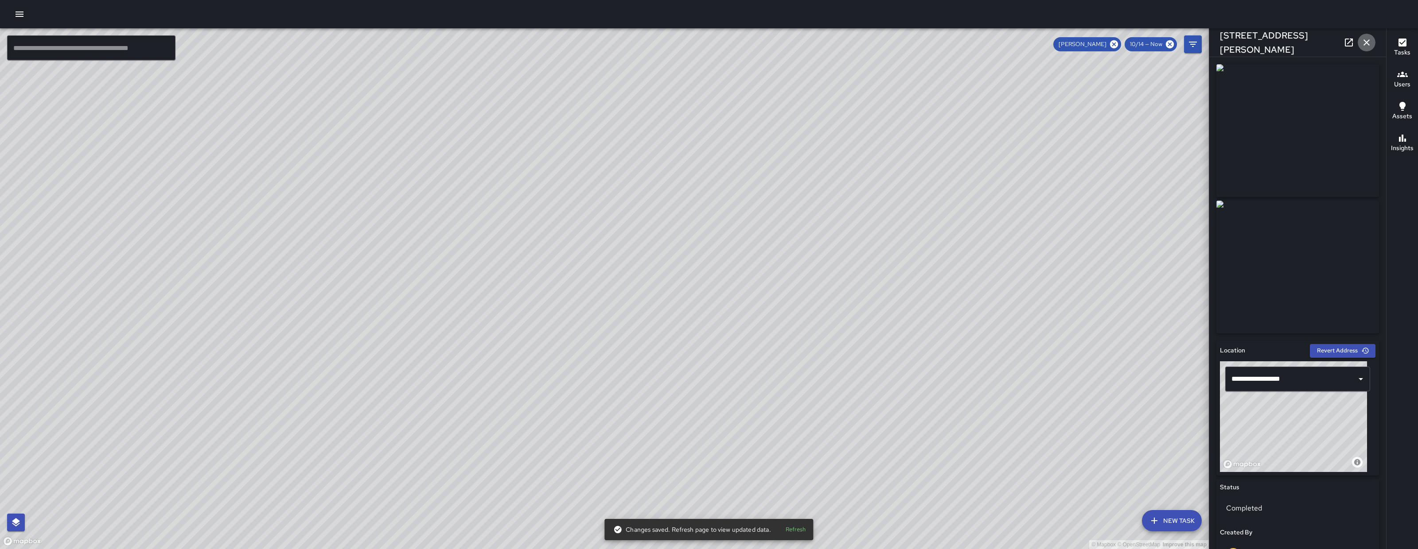
click at [1366, 42] on icon "button" at bounding box center [1366, 42] width 6 height 6
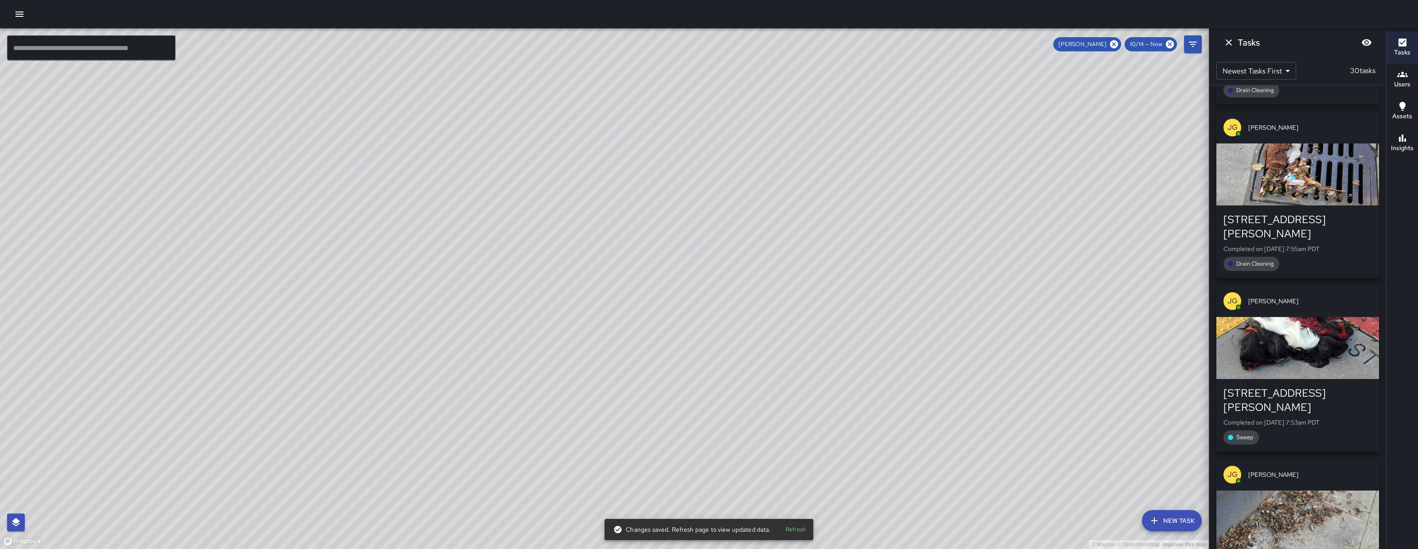
scroll to position [3421, 0]
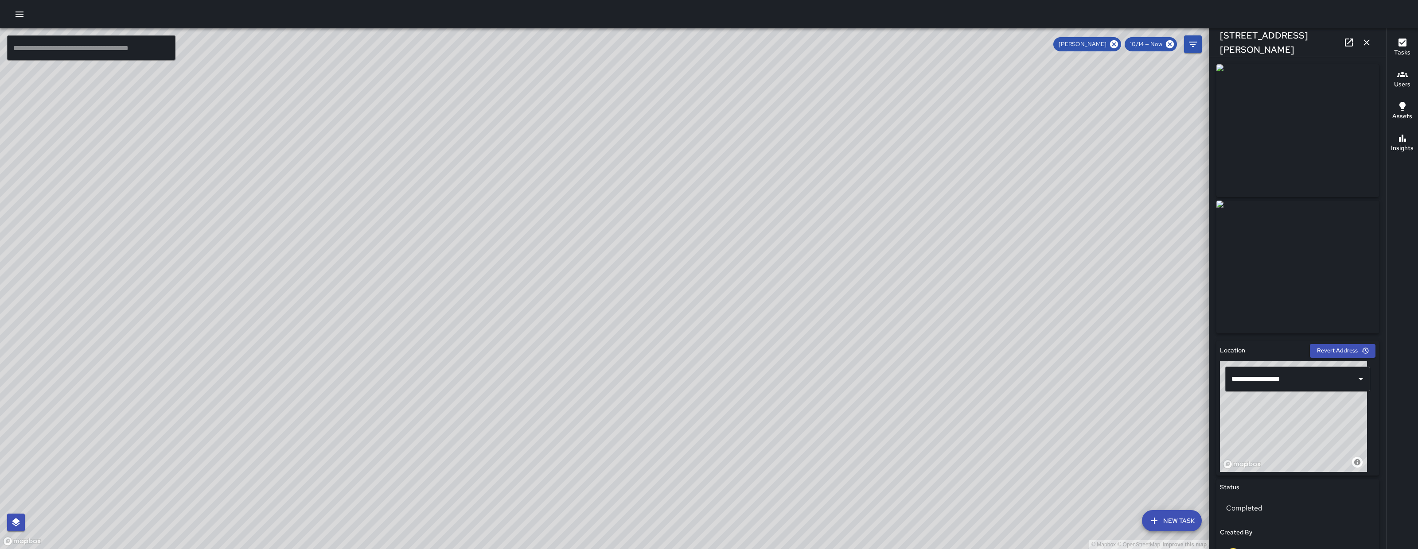
click at [1365, 42] on icon "button" at bounding box center [1366, 42] width 6 height 6
click at [1208, 42] on div "Tasks Newest Tasks First * ​ 30 tasks JG Jermaine Gray 1155 Bryant Street Compl…" at bounding box center [1208, 288] width 0 height 521
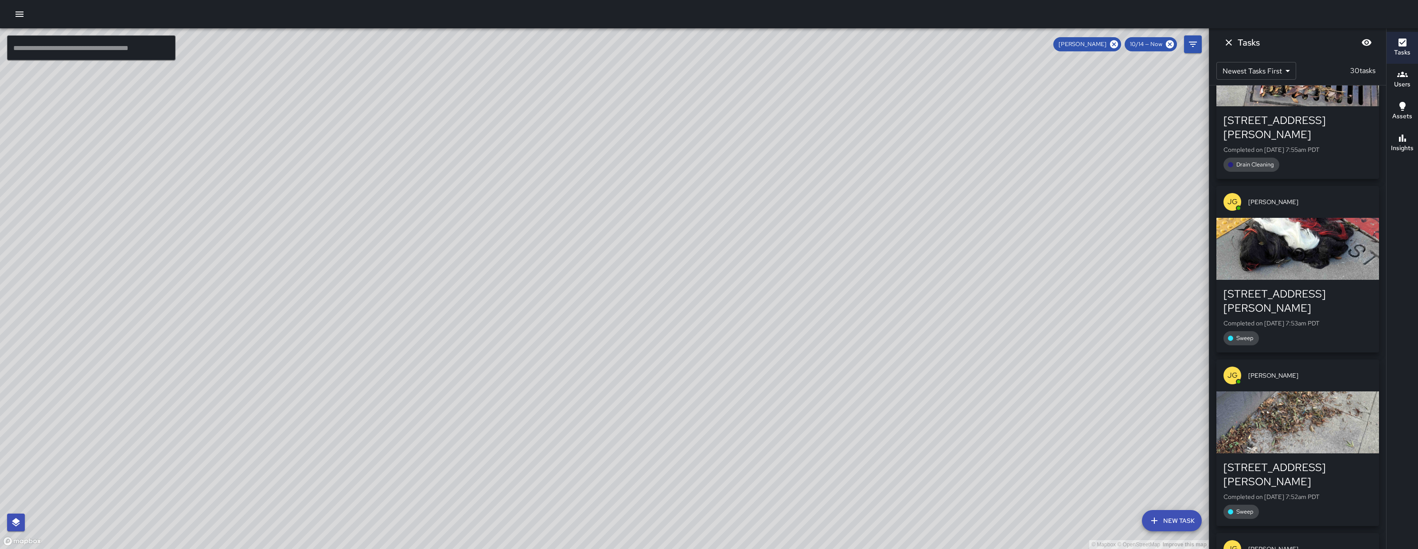
scroll to position [3513, 0]
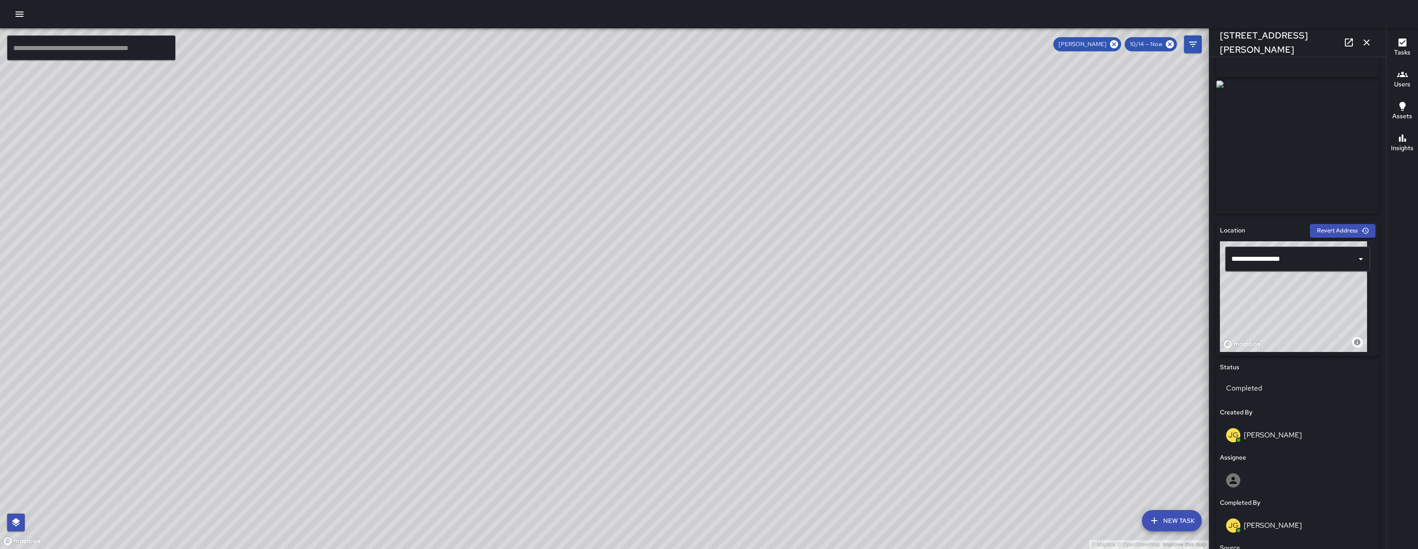
scroll to position [340, 0]
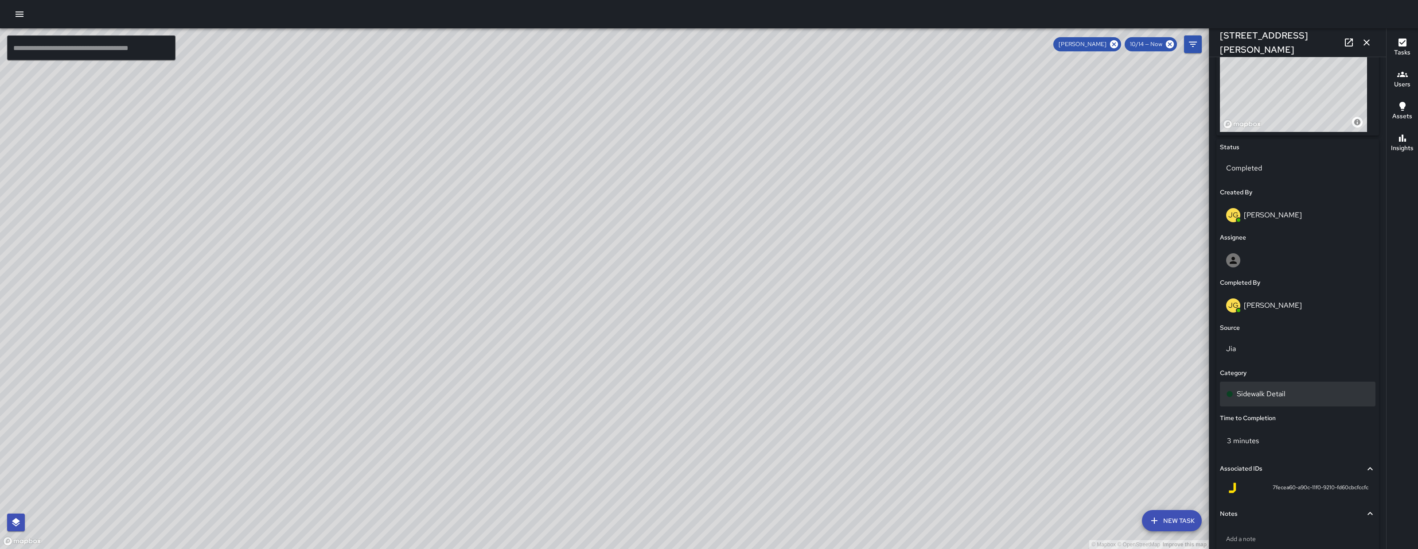
click at [1289, 386] on div "Sidewalk Detail" at bounding box center [1297, 394] width 155 height 25
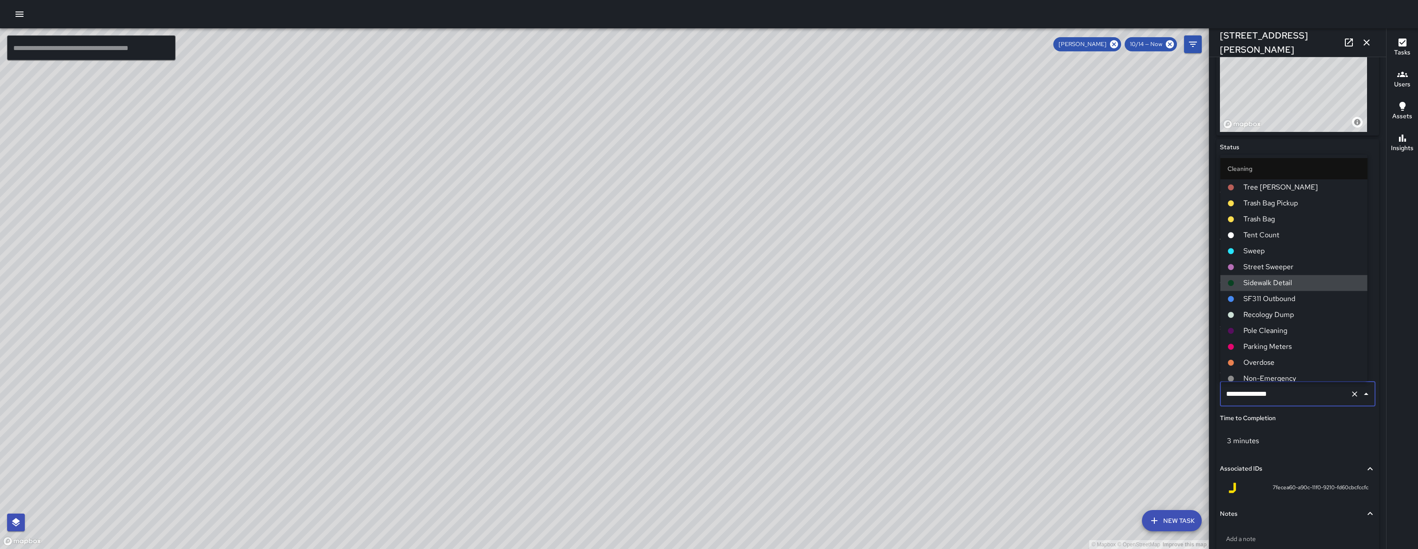
click at [1288, 386] on input "**********" at bounding box center [1285, 394] width 123 height 17
type input "**"
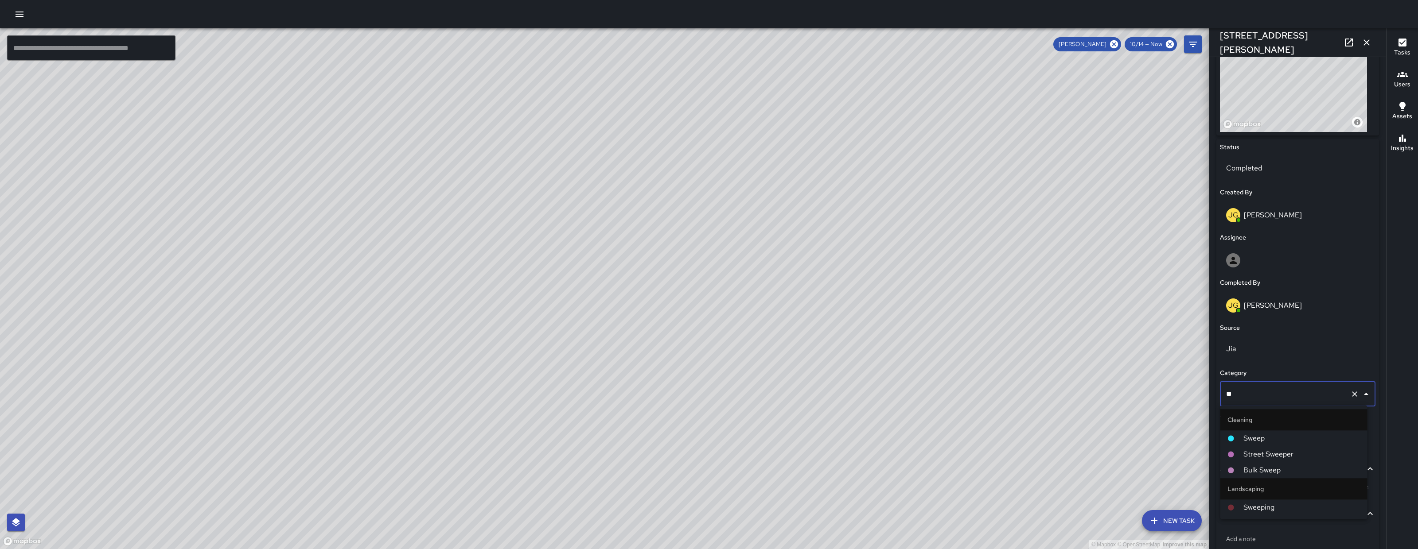
click at [1274, 436] on span "Sweep" at bounding box center [1301, 438] width 117 height 11
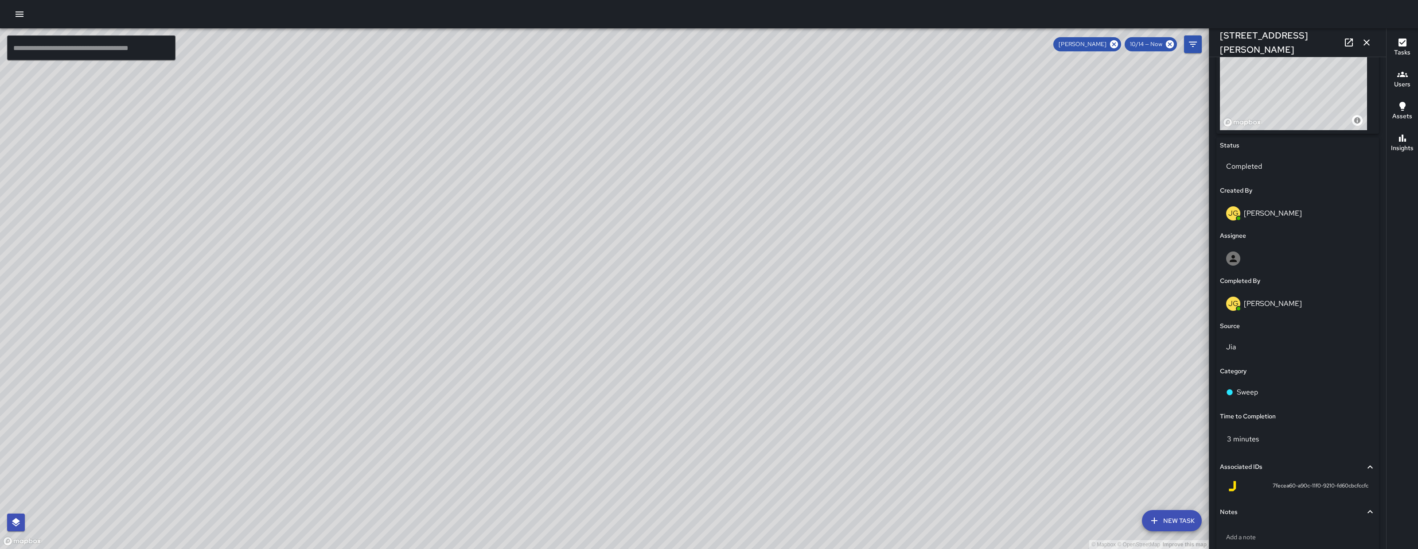
scroll to position [342, 0]
click at [1371, 43] on icon "button" at bounding box center [1366, 42] width 11 height 11
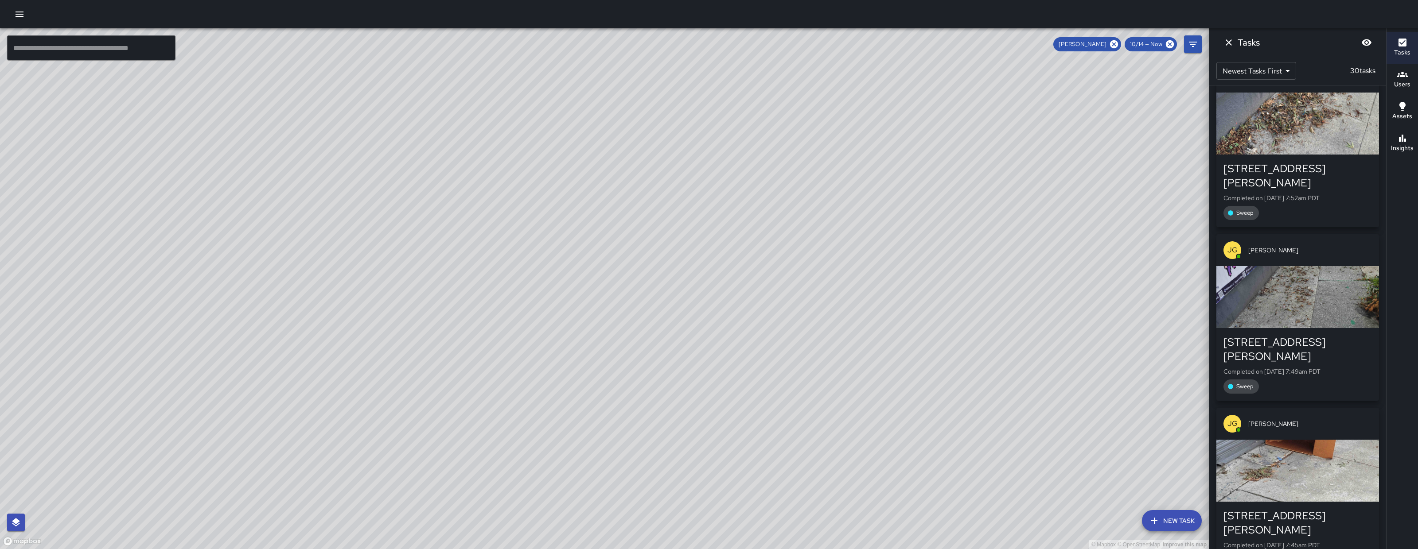
scroll to position [3808, 0]
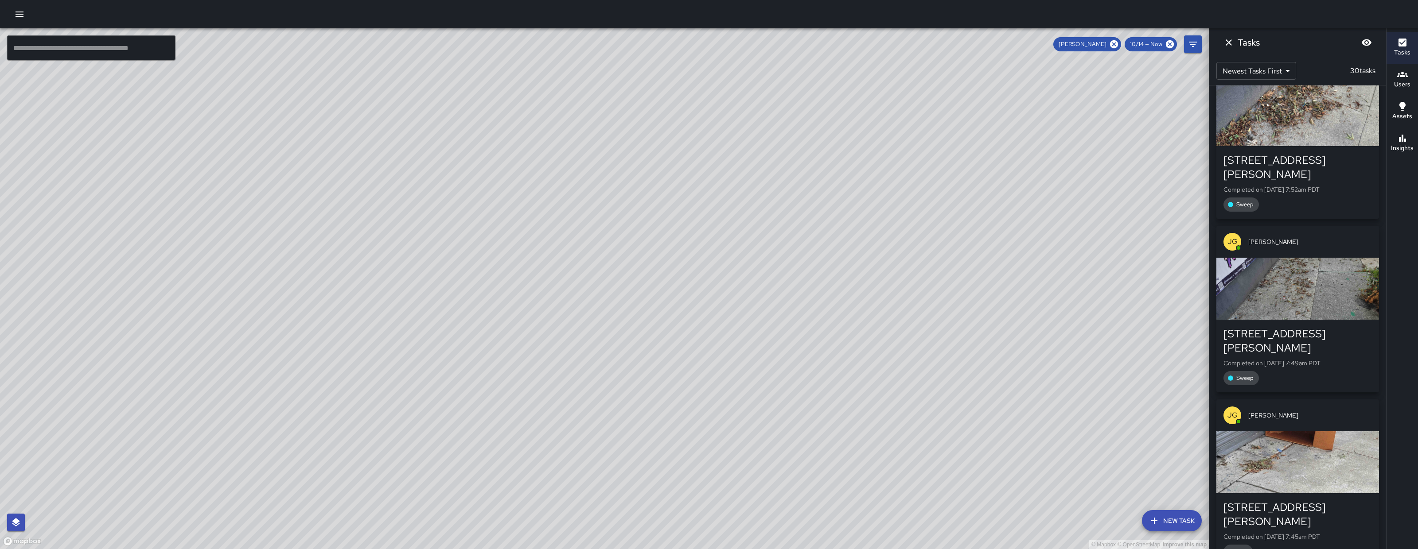
click at [1297, 545] on div "Bulk" at bounding box center [1297, 552] width 148 height 14
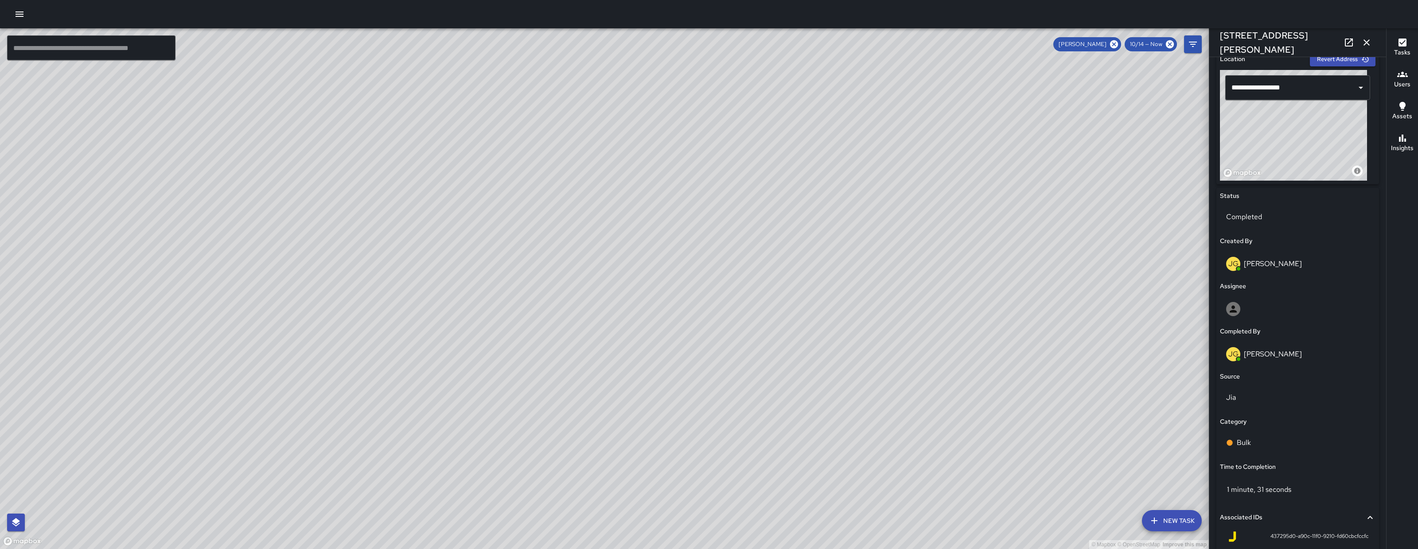
scroll to position [353, 0]
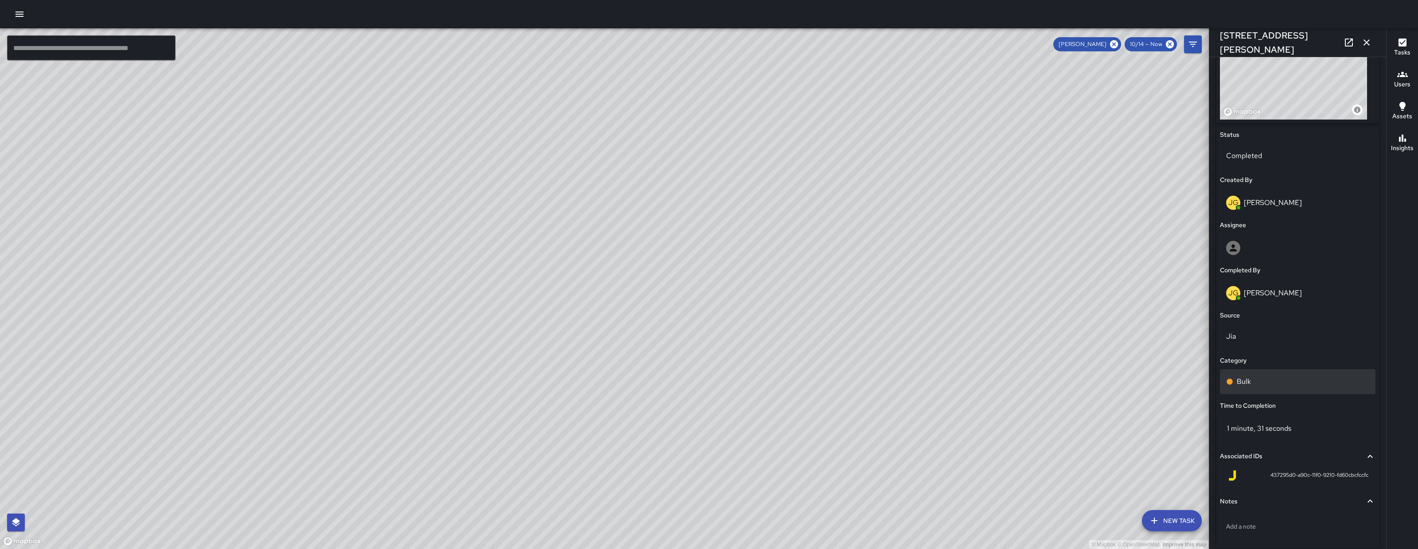
click at [1278, 381] on div "Bulk" at bounding box center [1297, 382] width 143 height 11
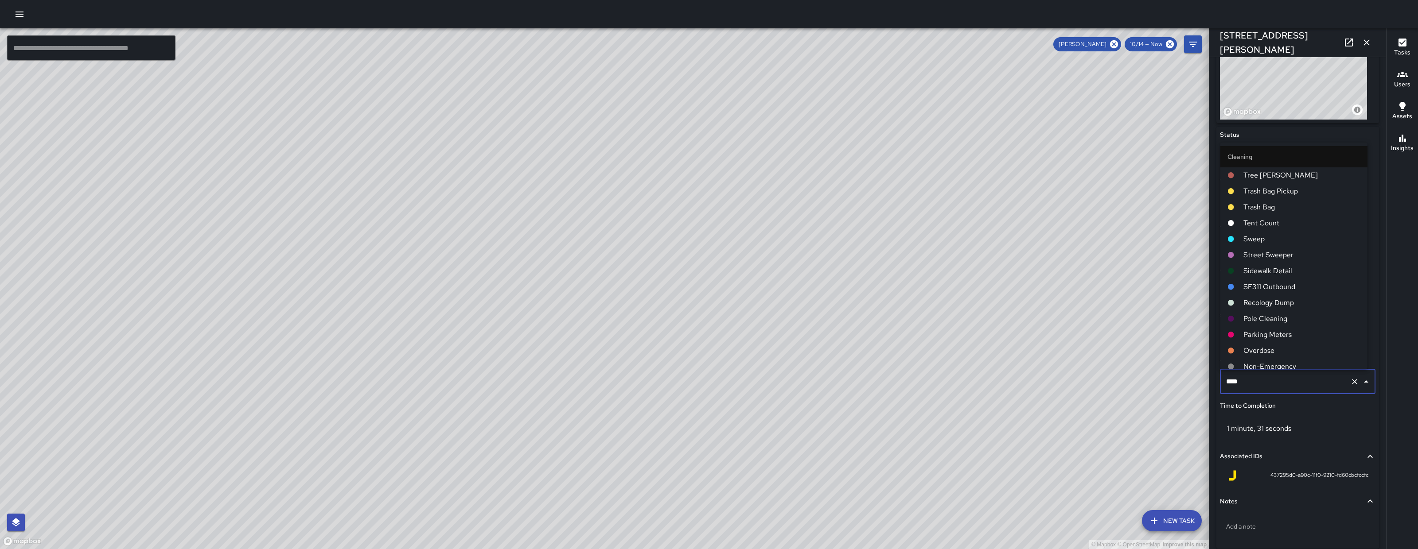
click at [1278, 381] on input "****" at bounding box center [1285, 381] width 123 height 17
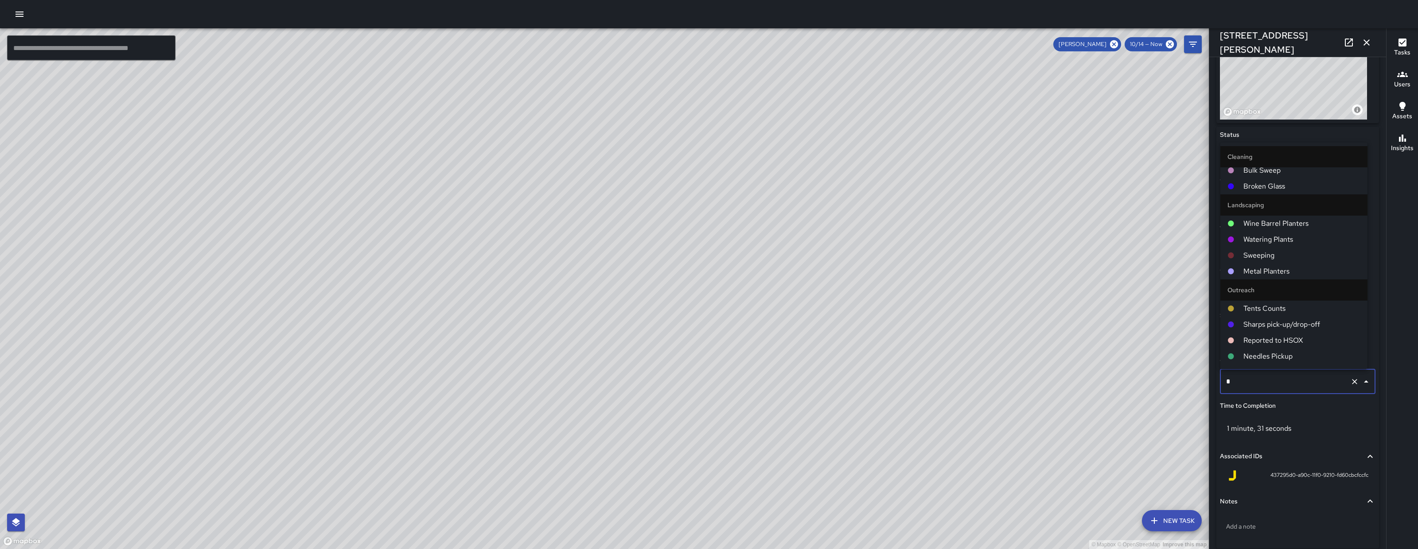
scroll to position [0, 0]
type input "***"
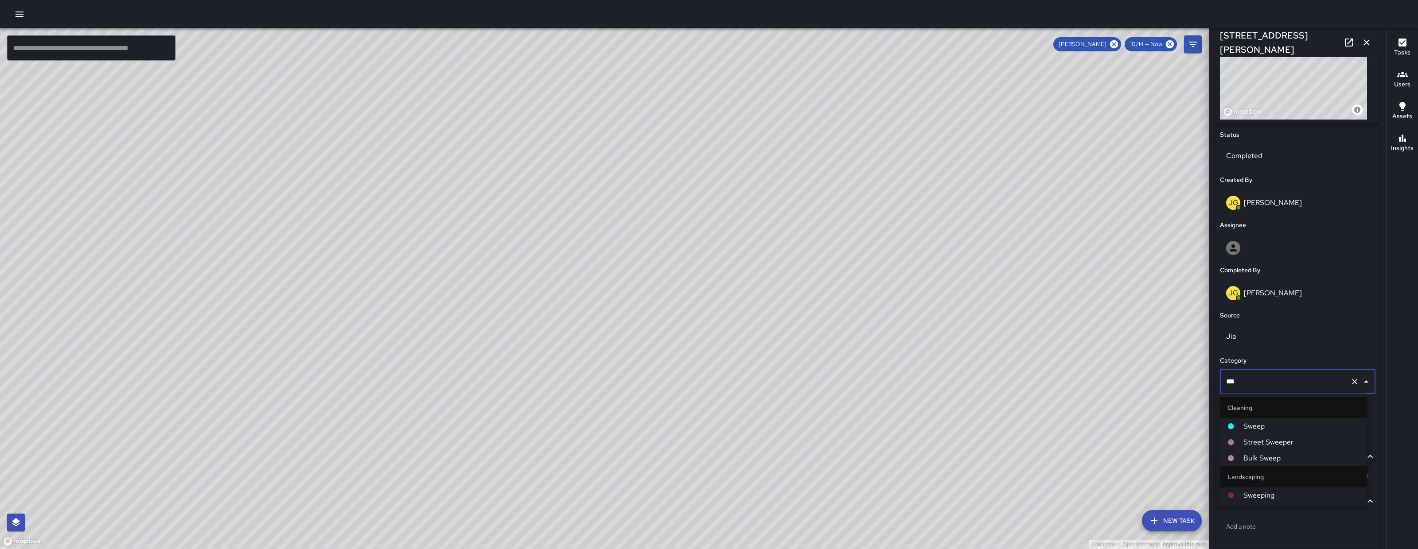
click at [1279, 423] on span "Sweep" at bounding box center [1301, 426] width 117 height 11
click at [1371, 38] on icon "button" at bounding box center [1366, 42] width 11 height 11
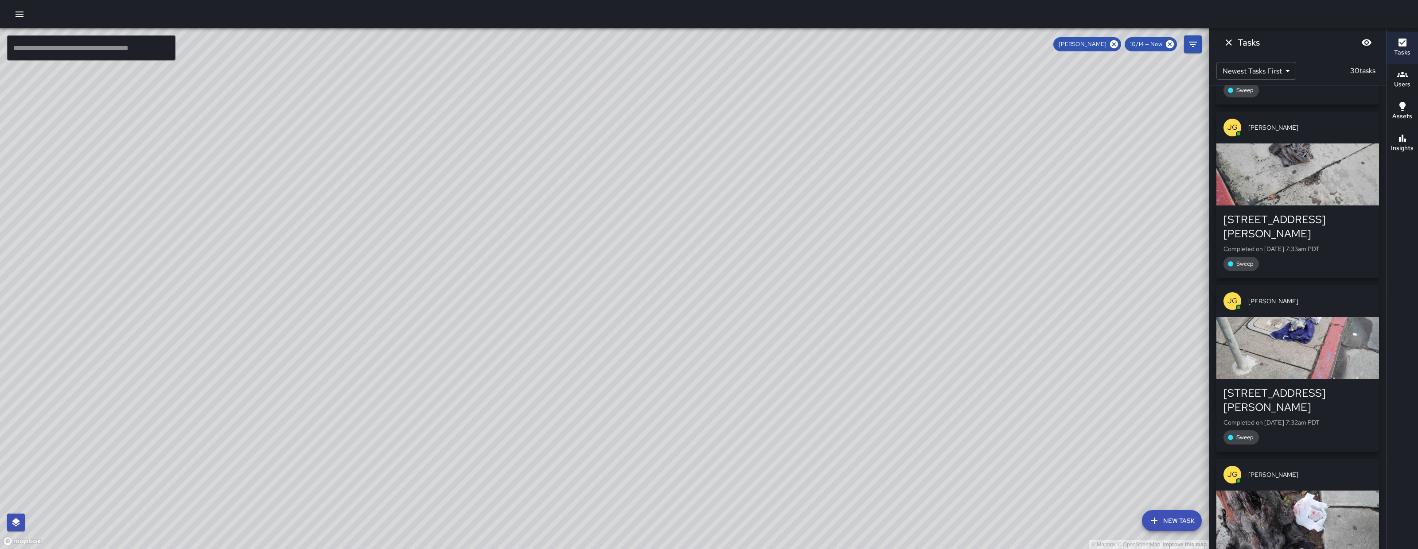
scroll to position [4270, 0]
click at [1233, 42] on icon "Dismiss" at bounding box center [1228, 42] width 11 height 11
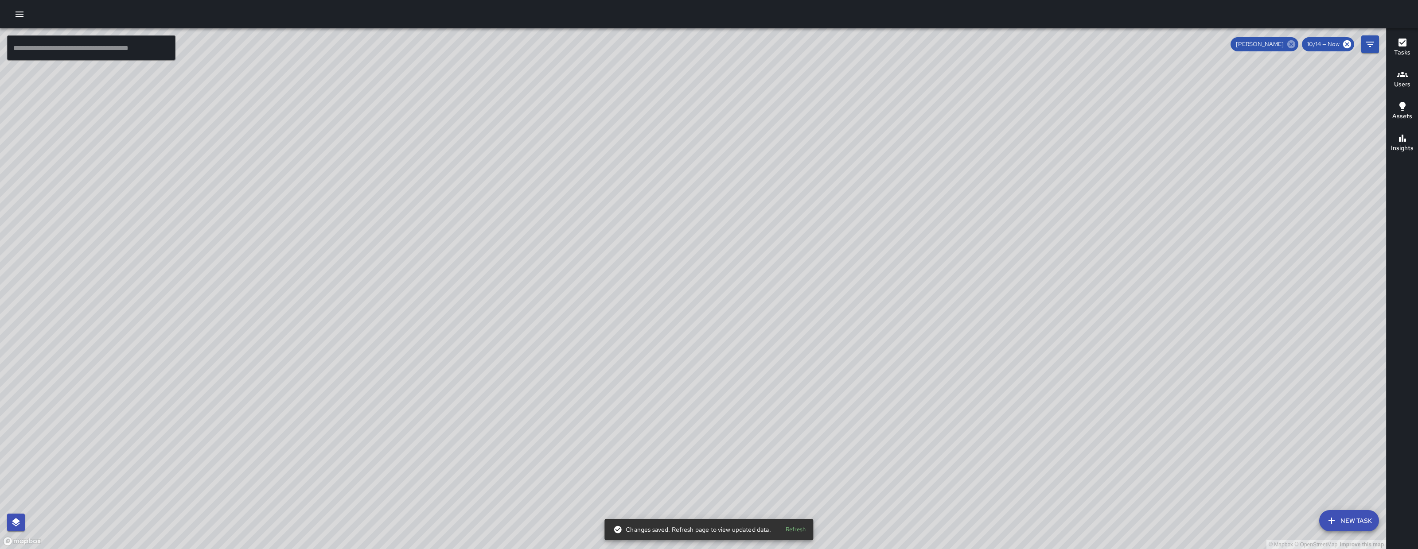
click at [1289, 46] on icon at bounding box center [1291, 44] width 8 height 8
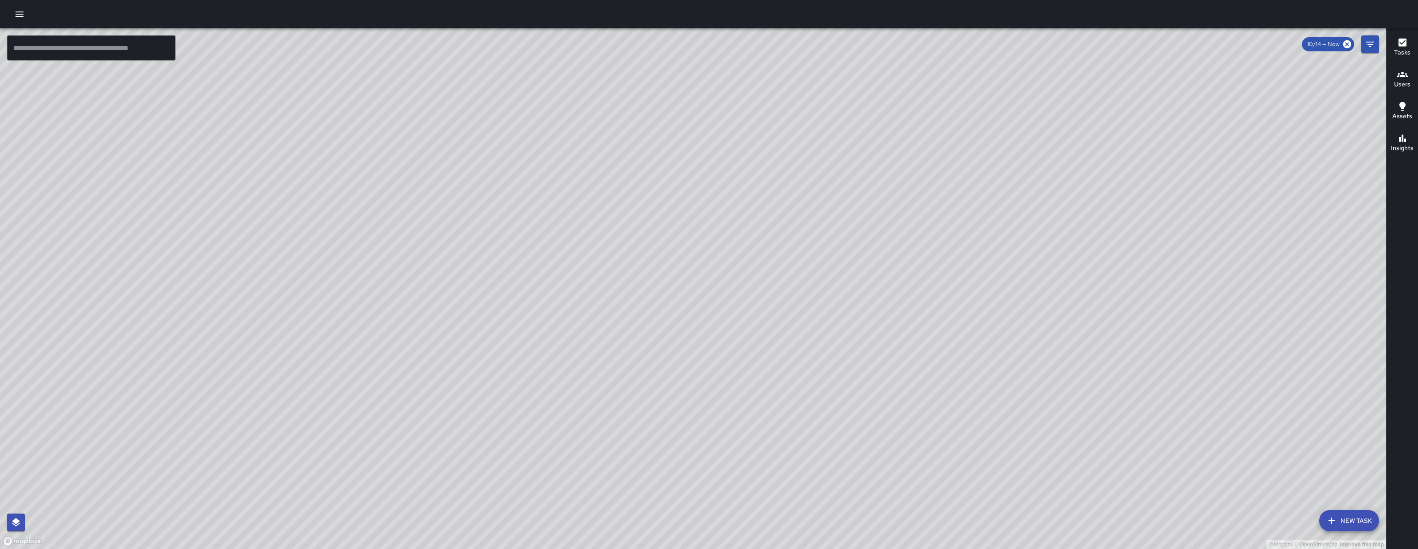
click at [635, 182] on div "© Mapbox © OpenStreetMap Improve this map" at bounding box center [693, 288] width 1386 height 521
drag, startPoint x: 646, startPoint y: 204, endPoint x: 538, endPoint y: 320, distance: 158.0
click at [521, 338] on div "© Mapbox © OpenStreetMap Improve this map" at bounding box center [693, 288] width 1386 height 521
click at [902, 93] on div "© Mapbox © OpenStreetMap Improve this map KW Kenneth Ware Ambassador Tasks 34 /…" at bounding box center [693, 288] width 1386 height 521
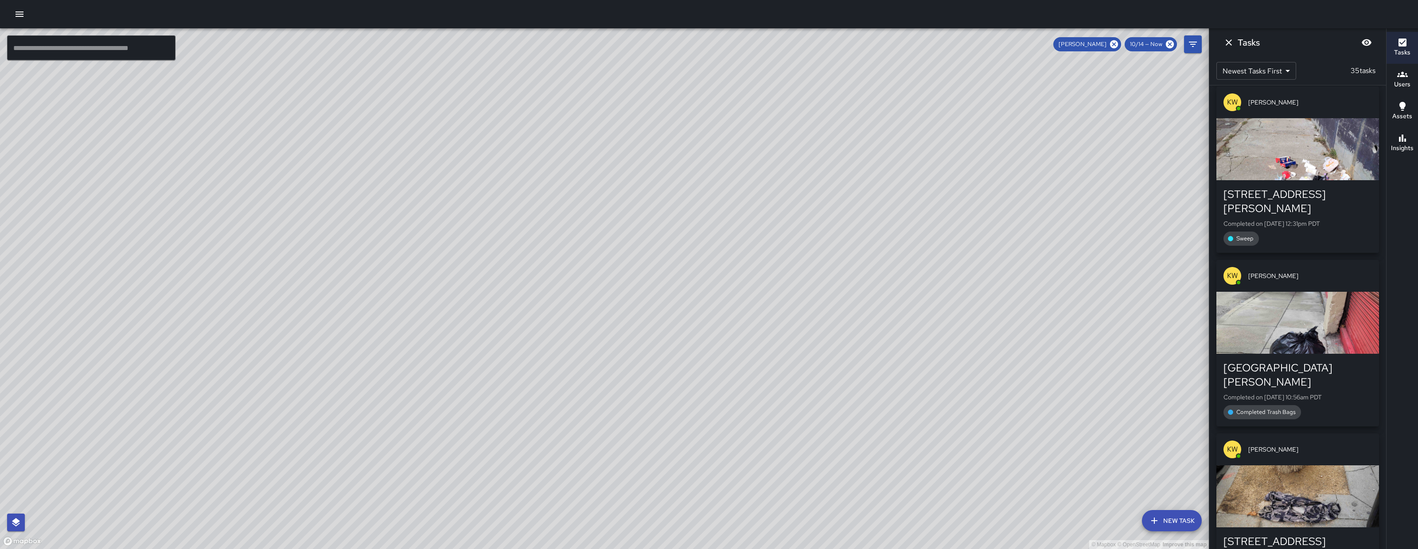
scroll to position [0, 0]
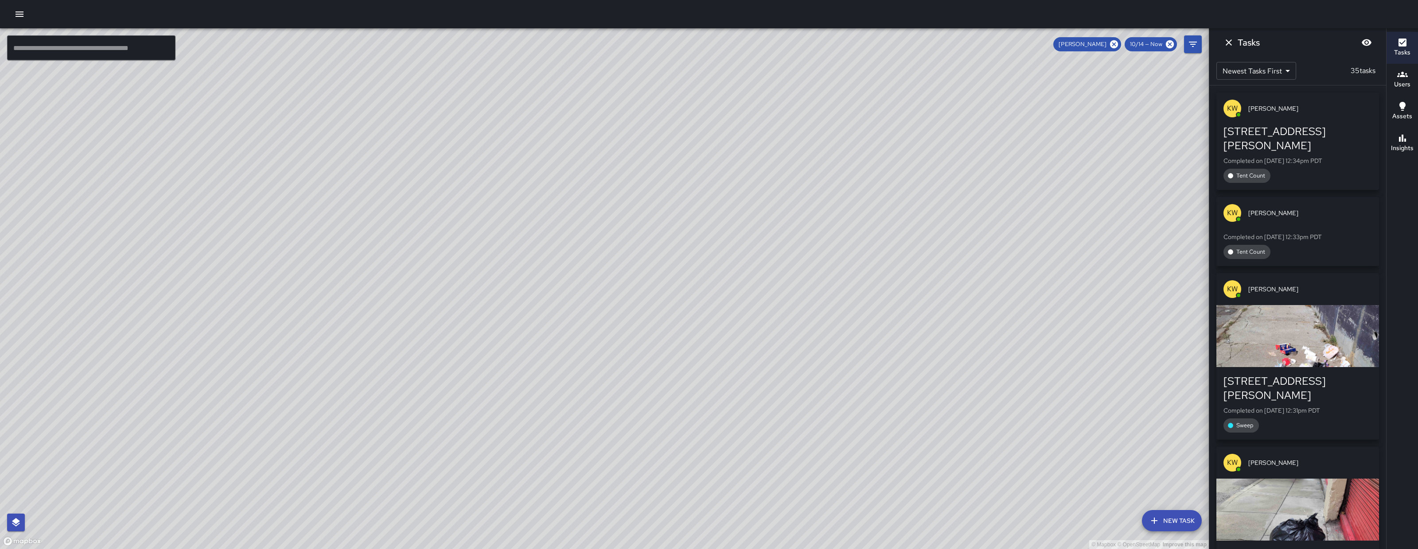
click at [1303, 349] on div "button" at bounding box center [1297, 336] width 163 height 62
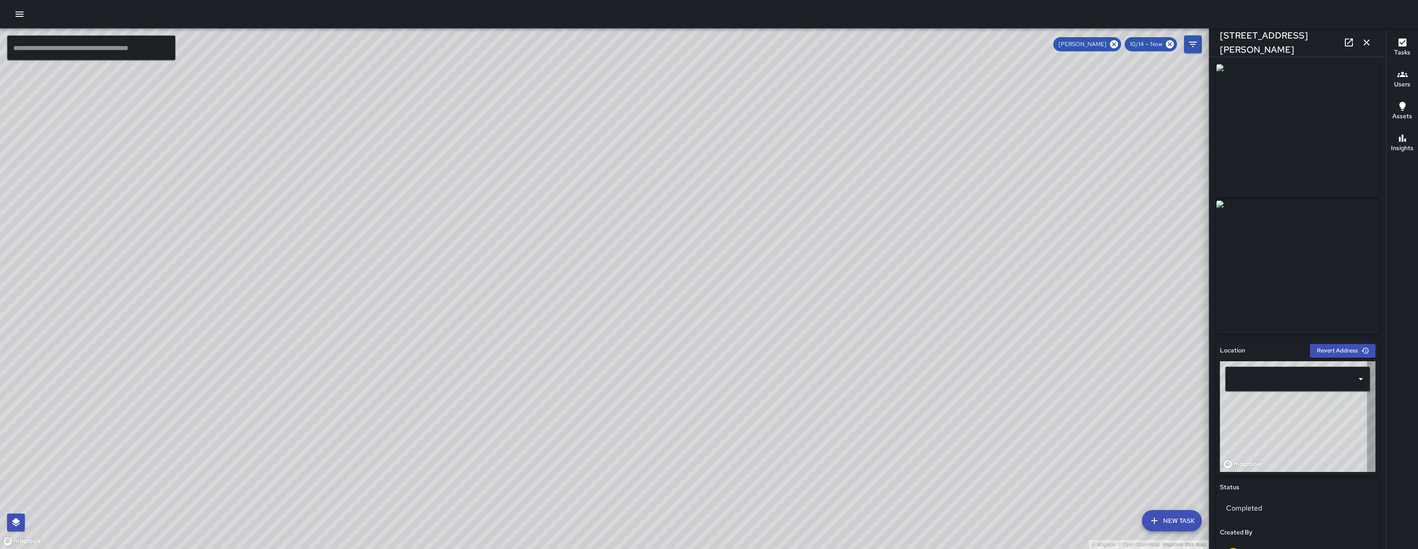
type input "**********"
click at [1366, 47] on icon "button" at bounding box center [1366, 42] width 11 height 11
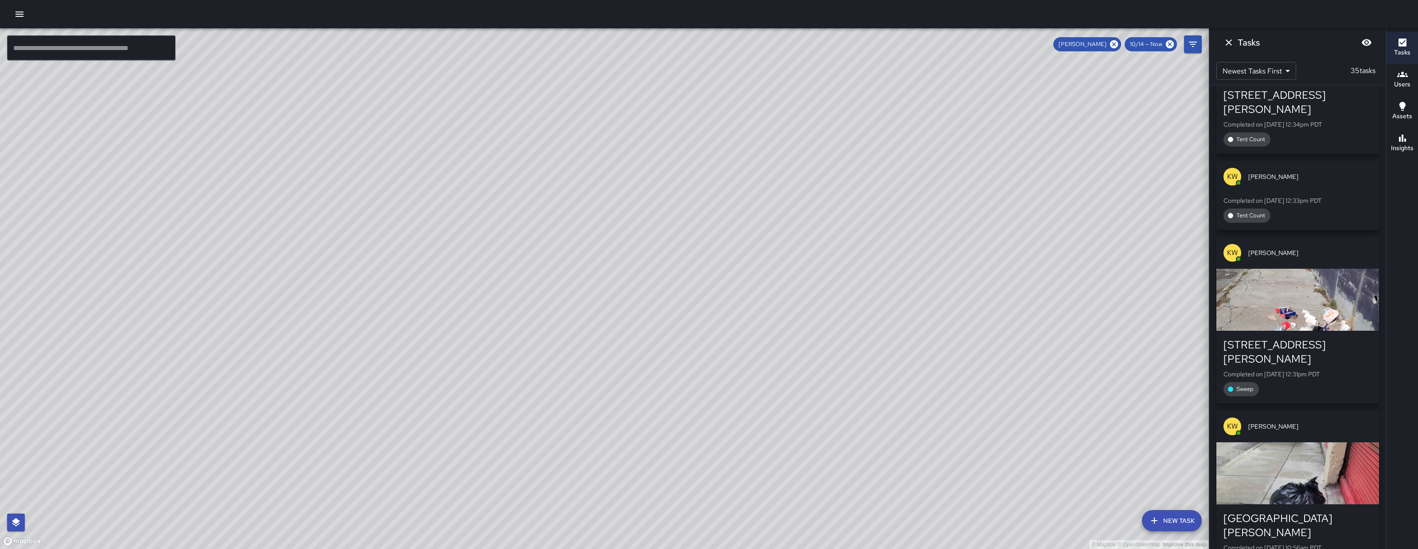
scroll to position [39, 0]
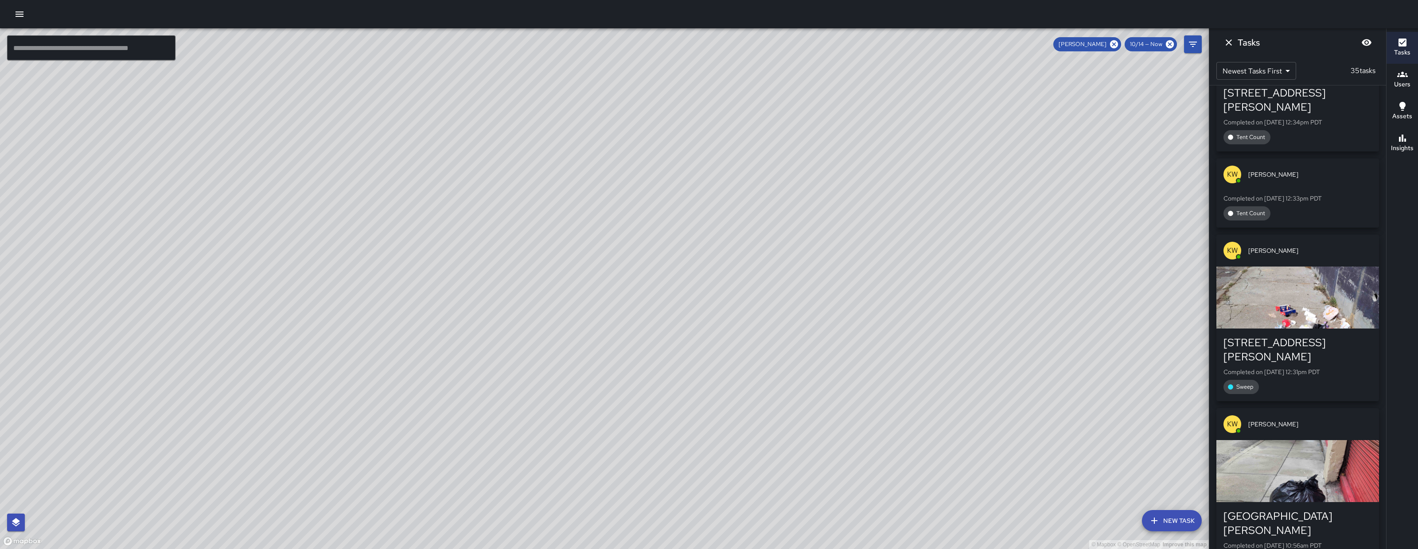
click at [1321, 473] on div "button" at bounding box center [1297, 471] width 163 height 62
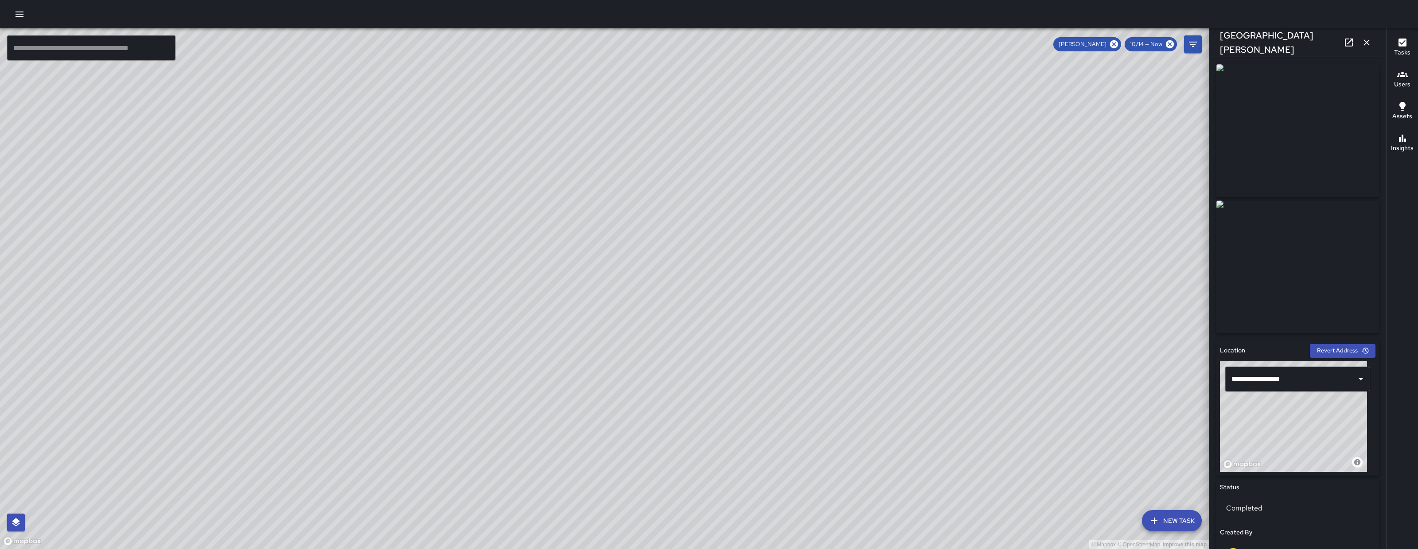
click at [1364, 43] on icon "button" at bounding box center [1366, 42] width 11 height 11
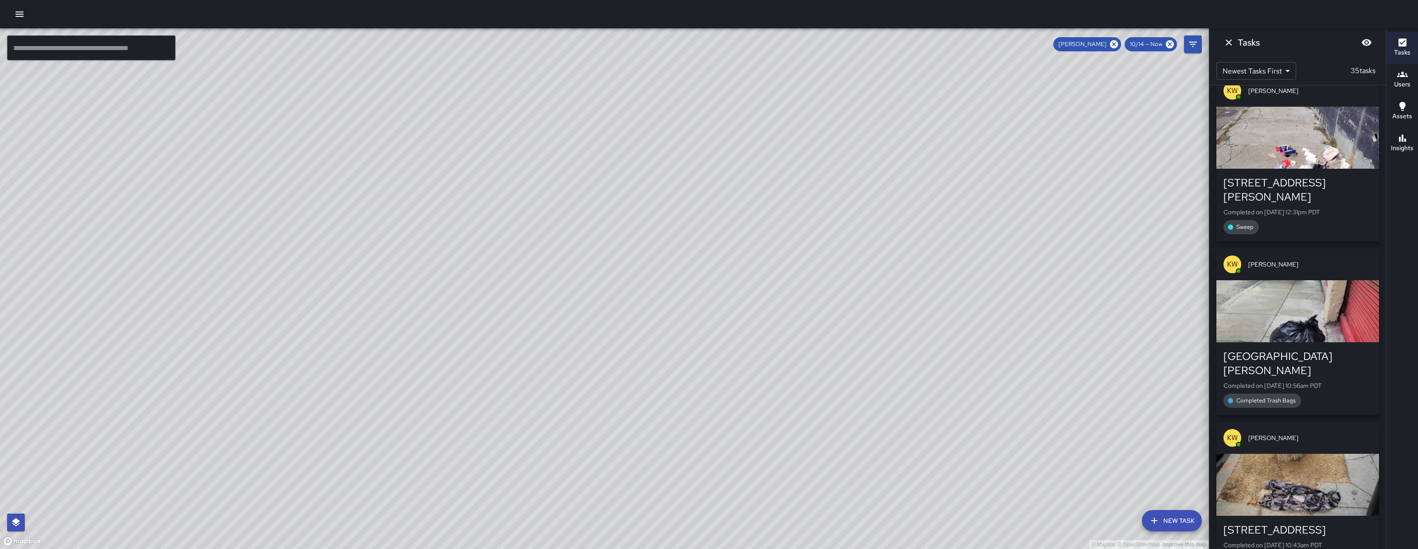
scroll to position [233, 0]
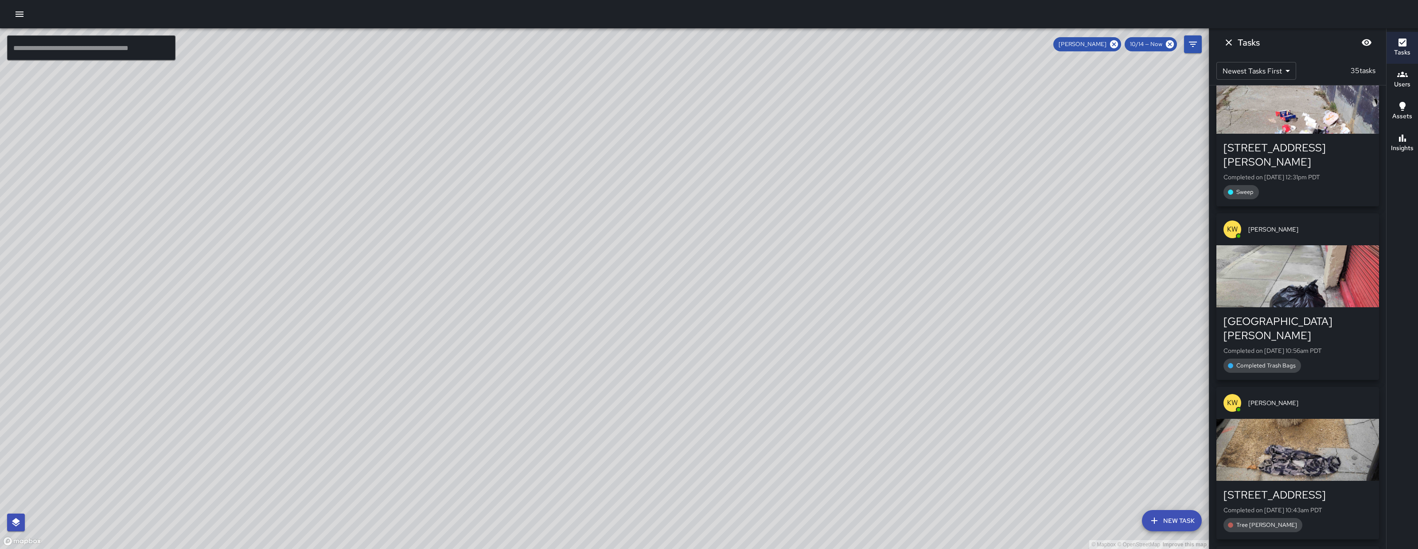
click at [1298, 481] on div "316 6th Street Completed on 10/14/2025, 10:43am PDT Tree Wells" at bounding box center [1297, 510] width 163 height 58
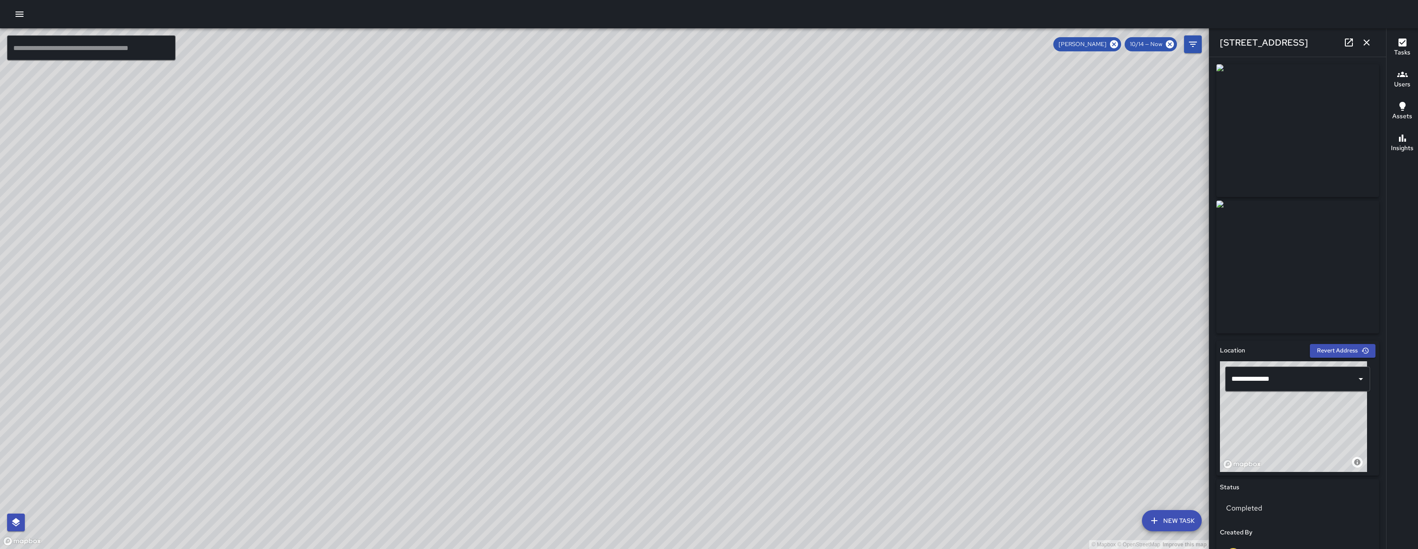
click at [1364, 46] on icon "button" at bounding box center [1366, 42] width 11 height 11
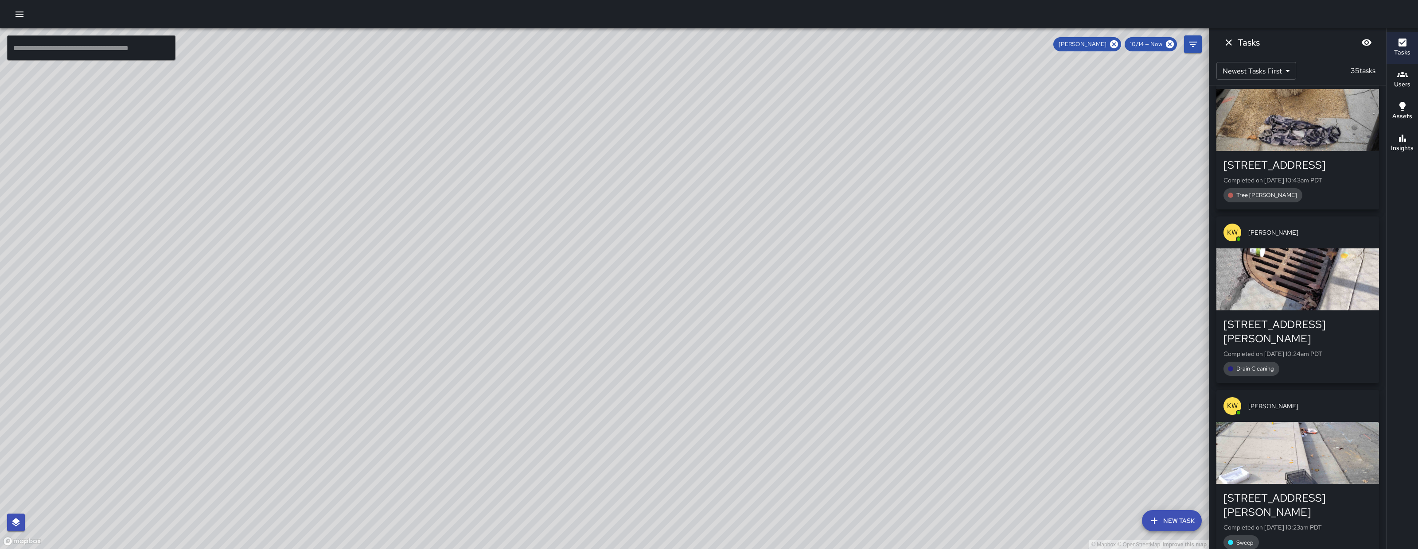
click at [1304, 425] on div "button" at bounding box center [1297, 453] width 163 height 62
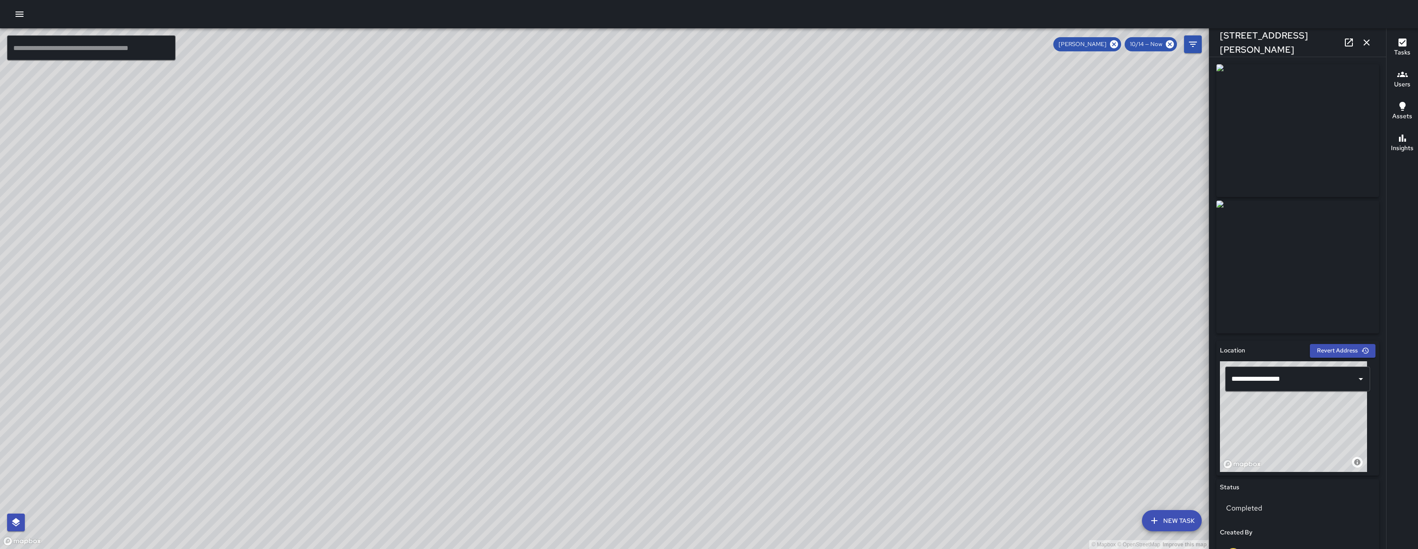
click at [1368, 38] on icon "button" at bounding box center [1366, 42] width 11 height 11
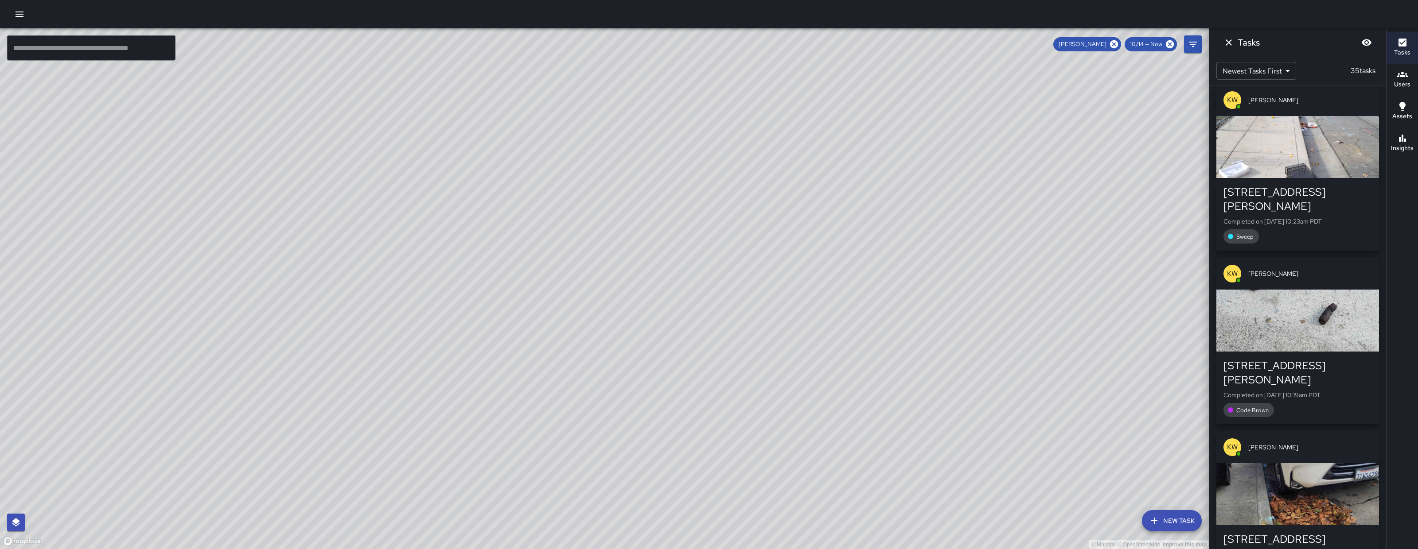
scroll to position [876, 0]
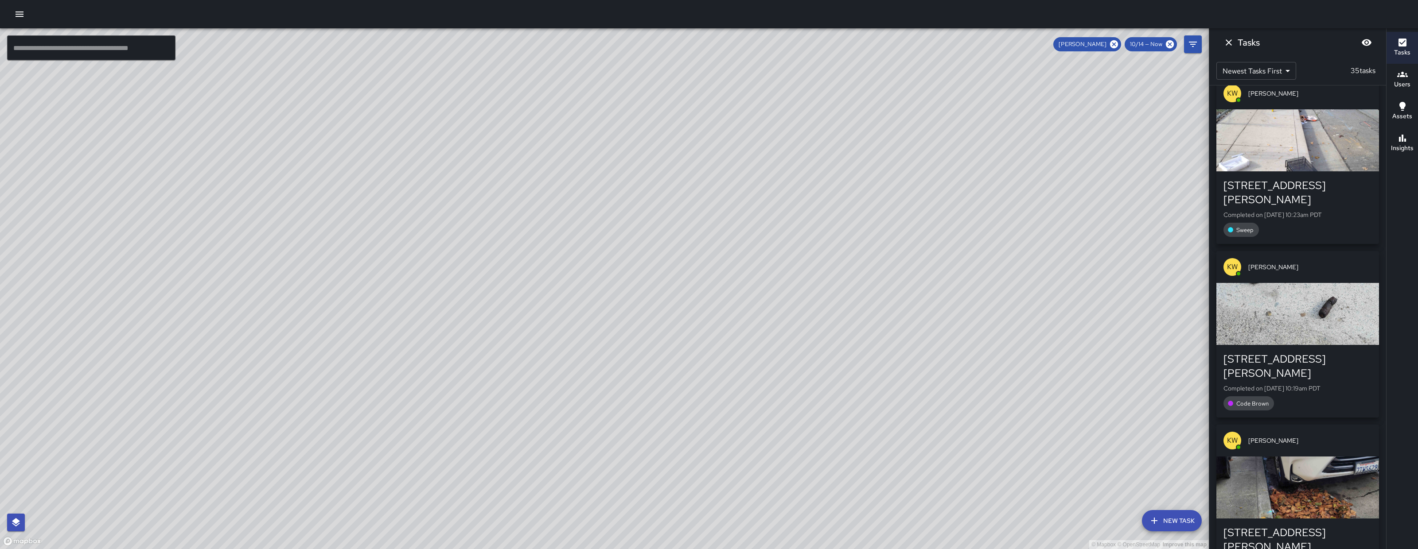
click at [1334, 283] on div "button" at bounding box center [1297, 314] width 163 height 62
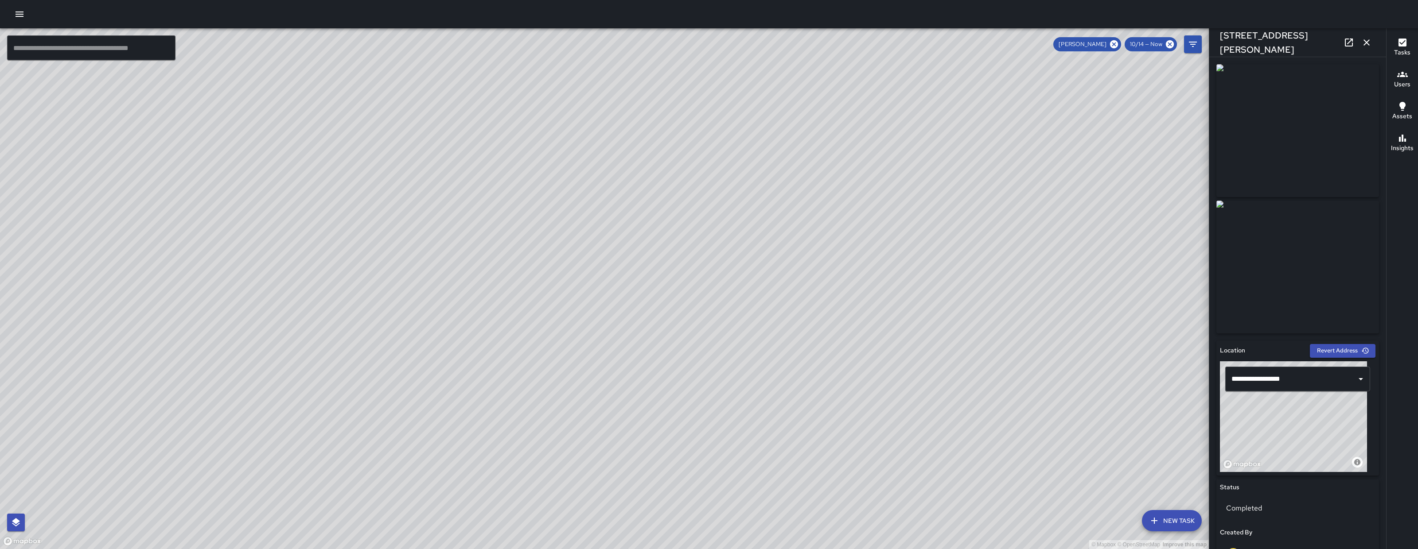
click at [1371, 40] on icon "button" at bounding box center [1366, 42] width 11 height 11
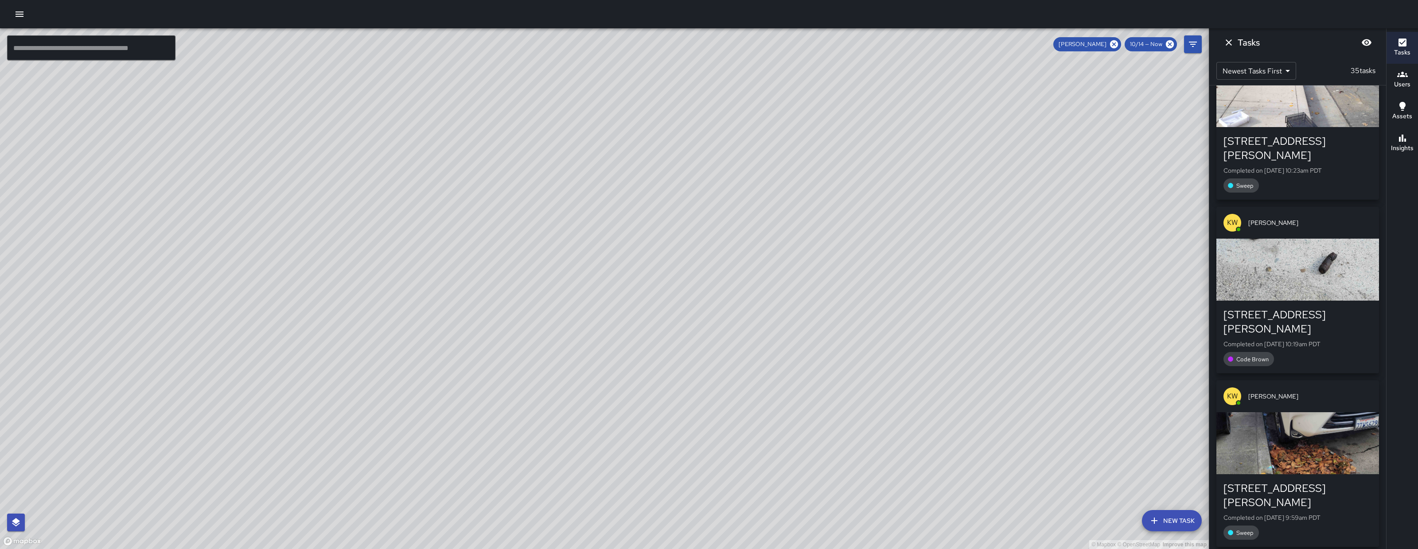
scroll to position [921, 0]
click at [1312, 481] on div "966 Harrison Street Completed on 10/14/2025, 9:59am PDT Sweep" at bounding box center [1297, 510] width 148 height 58
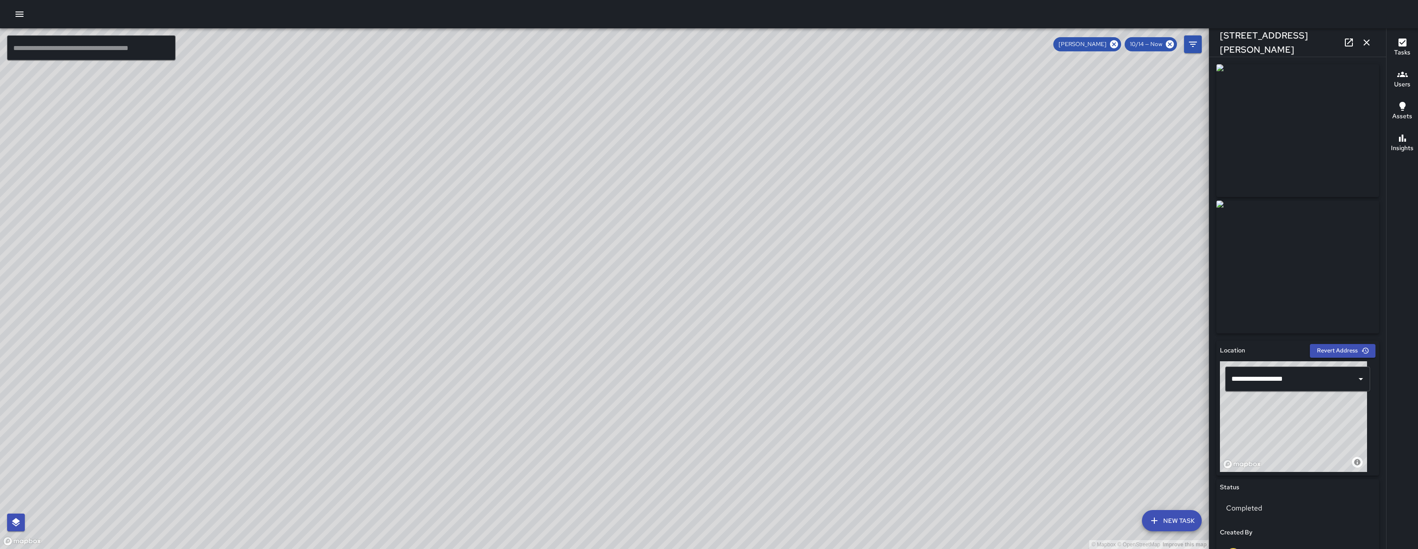
click at [1368, 43] on icon "button" at bounding box center [1366, 42] width 11 height 11
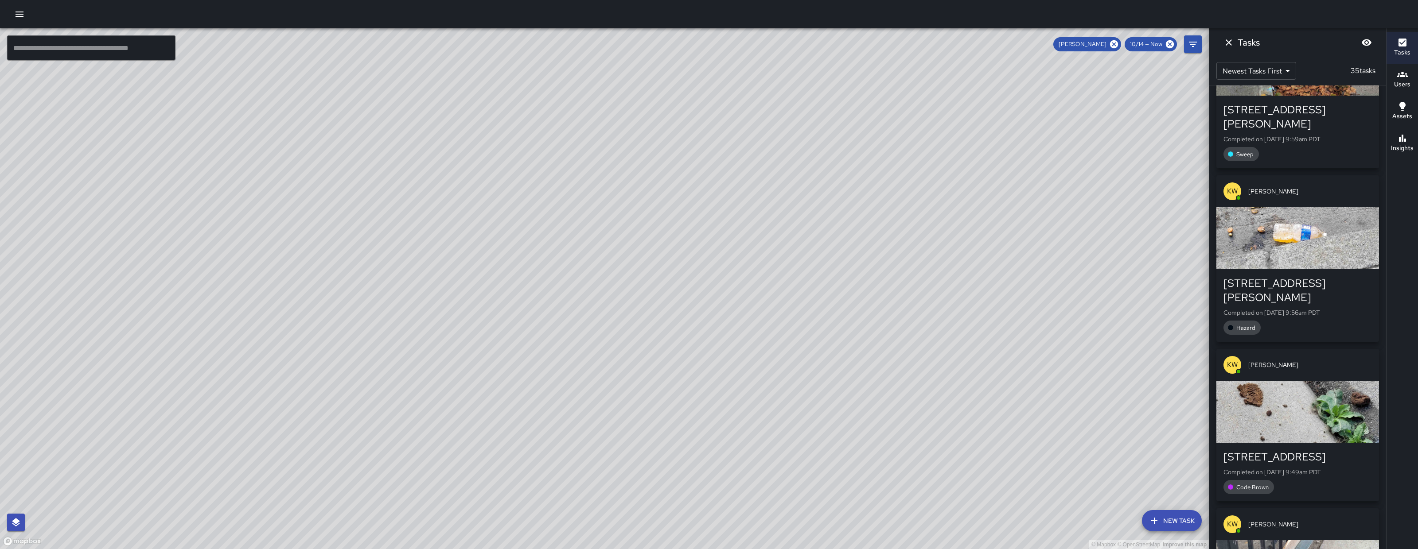
scroll to position [1301, 0]
click at [1313, 449] on div "1 Oak Grove Street" at bounding box center [1297, 456] width 148 height 14
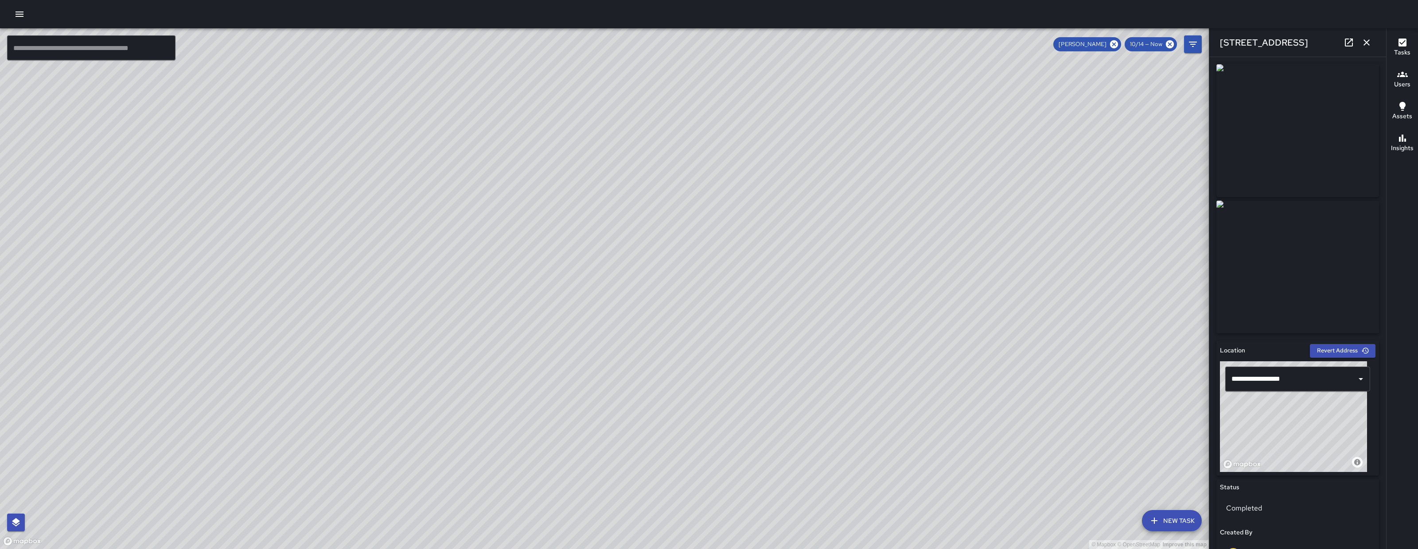
click at [1363, 43] on icon "button" at bounding box center [1366, 42] width 11 height 11
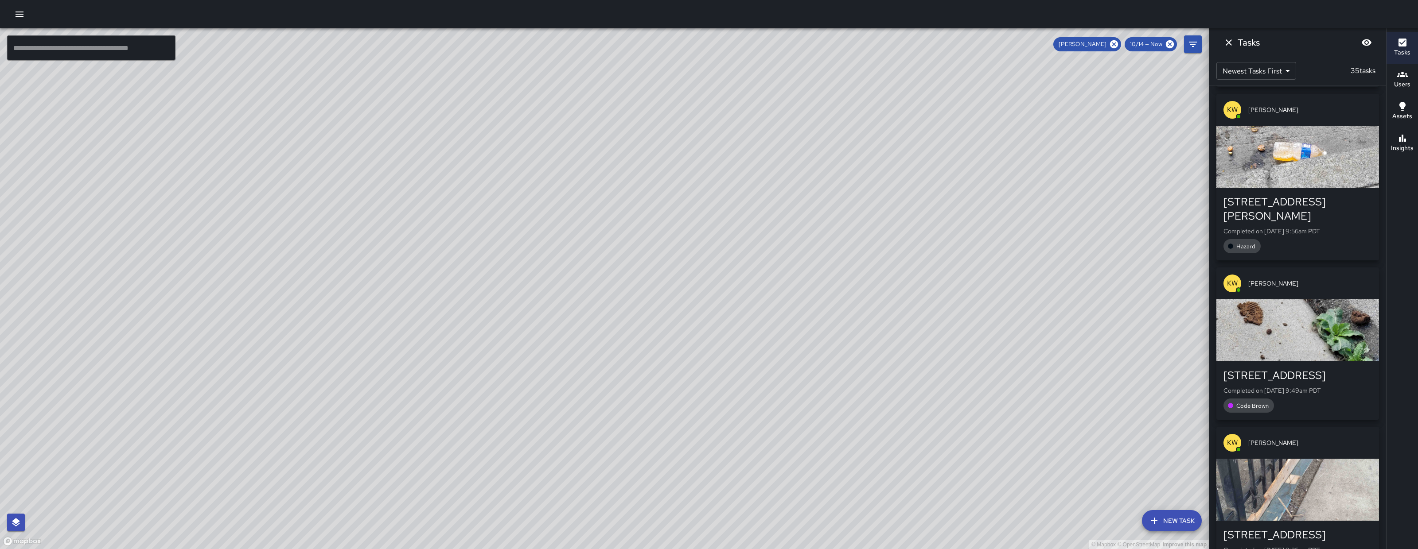
scroll to position [1428, 0]
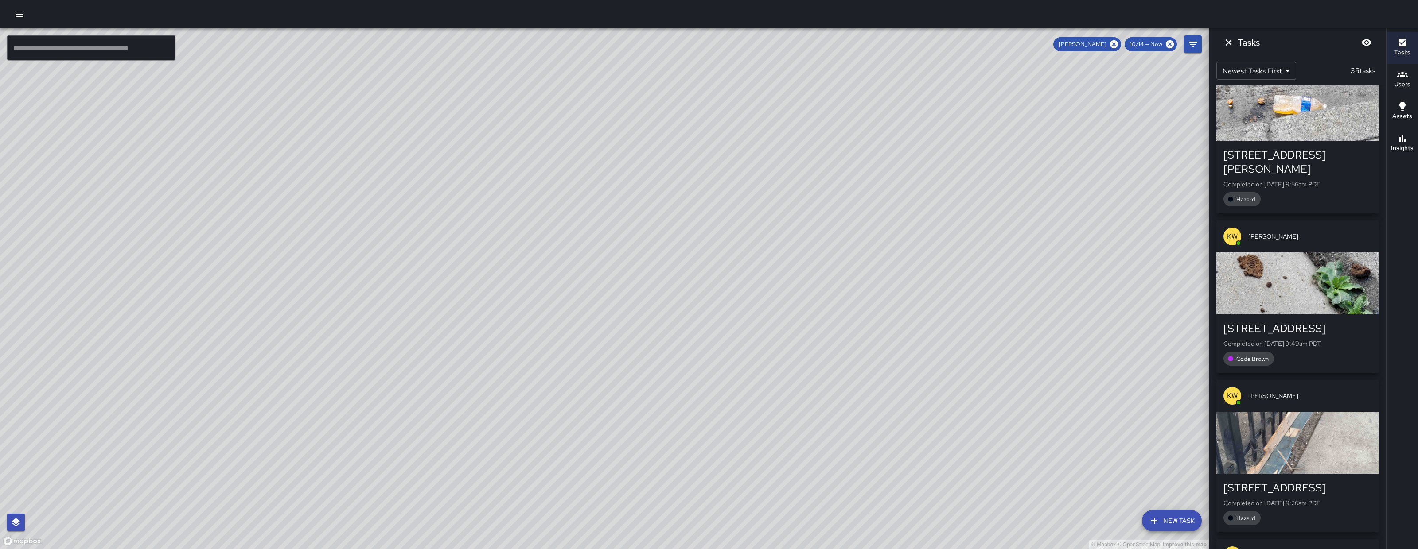
click at [1332, 499] on p "Completed on 10/14/2025, 9:26am PDT" at bounding box center [1297, 503] width 148 height 9
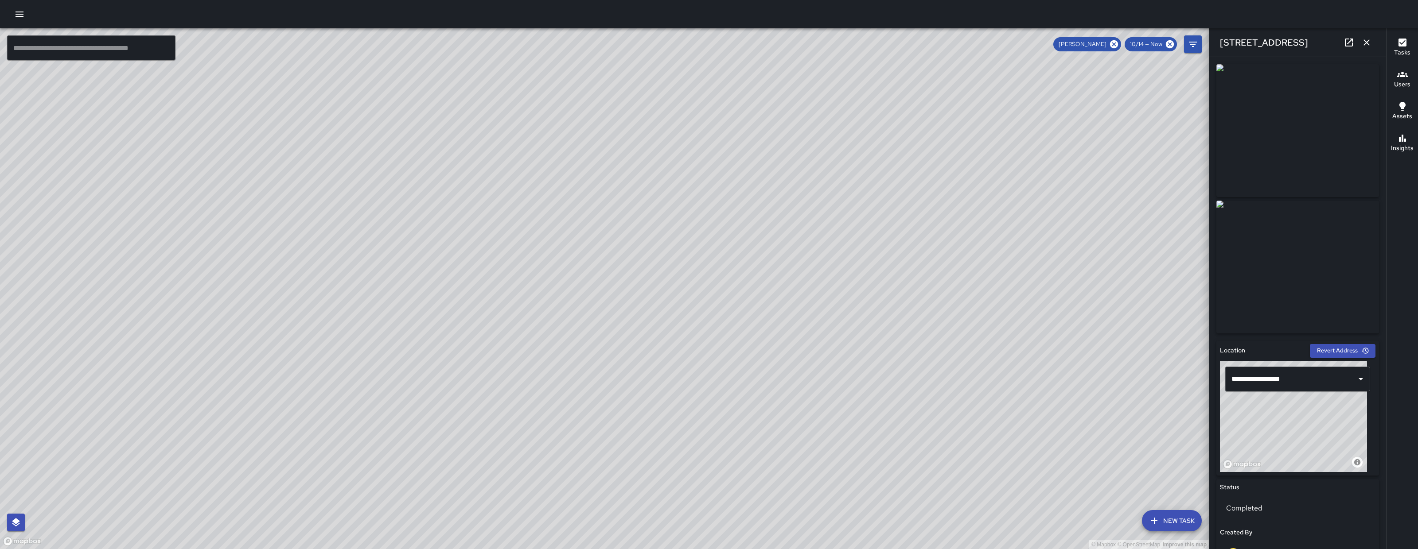
click at [1344, 40] on icon at bounding box center [1348, 42] width 11 height 11
click at [1366, 40] on icon "button" at bounding box center [1366, 42] width 11 height 11
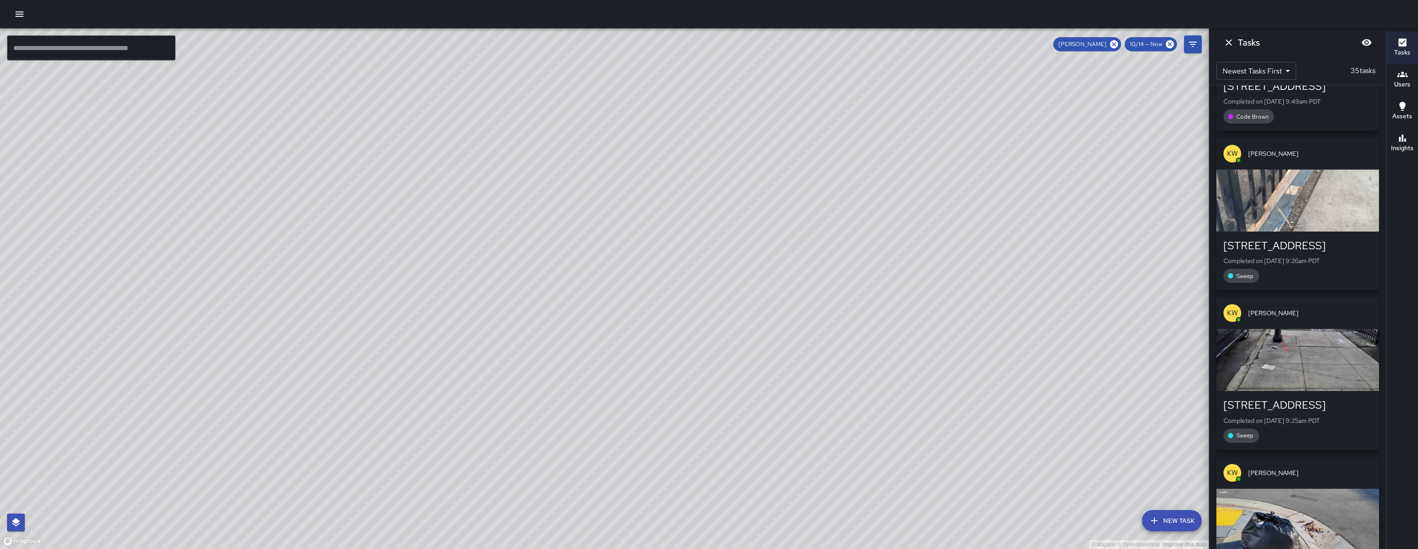
scroll to position [1679, 0]
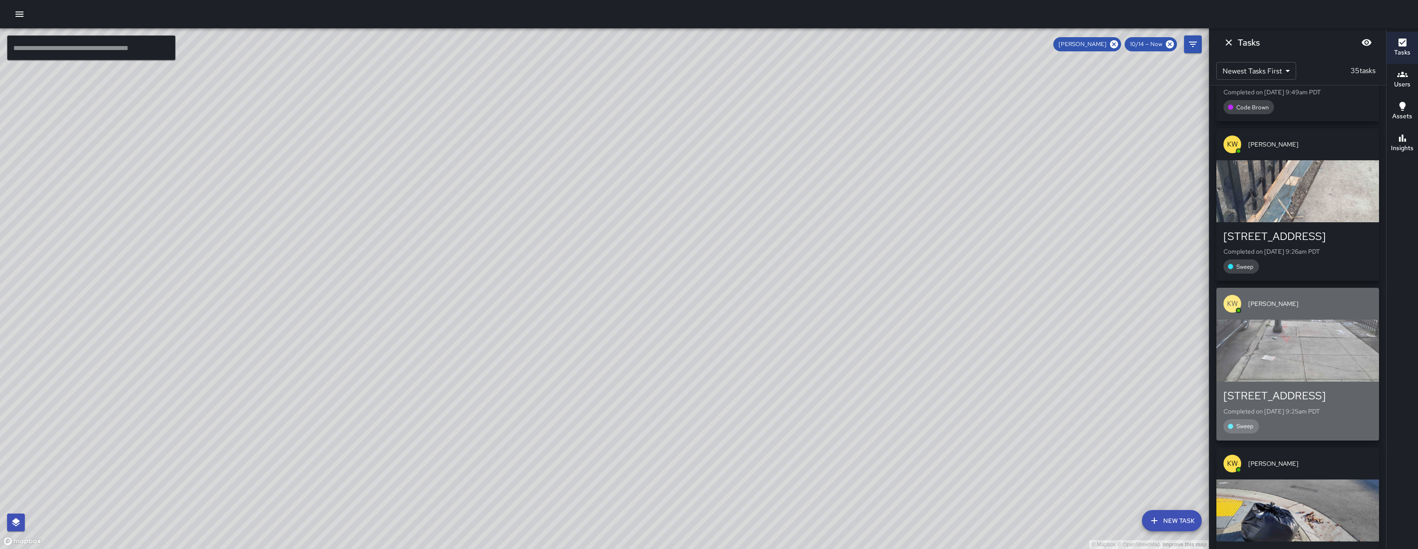
click at [1323, 420] on div "Sweep" at bounding box center [1297, 427] width 148 height 14
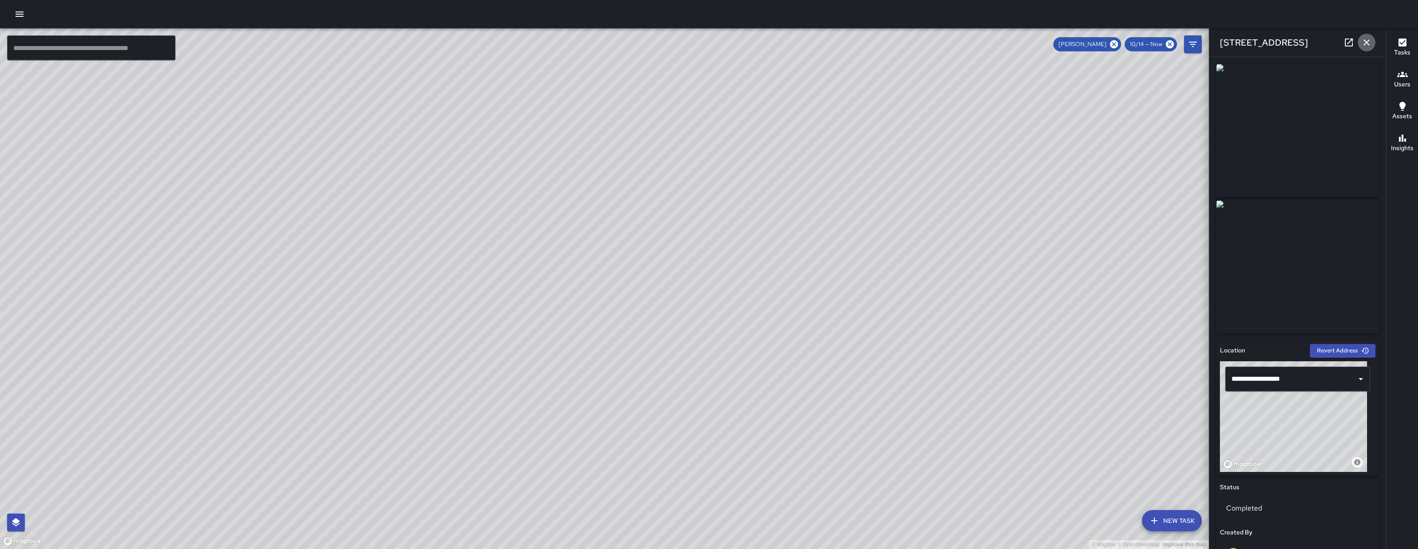
click at [1366, 40] on icon "button" at bounding box center [1366, 42] width 11 height 11
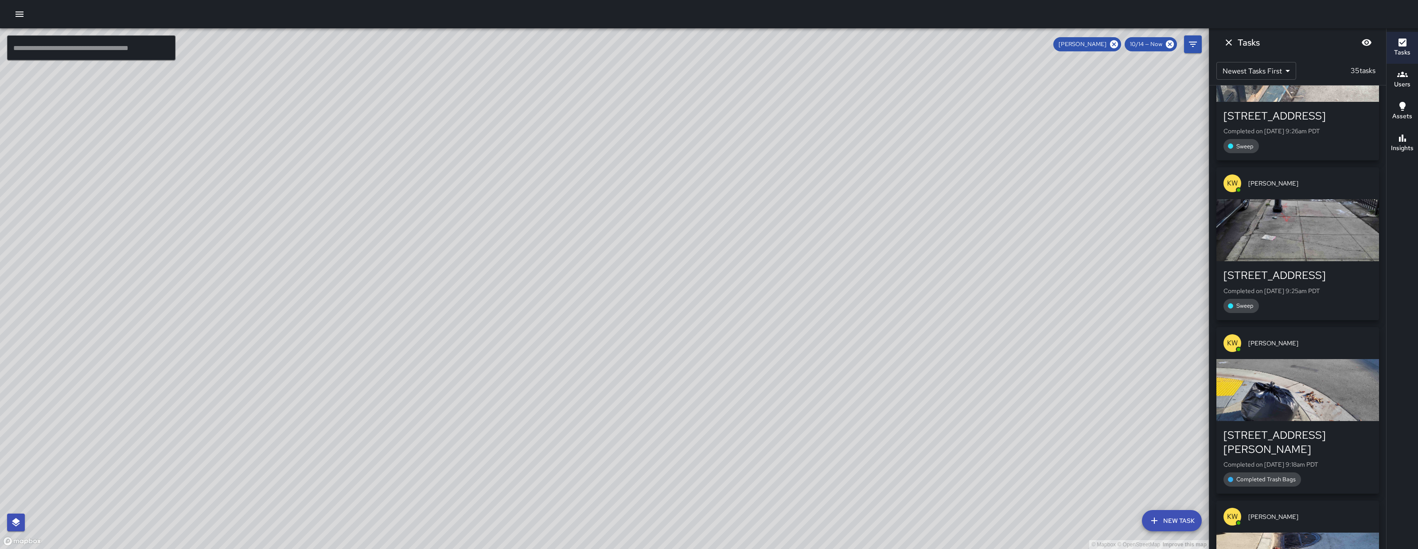
scroll to position [1806, 0]
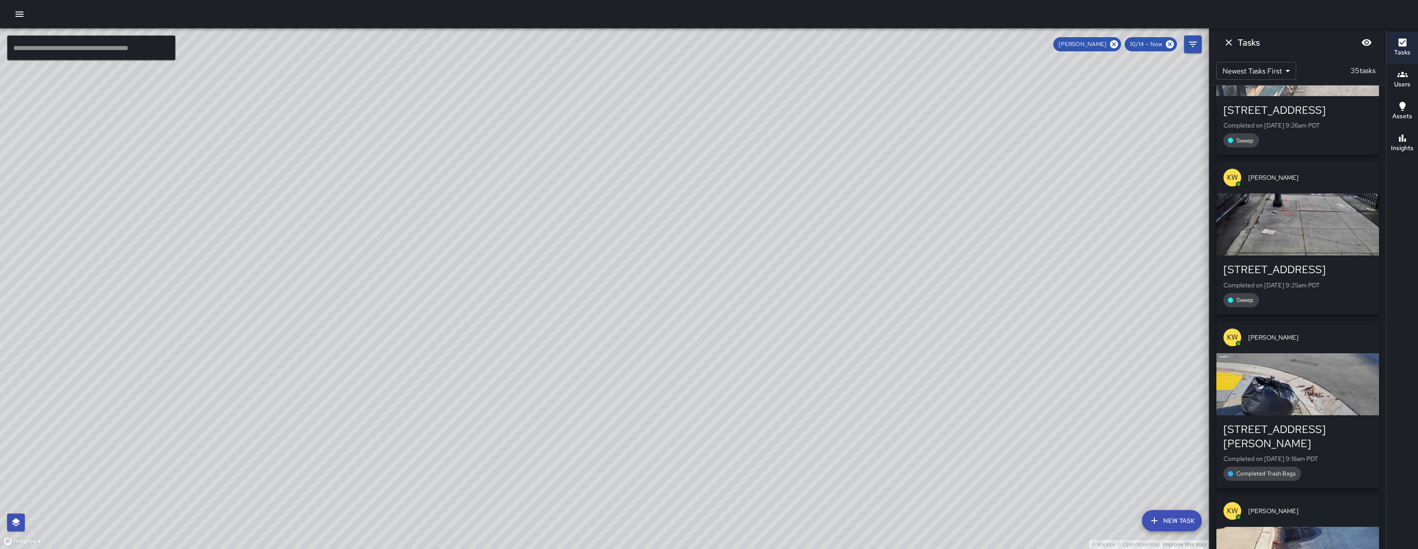
click at [1313, 416] on div "751 Bryant Street Completed on 10/14/2025, 9:18am PDT Completed Trash Bags" at bounding box center [1297, 452] width 163 height 73
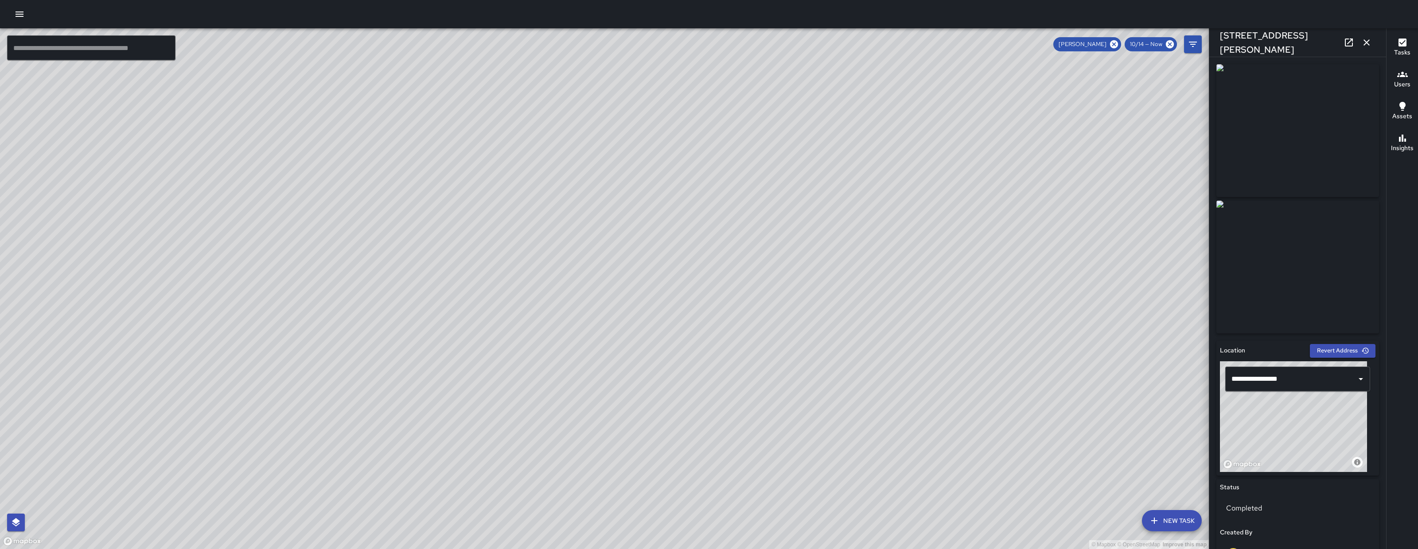
click at [1361, 47] on icon "button" at bounding box center [1366, 42] width 11 height 11
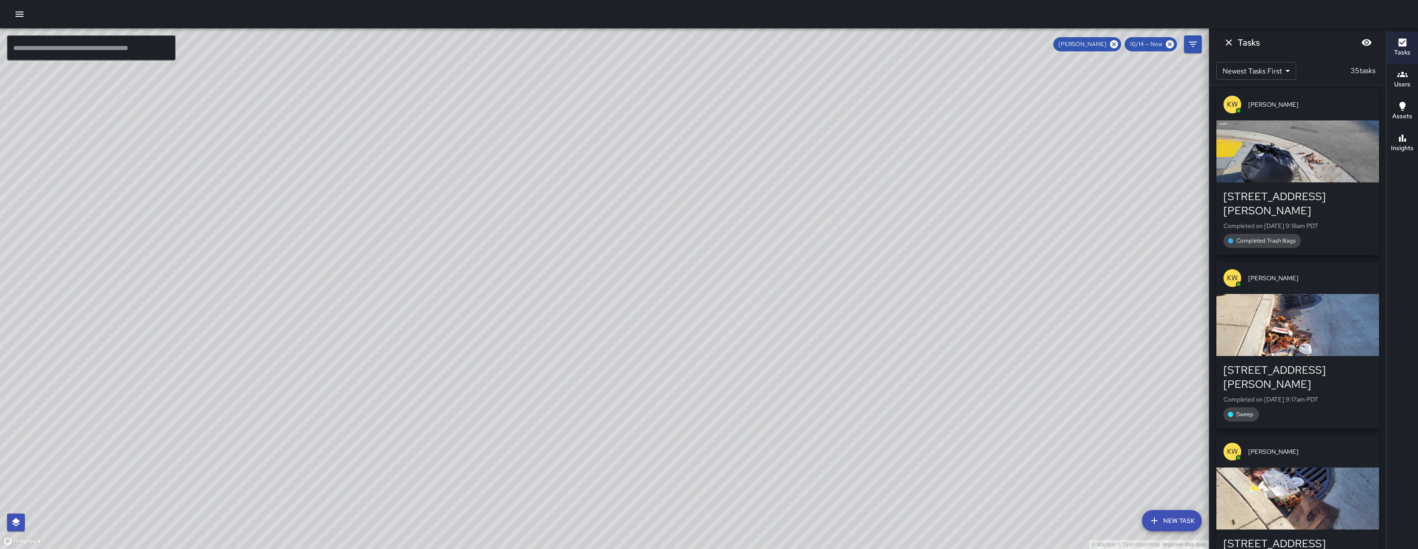
scroll to position [2040, 0]
click at [1318, 293] on div "button" at bounding box center [1297, 324] width 163 height 62
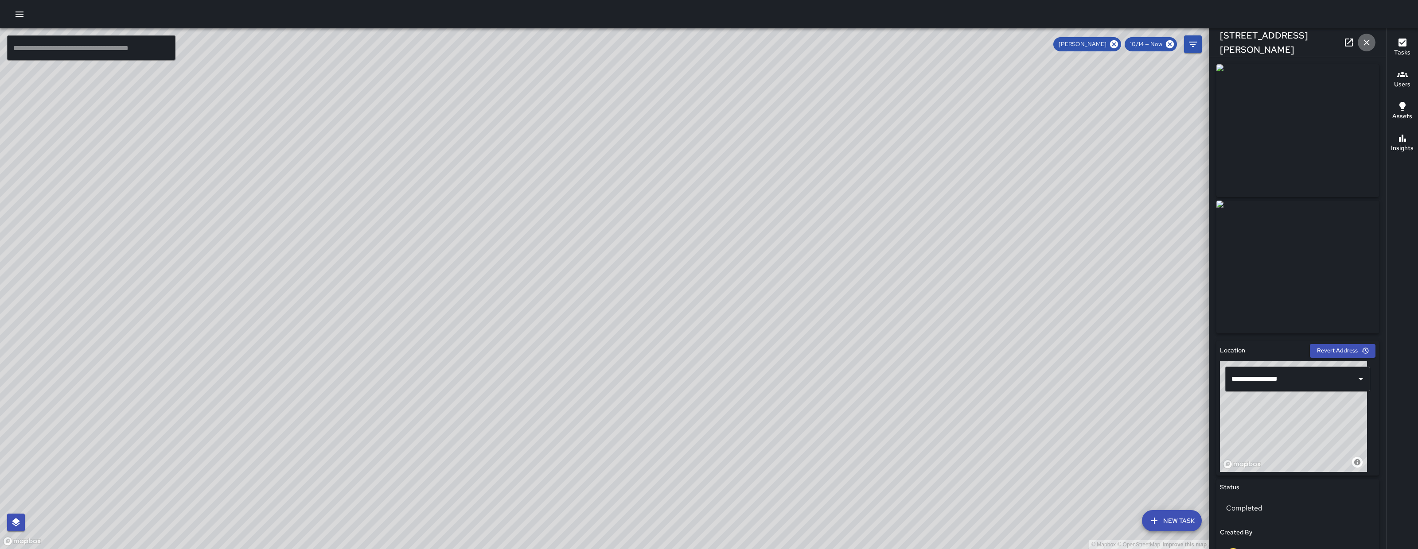
click at [1364, 45] on icon "button" at bounding box center [1366, 42] width 6 height 6
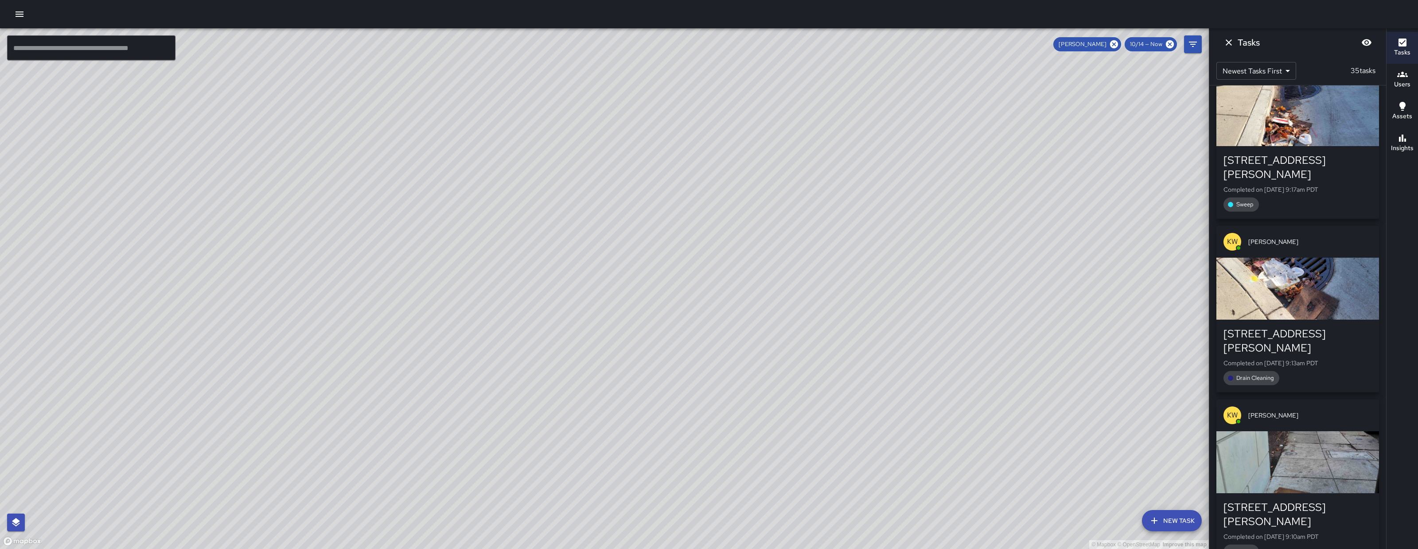
scroll to position [2271, 0]
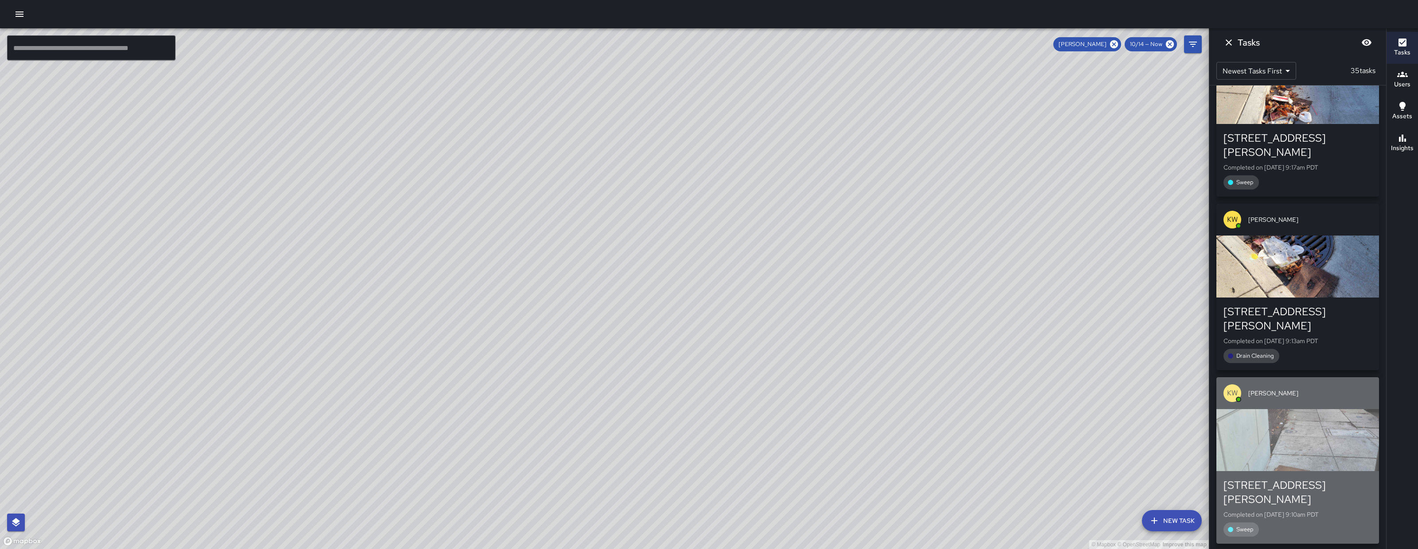
click at [1343, 478] on div "772 Bryant Street Completed on 10/14/2025, 9:10am PDT Sweep" at bounding box center [1297, 507] width 148 height 58
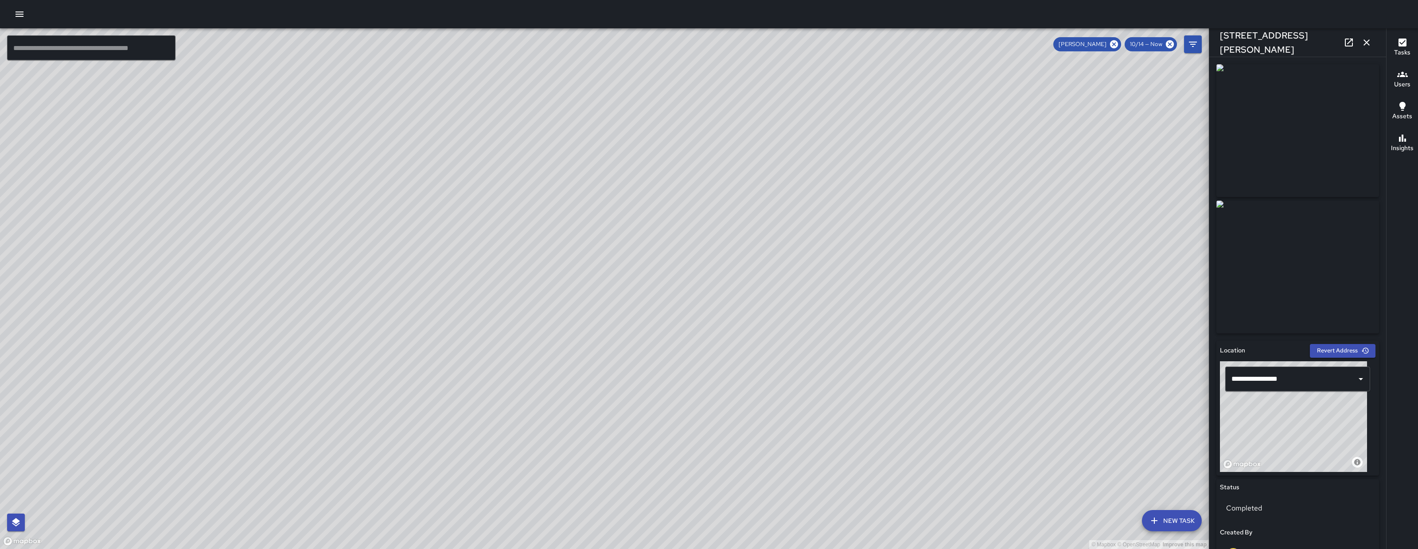
click at [1366, 43] on icon "button" at bounding box center [1366, 42] width 6 height 6
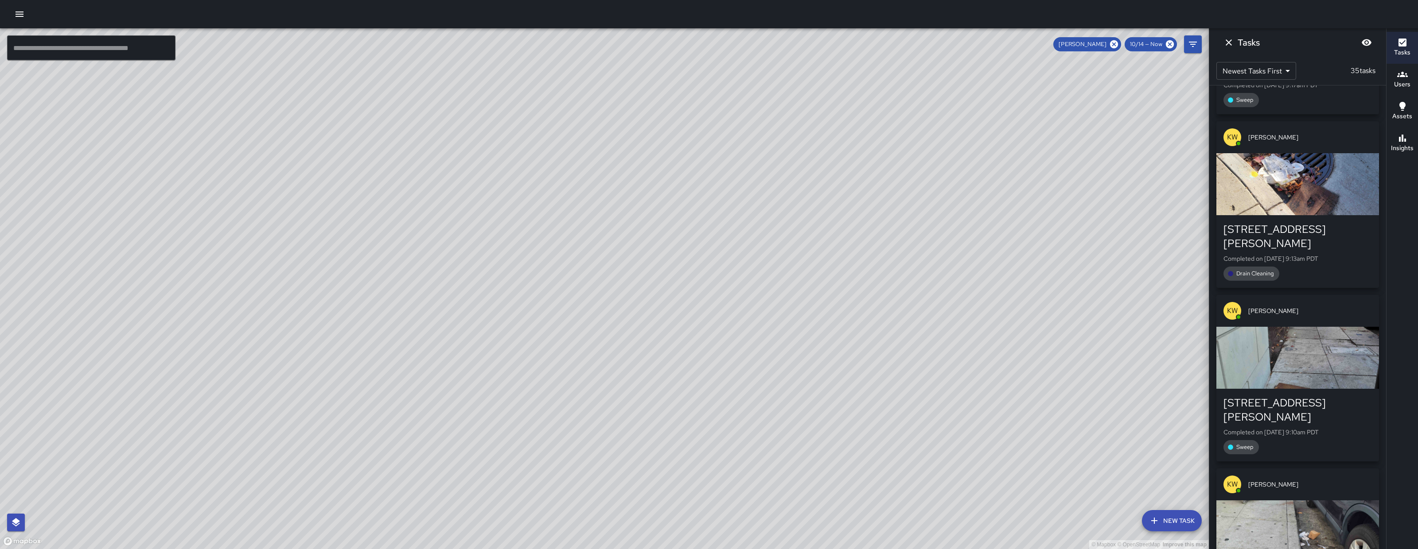
scroll to position [2354, 0]
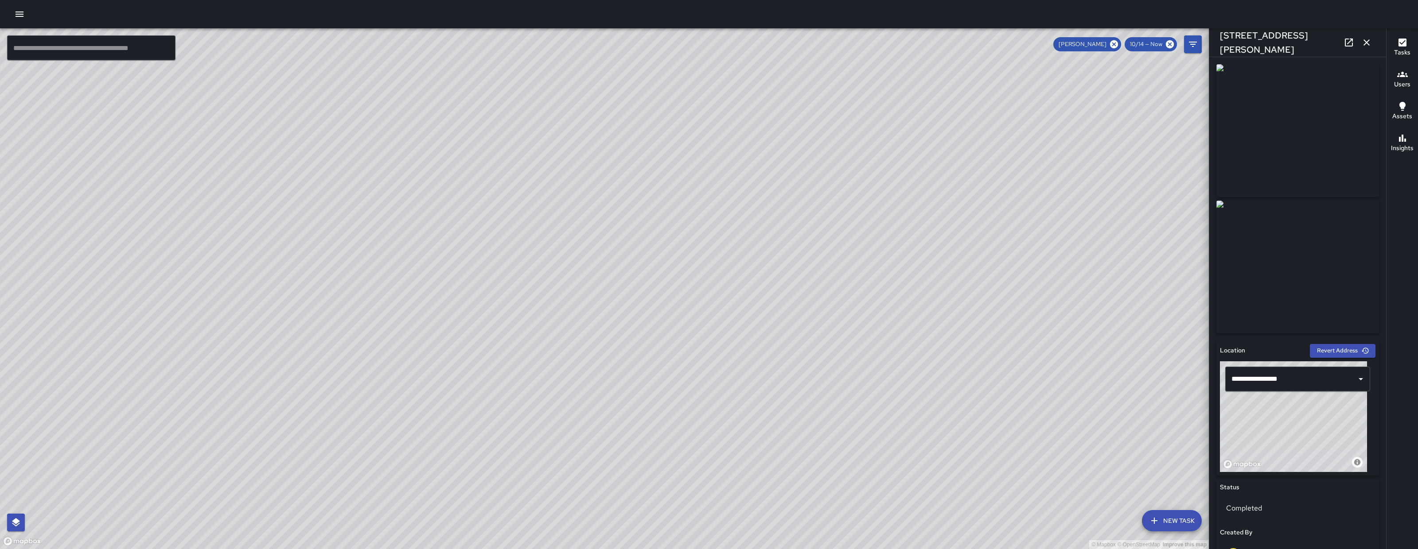
click at [1366, 46] on icon "button" at bounding box center [1366, 42] width 11 height 11
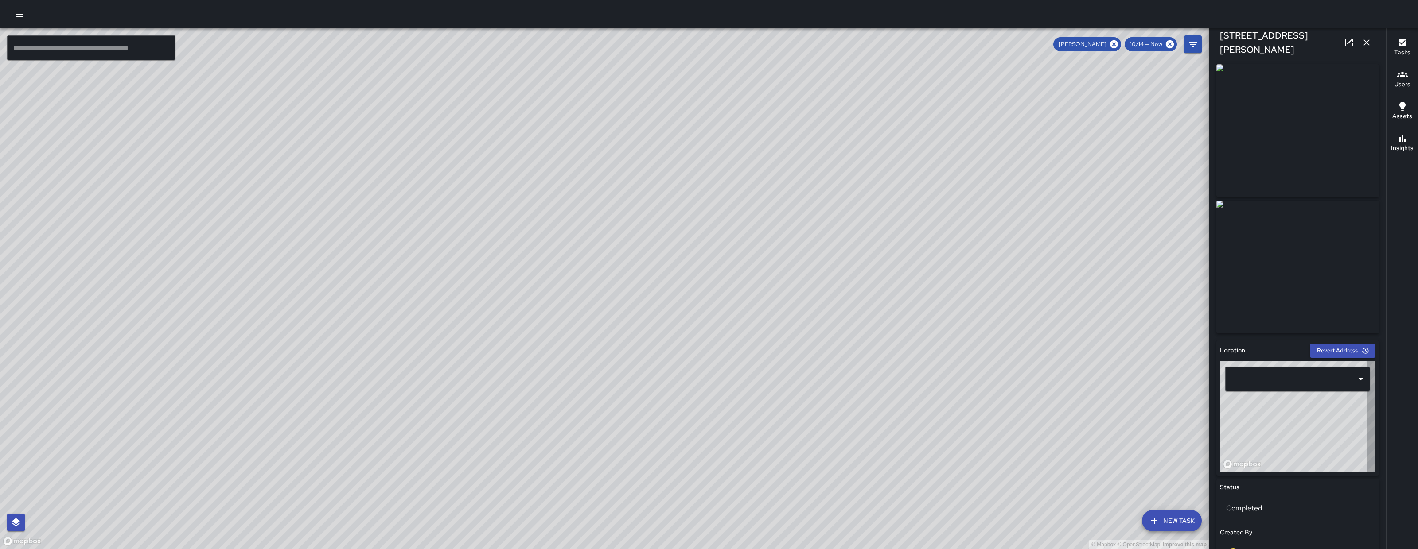
type input "**********"
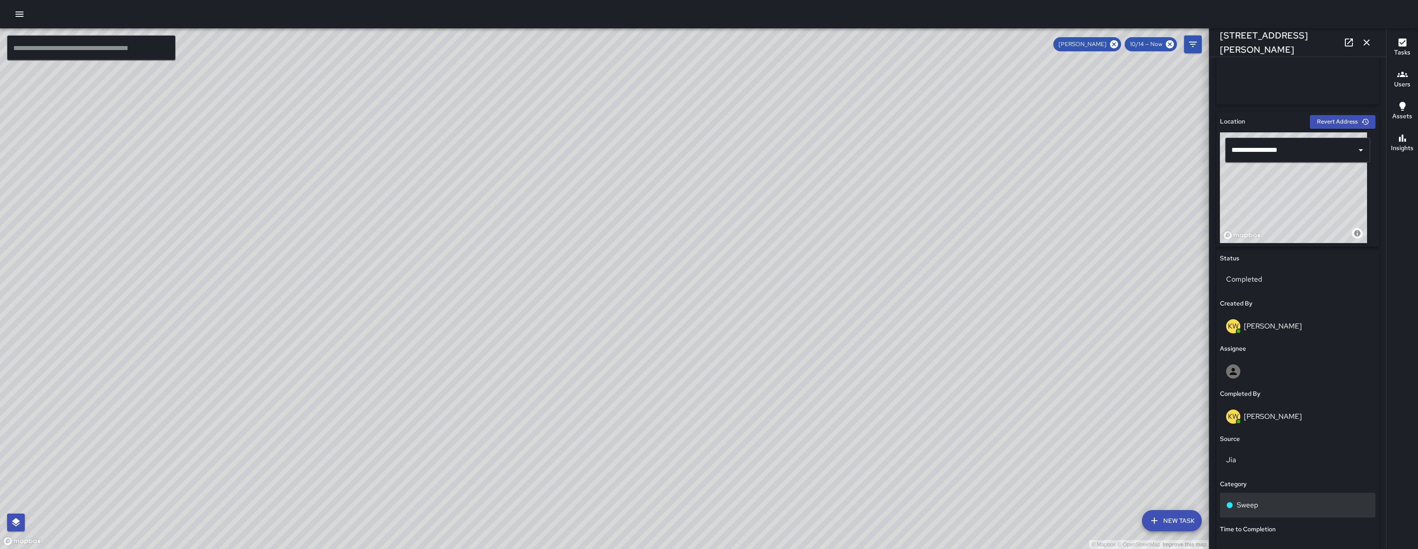
click at [1290, 511] on div "Sweep" at bounding box center [1297, 505] width 155 height 25
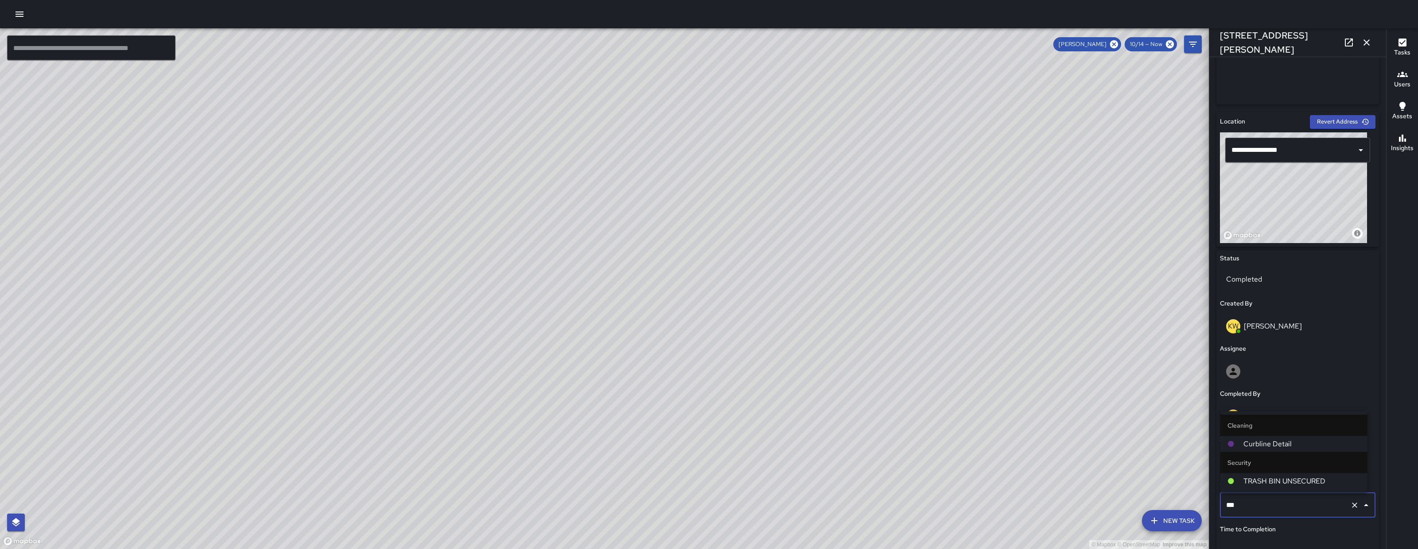
type input "****"
click at [1282, 480] on span "Curbline Detail" at bounding box center [1301, 481] width 117 height 11
click at [1358, 45] on button "button" at bounding box center [1366, 43] width 18 height 18
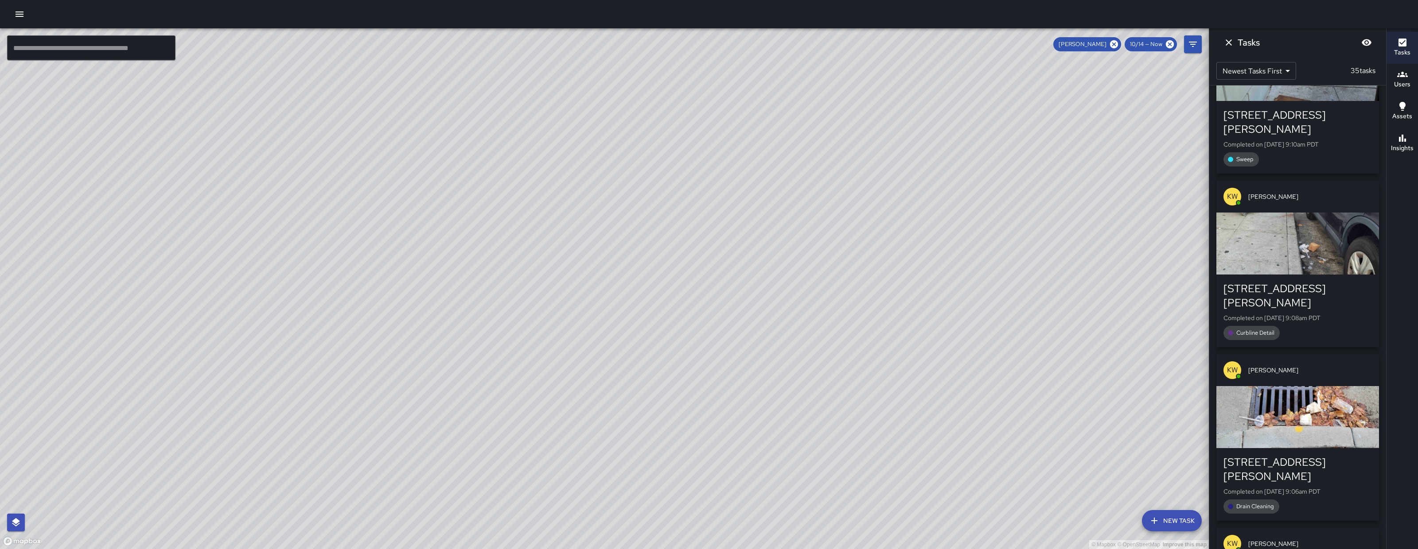
scroll to position [2643, 0]
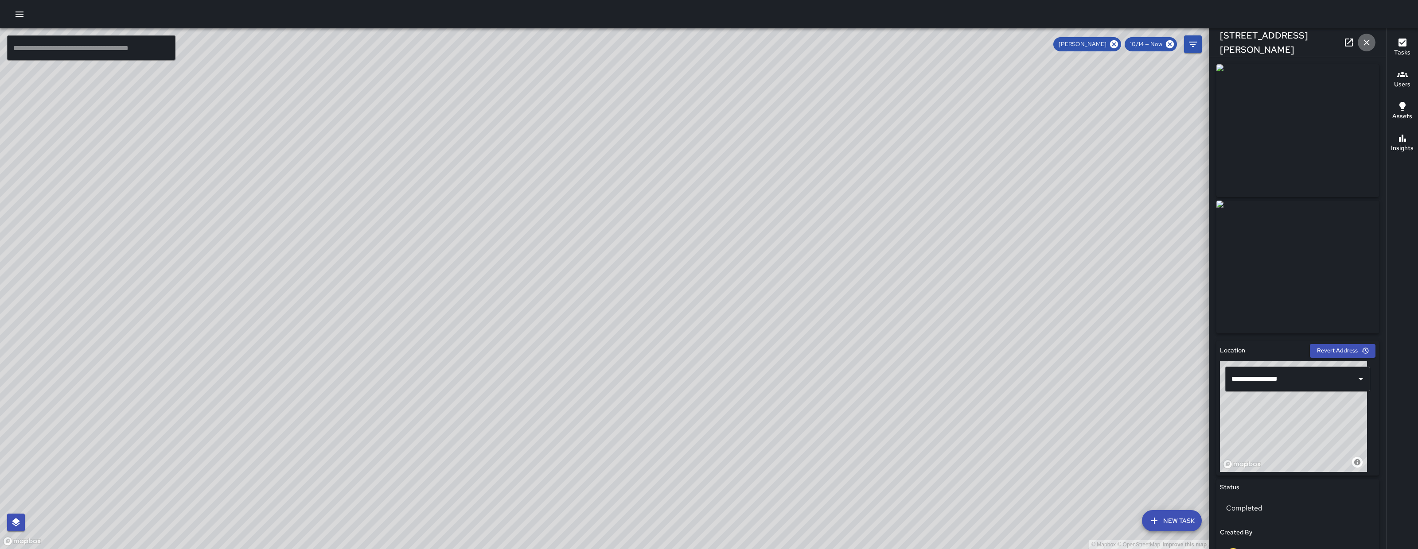
click at [1368, 47] on icon "button" at bounding box center [1366, 42] width 11 height 11
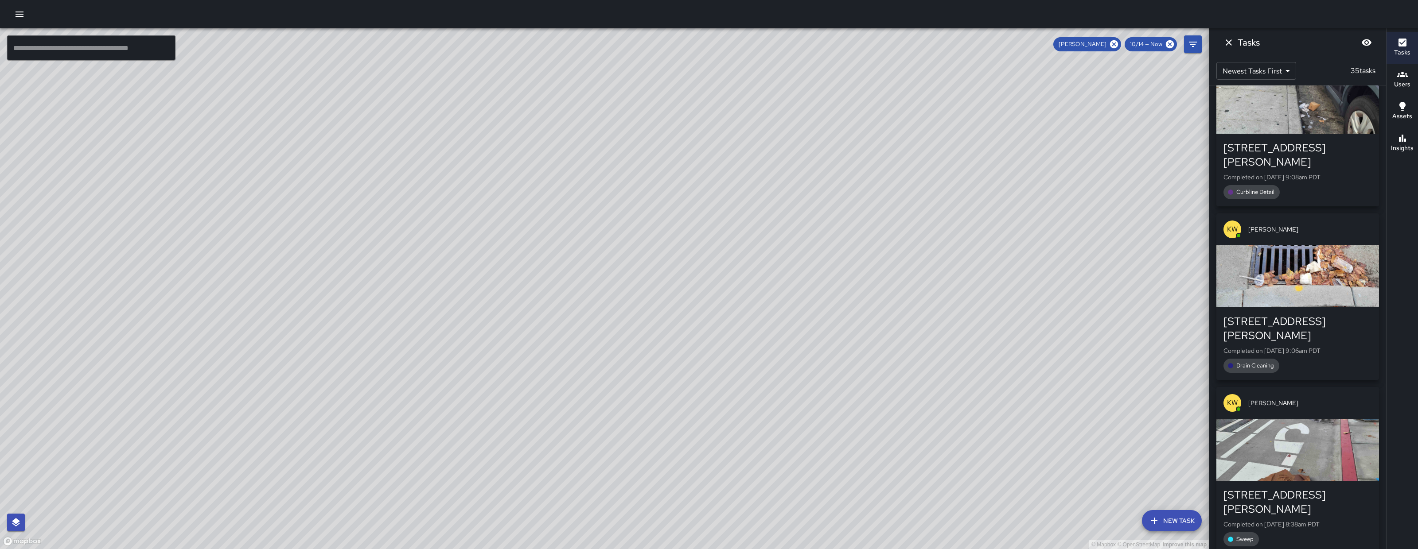
scroll to position [2790, 0]
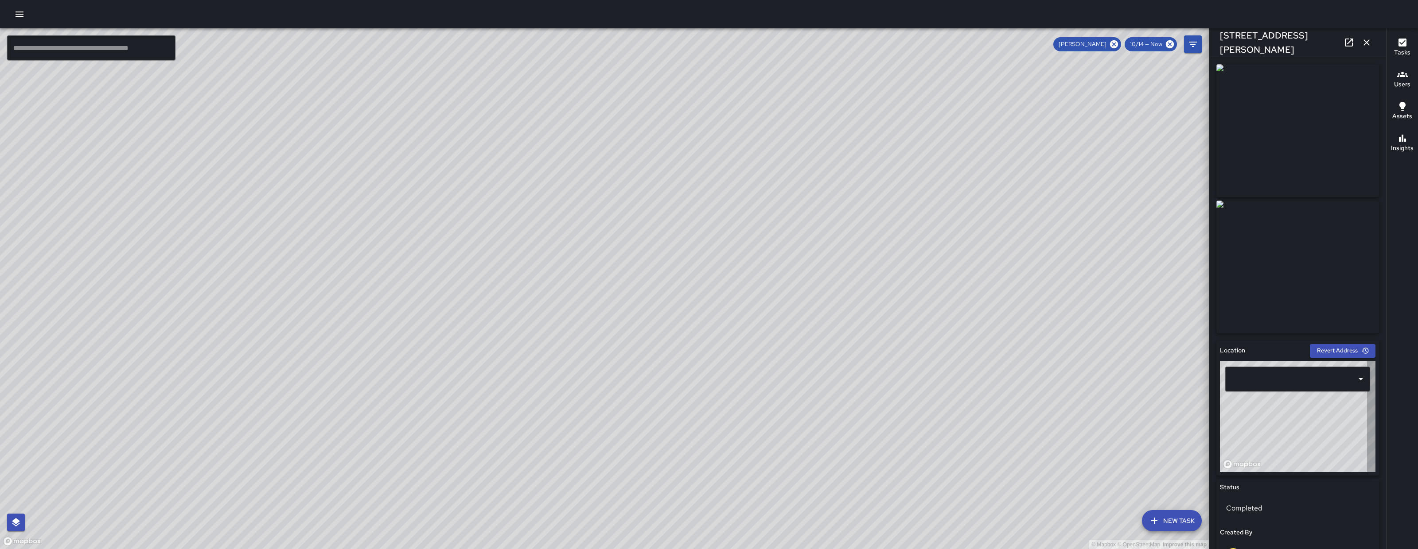
type input "**********"
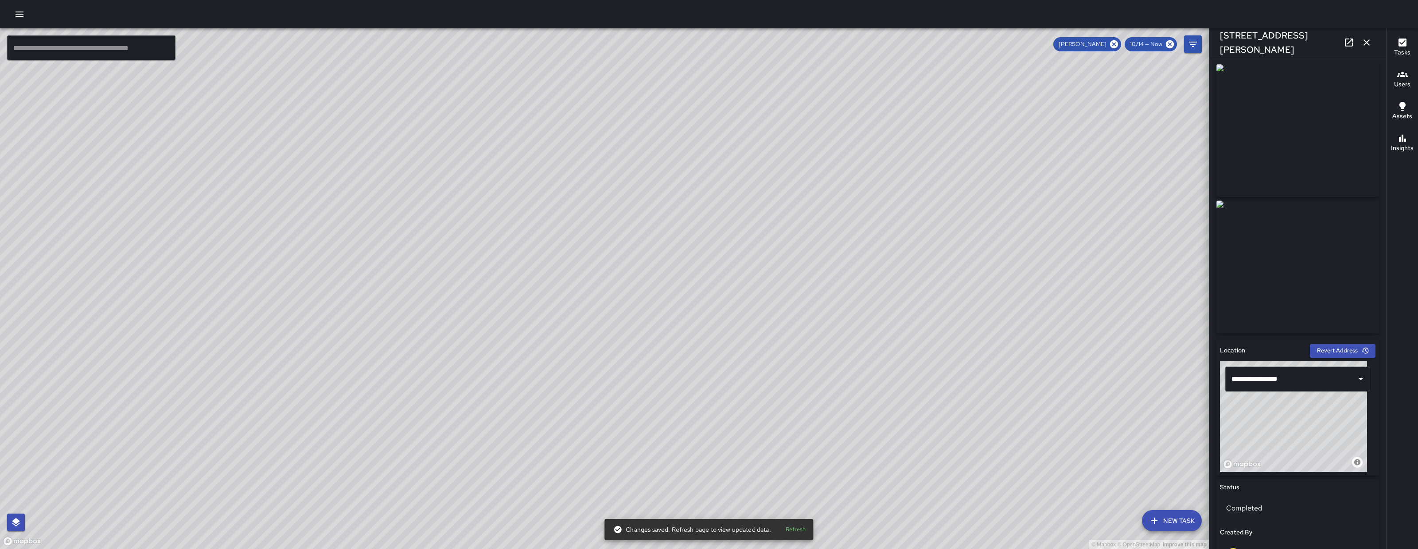
click at [1358, 41] on button "button" at bounding box center [1366, 43] width 18 height 18
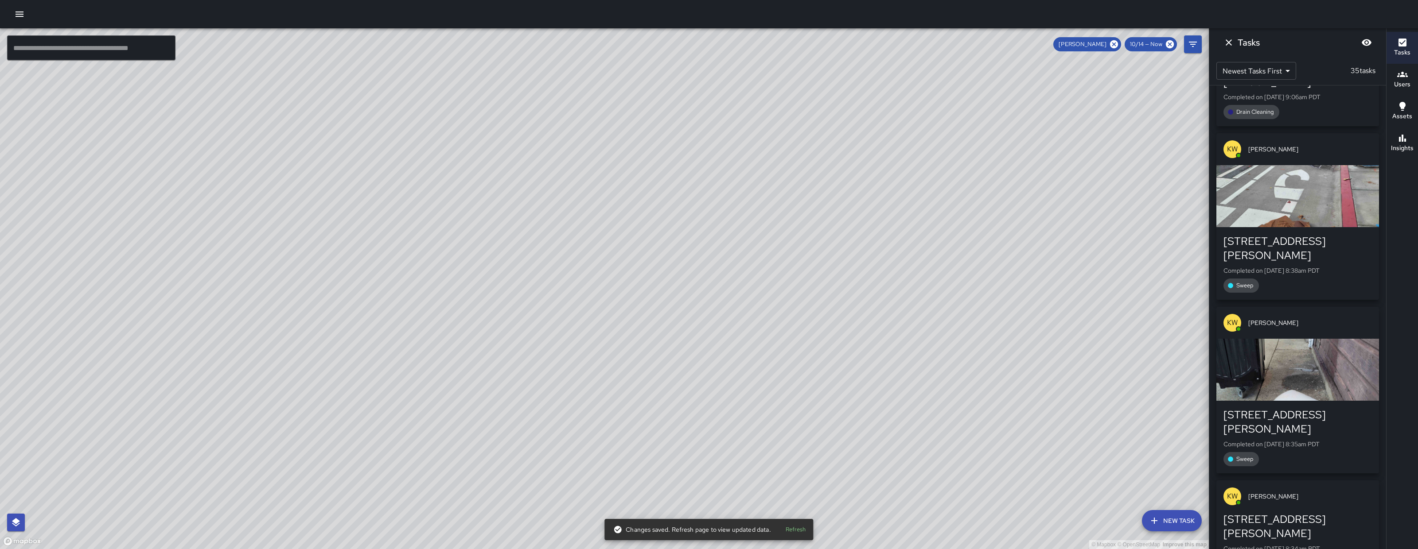
scroll to position [3055, 0]
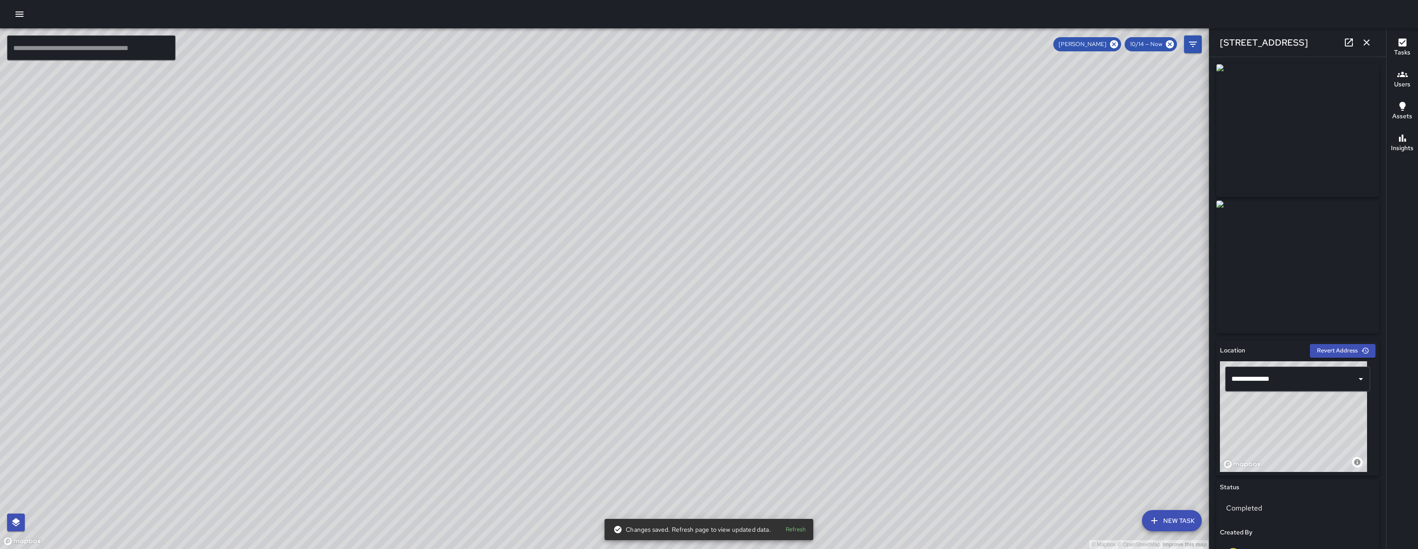
click at [1366, 44] on icon "button" at bounding box center [1366, 42] width 11 height 11
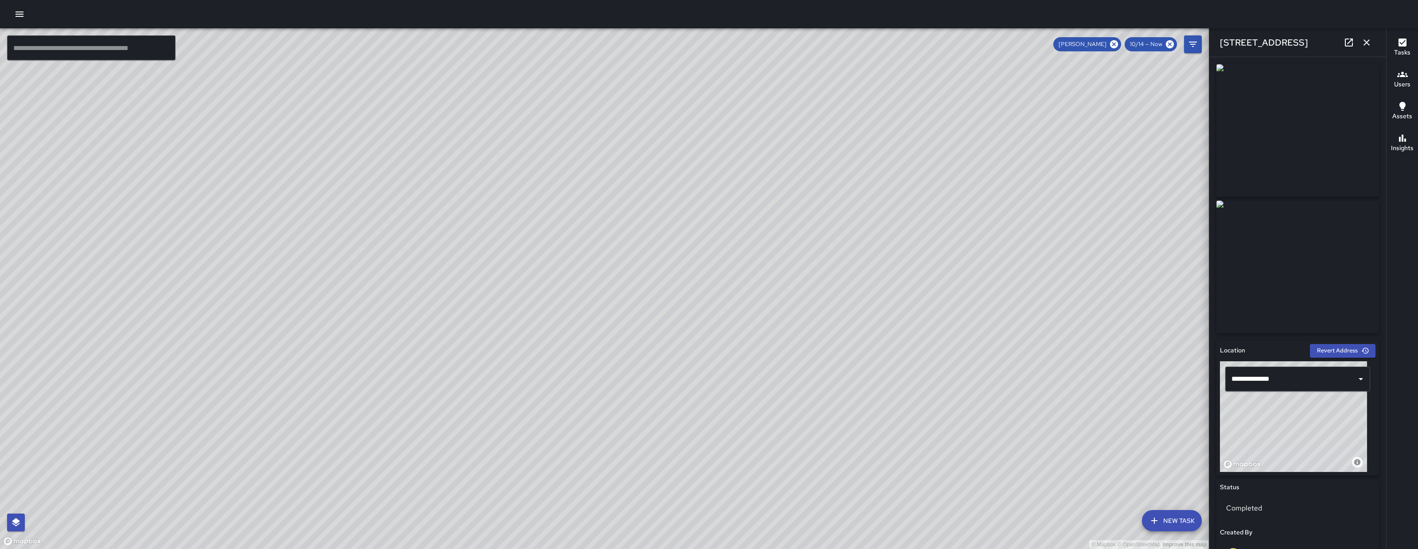
click at [1349, 46] on icon at bounding box center [1348, 43] width 8 height 8
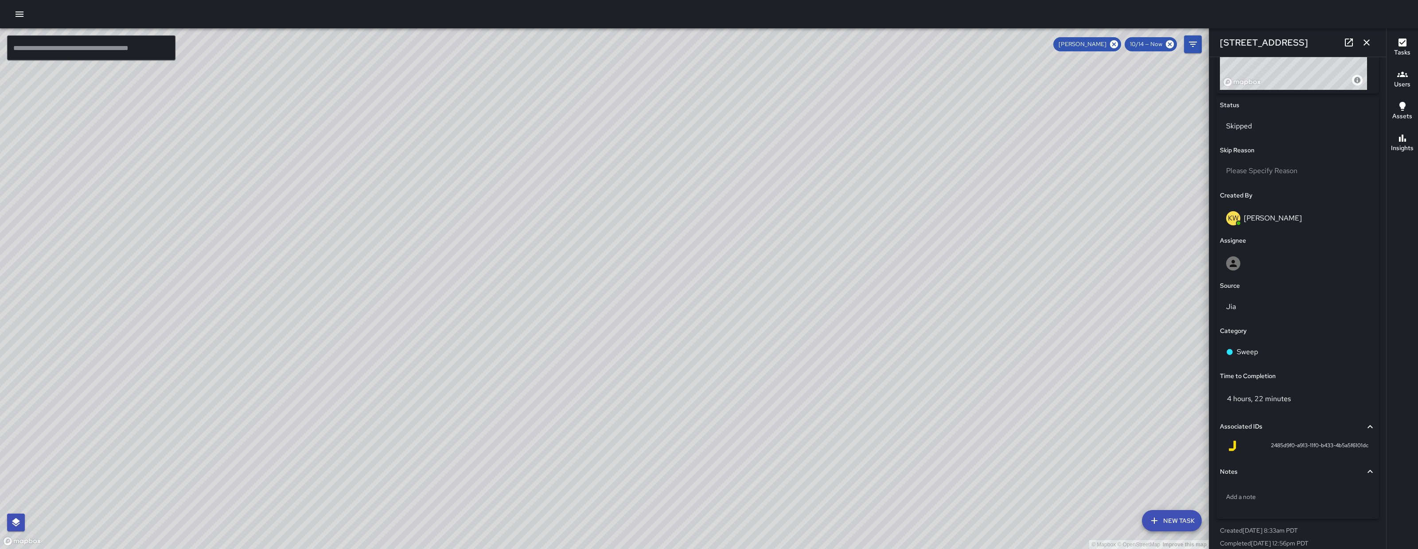
scroll to position [389, 0]
click at [1271, 160] on span "Please Specify Reason" at bounding box center [1261, 164] width 71 height 9
click at [1274, 163] on body "© Mapbox © OpenStreetMap Improve this map ​ New Task Kenneth Ware 10/14 — Now M…" at bounding box center [709, 274] width 1418 height 549
click at [1371, 37] on div at bounding box center [709, 274] width 1418 height 549
click at [1367, 43] on icon "button" at bounding box center [1366, 42] width 11 height 11
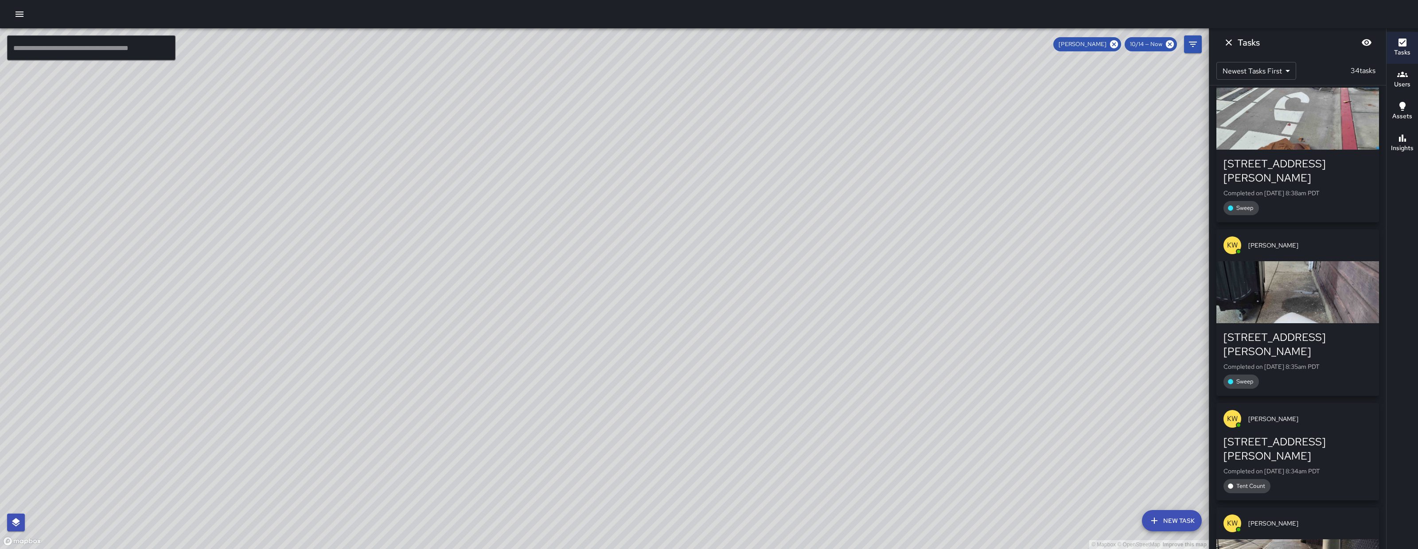
scroll to position [3116, 0]
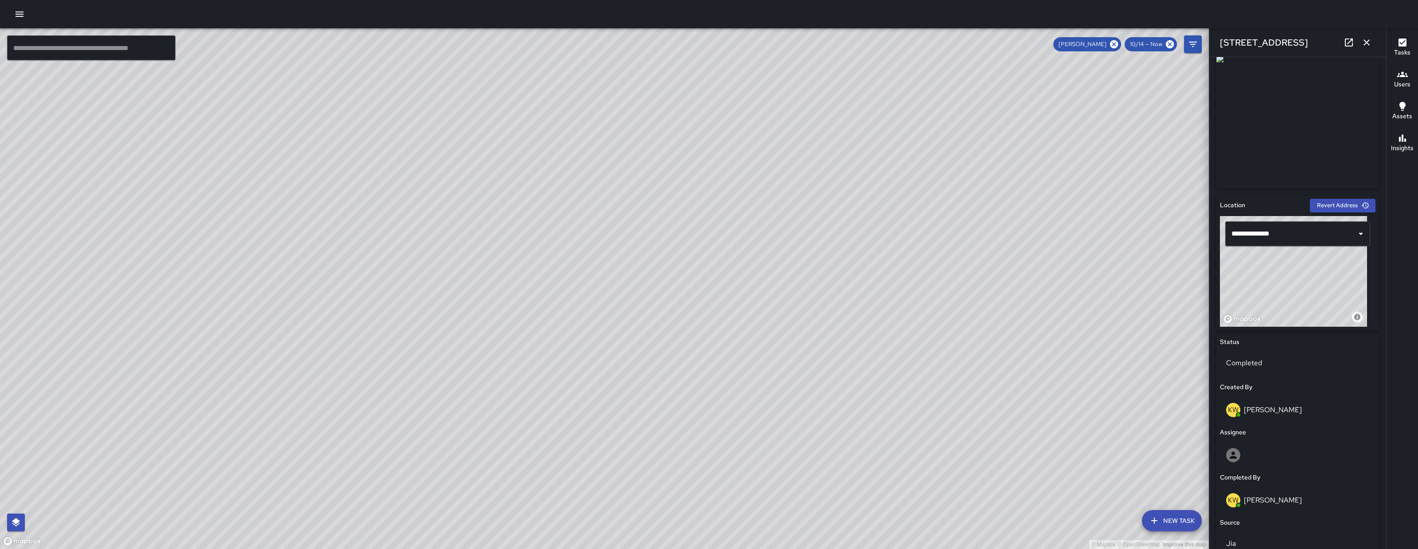
scroll to position [369, 0]
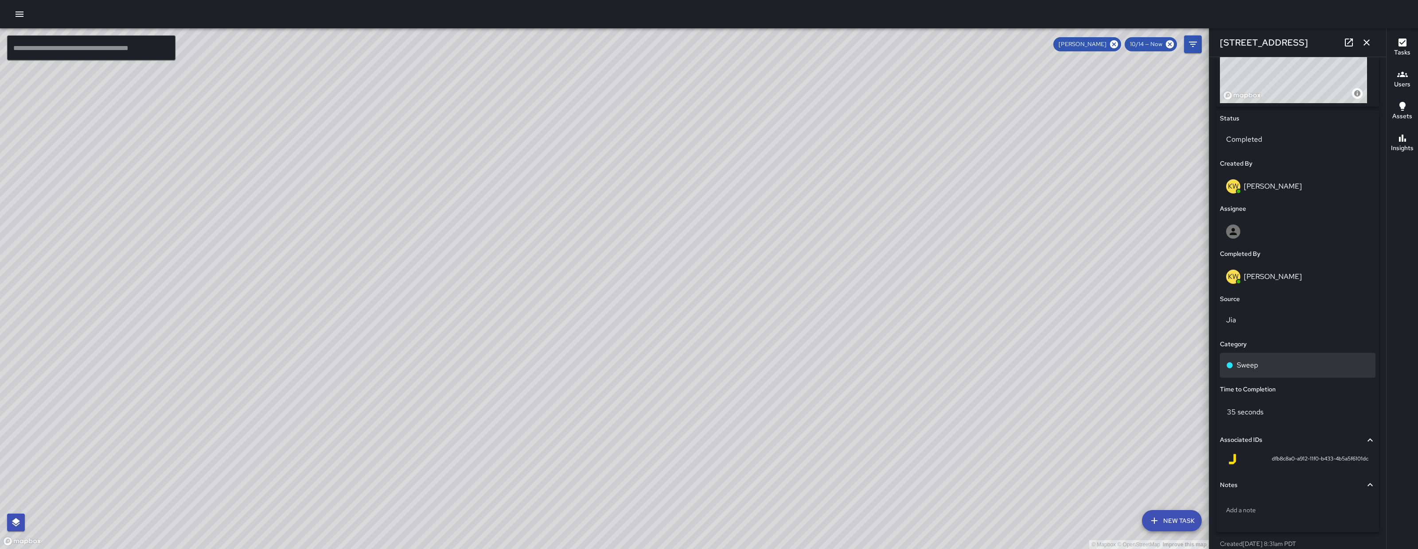
click at [1321, 368] on div "Sweep" at bounding box center [1297, 365] width 143 height 11
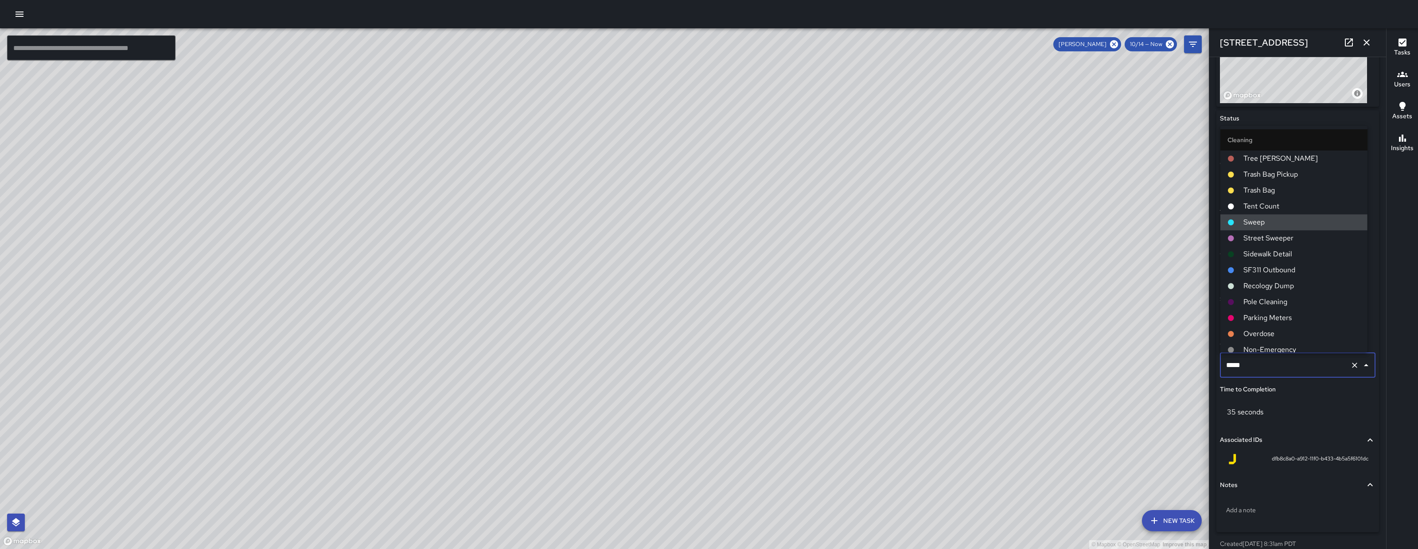
drag, startPoint x: 1321, startPoint y: 368, endPoint x: 1201, endPoint y: 365, distance: 120.1
click at [1203, 365] on div "© Mapbox © OpenStreetMap Improve this map ​ New Task Kenneth Ware 10/14 — Now M…" at bounding box center [709, 288] width 1418 height 521
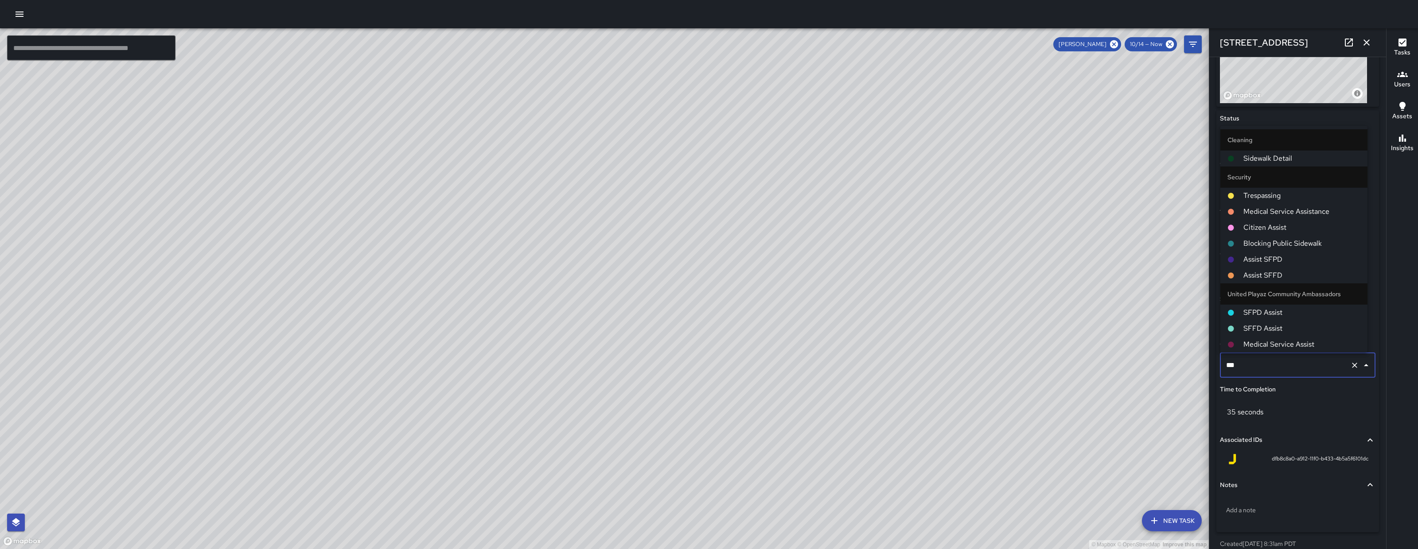
type input "****"
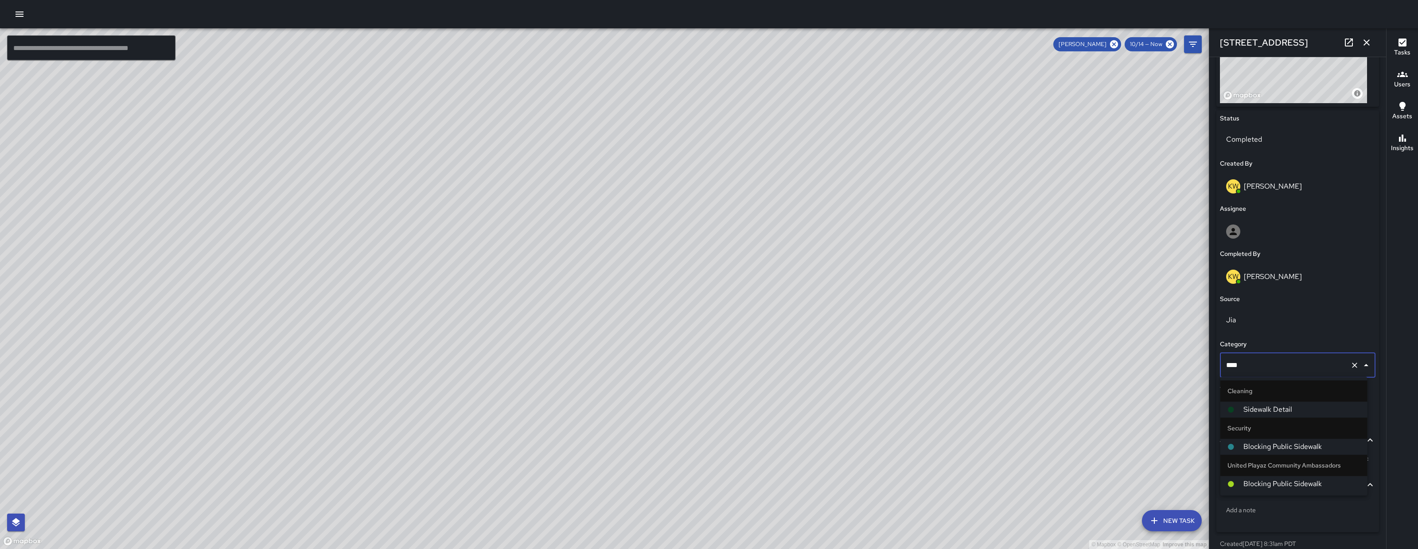
click at [1268, 410] on span "Sidewalk Detail" at bounding box center [1301, 409] width 117 height 11
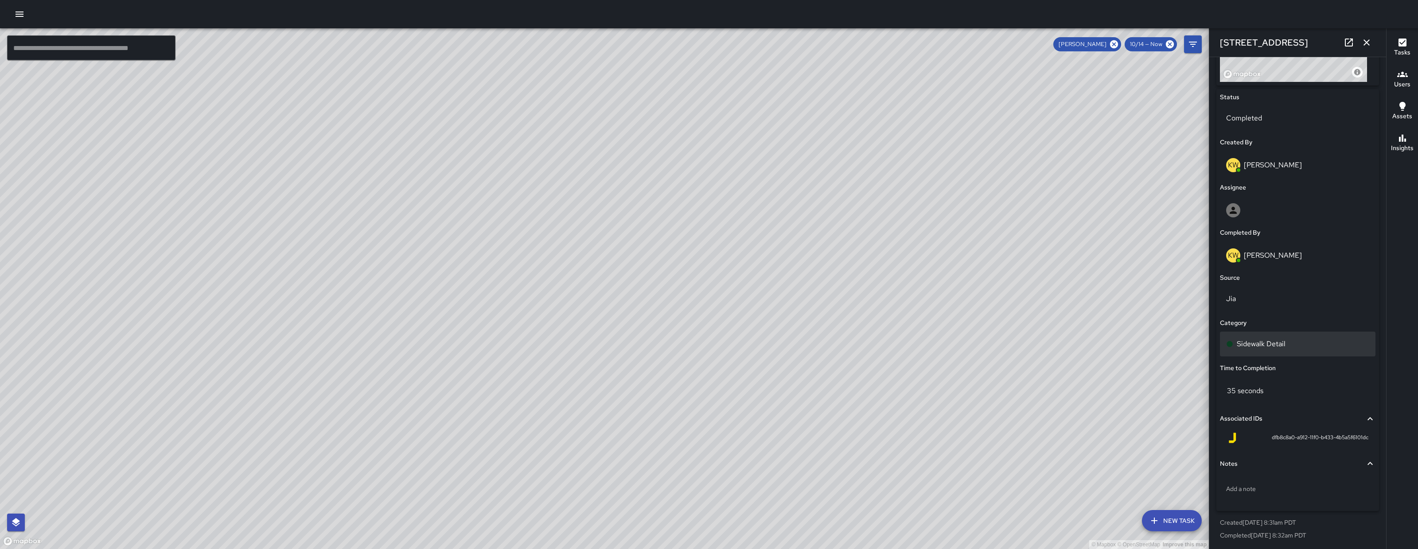
scroll to position [391, 0]
click at [1365, 39] on icon "button" at bounding box center [1366, 42] width 11 height 11
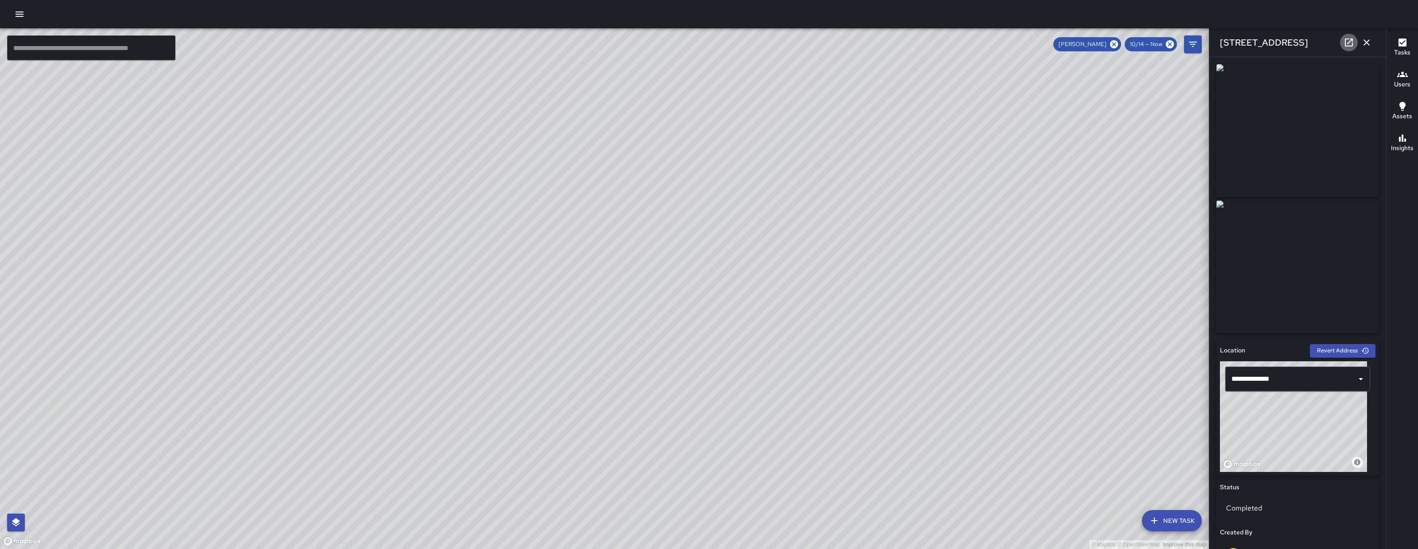
click at [1349, 40] on icon at bounding box center [1348, 42] width 11 height 11
drag, startPoint x: 385, startPoint y: 416, endPoint x: 693, endPoint y: 183, distance: 386.0
click at [693, 183] on div "© Mapbox © OpenStreetMap Improve this map" at bounding box center [604, 288] width 1208 height 521
drag, startPoint x: 536, startPoint y: 395, endPoint x: 687, endPoint y: 284, distance: 187.7
click at [551, 386] on div "© Mapbox © OpenStreetMap Improve this map" at bounding box center [604, 288] width 1208 height 521
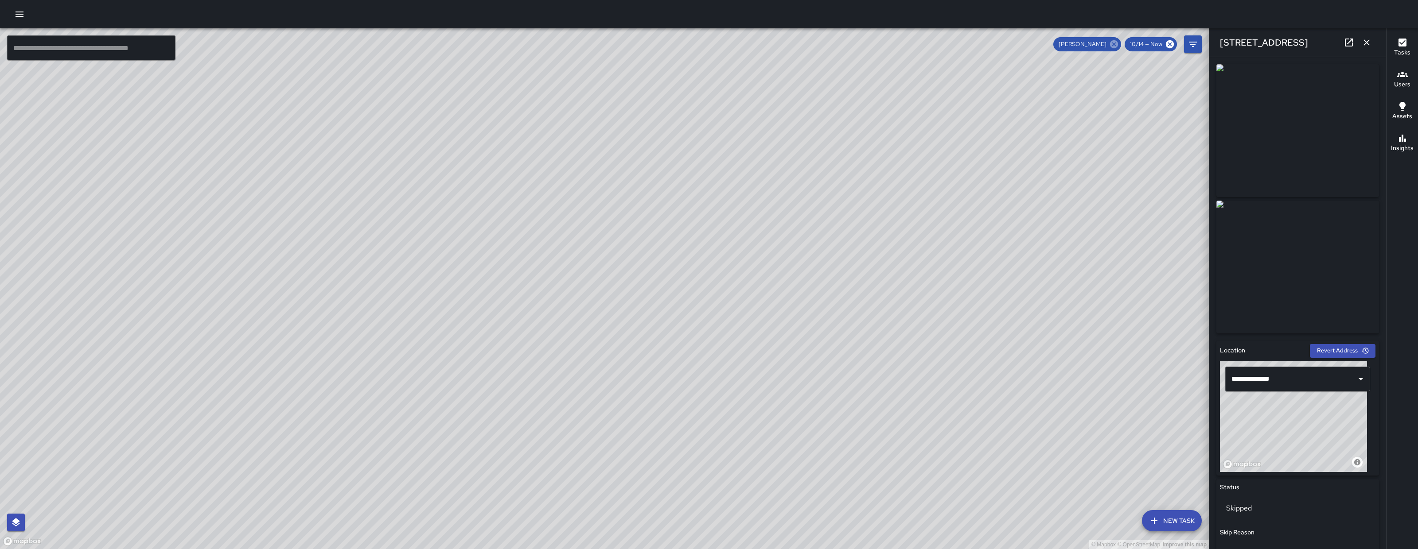
click at [1117, 45] on icon at bounding box center [1114, 44] width 8 height 8
click at [1371, 43] on icon "button" at bounding box center [1366, 42] width 11 height 11
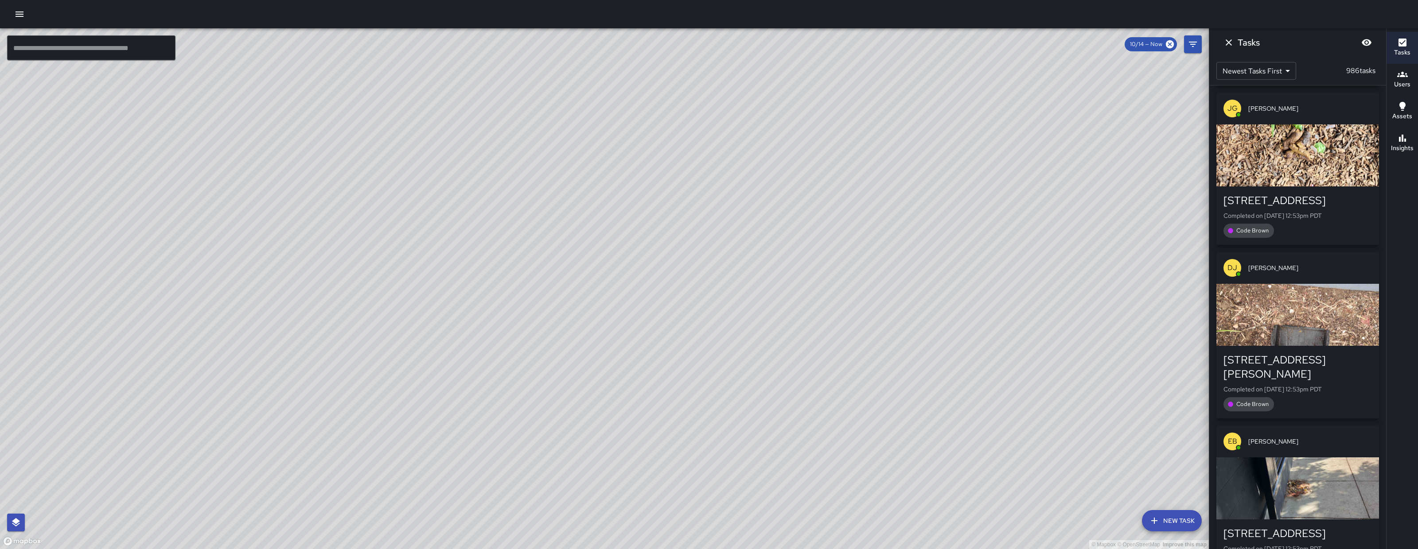
drag, startPoint x: 342, startPoint y: 328, endPoint x: 458, endPoint y: 328, distance: 116.5
click at [449, 328] on div "© Mapbox © OpenStreetMap Improve this map" at bounding box center [604, 288] width 1208 height 521
click at [464, 328] on div "© Mapbox © OpenStreetMap Improve this map" at bounding box center [604, 288] width 1208 height 521
drag, startPoint x: 628, startPoint y: 180, endPoint x: 423, endPoint y: 396, distance: 298.0
click at [423, 398] on div "© Mapbox © OpenStreetMap Improve this map" at bounding box center [604, 288] width 1208 height 521
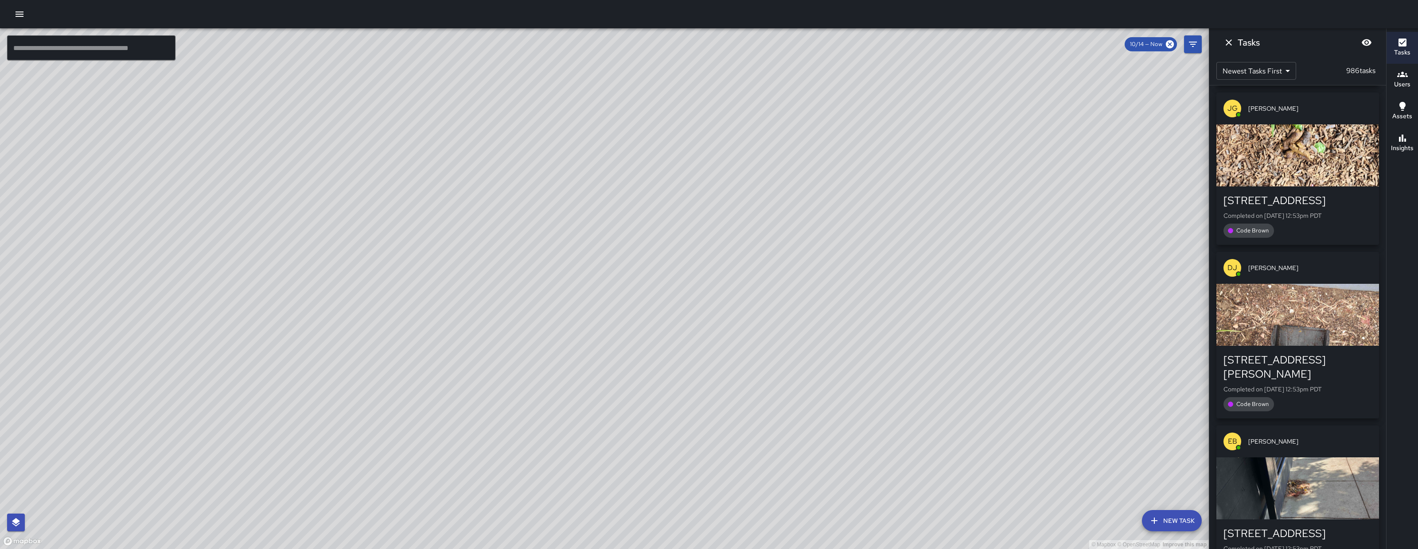
drag, startPoint x: 374, startPoint y: 411, endPoint x: 447, endPoint y: 339, distance: 102.8
click at [447, 339] on div "© Mapbox © OpenStreetMap Improve this map" at bounding box center [604, 288] width 1208 height 521
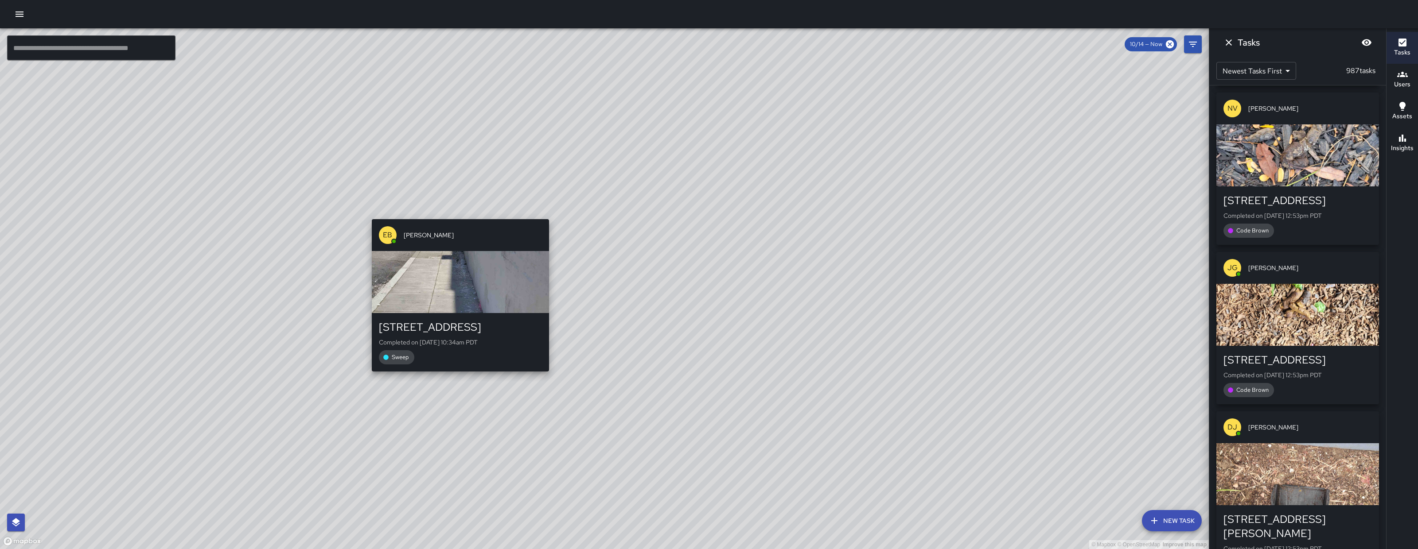
click at [455, 202] on div "© Mapbox © OpenStreetMap Improve this map EB Edwin Barillas 1450 Folsom Street …" at bounding box center [604, 288] width 1208 height 521
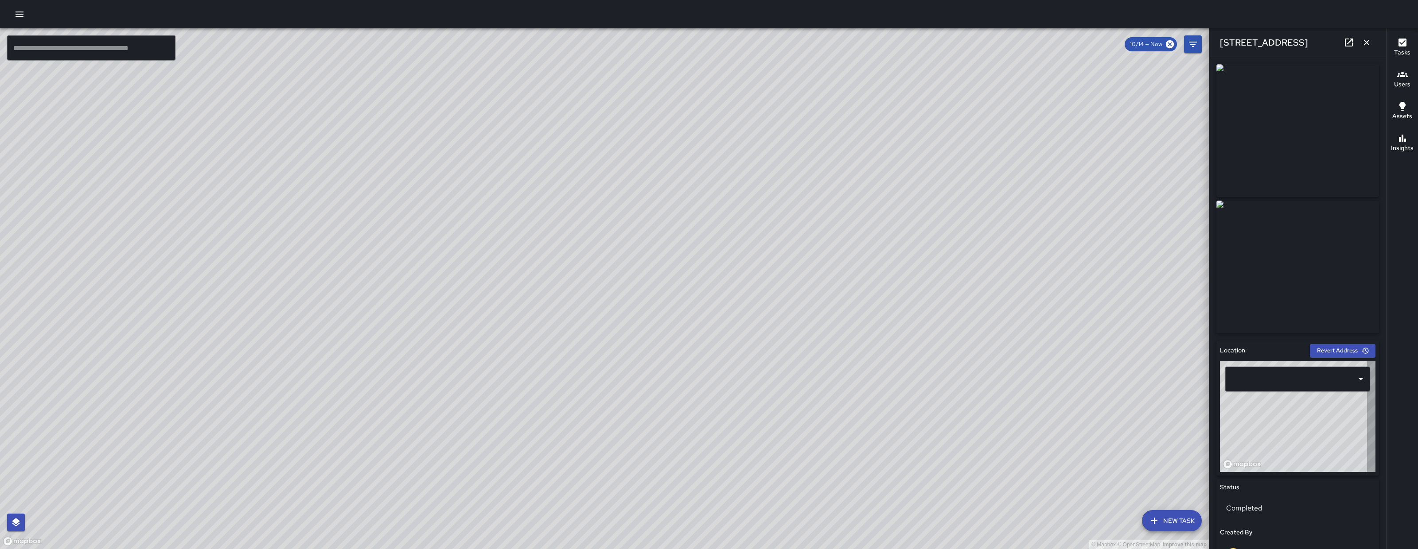
type input "**********"
click at [1375, 40] on button "button" at bounding box center [1366, 43] width 18 height 18
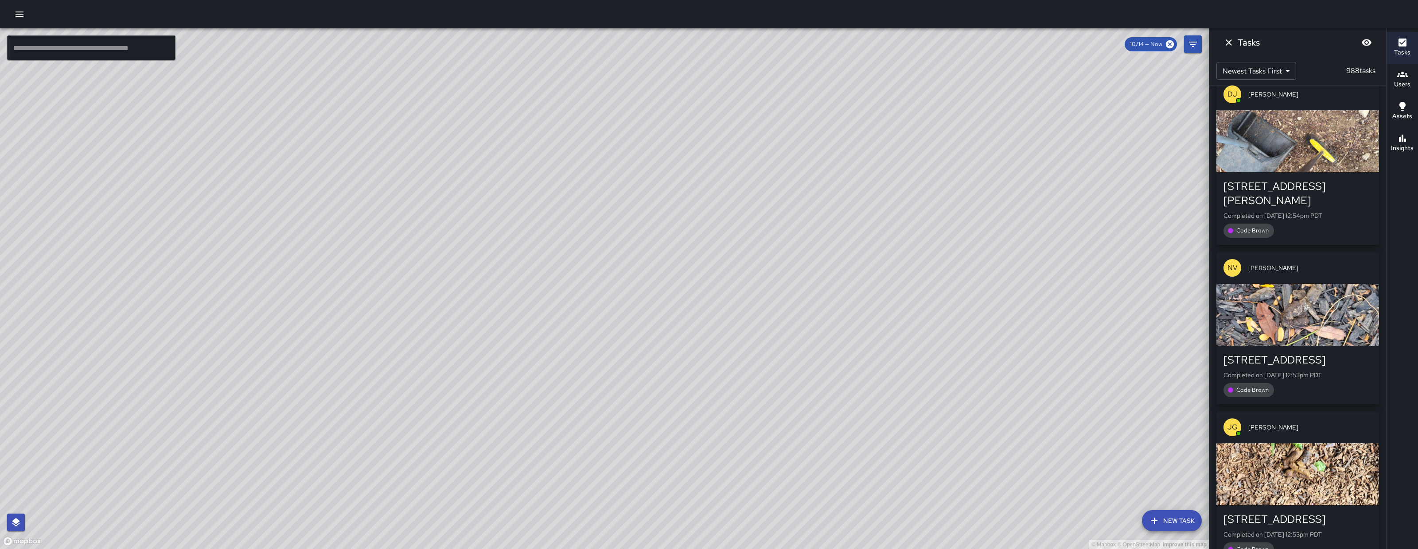
drag, startPoint x: 695, startPoint y: 312, endPoint x: 635, endPoint y: 330, distance: 62.2
click at [693, 313] on div "© Mapbox © OpenStreetMap Improve this map" at bounding box center [604, 288] width 1208 height 521
drag, startPoint x: 635, startPoint y: 330, endPoint x: 601, endPoint y: 322, distance: 34.9
click at [608, 322] on div "© Mapbox © OpenStreetMap Improve this map" at bounding box center [604, 288] width 1208 height 521
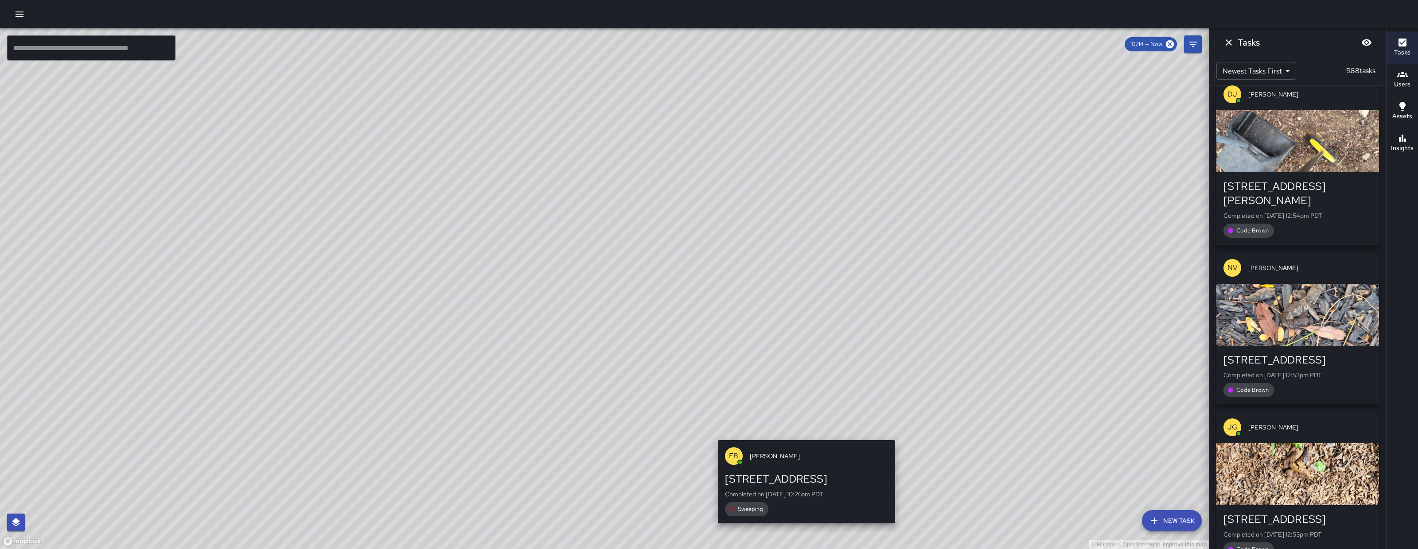
click at [800, 431] on div "© Mapbox © OpenStreetMap Improve this map EB Edwin Barillas 41a Juniper Street …" at bounding box center [604, 288] width 1208 height 521
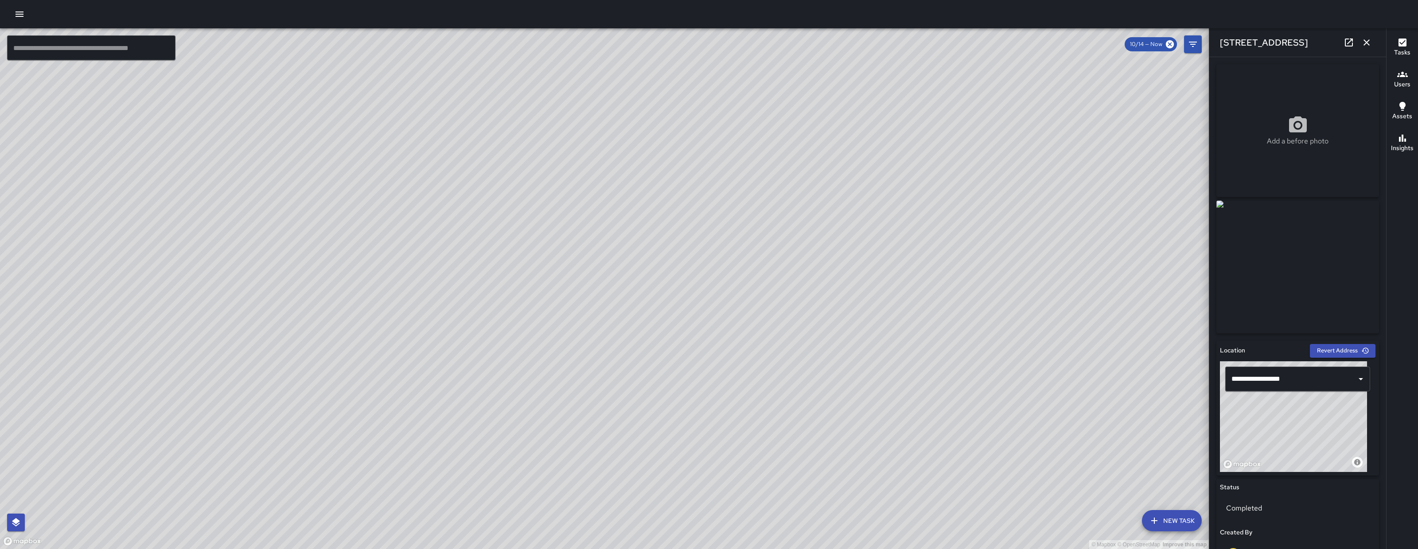
click at [1369, 44] on icon "button" at bounding box center [1366, 42] width 11 height 11
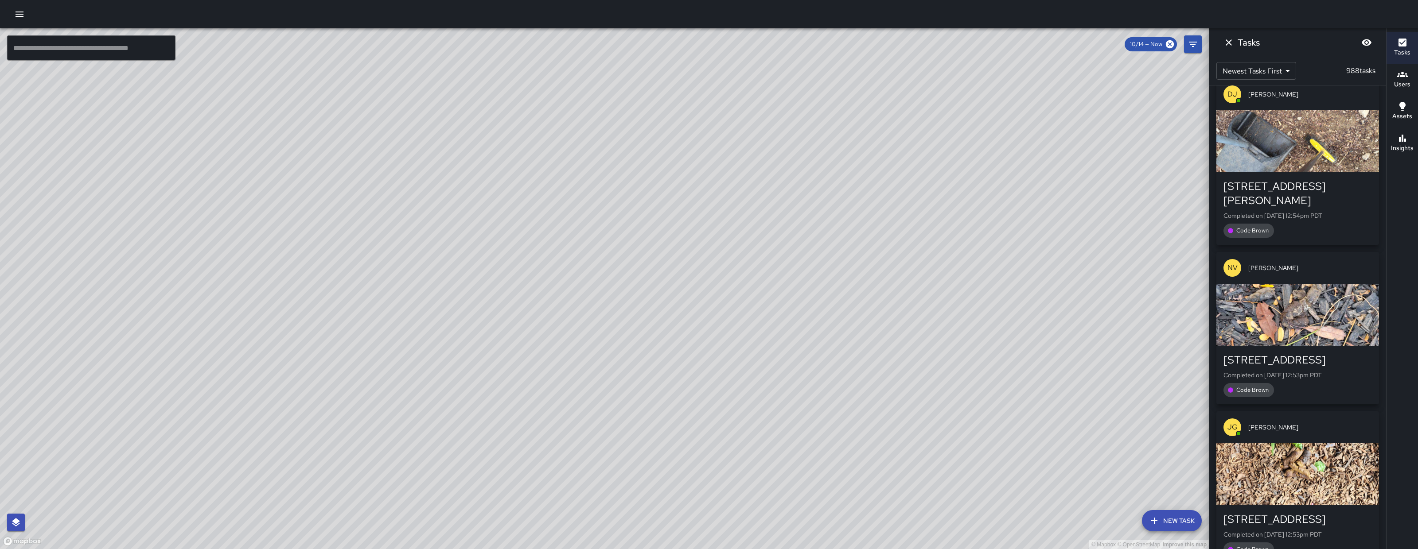
drag, startPoint x: 570, startPoint y: 298, endPoint x: 567, endPoint y: 314, distance: 15.7
click at [567, 314] on div "© Mapbox © OpenStreetMap Improve this map" at bounding box center [604, 288] width 1208 height 521
click at [138, 53] on input "text" at bounding box center [91, 47] width 168 height 25
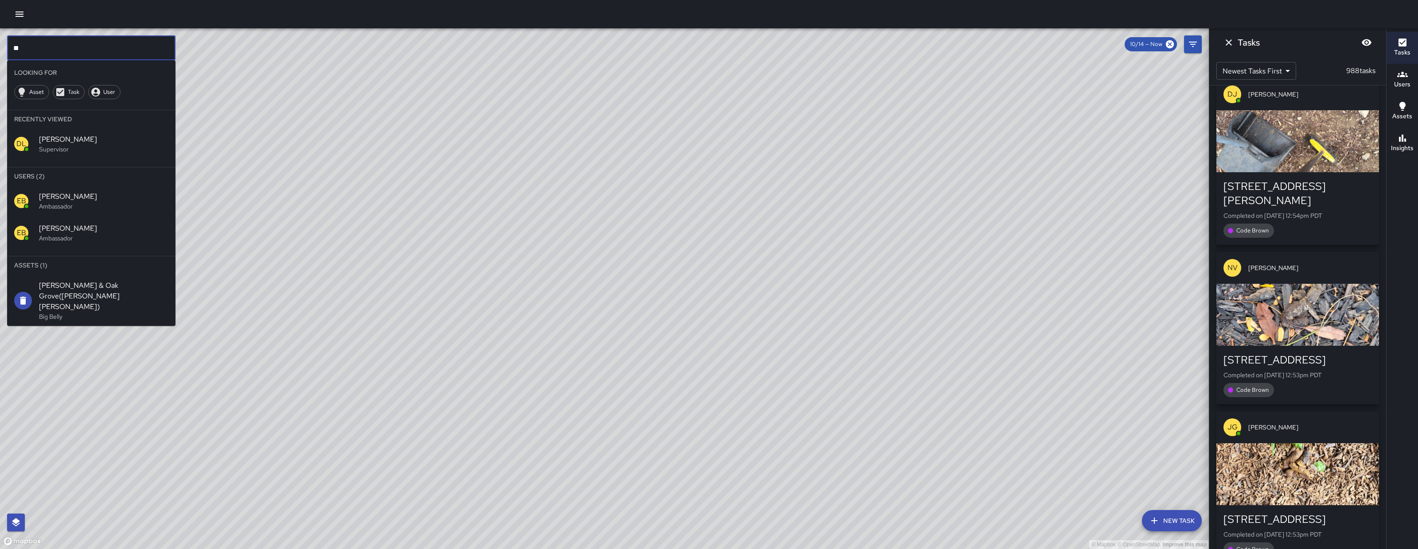
type input "**"
click at [80, 208] on p "Ambassador" at bounding box center [103, 206] width 129 height 9
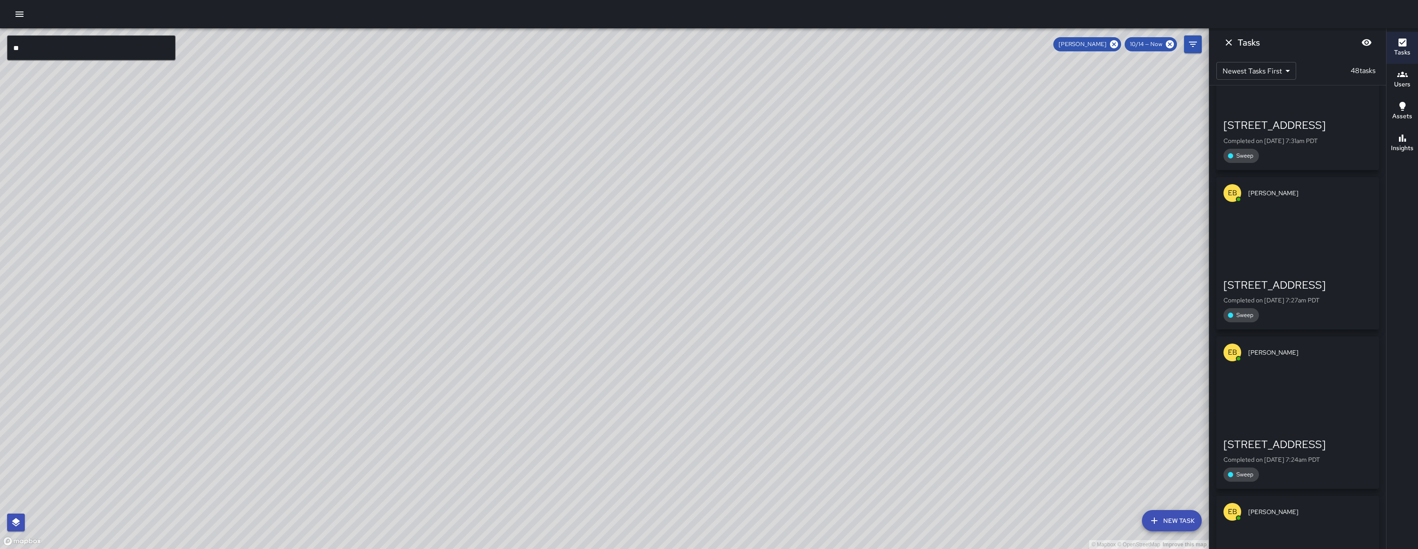
scroll to position [7142, 0]
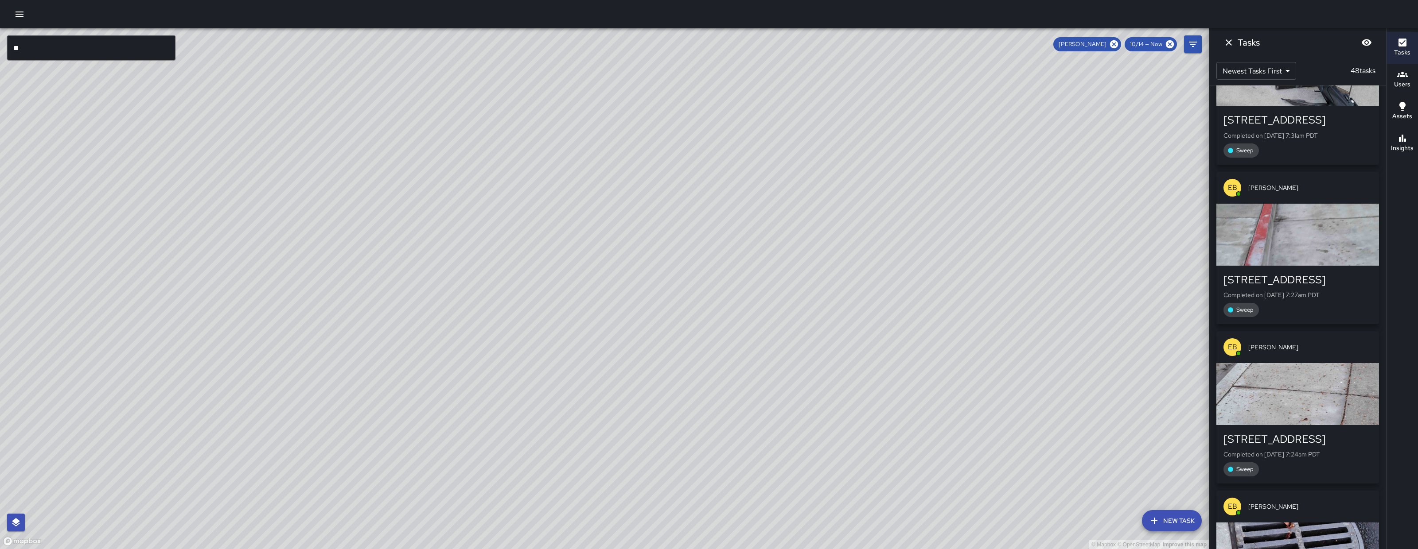
click at [1227, 45] on icon "Dismiss" at bounding box center [1228, 42] width 11 height 11
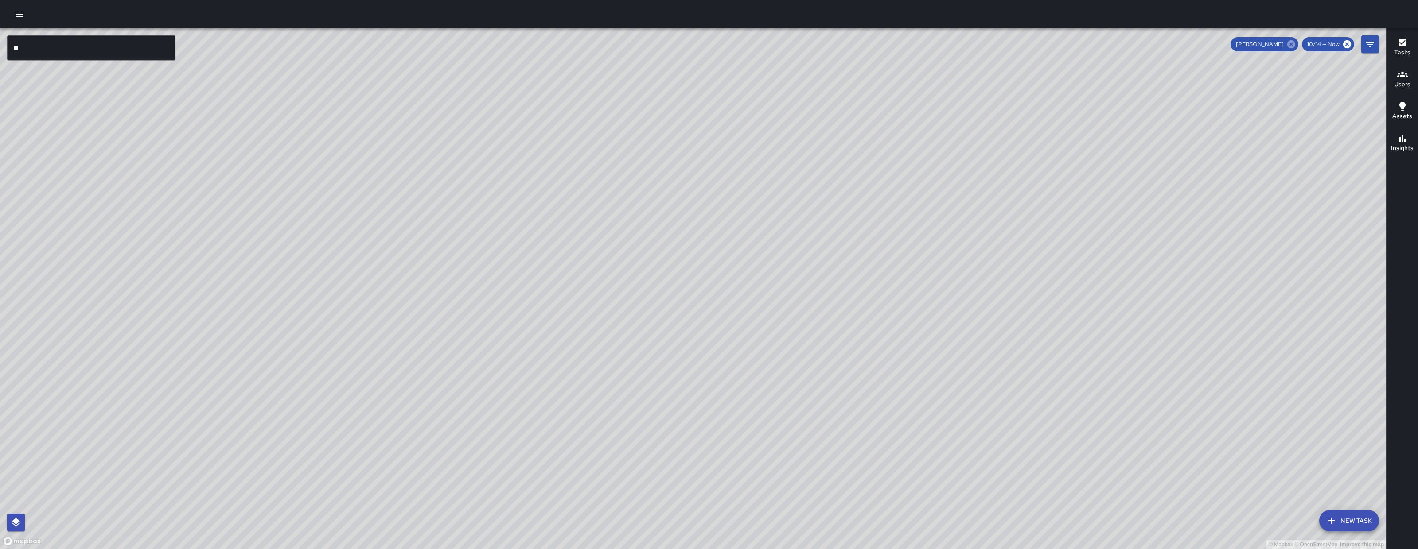
click at [1296, 44] on icon at bounding box center [1291, 44] width 10 height 10
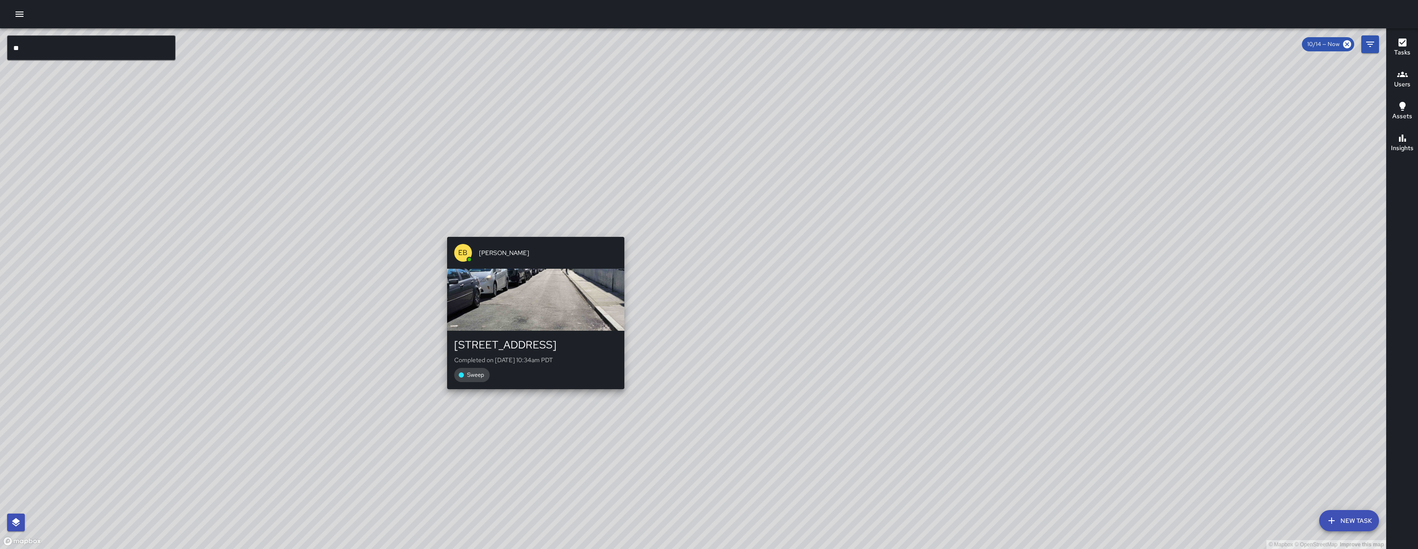
click at [615, 240] on div "EB Edwin Barillas" at bounding box center [535, 253] width 177 height 32
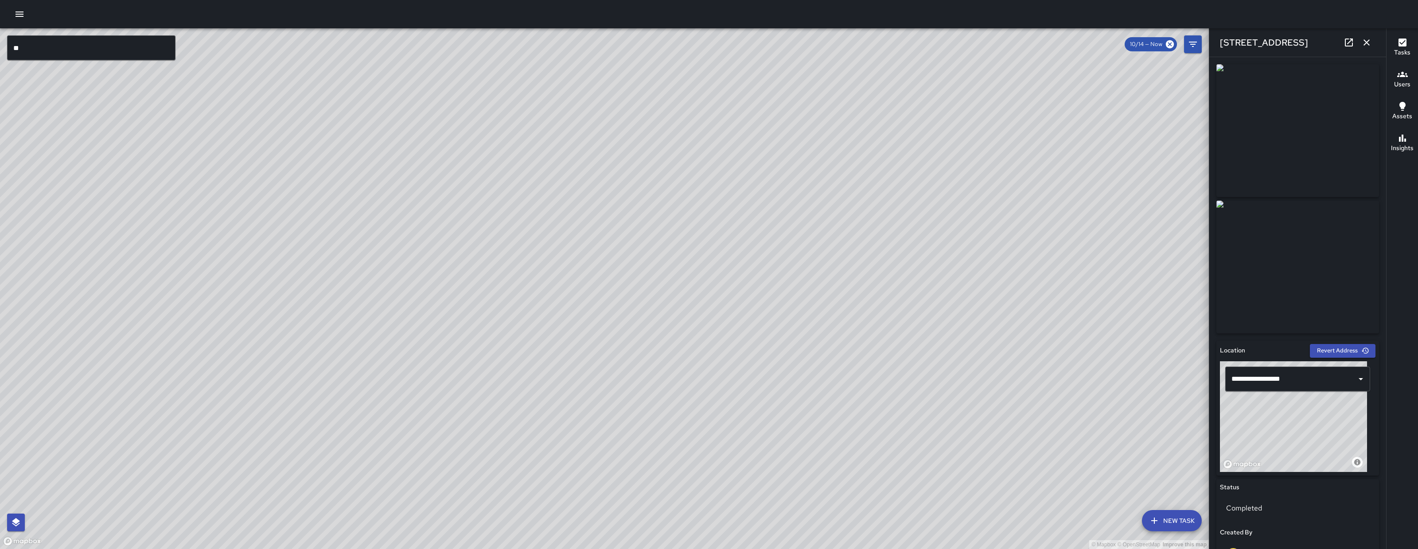
click at [1349, 45] on icon at bounding box center [1348, 42] width 11 height 11
click at [1368, 42] on icon "button" at bounding box center [1366, 42] width 11 height 11
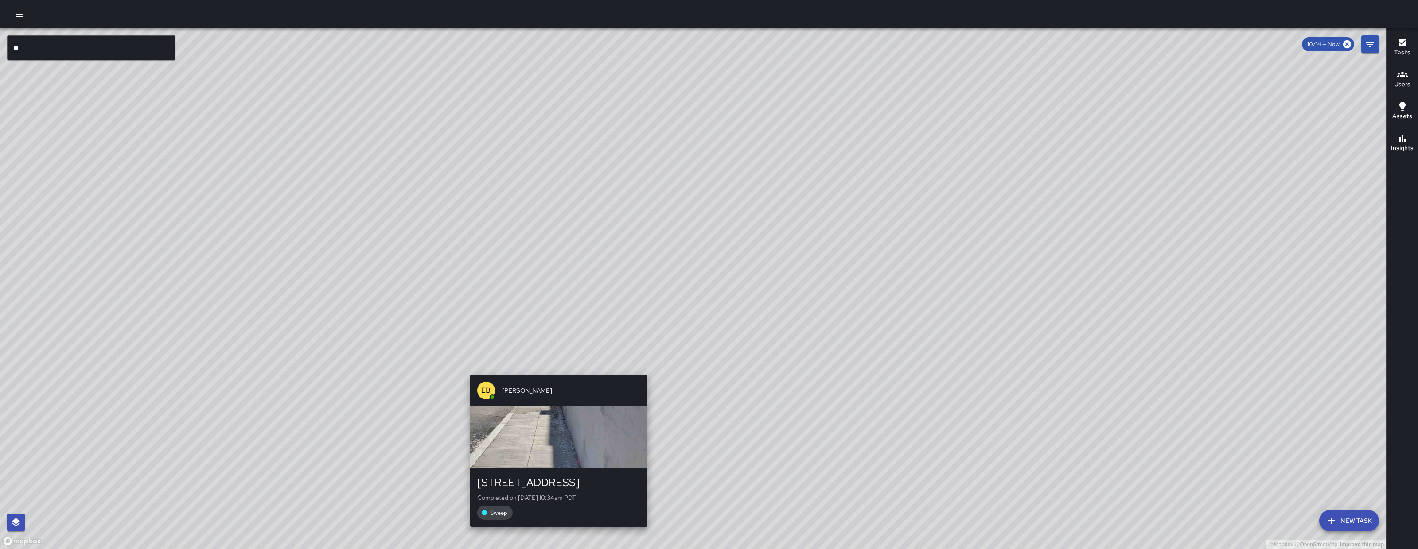
click at [553, 360] on div "© Mapbox © OpenStreetMap Improve this map EB Edwin Barillas 1450 Folsom Street …" at bounding box center [693, 288] width 1386 height 521
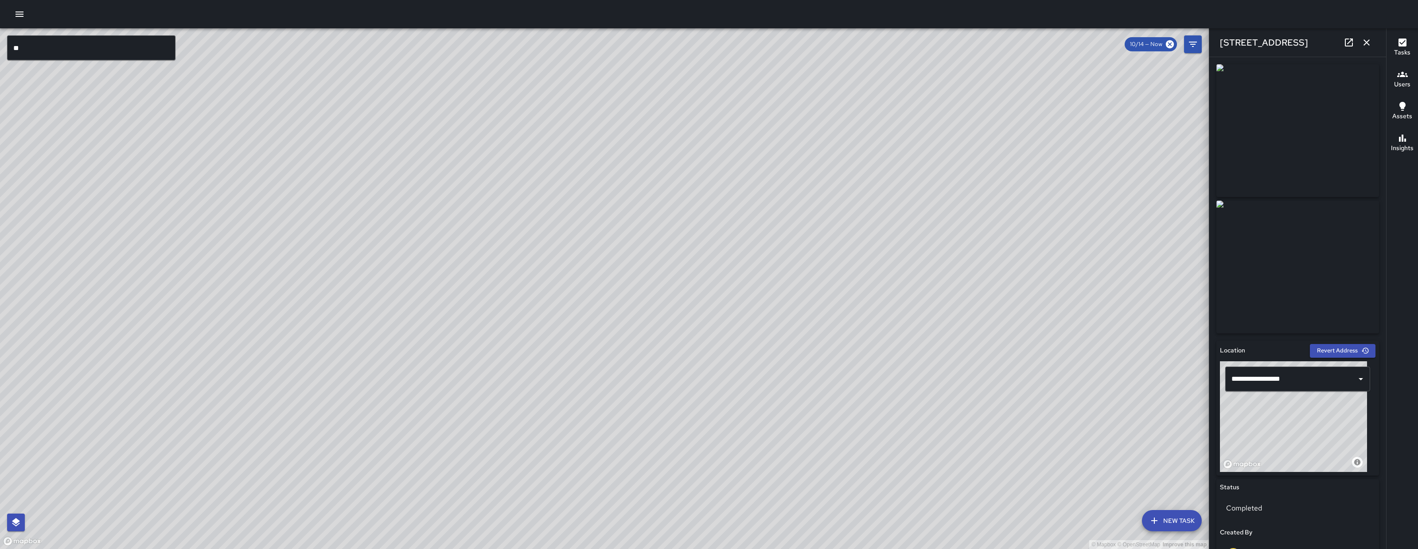
click at [1344, 46] on icon at bounding box center [1348, 43] width 8 height 8
click at [1375, 40] on div "1450 Folsom Street" at bounding box center [1297, 42] width 177 height 28
click at [1364, 42] on icon "button" at bounding box center [1366, 42] width 11 height 11
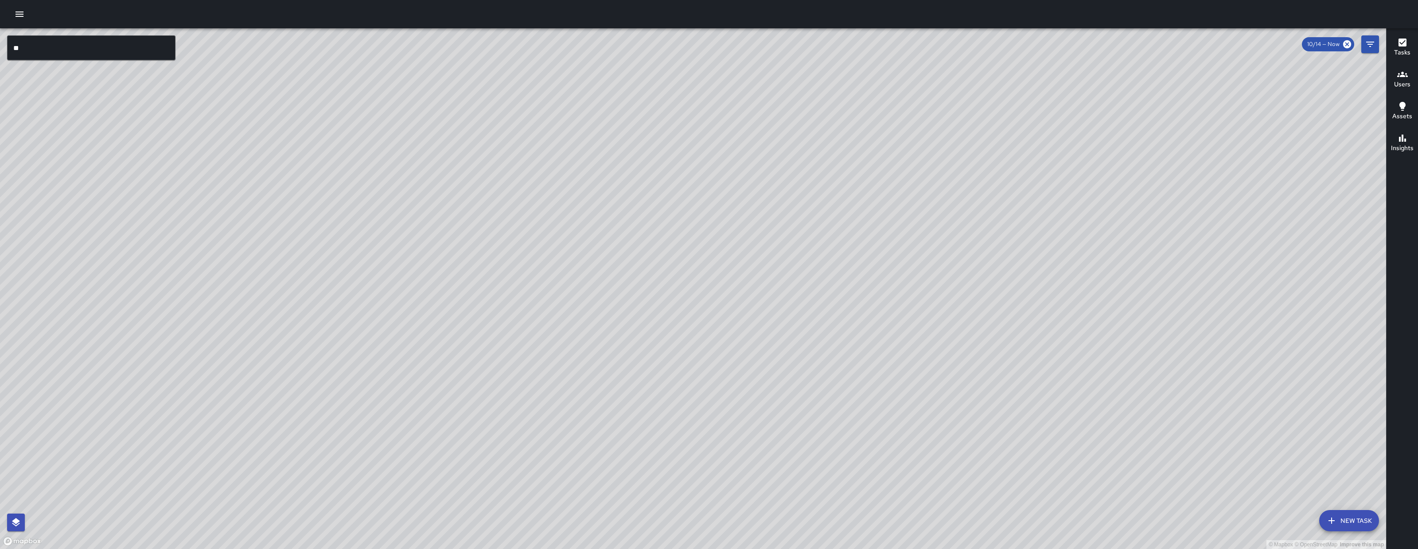
click at [17, 16] on icon "button" at bounding box center [20, 14] width 8 height 5
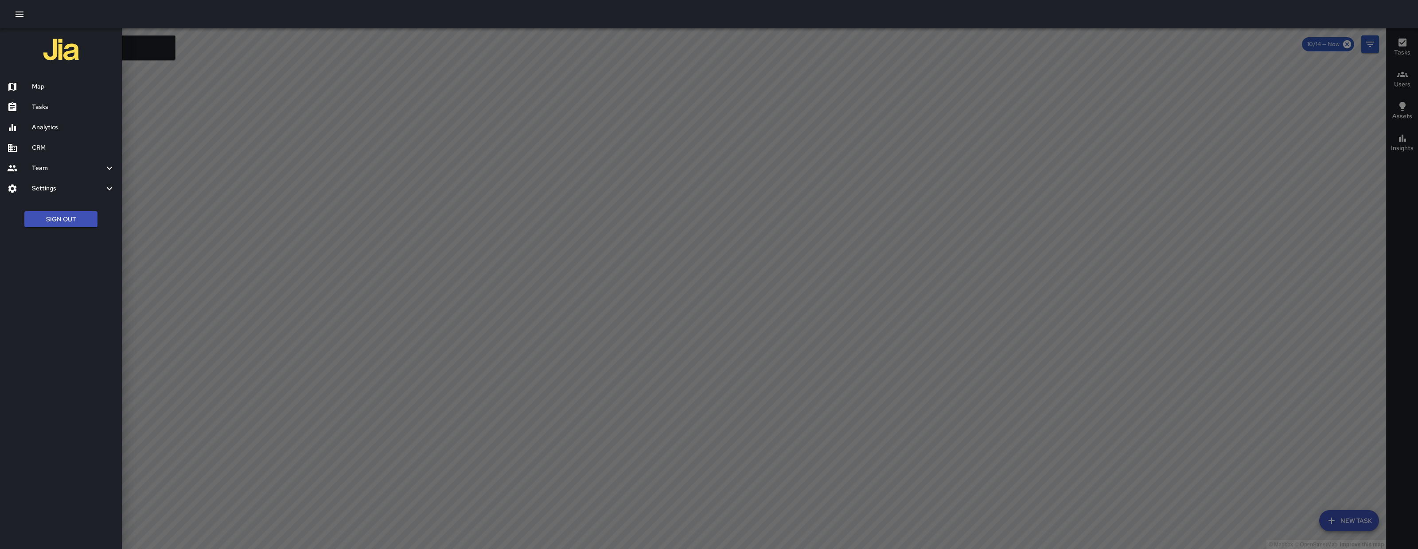
click at [55, 101] on div "Tasks" at bounding box center [61, 107] width 122 height 20
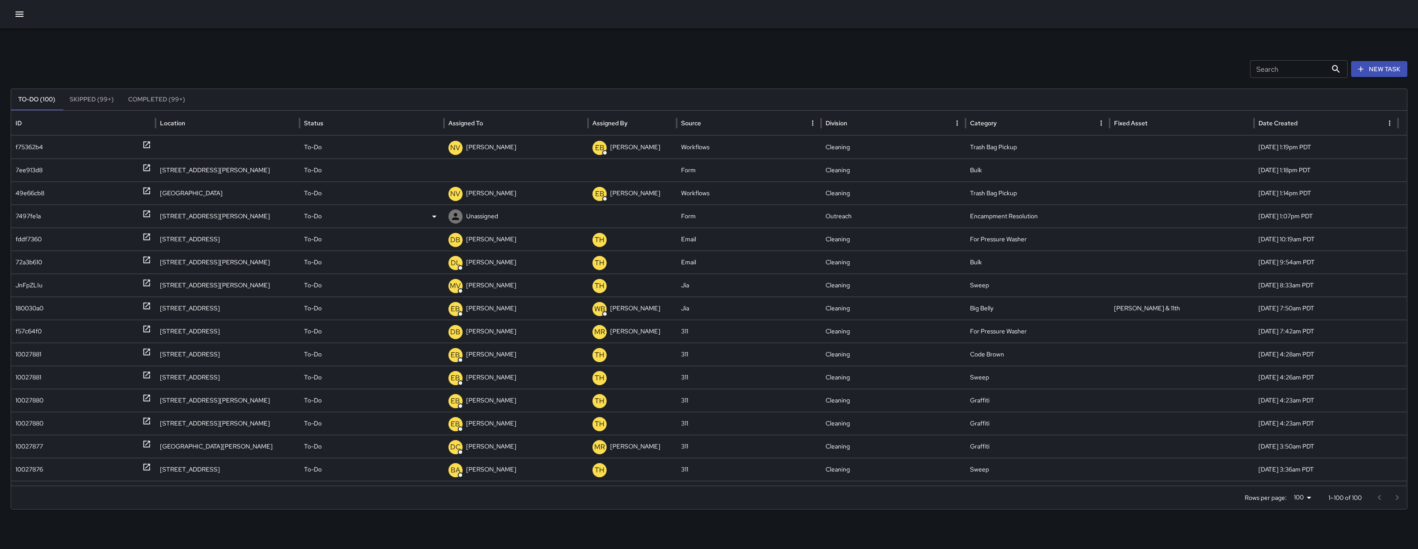
click at [27, 212] on div "7497fe1a" at bounding box center [28, 216] width 25 height 23
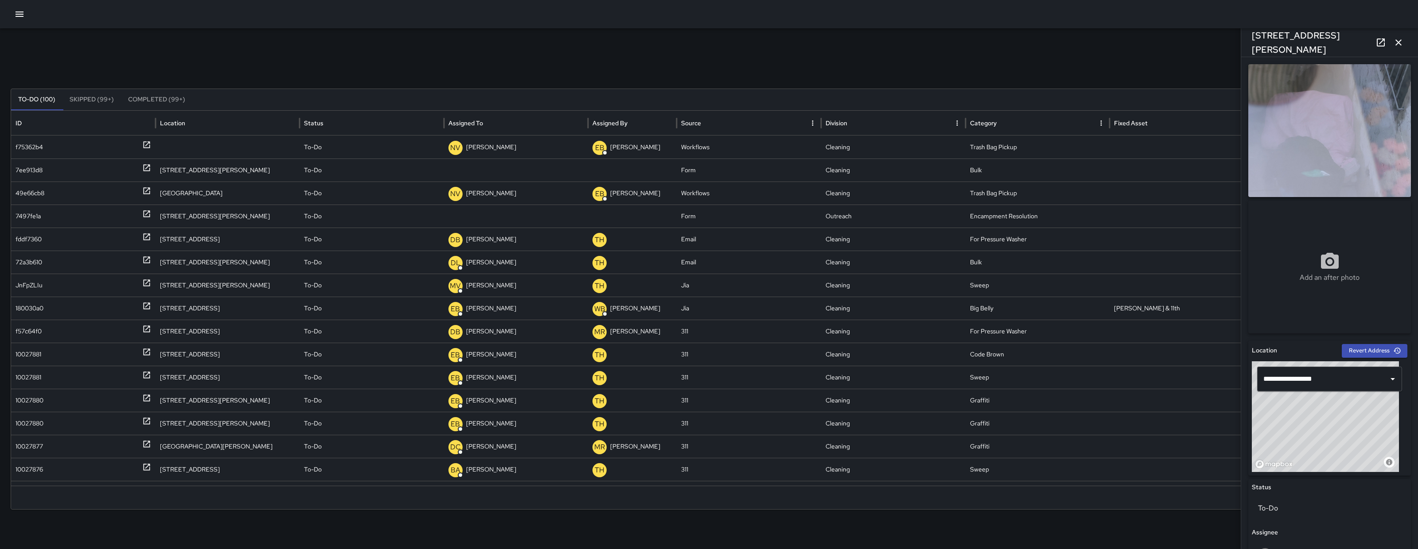
scroll to position [252, 0]
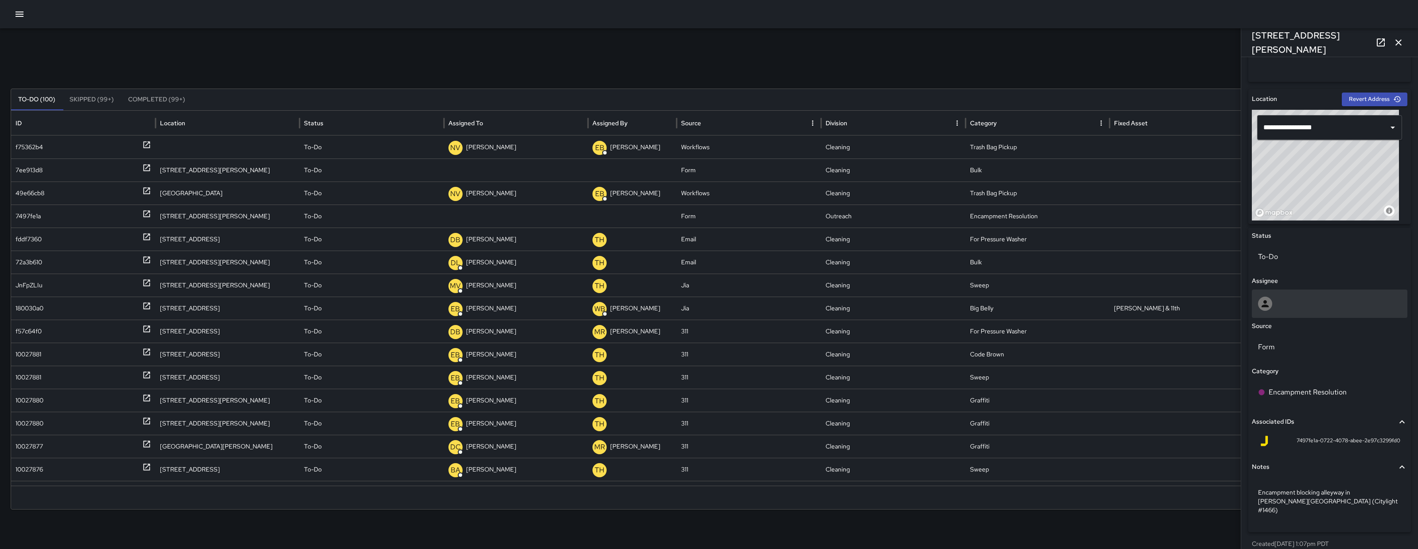
click at [1336, 301] on div at bounding box center [1329, 304] width 143 height 14
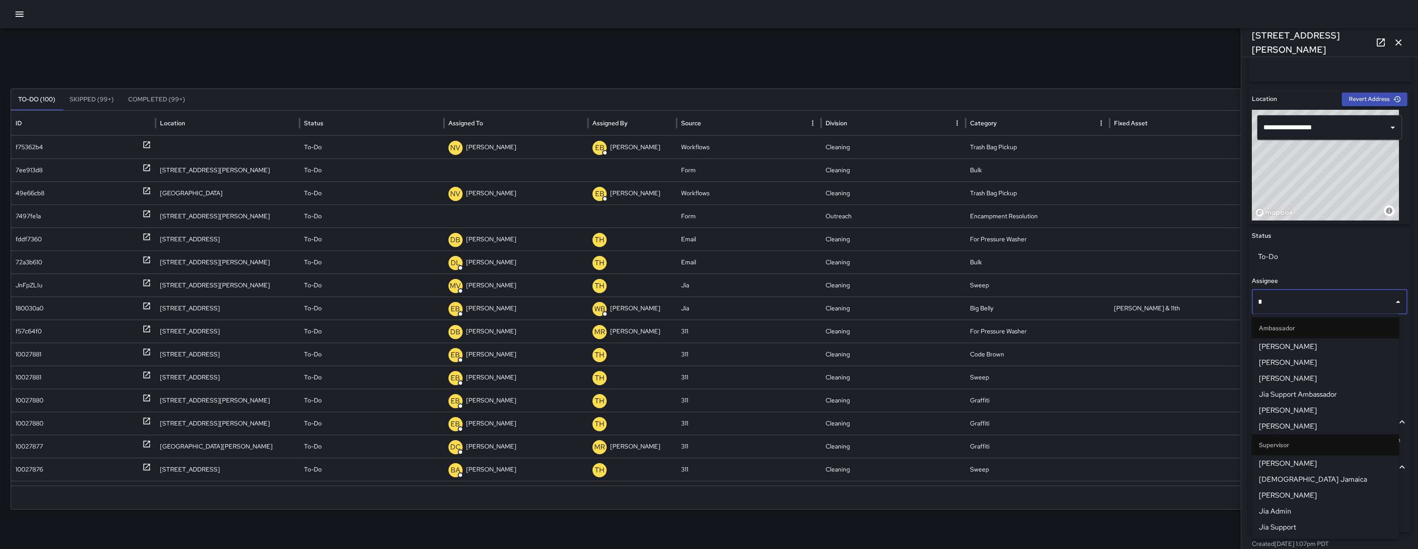
type input "**"
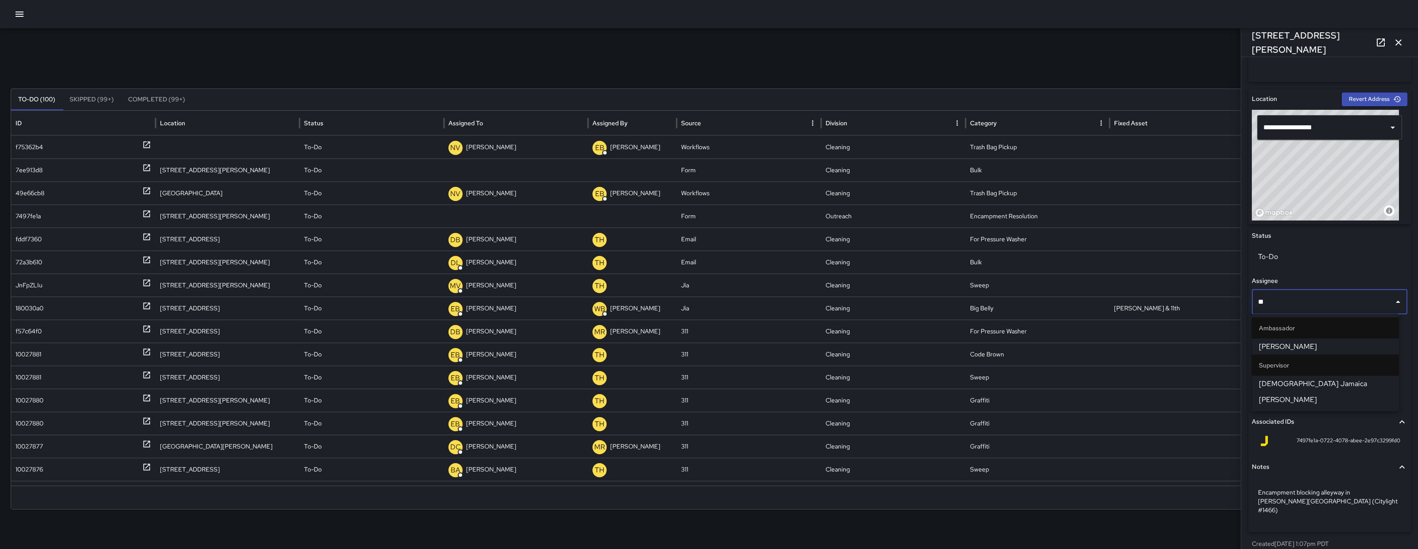
click at [1286, 389] on span "Jesus Jamaica" at bounding box center [1325, 384] width 133 height 11
click at [1286, 389] on p "Encampment Resolution" at bounding box center [1307, 392] width 78 height 11
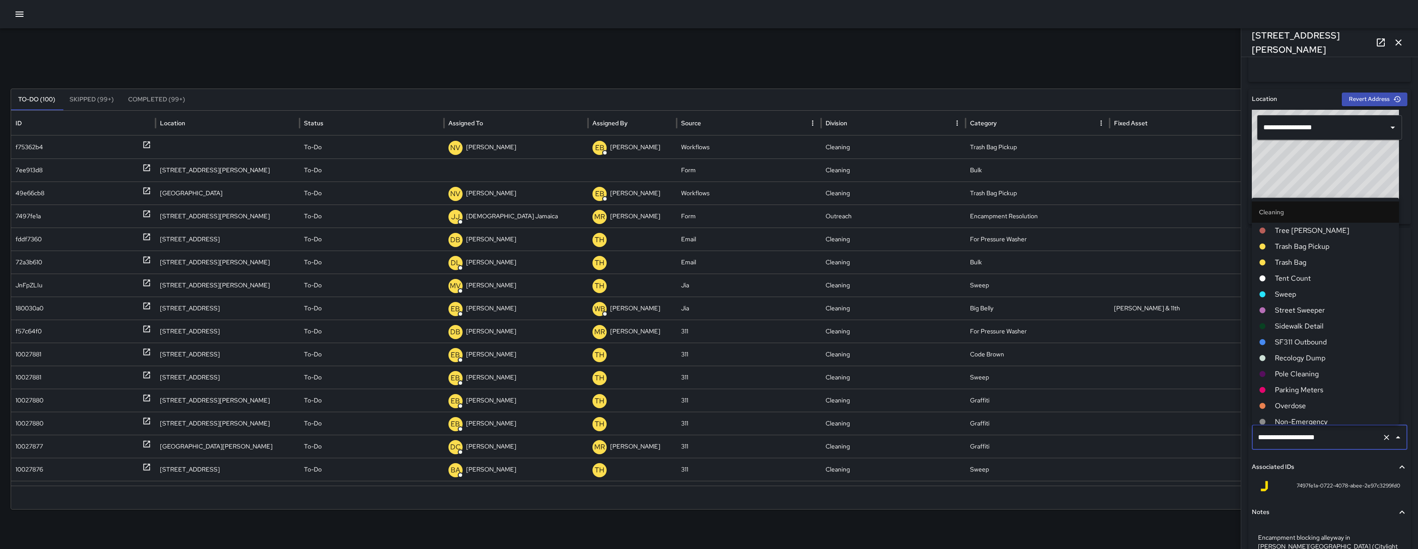
scroll to position [637, 0]
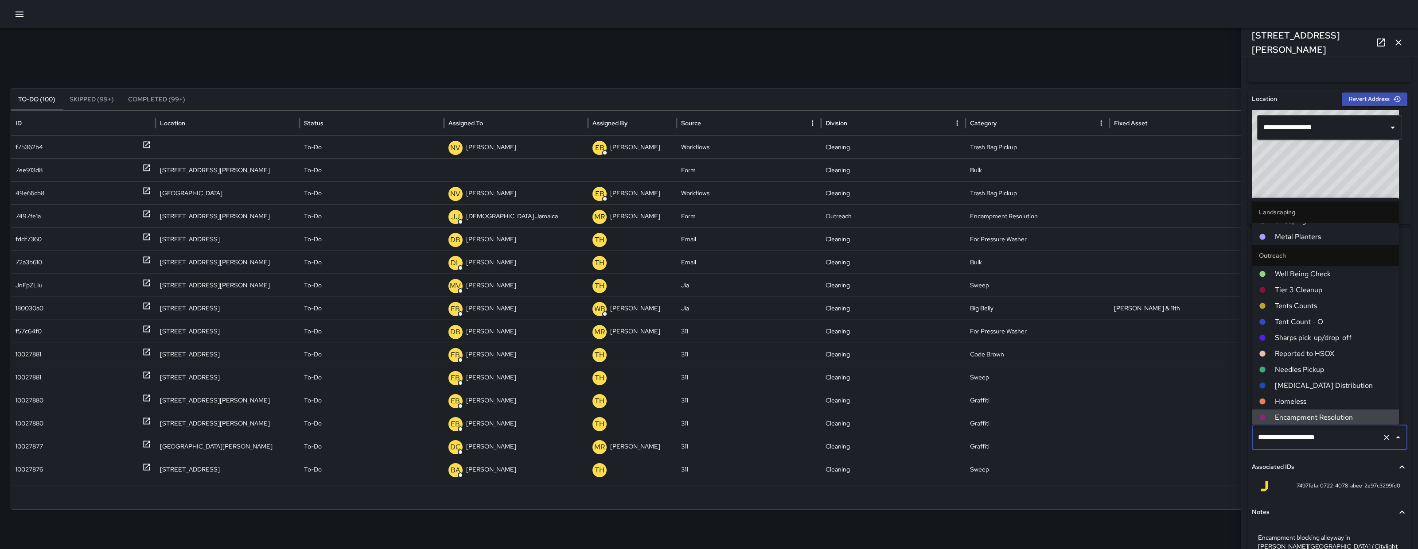
click at [1320, 458] on button "Associated IDs" at bounding box center [1328, 467] width 155 height 20
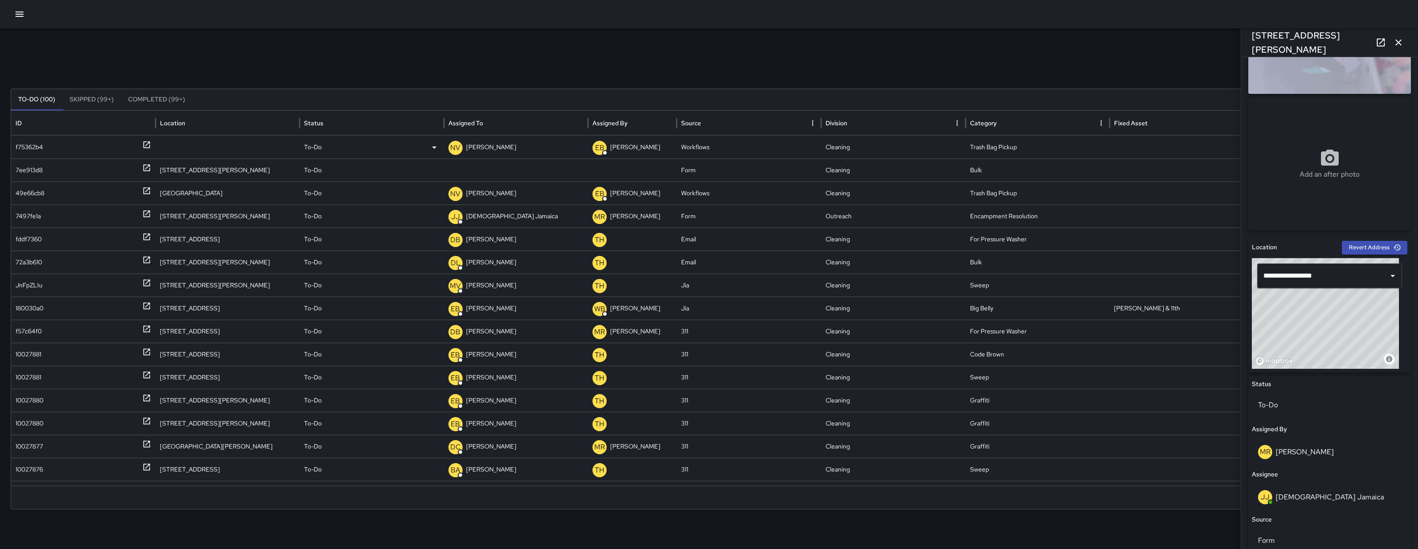
scroll to position [96, 0]
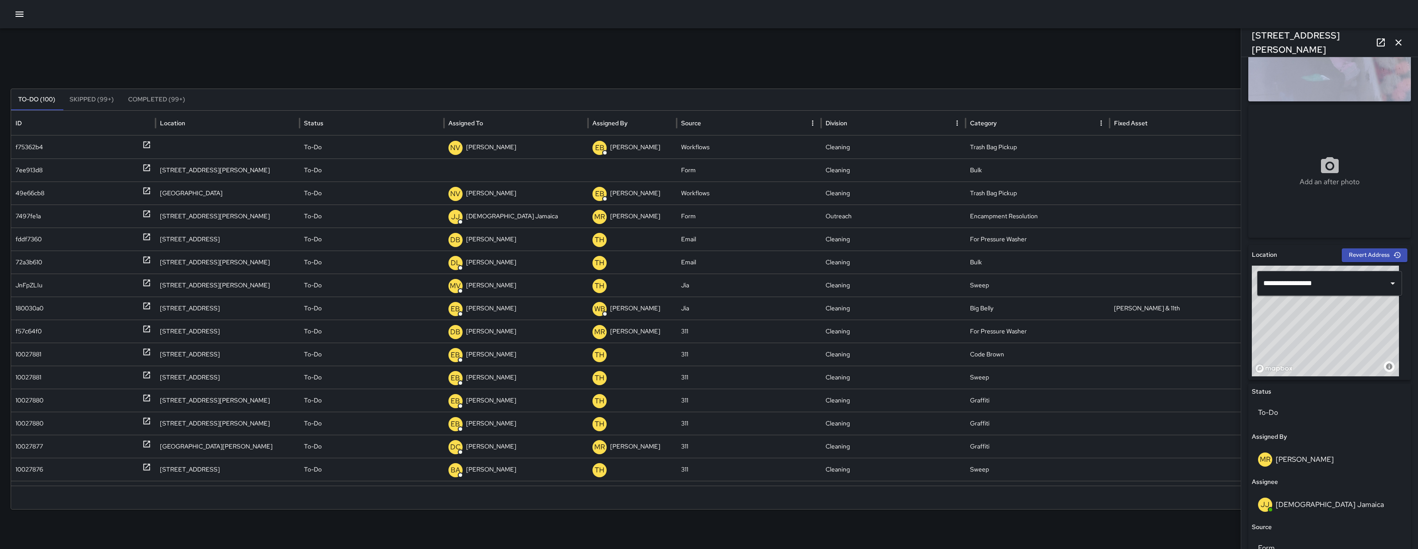
click at [1118, 76] on div "Search Search New Task" at bounding box center [709, 69] width 1396 height 18
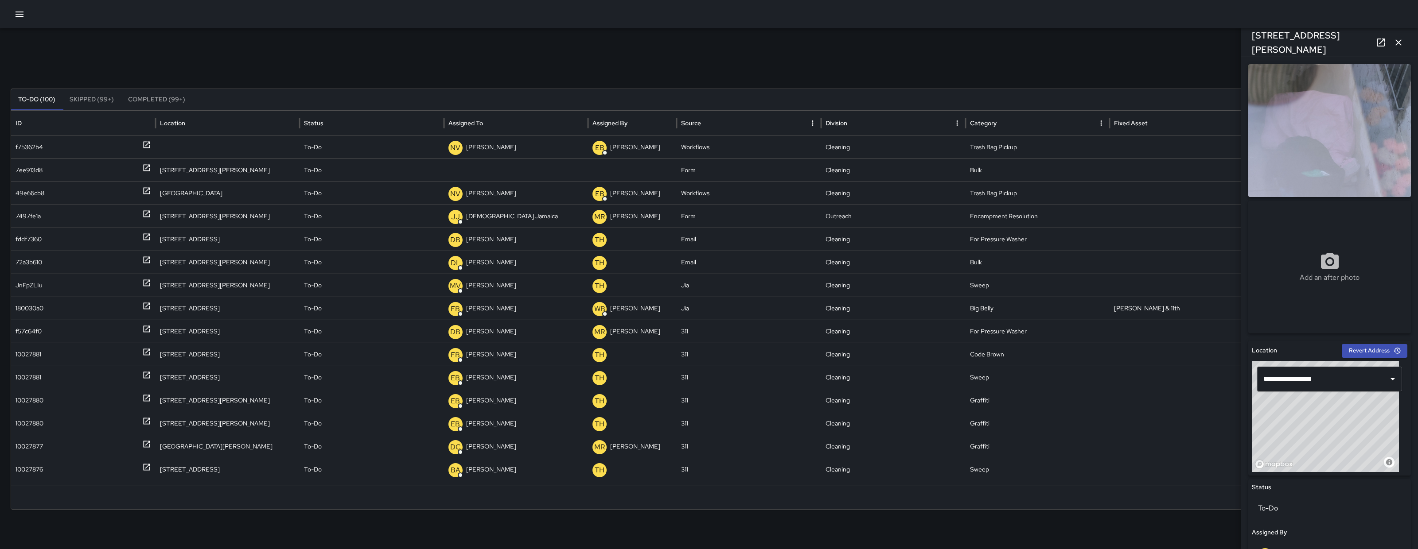
scroll to position [276, 0]
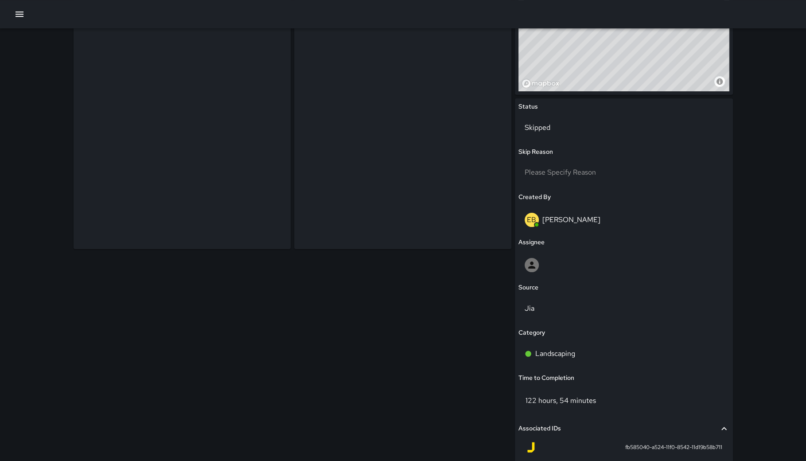
scroll to position [193, 0]
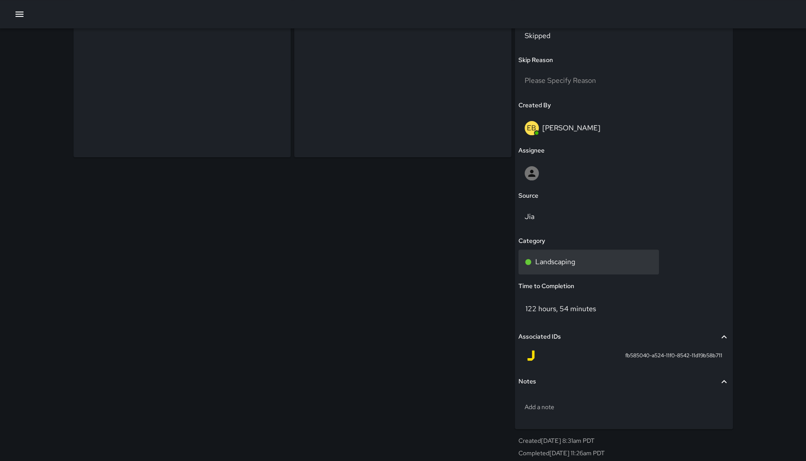
click at [578, 261] on div "Landscaping" at bounding box center [589, 261] width 128 height 11
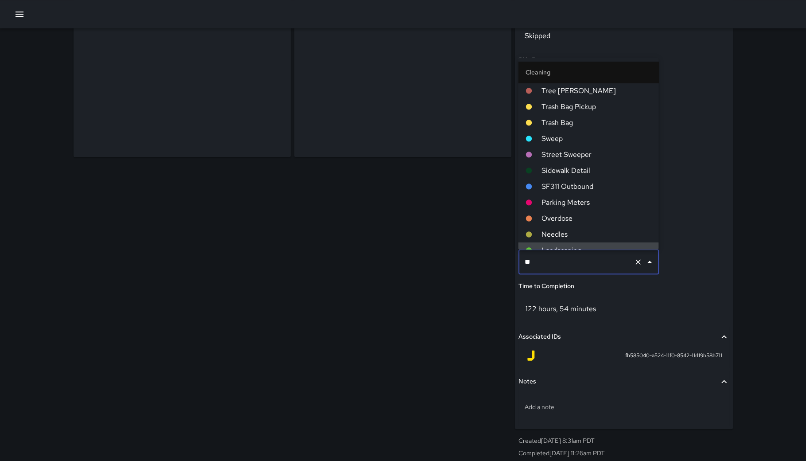
scroll to position [0, 0]
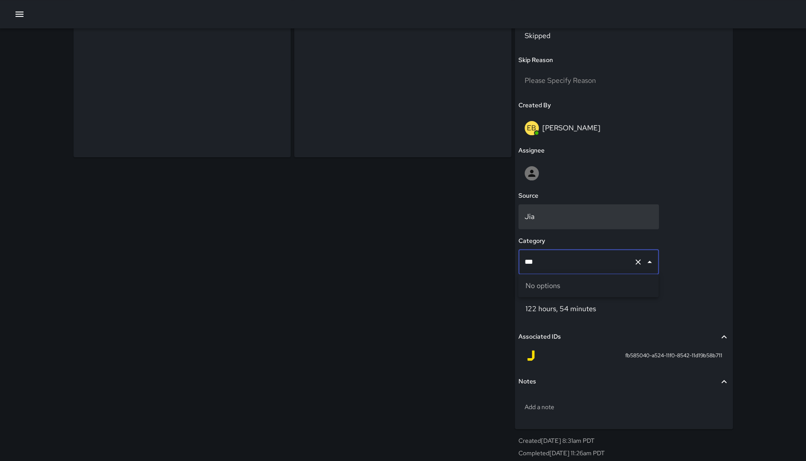
type input "****"
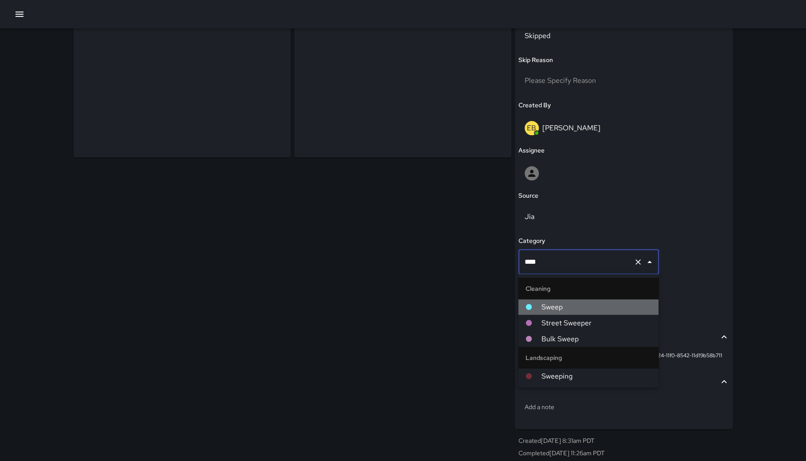
click at [582, 307] on span "Sweep" at bounding box center [596, 306] width 110 height 11
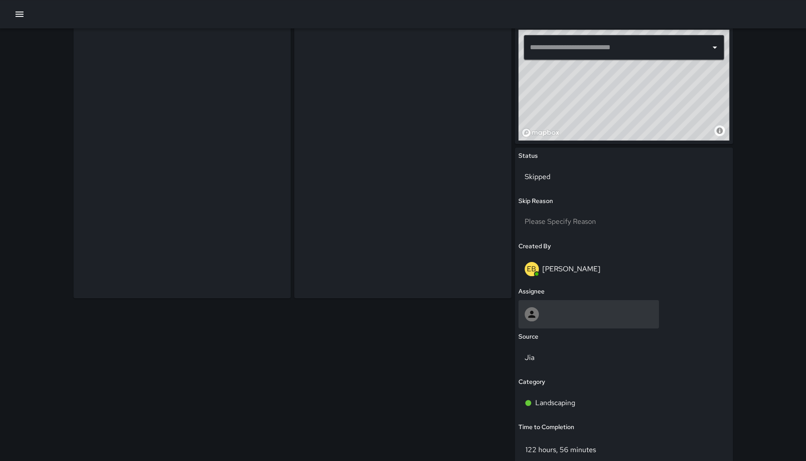
scroll to position [99, 0]
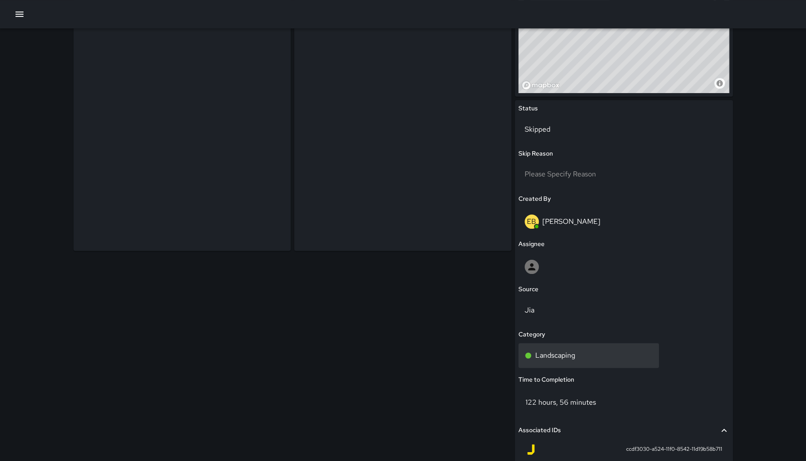
click at [578, 344] on div "Landscaping" at bounding box center [588, 355] width 140 height 25
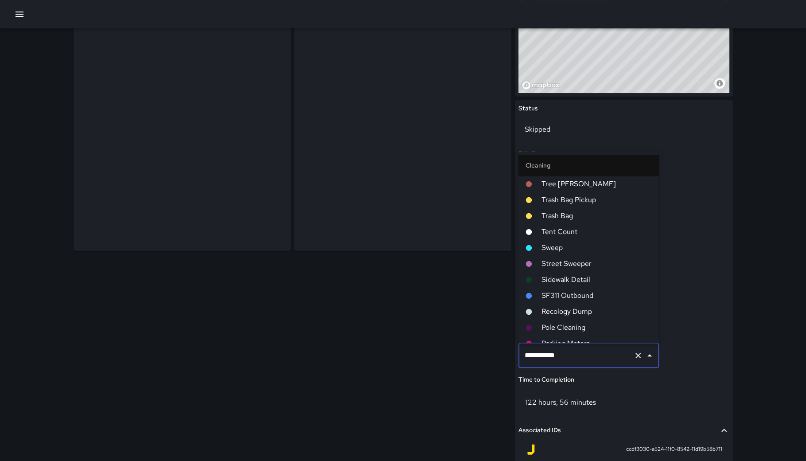
click at [577, 345] on div "**********" at bounding box center [588, 355] width 140 height 25
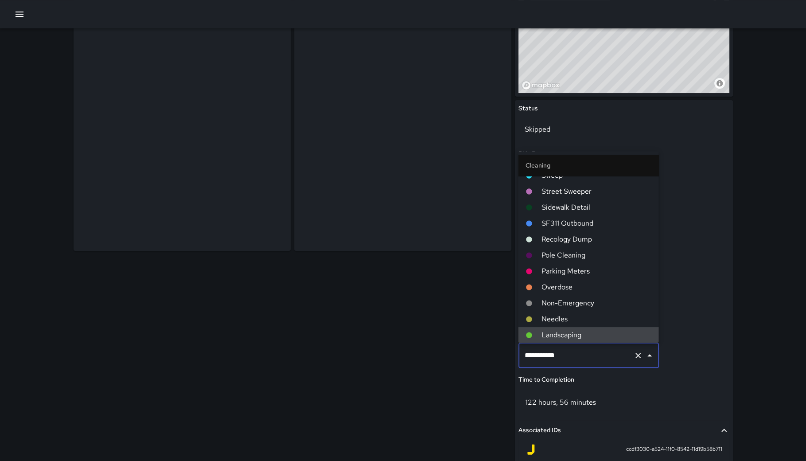
click at [577, 345] on div "**********" at bounding box center [588, 355] width 140 height 25
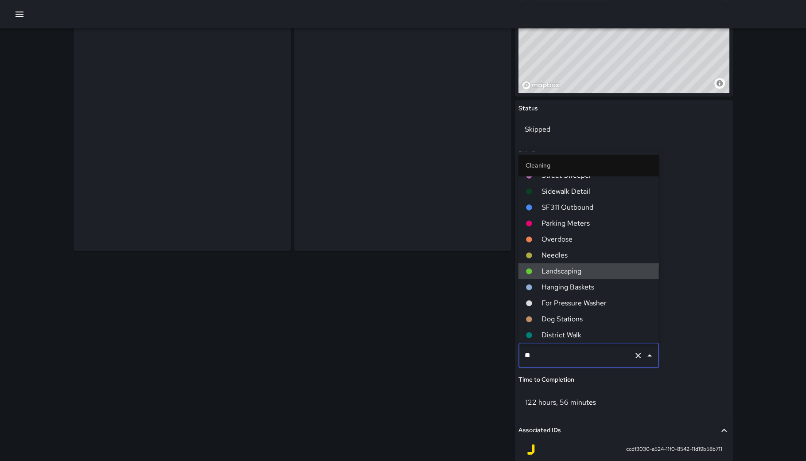
scroll to position [0, 0]
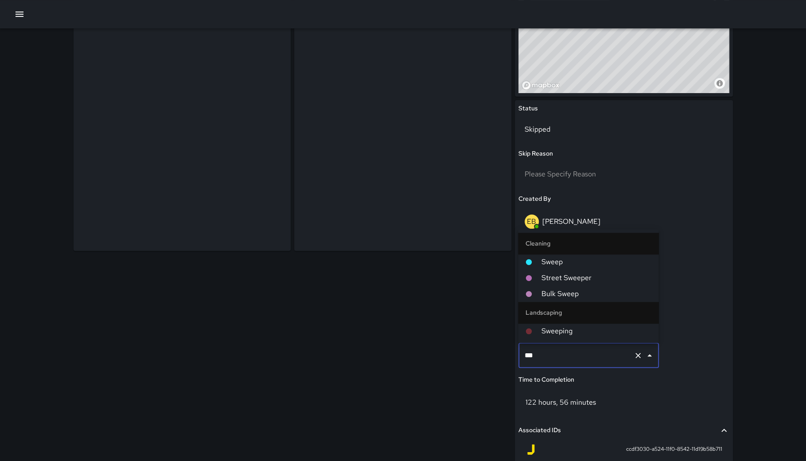
type input "****"
click at [586, 260] on span "Sweep" at bounding box center [596, 261] width 110 height 11
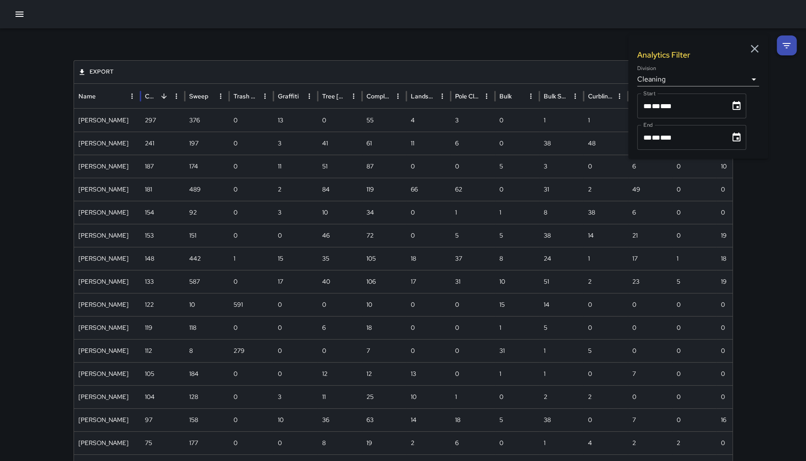
click at [22, 12] on icon "button" at bounding box center [20, 14] width 8 height 5
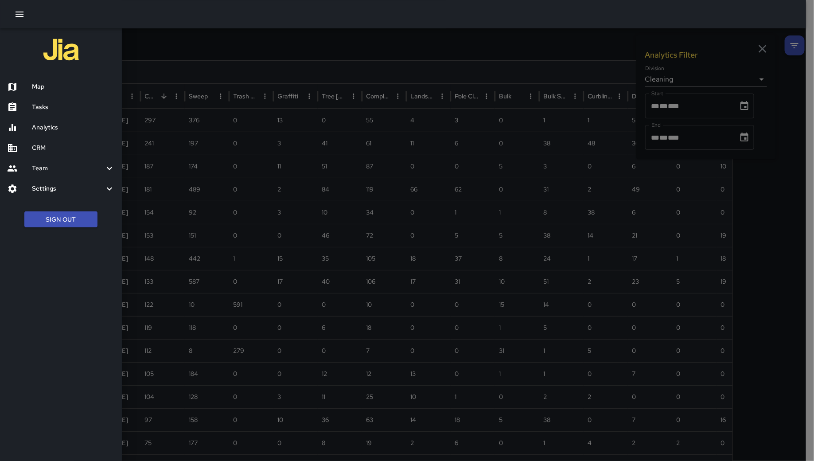
click at [42, 82] on h6 "Map" at bounding box center [73, 87] width 83 height 10
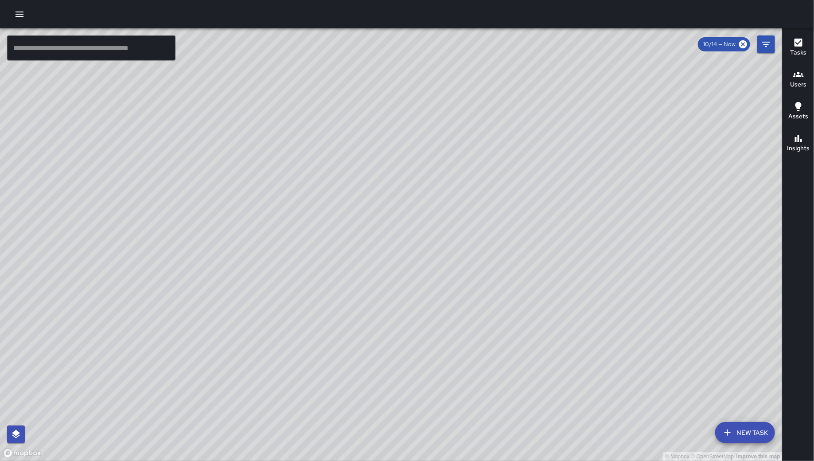
click at [737, 437] on button "New Task" at bounding box center [745, 432] width 60 height 21
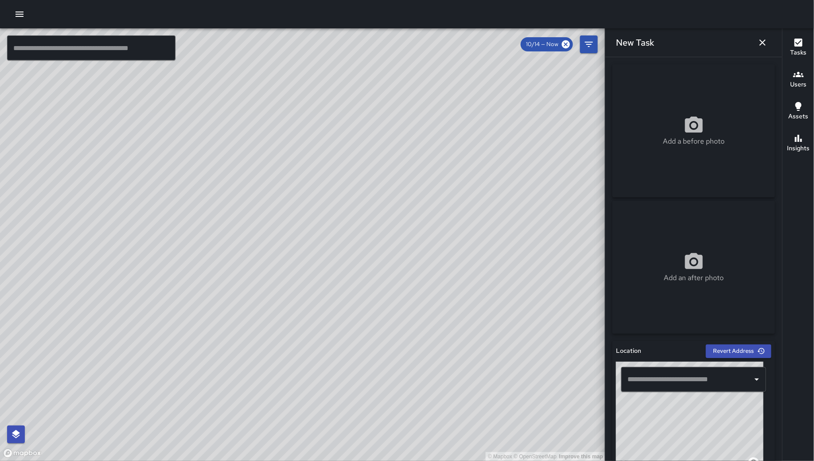
click at [686, 385] on input "text" at bounding box center [687, 379] width 124 height 17
paste input "**********"
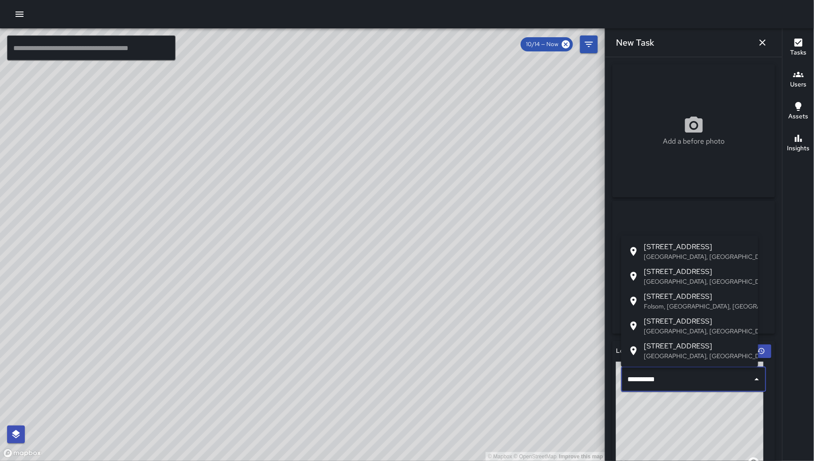
click at [696, 247] on span "774 Natoma Street" at bounding box center [697, 246] width 107 height 11
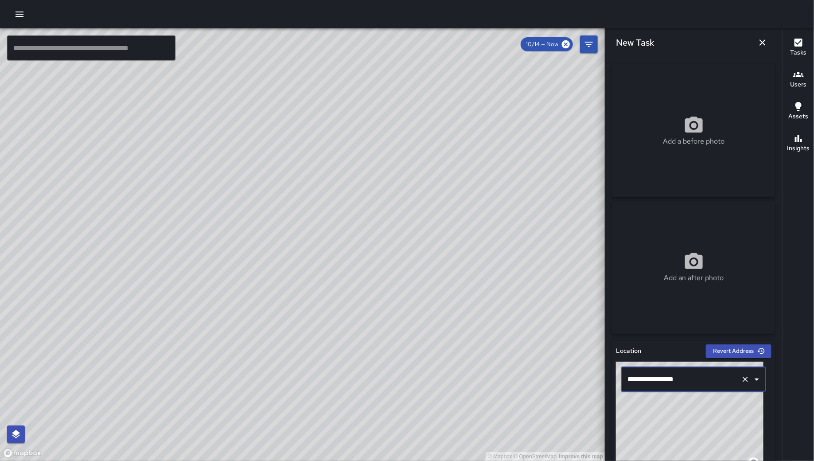
type input "**********"
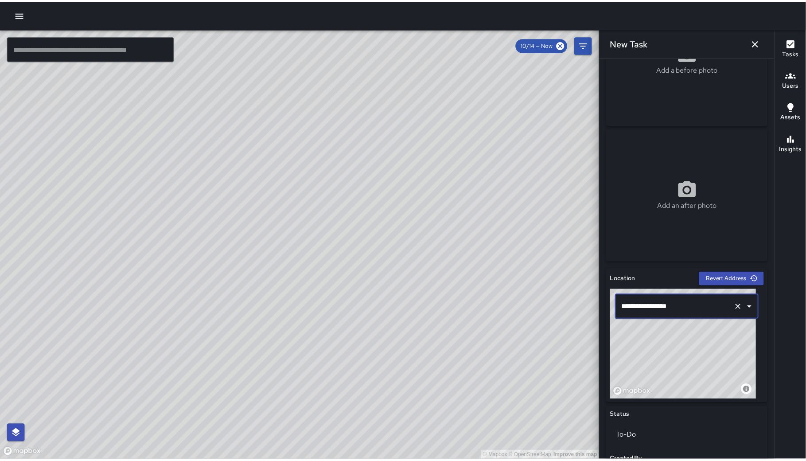
scroll to position [73, 0]
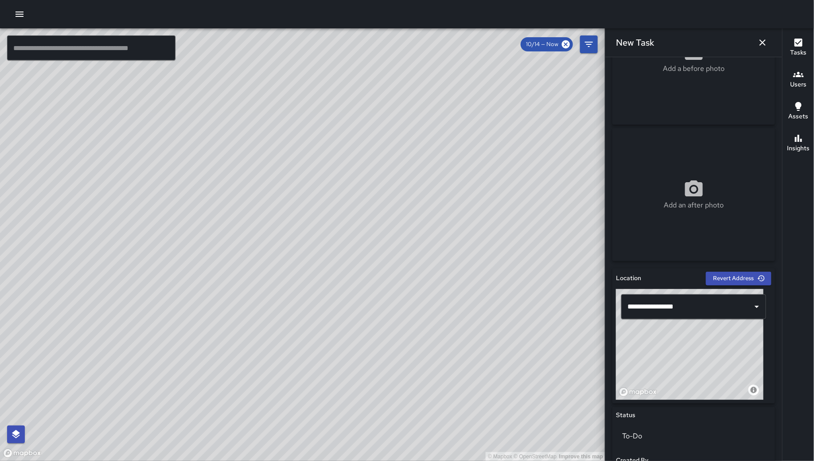
click at [764, 40] on icon "button" at bounding box center [762, 42] width 6 height 6
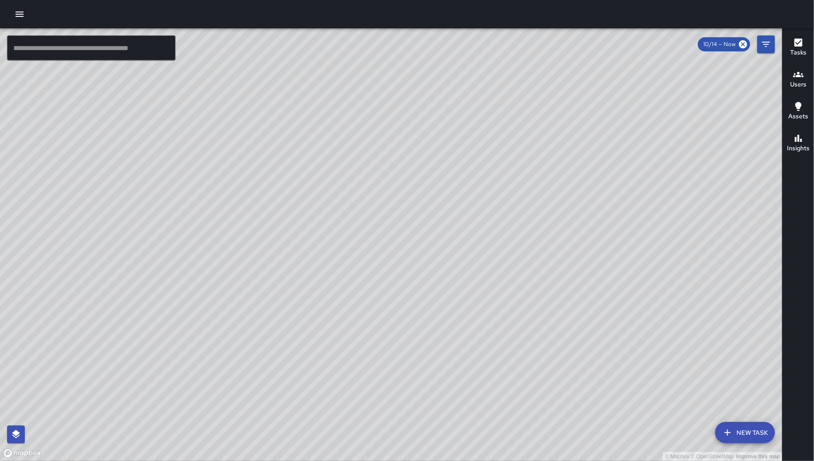
drag, startPoint x: 484, startPoint y: 303, endPoint x: 472, endPoint y: 310, distance: 14.1
click at [490, 322] on div "© Mapbox © OpenStreetMap Improve this map" at bounding box center [391, 244] width 782 height 432
click at [14, 12] on icon "button" at bounding box center [19, 14] width 11 height 11
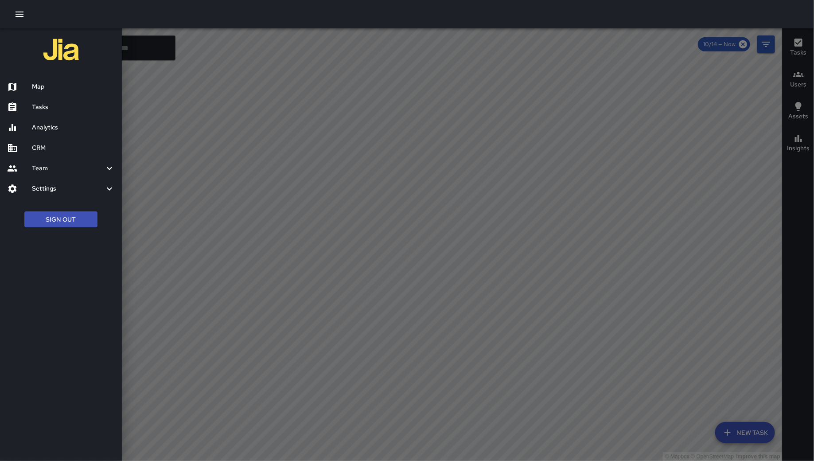
click at [34, 86] on h6 "Map" at bounding box center [73, 87] width 83 height 10
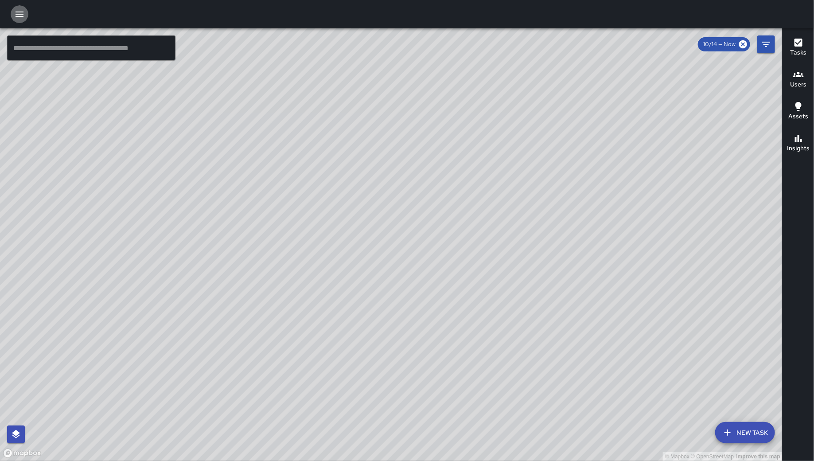
click at [27, 15] on button "button" at bounding box center [20, 14] width 18 height 18
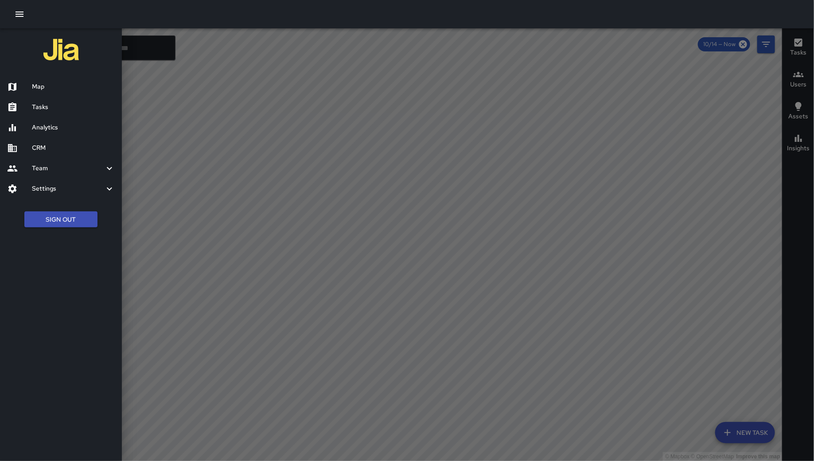
click at [59, 121] on div "Analytics" at bounding box center [61, 127] width 122 height 20
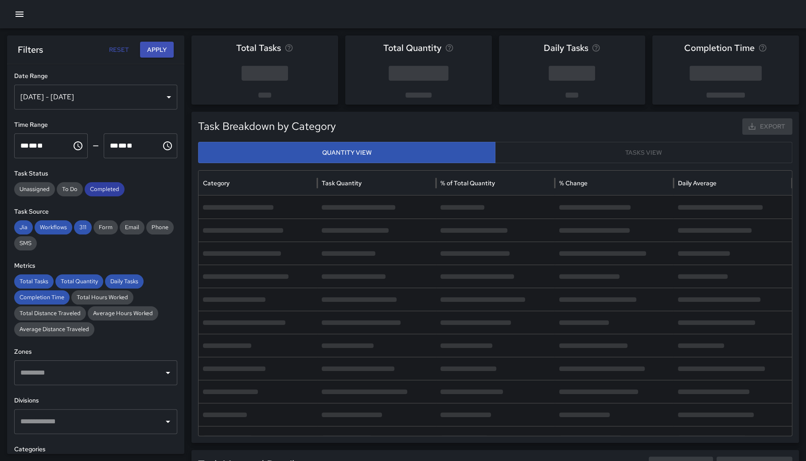
click at [105, 183] on div "Completed" at bounding box center [105, 189] width 40 height 14
click at [86, 223] on span "311" at bounding box center [83, 227] width 18 height 9
click at [54, 223] on span "Workflows" at bounding box center [54, 227] width 38 height 9
click at [25, 227] on span "Jia" at bounding box center [23, 227] width 19 height 9
click at [36, 280] on span "Total Tasks" at bounding box center [33, 281] width 39 height 9
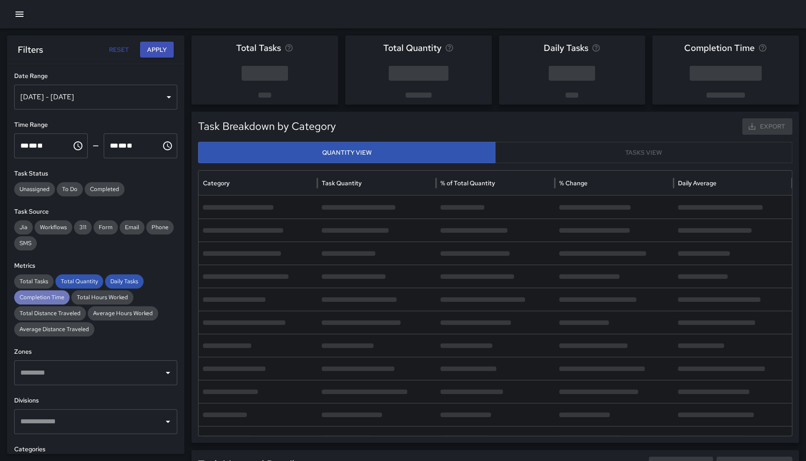
click at [45, 298] on span "Completion Time" at bounding box center [41, 297] width 55 height 9
click at [86, 281] on span "Total Quantity" at bounding box center [79, 281] width 48 height 9
click at [121, 283] on span "Daily Tasks" at bounding box center [124, 281] width 39 height 9
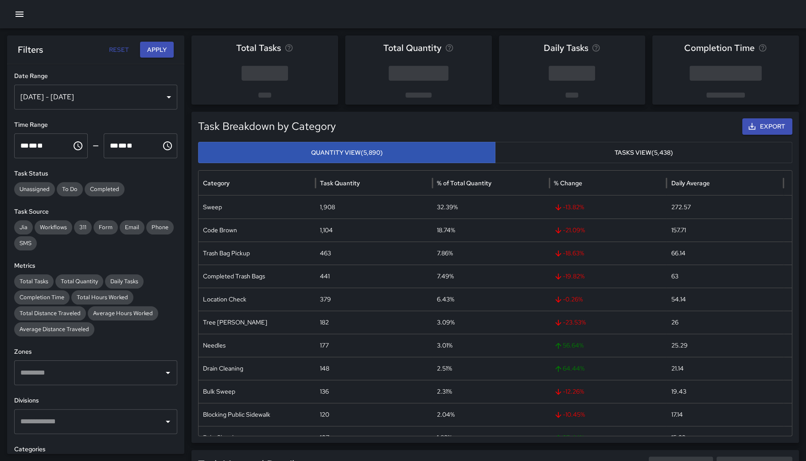
click at [134, 90] on div "[DATE] - [DATE]" at bounding box center [95, 97] width 163 height 25
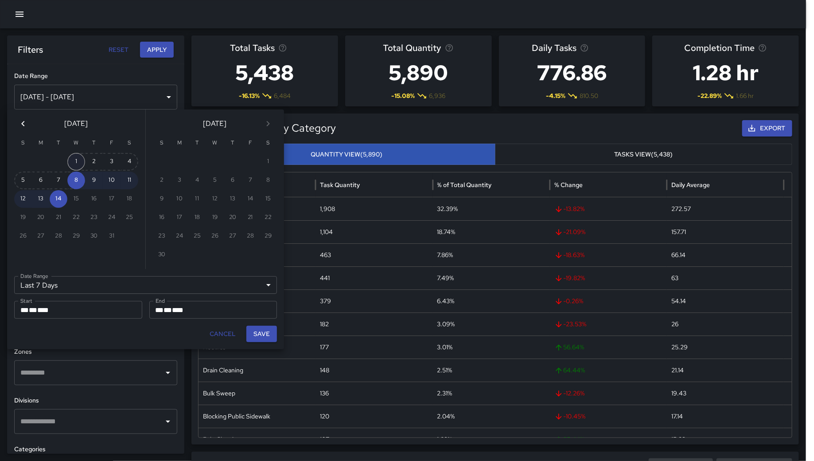
click at [74, 164] on button "1" at bounding box center [76, 162] width 18 height 18
type input "******"
type input "**********"
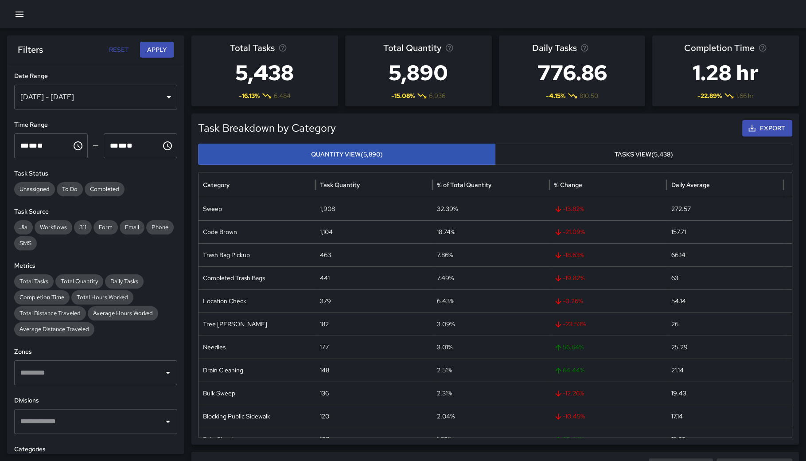
click at [151, 49] on button "Apply" at bounding box center [157, 50] width 34 height 16
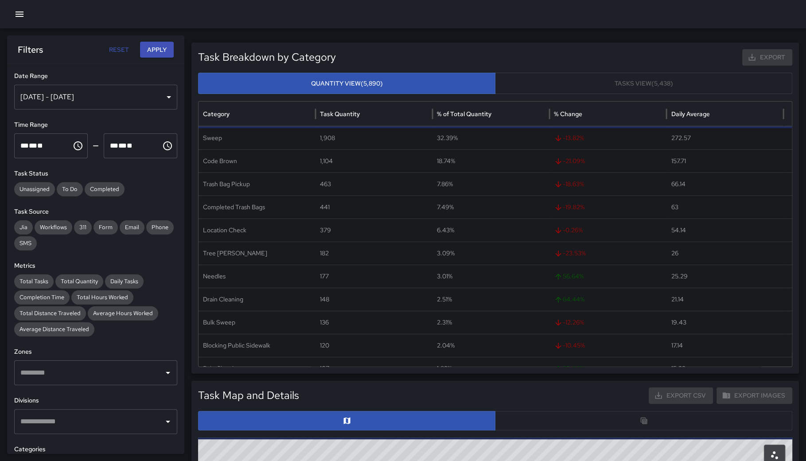
click at [563, 411] on div at bounding box center [495, 420] width 594 height 19
click at [571, 416] on div at bounding box center [495, 420] width 594 height 19
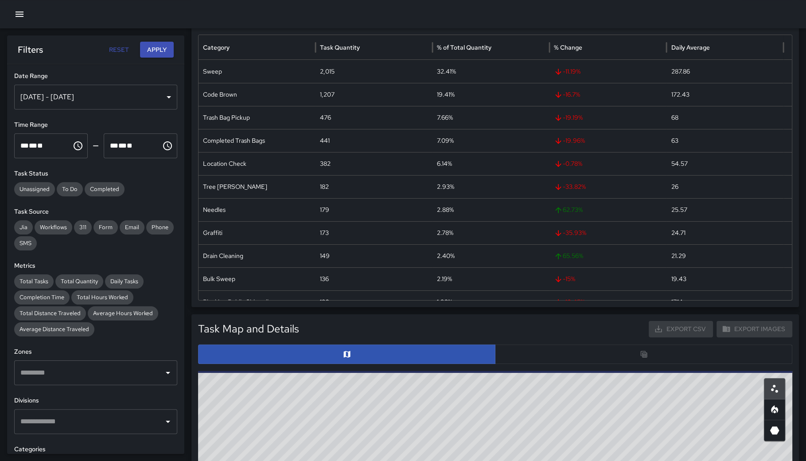
scroll to position [96, 0]
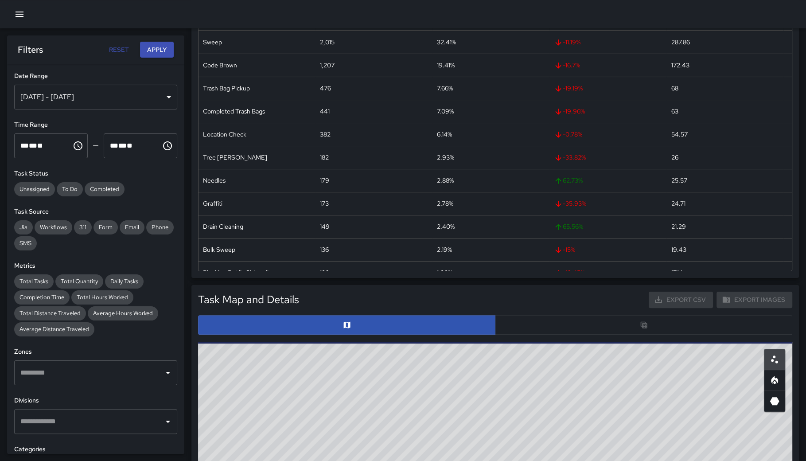
click at [582, 331] on div at bounding box center [495, 324] width 594 height 19
click at [581, 325] on div at bounding box center [495, 324] width 594 height 19
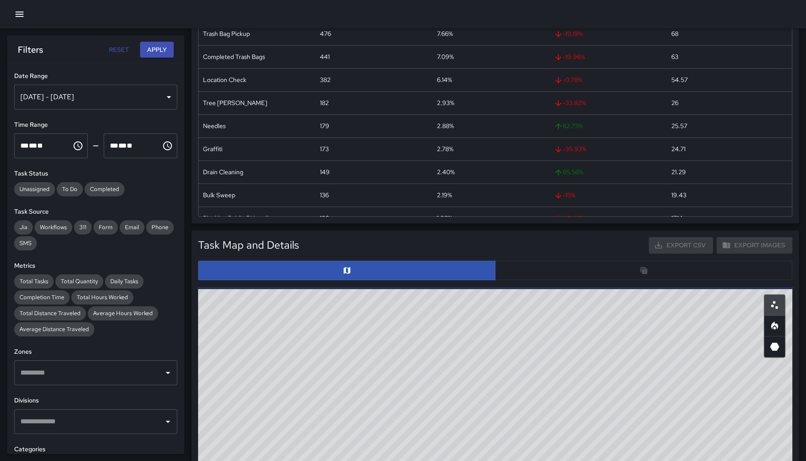
scroll to position [303, 0]
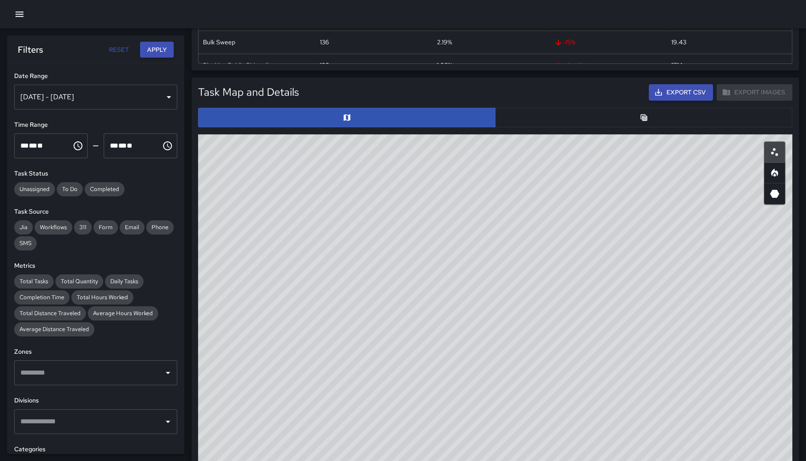
click at [576, 118] on button "button" at bounding box center [643, 117] width 297 height 19
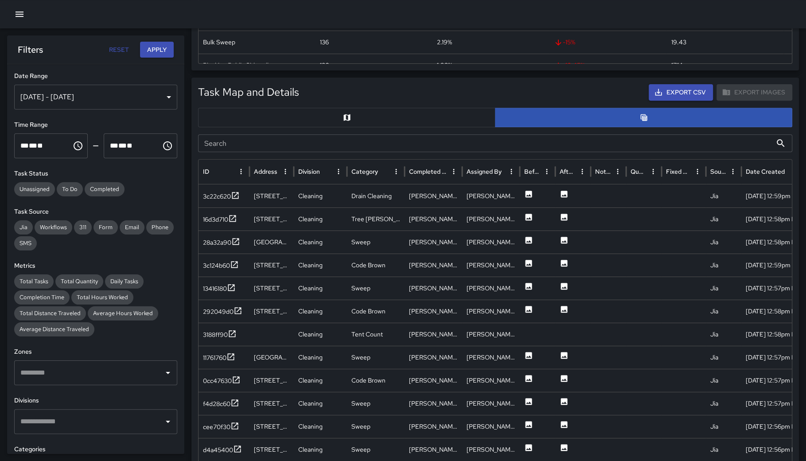
click at [240, 141] on input "Search" at bounding box center [485, 143] width 574 height 18
type input "***"
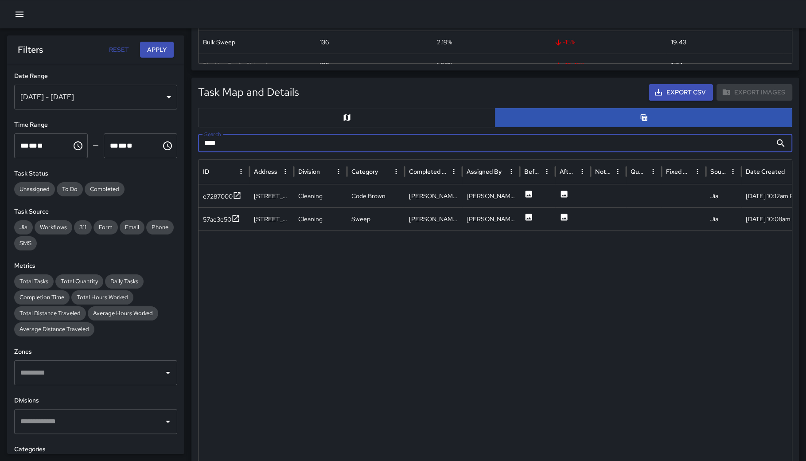
drag, startPoint x: 229, startPoint y: 144, endPoint x: 187, endPoint y: 133, distance: 42.8
click at [187, 133] on div "Task Breakdown by Category Export Quantity View (6,218) Tasks View (5,762) Cate…" at bounding box center [403, 311] width 806 height 1158
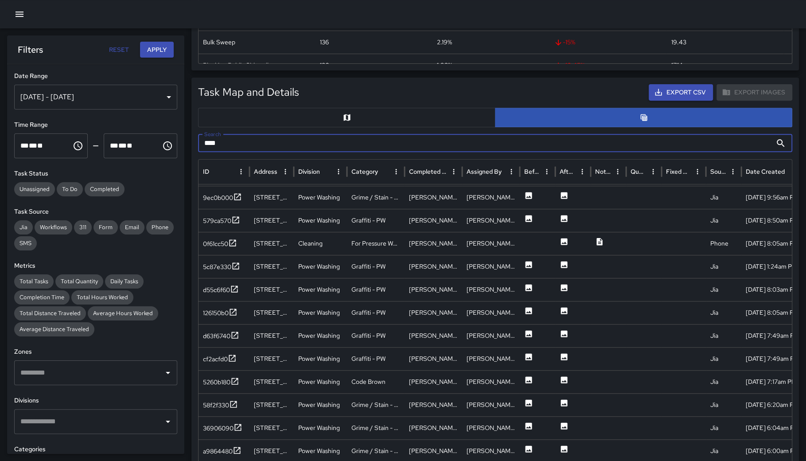
scroll to position [0, 0]
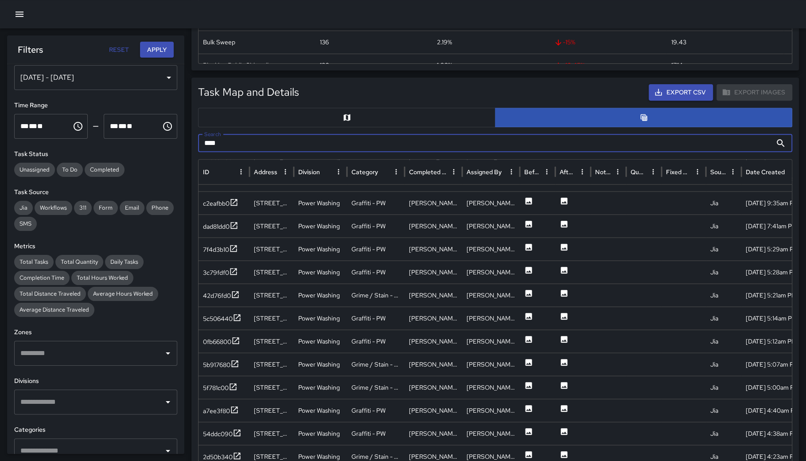
type input "****"
click at [73, 442] on input "text" at bounding box center [89, 450] width 142 height 17
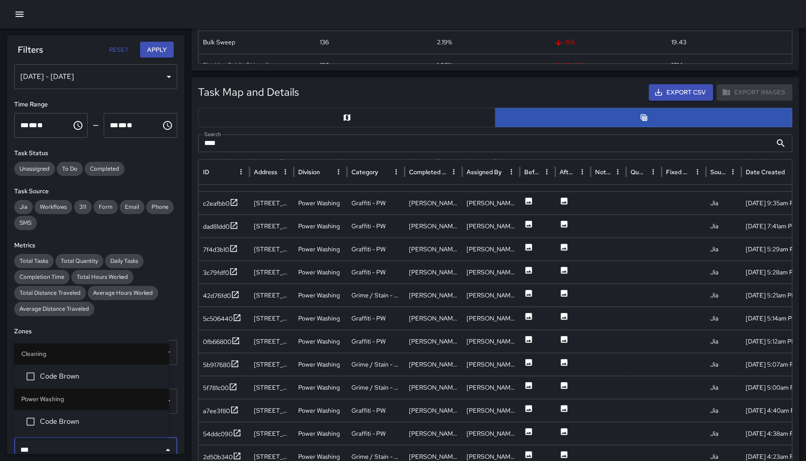
type input "****"
click at [67, 371] on span "Code Brown" at bounding box center [101, 376] width 122 height 11
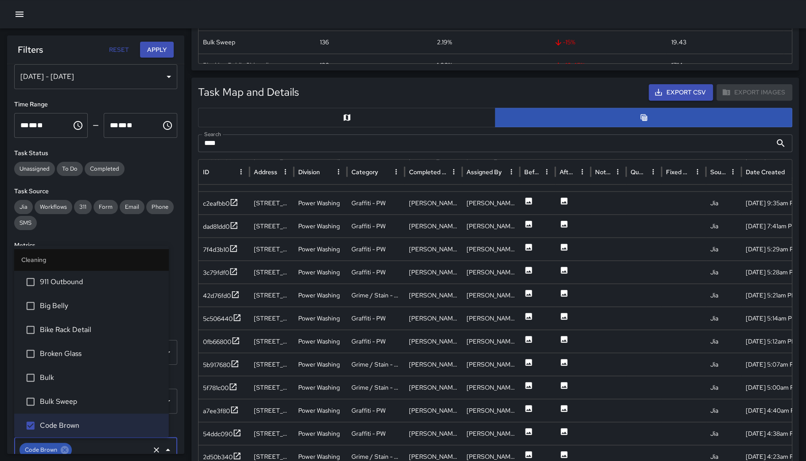
click at [167, 43] on button "Apply" at bounding box center [157, 50] width 34 height 16
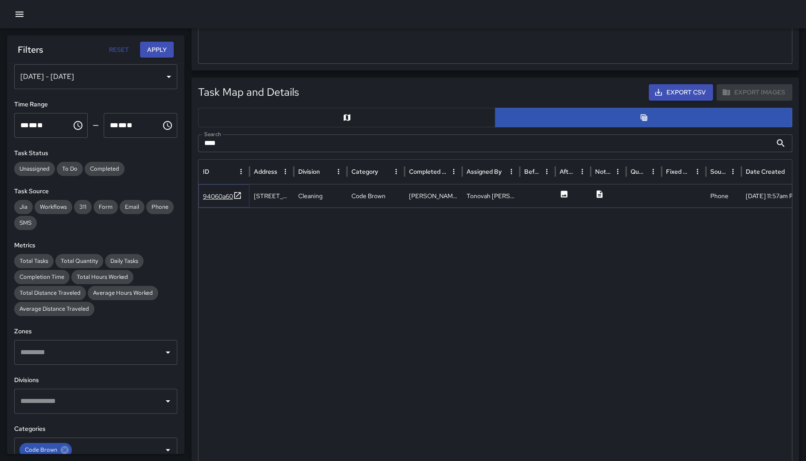
click at [212, 193] on div "94060a60" at bounding box center [218, 196] width 30 height 9
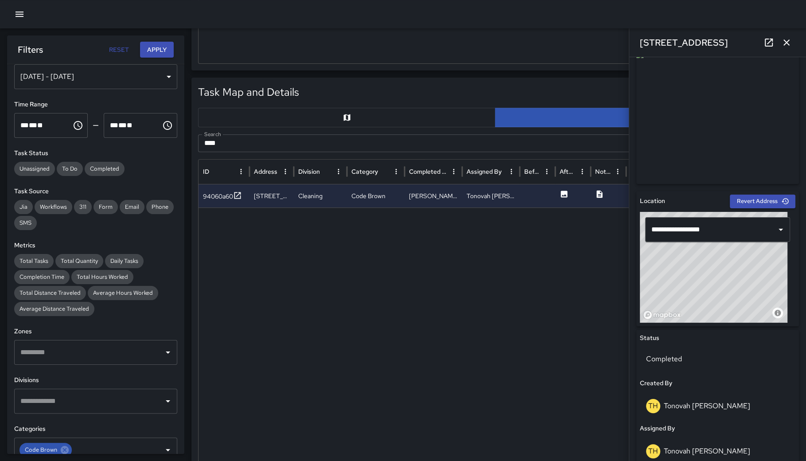
click at [785, 41] on icon "button" at bounding box center [786, 42] width 6 height 6
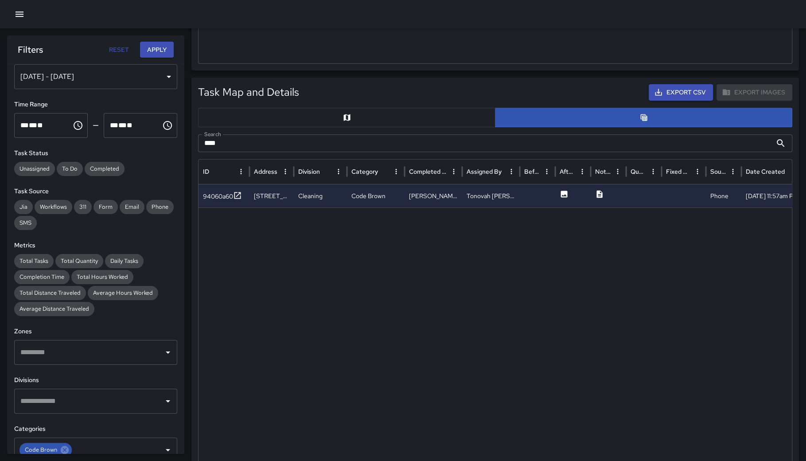
click at [17, 13] on icon "button" at bounding box center [19, 14] width 11 height 11
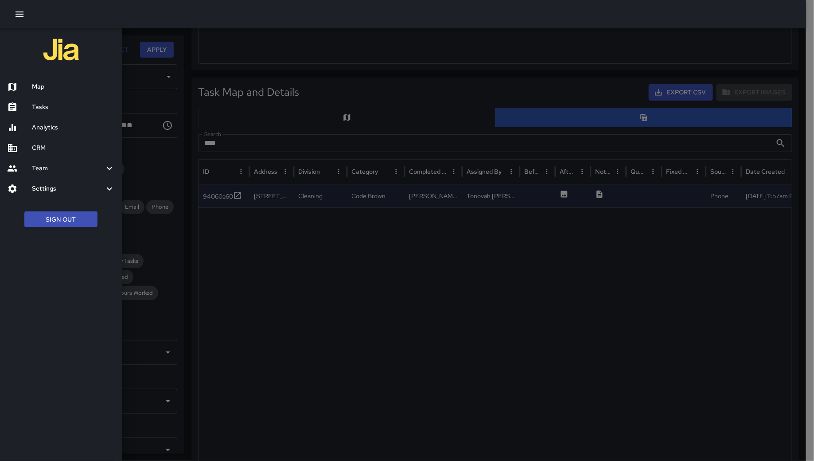
click at [37, 79] on div "Map" at bounding box center [61, 87] width 122 height 20
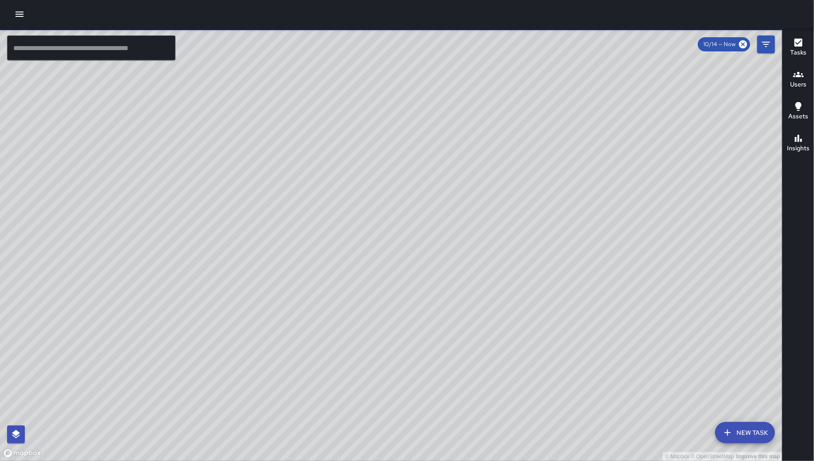
drag, startPoint x: 442, startPoint y: 215, endPoint x: 392, endPoint y: 241, distance: 55.9
click at [354, 267] on div "© Mapbox © OpenStreetMap Improve this map" at bounding box center [391, 244] width 782 height 432
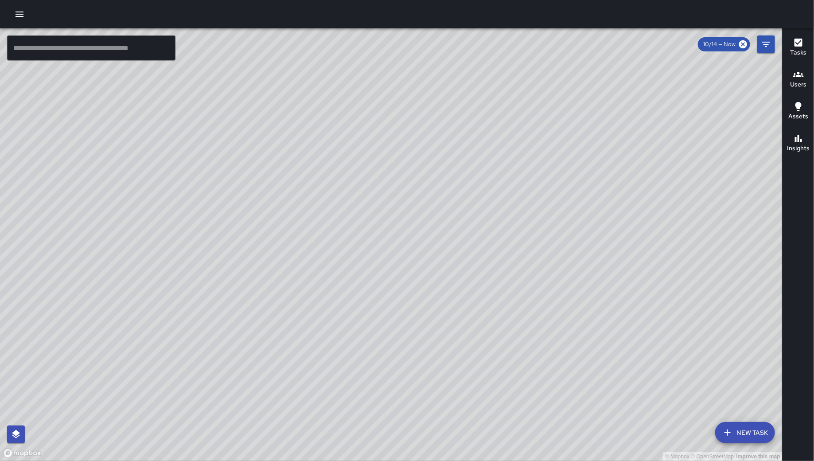
drag, startPoint x: 695, startPoint y: 259, endPoint x: 445, endPoint y: 245, distance: 250.2
click at [445, 245] on div "© Mapbox © OpenStreetMap Improve this map" at bounding box center [391, 244] width 782 height 432
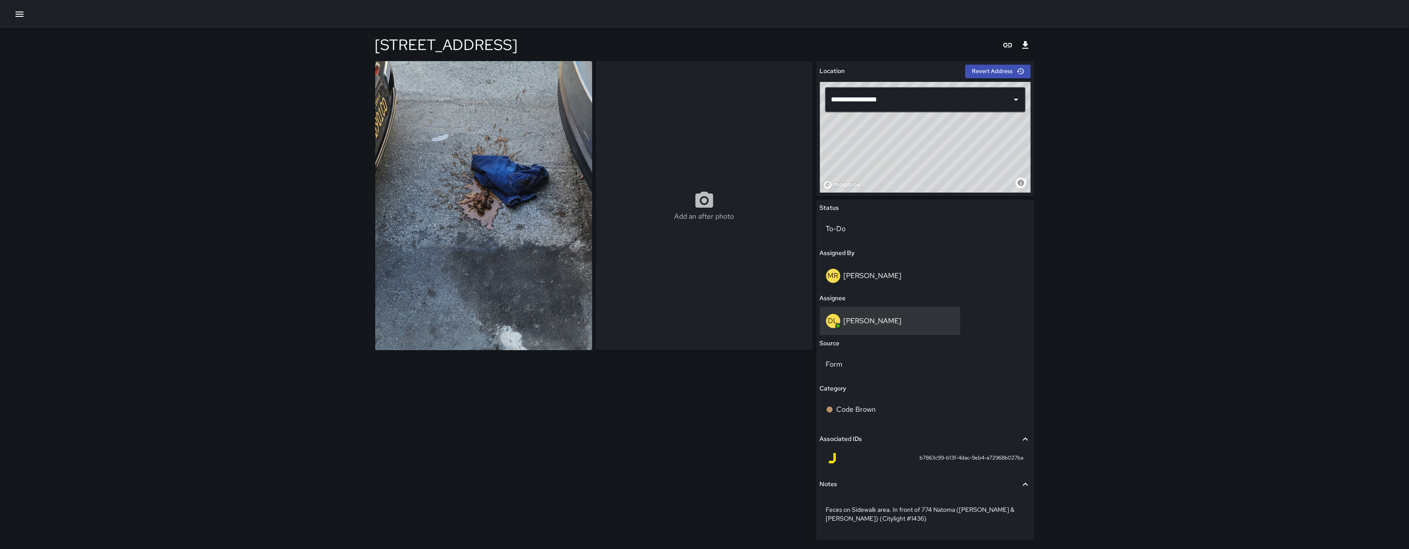
click at [875, 316] on p "[PERSON_NAME]" at bounding box center [873, 320] width 58 height 9
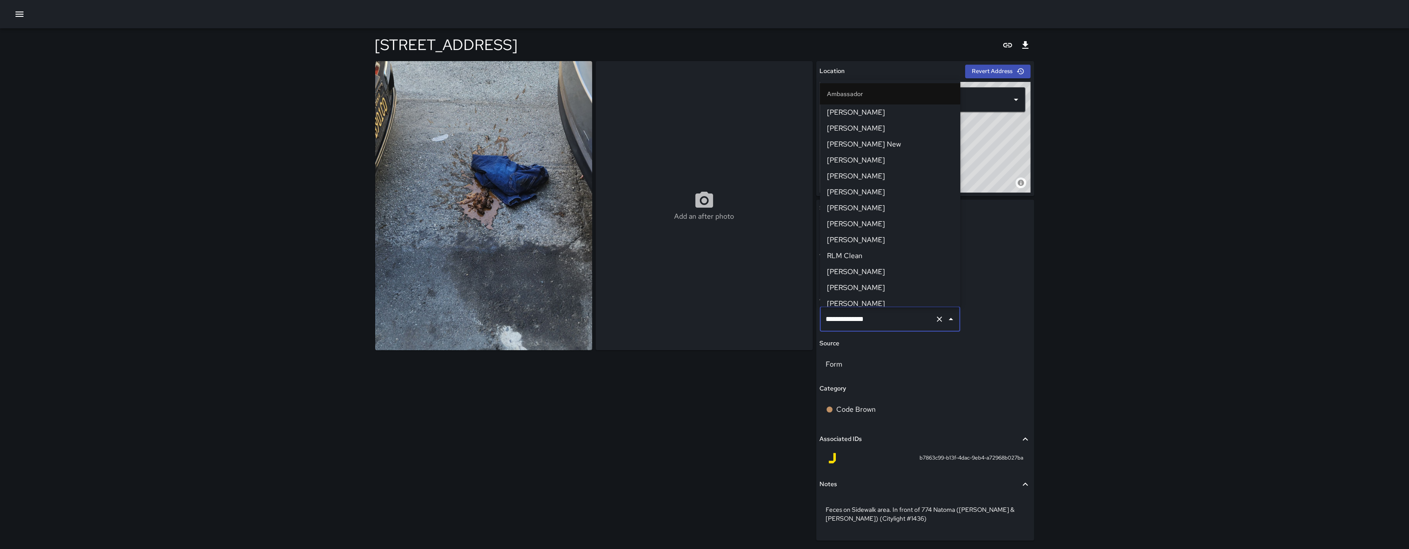
scroll to position [260, 0]
click at [875, 316] on input "**********" at bounding box center [878, 319] width 108 height 17
click at [891, 318] on input "**********" at bounding box center [878, 319] width 108 height 17
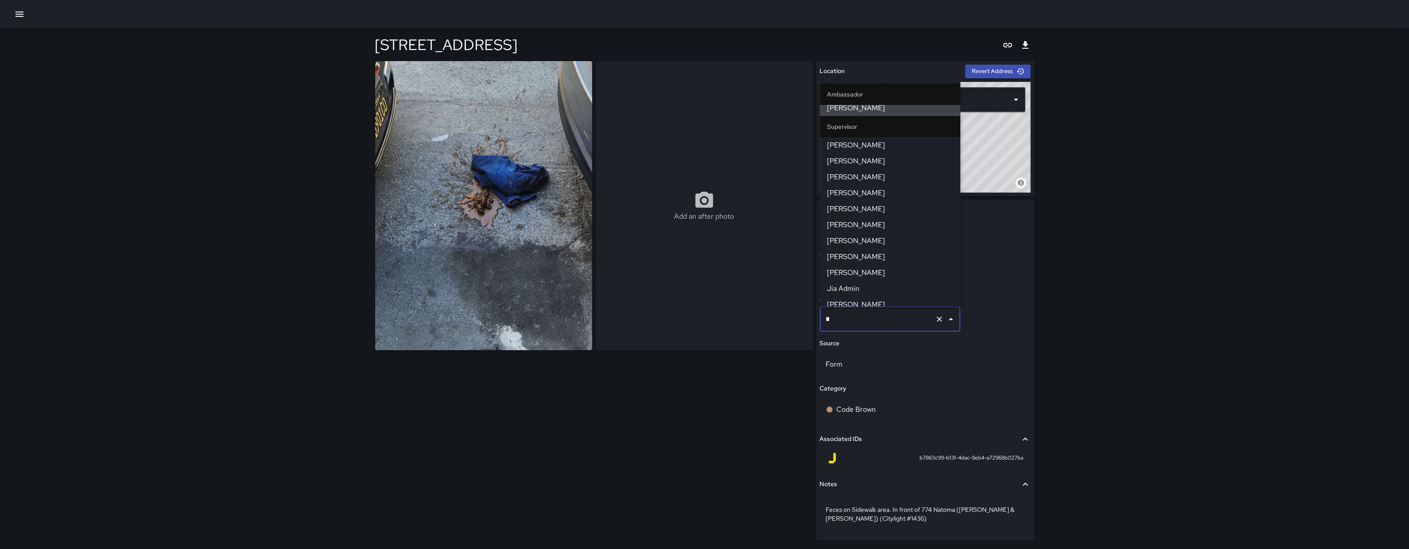
scroll to position [0, 0]
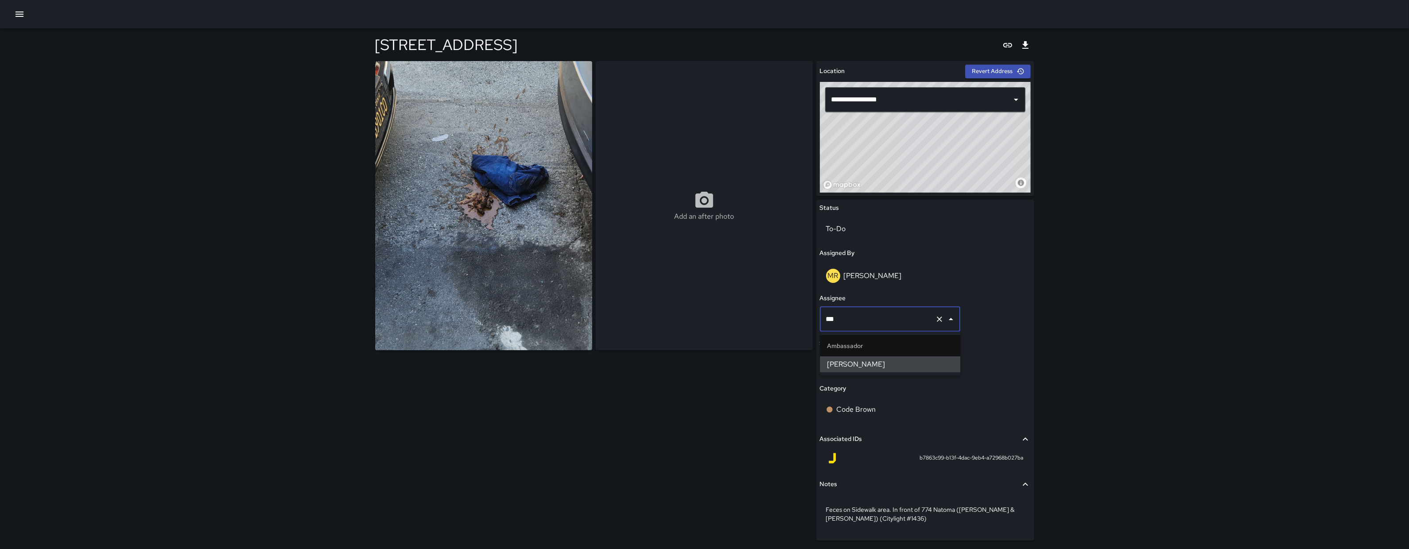
click at [878, 365] on span "[PERSON_NAME]" at bounding box center [890, 364] width 126 height 11
click at [894, 323] on input "**********" at bounding box center [878, 319] width 108 height 17
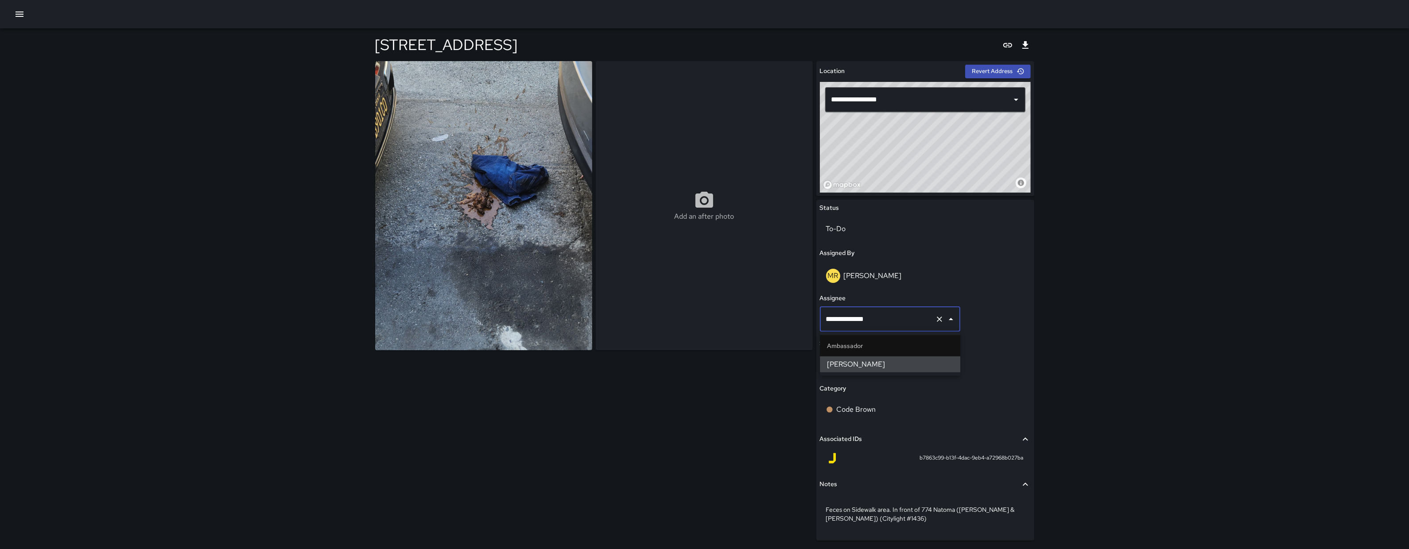
click at [894, 323] on input "**********" at bounding box center [878, 319] width 108 height 17
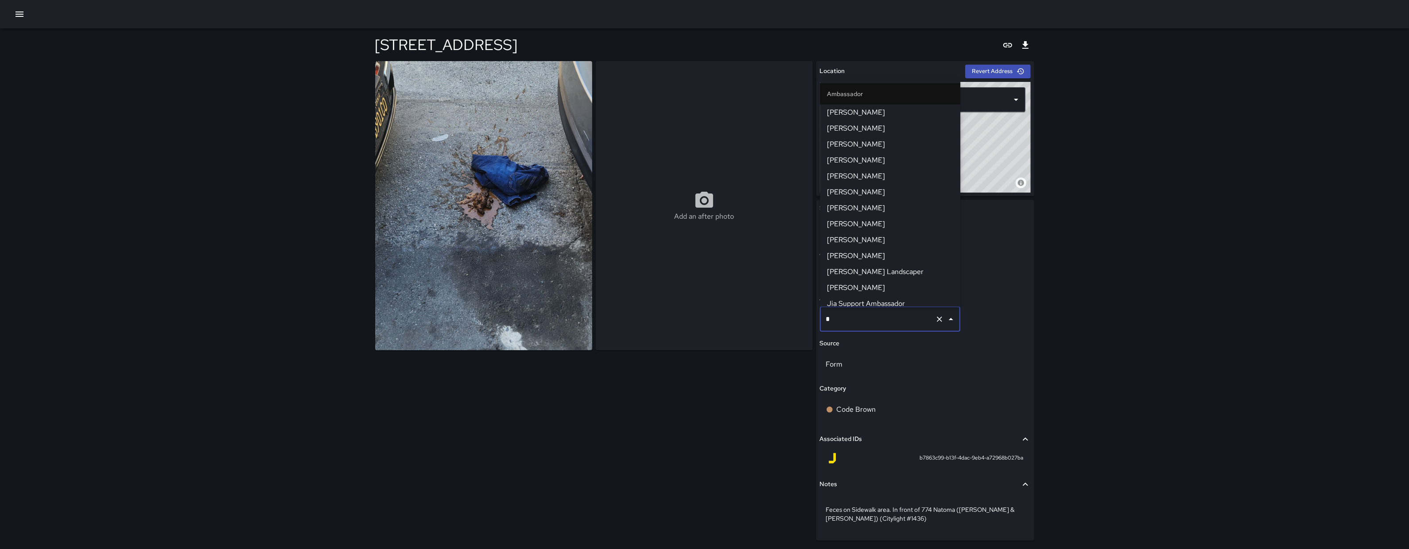
scroll to position [69, 0]
type input "**"
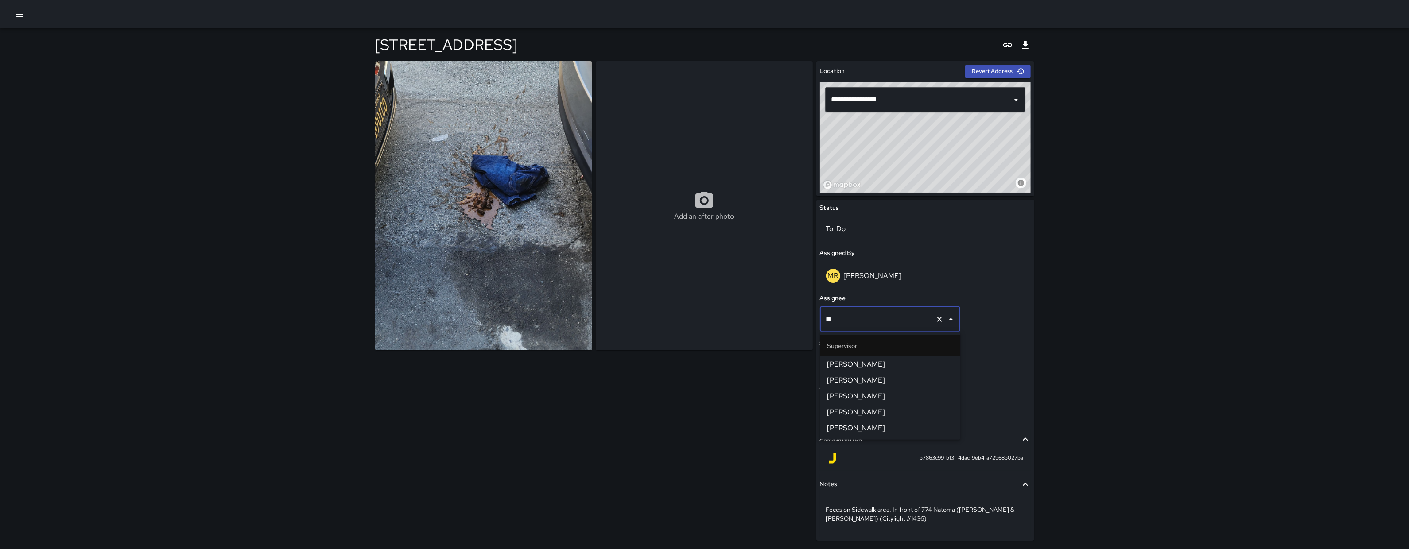
scroll to position [0, 0]
click at [902, 366] on span "[PERSON_NAME]" at bounding box center [890, 364] width 126 height 11
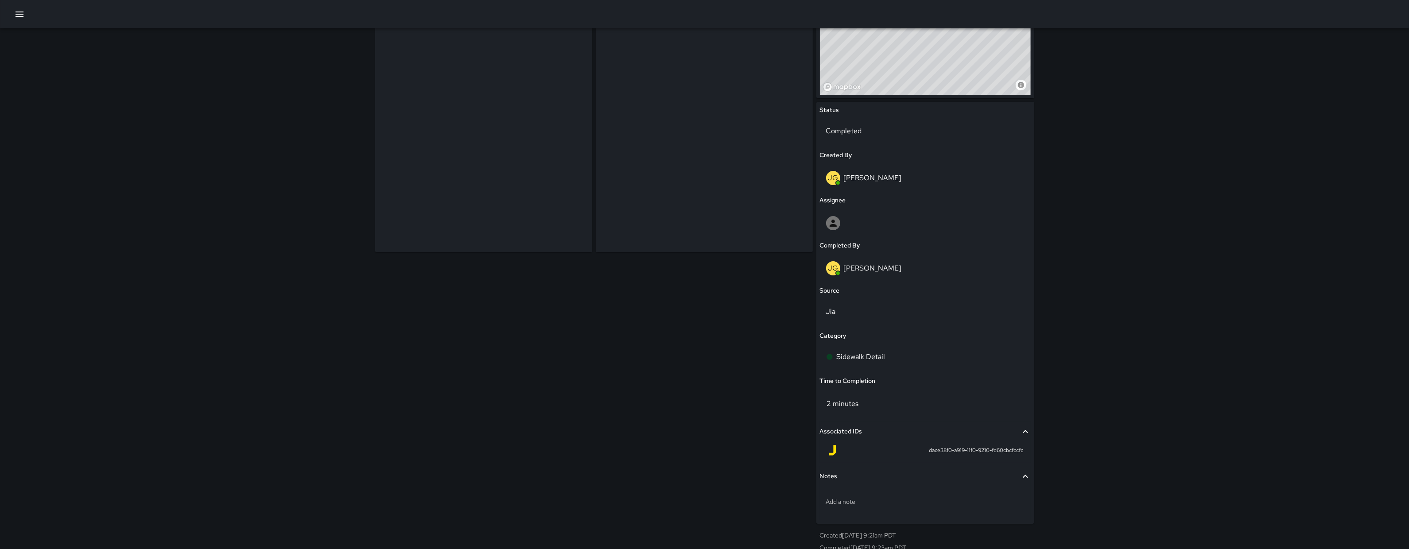
scroll to position [105, 0]
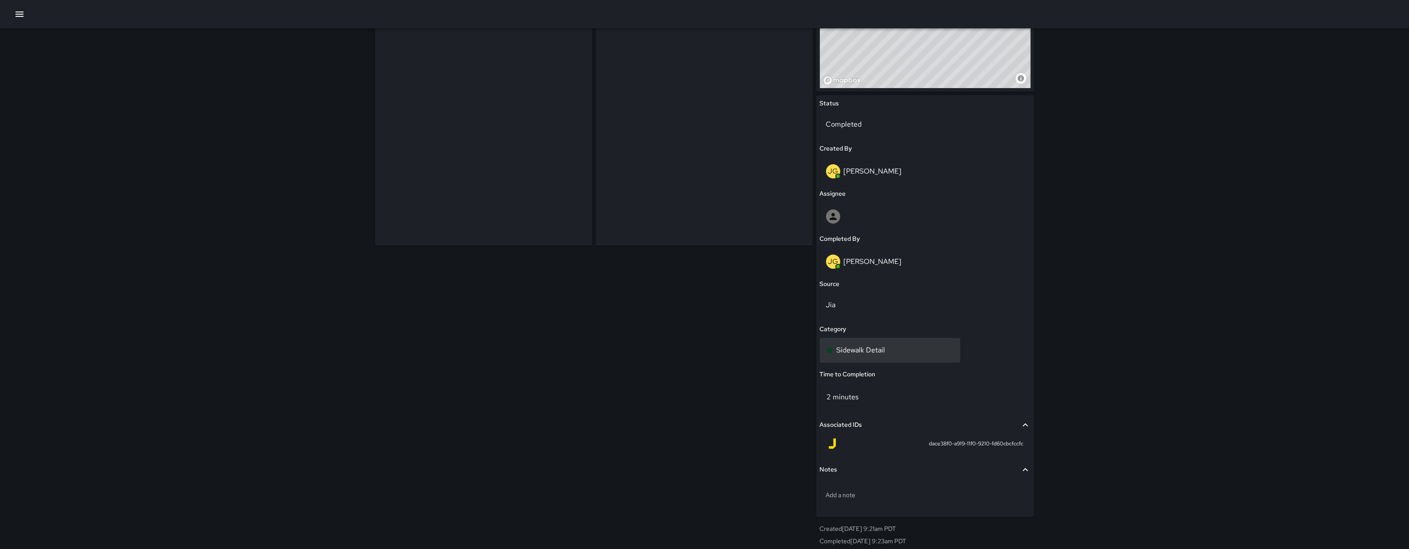
click at [907, 349] on div "Sidewalk Detail" at bounding box center [890, 350] width 128 height 11
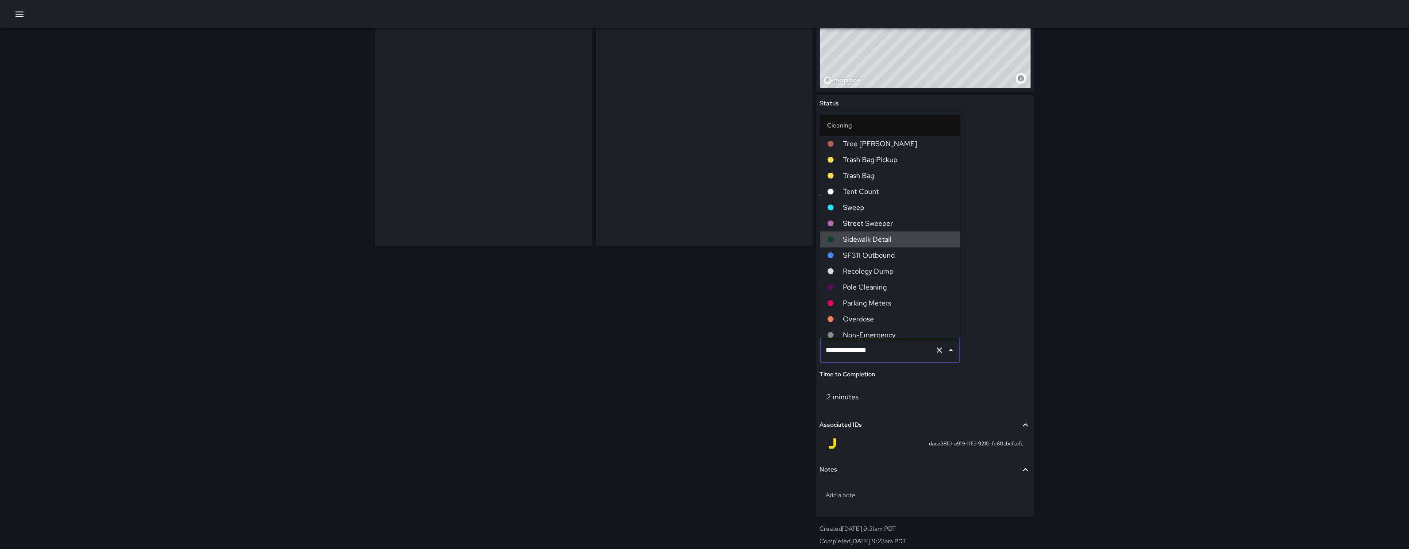
click at [907, 349] on input "**********" at bounding box center [878, 350] width 108 height 17
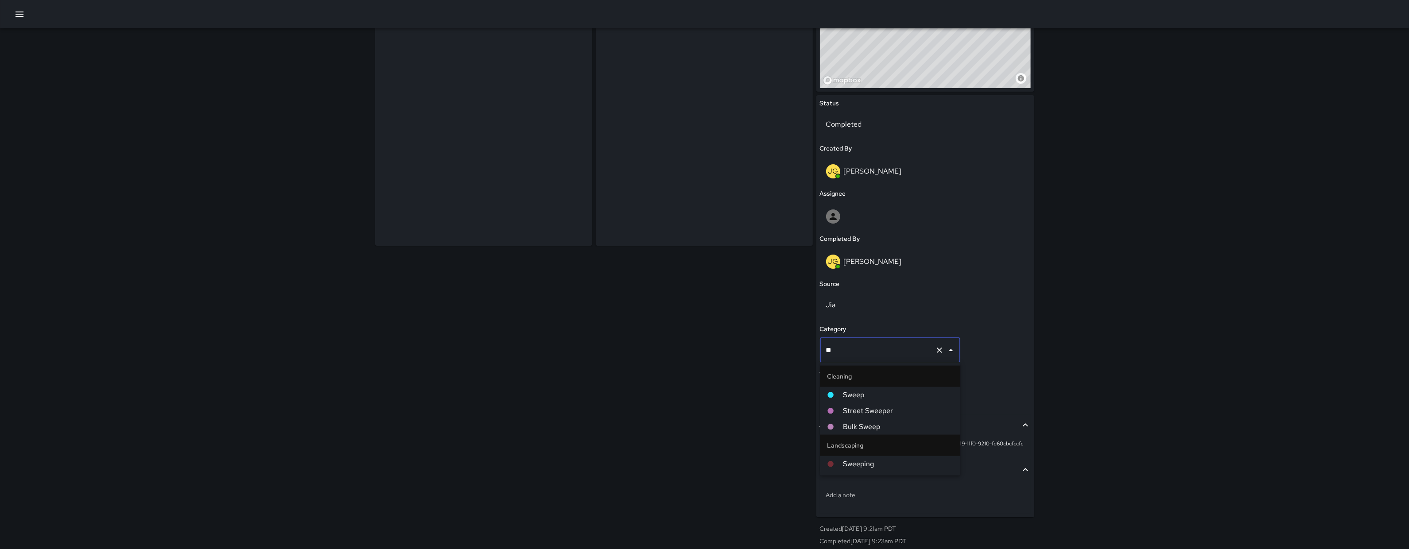
type input "***"
click at [853, 396] on span "Sweep" at bounding box center [898, 395] width 110 height 11
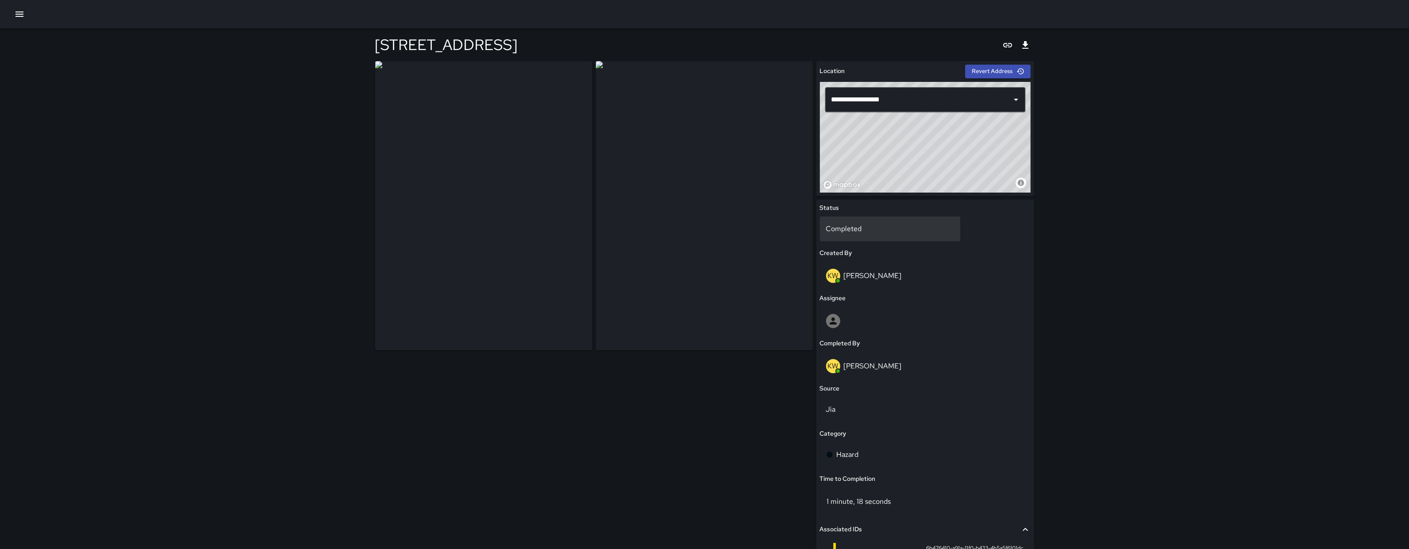
click at [859, 224] on p "Completed" at bounding box center [890, 229] width 128 height 11
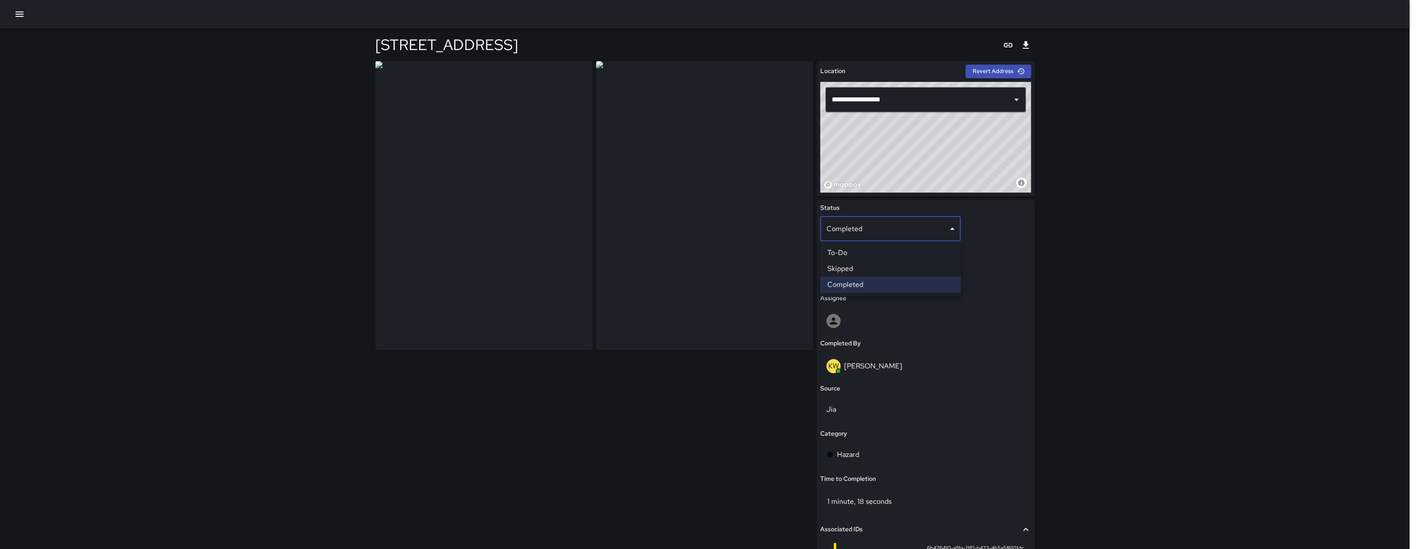
click at [995, 341] on div at bounding box center [709, 274] width 1418 height 549
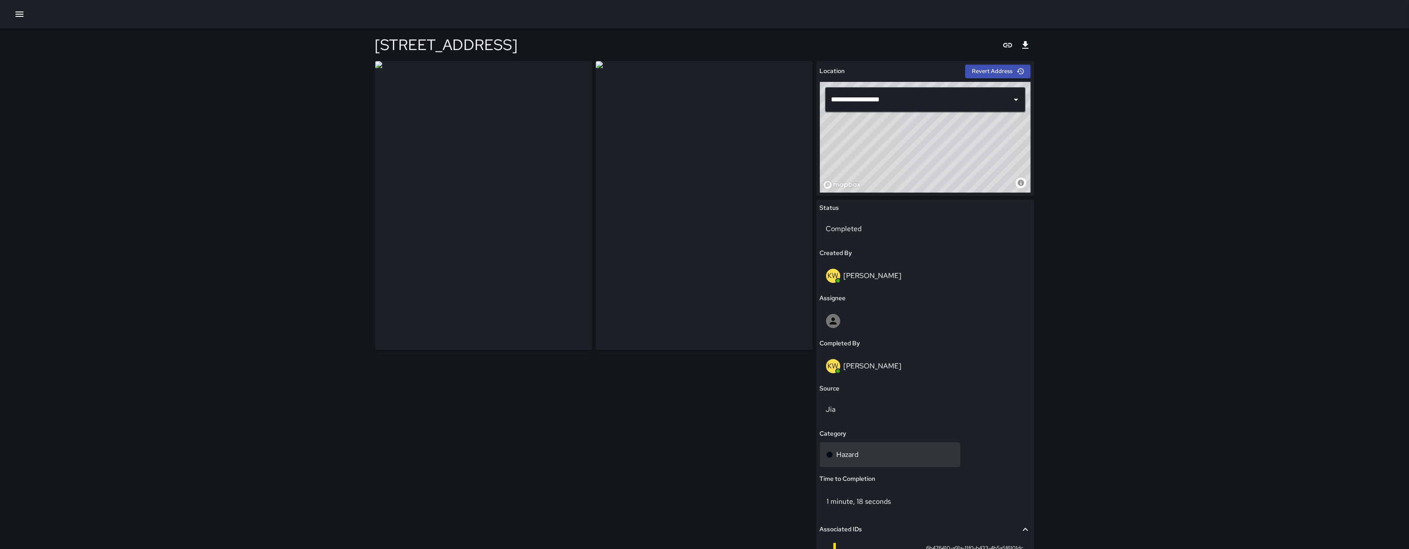
click at [889, 447] on div "Hazard" at bounding box center [890, 455] width 140 height 25
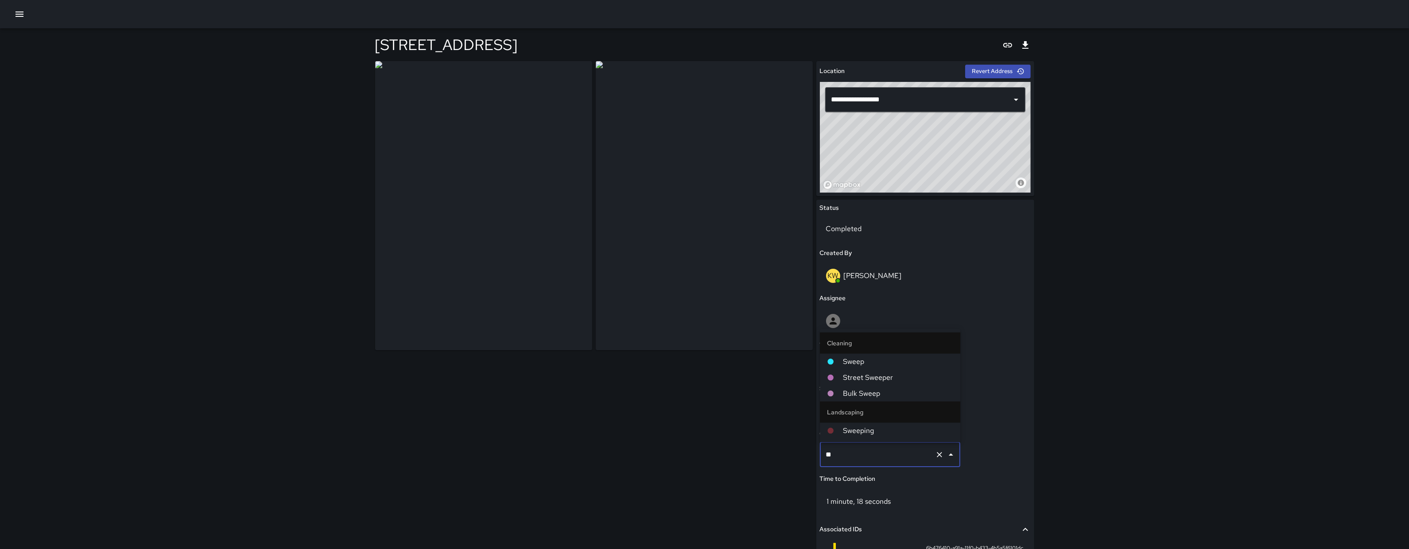
type input "***"
click at [877, 362] on span "Sweep" at bounding box center [898, 362] width 110 height 11
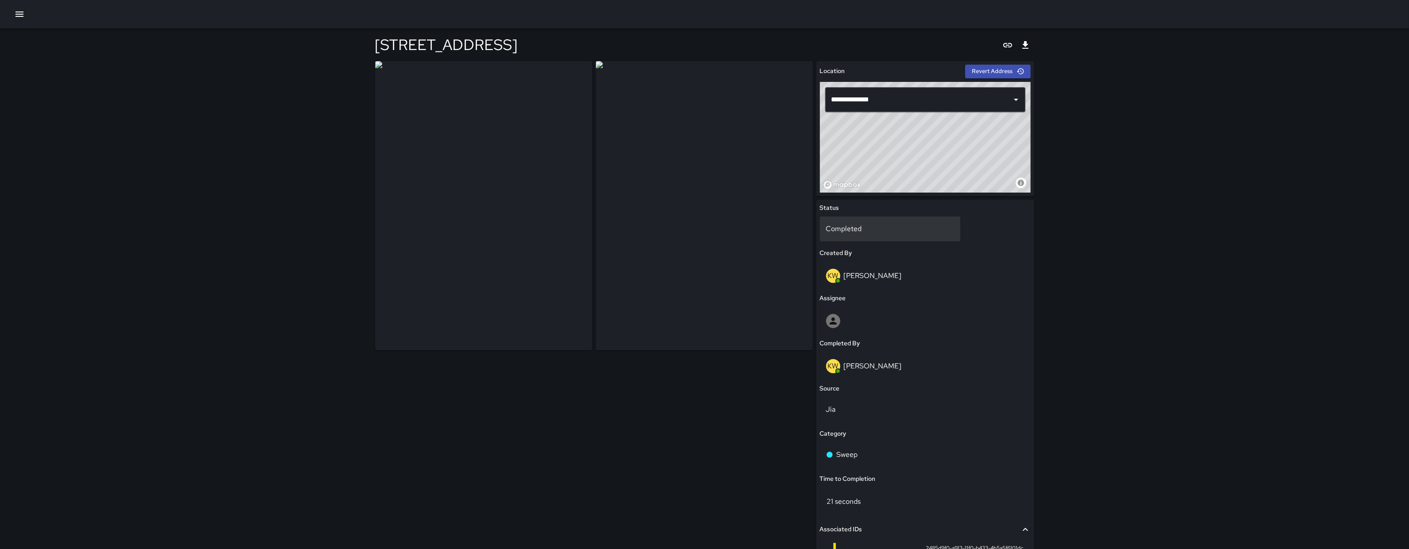
click at [897, 228] on p "Completed" at bounding box center [890, 229] width 128 height 11
click at [870, 213] on div "Status Completed ********* ​ Created By KW [PERSON_NAME] Assignee Completed By …" at bounding box center [925, 411] width 218 height 423
click at [870, 225] on p "Completed" at bounding box center [890, 229] width 128 height 11
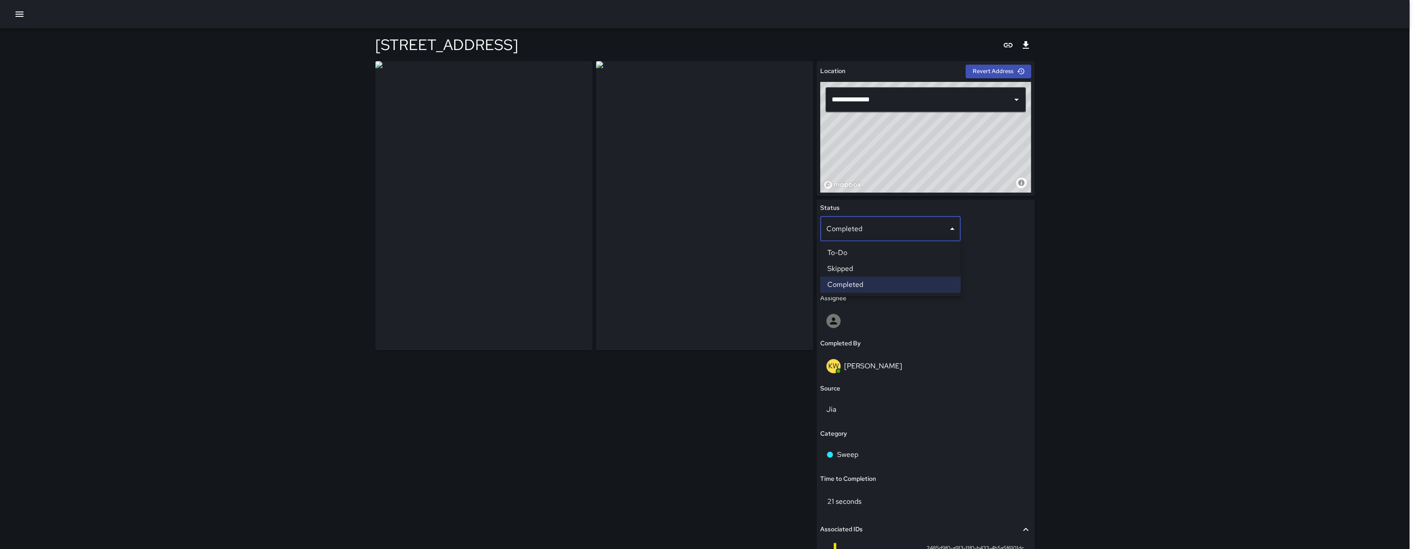
click at [868, 262] on li "Skipped" at bounding box center [890, 269] width 140 height 16
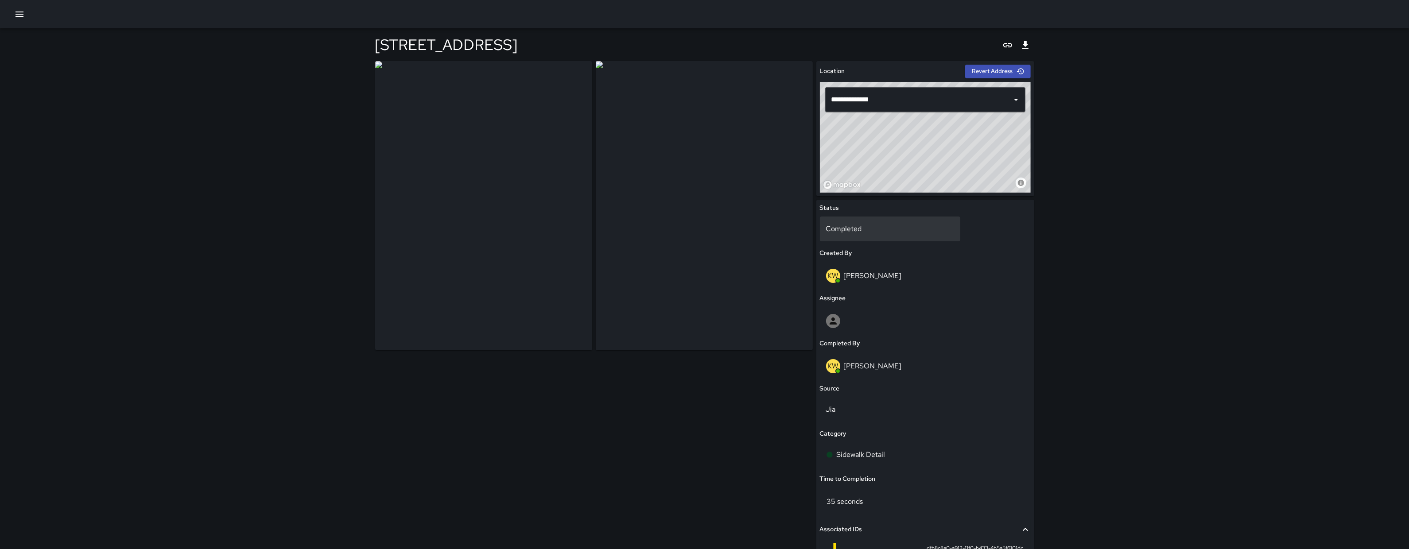
click at [898, 234] on p "Completed" at bounding box center [890, 229] width 128 height 11
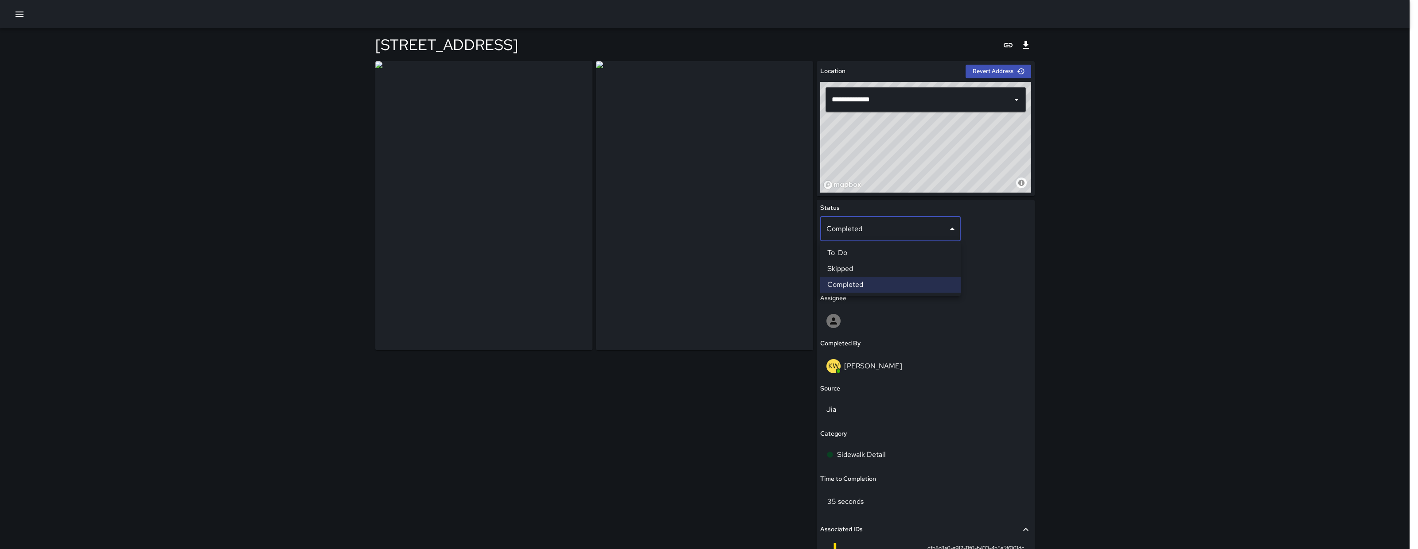
click at [899, 270] on li "Skipped" at bounding box center [890, 269] width 140 height 16
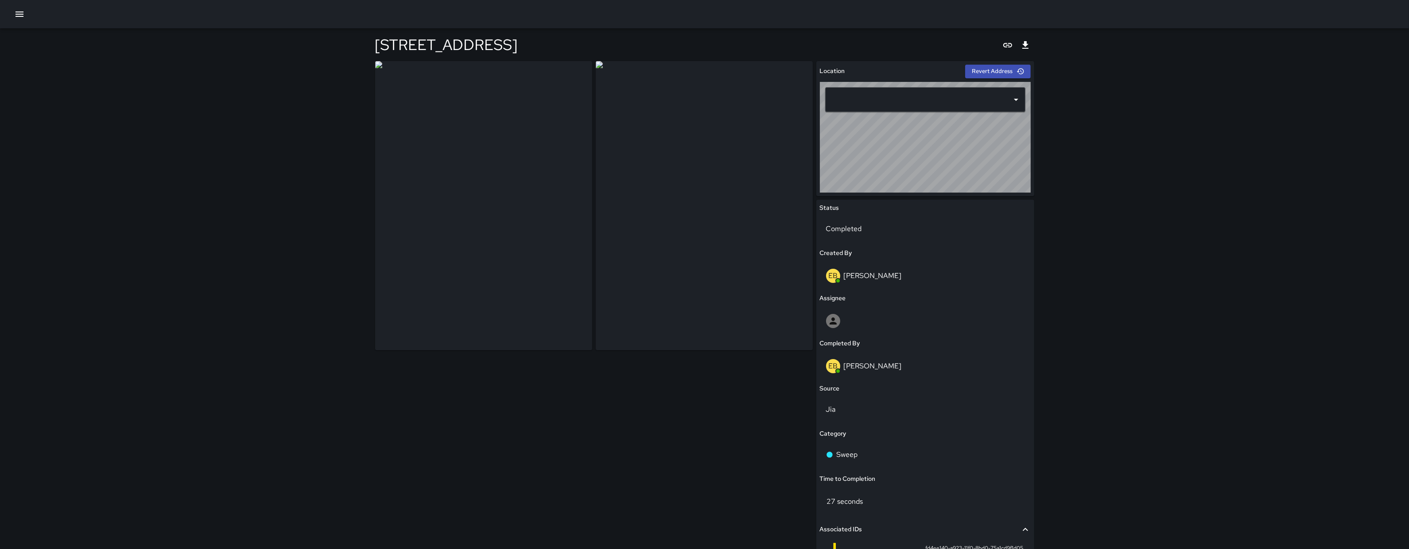
type input "**********"
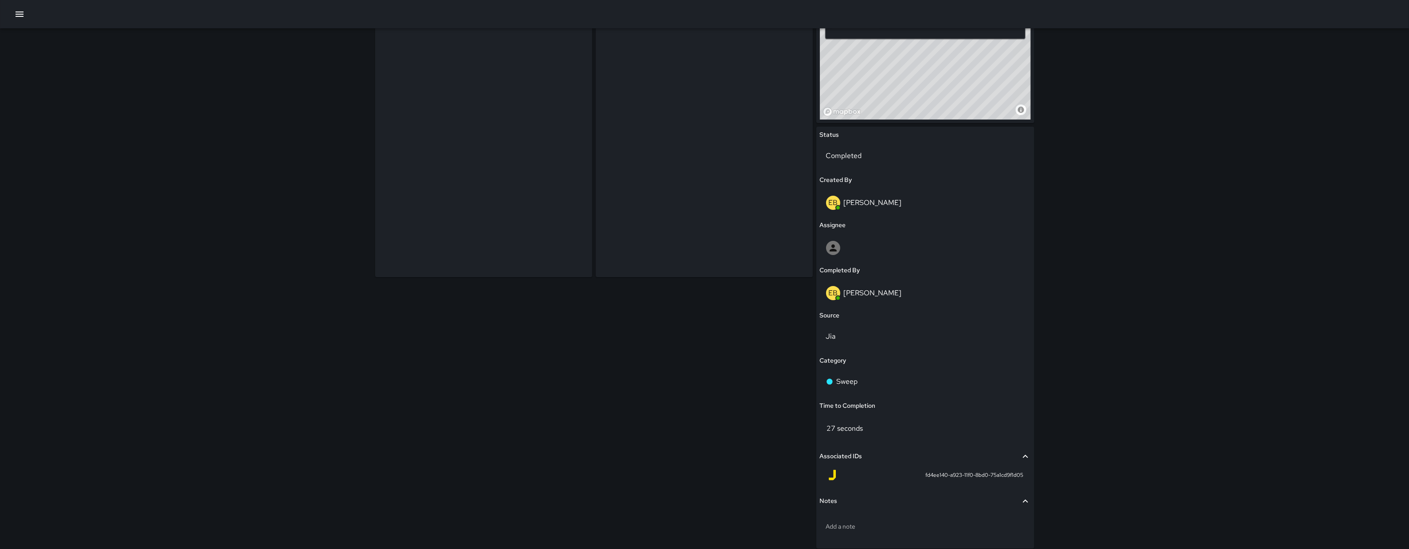
scroll to position [72, 0]
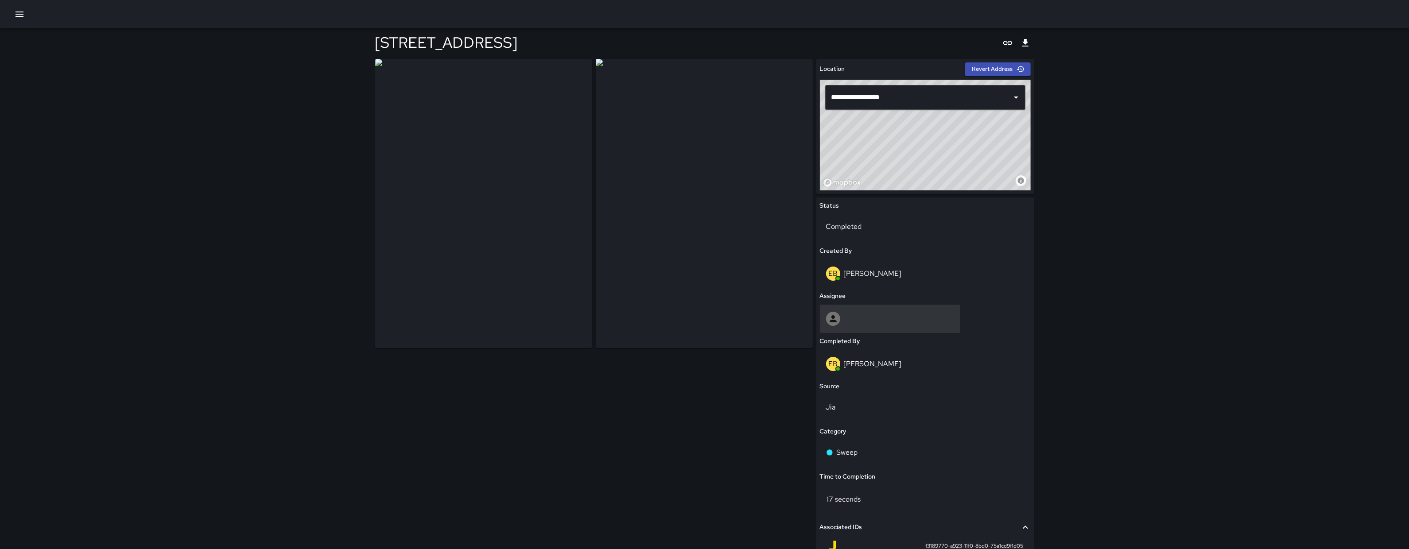
scroll to position [4, 0]
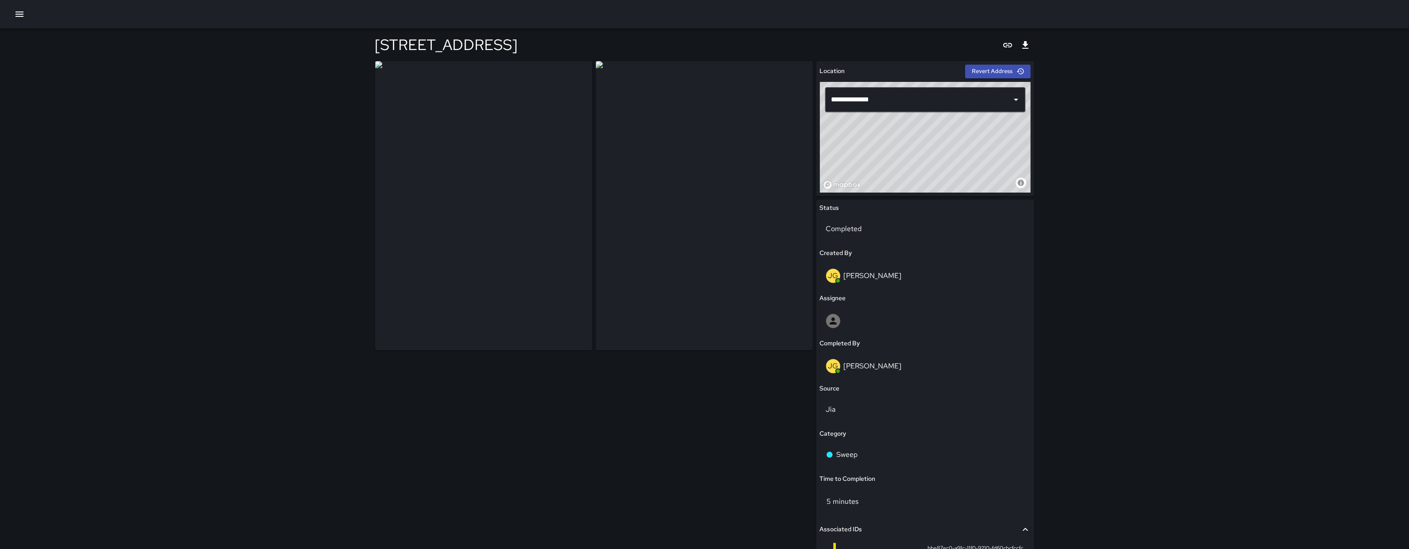
click at [28, 12] on button "button" at bounding box center [20, 14] width 18 height 18
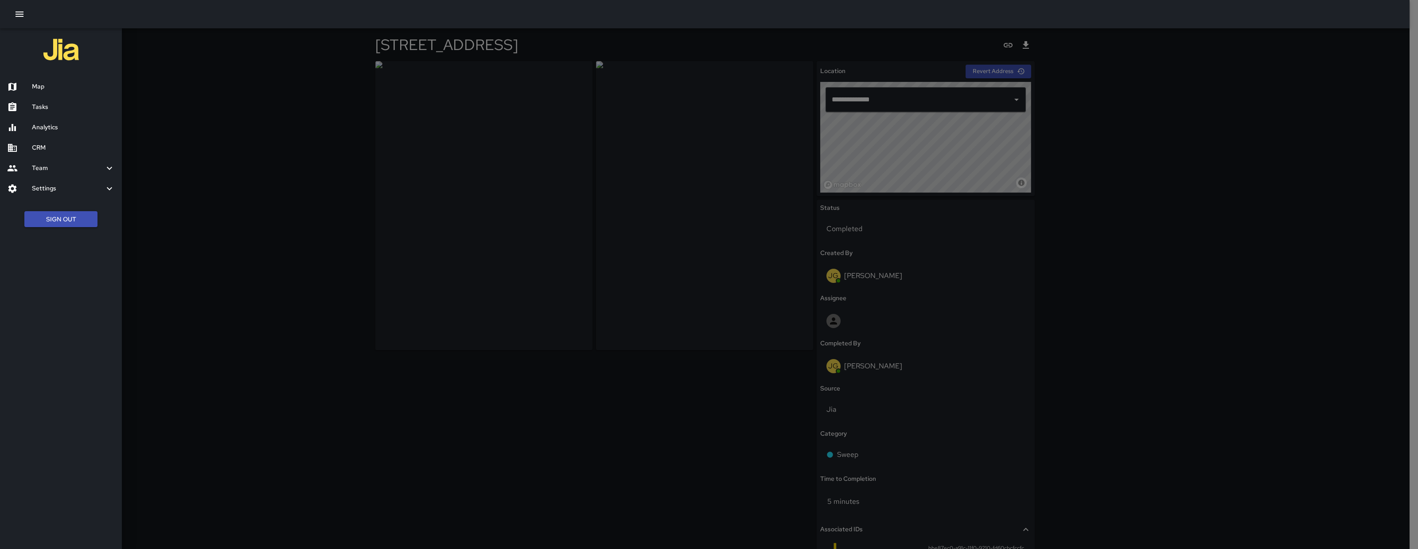
click at [57, 86] on h6 "Map" at bounding box center [73, 87] width 83 height 10
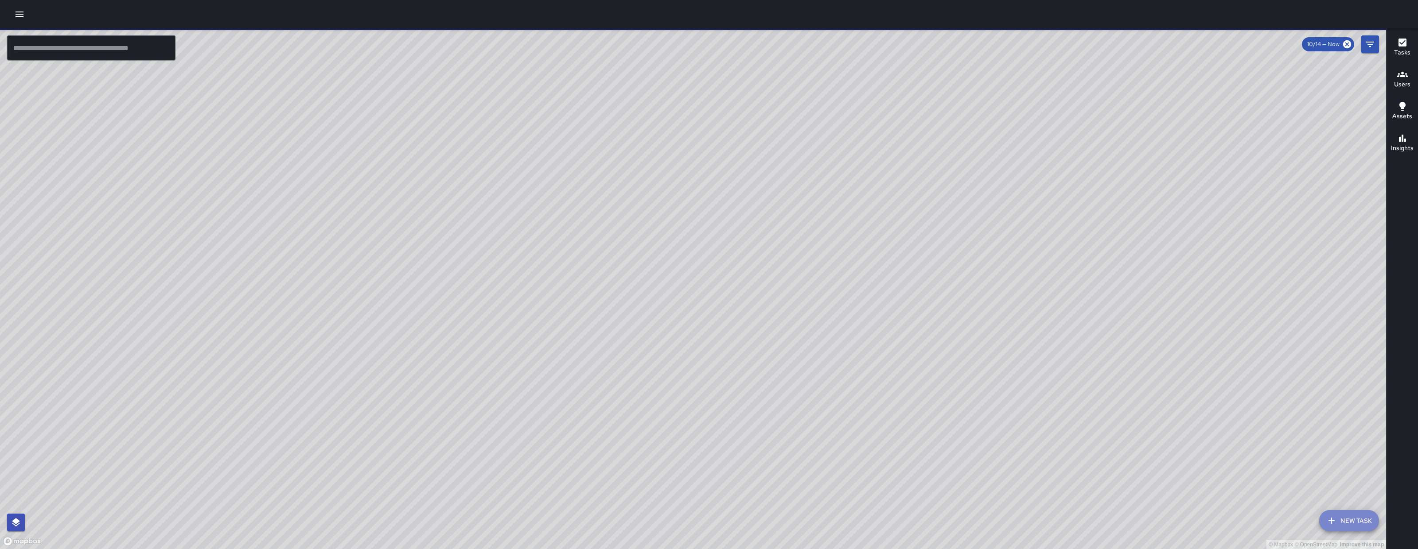
click at [1339, 525] on button "New Task" at bounding box center [1349, 520] width 60 height 21
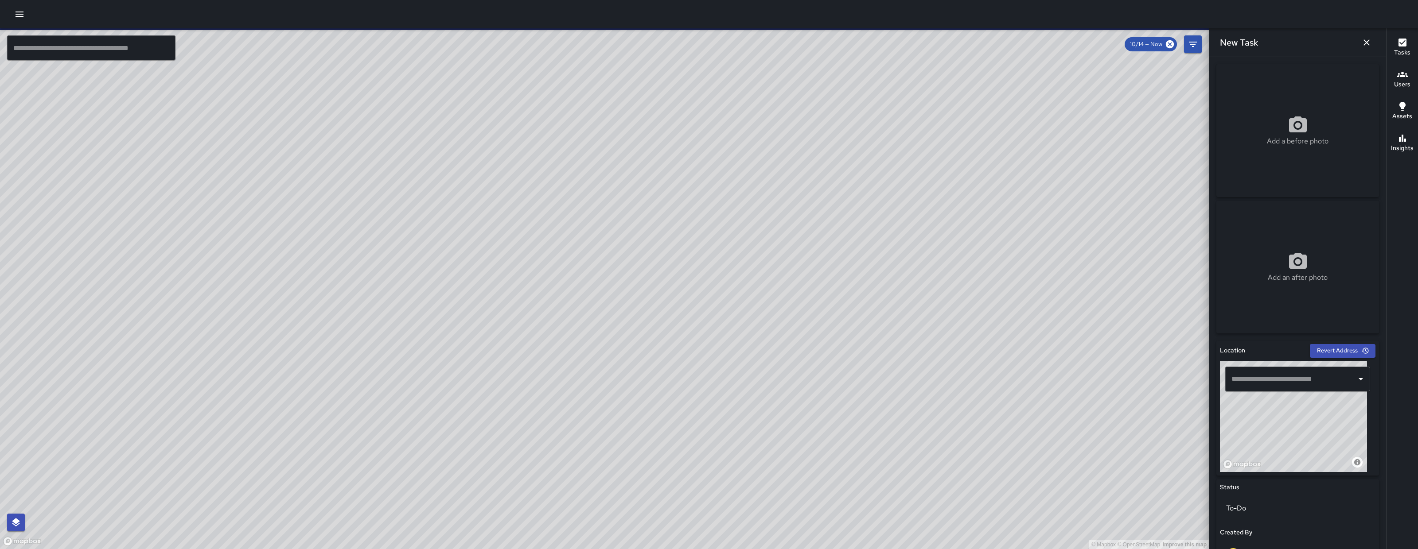
drag, startPoint x: 1327, startPoint y: 430, endPoint x: 1275, endPoint y: 465, distance: 62.5
click at [1275, 465] on div "© Mapbox © OpenStreetMap Improve this map" at bounding box center [1293, 416] width 147 height 111
drag, startPoint x: 1286, startPoint y: 438, endPoint x: 1304, endPoint y: 455, distance: 24.4
click at [1304, 455] on div "© Mapbox © OpenStreetMap Improve this map" at bounding box center [1293, 416] width 147 height 111
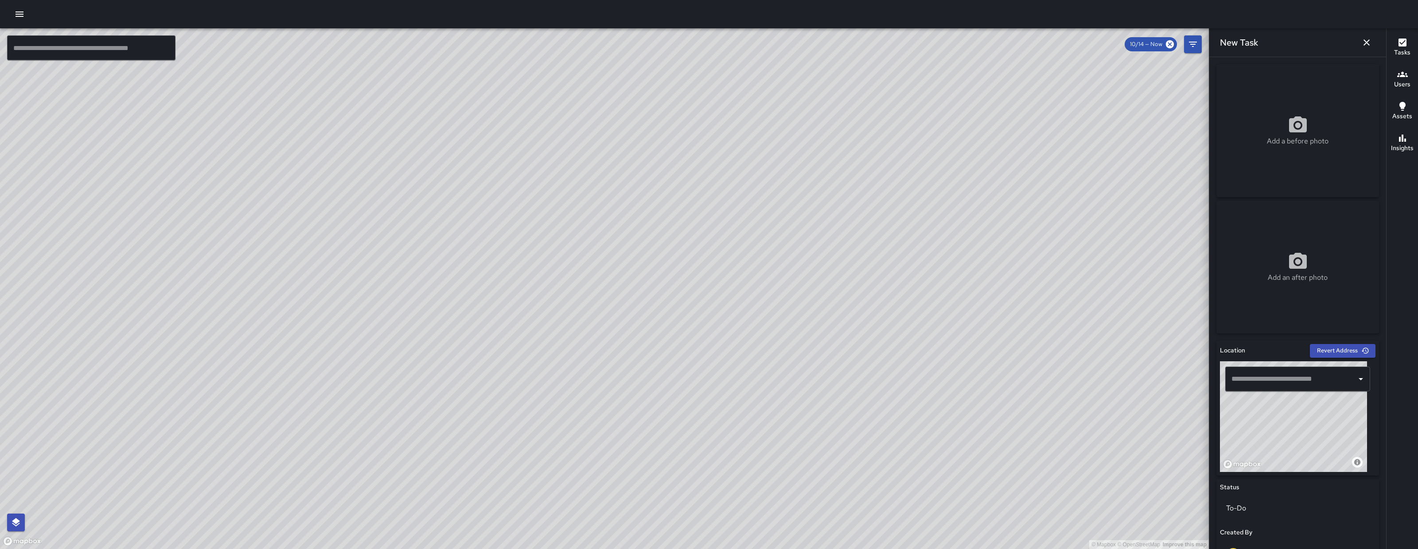
click at [1284, 419] on div "© Mapbox © OpenStreetMap Improve this map" at bounding box center [1293, 416] width 147 height 111
click at [1268, 410] on div "© Mapbox © OpenStreetMap Improve this map" at bounding box center [1293, 416] width 147 height 111
type input "**********"
click at [1296, 146] on p "Add a before photo" at bounding box center [1298, 141] width 62 height 11
type input "**********"
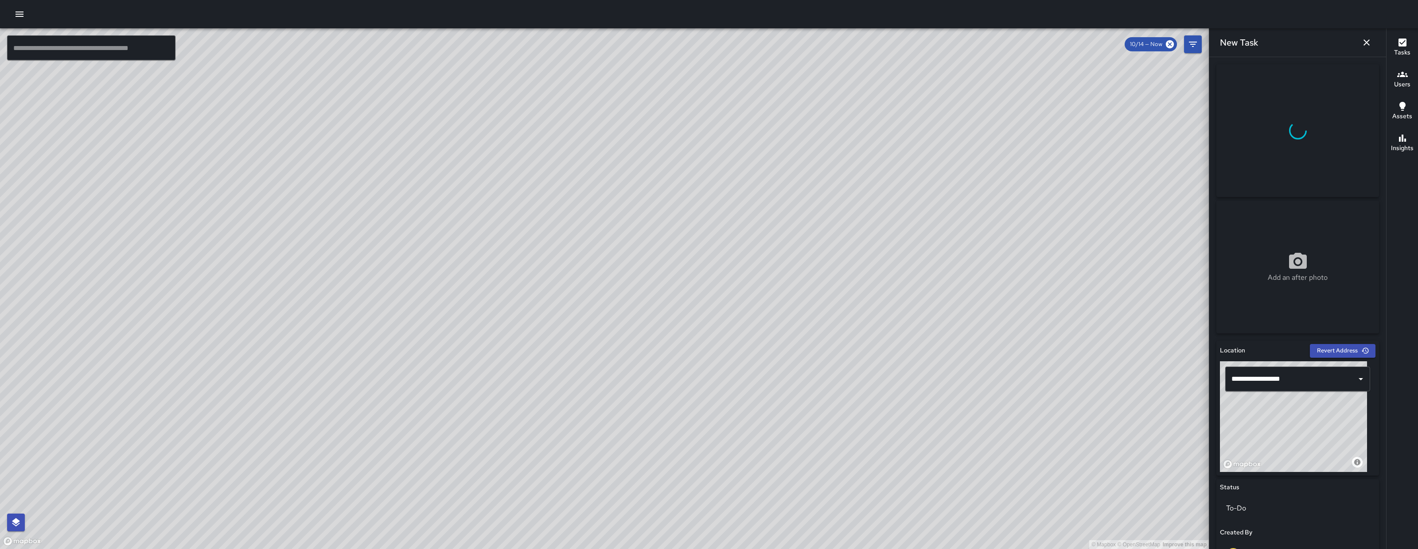
scroll to position [257, 0]
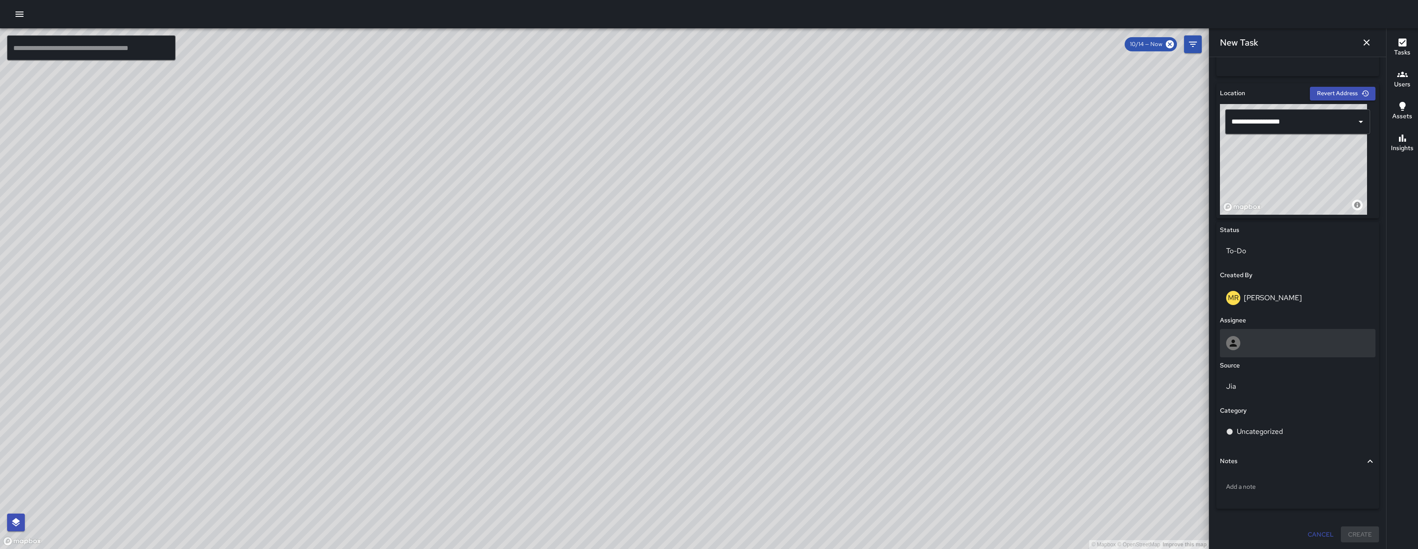
click at [1260, 343] on div at bounding box center [1297, 343] width 143 height 14
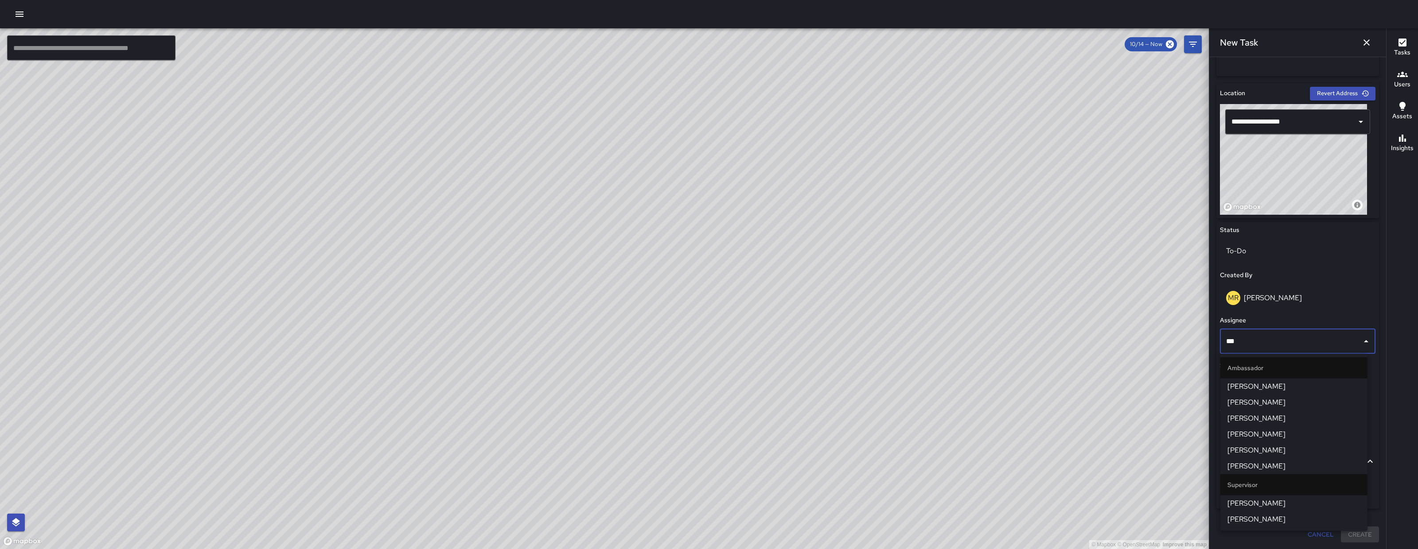
type input "****"
click at [1290, 390] on span "[PERSON_NAME]" at bounding box center [1293, 386] width 133 height 11
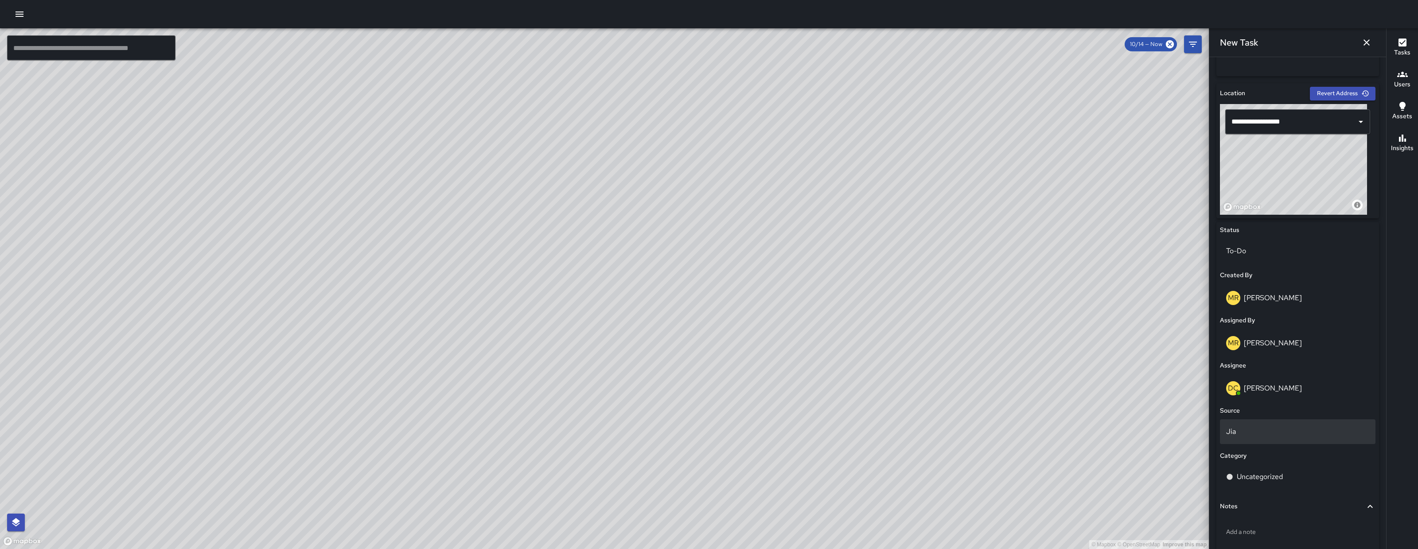
click at [1286, 435] on p "Jia" at bounding box center [1297, 432] width 143 height 11
click at [1263, 486] on li "Email" at bounding box center [1293, 483] width 147 height 16
click at [1265, 476] on p "Uncategorized" at bounding box center [1259, 477] width 46 height 11
type input "****"
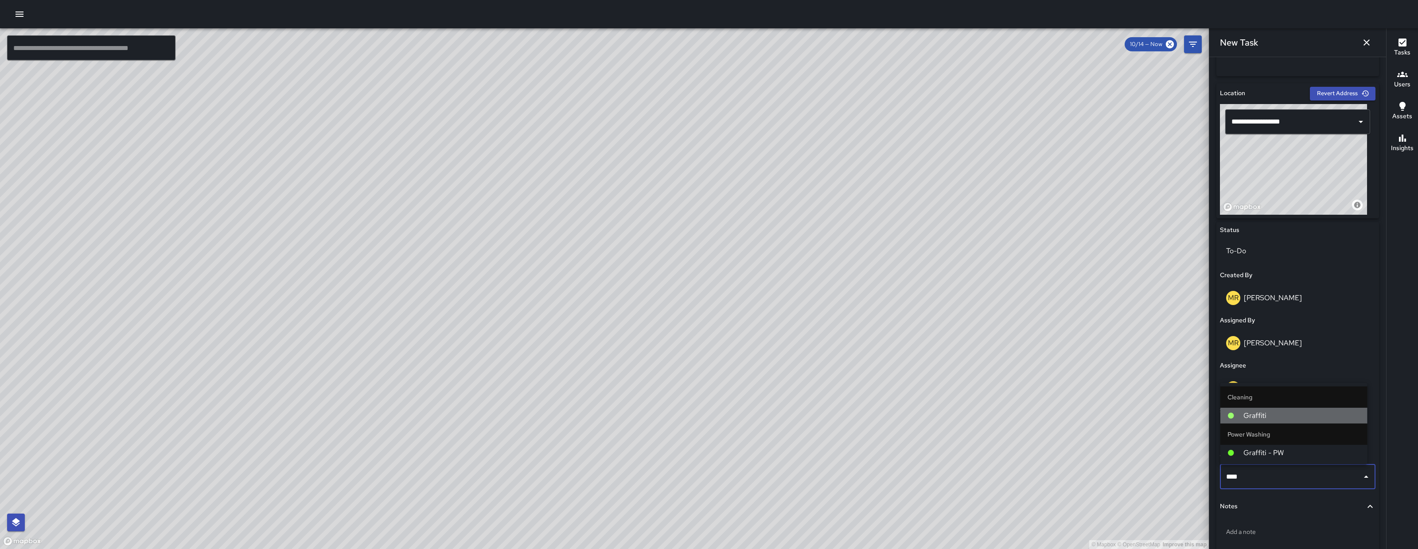
click at [1288, 421] on span "Graffiti" at bounding box center [1301, 416] width 117 height 11
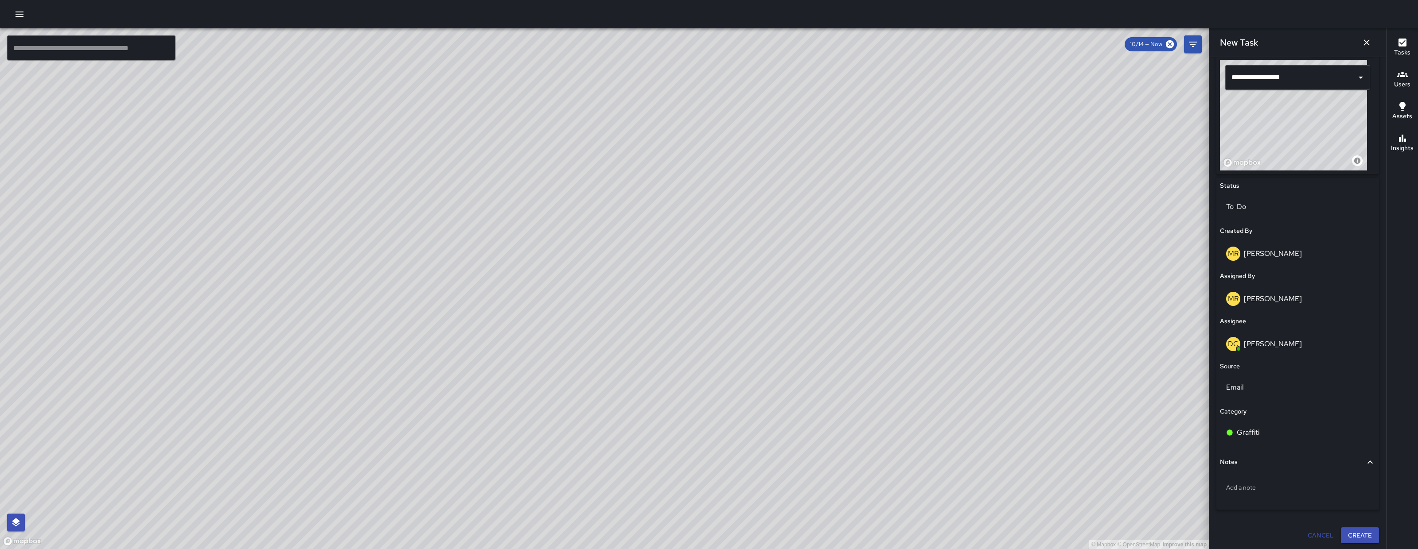
scroll to position [303, 0]
click at [1344, 532] on button "Create" at bounding box center [1359, 535] width 38 height 16
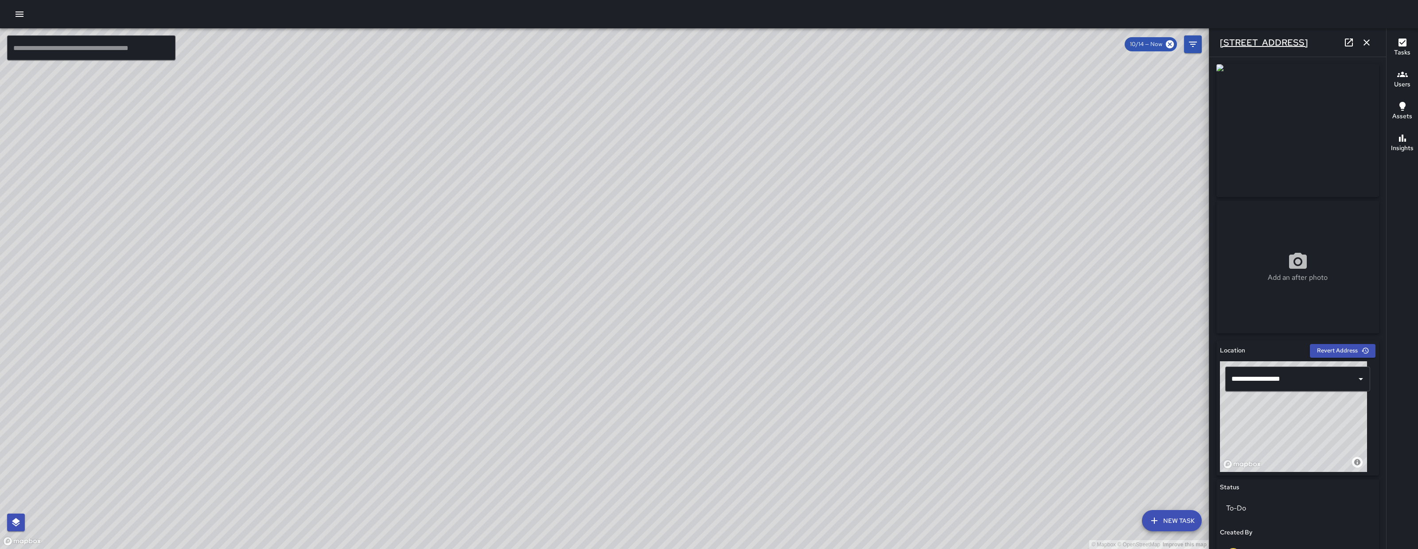
drag, startPoint x: 1309, startPoint y: 44, endPoint x: 1220, endPoint y: 47, distance: 88.7
click at [1220, 47] on div "[STREET_ADDRESS]" at bounding box center [1297, 42] width 177 height 28
copy h6 "[STREET_ADDRESS]"
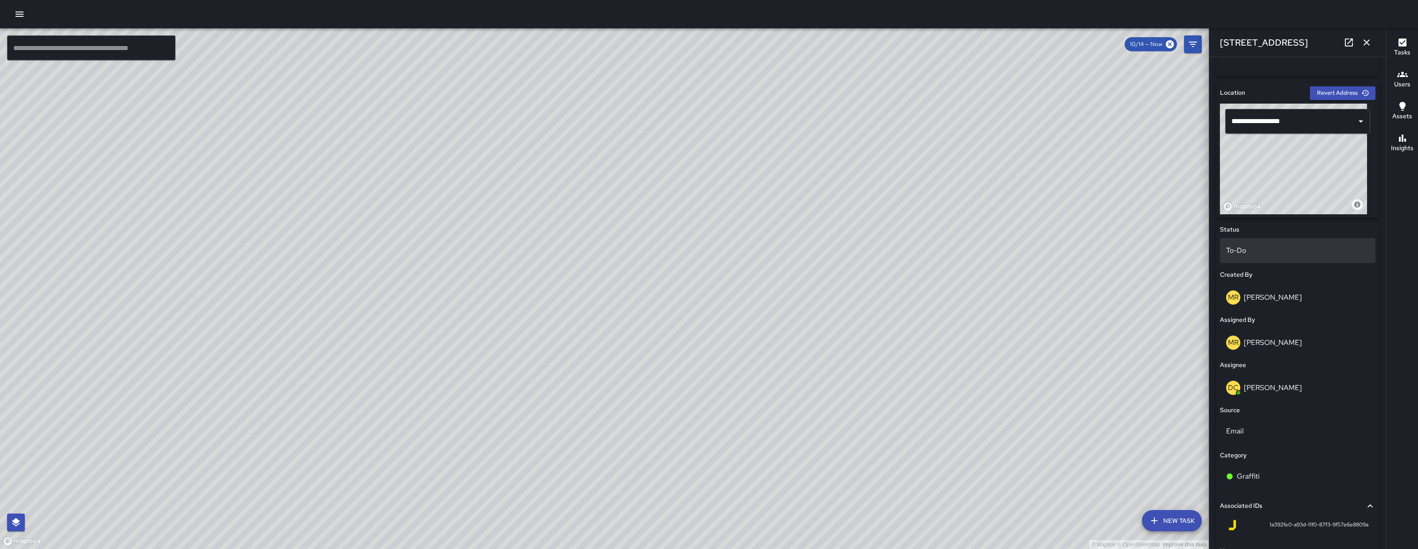
scroll to position [333, 0]
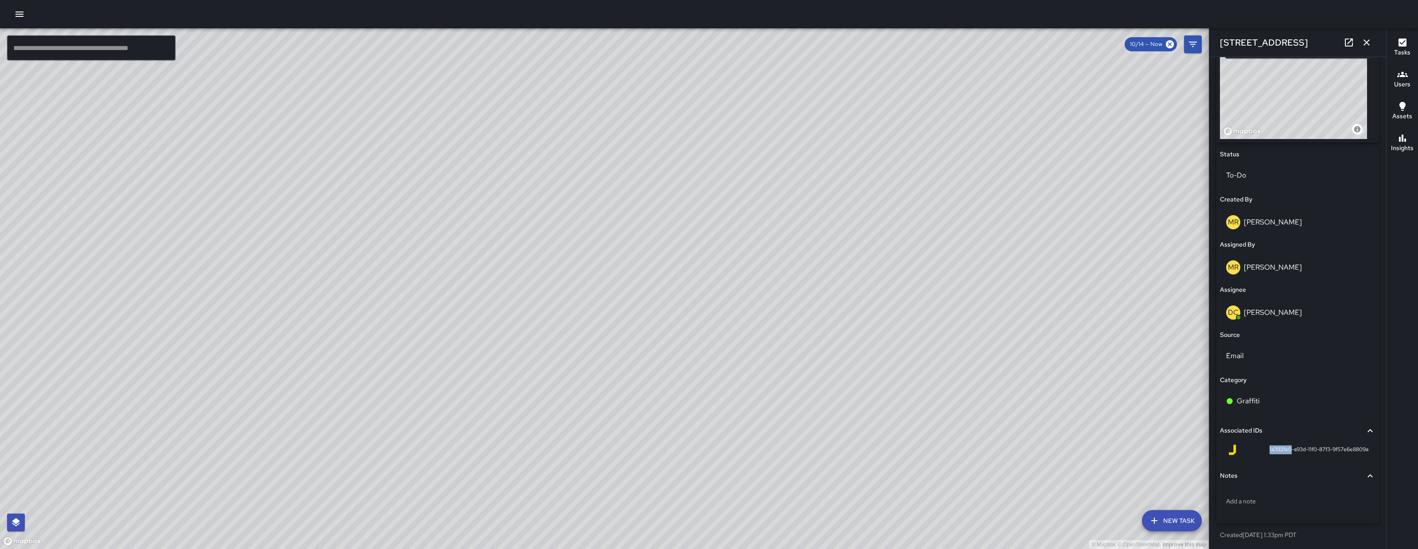
drag, startPoint x: 1281, startPoint y: 449, endPoint x: 1257, endPoint y: 450, distance: 23.5
click at [1257, 450] on div "1a392fe0-a93d-11f0-87f3-9f57e6e8809a" at bounding box center [1297, 450] width 141 height 11
copy span "1a392fe0"
drag, startPoint x: 580, startPoint y: 471, endPoint x: 581, endPoint y: 466, distance: 5.4
click at [583, 467] on div "© Mapbox © OpenStreetMap Improve this map" at bounding box center [604, 288] width 1208 height 521
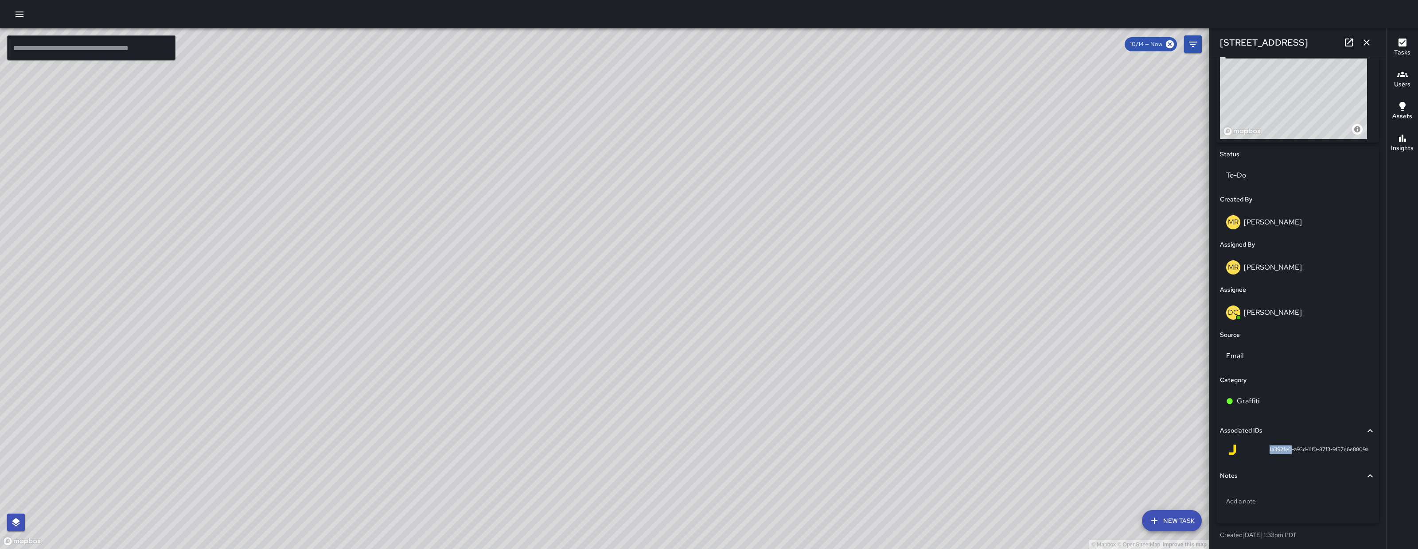
drag, startPoint x: 539, startPoint y: 302, endPoint x: 484, endPoint y: 375, distance: 91.8
click at [484, 377] on div "© Mapbox © OpenStreetMap Improve this map" at bounding box center [604, 288] width 1208 height 521
click at [544, 330] on div "© Mapbox © OpenStreetMap Improve this map JJ Jesus Jamaica 108 Langton Street C…" at bounding box center [604, 288] width 1208 height 521
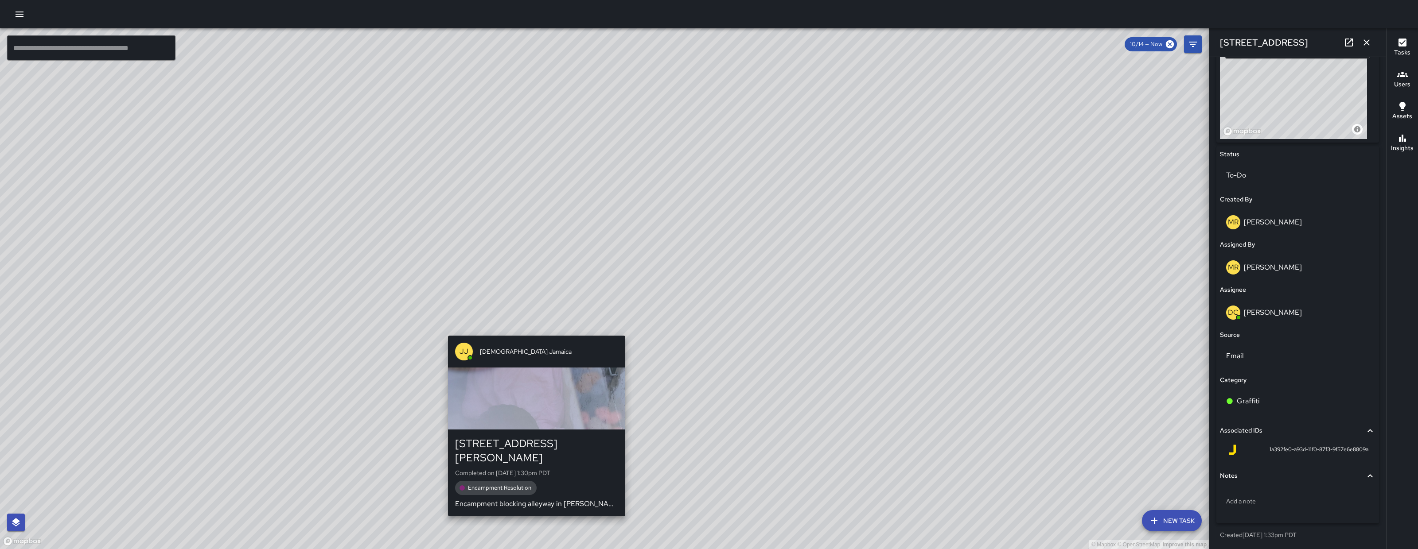
type input "**********"
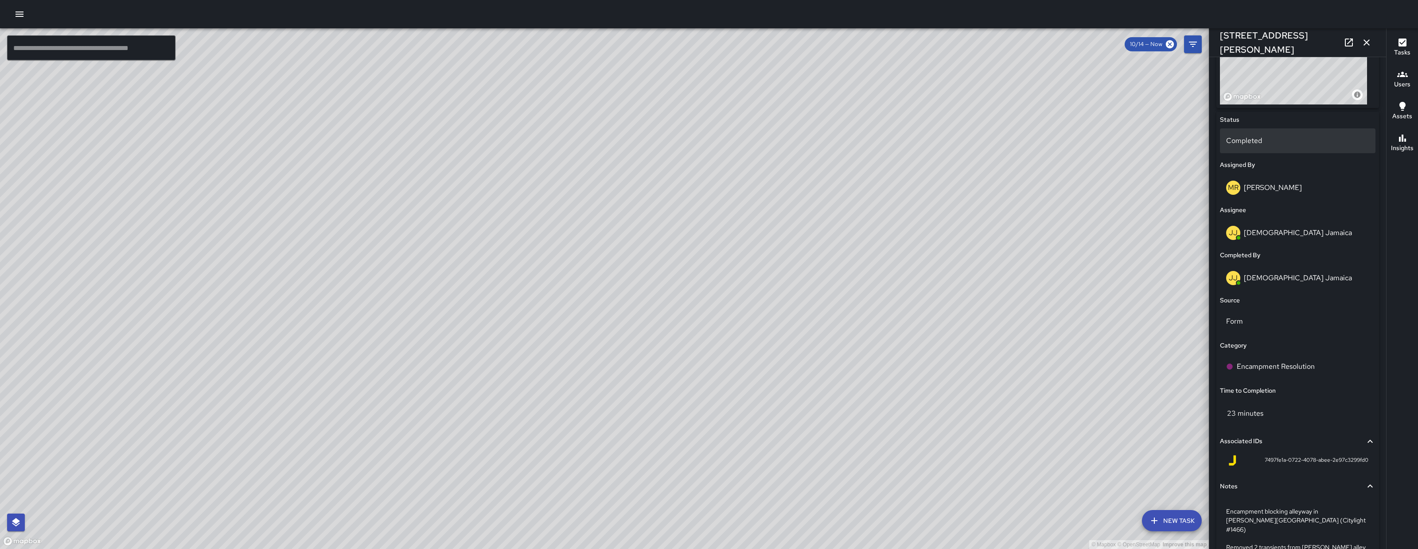
scroll to position [298, 0]
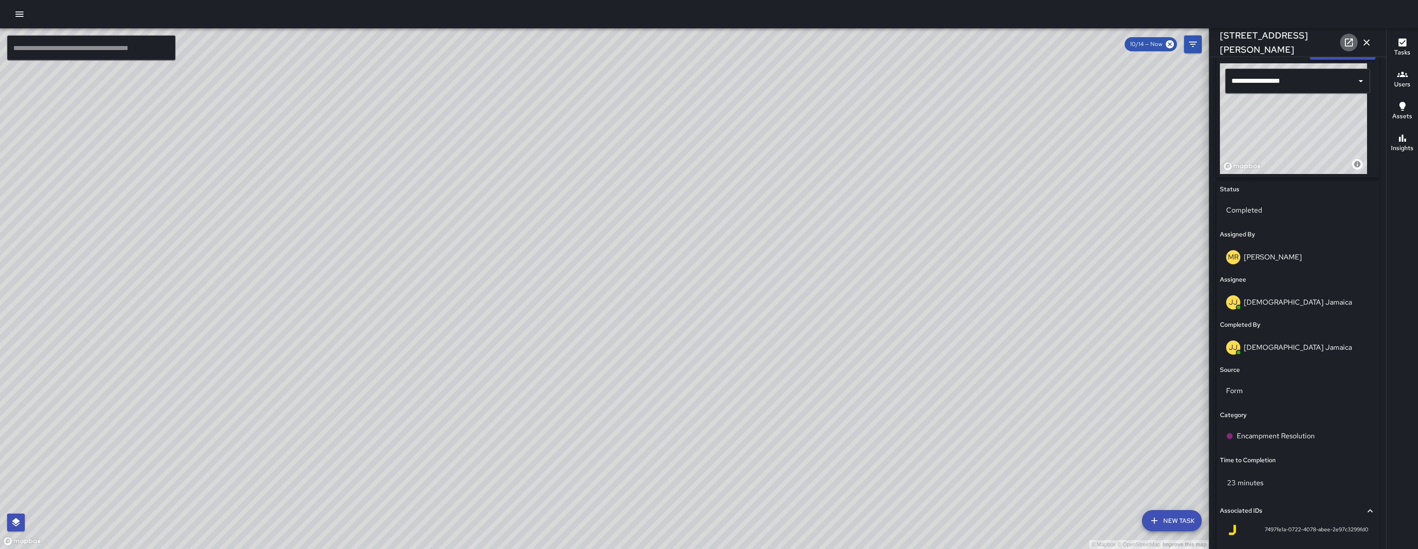
click at [1347, 48] on link at bounding box center [1349, 43] width 18 height 18
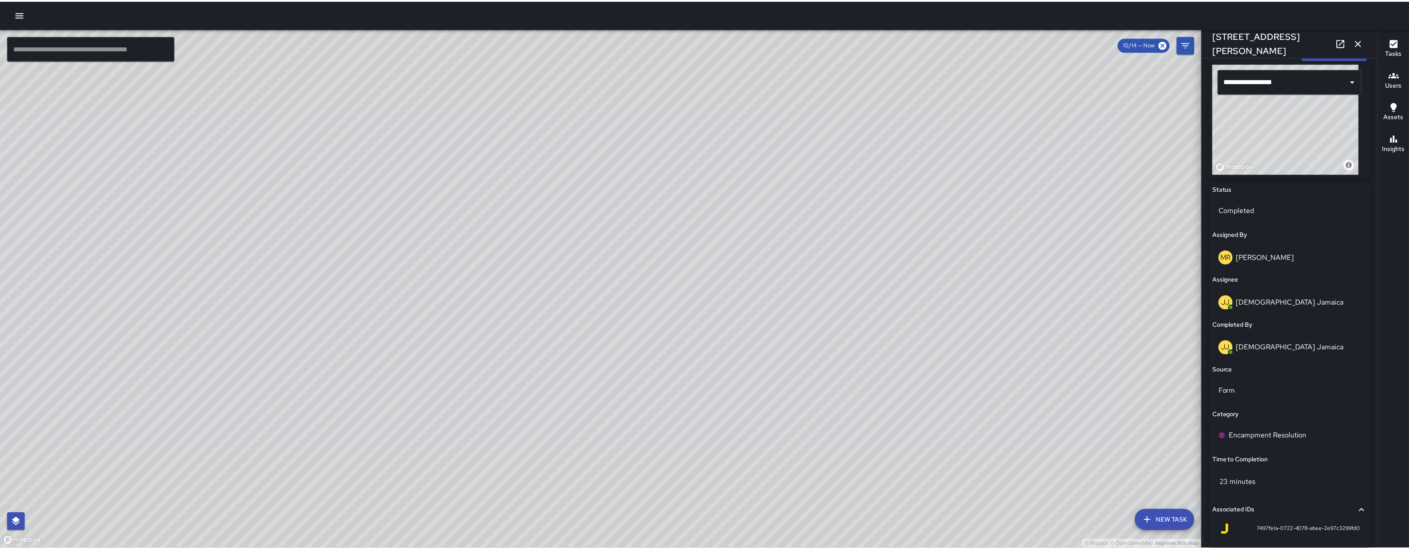
scroll to position [0, 0]
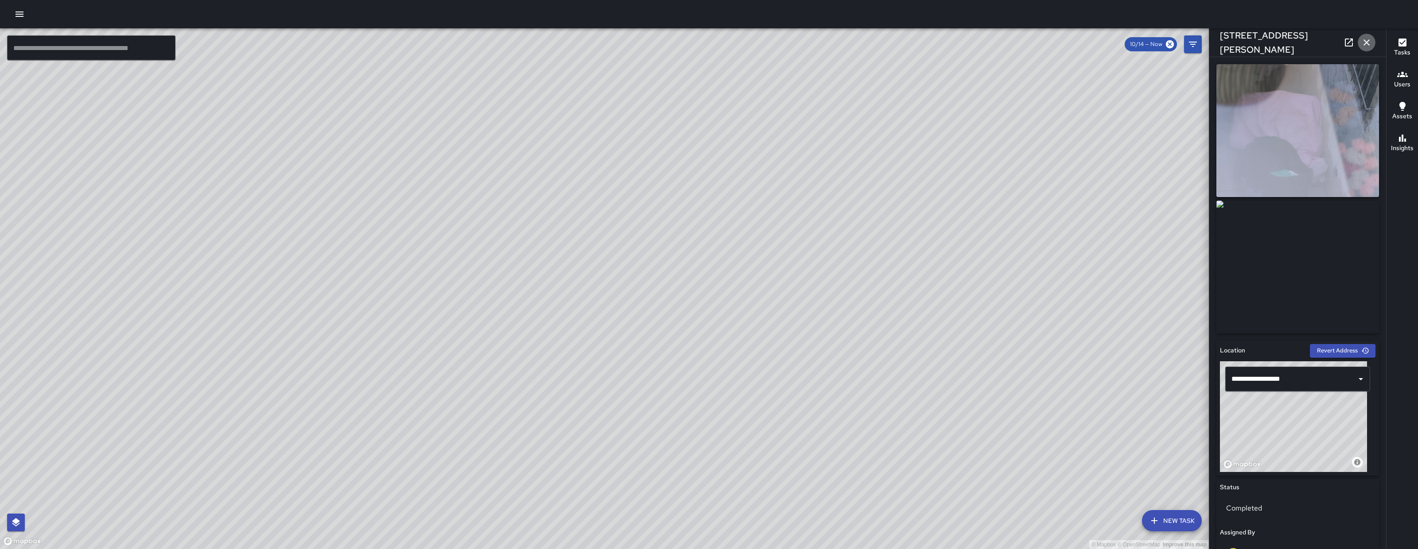
click at [1369, 39] on icon "button" at bounding box center [1366, 42] width 11 height 11
click at [1369, 39] on div "© Mapbox © OpenStreetMap Improve this map ​ New Task 10/14 — Now Map Layers Tas…" at bounding box center [709, 288] width 1418 height 521
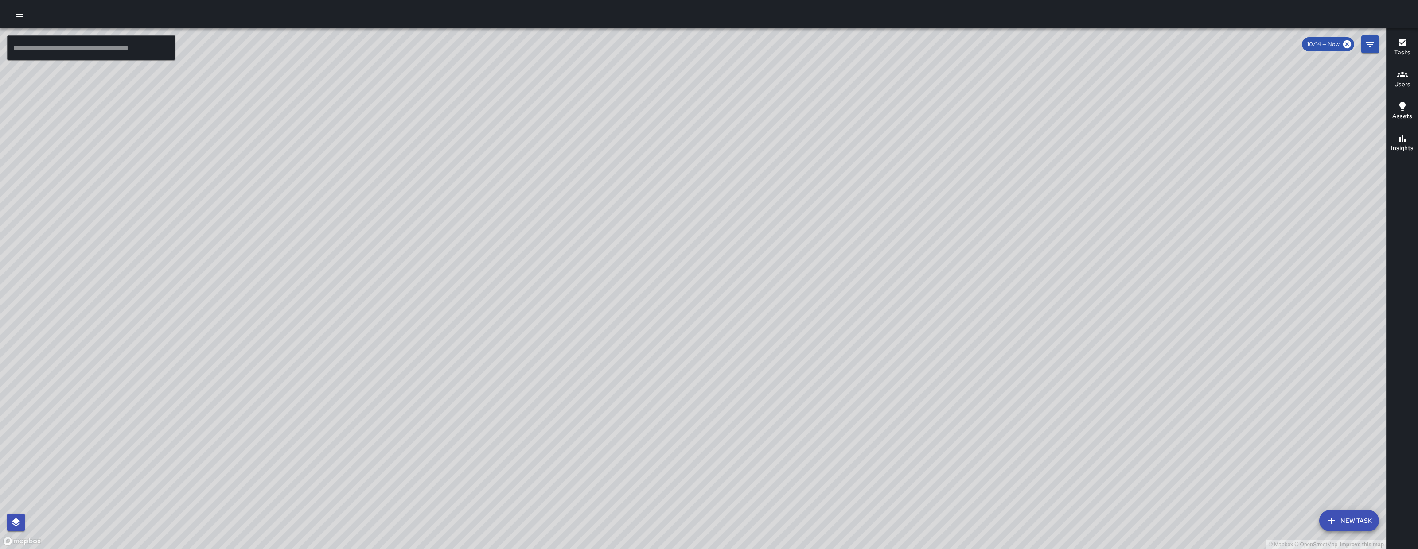
click at [457, 278] on div "© Mapbox © OpenStreetMap Improve this map" at bounding box center [693, 288] width 1386 height 521
drag, startPoint x: 466, startPoint y: 282, endPoint x: 541, endPoint y: 314, distance: 82.2
click at [504, 298] on div "© Mapbox © OpenStreetMap Improve this map" at bounding box center [693, 288] width 1386 height 521
click at [541, 314] on div "© Mapbox © OpenStreetMap Improve this map" at bounding box center [693, 288] width 1386 height 521
click at [13, 11] on button "button" at bounding box center [20, 14] width 18 height 18
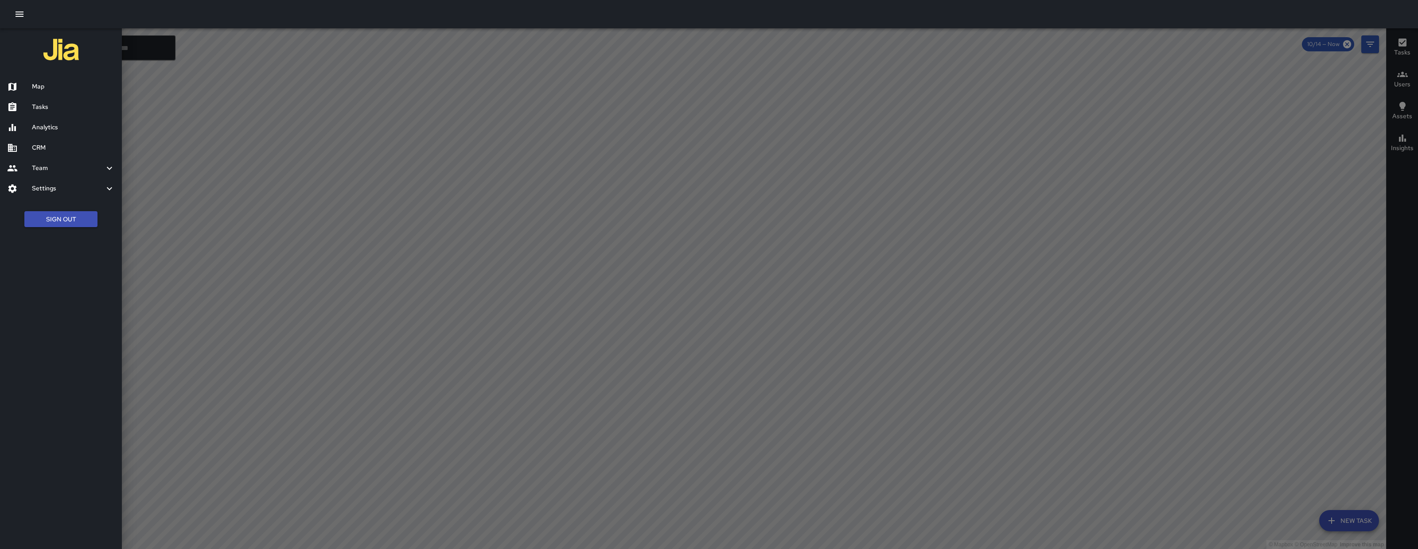
click at [62, 132] on div "Analytics" at bounding box center [61, 127] width 122 height 20
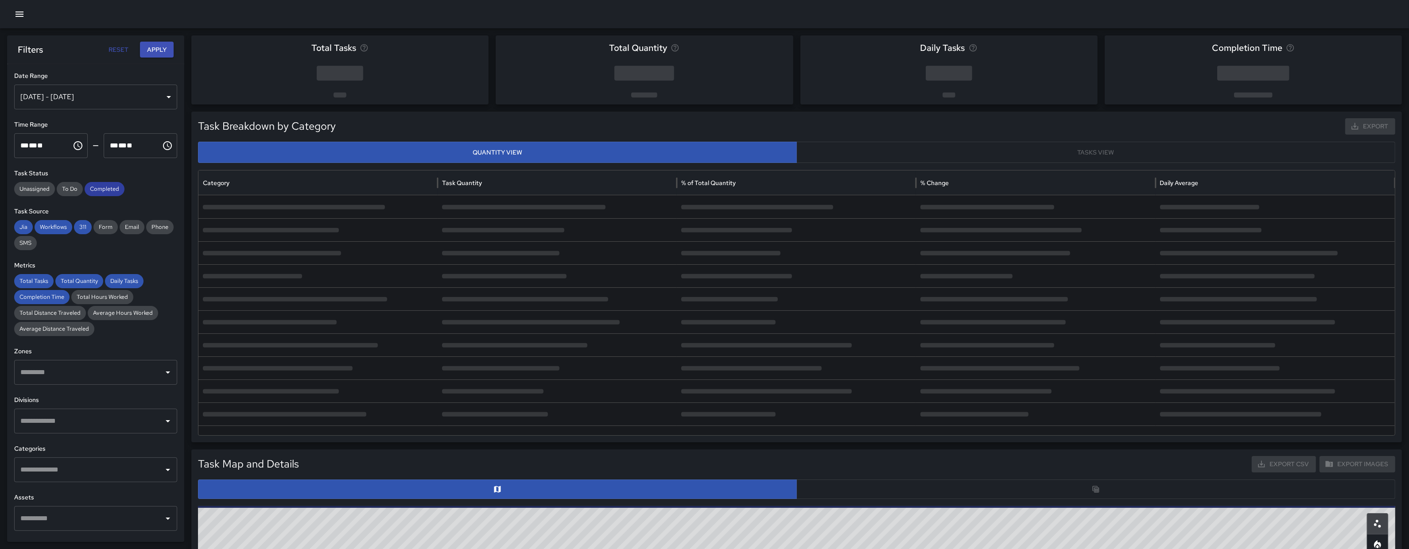
click at [93, 186] on span "Completed" at bounding box center [105, 189] width 40 height 9
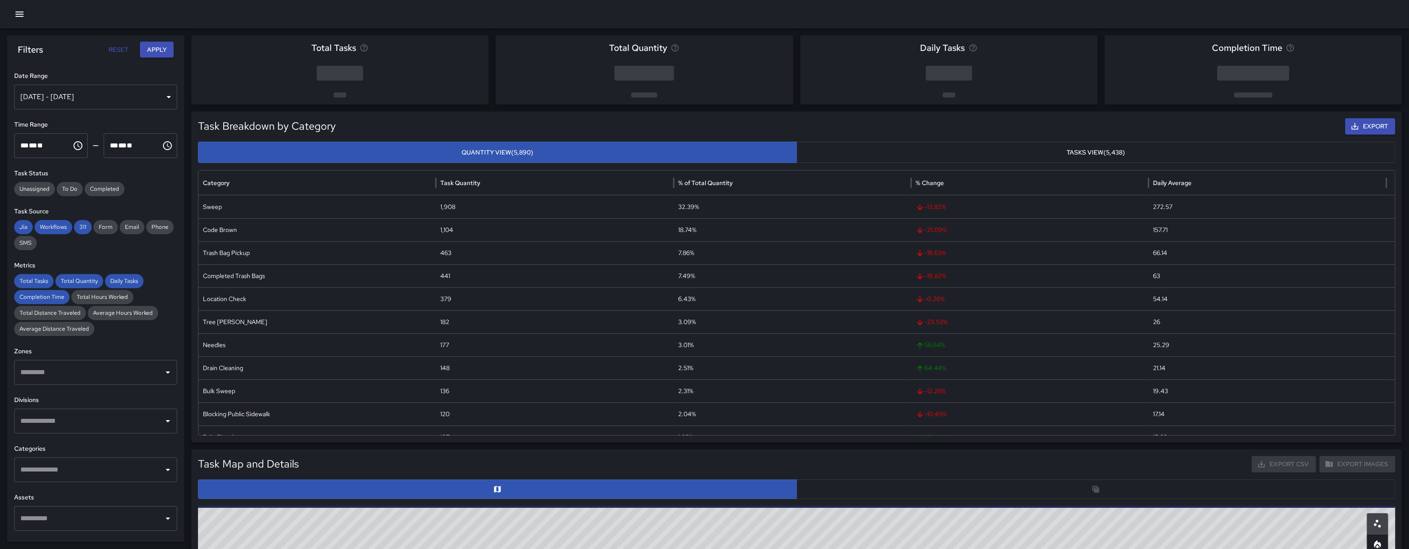
click at [85, 234] on div "Jia Workflows 311 Form Email Phone SMS" at bounding box center [95, 235] width 163 height 30
click at [80, 231] on span "311" at bounding box center [83, 227] width 18 height 9
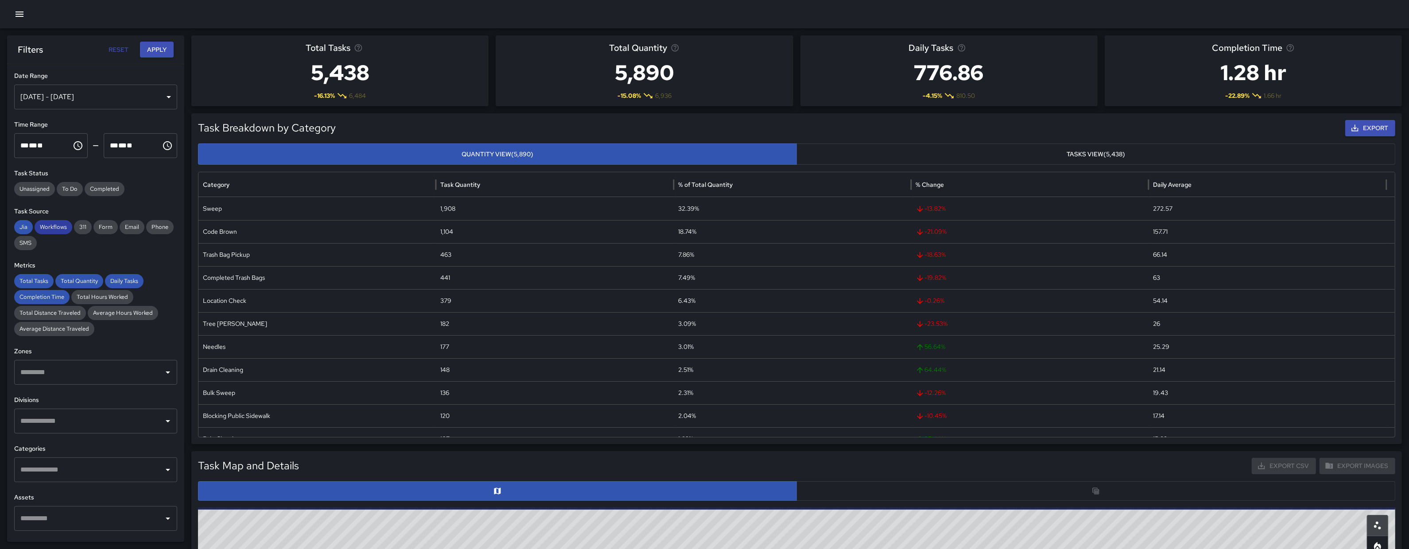
click at [52, 229] on span "Workflows" at bounding box center [54, 227] width 38 height 9
click at [29, 228] on span "Jia" at bounding box center [23, 227] width 19 height 9
drag, startPoint x: 34, startPoint y: 283, endPoint x: 37, endPoint y: 287, distance: 5.4
click at [34, 283] on span "Total Tasks" at bounding box center [33, 281] width 39 height 9
click at [39, 295] on span "Completion Time" at bounding box center [41, 297] width 55 height 9
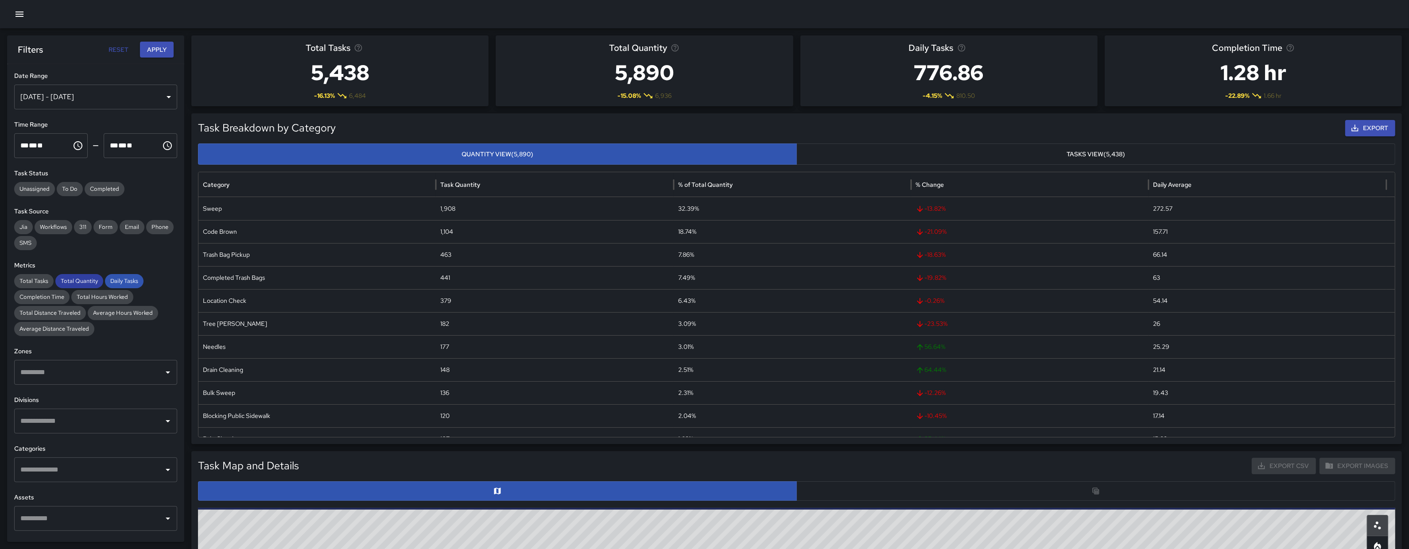
drag, startPoint x: 64, startPoint y: 280, endPoint x: 88, endPoint y: 280, distance: 23.9
click at [65, 280] on span "Total Quantity" at bounding box center [79, 281] width 48 height 9
click at [117, 280] on span "Daily Tasks" at bounding box center [124, 281] width 39 height 9
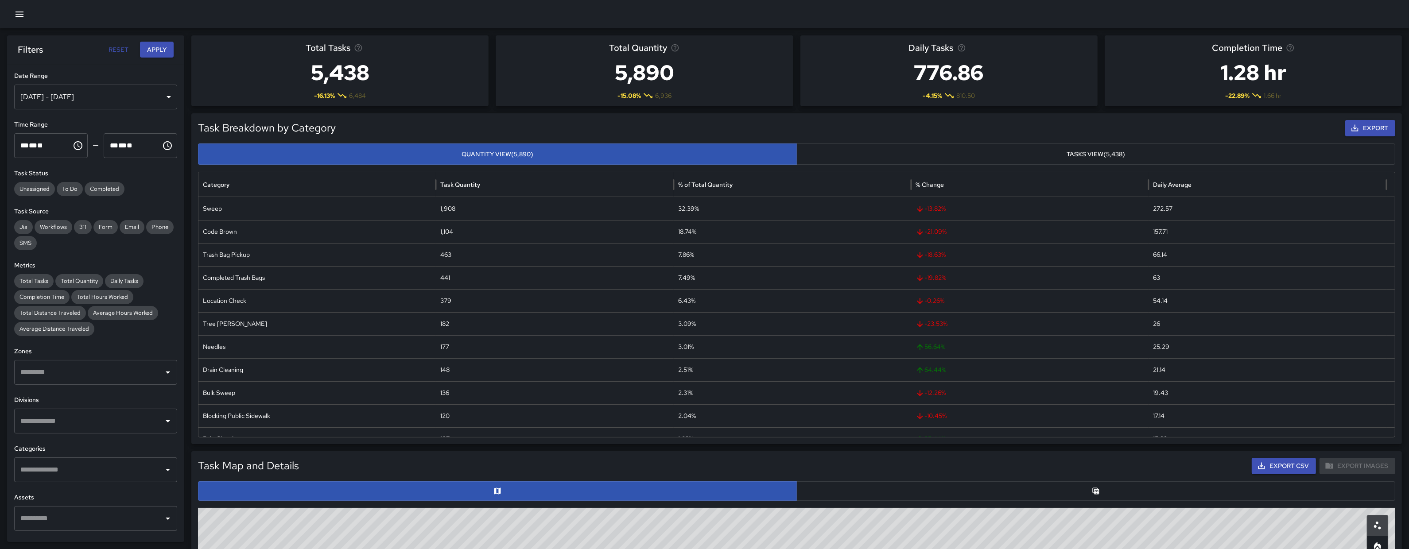
click at [145, 52] on button "Apply" at bounding box center [157, 50] width 34 height 16
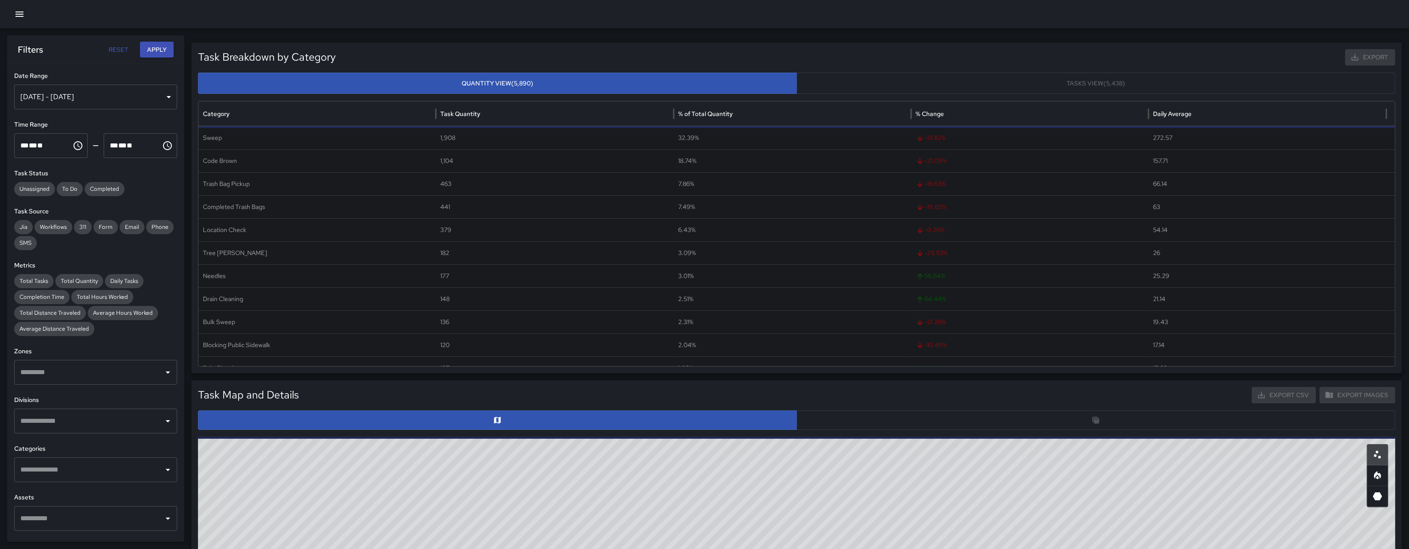
click at [158, 108] on div "Oct 08, 2025 - Oct 14, 2025" at bounding box center [95, 97] width 163 height 25
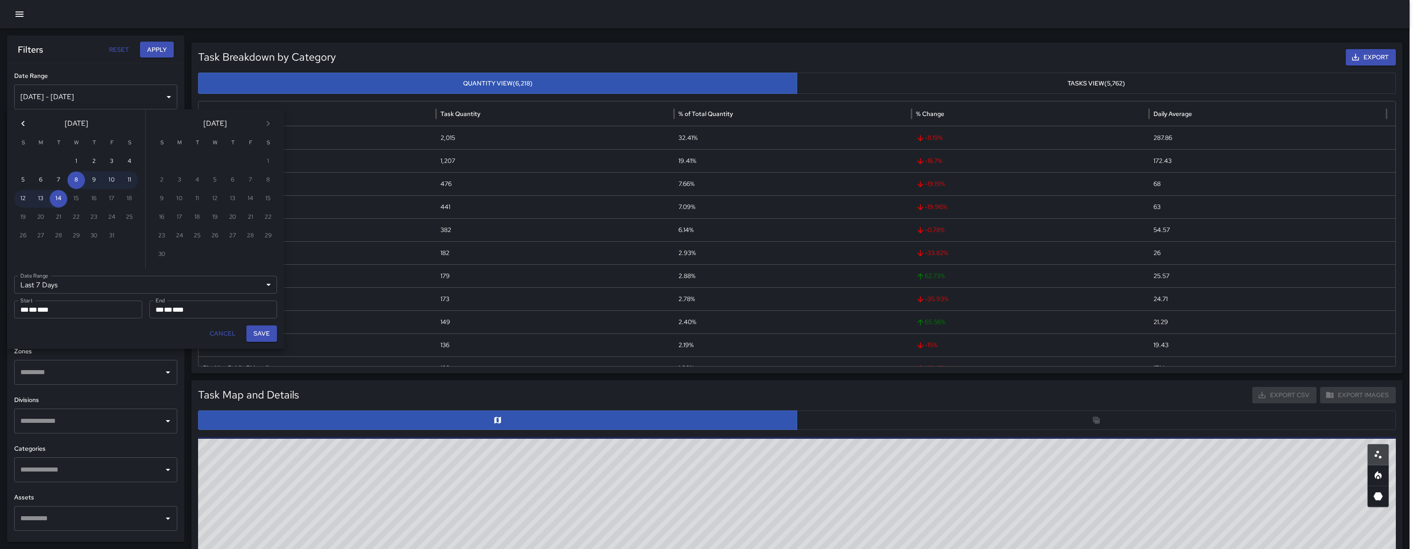
click at [23, 125] on icon "Previous month" at bounding box center [22, 123] width 3 height 5
click at [96, 235] on button "28" at bounding box center [94, 236] width 18 height 18
type input "******"
type input "**********"
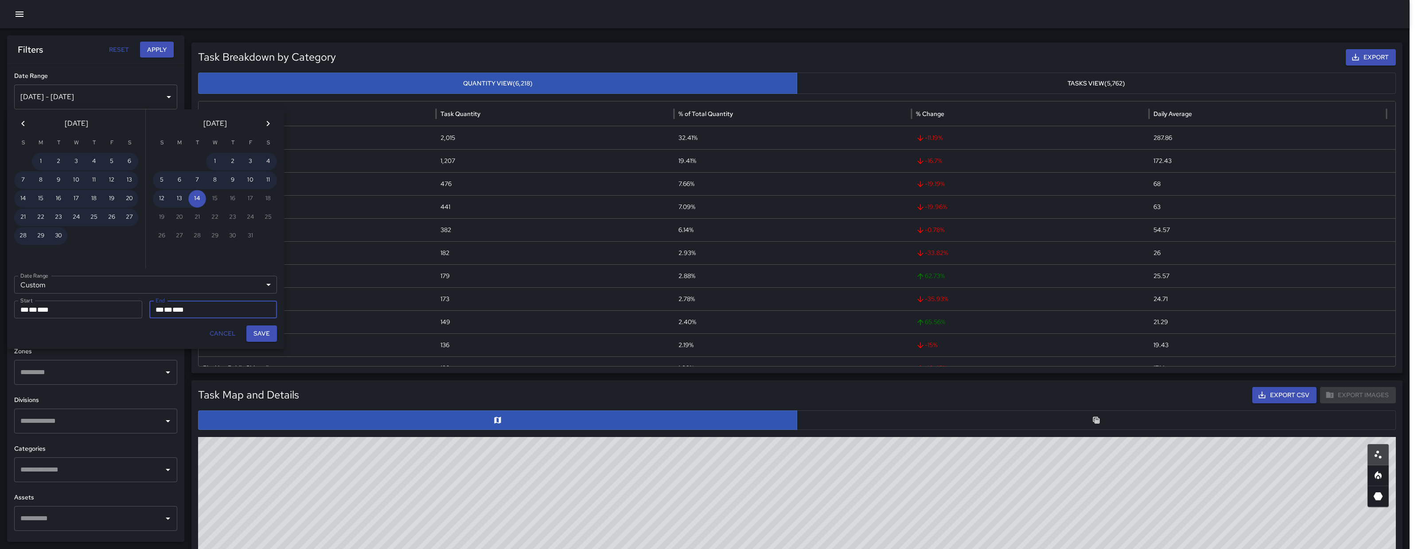
click at [262, 334] on button "Save" at bounding box center [261, 334] width 31 height 16
type input "**********"
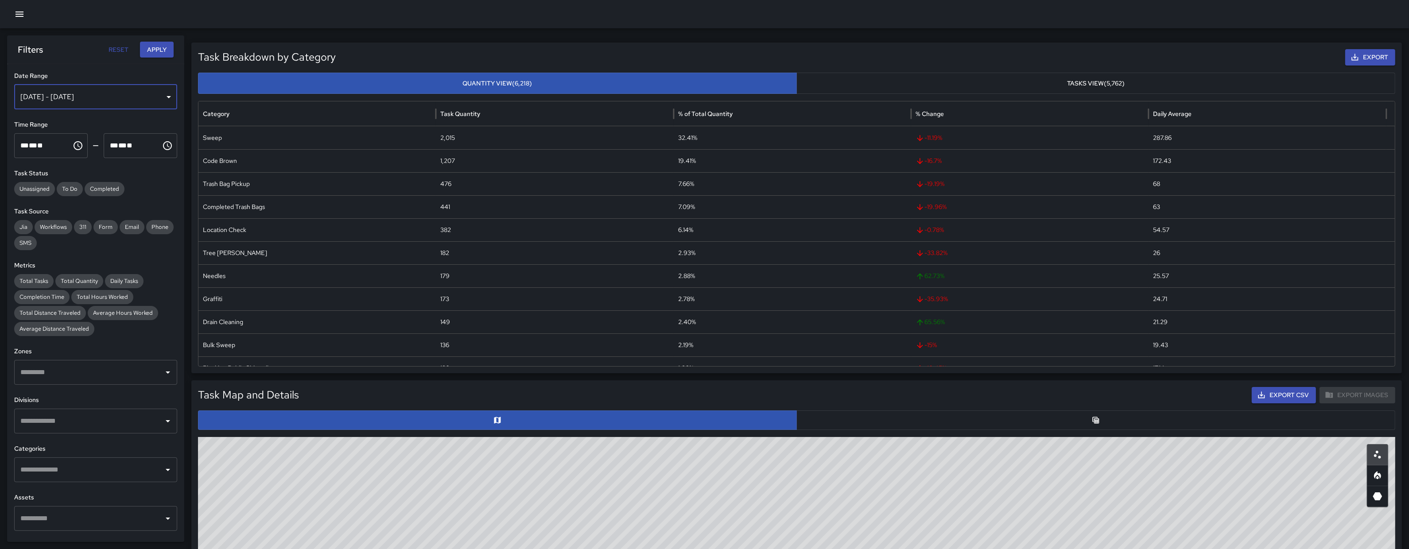
click at [54, 97] on div "Aug 28, 2025 - Oct 14, 2025" at bounding box center [95, 97] width 163 height 25
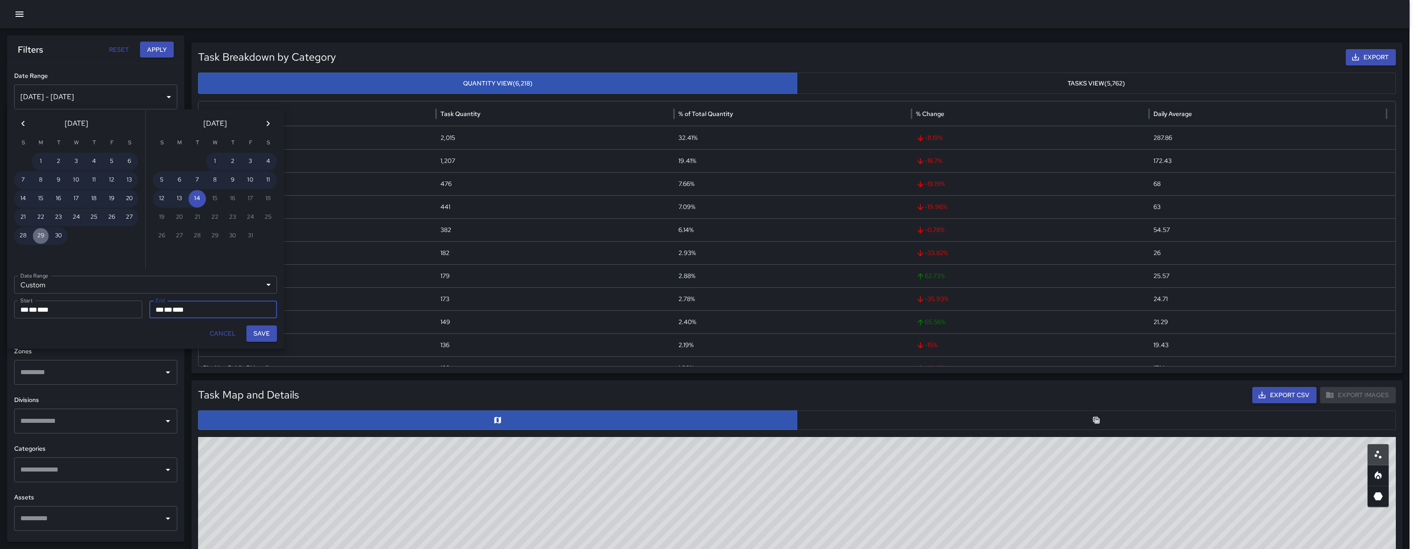
click at [42, 231] on button "29" at bounding box center [41, 236] width 18 height 18
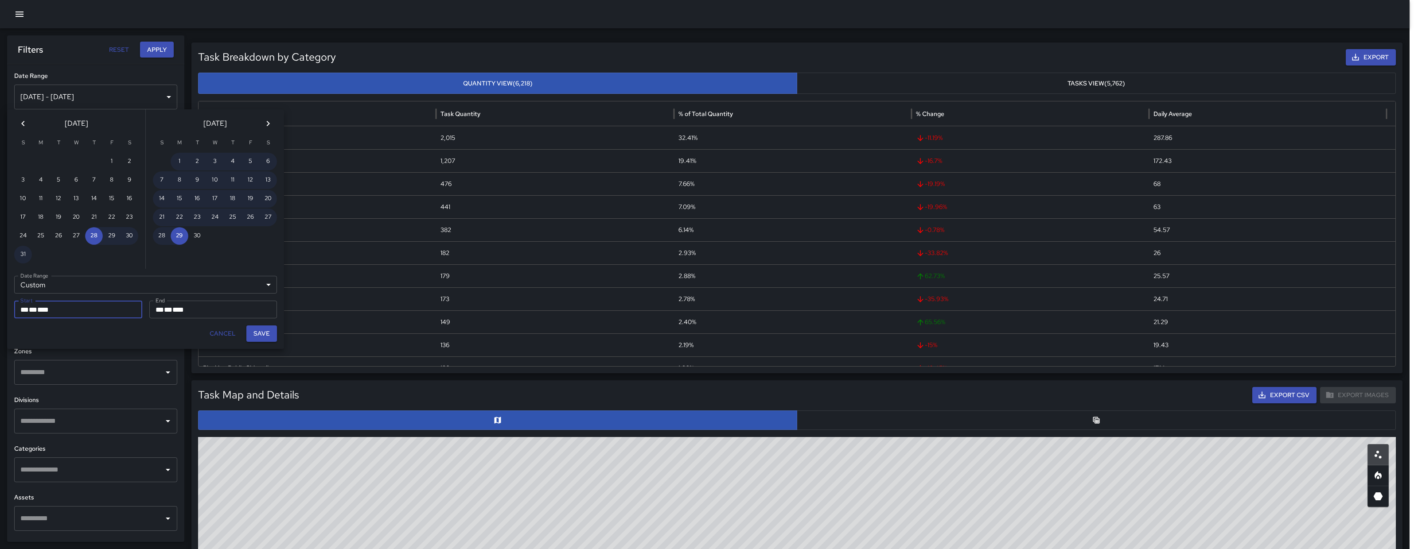
click at [222, 312] on div "** * ** * ****" at bounding box center [213, 310] width 116 height 18
click at [267, 124] on icon "Next month" at bounding box center [268, 123] width 11 height 11
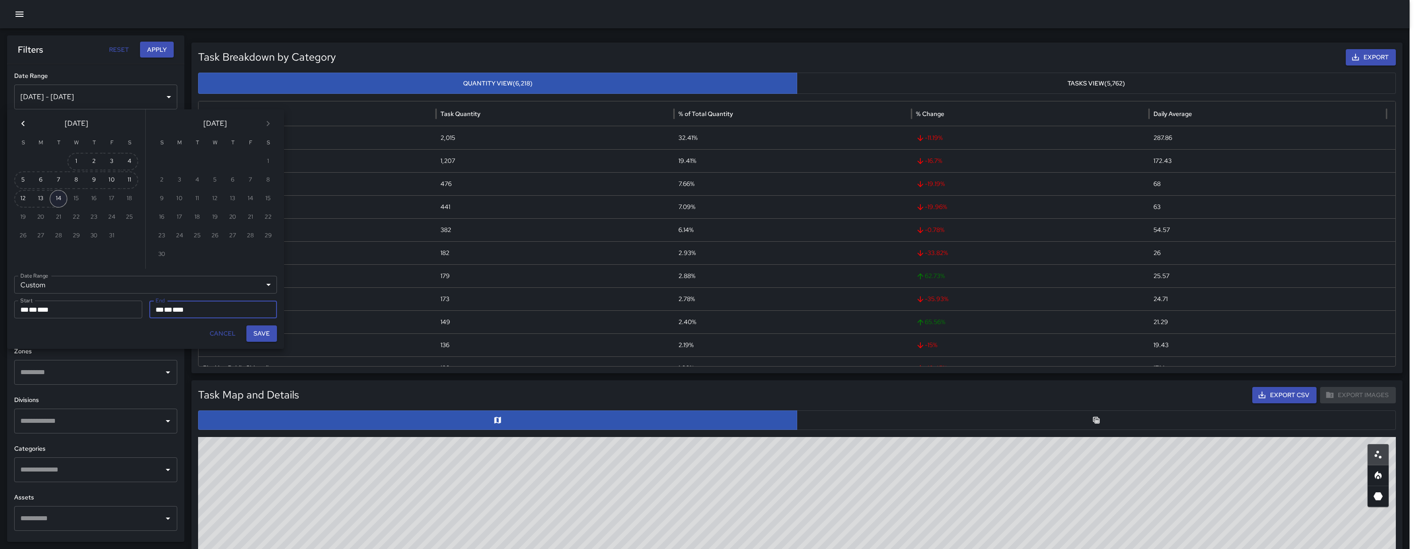
click at [64, 195] on button "14" at bounding box center [59, 199] width 18 height 18
type input "**********"
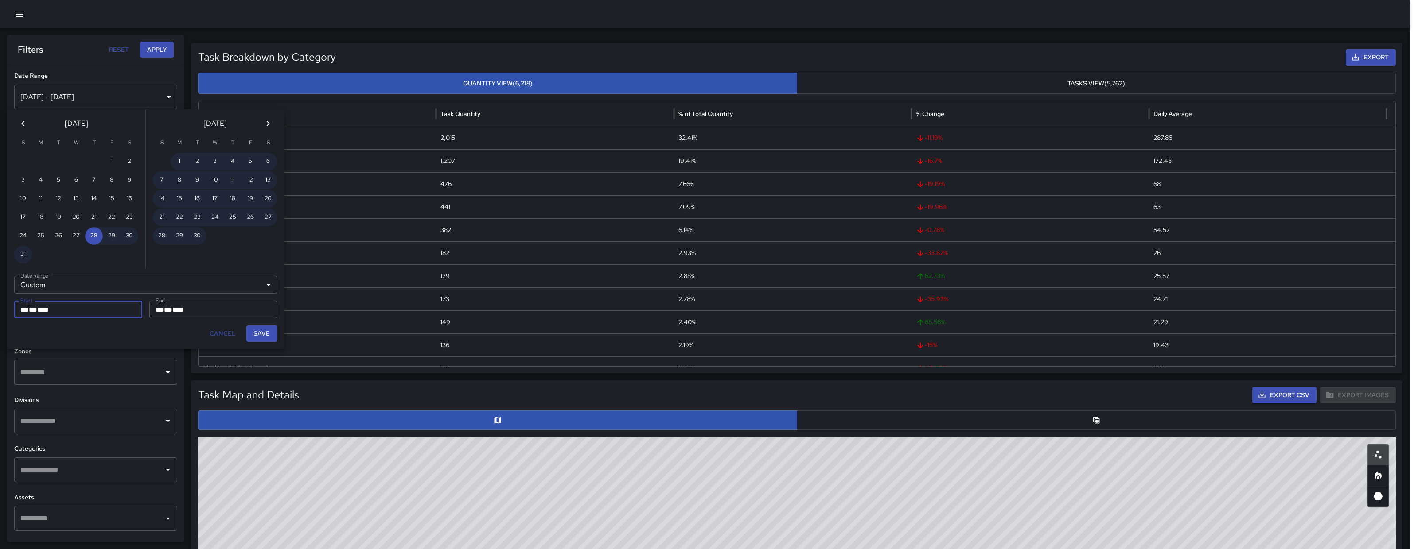
click at [260, 330] on button "Save" at bounding box center [261, 334] width 31 height 16
click at [260, 330] on div "Drain Cleaning" at bounding box center [316, 322] width 237 height 23
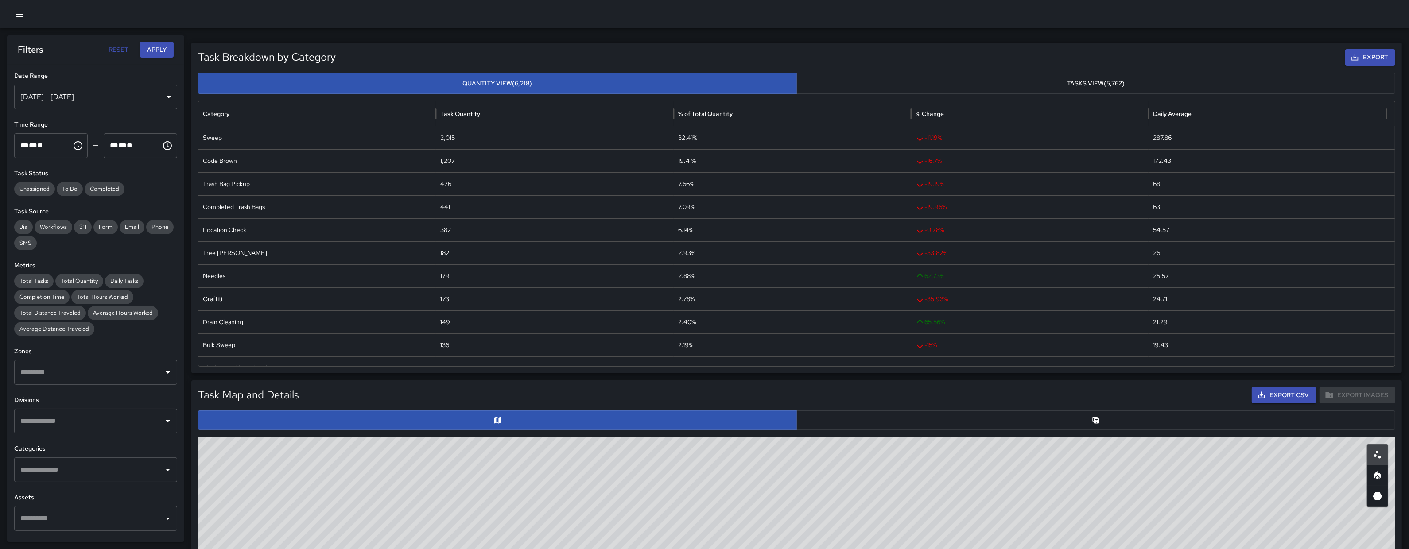
click at [95, 380] on input "text" at bounding box center [89, 372] width 142 height 17
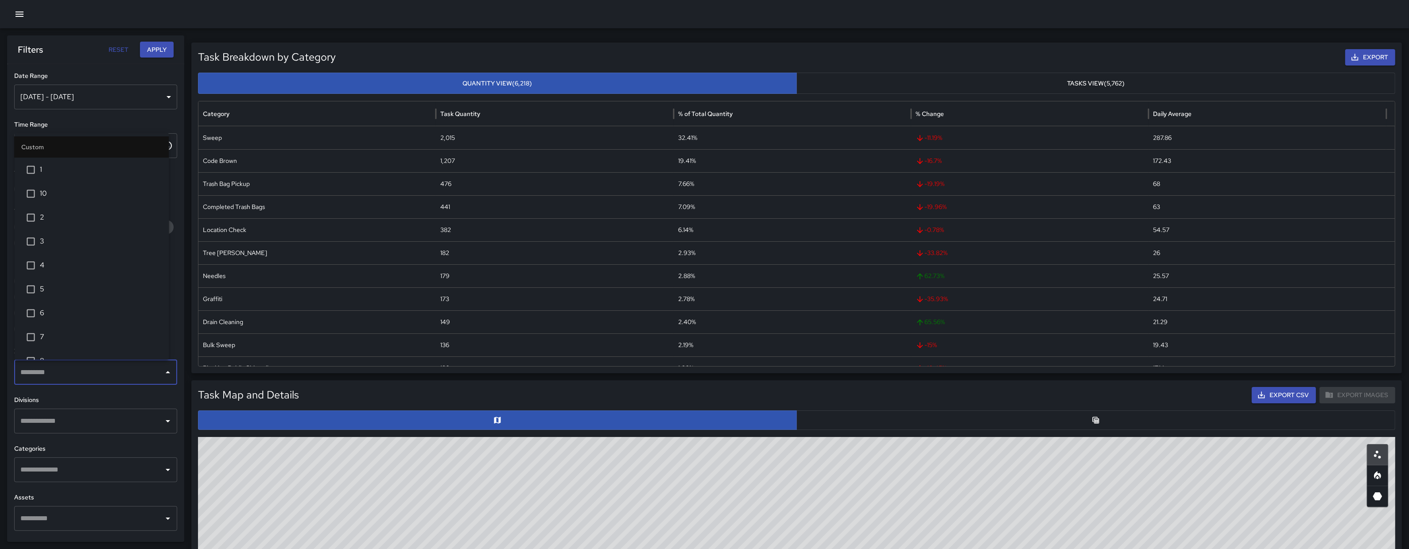
click at [80, 239] on span "3" at bounding box center [101, 242] width 122 height 11
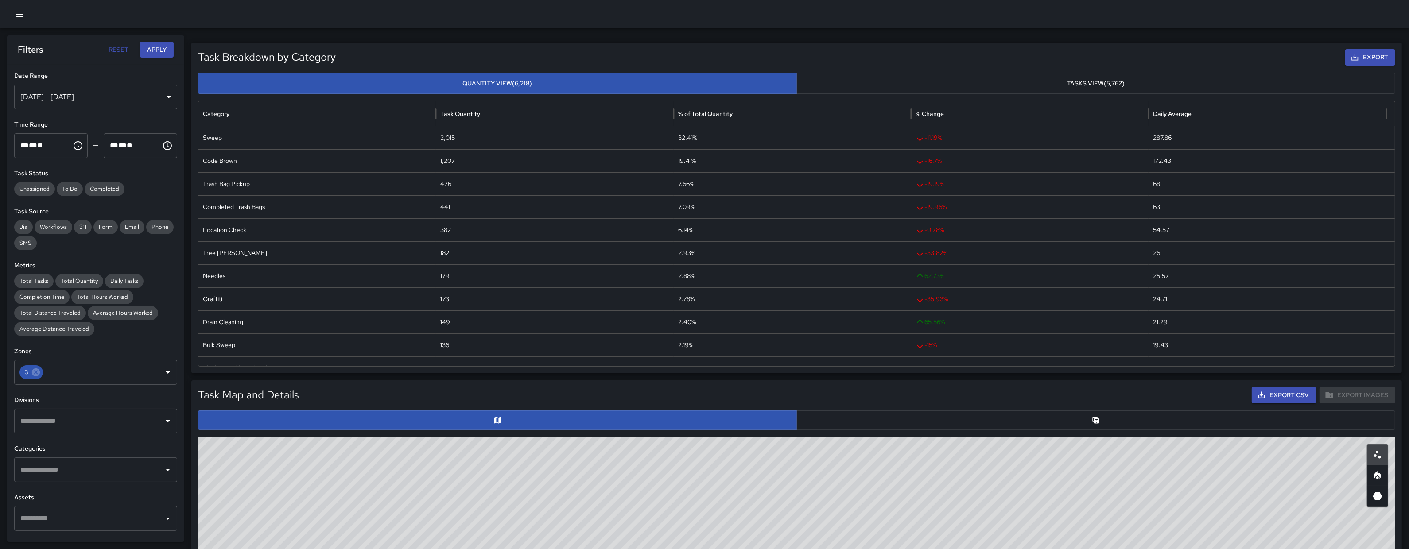
click at [134, 50] on div "Reset Apply" at bounding box center [139, 50] width 69 height 16
click at [146, 48] on button "Apply" at bounding box center [157, 50] width 34 height 16
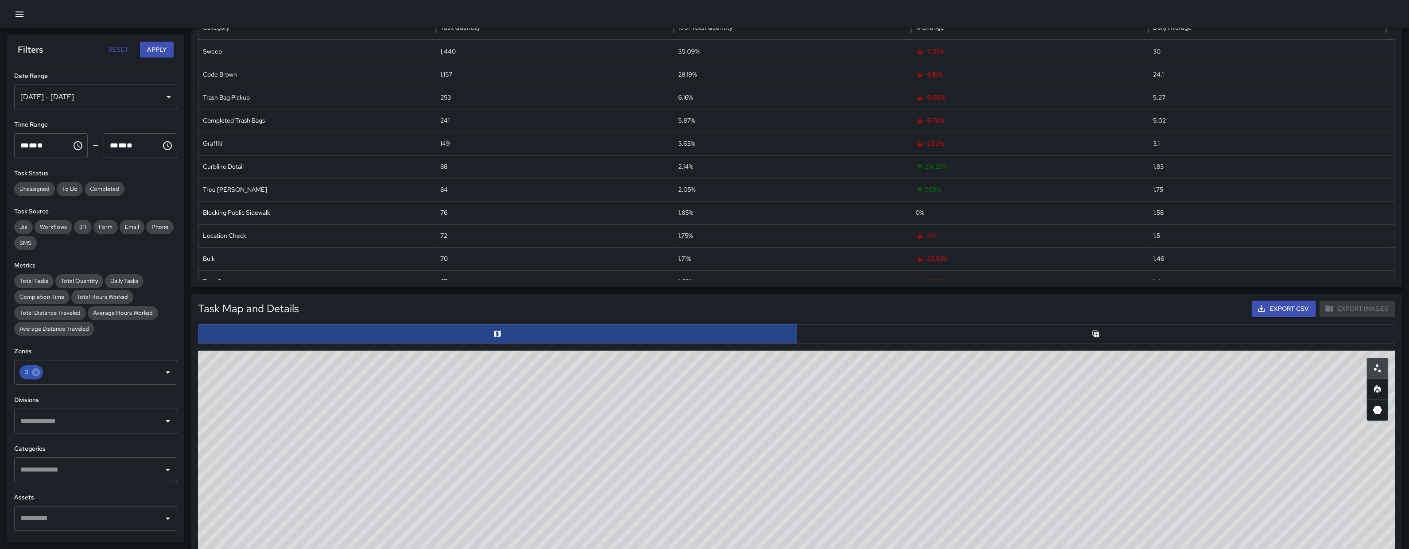
scroll to position [93, 0]
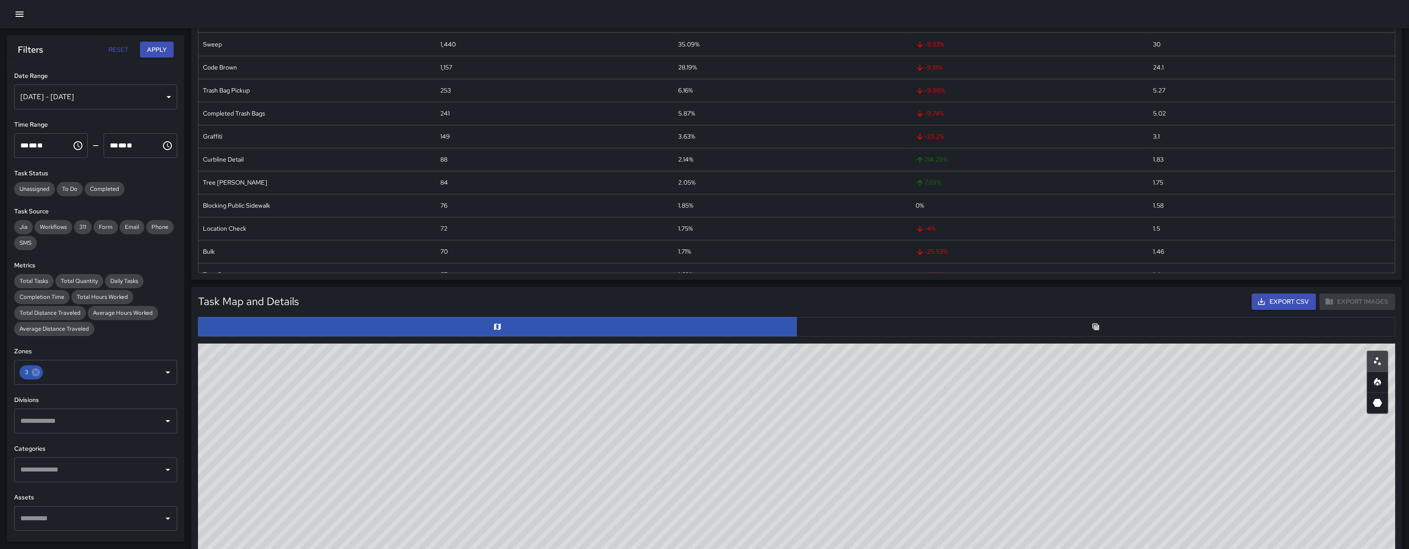
click at [916, 321] on button "button" at bounding box center [1095, 326] width 599 height 19
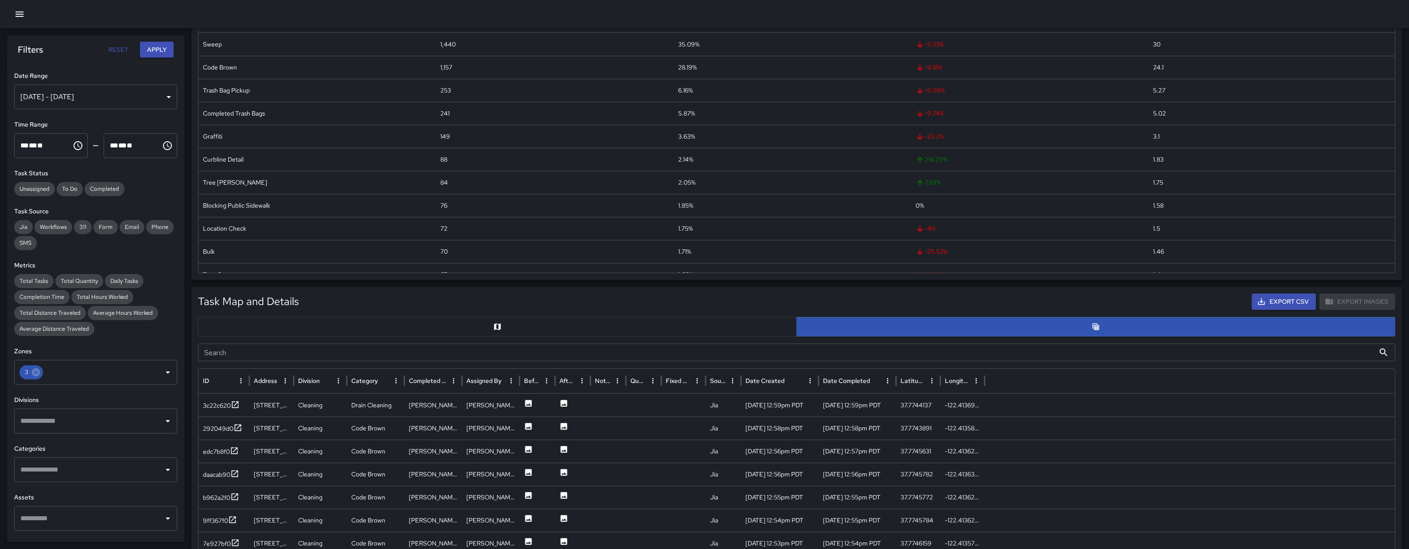
click at [237, 357] on input "Search" at bounding box center [786, 353] width 1177 height 18
paste input "********"
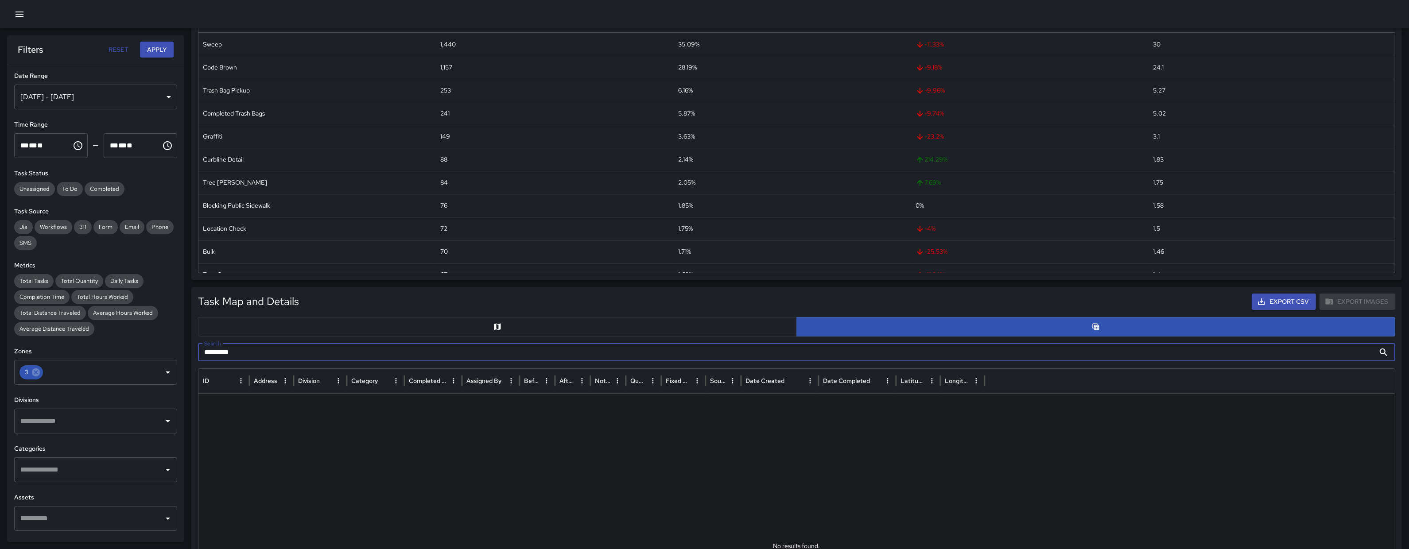
click at [207, 355] on input "********" at bounding box center [786, 353] width 1177 height 18
click at [279, 351] on input "********" at bounding box center [786, 353] width 1177 height 18
drag, startPoint x: 302, startPoint y: 357, endPoint x: 190, endPoint y: 355, distance: 112.1
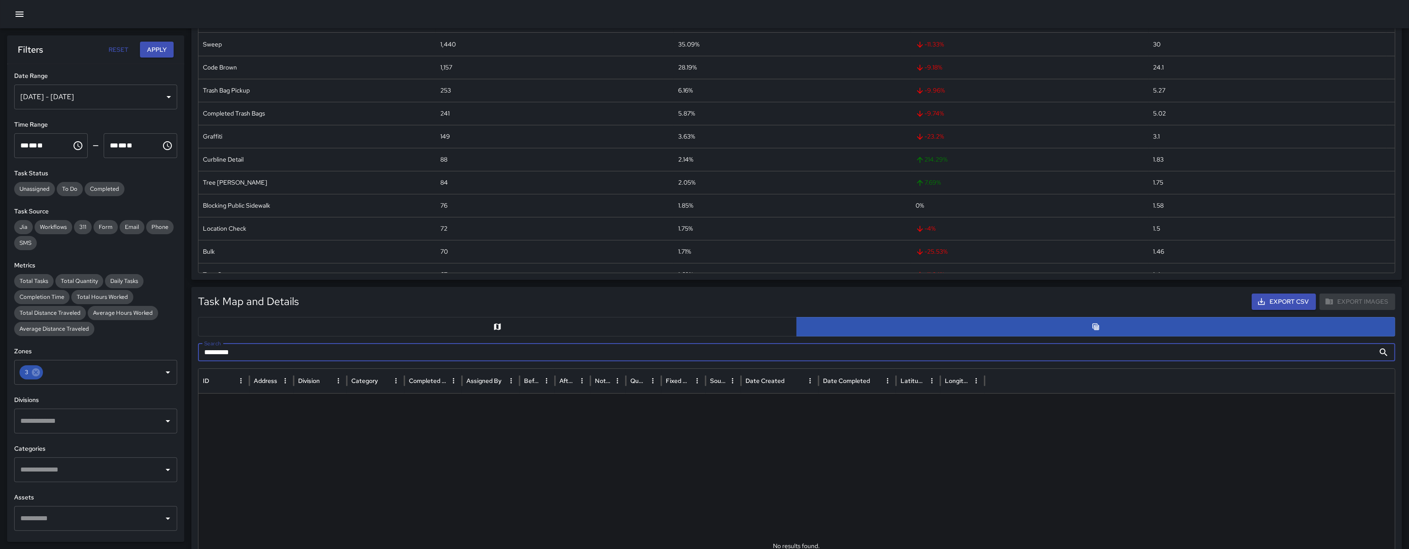
click at [286, 353] on input "********" at bounding box center [786, 353] width 1177 height 18
click at [286, 354] on input "********" at bounding box center [786, 353] width 1177 height 18
drag, startPoint x: 284, startPoint y: 353, endPoint x: 265, endPoint y: 352, distance: 19.5
click at [284, 353] on input "********" at bounding box center [786, 353] width 1177 height 18
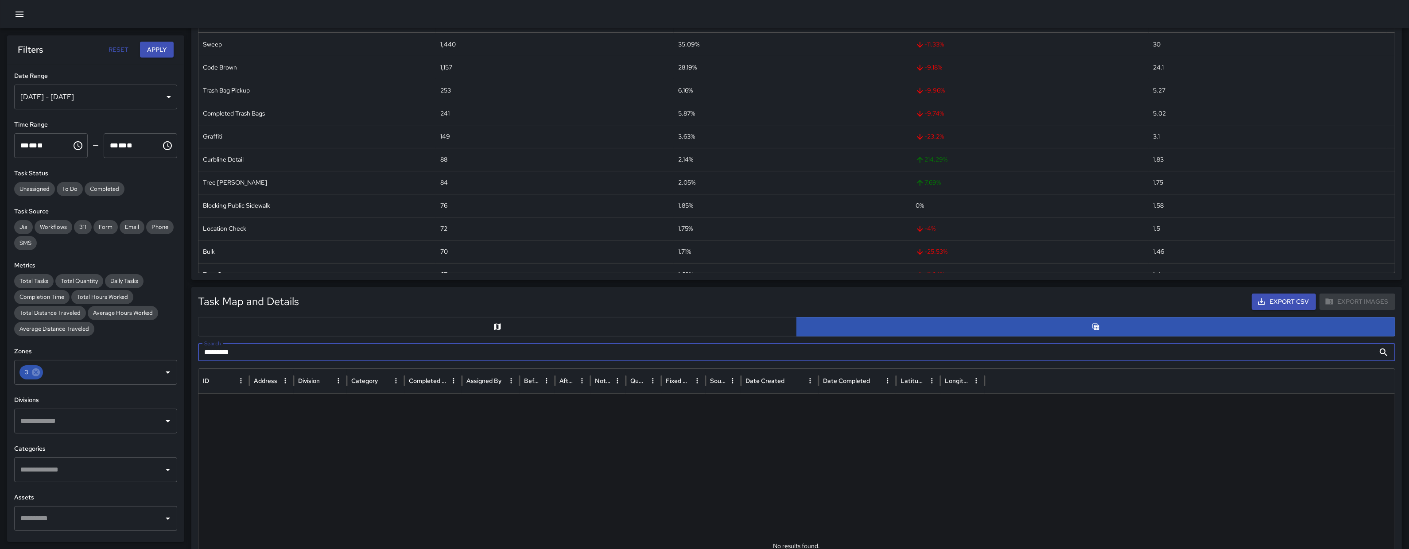
drag, startPoint x: 265, startPoint y: 352, endPoint x: 193, endPoint y: 351, distance: 71.8
click at [193, 352] on div "Task Map and Details Export CSV Export Images Search ******** Search ID Address…" at bounding box center [796, 508] width 1211 height 443
type input "********"
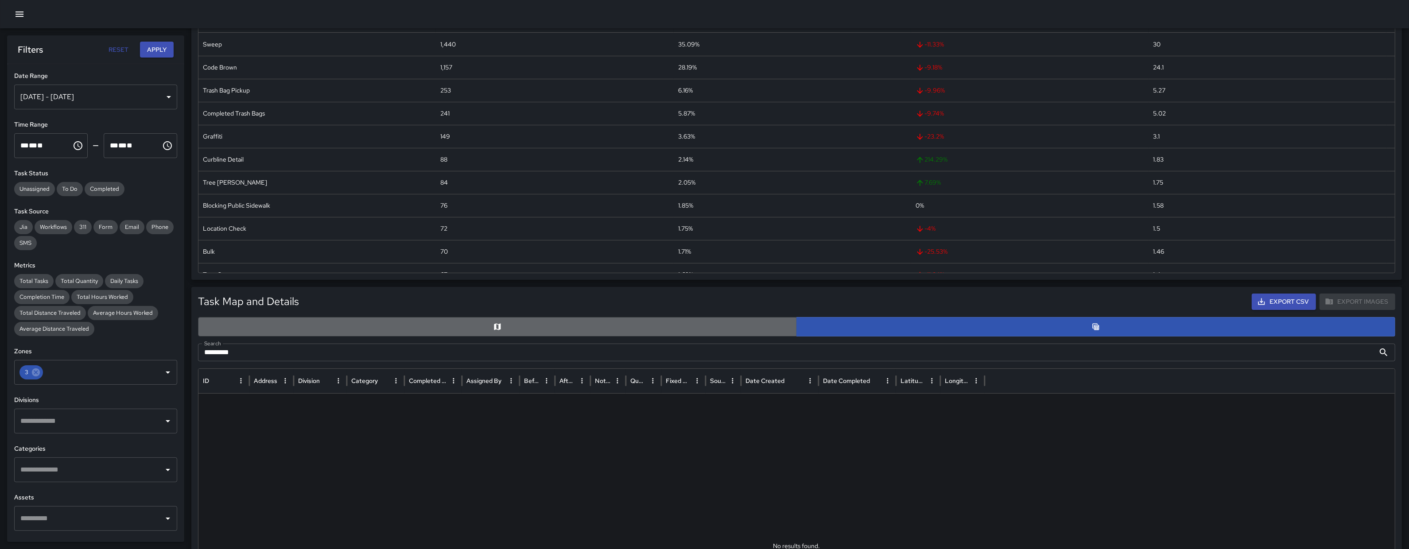
click at [376, 333] on button "button" at bounding box center [497, 326] width 599 height 19
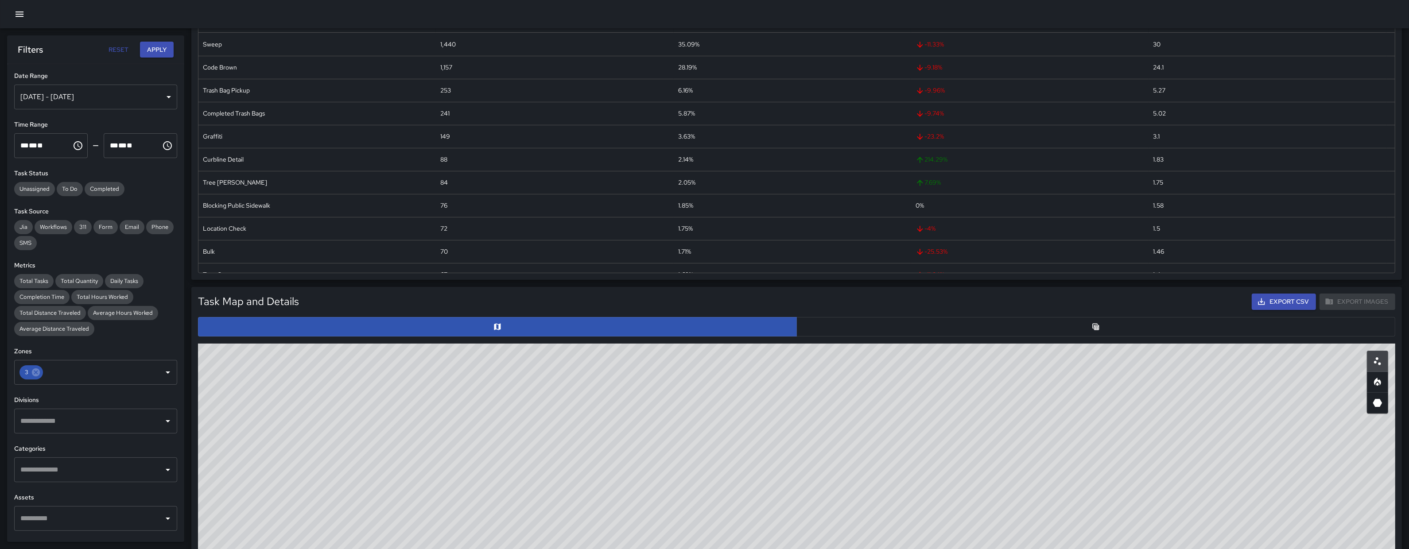
drag, startPoint x: 587, startPoint y: 437, endPoint x: 552, endPoint y: 368, distance: 77.3
click at [587, 435] on div "© Mapbox © OpenStreetMap Improve this map" at bounding box center [796, 521] width 1197 height 354
drag, startPoint x: 552, startPoint y: 368, endPoint x: 551, endPoint y: 363, distance: 5.1
click at [551, 363] on div "© Mapbox © OpenStreetMap Improve this map" at bounding box center [796, 521] width 1197 height 354
drag, startPoint x: 697, startPoint y: 440, endPoint x: 626, endPoint y: 515, distance: 103.7
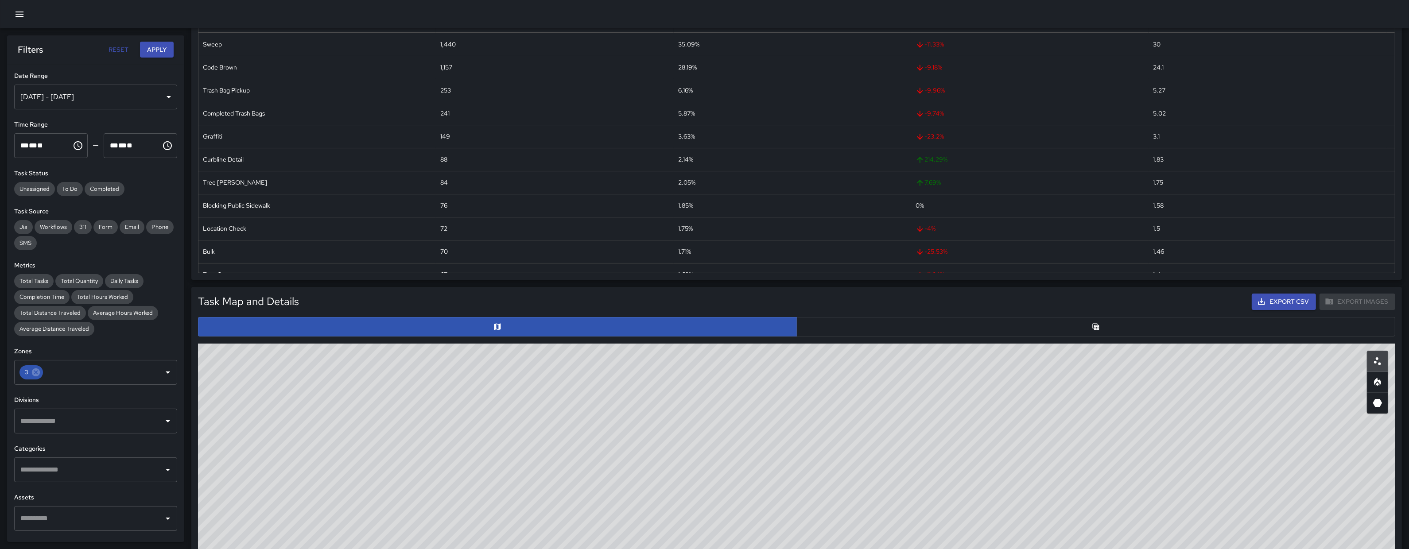
click at [626, 516] on div "© Mapbox © OpenStreetMap Improve this map" at bounding box center [796, 521] width 1197 height 354
click at [1018, 328] on button "button" at bounding box center [1095, 326] width 599 height 19
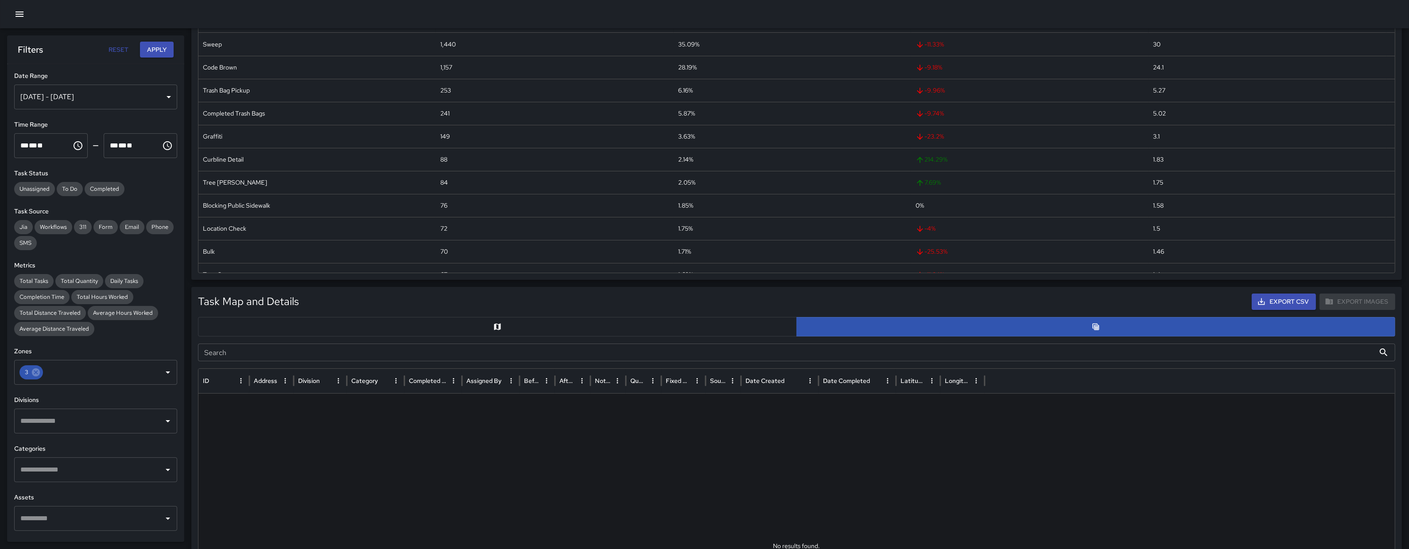
click at [284, 352] on input "Search" at bounding box center [786, 353] width 1177 height 18
click at [243, 357] on input "Search" at bounding box center [786, 353] width 1177 height 18
paste input "**********"
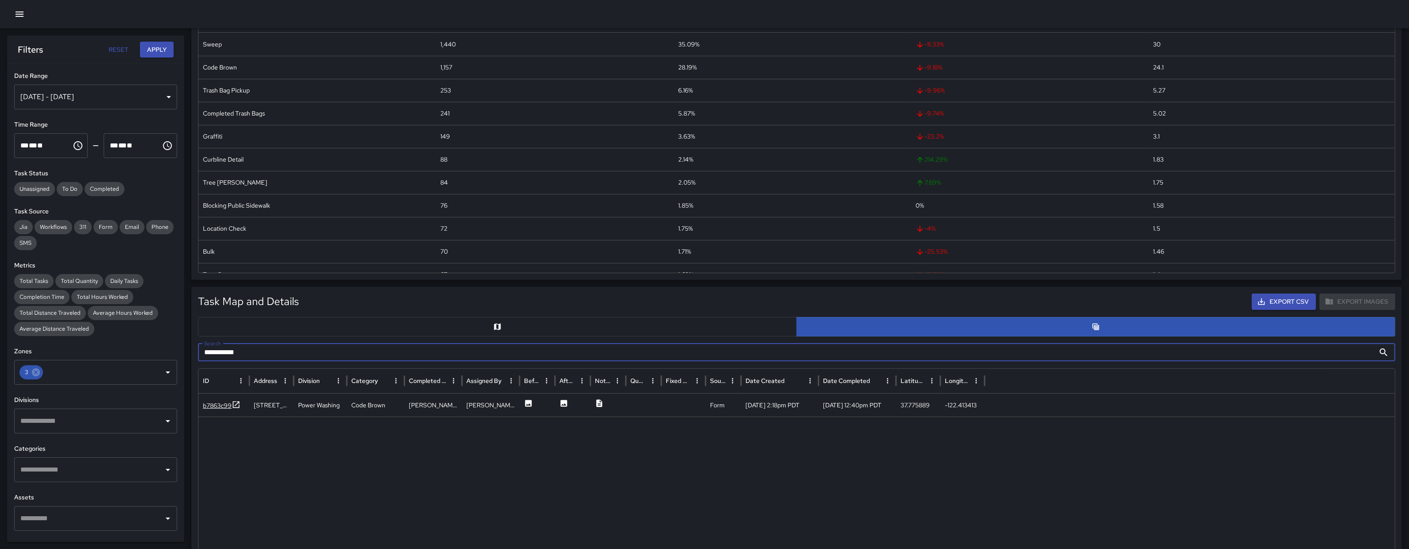
type input "**********"
click at [214, 401] on div "b7863c99" at bounding box center [217, 405] width 29 height 9
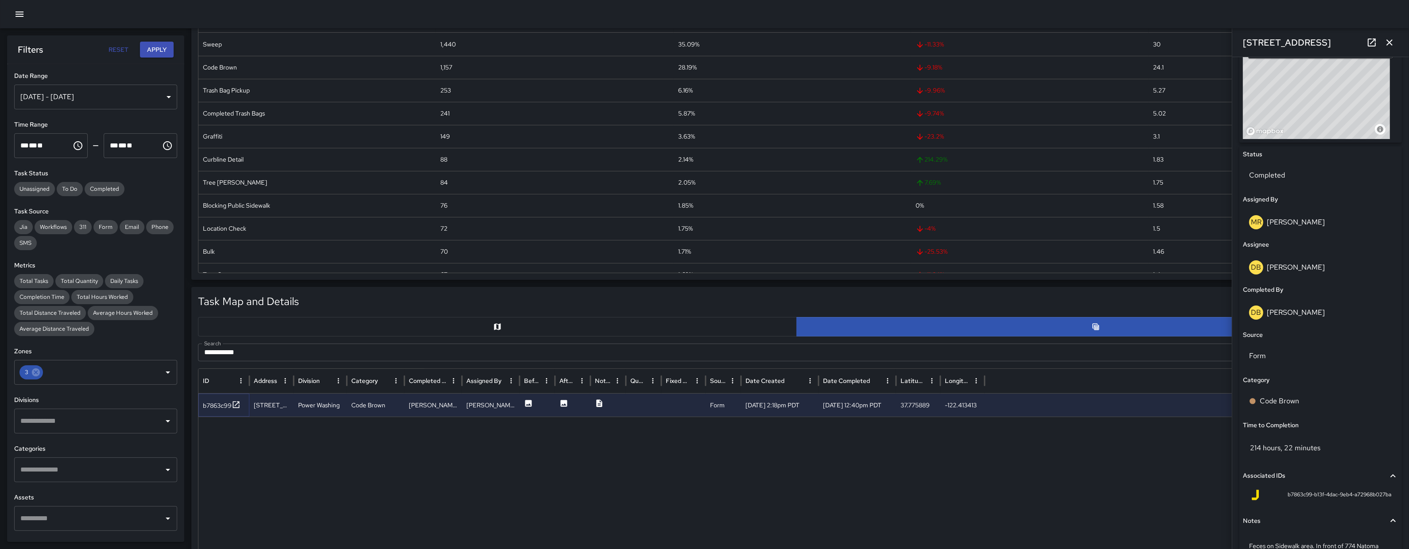
scroll to position [368, 0]
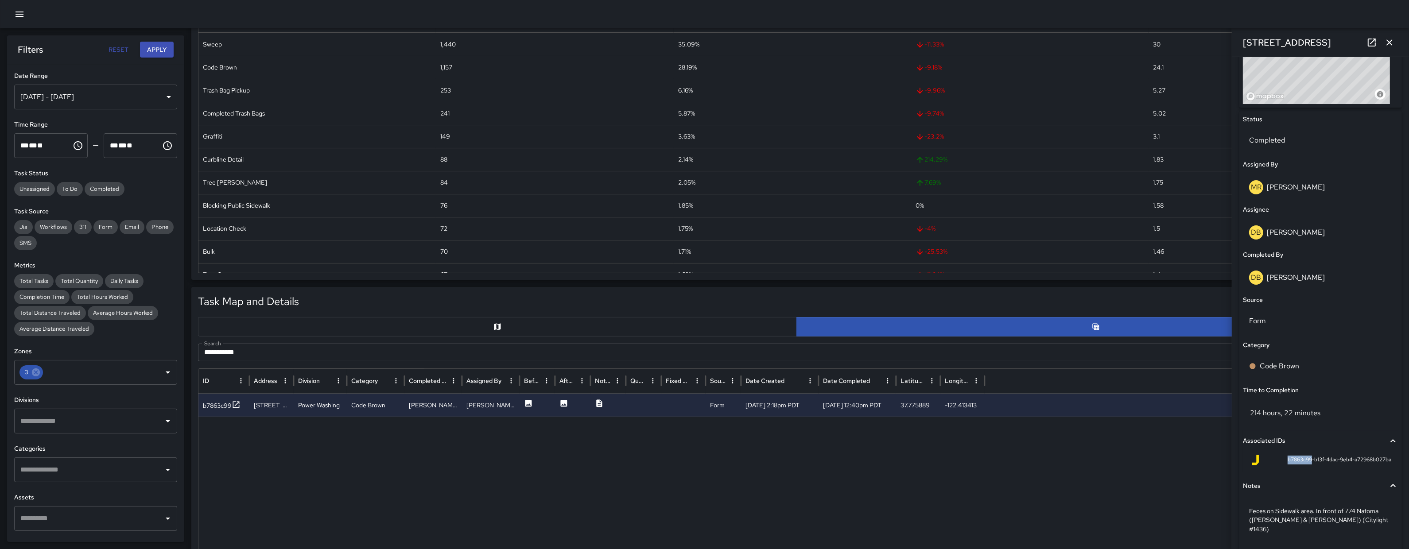
drag, startPoint x: 1302, startPoint y: 460, endPoint x: 1277, endPoint y: 462, distance: 24.9
click at [1288, 462] on span "b7863c99-b13f-4dac-9eb4-a72968b027ba" at bounding box center [1340, 460] width 104 height 9
copy span "b7863c99"
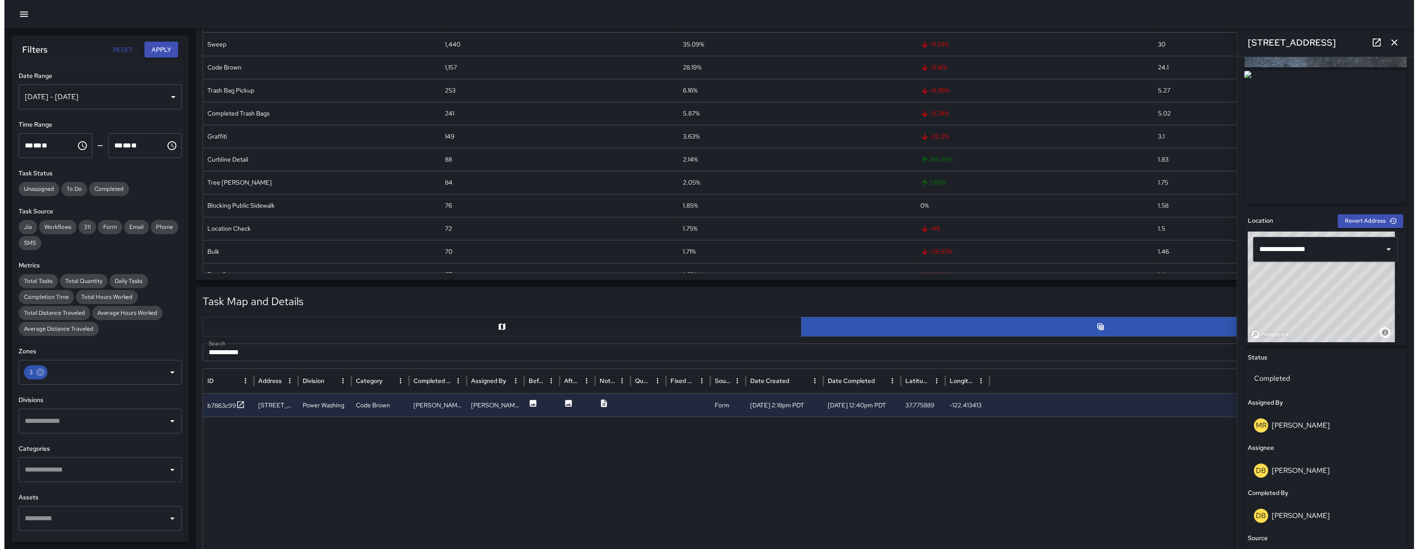
scroll to position [0, 0]
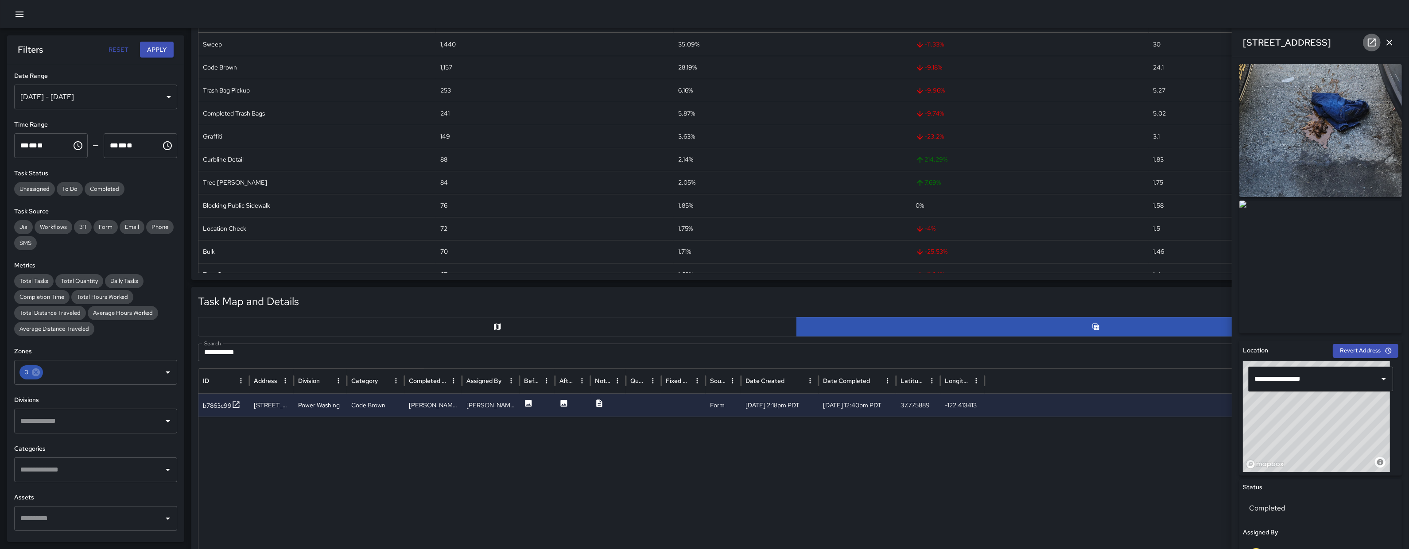
click at [1371, 48] on link at bounding box center [1372, 43] width 18 height 18
click at [21, 17] on icon "button" at bounding box center [19, 14] width 11 height 11
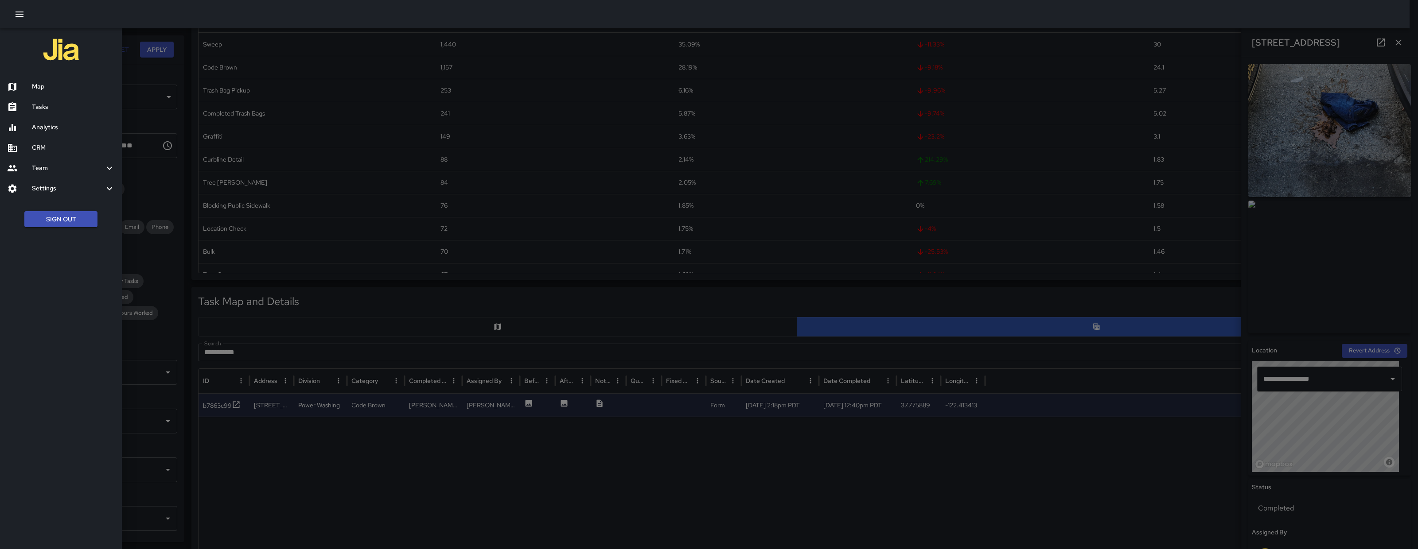
click at [75, 79] on div "Map" at bounding box center [61, 87] width 122 height 20
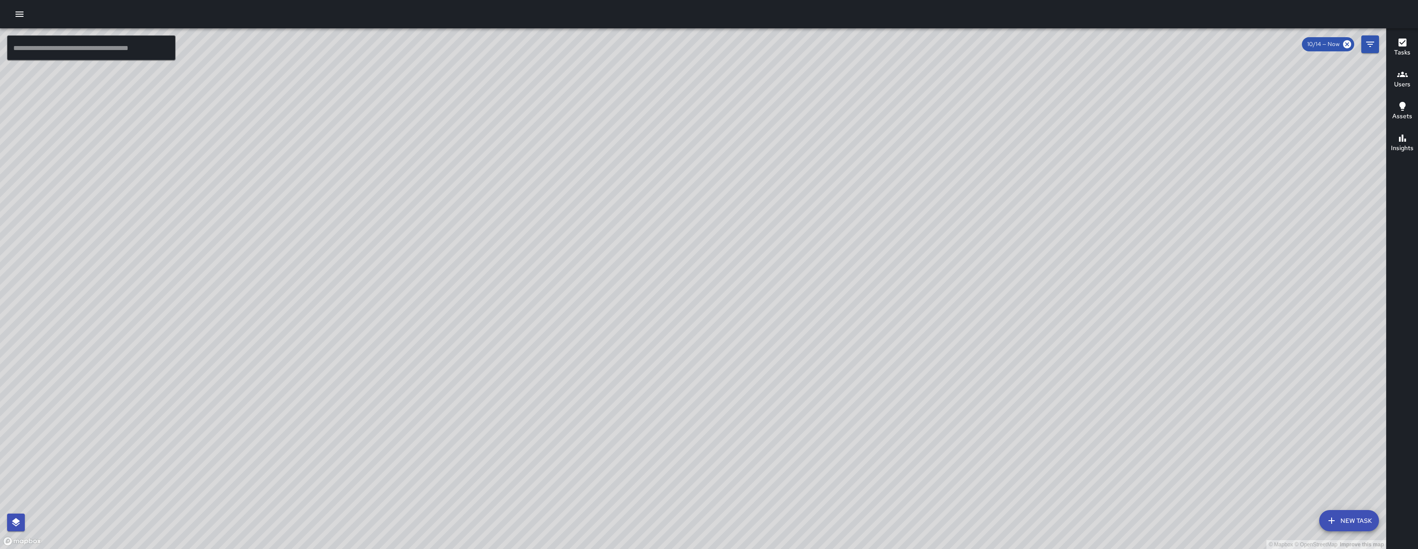
click at [595, 400] on div "© Mapbox © OpenStreetMap Improve this map EB Eddie Ballestros Ambassador Tasks …" at bounding box center [693, 288] width 1386 height 521
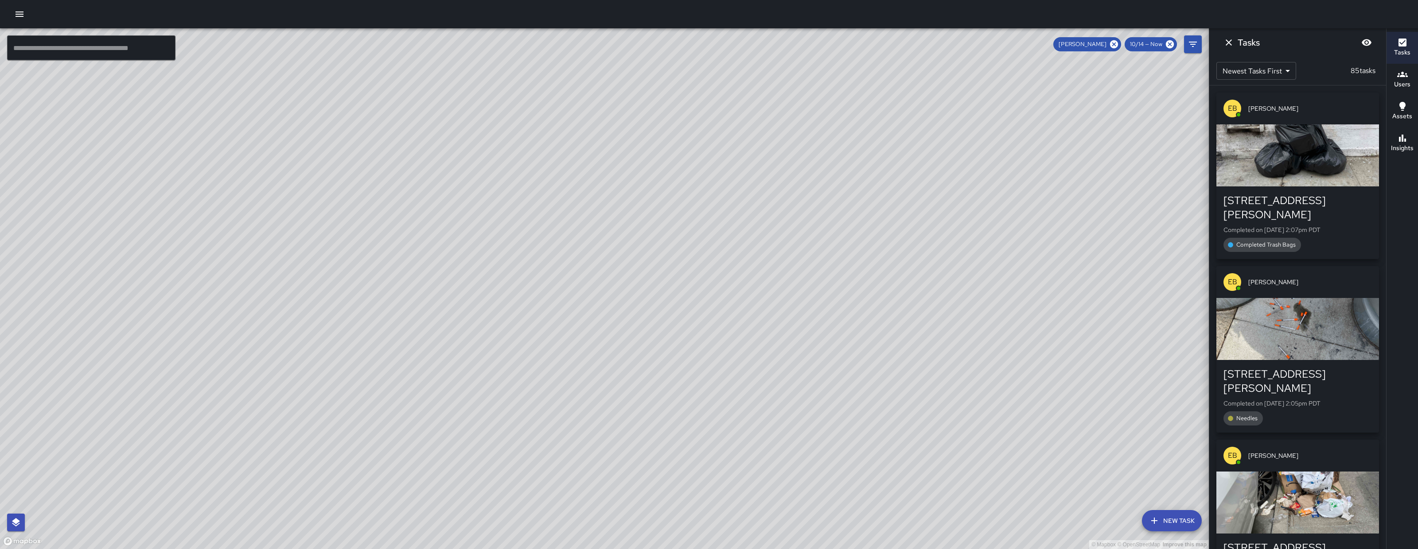
click at [1108, 42] on span "[PERSON_NAME]" at bounding box center [1082, 44] width 58 height 9
click at [1116, 43] on icon at bounding box center [1114, 44] width 10 height 10
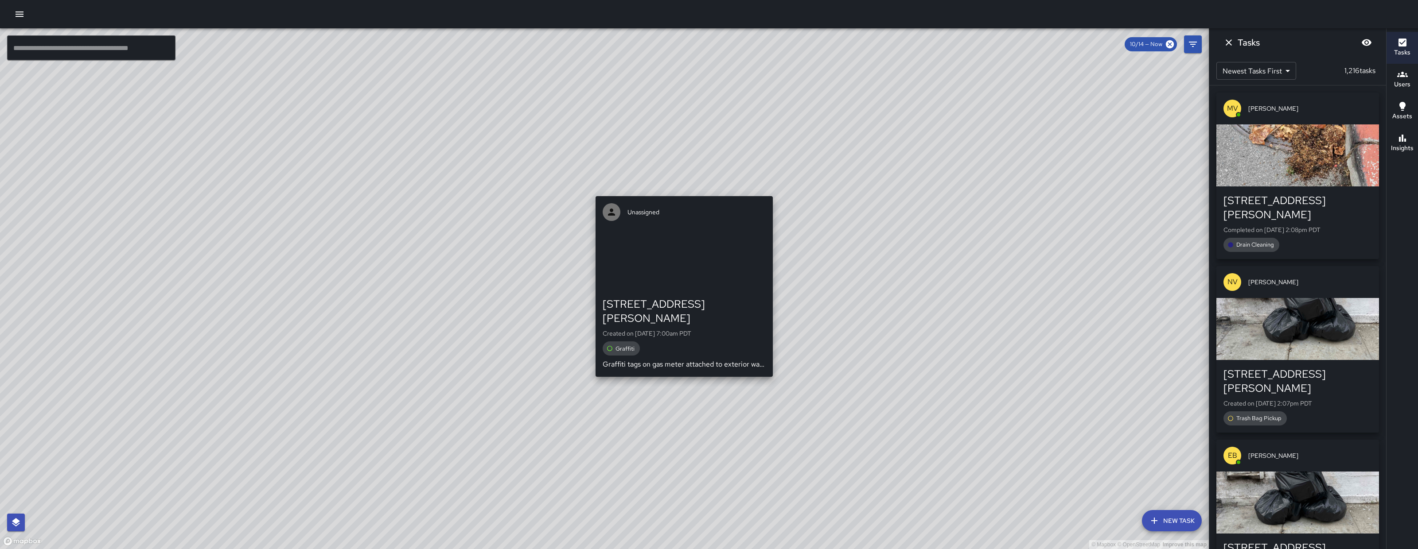
click at [591, 190] on div "© Mapbox © OpenStreetMap Improve this map Unassigned 1421 Howard Street Created…" at bounding box center [604, 288] width 1208 height 521
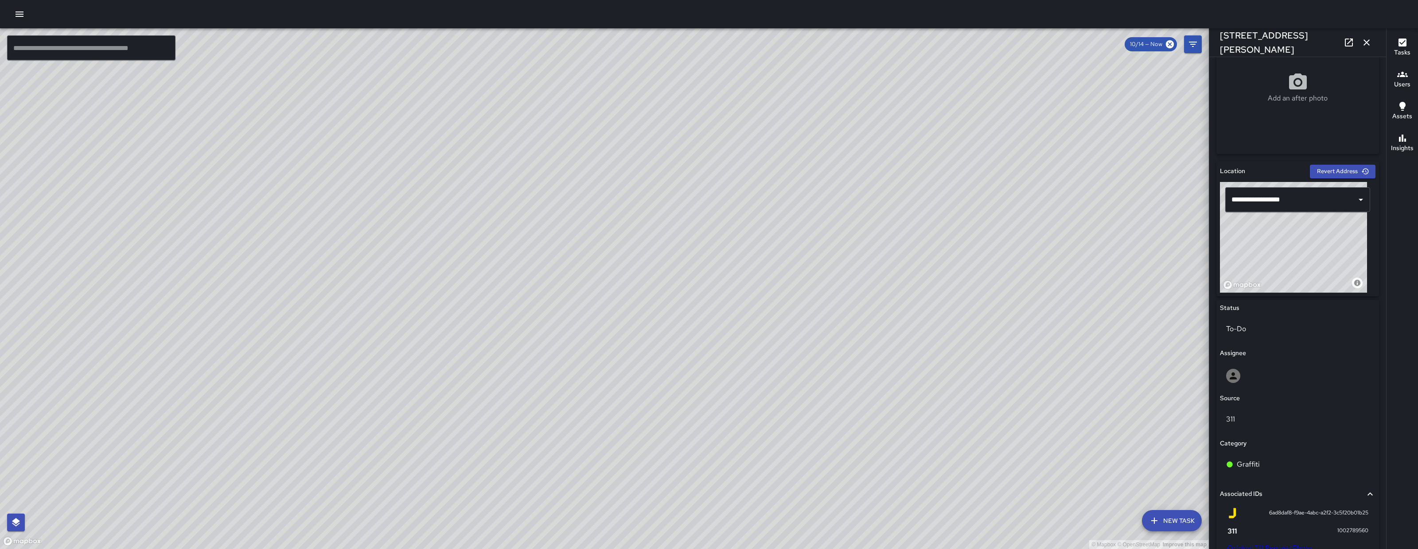
scroll to position [339, 0]
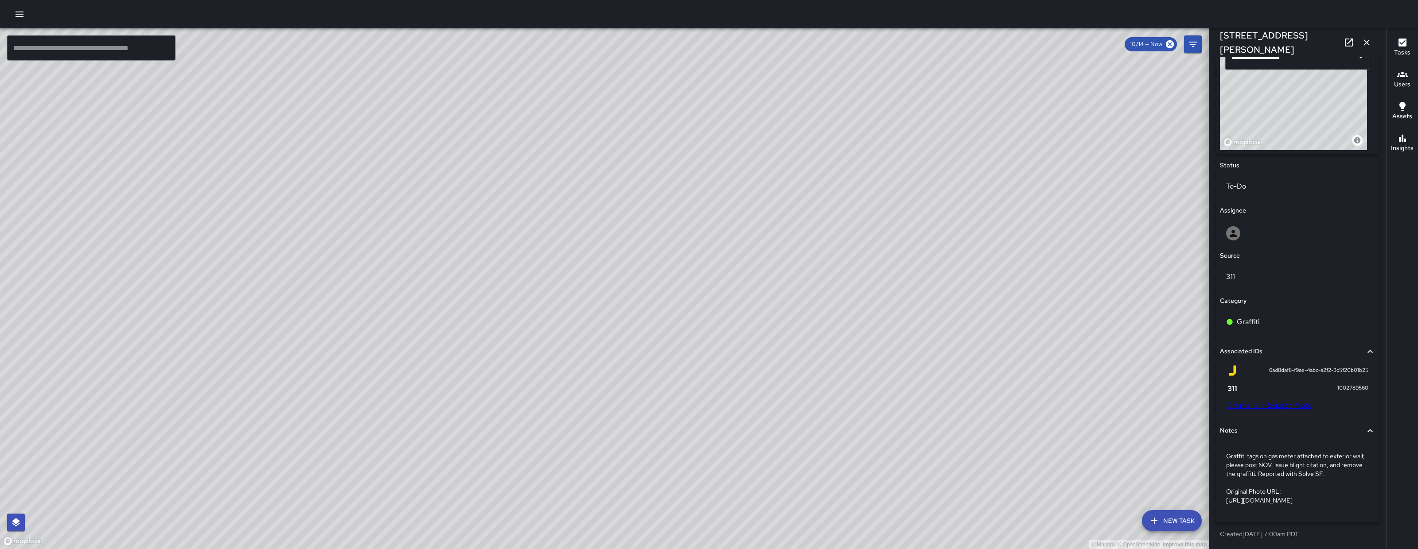
click at [1290, 401] on link "Original 311 Request Photo" at bounding box center [1269, 405] width 85 height 9
click at [614, 269] on div "© Mapbox © OpenStreetMap Improve this map" at bounding box center [604, 288] width 1208 height 521
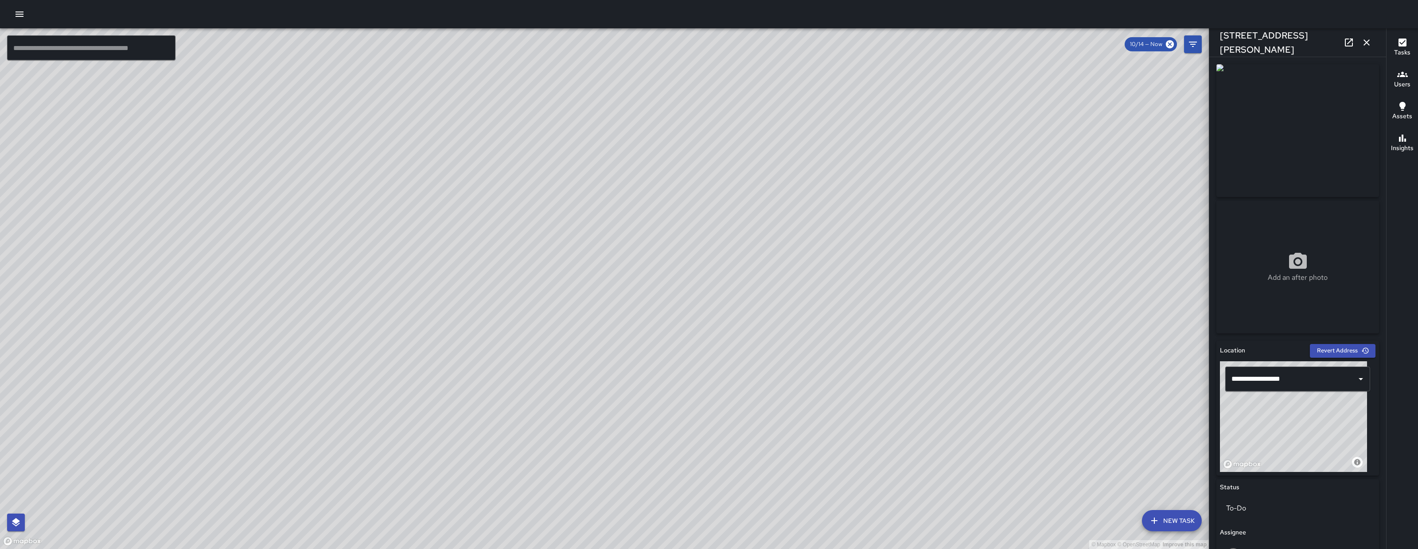
scroll to position [330, 0]
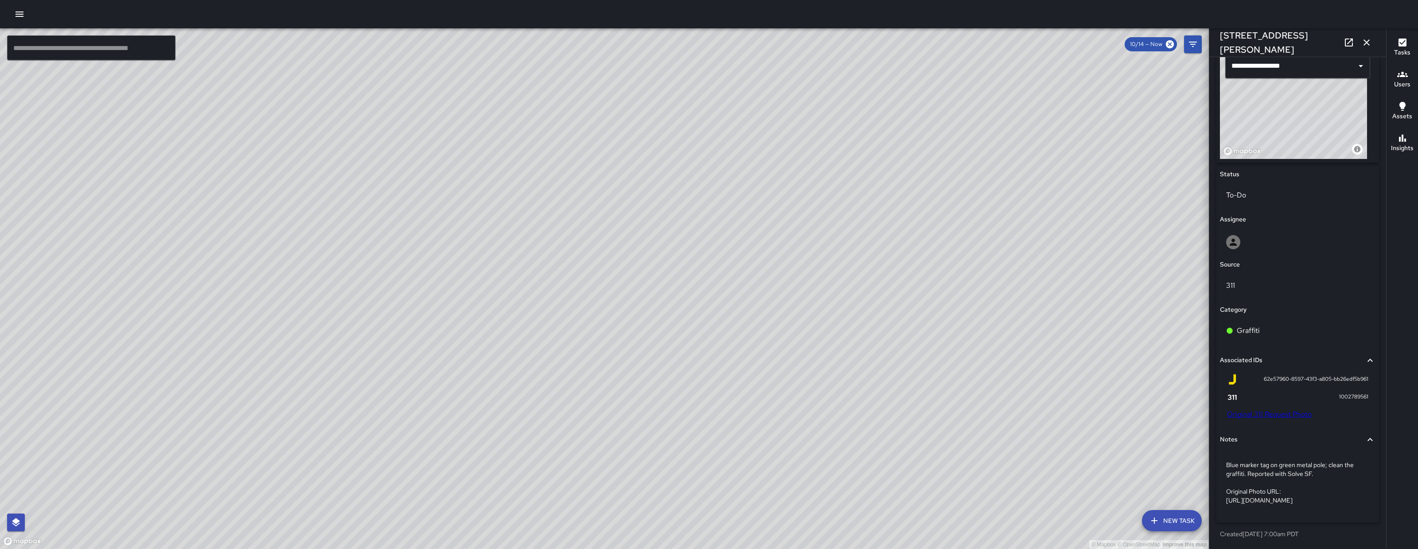
click at [1251, 410] on link "Original 311 Request Photo" at bounding box center [1269, 414] width 85 height 9
click at [1368, 44] on icon "button" at bounding box center [1366, 42] width 11 height 11
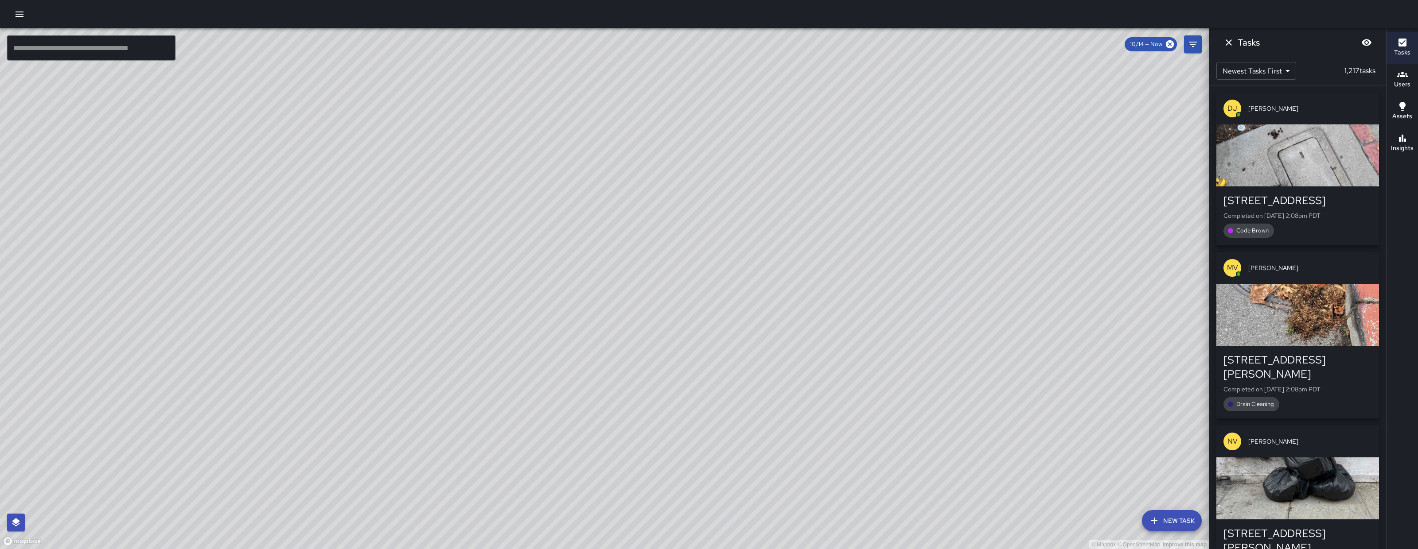
click at [1369, 44] on div "Tasks Newest Tasks First * ​ 1,217 tasks DJ Davis Jones 255 10th Street Complet…" at bounding box center [1296, 288] width 177 height 521
drag, startPoint x: 581, startPoint y: 338, endPoint x: 516, endPoint y: 267, distance: 97.2
click at [516, 267] on div "© Mapbox © OpenStreetMap Improve this map" at bounding box center [604, 288] width 1208 height 521
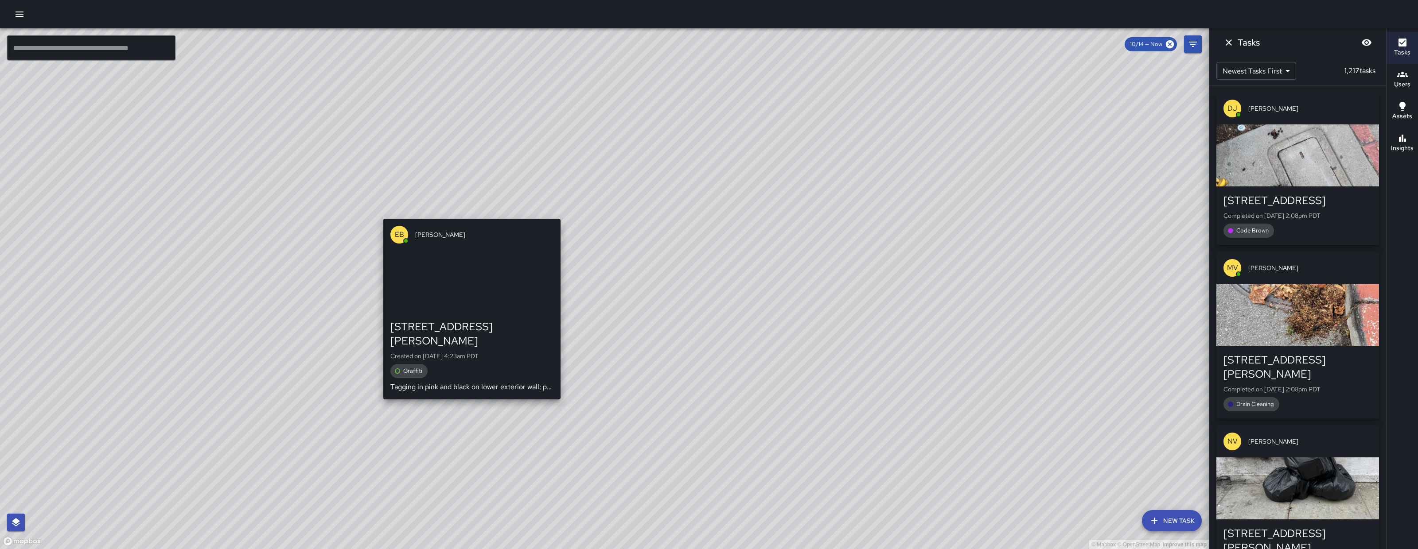
click at [467, 393] on div "© Mapbox © OpenStreetMap Improve this map EB Eddie Ballestros 160 Kissling Stre…" at bounding box center [604, 288] width 1208 height 521
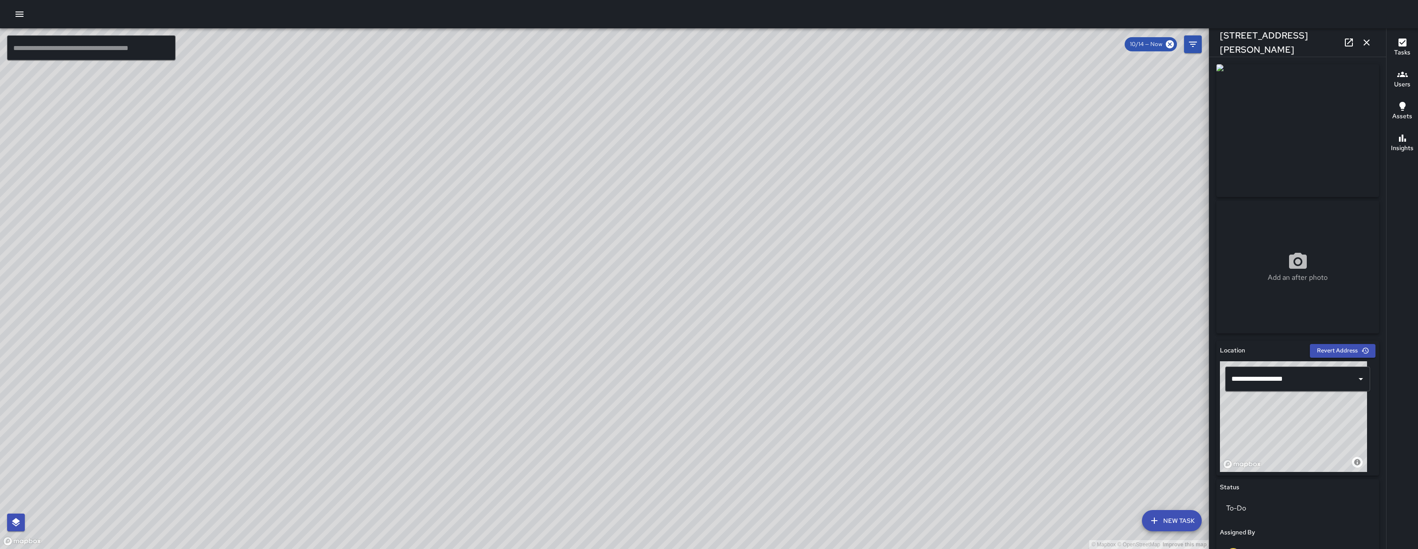
scroll to position [227, 0]
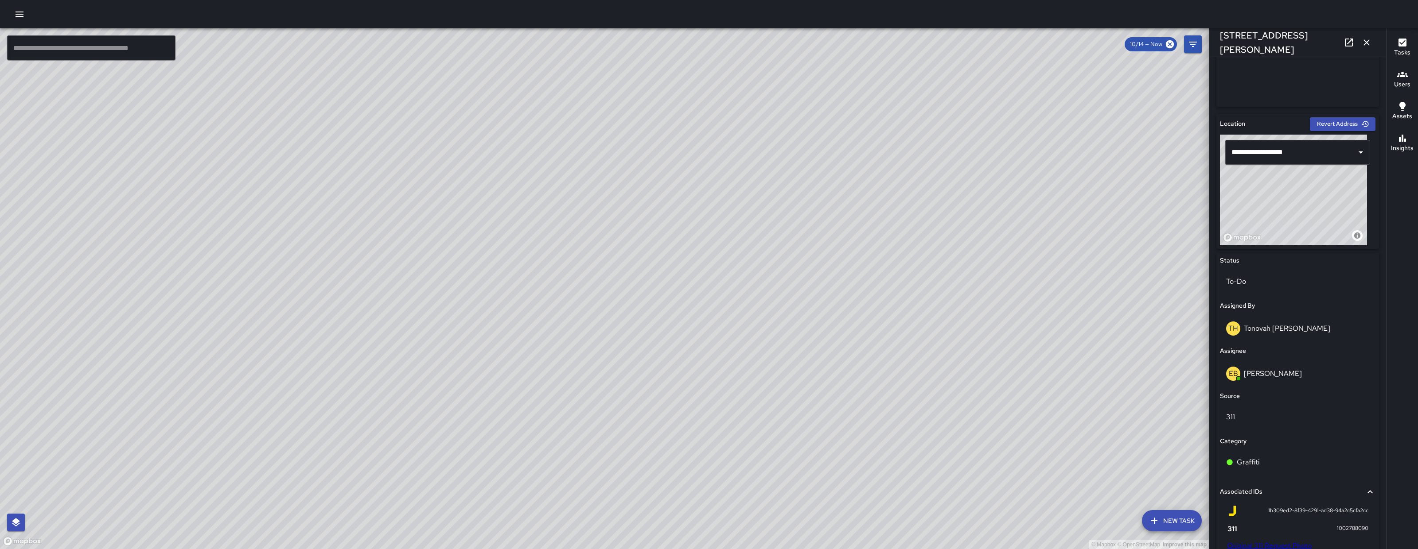
click at [1250, 544] on link "Original 311 Request Photo" at bounding box center [1269, 545] width 85 height 9
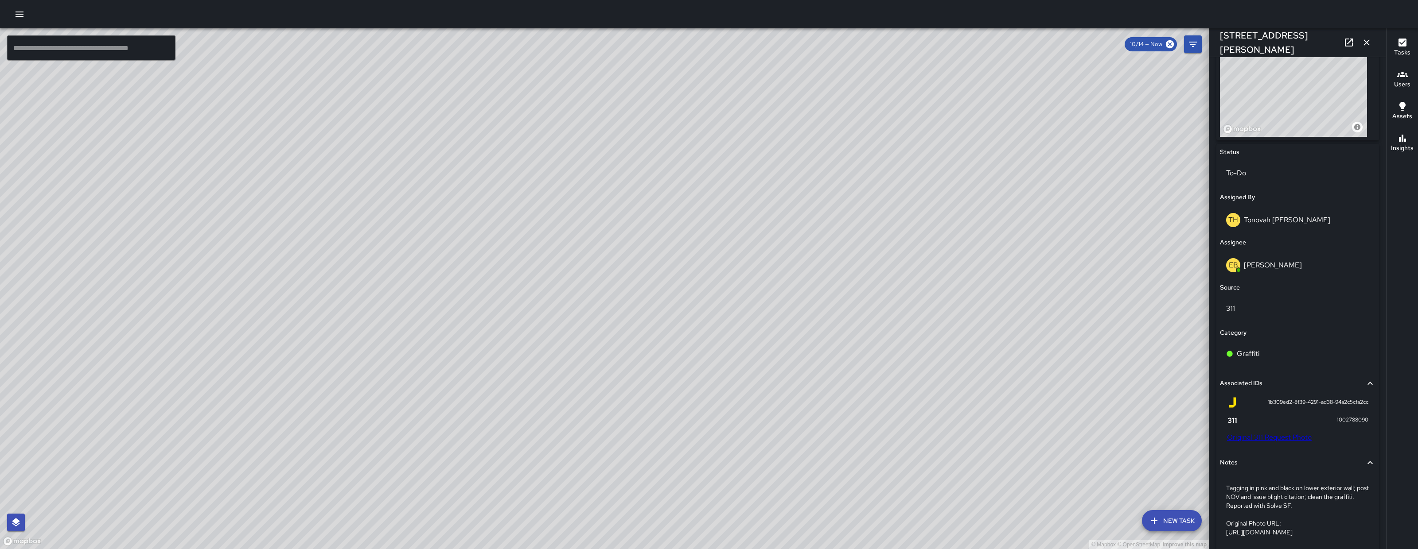
scroll to position [385, 0]
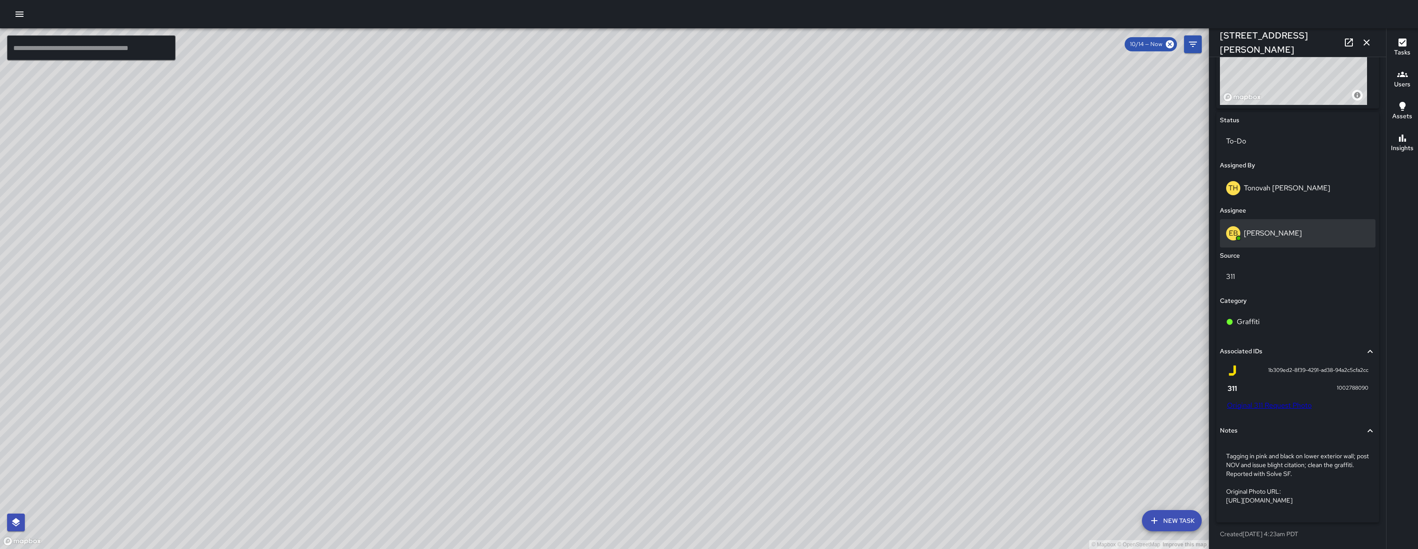
click at [1247, 229] on p "[PERSON_NAME]" at bounding box center [1272, 233] width 58 height 9
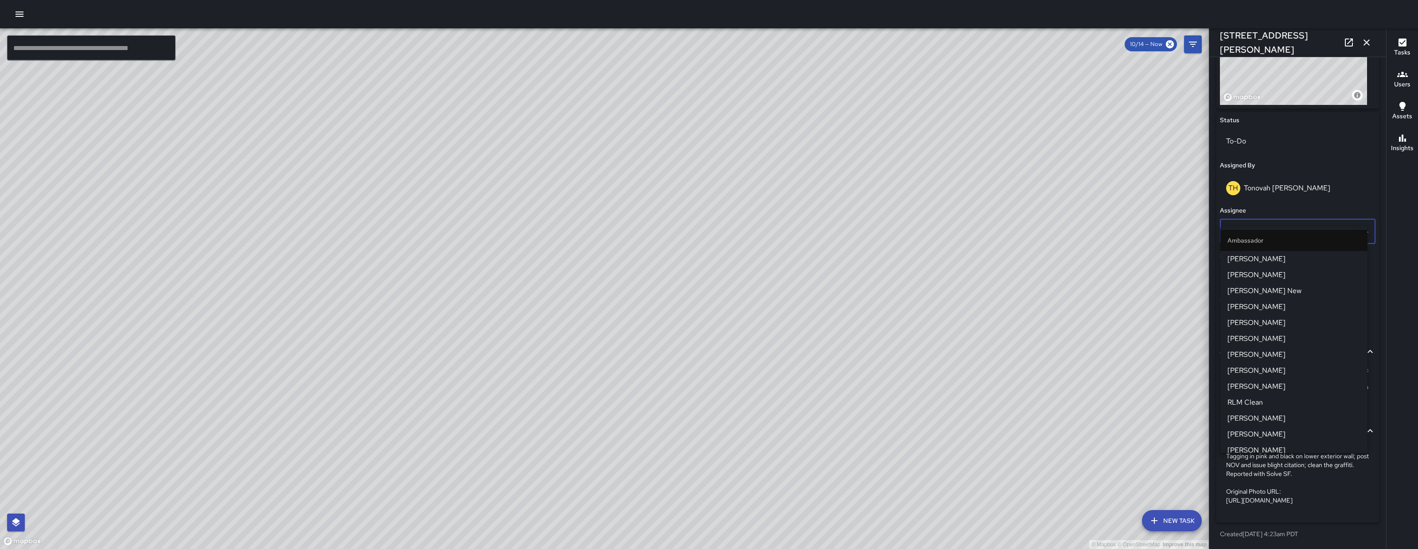
scroll to position [37, 0]
click at [1247, 223] on input "**********" at bounding box center [1285, 231] width 123 height 17
click at [1321, 223] on input "**********" at bounding box center [1285, 231] width 123 height 17
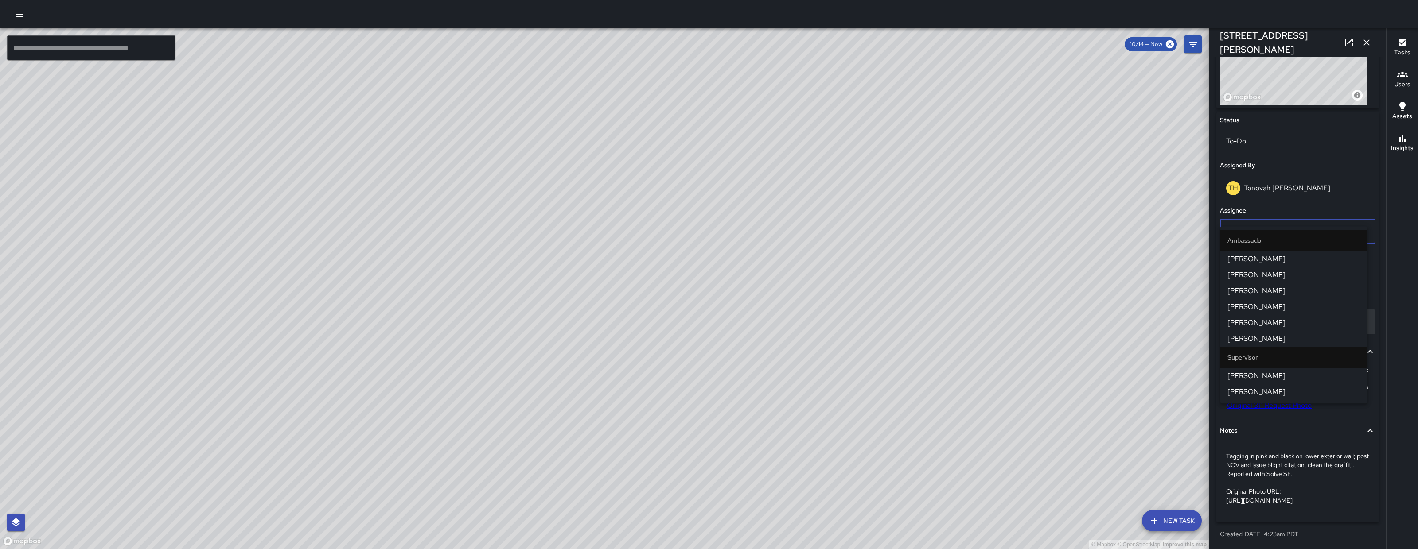
type input "****"
click at [1314, 265] on li "Dago Cervantes" at bounding box center [1293, 259] width 147 height 16
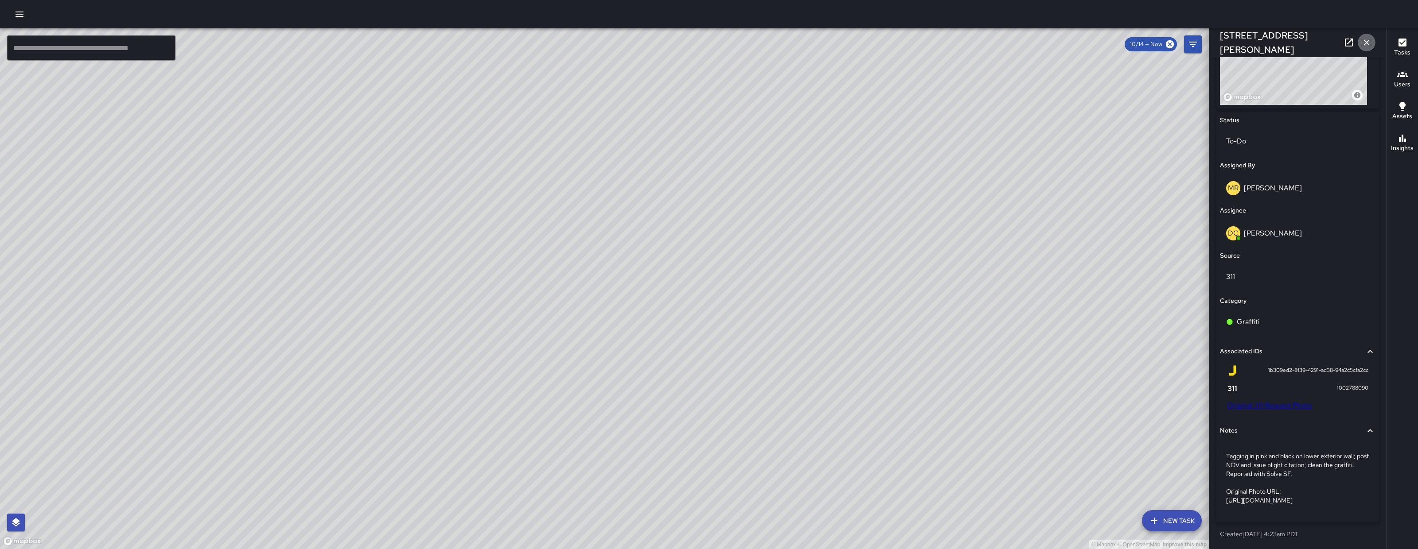
click at [1363, 39] on icon "button" at bounding box center [1366, 42] width 11 height 11
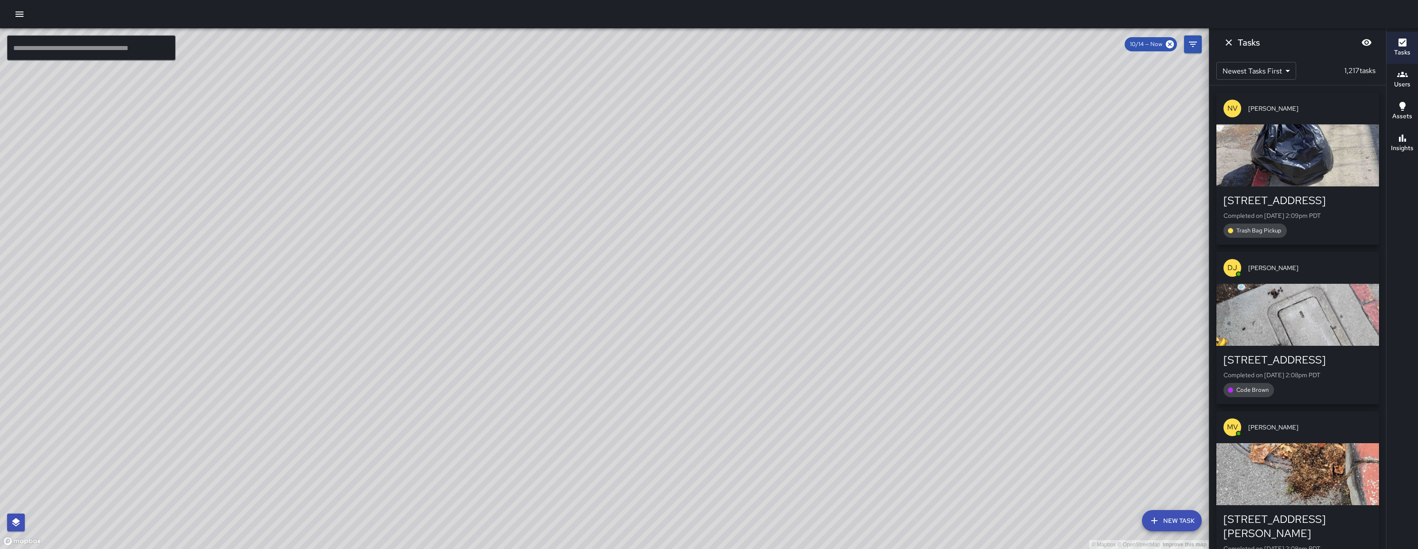
drag, startPoint x: 891, startPoint y: 413, endPoint x: 634, endPoint y: 270, distance: 294.1
click at [634, 270] on div "© Mapbox © OpenStreetMap Improve this map" at bounding box center [604, 288] width 1208 height 521
click at [23, 16] on icon "button" at bounding box center [19, 14] width 11 height 11
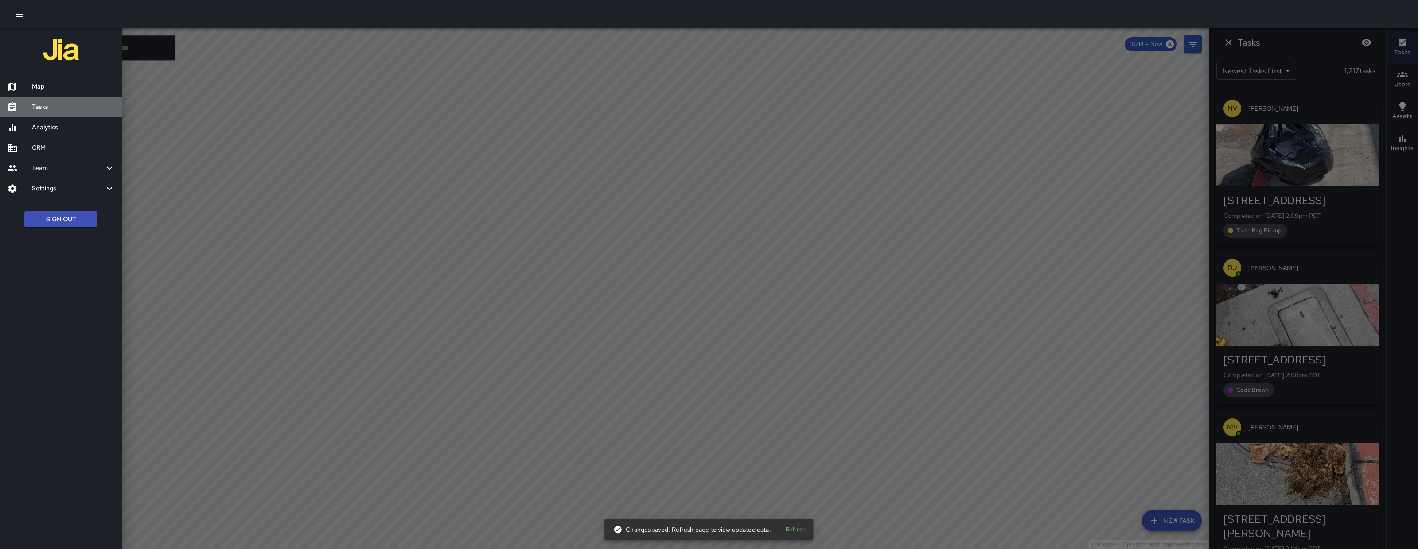
click at [46, 112] on div "Tasks" at bounding box center [61, 107] width 122 height 20
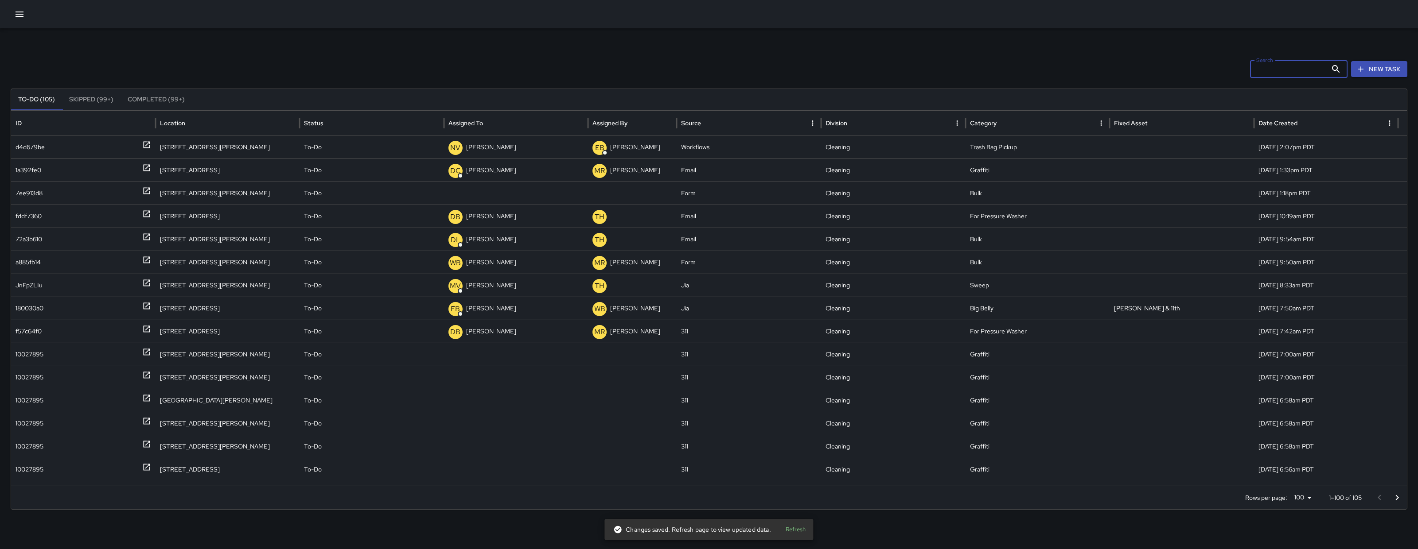
click at [1270, 69] on input "Search" at bounding box center [1288, 69] width 77 height 18
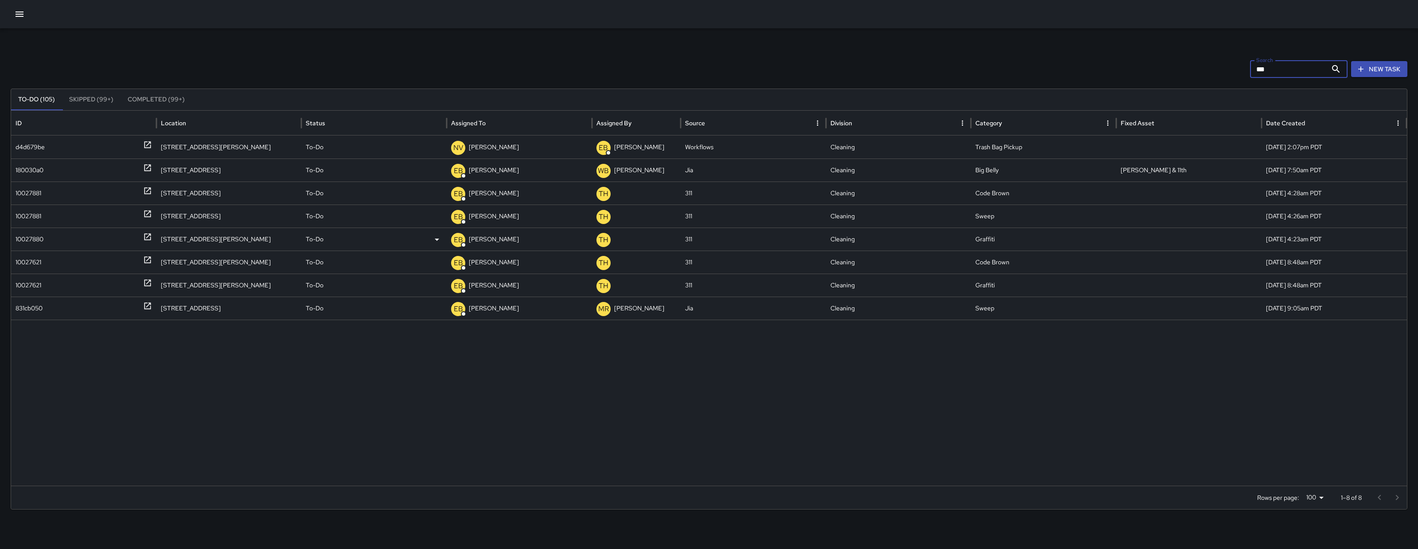
type input "***"
click at [47, 240] on div "10027880" at bounding box center [84, 239] width 136 height 23
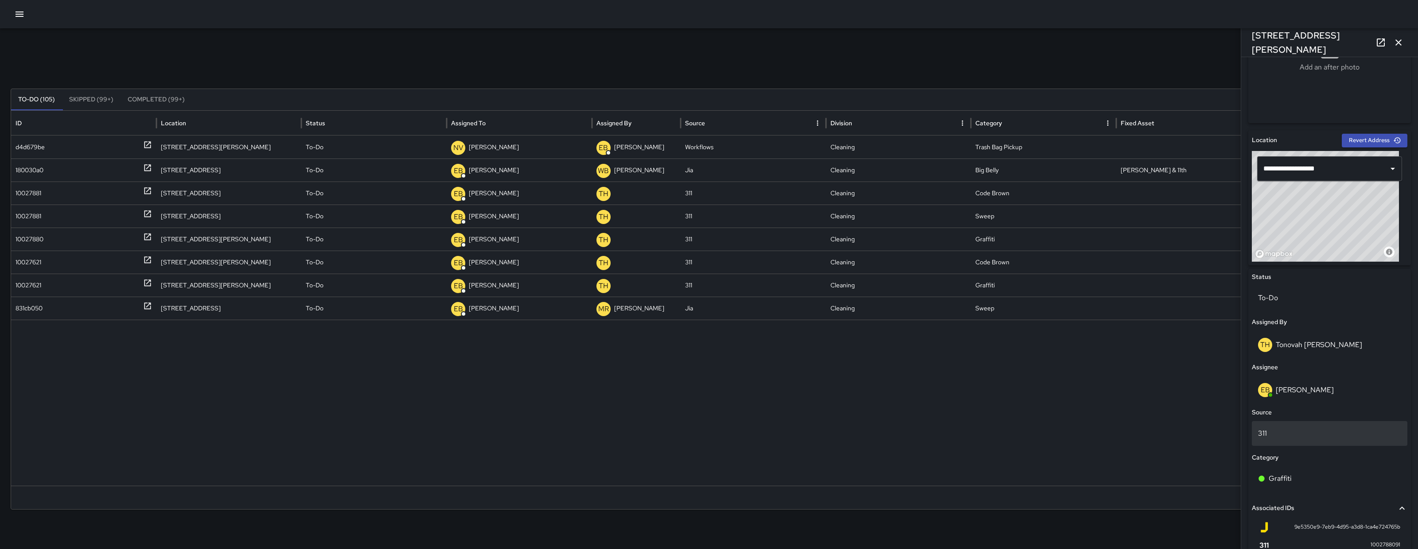
scroll to position [393, 0]
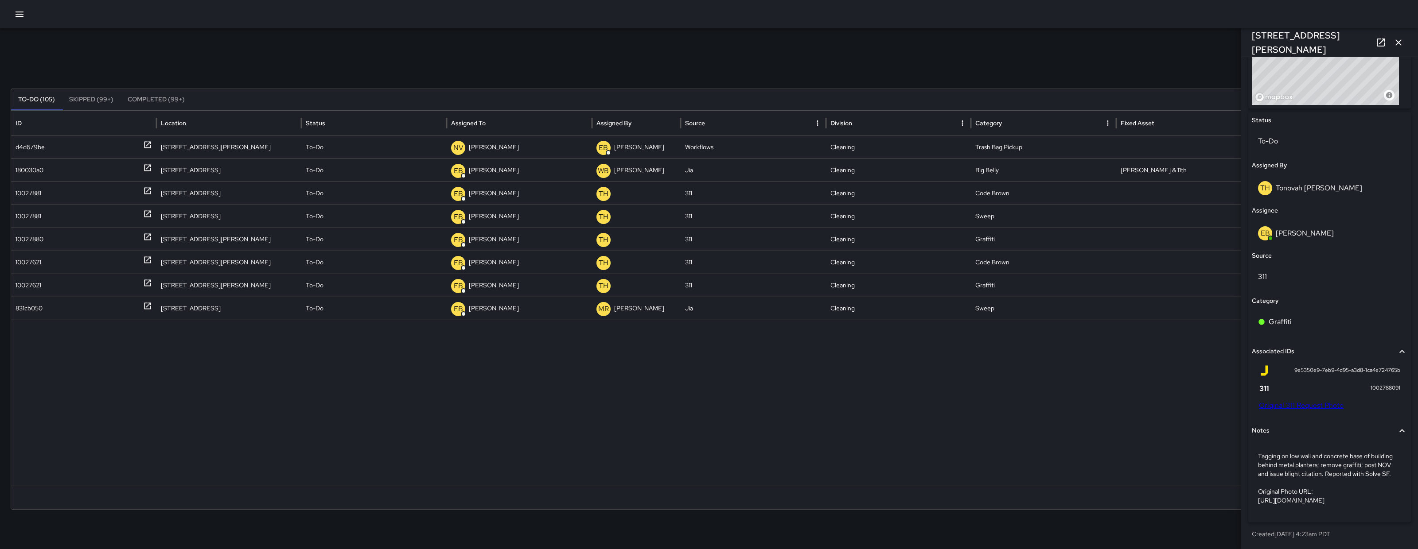
click at [1330, 401] on link "Original 311 Request Photo" at bounding box center [1301, 405] width 85 height 9
click at [1310, 229] on p "[PERSON_NAME]" at bounding box center [1304, 233] width 58 height 9
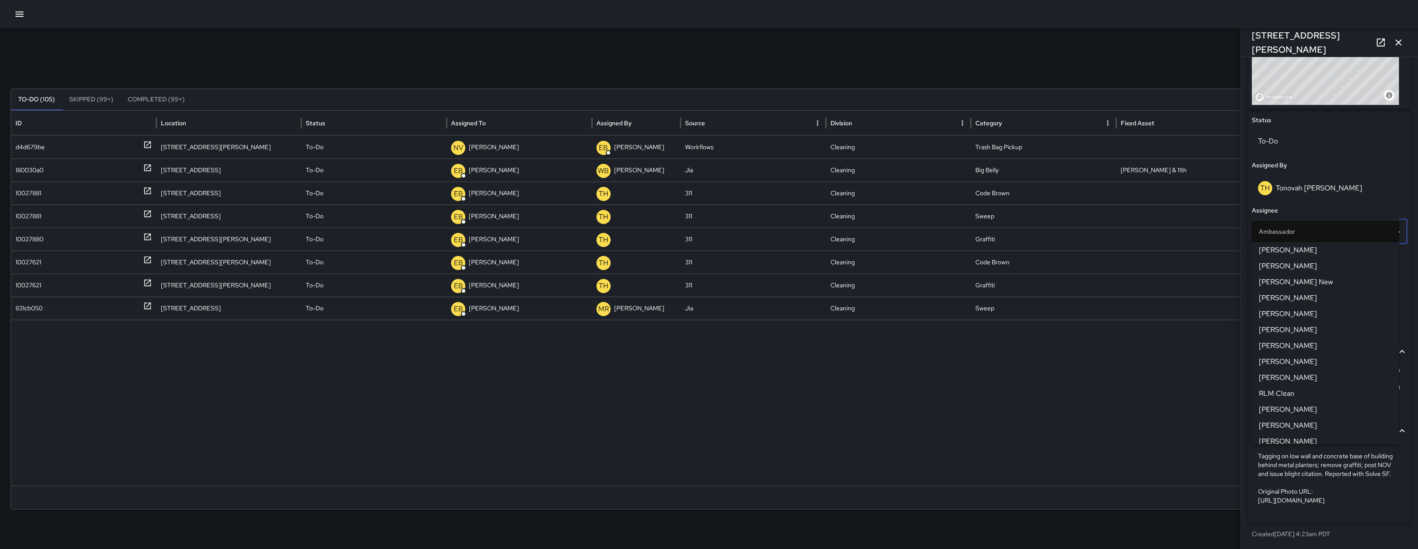
click at [1310, 223] on input "**********" at bounding box center [1316, 231] width 123 height 17
click at [1328, 223] on input "**********" at bounding box center [1316, 231] width 123 height 17
click at [1329, 223] on input "**********" at bounding box center [1316, 231] width 123 height 17
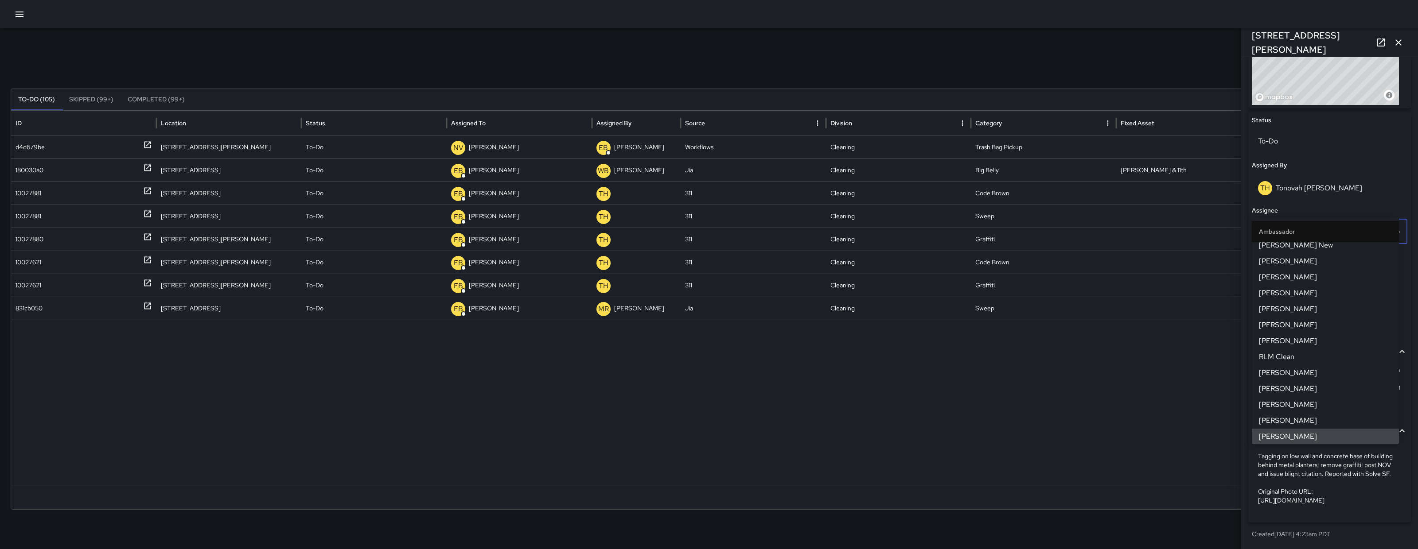
click at [1327, 223] on input "**********" at bounding box center [1316, 231] width 123 height 17
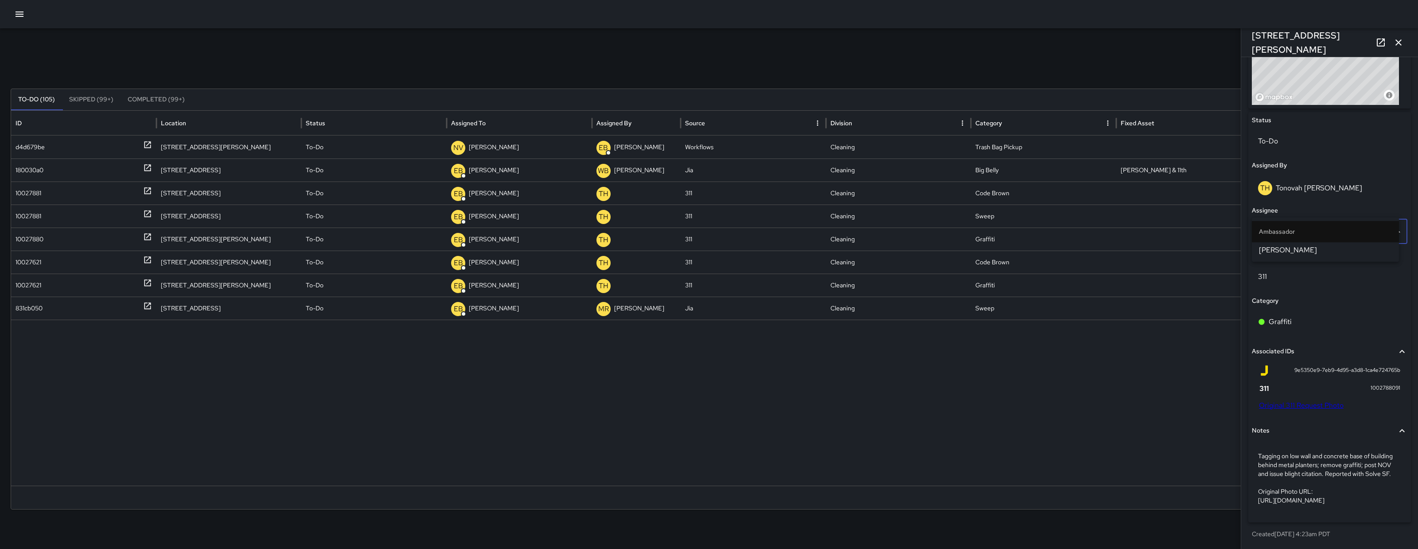
type input "****"
click at [1311, 245] on span "Dago Cervantes" at bounding box center [1325, 250] width 133 height 11
click at [1400, 39] on icon "button" at bounding box center [1398, 42] width 11 height 11
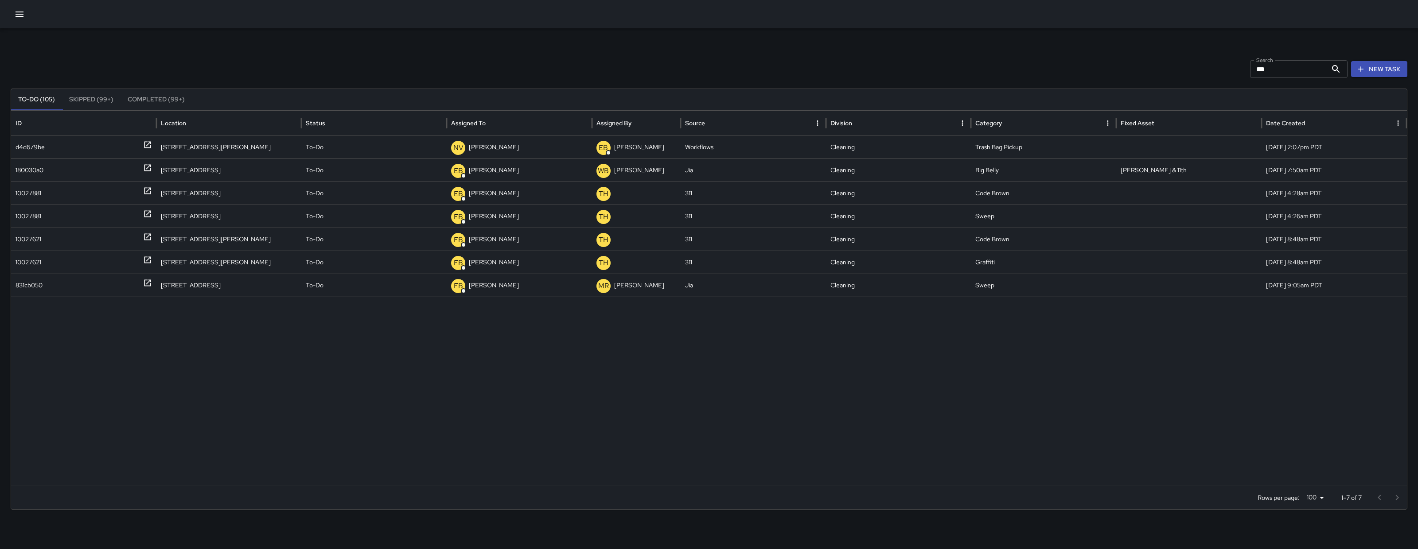
click at [28, 8] on div at bounding box center [709, 14] width 1418 height 28
click at [28, 12] on button "button" at bounding box center [20, 14] width 18 height 18
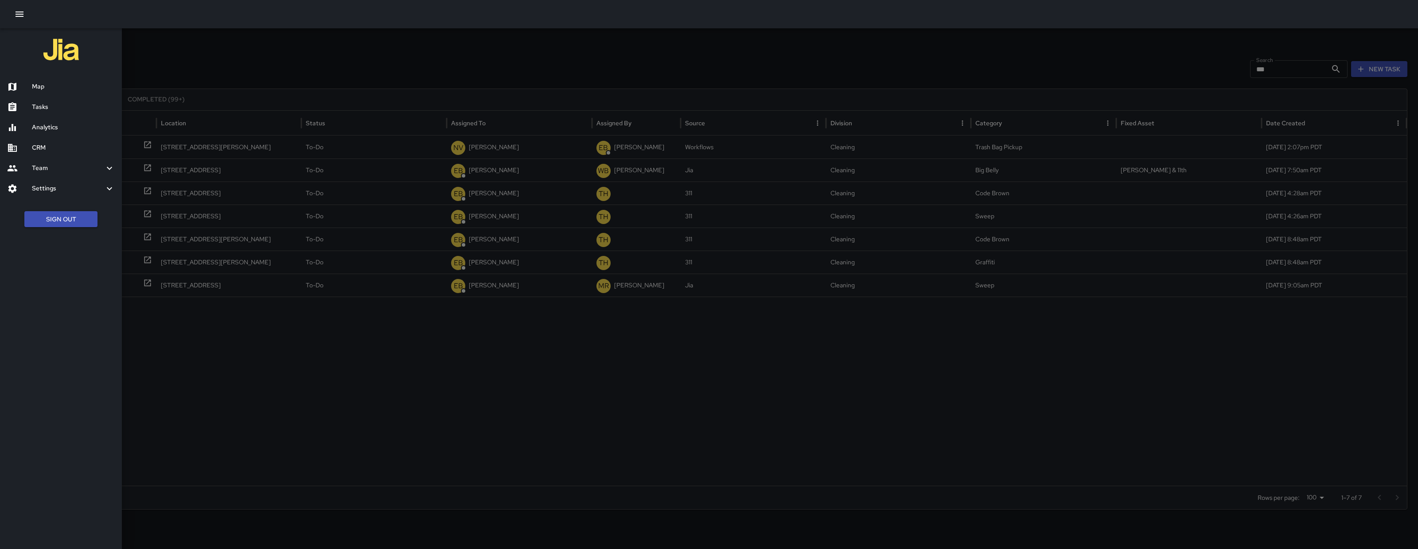
click at [64, 82] on h6 "Map" at bounding box center [73, 87] width 83 height 10
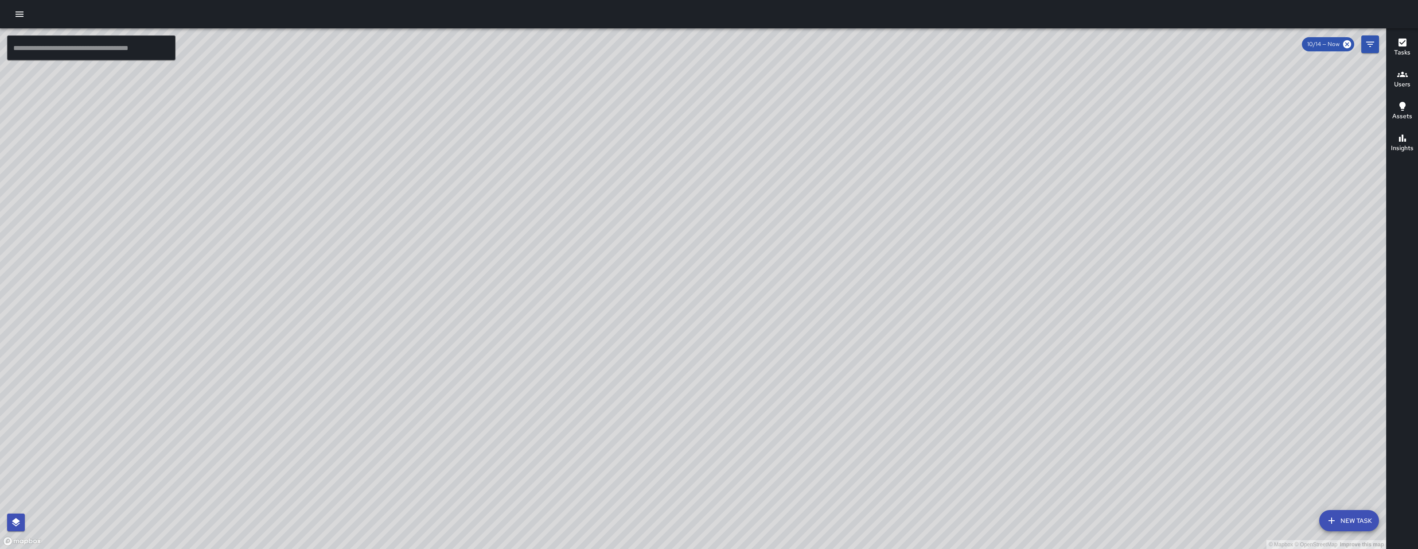
click at [11, 5] on button "button" at bounding box center [20, 14] width 18 height 18
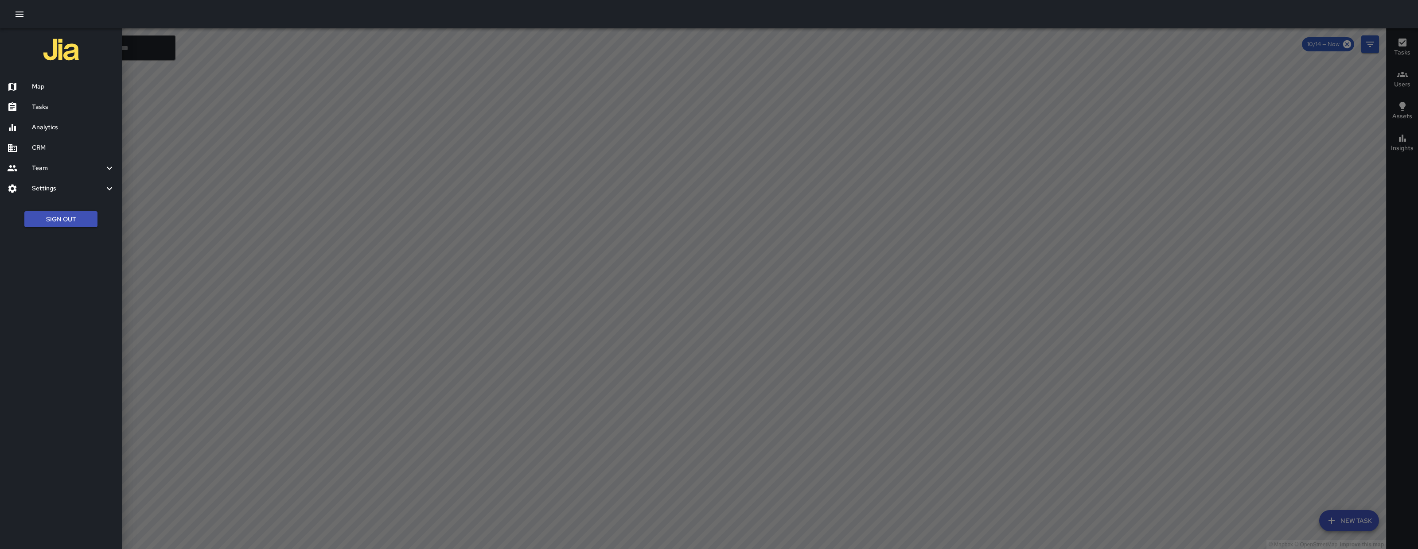
click at [21, 171] on div at bounding box center [19, 168] width 25 height 11
click at [56, 105] on h6 "Tasks" at bounding box center [73, 107] width 83 height 10
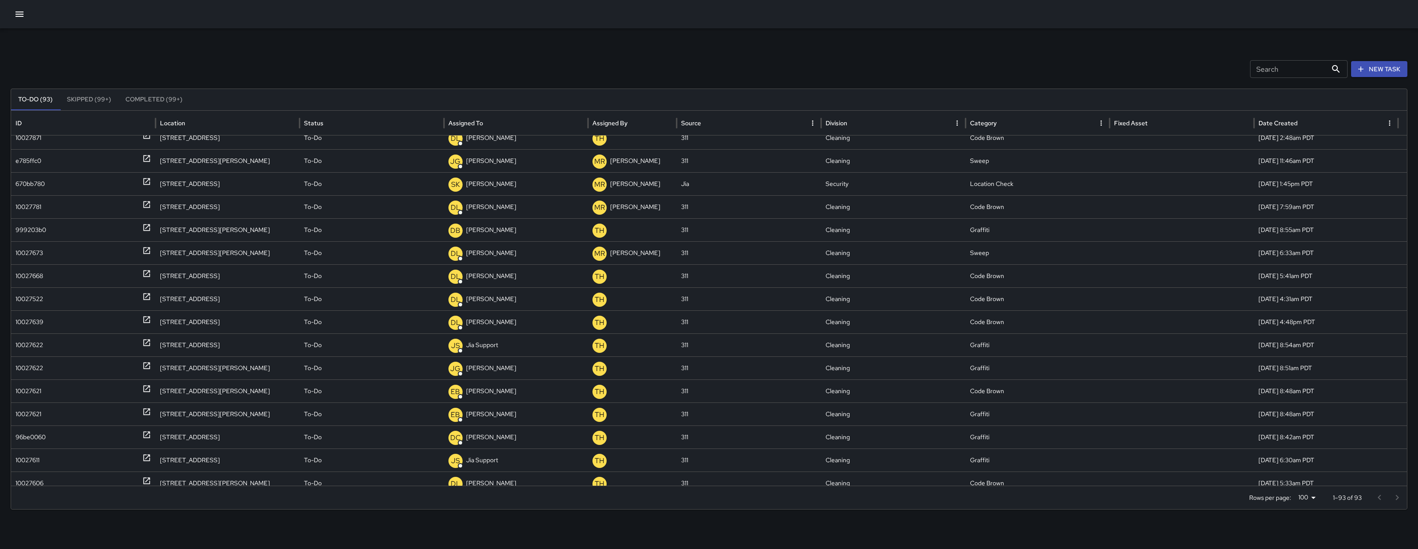
scroll to position [38, 0]
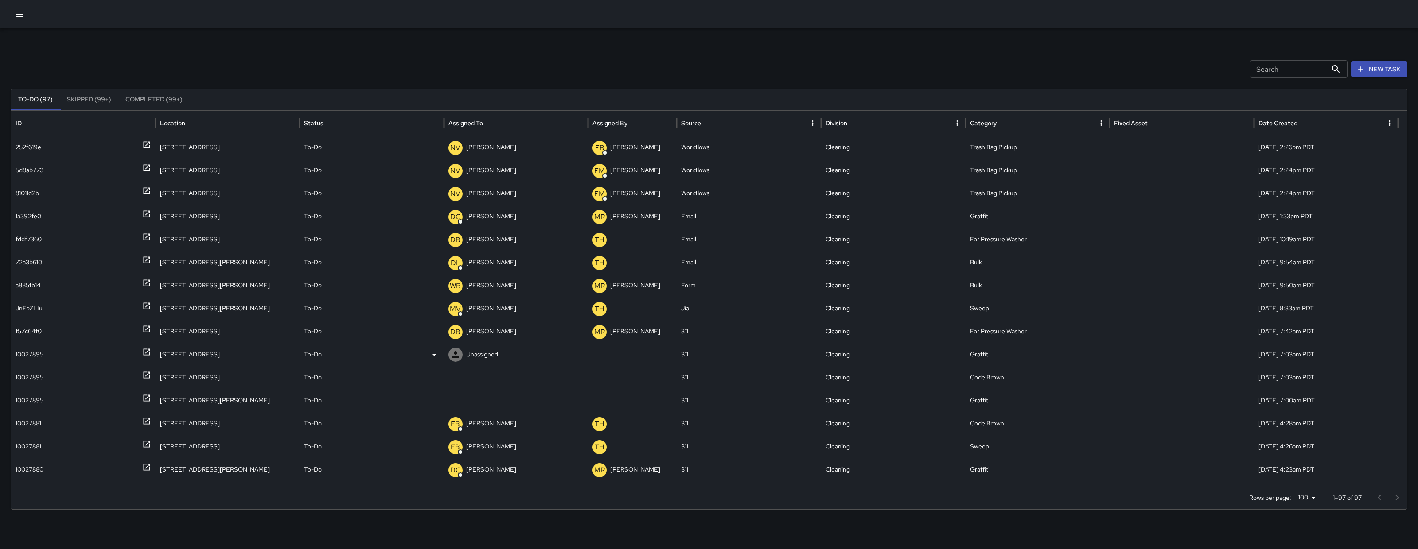
click at [48, 350] on div "10027895" at bounding box center [84, 354] width 136 height 23
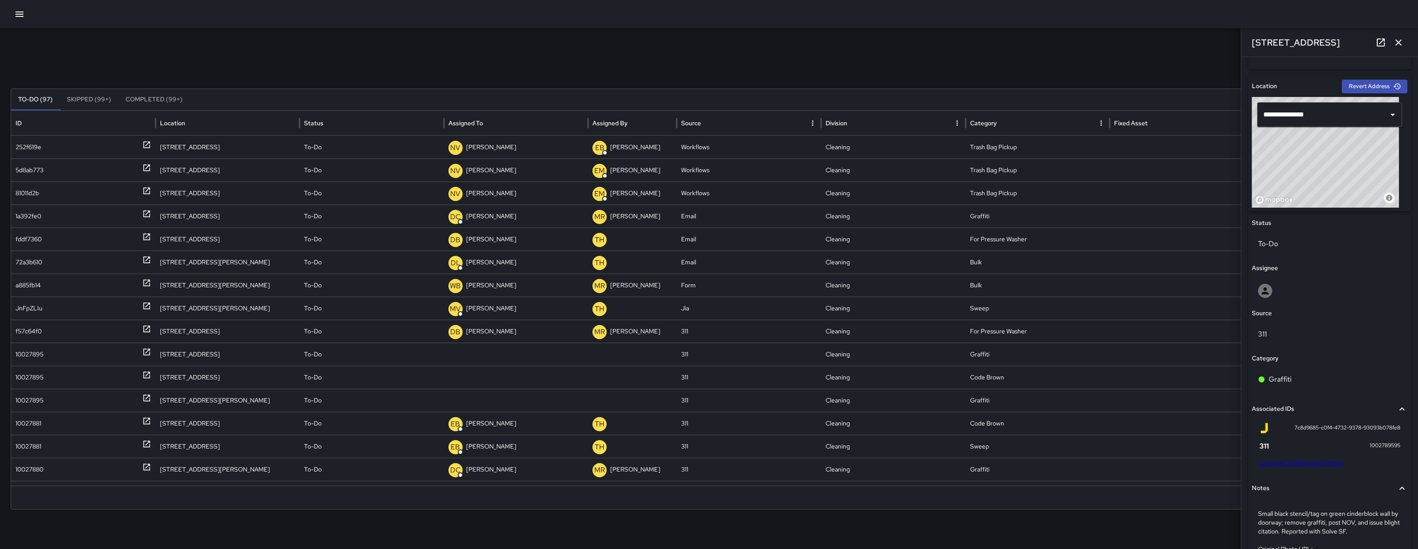
scroll to position [267, 0]
click at [1316, 459] on link "Original 311 Request Photo" at bounding box center [1301, 460] width 85 height 9
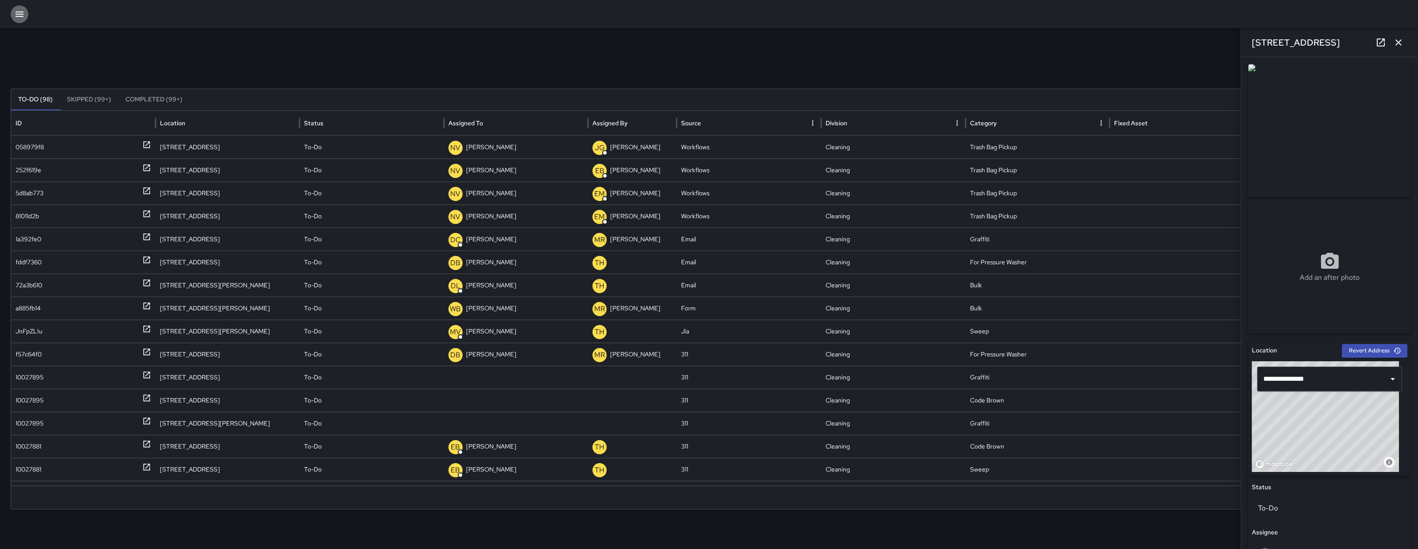
click at [22, 13] on icon "button" at bounding box center [19, 14] width 11 height 11
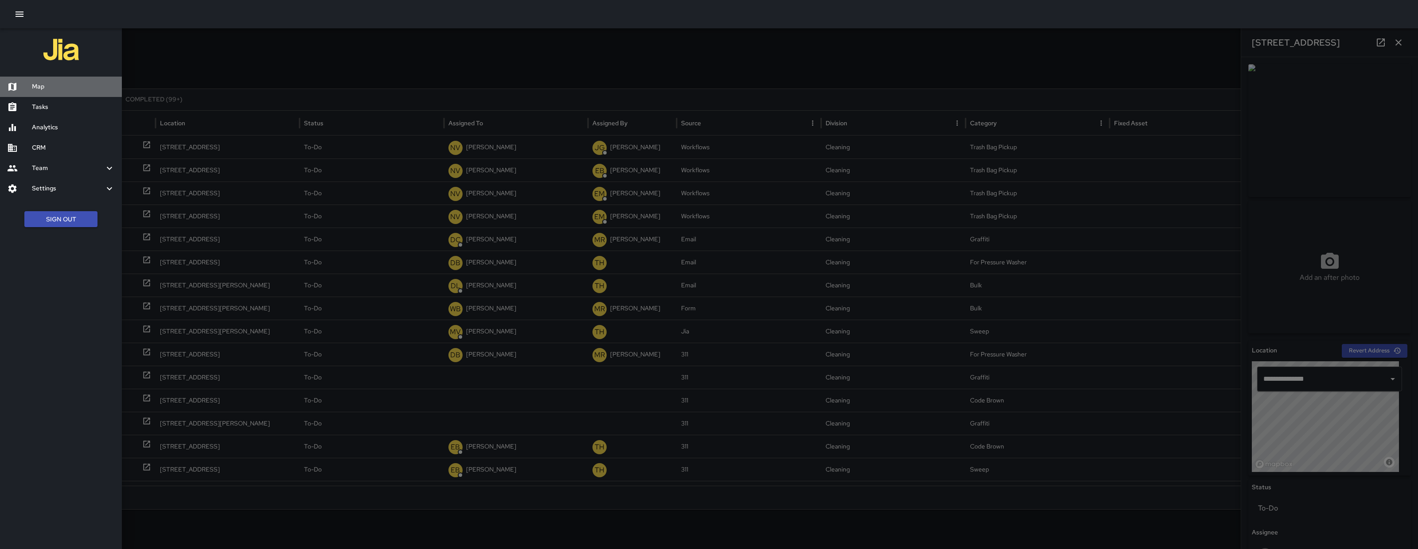
click at [36, 85] on h6 "Map" at bounding box center [73, 87] width 83 height 10
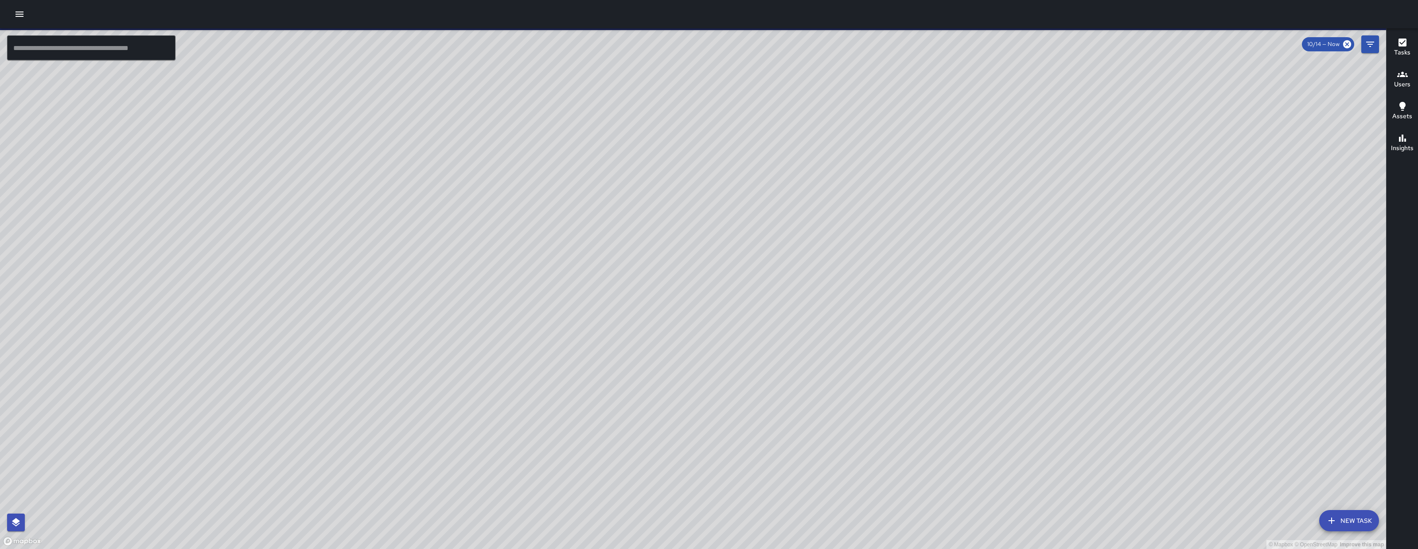
click at [568, 396] on div "© Mapbox © OpenStreetMap Improve this map EB Eddie Ballestros Ambassador Tasks …" at bounding box center [693, 288] width 1386 height 521
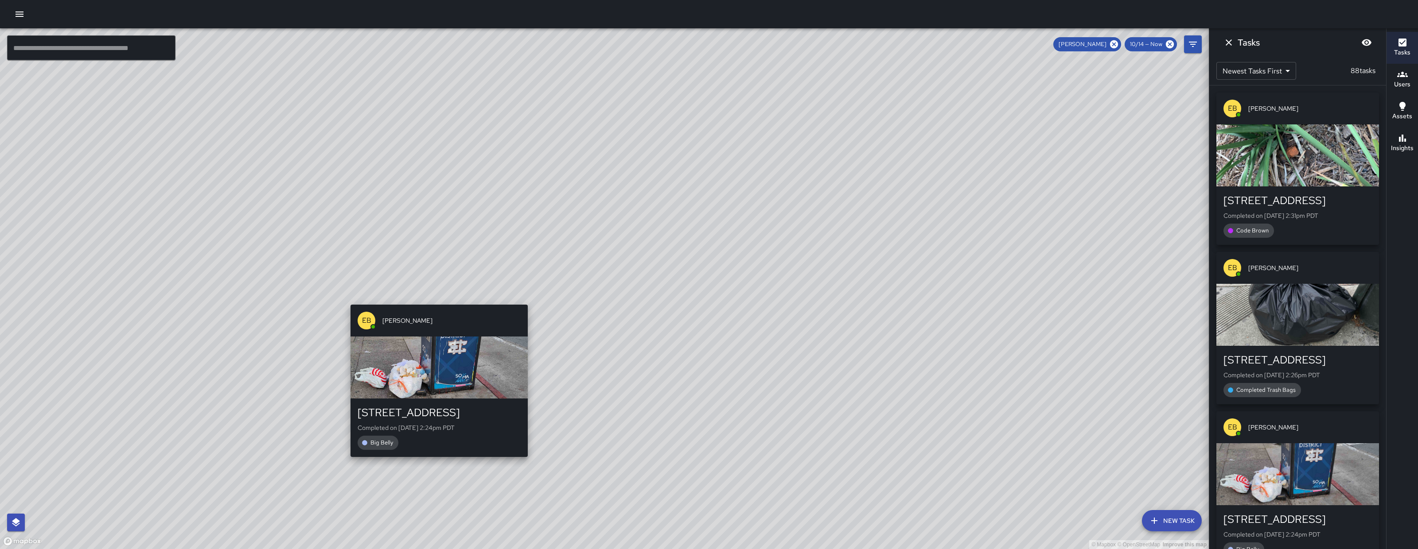
click at [436, 300] on div "© Mapbox © OpenStreetMap Improve this map EB Eddie Ballestros 210 11th Street C…" at bounding box center [604, 288] width 1208 height 521
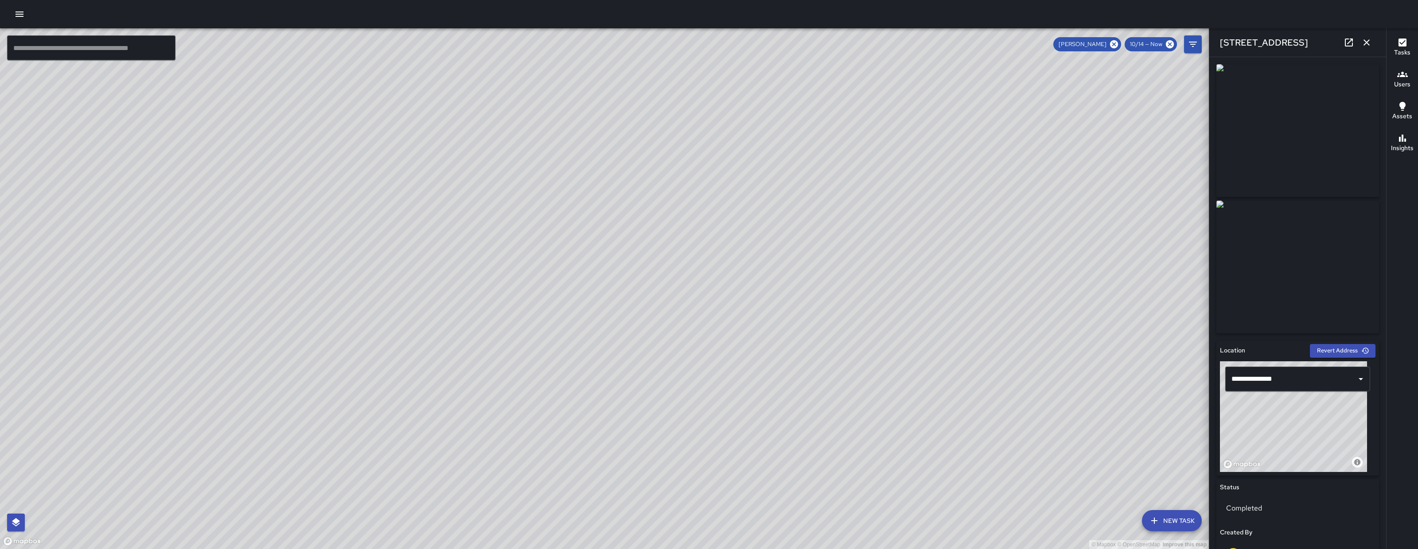
scroll to position [355, 0]
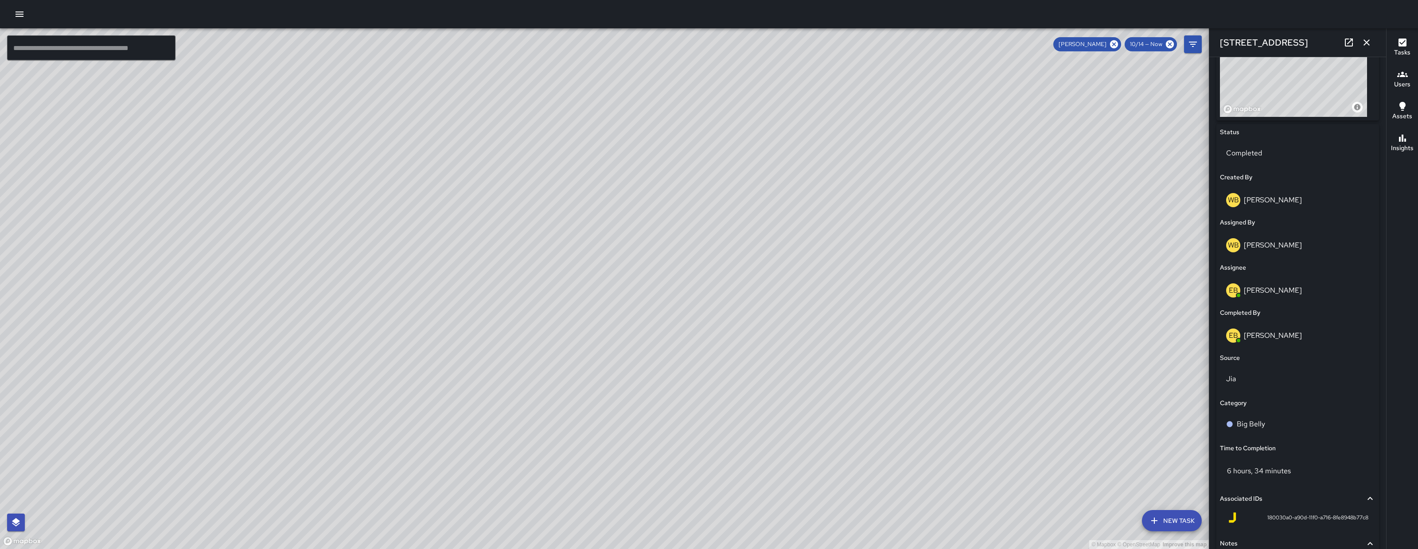
click at [1361, 43] on icon "button" at bounding box center [1366, 42] width 11 height 11
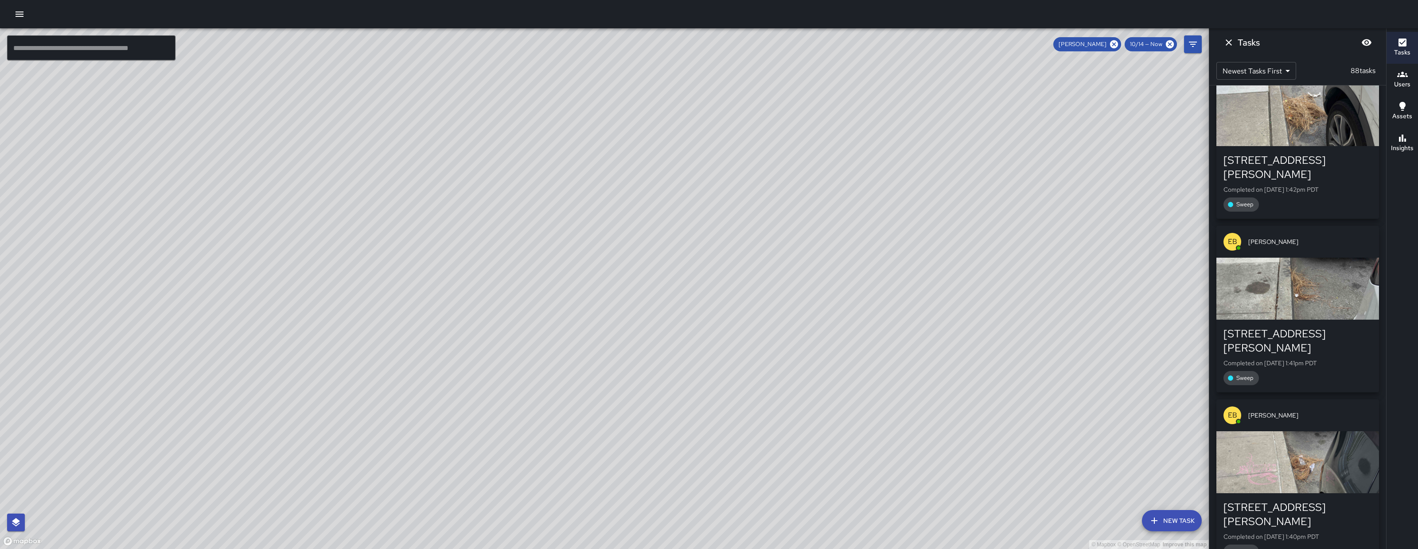
scroll to position [2359, 0]
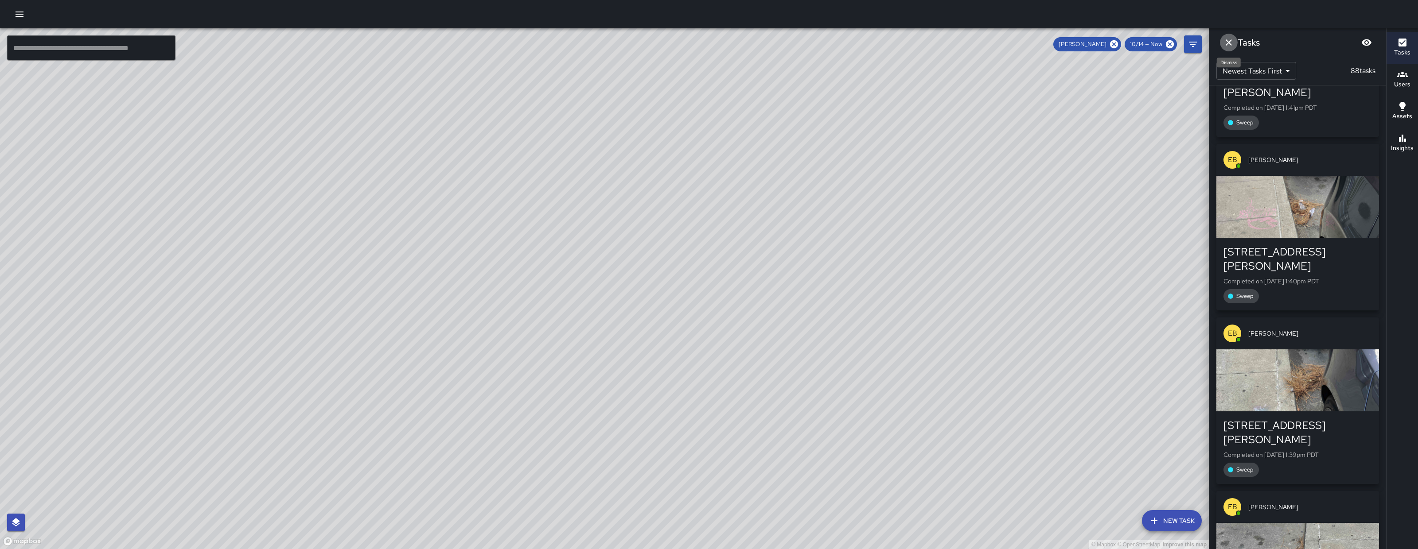
click at [1232, 42] on icon "Dismiss" at bounding box center [1228, 42] width 11 height 11
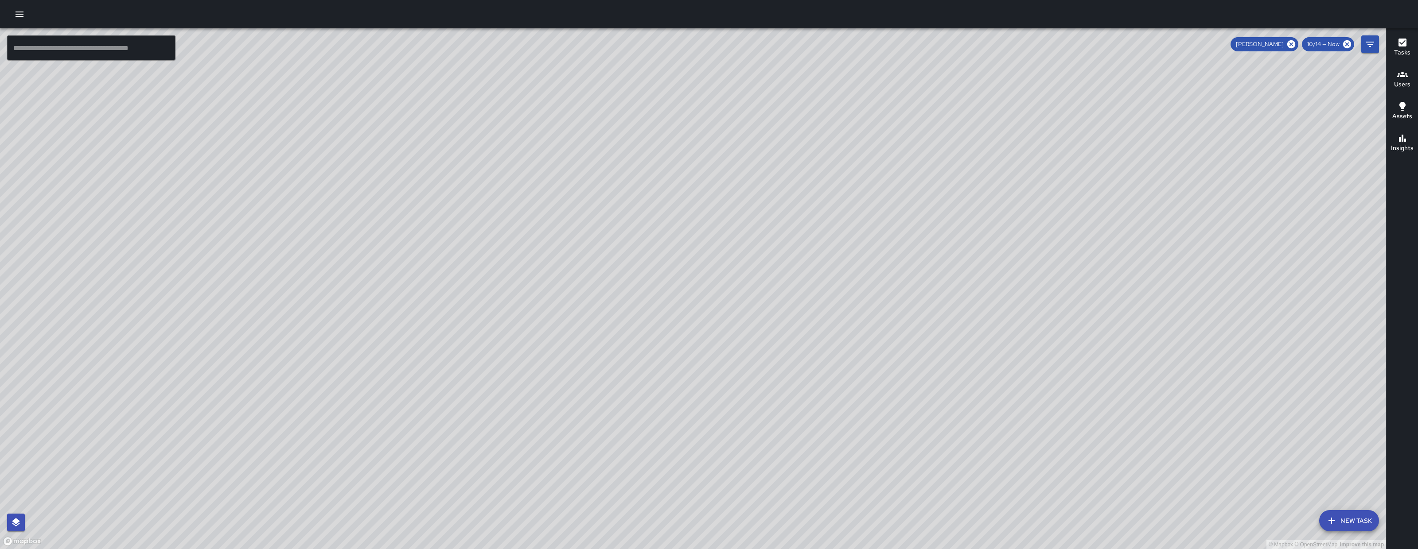
drag, startPoint x: 812, startPoint y: 313, endPoint x: 755, endPoint y: 414, distance: 115.7
click at [766, 394] on div "© Mapbox © OpenStreetMap Improve this map" at bounding box center [693, 288] width 1386 height 521
drag, startPoint x: 755, startPoint y: 414, endPoint x: 708, endPoint y: 472, distance: 74.4
click at [708, 472] on div "© Mapbox © OpenStreetMap Improve this map" at bounding box center [693, 288] width 1386 height 521
click at [759, 338] on div "© Mapbox © OpenStreetMap Improve this map EB Eddie Ballestros 210 11th Street C…" at bounding box center [693, 288] width 1386 height 521
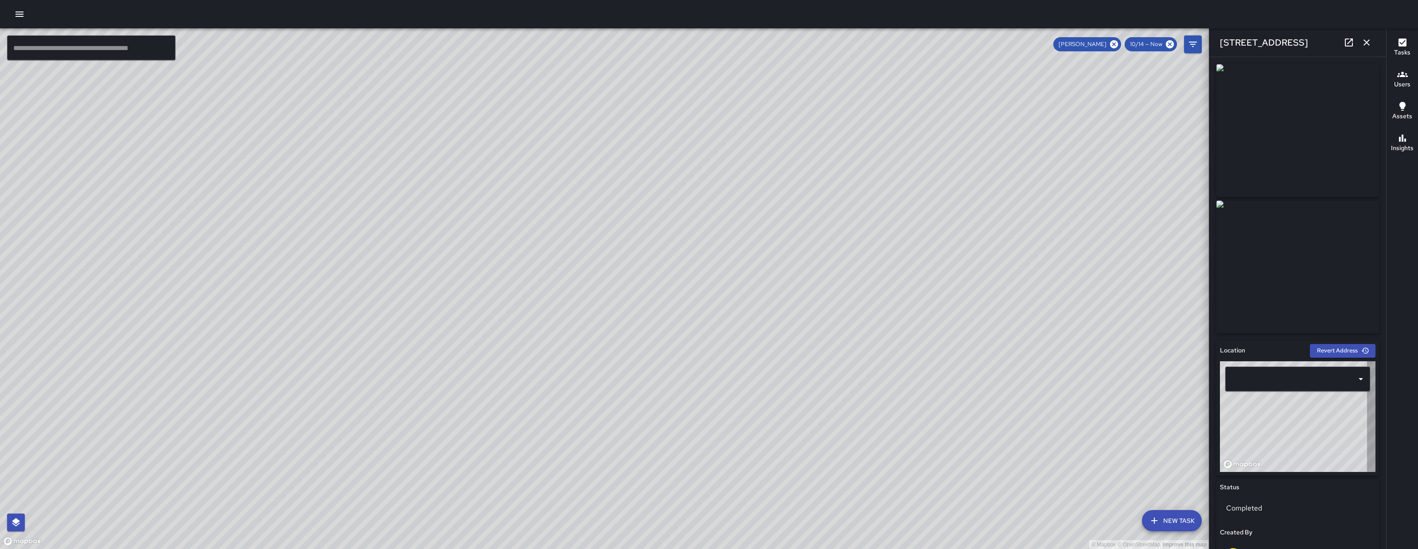
type input "**********"
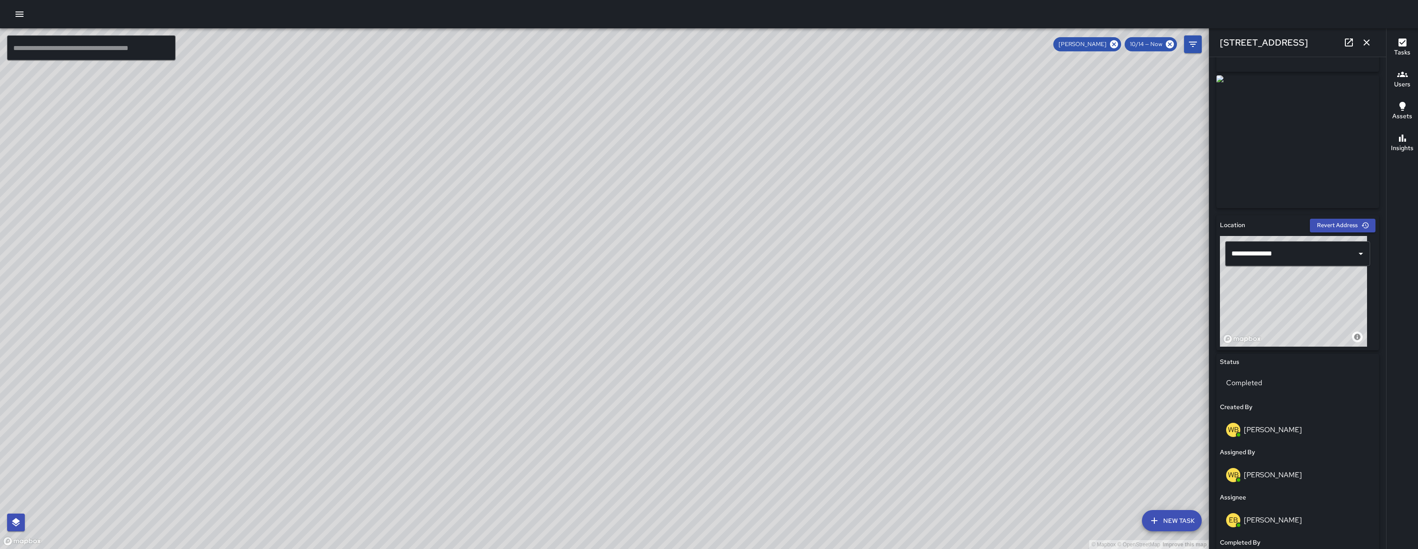
scroll to position [0, 0]
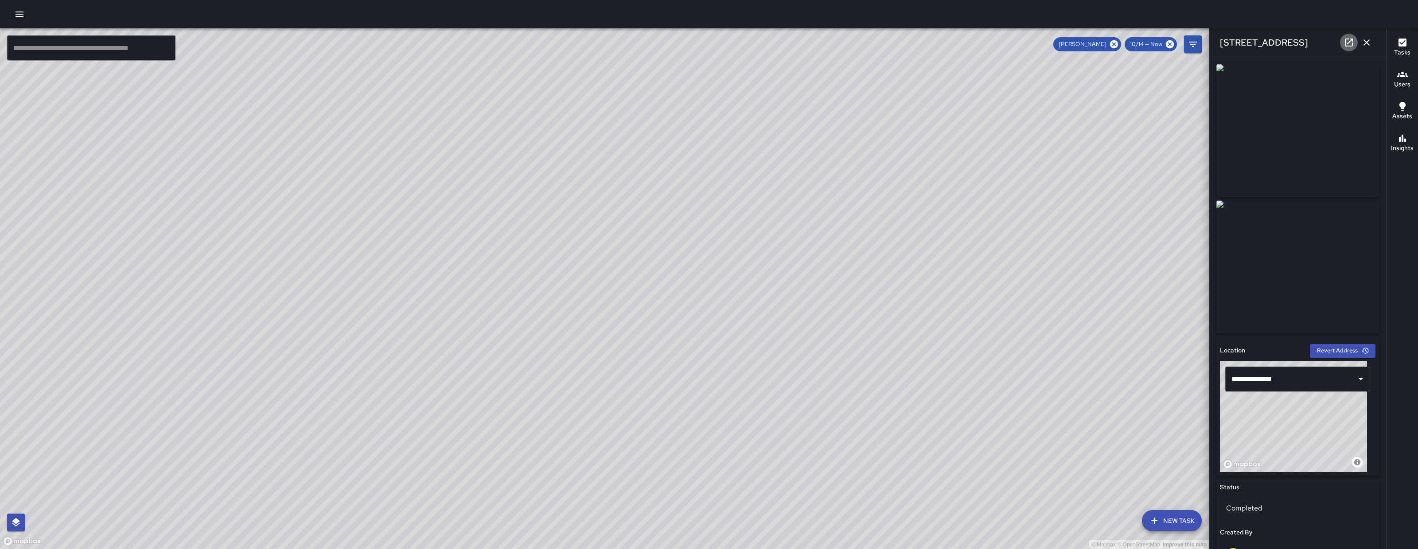
click at [1348, 38] on icon at bounding box center [1348, 42] width 11 height 11
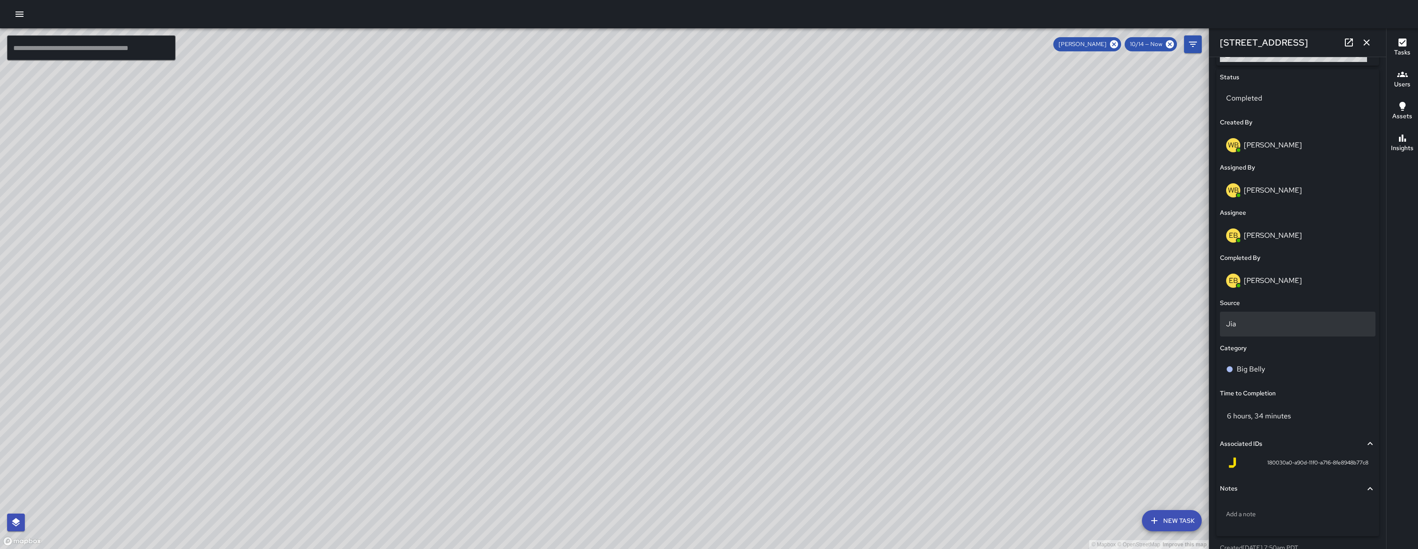
scroll to position [436, 0]
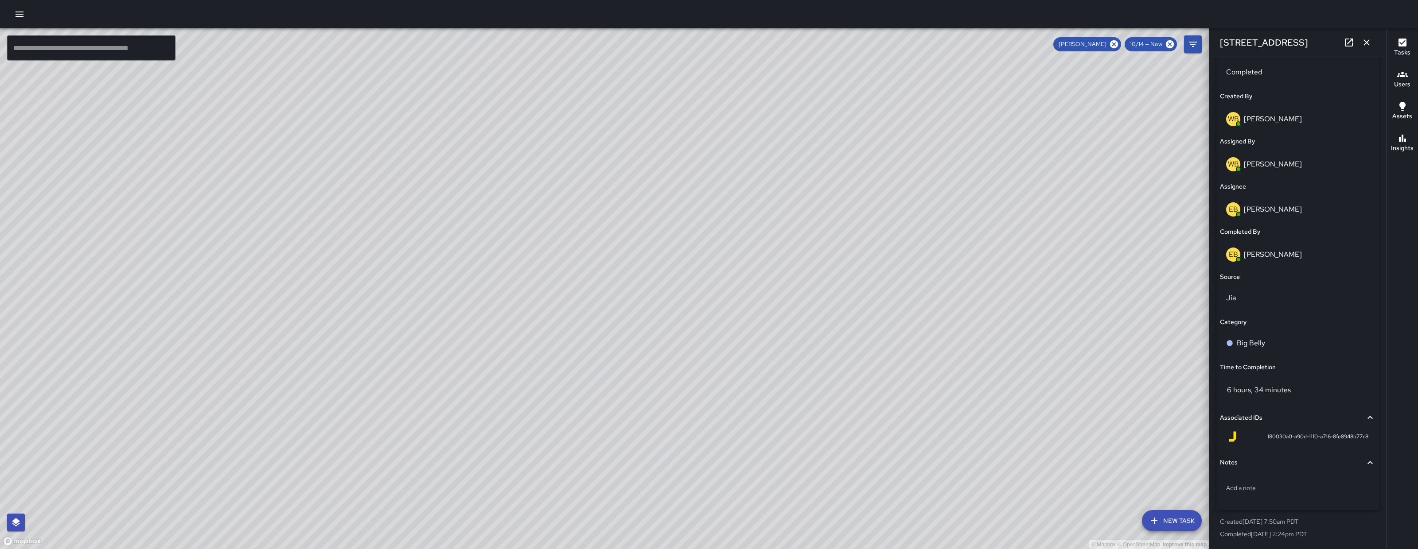
click at [1367, 40] on icon "button" at bounding box center [1366, 42] width 11 height 11
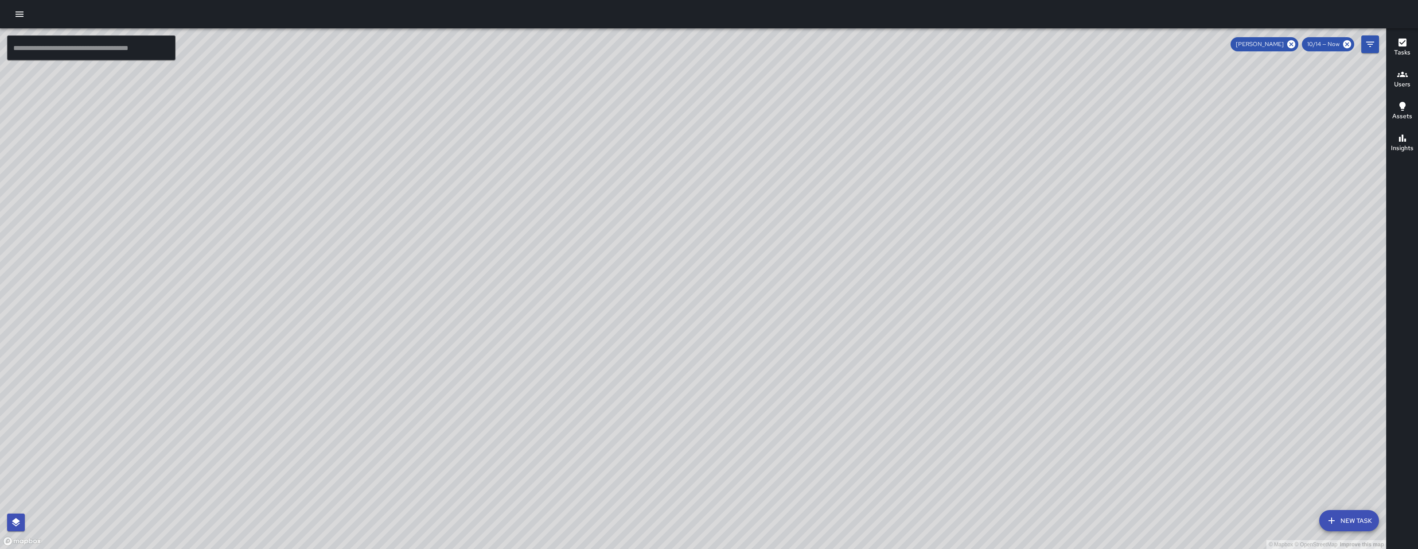
scroll to position [2099, 0]
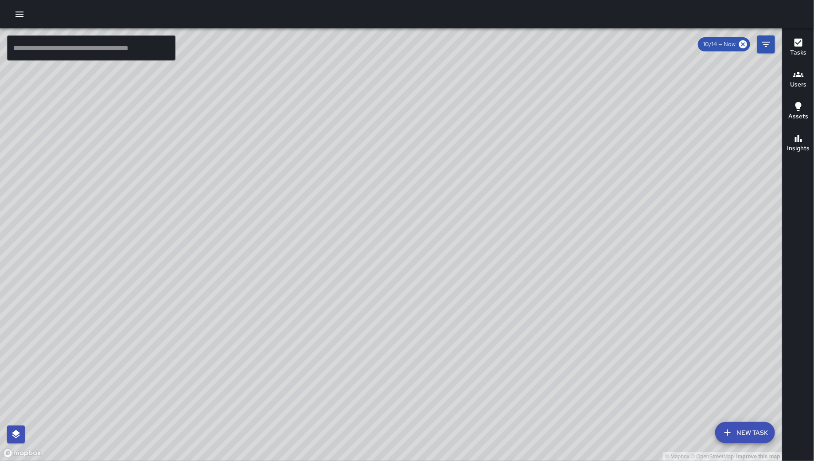
click at [453, 349] on div "© Mapbox © OpenStreetMap Improve this map" at bounding box center [391, 244] width 782 height 432
drag, startPoint x: 453, startPoint y: 349, endPoint x: 386, endPoint y: 189, distance: 173.1
click at [375, 113] on div "© Mapbox © OpenStreetMap Improve this map" at bounding box center [391, 244] width 782 height 432
click at [335, 275] on div "© Mapbox © OpenStreetMap Improve this map" at bounding box center [391, 244] width 782 height 432
click at [333, 271] on div "© Mapbox © OpenStreetMap Improve this map" at bounding box center [391, 244] width 782 height 432
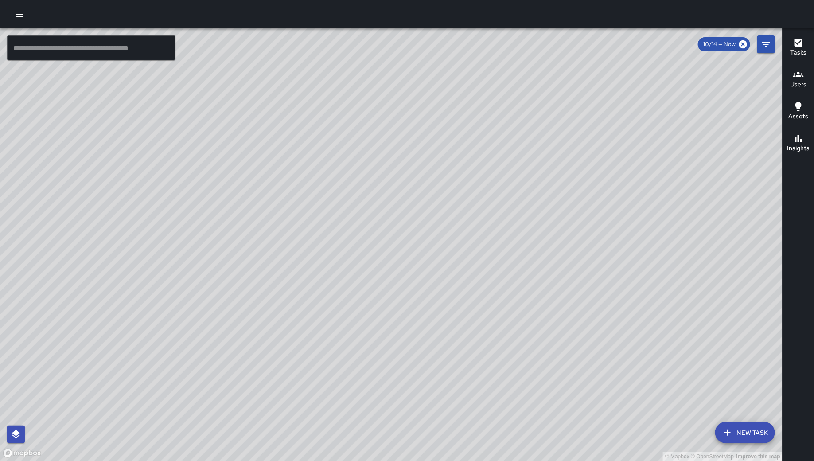
click at [329, 267] on div "[PERSON_NAME] [PERSON_NAME] [GEOGRAPHIC_DATA] [STREET_ADDRESS][PERSON_NAME] Com…" at bounding box center [333, 361] width 184 height 188
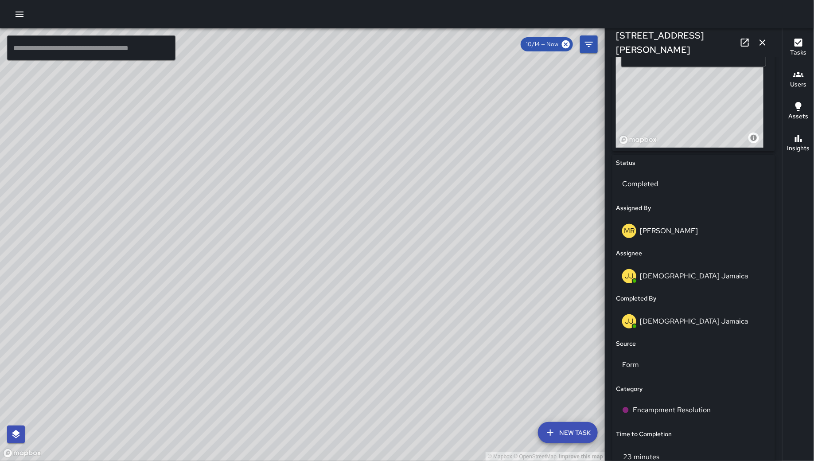
scroll to position [524, 0]
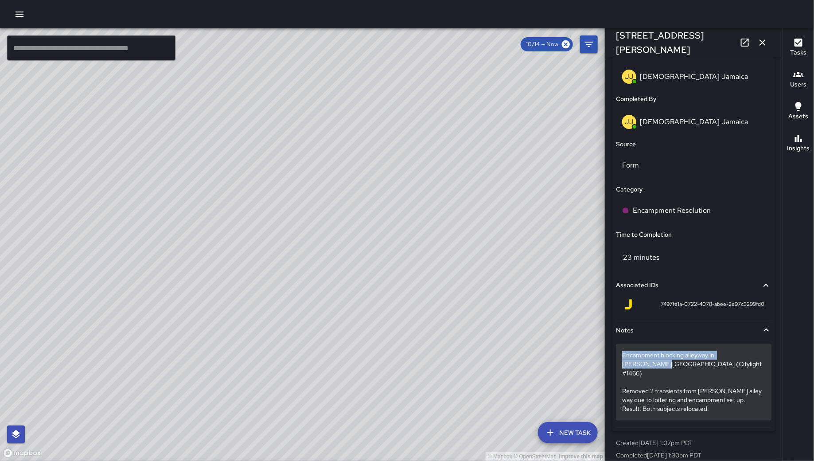
drag, startPoint x: 725, startPoint y: 357, endPoint x: 623, endPoint y: 353, distance: 102.0
click at [623, 353] on p "Encampment blocking alleyway in [PERSON_NAME][GEOGRAPHIC_DATA] (Citylight #1466…" at bounding box center [693, 382] width 143 height 62
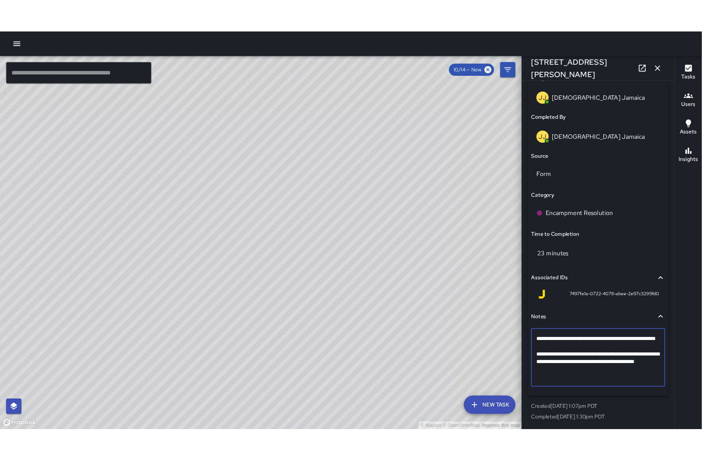
scroll to position [489, 0]
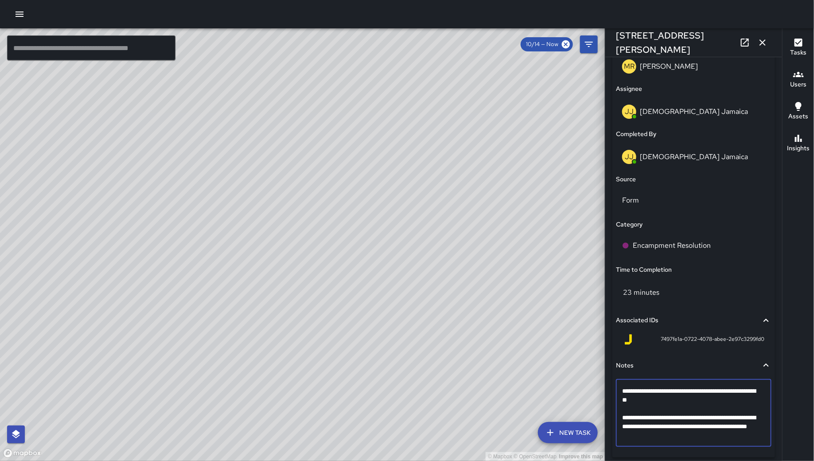
drag, startPoint x: 750, startPoint y: 391, endPoint x: 615, endPoint y: 391, distance: 134.7
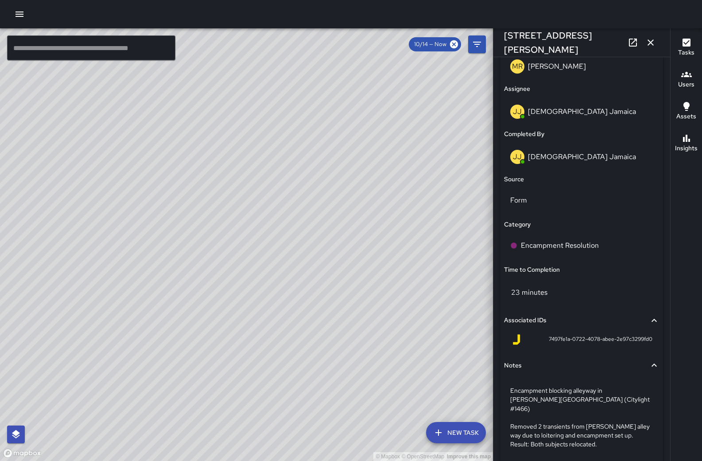
click at [327, 125] on div "© Mapbox © OpenStreetMap Improve this map" at bounding box center [246, 244] width 493 height 432
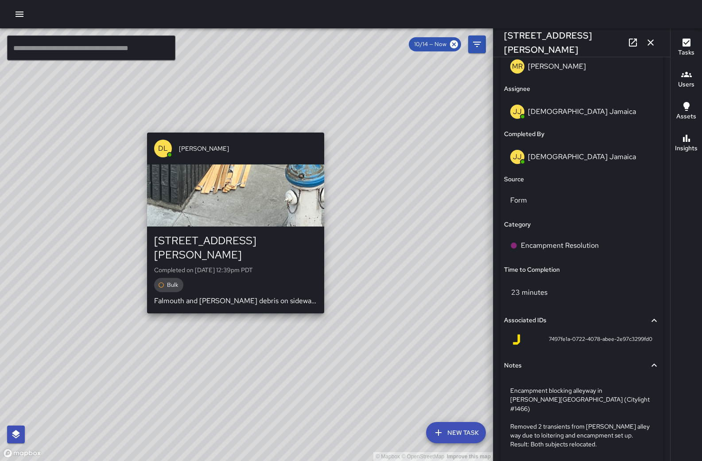
type input "**********"
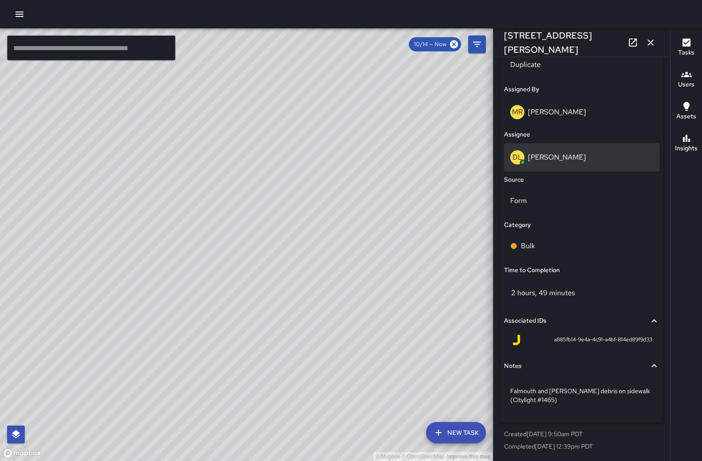
click at [567, 156] on div "DL [PERSON_NAME]" at bounding box center [581, 157] width 143 height 14
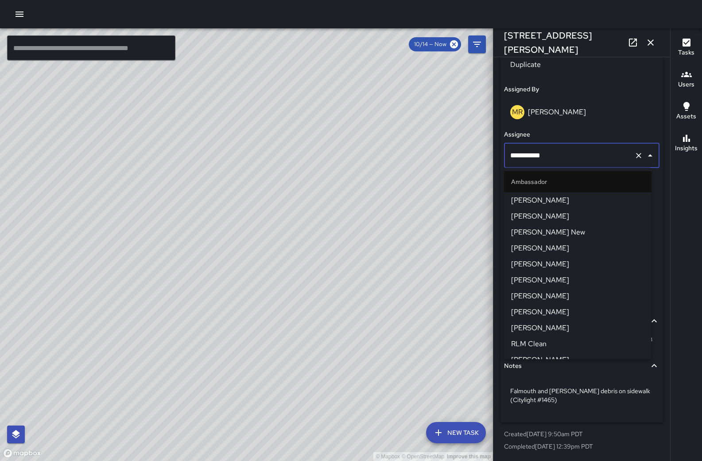
click at [567, 156] on input "**********" at bounding box center [569, 155] width 123 height 17
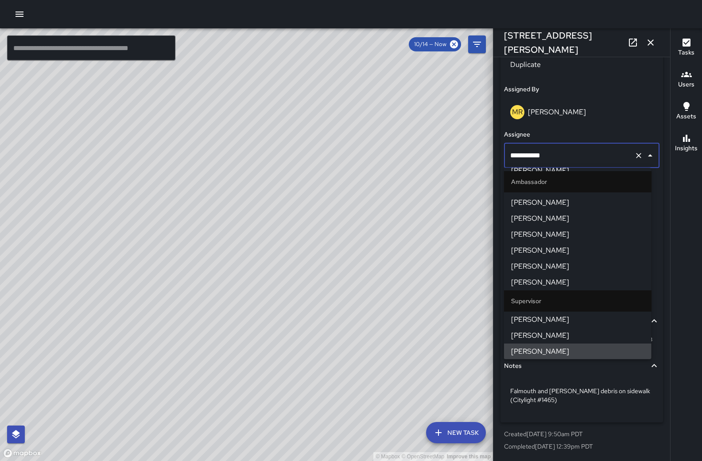
click at [567, 156] on input "**********" at bounding box center [569, 155] width 123 height 17
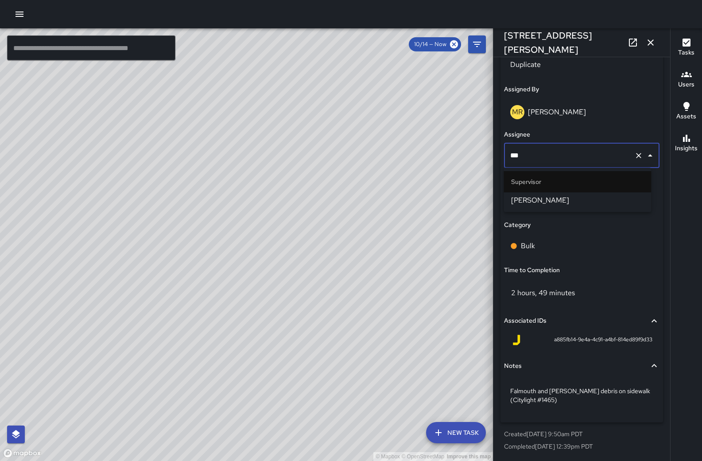
type input "****"
click at [581, 198] on span "[PERSON_NAME]" at bounding box center [577, 200] width 133 height 11
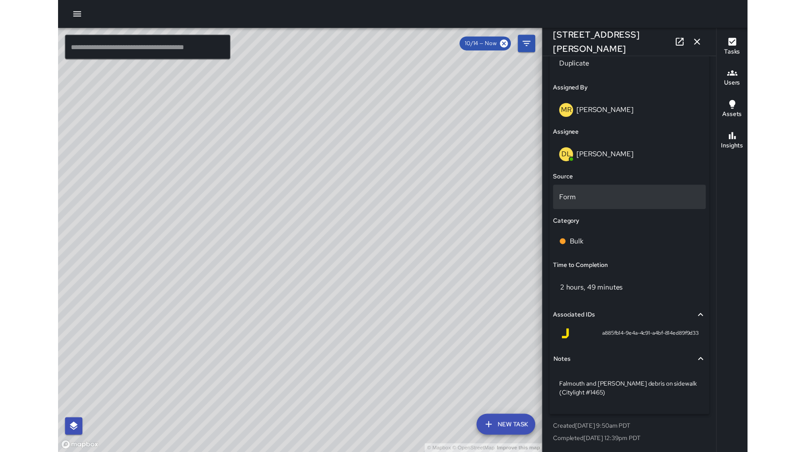
scroll to position [443, 0]
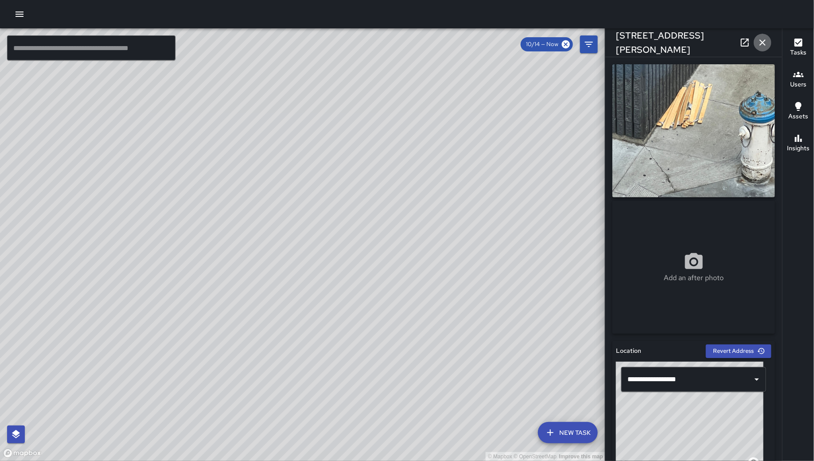
click at [759, 43] on icon "button" at bounding box center [762, 42] width 11 height 11
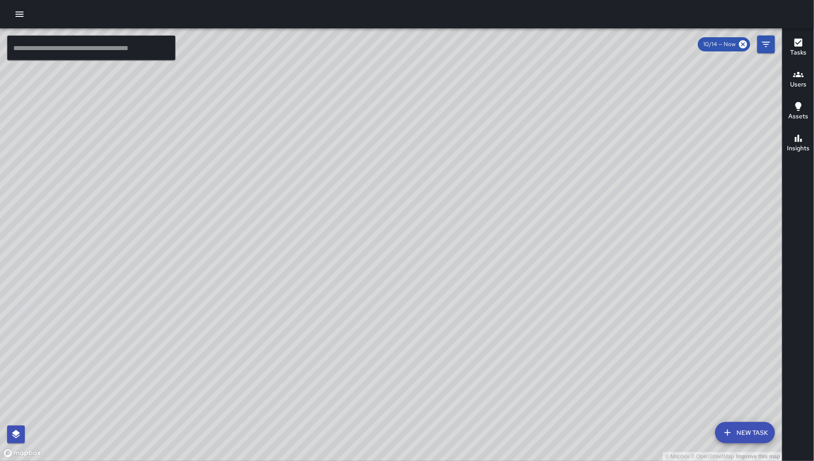
drag, startPoint x: 545, startPoint y: 314, endPoint x: 598, endPoint y: 186, distance: 138.0
click at [598, 186] on div "© Mapbox © OpenStreetMap Improve this map" at bounding box center [391, 244] width 782 height 432
drag, startPoint x: 634, startPoint y: 209, endPoint x: 649, endPoint y: 186, distance: 27.5
click at [649, 186] on div "© Mapbox © OpenStreetMap Improve this map" at bounding box center [391, 244] width 782 height 432
click at [23, 18] on icon "button" at bounding box center [19, 14] width 11 height 11
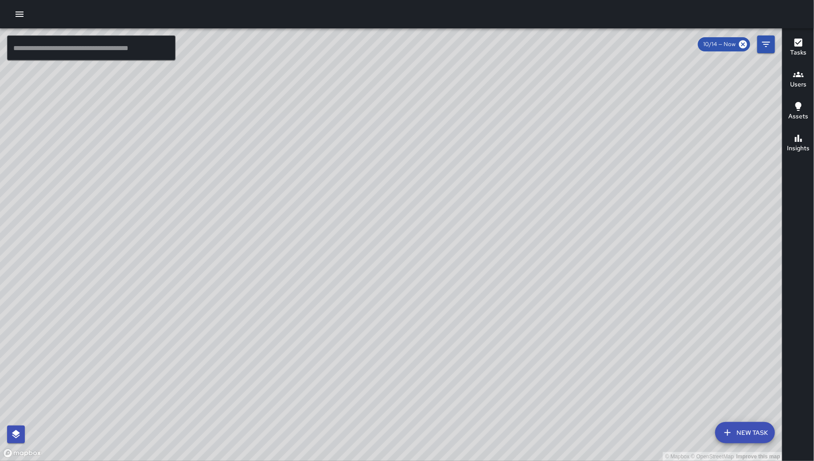
click at [23, 18] on icon "button" at bounding box center [19, 14] width 11 height 11
click at [17, 13] on icon "button" at bounding box center [19, 14] width 11 height 11
click at [18, 10] on icon "button" at bounding box center [19, 14] width 11 height 11
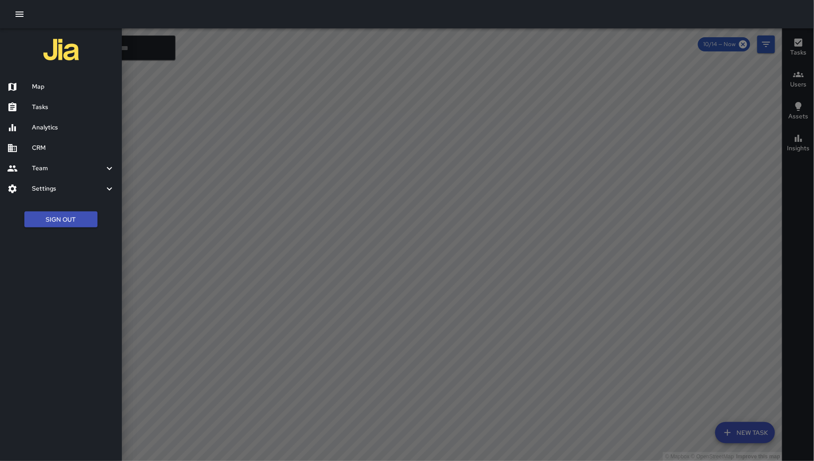
click at [64, 113] on div "Tasks" at bounding box center [61, 107] width 122 height 20
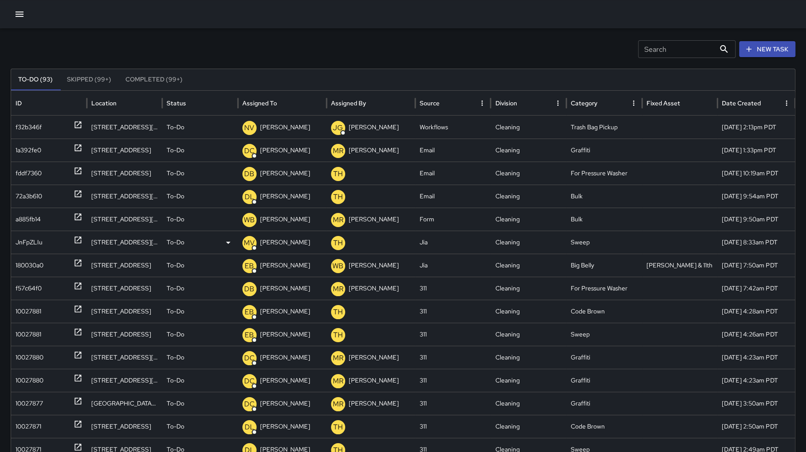
scroll to position [22, 0]
